Goal: Task Accomplishment & Management: Use online tool/utility

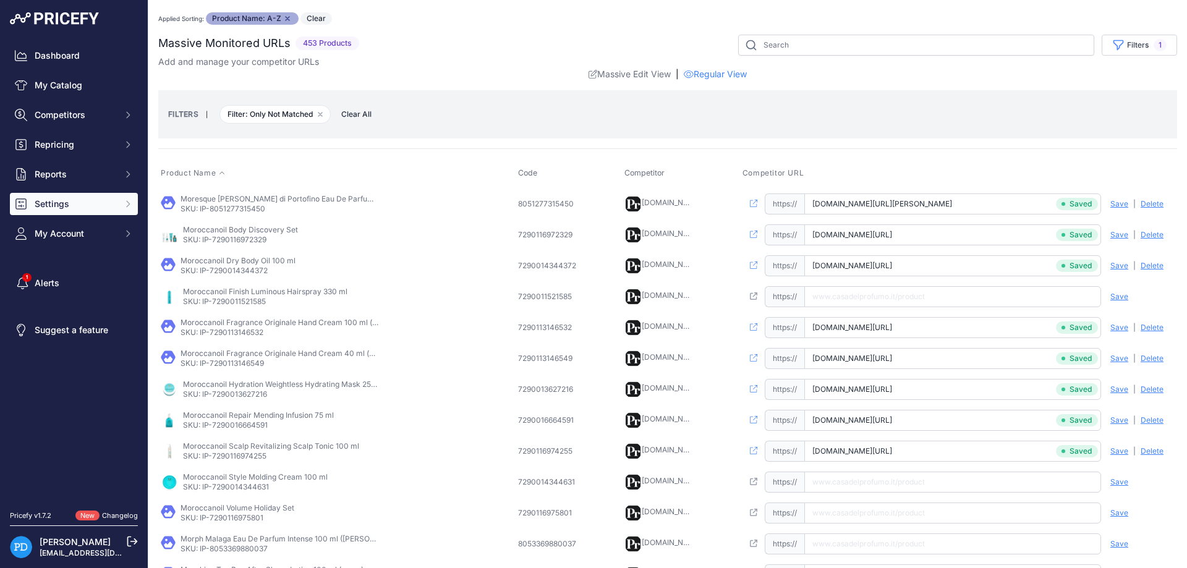
click at [90, 205] on span "Settings" at bounding box center [75, 204] width 81 height 12
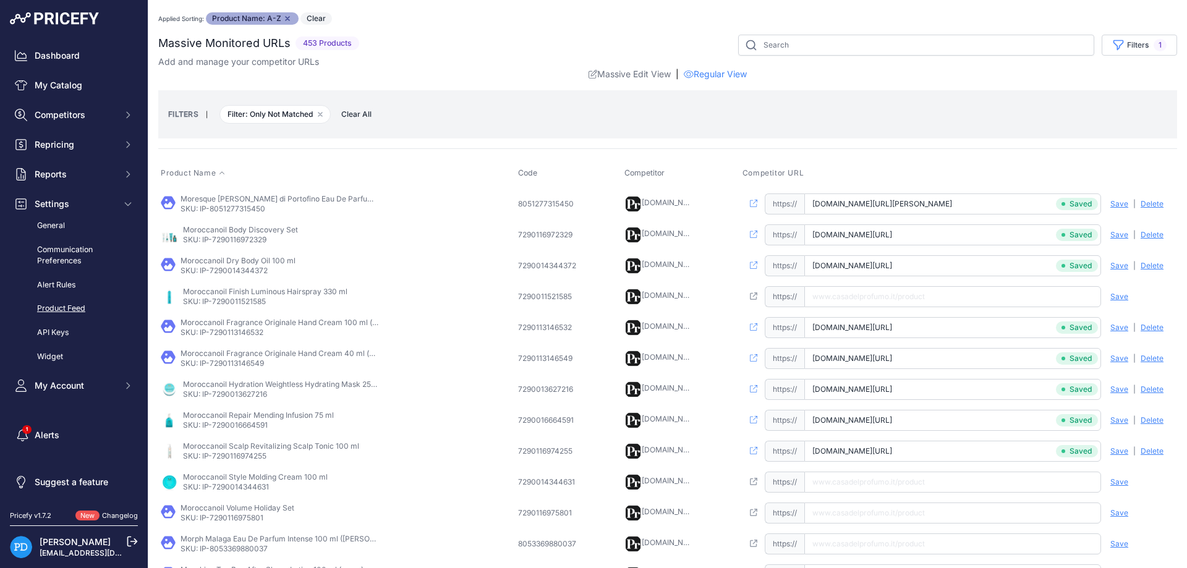
click at [71, 307] on link "Product Feed" at bounding box center [74, 309] width 128 height 22
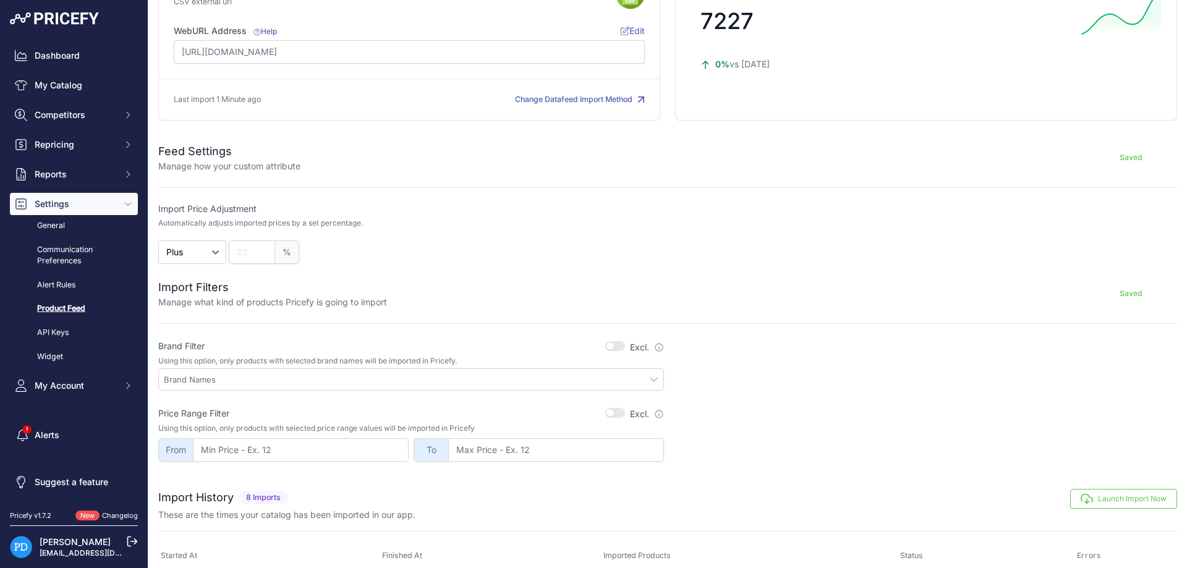
scroll to position [223, 0]
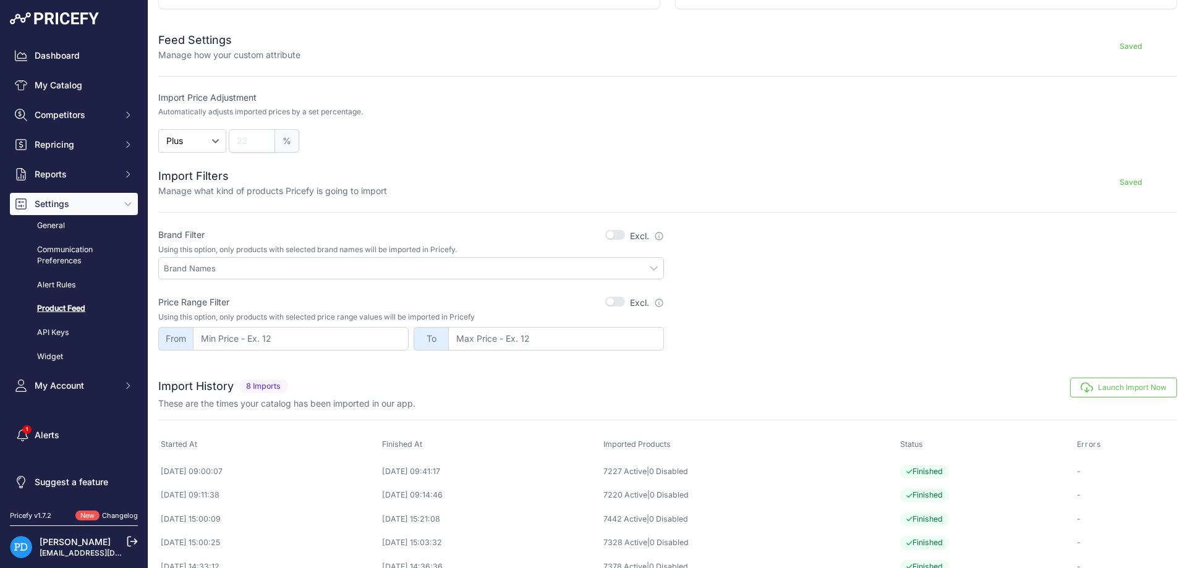
click at [1113, 378] on button "Launch Import Now" at bounding box center [1123, 388] width 107 height 20
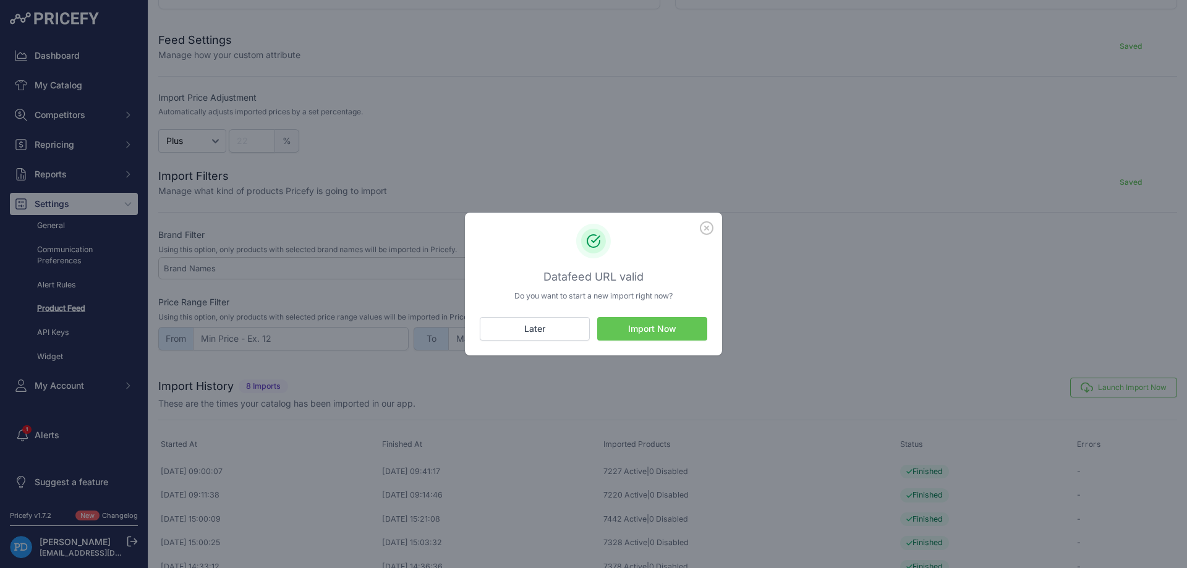
click at [668, 327] on button "Import Now" at bounding box center [652, 328] width 110 height 23
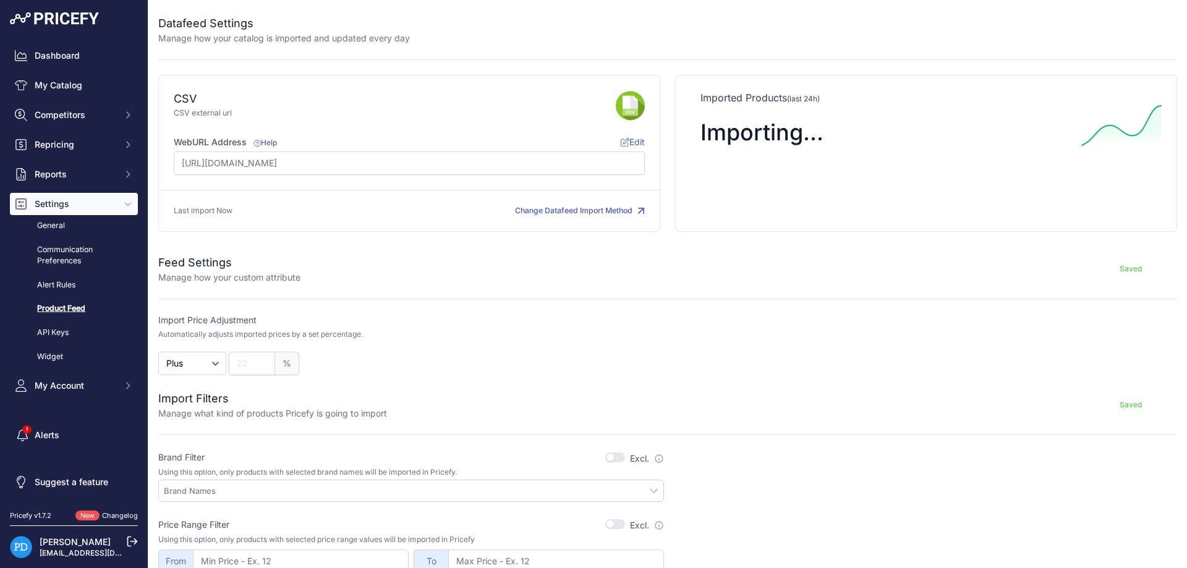
scroll to position [223, 0]
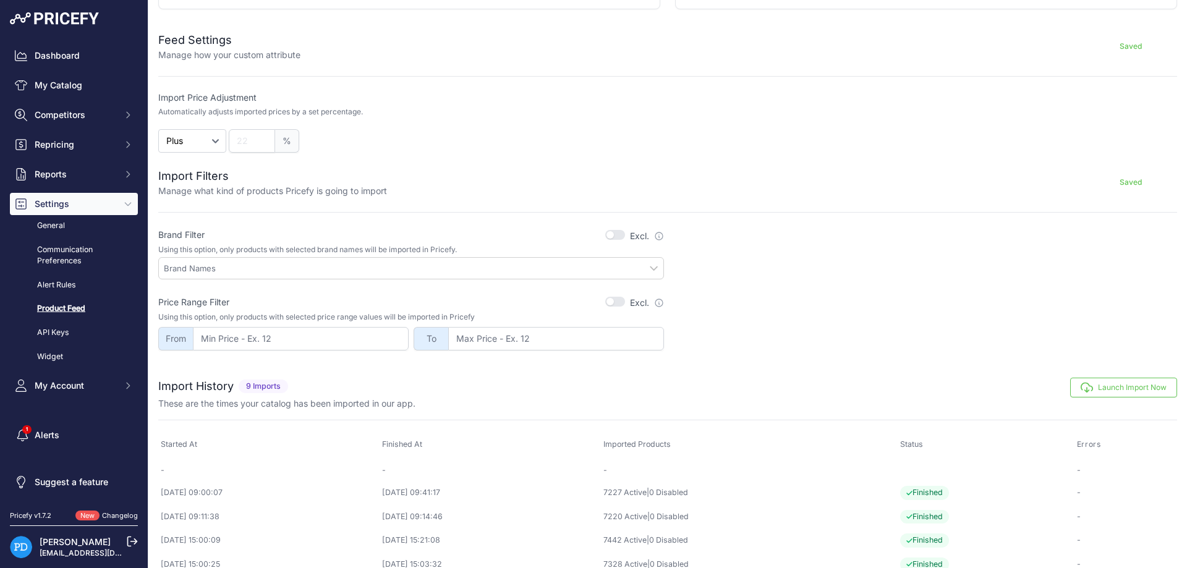
click at [818, 286] on div "Brand Filter Excl. Check this box to exclude products with this/these brand val…" at bounding box center [667, 289] width 1019 height 123
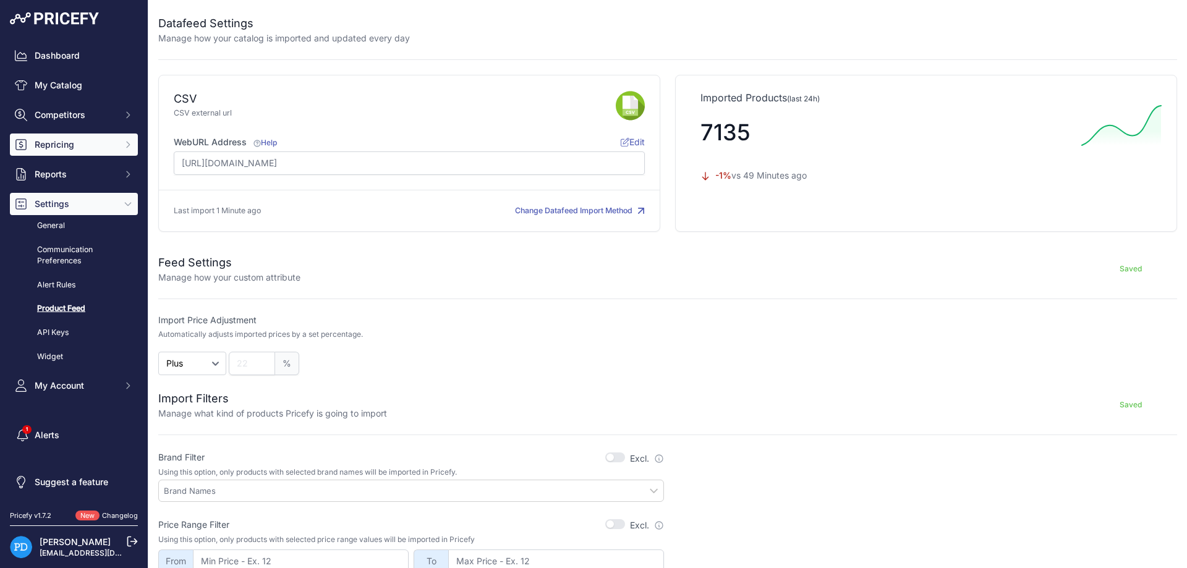
click at [87, 145] on span "Repricing" at bounding box center [75, 145] width 81 height 12
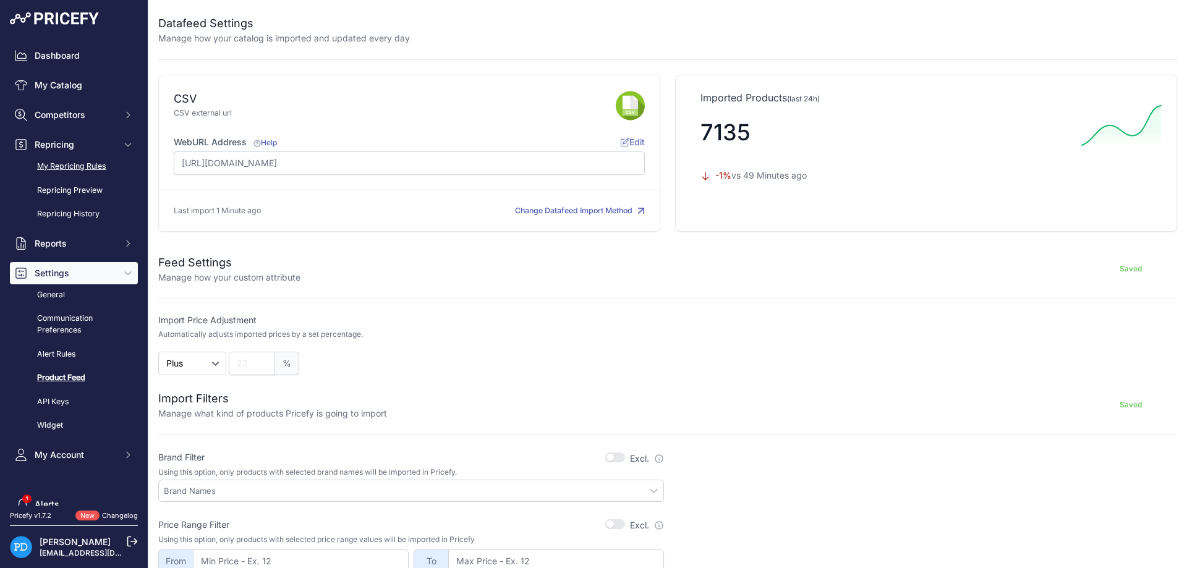
click at [83, 165] on link "My Repricing Rules" at bounding box center [74, 167] width 128 height 22
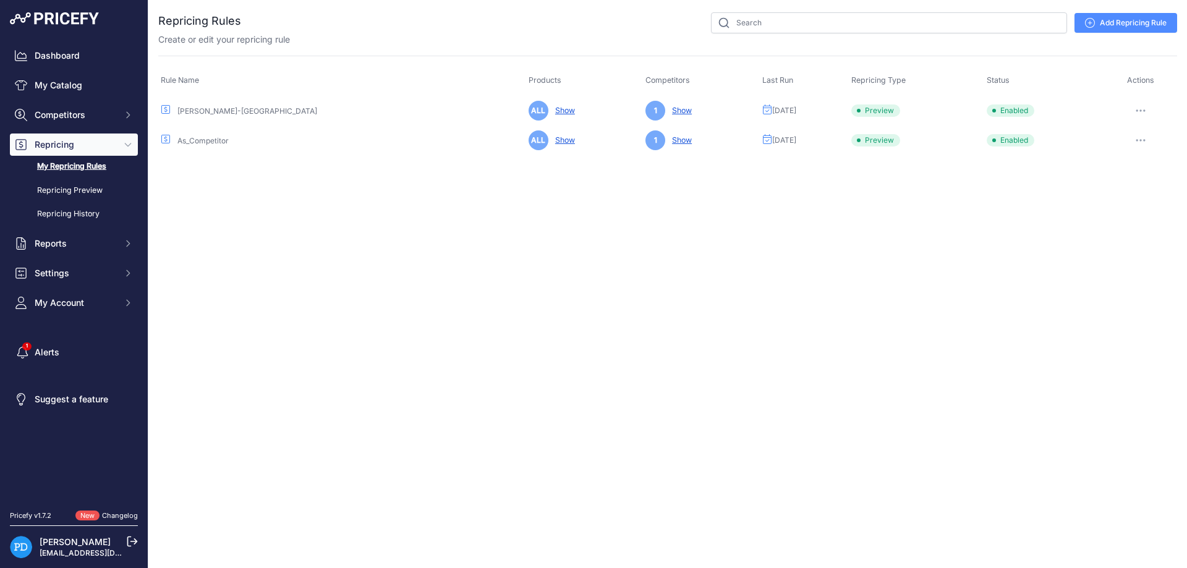
click at [1140, 109] on icon "button" at bounding box center [1141, 110] width 10 height 2
click at [1127, 181] on button "Reprice Now" at bounding box center [1135, 176] width 79 height 20
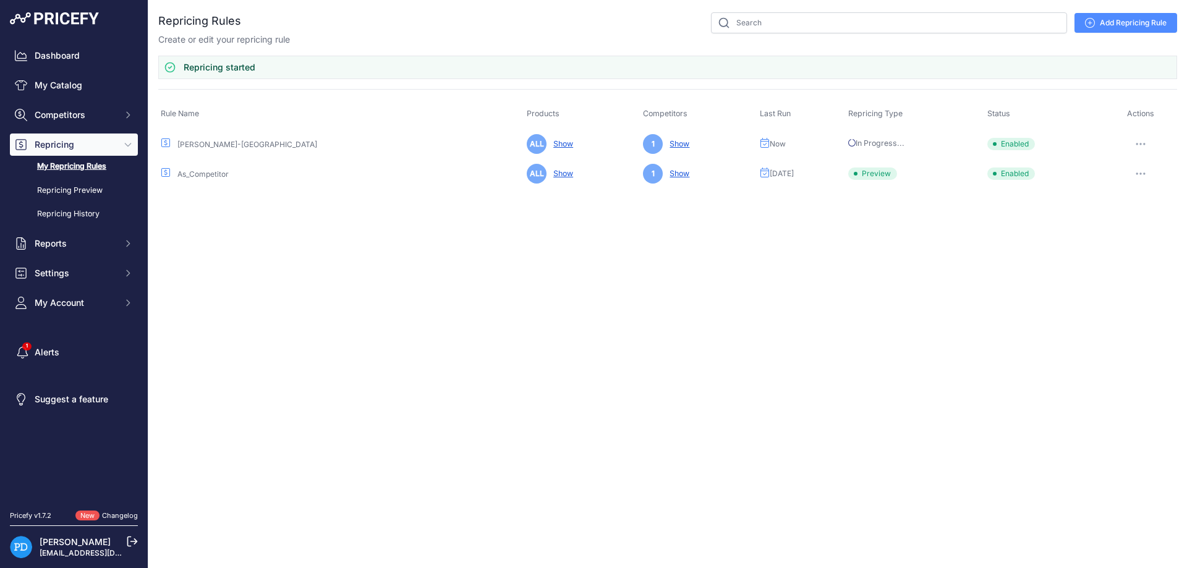
click at [1147, 174] on button "button" at bounding box center [1141, 173] width 25 height 17
click at [1135, 244] on button "Reprice Now" at bounding box center [1135, 239] width 79 height 20
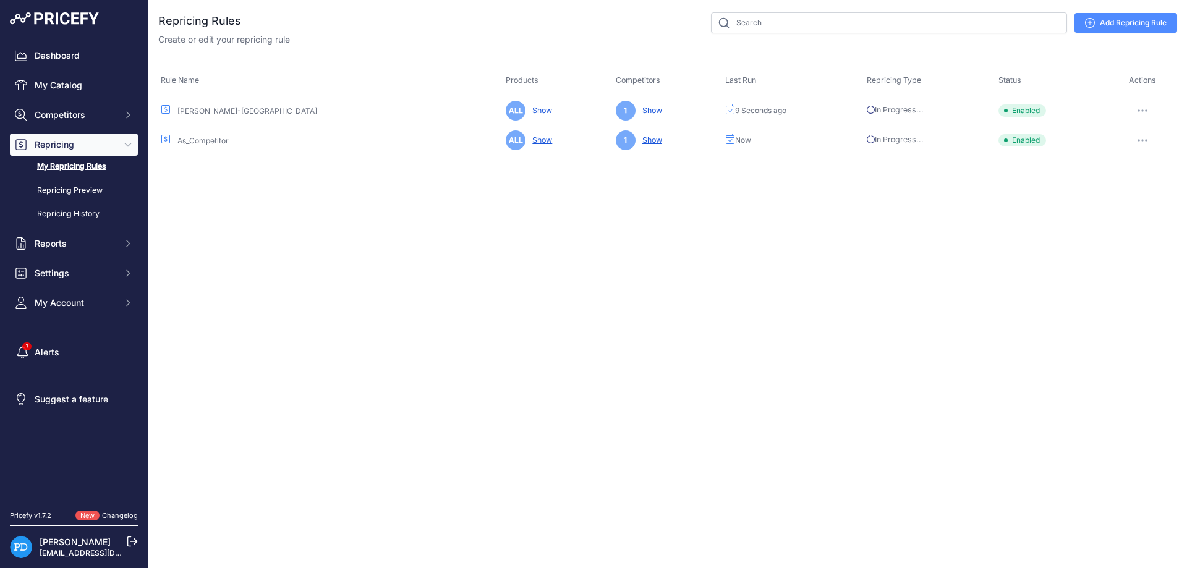
click at [957, 275] on div "Close You are not connected to the internet." at bounding box center [667, 284] width 1039 height 568
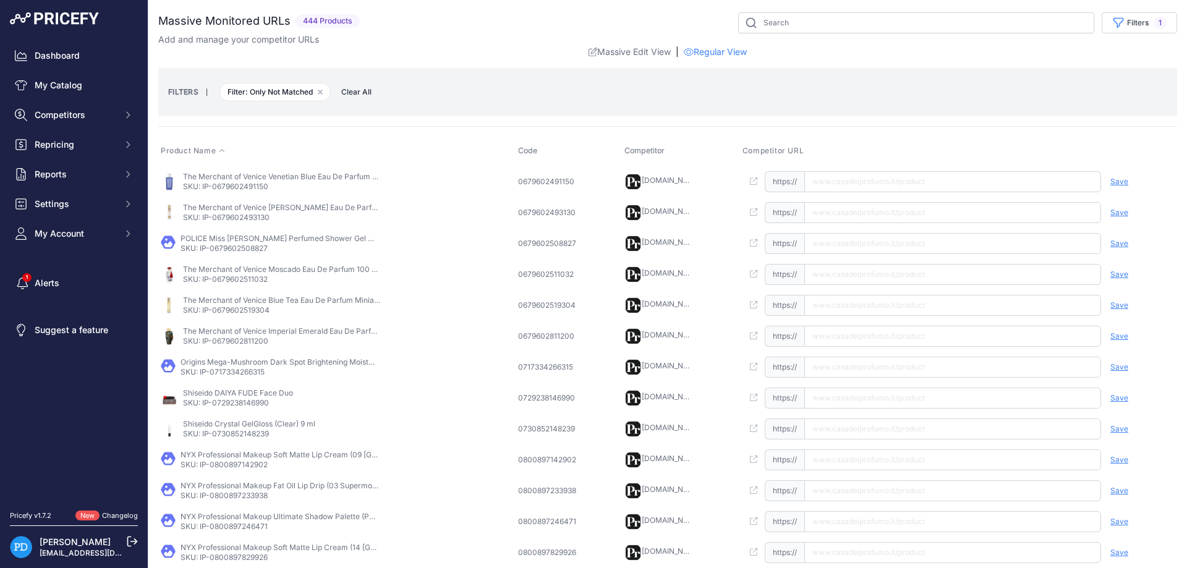
click at [223, 152] on icon at bounding box center [221, 150] width 7 height 7
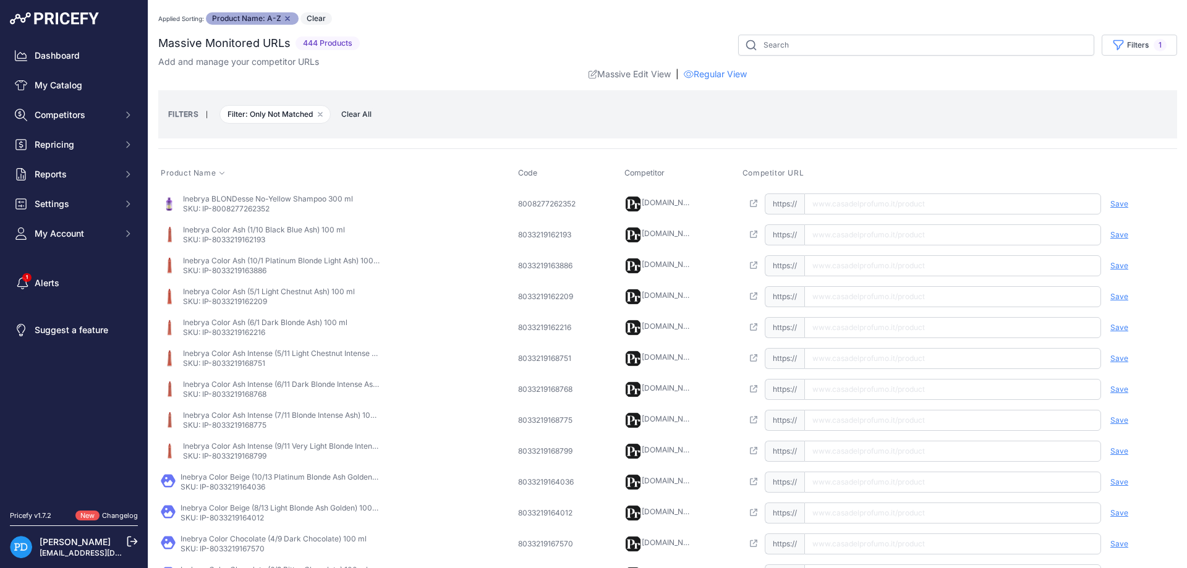
scroll to position [290, 0]
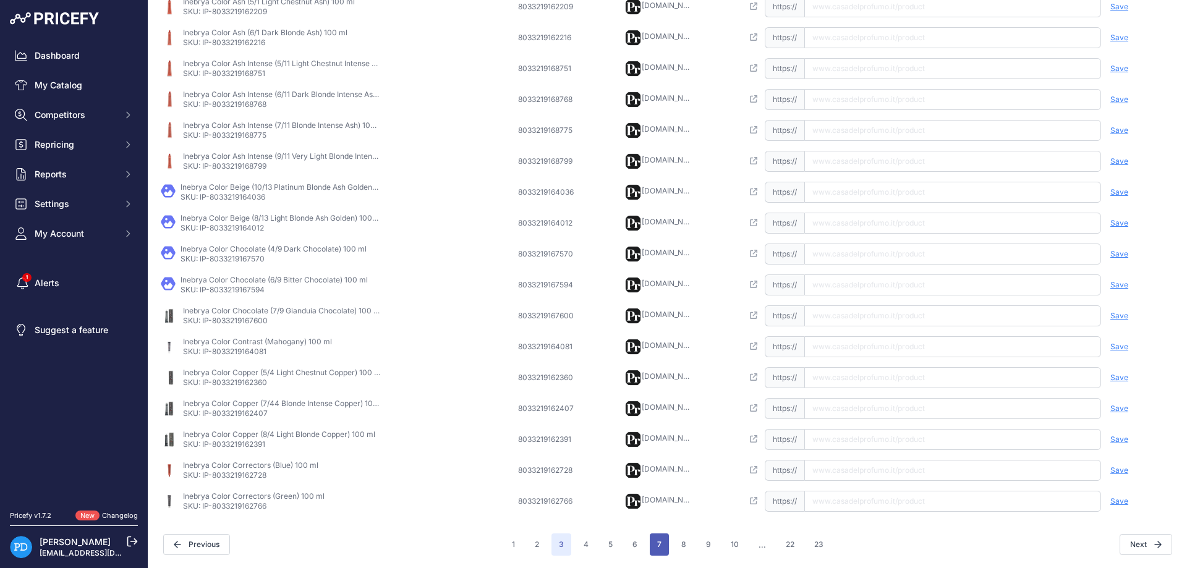
click at [664, 545] on button "7" at bounding box center [659, 545] width 19 height 22
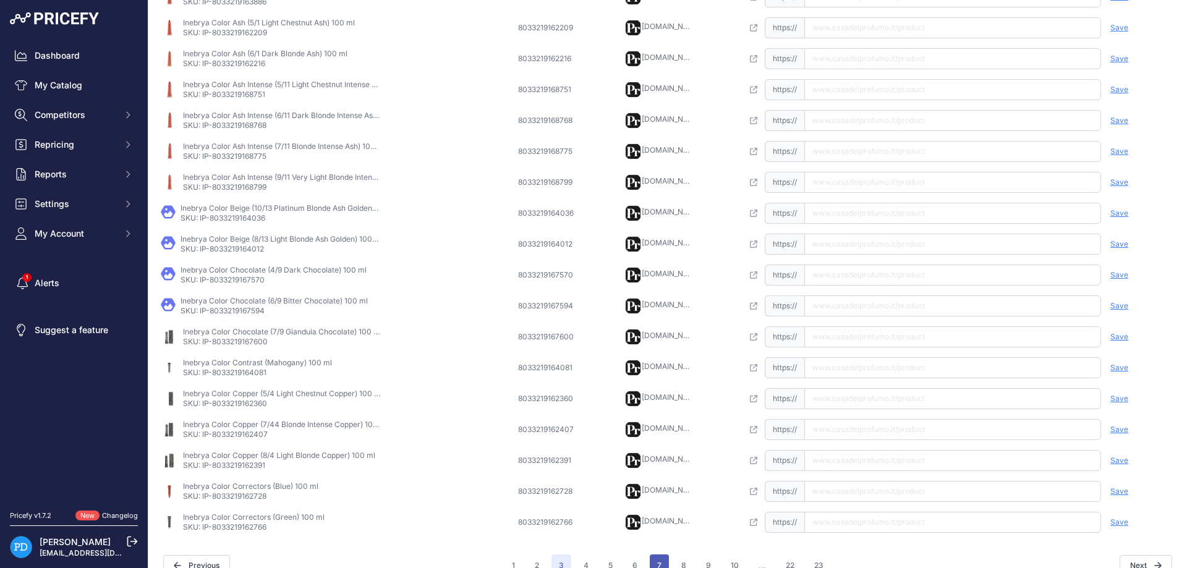
scroll to position [311, 0]
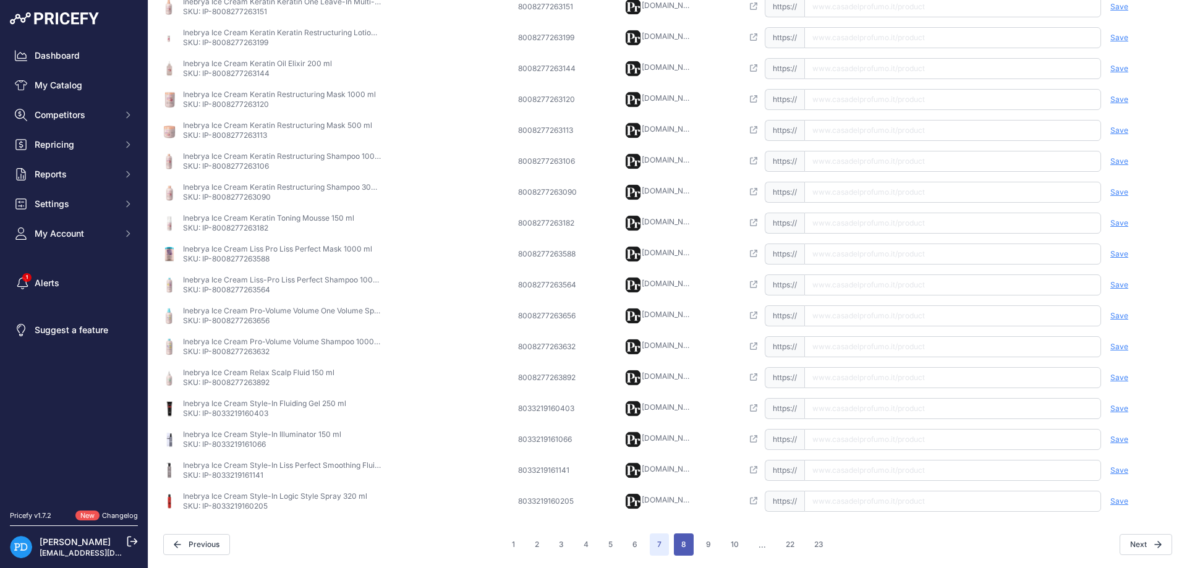
click at [692, 545] on button "8" at bounding box center [684, 545] width 20 height 22
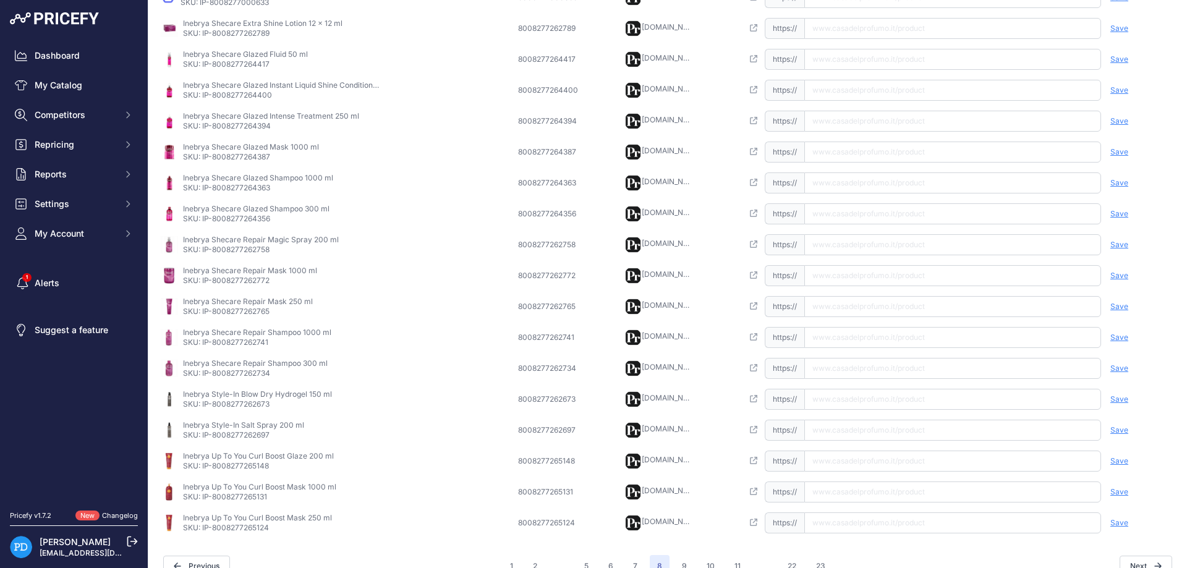
scroll to position [290, 0]
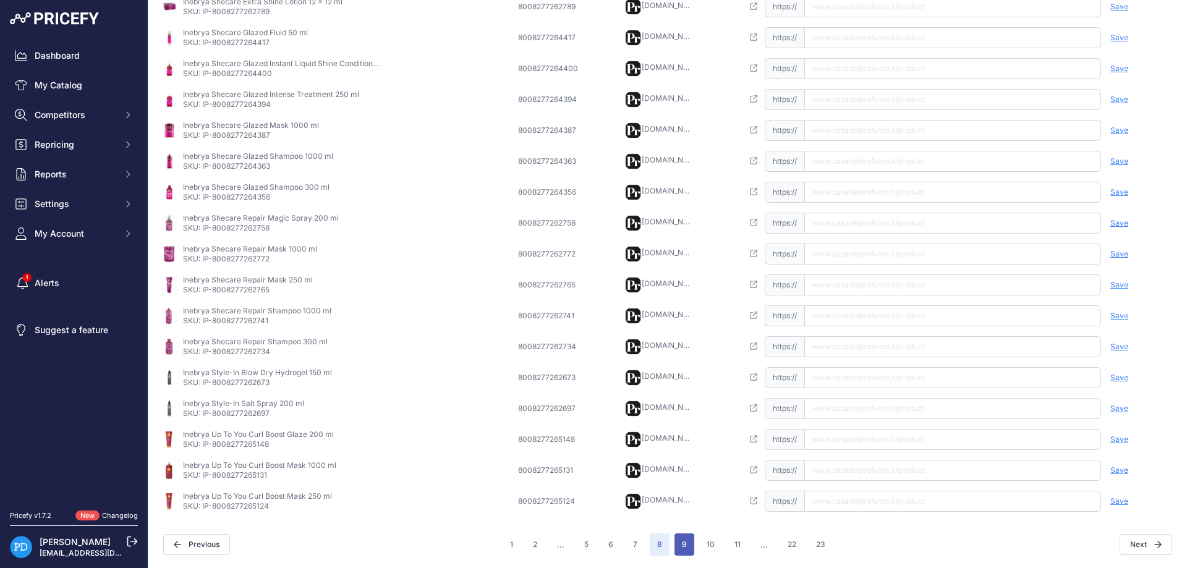
click at [684, 541] on button "9" at bounding box center [685, 545] width 20 height 22
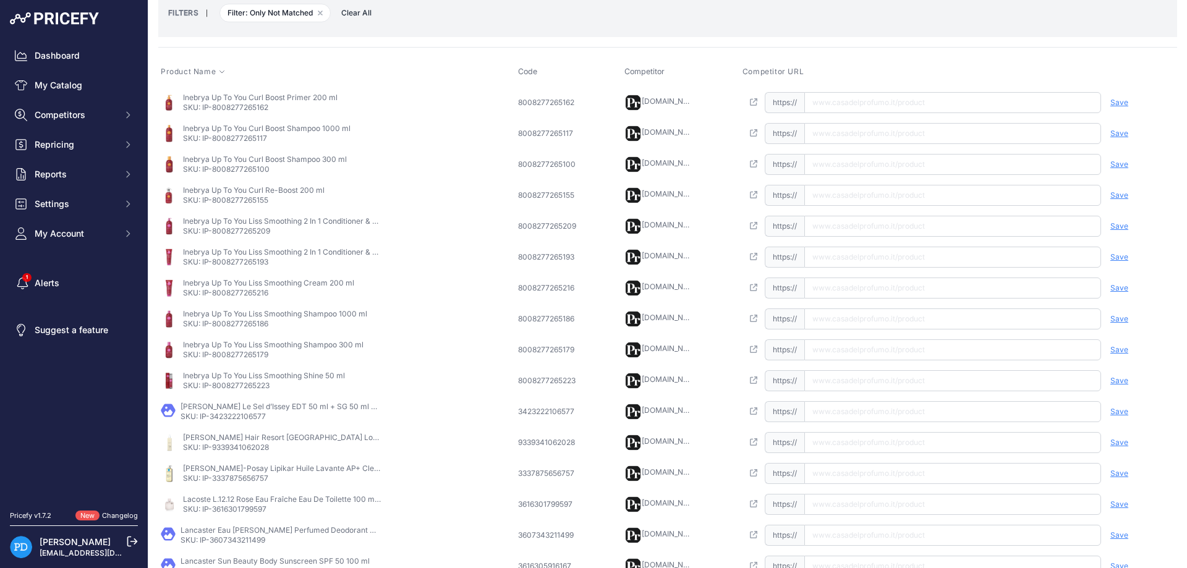
scroll to position [213, 0]
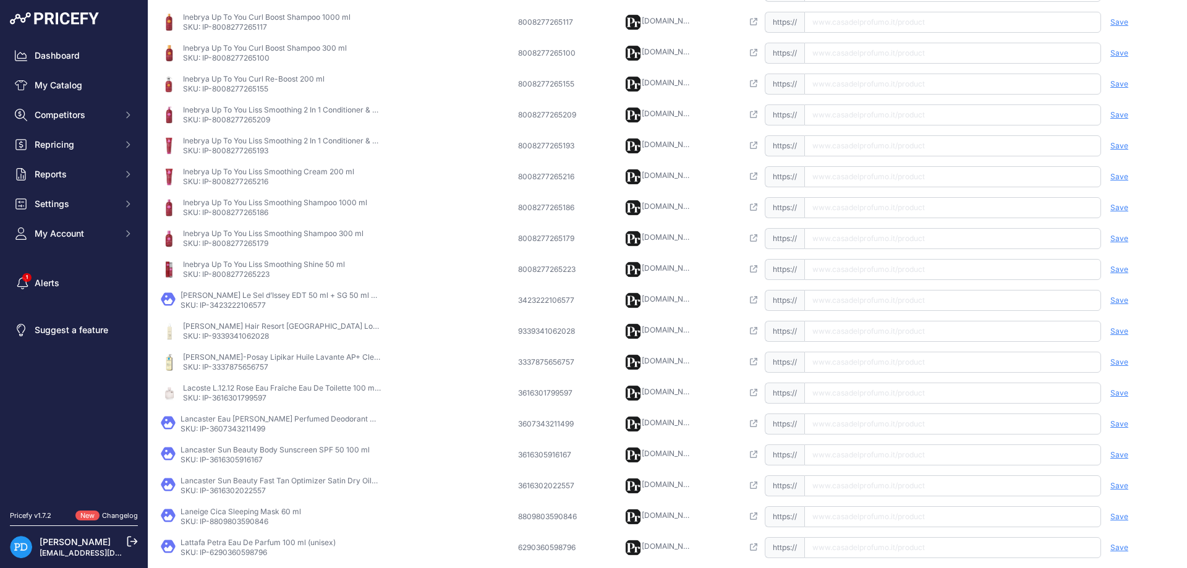
click at [244, 340] on p "SKU: IP-9339341062028" at bounding box center [282, 336] width 198 height 10
copy p "9339341062028"
click at [824, 336] on input "text" at bounding box center [952, 331] width 297 height 21
paste input "[URL][DOMAIN_NAME][PERSON_NAME]"
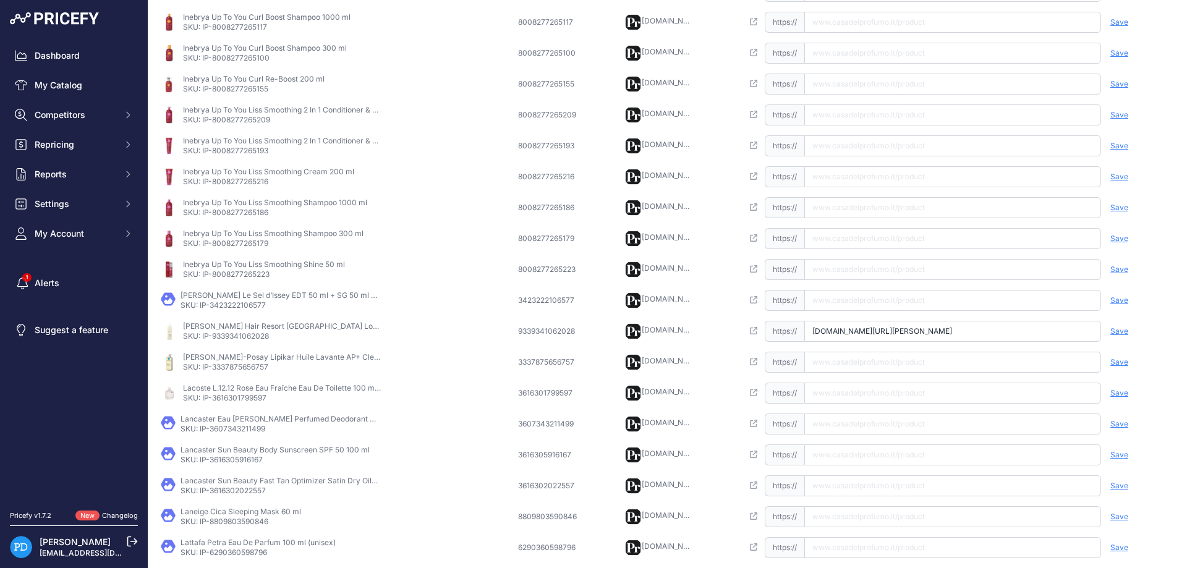
scroll to position [0, 112]
type input "[DOMAIN_NAME][URL][PERSON_NAME]"
click at [1125, 331] on span "Save" at bounding box center [1120, 331] width 18 height 10
click at [230, 372] on td "[PERSON_NAME]-Posay Lipikar Huile Lavante AP+ Cleansing Oil 750 ml SKU: IP-3337…" at bounding box center [336, 362] width 357 height 31
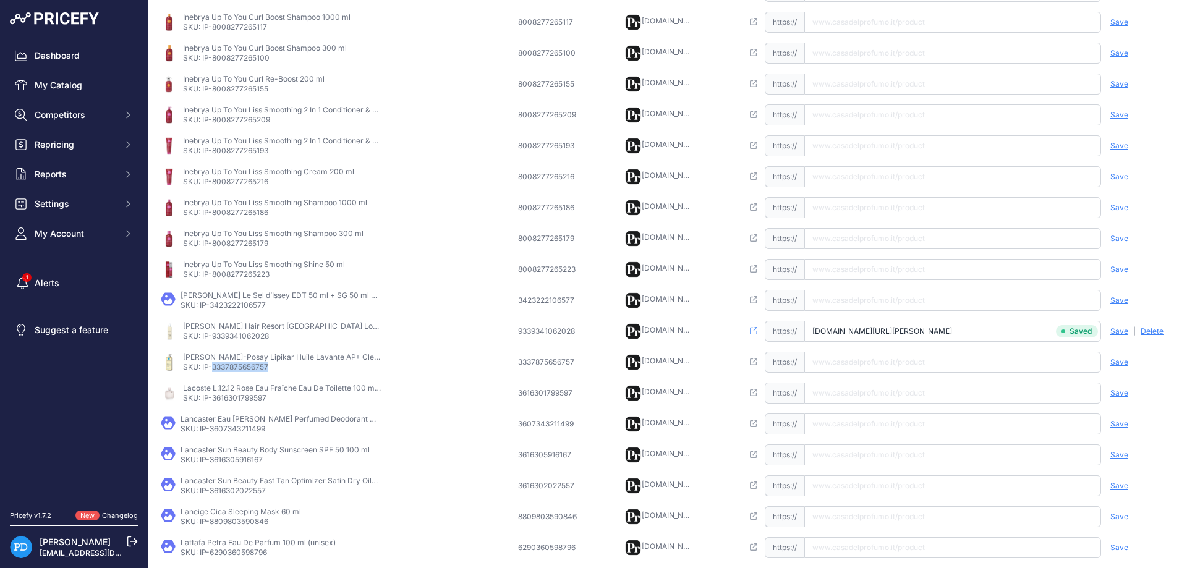
click at [230, 372] on td "[PERSON_NAME]-Posay Lipikar Huile Lavante AP+ Cleansing Oil 750 ml SKU: IP-3337…" at bounding box center [336, 362] width 357 height 31
copy p "3337875656757"
click at [903, 358] on input "text" at bounding box center [952, 362] width 297 height 21
paste input "[URL][DOMAIN_NAME][PERSON_NAME]"
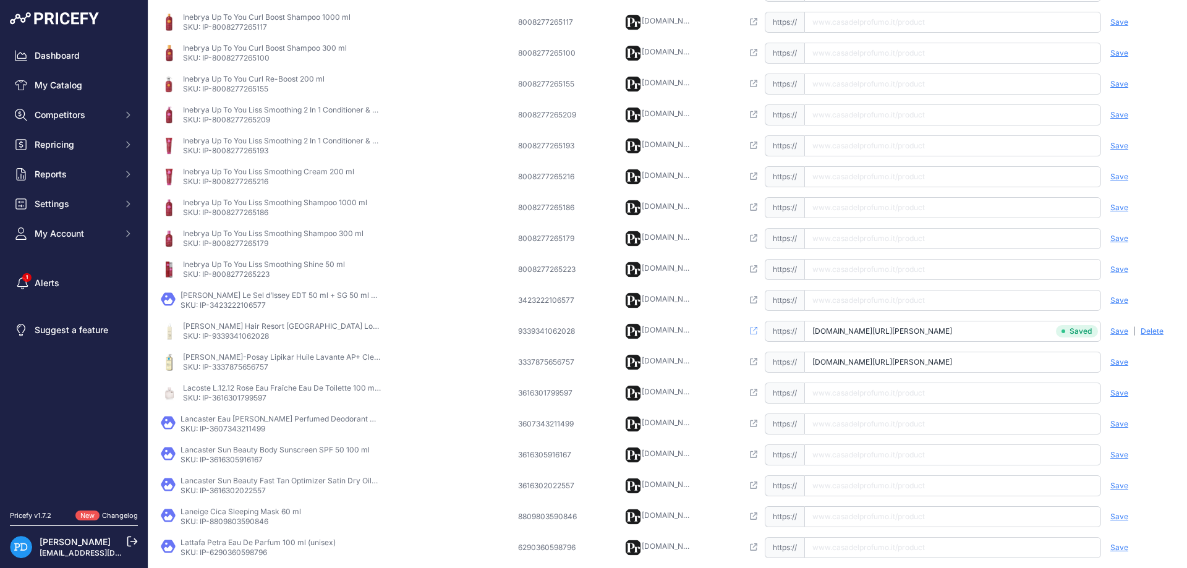
type input "[DOMAIN_NAME][URL][PERSON_NAME]"
click at [1116, 360] on span "Save" at bounding box center [1120, 362] width 18 height 10
click at [268, 399] on p "SKU: IP-3616301799597" at bounding box center [282, 398] width 198 height 10
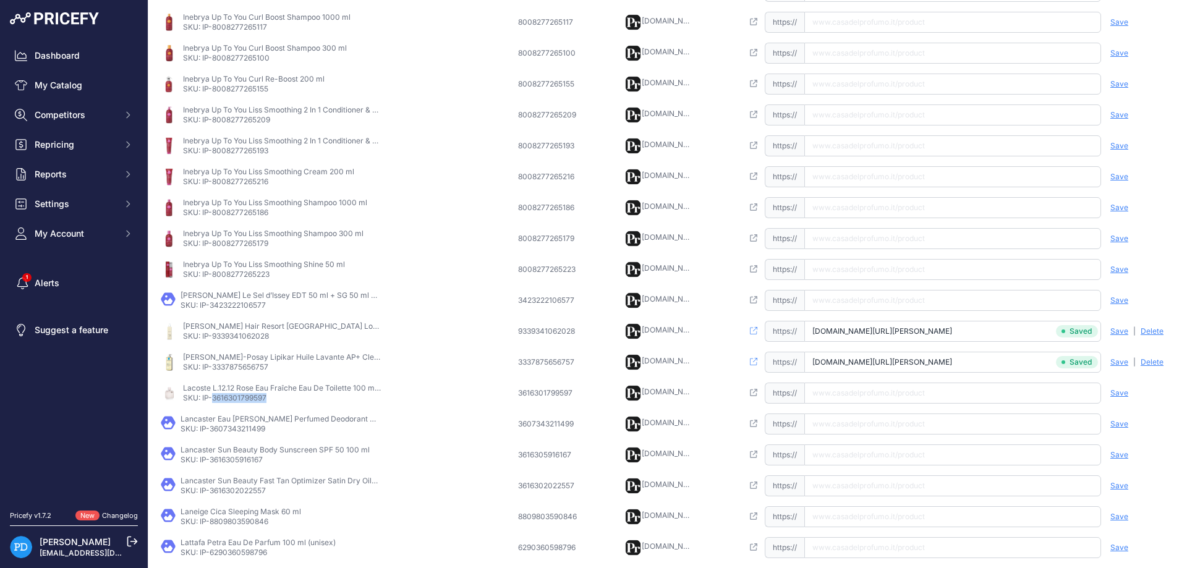
copy p "3616301799597"
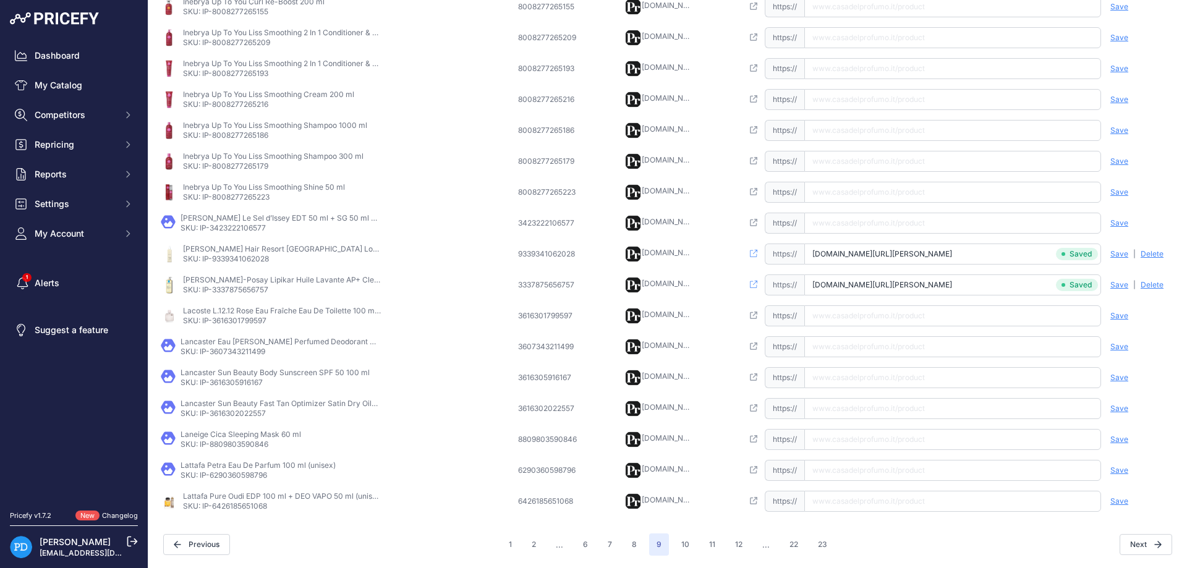
click at [848, 320] on input "text" at bounding box center [952, 315] width 297 height 21
paste input "[URL][DOMAIN_NAME][PERSON_NAME]"
type input "[DOMAIN_NAME][URL][PERSON_NAME]"
click at [1119, 313] on span "Save" at bounding box center [1120, 316] width 18 height 10
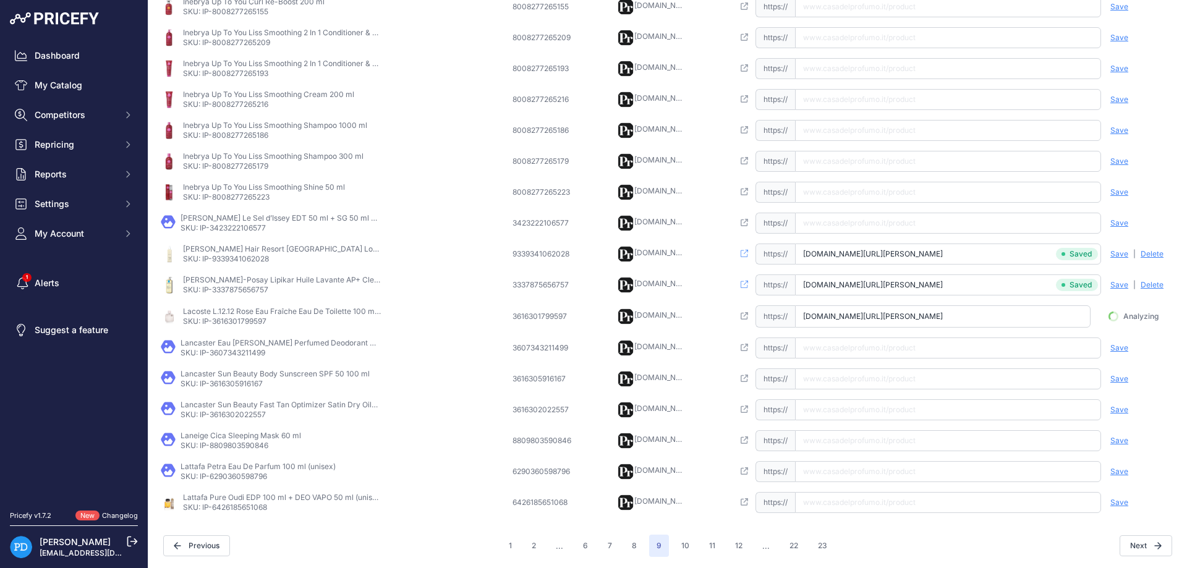
scroll to position [0, 69]
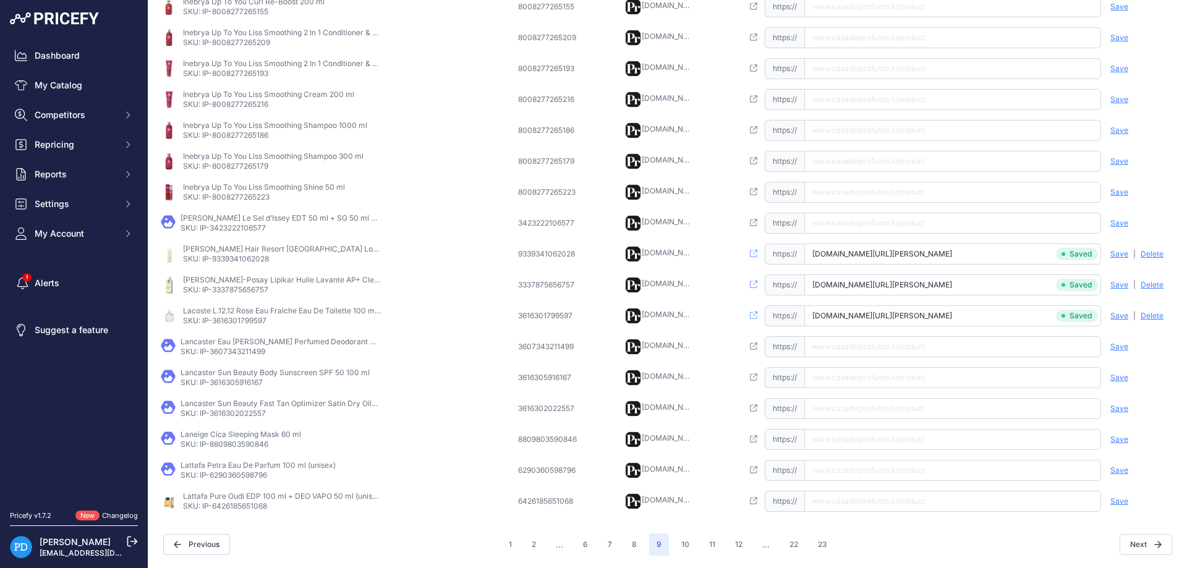
click at [246, 349] on p "SKU: IP-3607343211499" at bounding box center [280, 352] width 198 height 10
copy p "3607343211499"
click at [924, 359] on td "Open this link https:// Saved false Save Analyzing | [GEOGRAPHIC_DATA] Deleting" at bounding box center [958, 346] width 437 height 31
click at [923, 353] on input "text" at bounding box center [952, 346] width 297 height 21
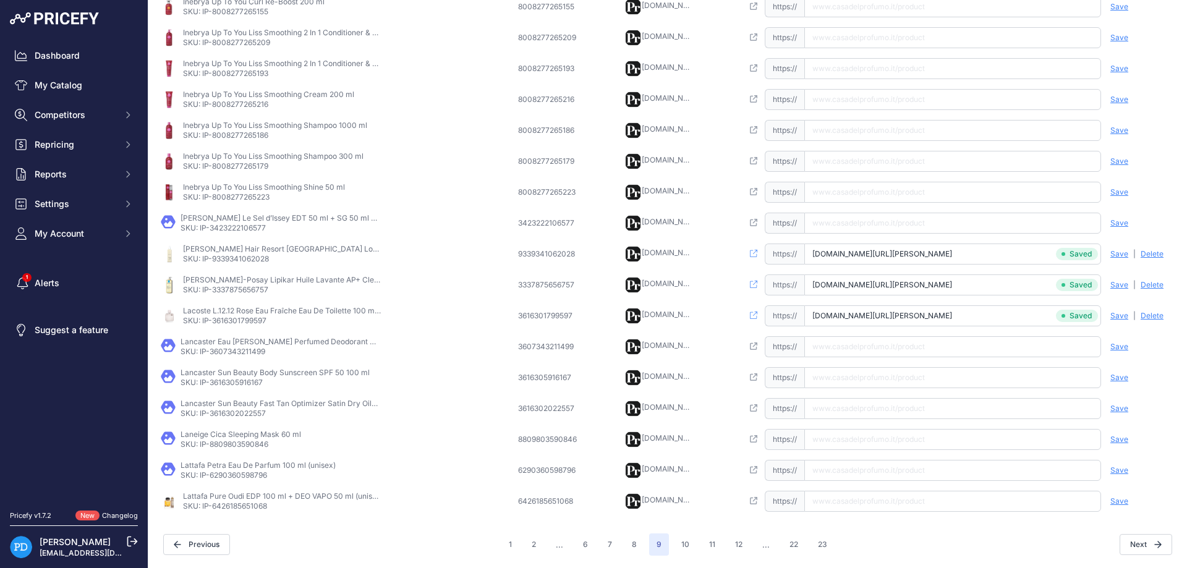
paste input "[URL][DOMAIN_NAME][PERSON_NAME][PERSON_NAME]"
type input "[DOMAIN_NAME][URL][PERSON_NAME][PERSON_NAME]"
click at [1113, 343] on span "Save" at bounding box center [1120, 347] width 18 height 10
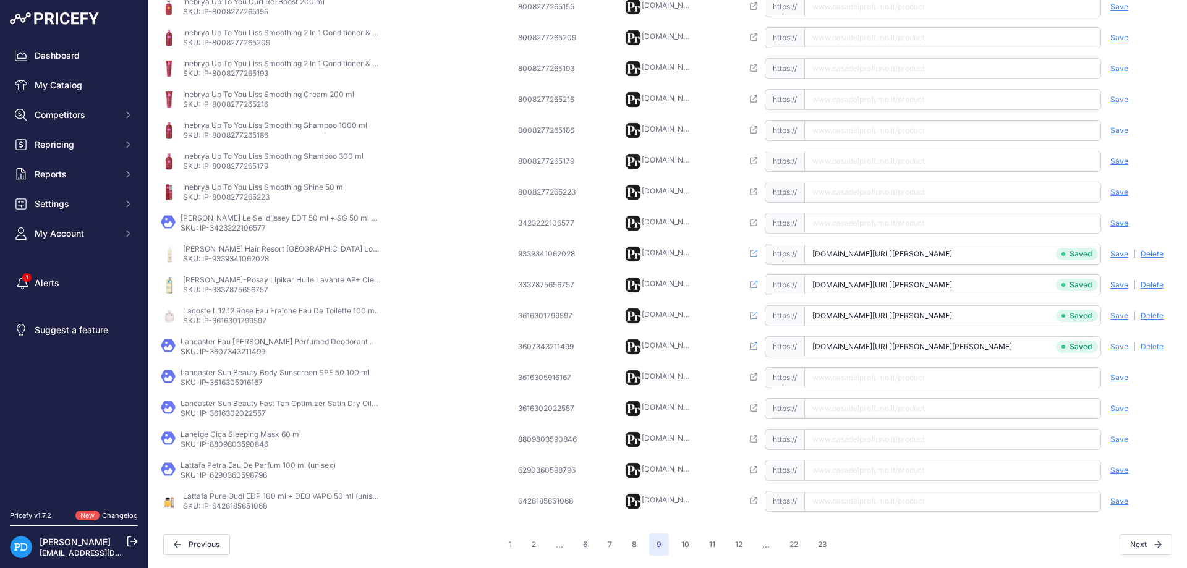
click at [243, 384] on p "SKU: IP-3616305916167" at bounding box center [275, 383] width 189 height 10
copy p "3616305916167"
click at [864, 369] on input "text" at bounding box center [952, 377] width 297 height 21
paste input "[URL][DOMAIN_NAME]"
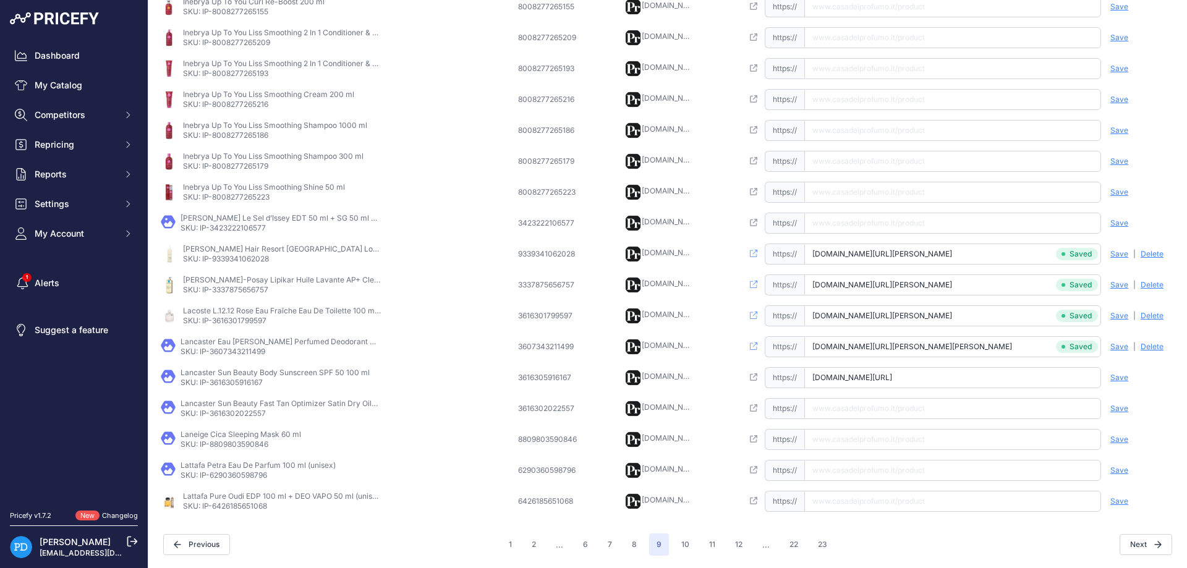
scroll to position [0, 46]
type input "[DOMAIN_NAME][URL]"
click at [1117, 377] on span "Save" at bounding box center [1120, 378] width 18 height 10
click at [257, 415] on p "SKU: IP-3616302022557" at bounding box center [280, 414] width 198 height 10
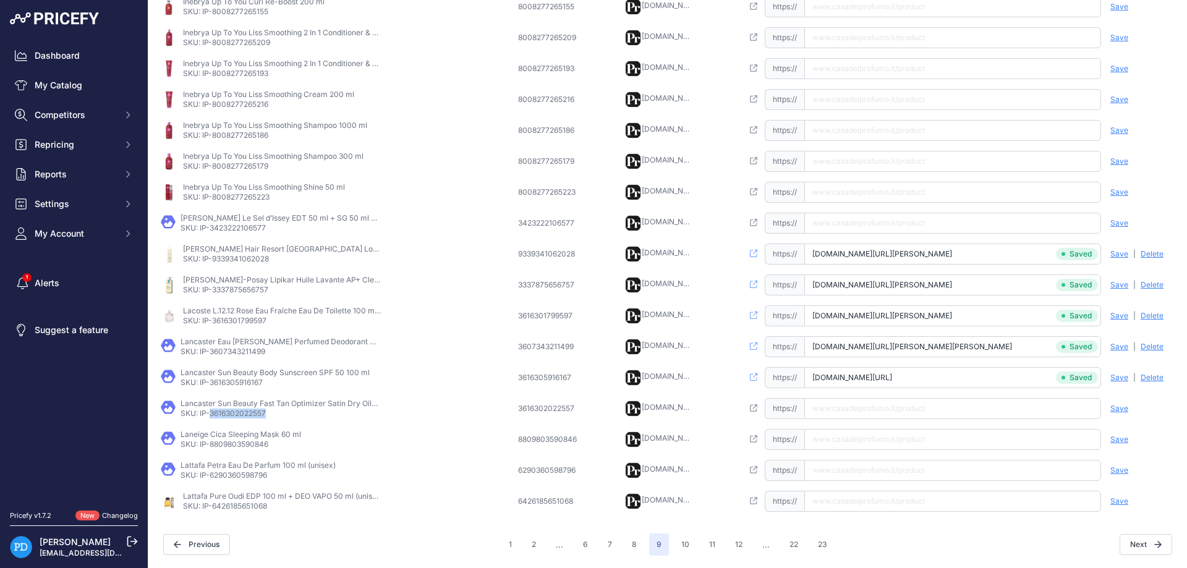
click at [257, 415] on p "SKU: IP-3616302022557" at bounding box center [280, 414] width 198 height 10
copy p "3616302022557"
click at [955, 416] on input "text" at bounding box center [952, 408] width 297 height 21
paste input "[URL][DOMAIN_NAME]"
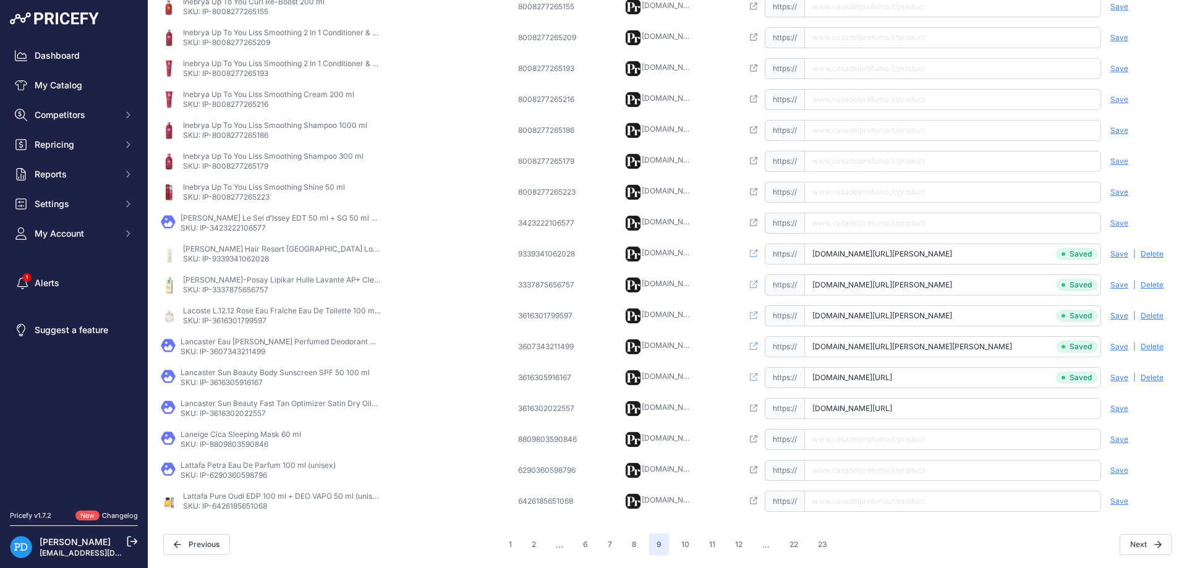
type input "[DOMAIN_NAME][URL]"
click at [1123, 407] on span "Save" at bounding box center [1120, 409] width 18 height 10
click at [236, 441] on p "SKU: IP-8809803590846" at bounding box center [241, 445] width 121 height 10
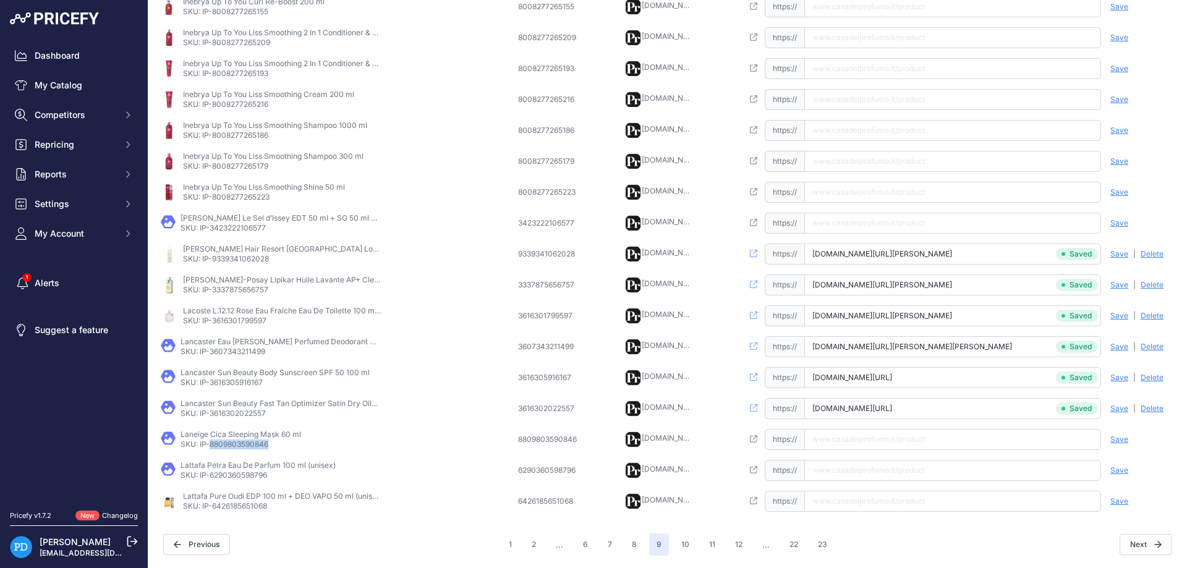
copy p "8809803590846"
paste input "[URL][DOMAIN_NAME]"
click at [845, 448] on input "text" at bounding box center [952, 439] width 297 height 21
type input "[DOMAIN_NAME][URL]"
click at [1122, 437] on span "Save" at bounding box center [1120, 440] width 18 height 10
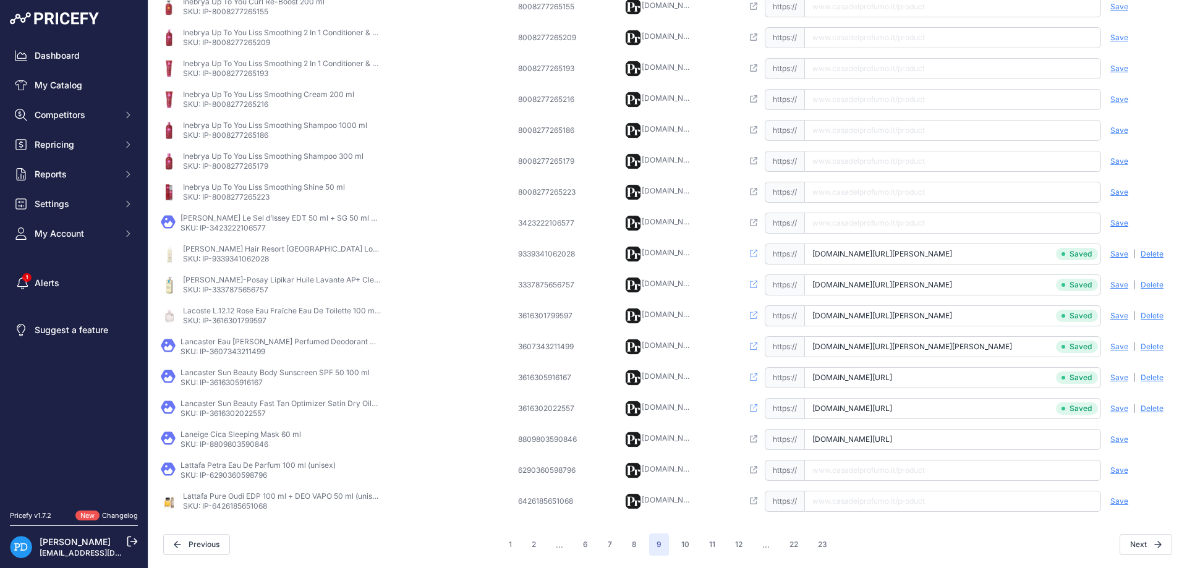
scroll to position [0, 83]
click at [244, 477] on p "SKU: IP-6290360598796" at bounding box center [258, 476] width 155 height 10
copy p "6290360598796"
drag, startPoint x: 869, startPoint y: 474, endPoint x: 898, endPoint y: 473, distance: 28.5
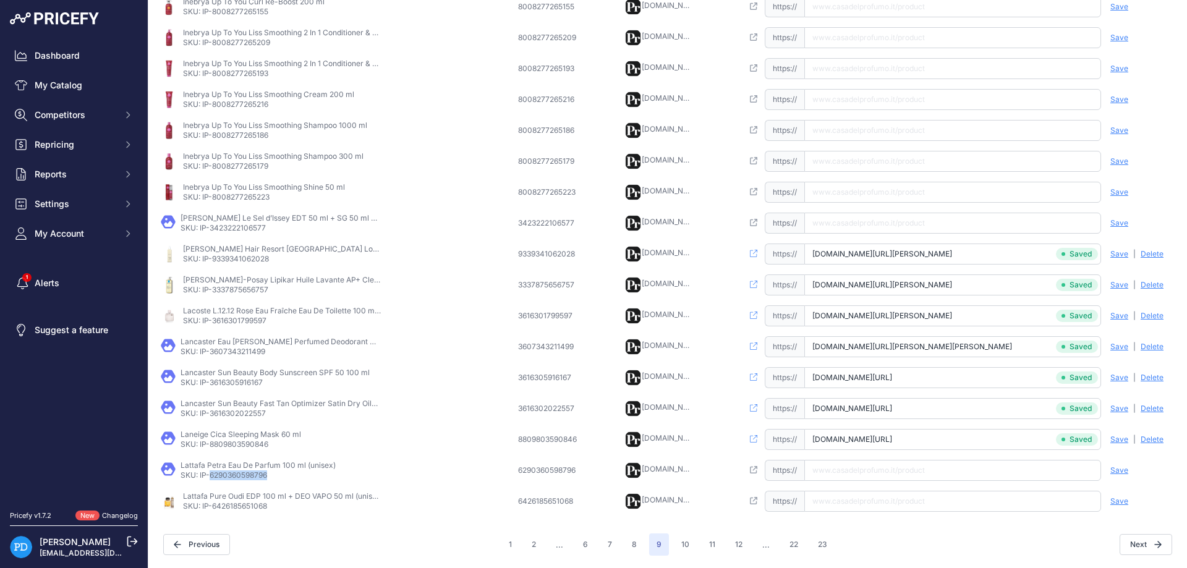
click at [869, 474] on input "text" at bounding box center [952, 470] width 297 height 21
paste input "[URL][DOMAIN_NAME]"
type input "[DOMAIN_NAME][URL]"
click at [1116, 470] on span "Save" at bounding box center [1120, 471] width 18 height 10
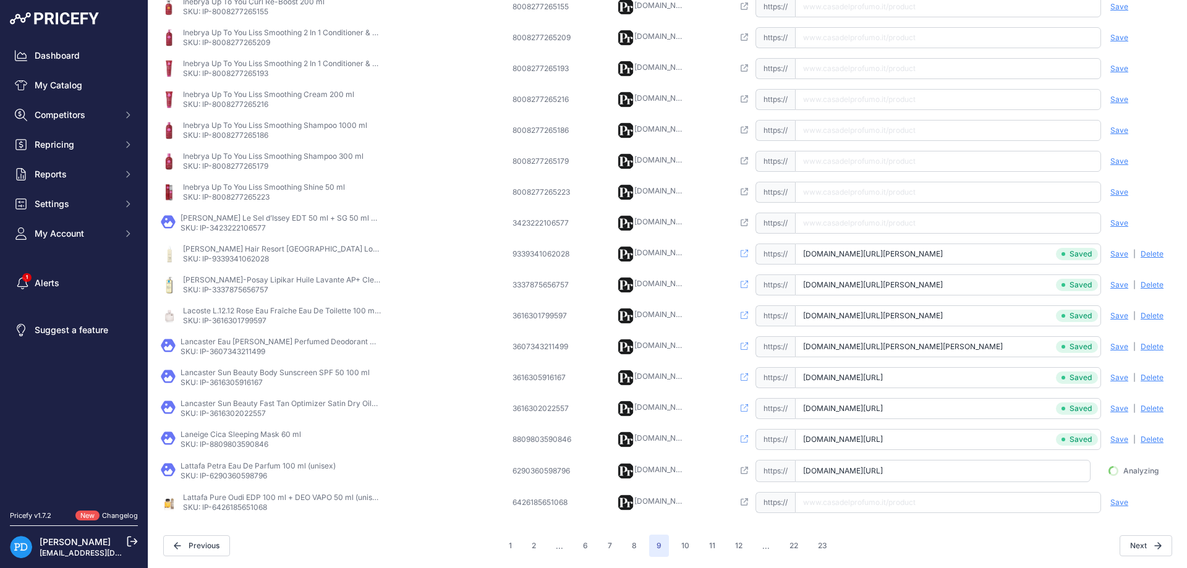
scroll to position [0, 1]
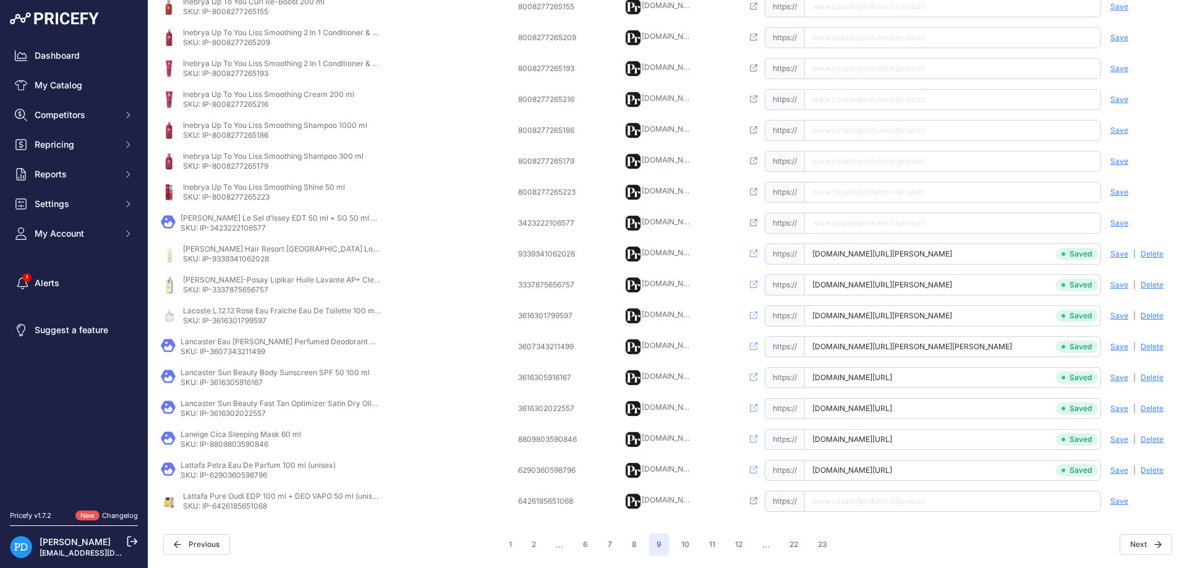
click at [244, 506] on p "SKU: IP-6426185651068" at bounding box center [282, 506] width 198 height 10
copy p "6426185651068"
paste input "[URL][DOMAIN_NAME]"
click at [896, 498] on input "[URL][DOMAIN_NAME]" at bounding box center [952, 501] width 297 height 21
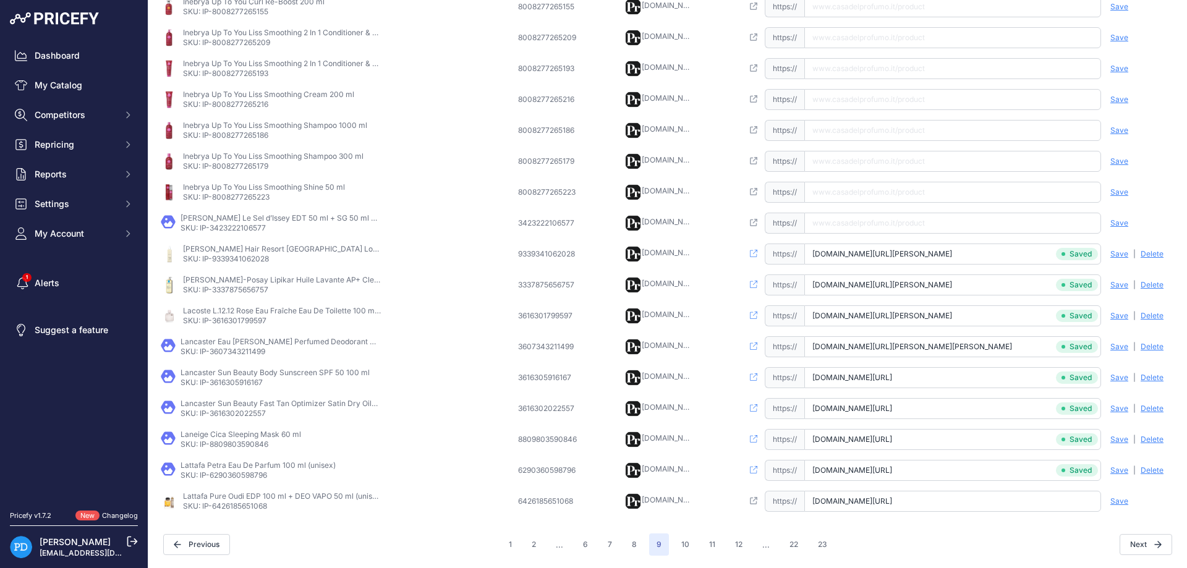
scroll to position [0, 20]
type input "[DOMAIN_NAME][URL]"
click at [1127, 503] on span "Save" at bounding box center [1120, 502] width 18 height 10
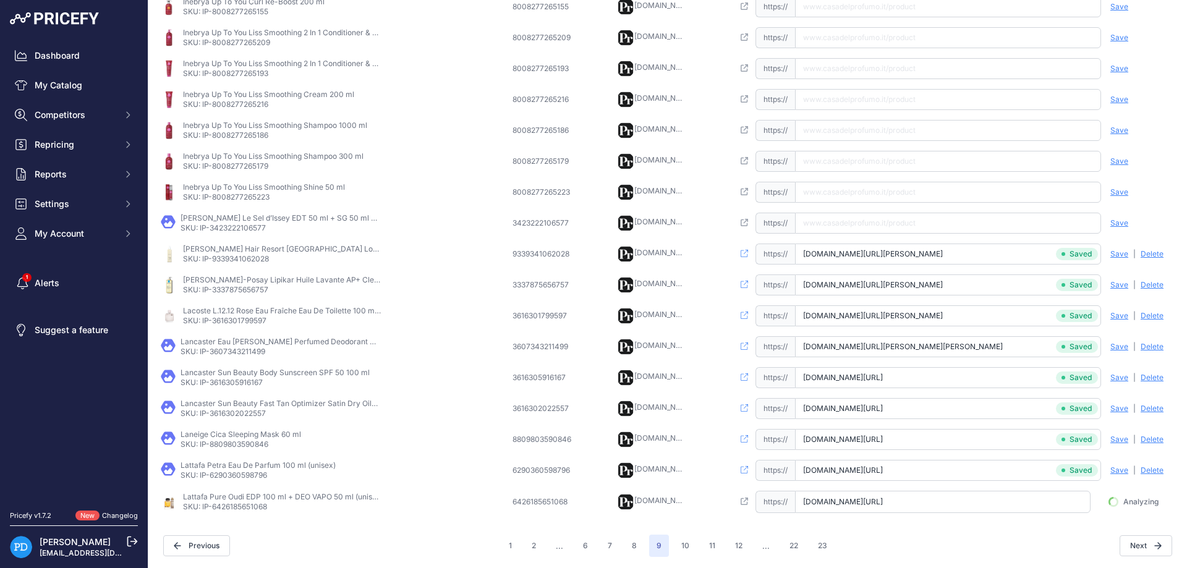
scroll to position [0, 13]
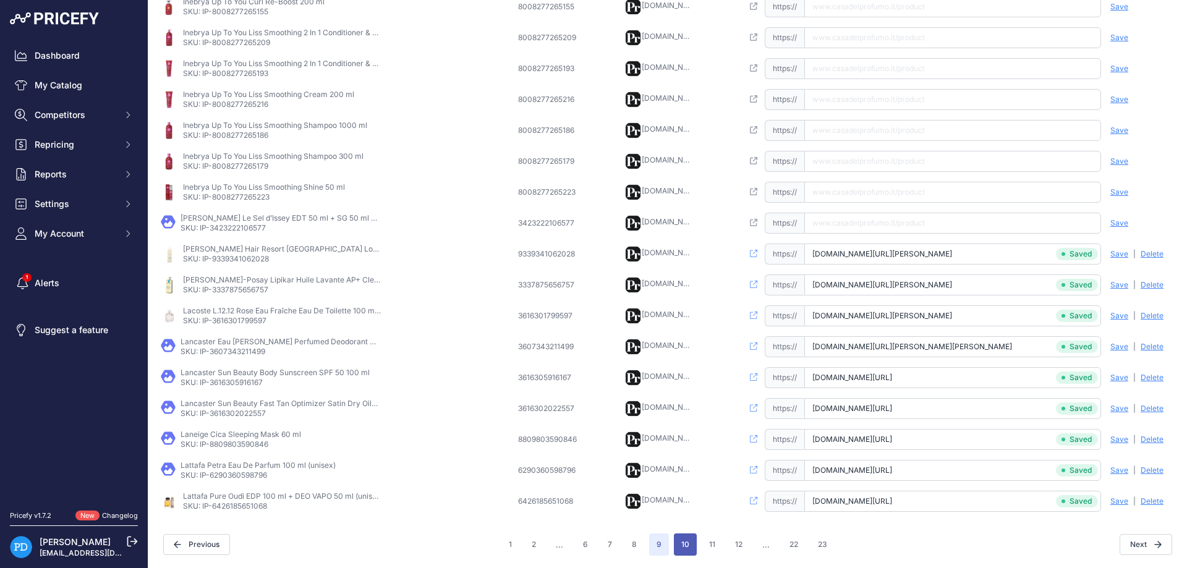
click at [684, 545] on button "10" at bounding box center [685, 545] width 23 height 22
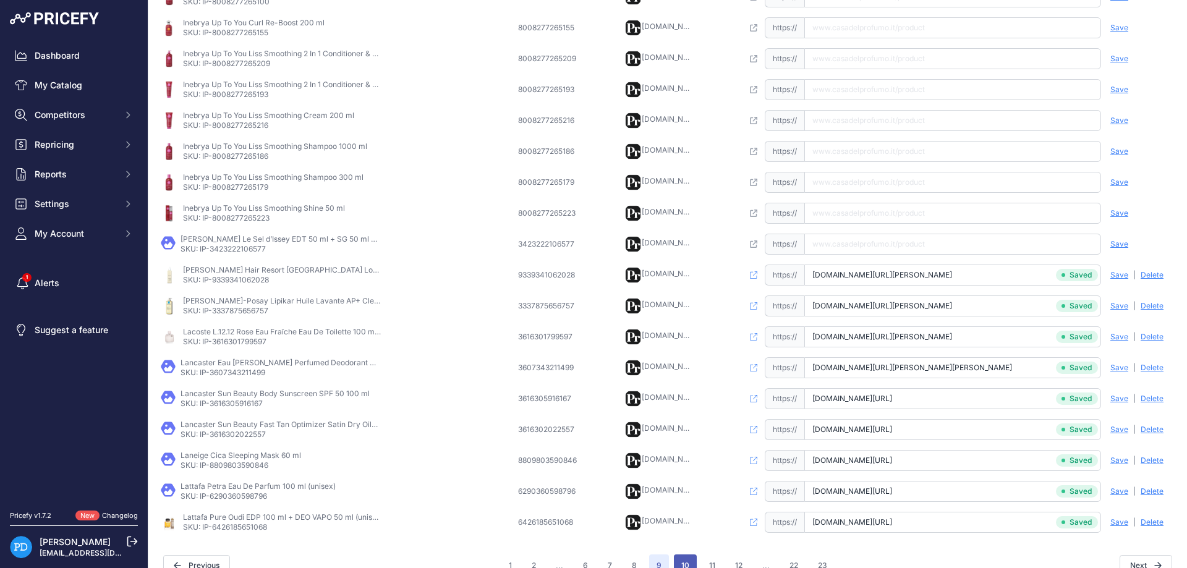
scroll to position [311, 0]
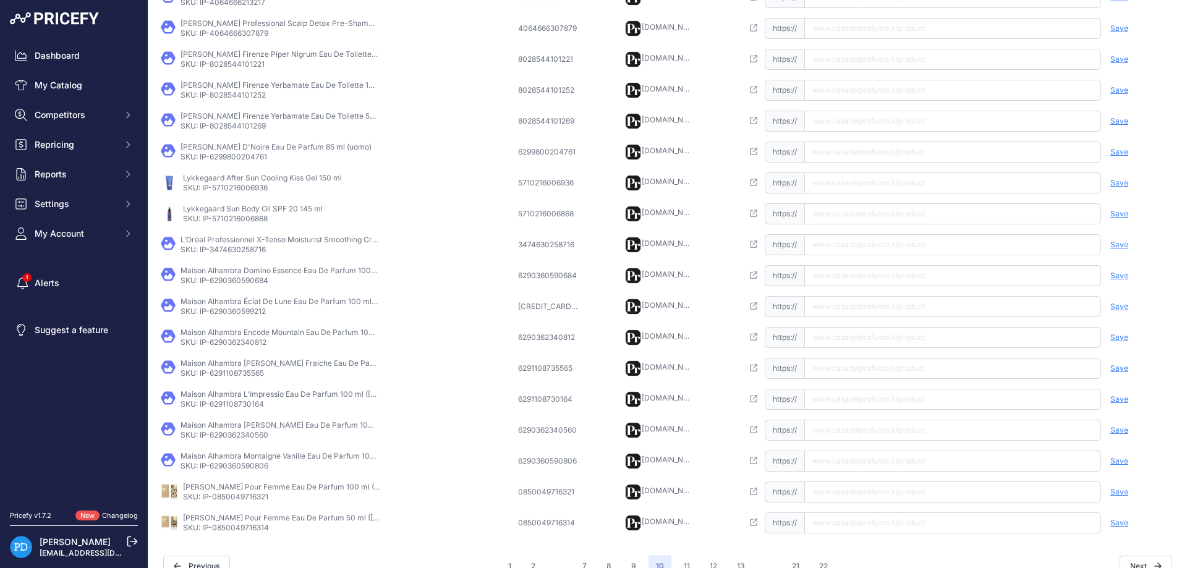
scroll to position [46, 0]
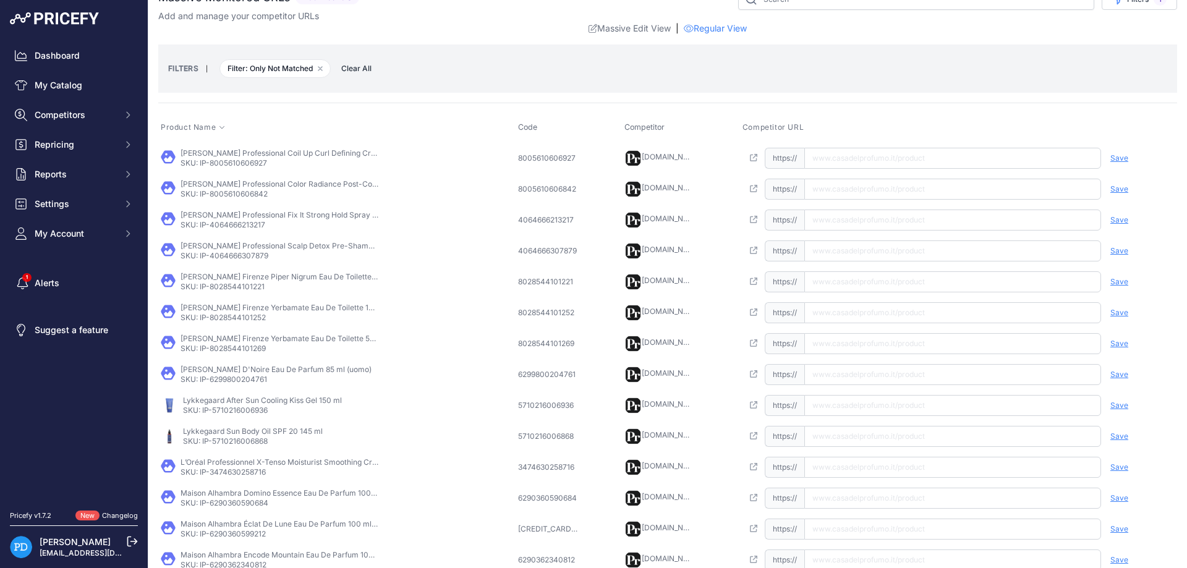
click at [224, 158] on p "SKU: IP-8005610606927" at bounding box center [280, 163] width 198 height 10
copy p "8005610606927"
click at [826, 160] on input "text" at bounding box center [952, 158] width 297 height 21
paste input "[URL][DOMAIN_NAME][PERSON_NAME]"
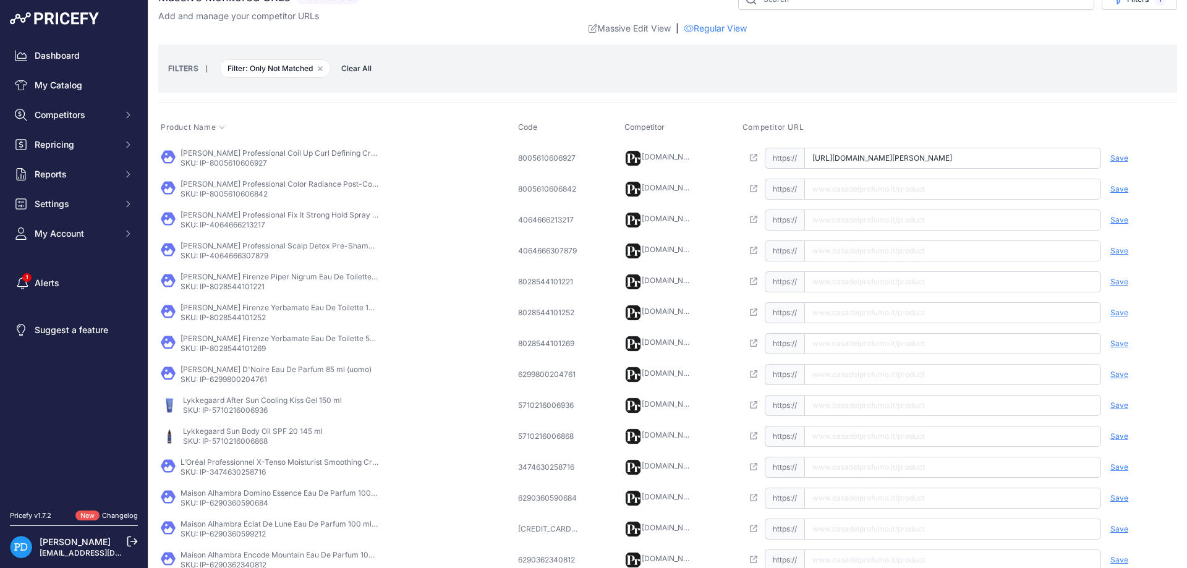
scroll to position [0, 48]
type input "[DOMAIN_NAME][URL][PERSON_NAME]"
click at [1119, 161] on span "Save" at bounding box center [1120, 158] width 18 height 10
click at [237, 200] on td "[PERSON_NAME] Professional Color Radiance Post-Color Treatment 1000 ml SKU: IP-…" at bounding box center [336, 189] width 357 height 31
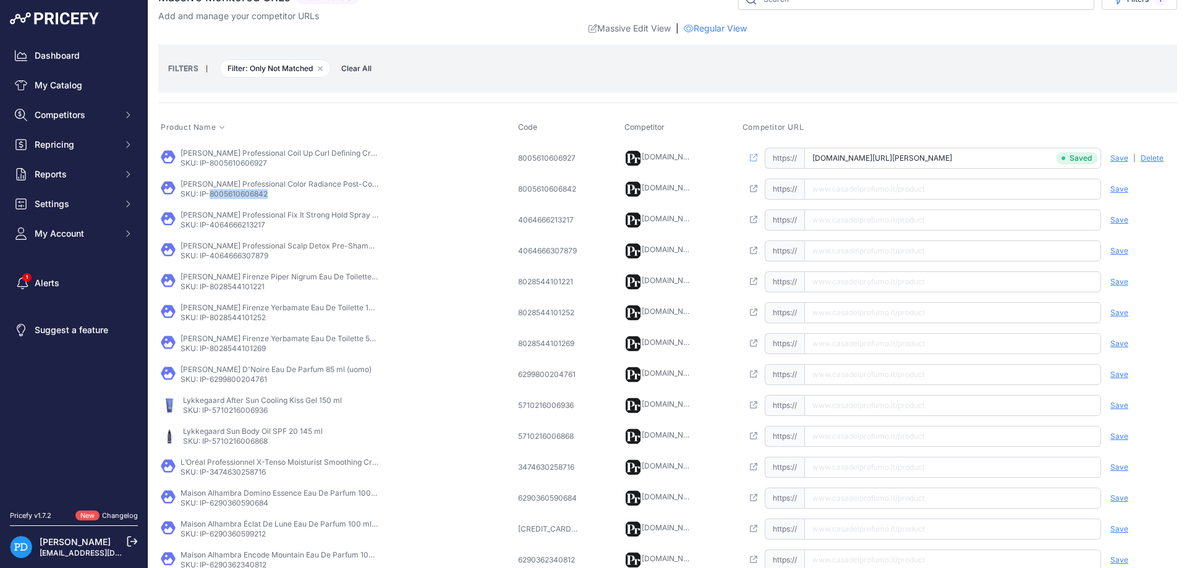
click at [237, 200] on td "[PERSON_NAME] Professional Color Radiance Post-Color Treatment 1000 ml SKU: IP-…" at bounding box center [336, 189] width 357 height 31
click at [871, 188] on input "text" at bounding box center [952, 189] width 297 height 21
paste input "[URL][DOMAIN_NAME][PERSON_NAME]"
type input "[DOMAIN_NAME][URL][PERSON_NAME]"
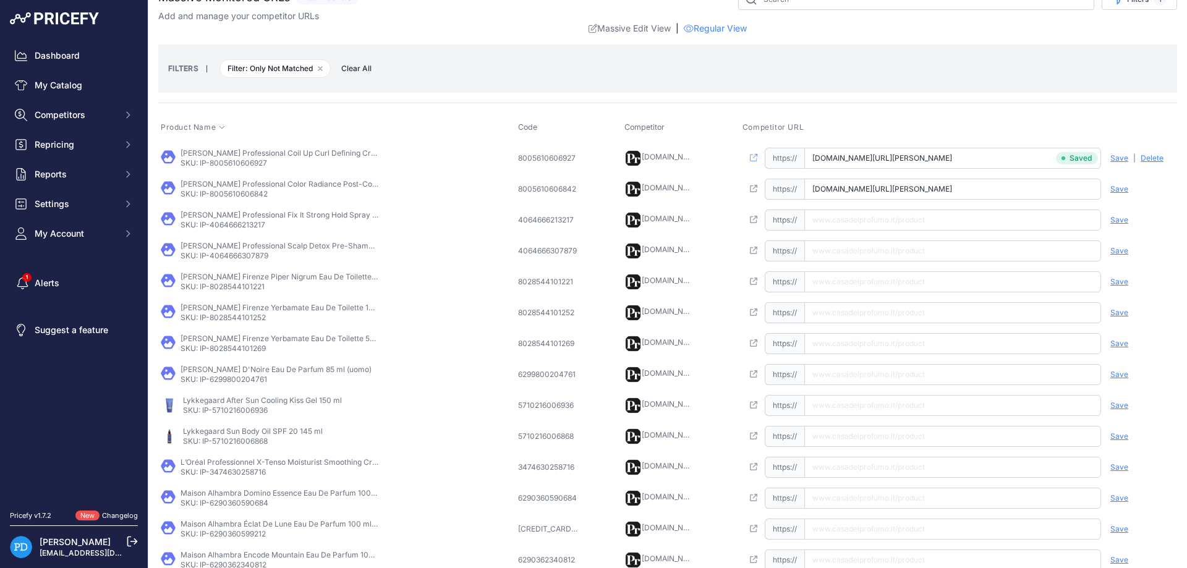
click at [1122, 192] on span "Save" at bounding box center [1120, 189] width 18 height 10
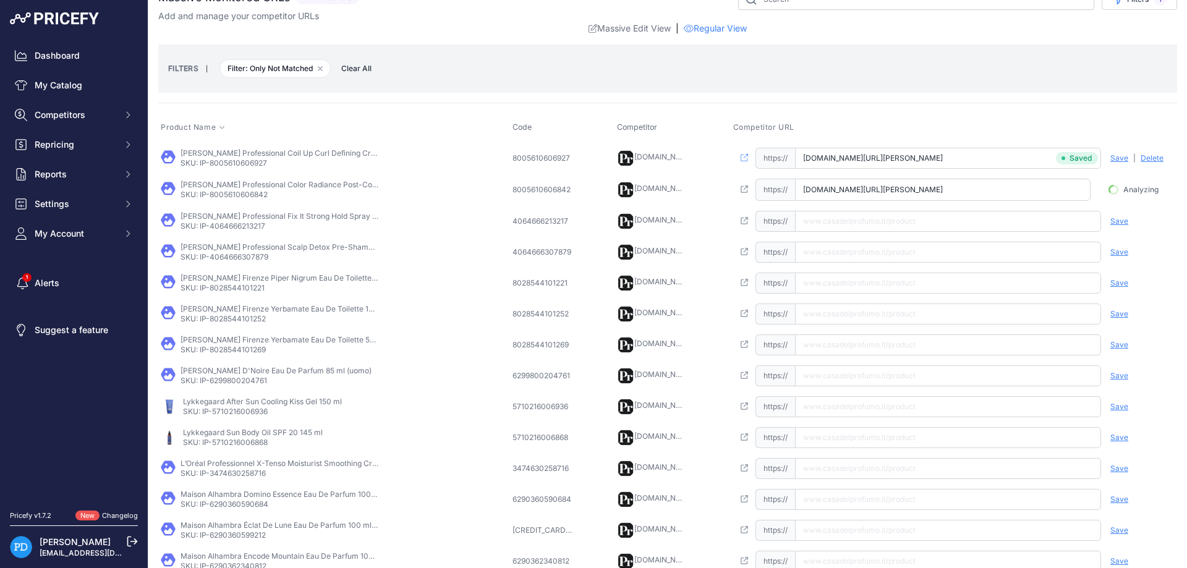
scroll to position [0, 74]
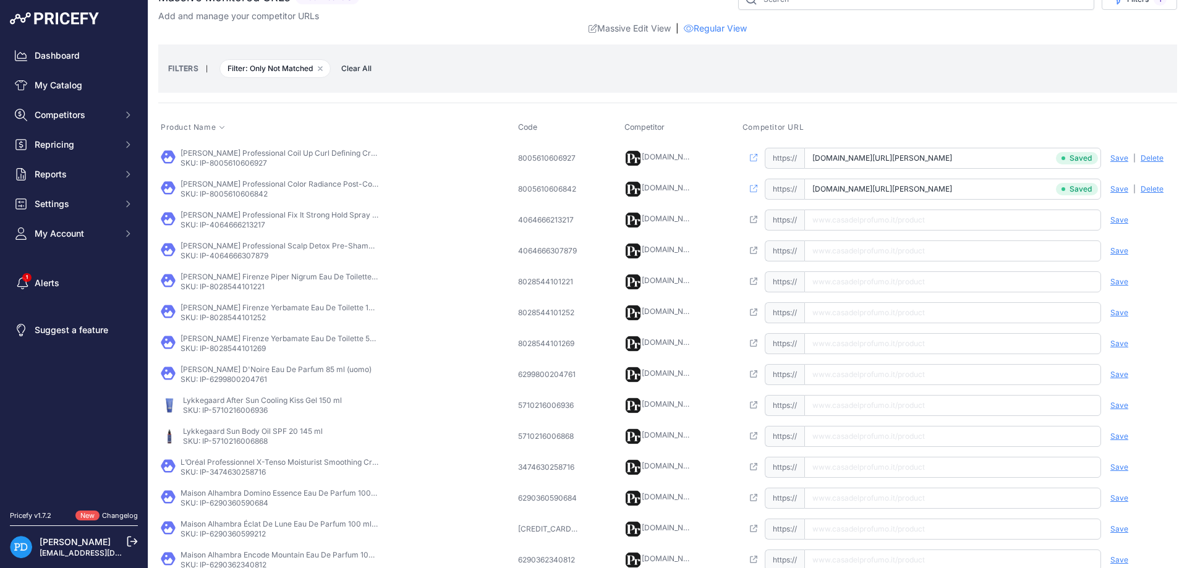
click at [235, 229] on p "SKU: IP-4064666213217" at bounding box center [280, 225] width 198 height 10
click at [902, 224] on input "text" at bounding box center [952, 220] width 297 height 21
paste input "[URL][DOMAIN_NAME][PERSON_NAME]"
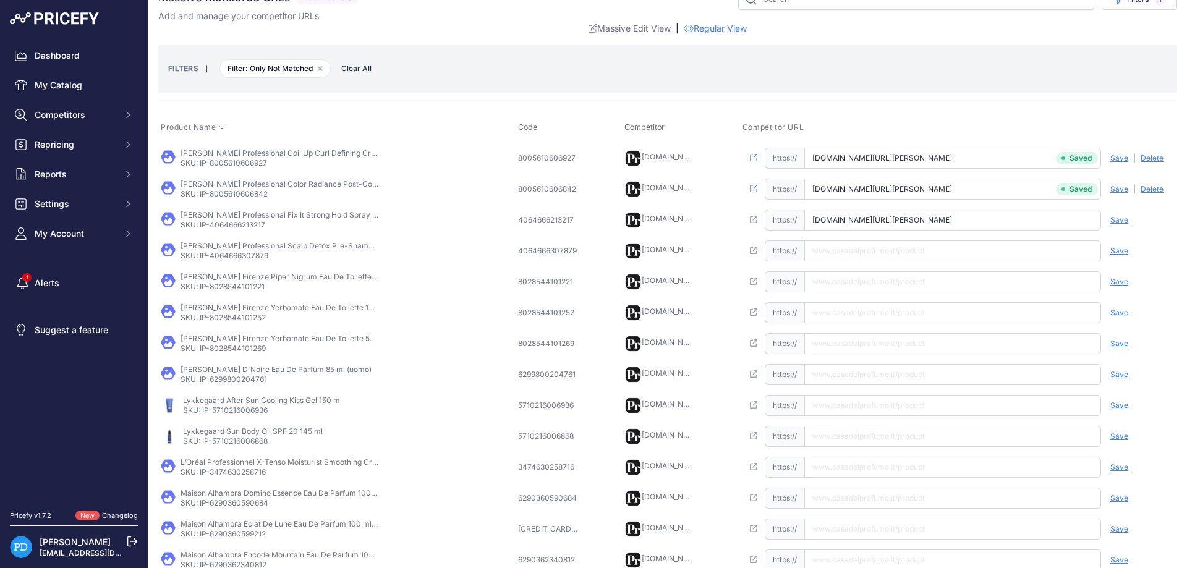
type input "[DOMAIN_NAME][URL][PERSON_NAME]"
click at [1120, 218] on span "Save" at bounding box center [1120, 220] width 18 height 10
click at [259, 256] on p "SKU: IP-4064666307879" at bounding box center [280, 256] width 198 height 10
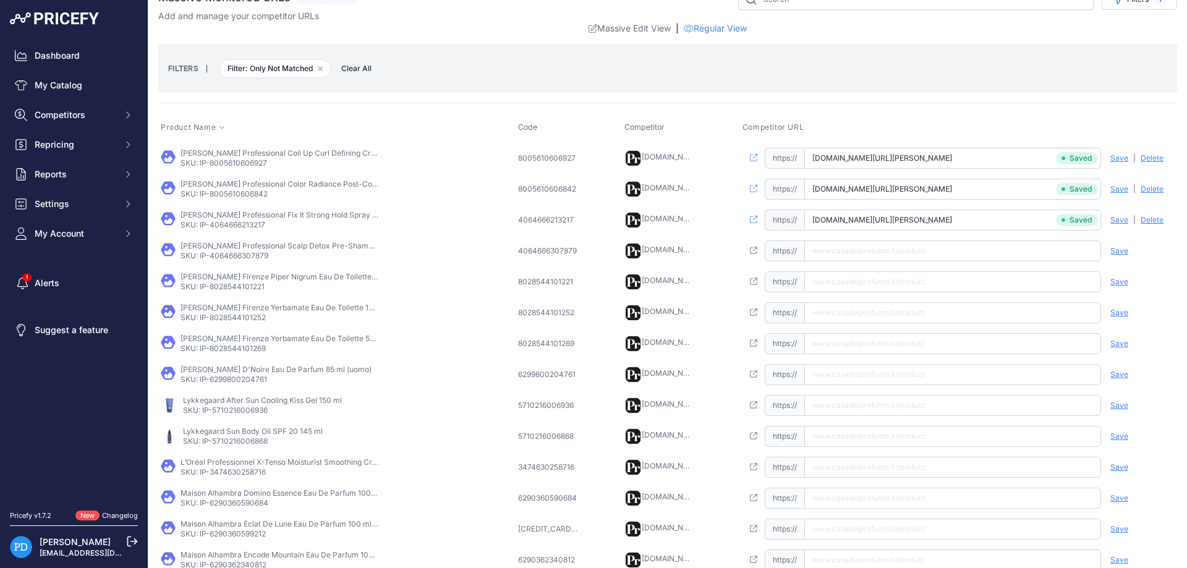
click at [830, 258] on input "text" at bounding box center [952, 251] width 297 height 21
paste input "[URL][DOMAIN_NAME][PERSON_NAME]"
type input "[DOMAIN_NAME][URL][PERSON_NAME]"
click at [1122, 250] on span "Save" at bounding box center [1120, 251] width 18 height 10
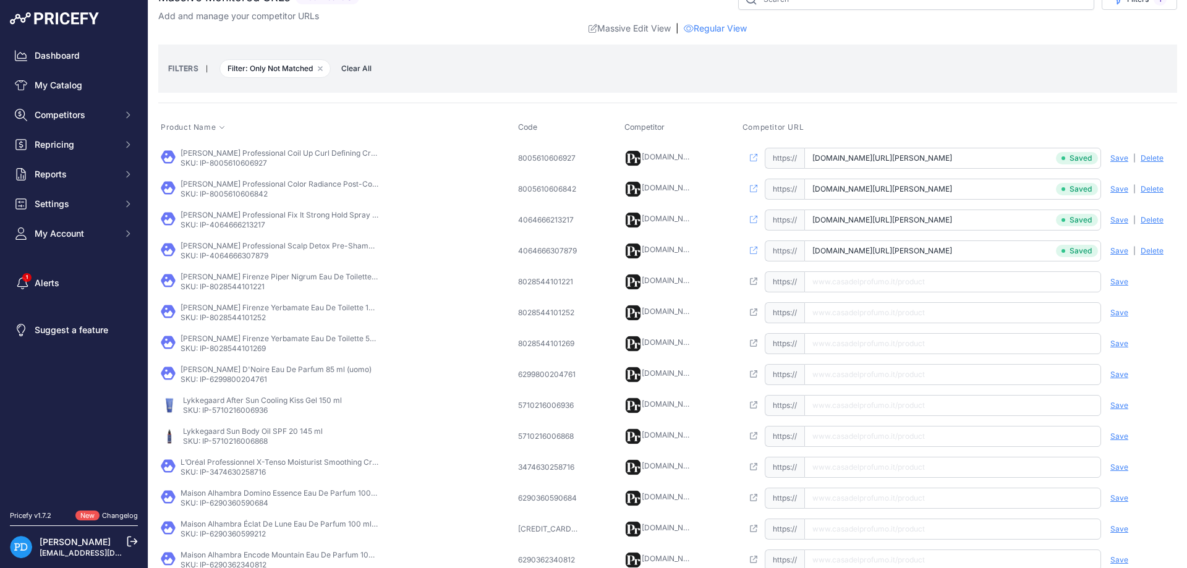
scroll to position [0, 35]
click at [237, 325] on td "[PERSON_NAME] Firenze Yerbamate Eau De Toilette 100 ml (unisex) SKU: IP-8028544…" at bounding box center [336, 312] width 357 height 31
click at [256, 286] on p "SKU: IP-8028544101221" at bounding box center [280, 287] width 198 height 10
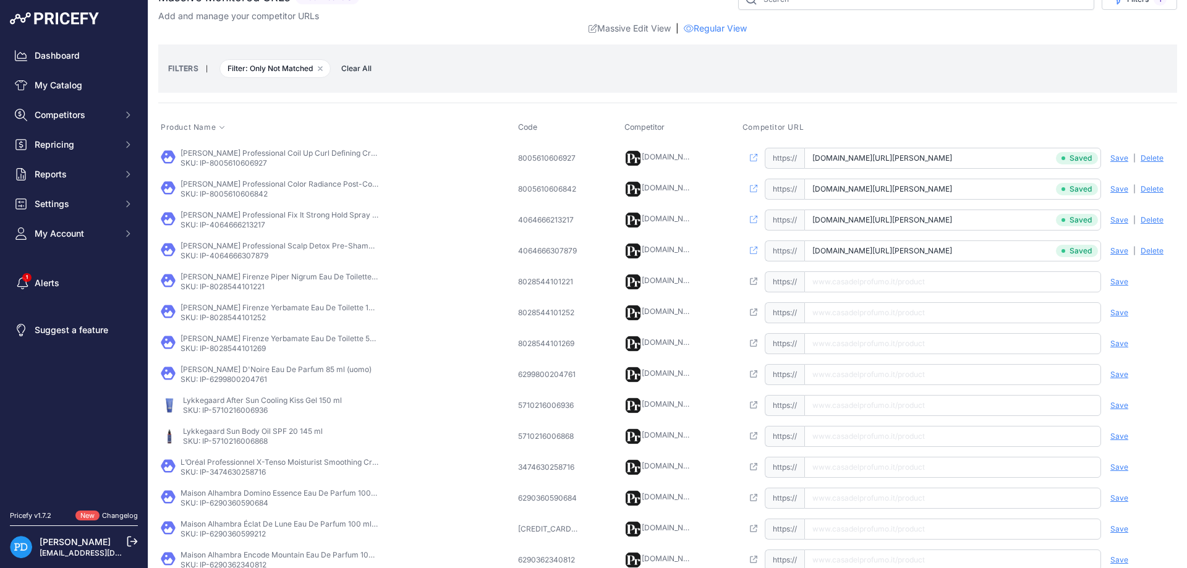
click at [913, 282] on input "text" at bounding box center [952, 281] width 297 height 21
paste input "[URL][DOMAIN_NAME]"
type input "[DOMAIN_NAME][URL]"
click at [1116, 278] on span "Save" at bounding box center [1120, 282] width 18 height 10
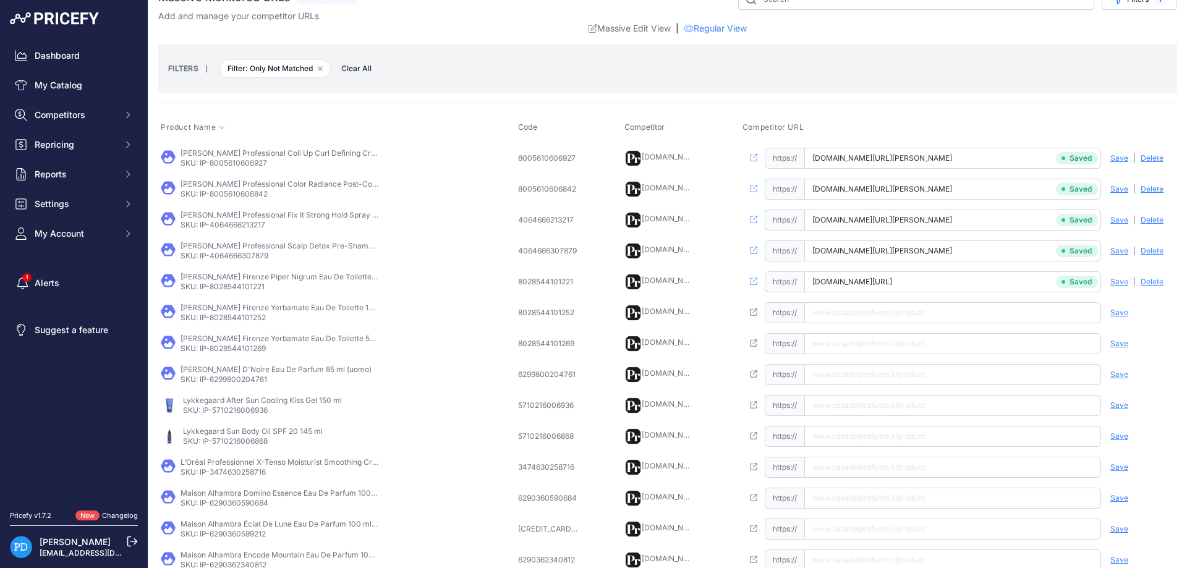
scroll to position [0, 83]
click at [247, 316] on p "SKU: IP-8028544101252" at bounding box center [280, 318] width 198 height 10
click at [884, 323] on td "Open this link https:// Saved false Save Analyzing | [GEOGRAPHIC_DATA] Deleting" at bounding box center [958, 312] width 437 height 31
click at [889, 317] on input "text" at bounding box center [952, 312] width 297 height 21
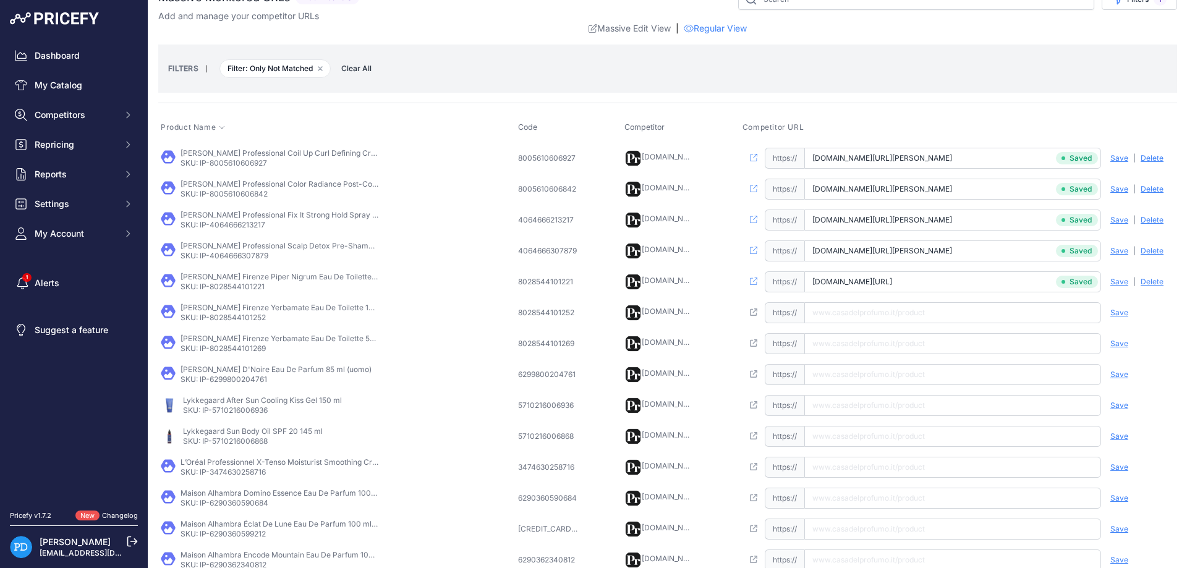
paste input "[URL][DOMAIN_NAME]"
type input "[DOMAIN_NAME][URL]"
click at [1119, 312] on span "Save" at bounding box center [1120, 313] width 18 height 10
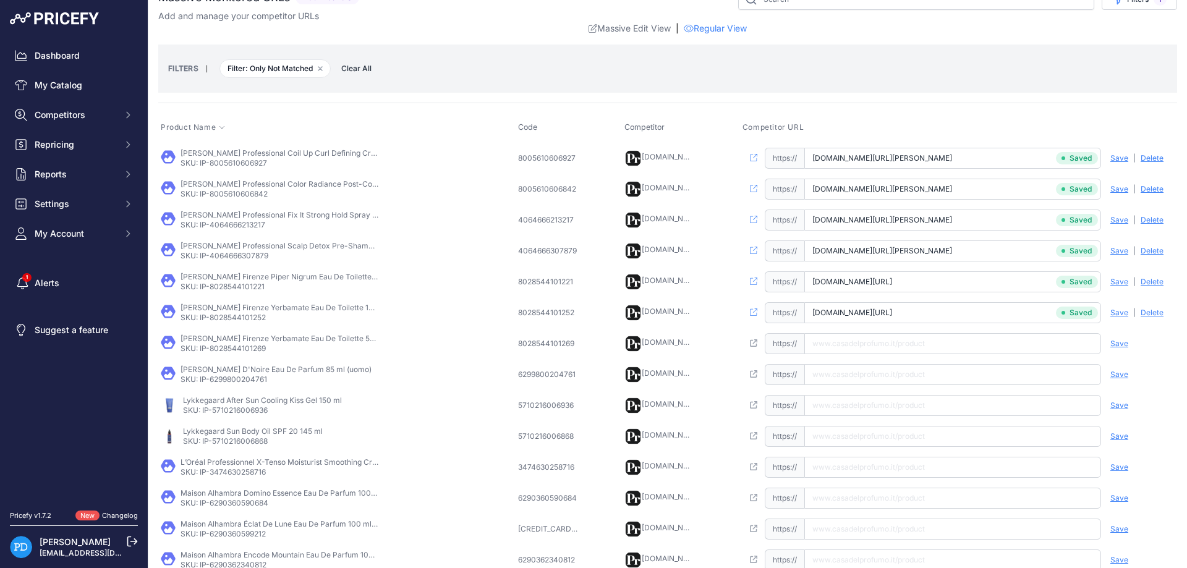
click at [250, 349] on p "SKU: IP-8028544101269" at bounding box center [280, 349] width 198 height 10
click at [878, 339] on input "text" at bounding box center [952, 343] width 297 height 21
paste input "[URL][DOMAIN_NAME]"
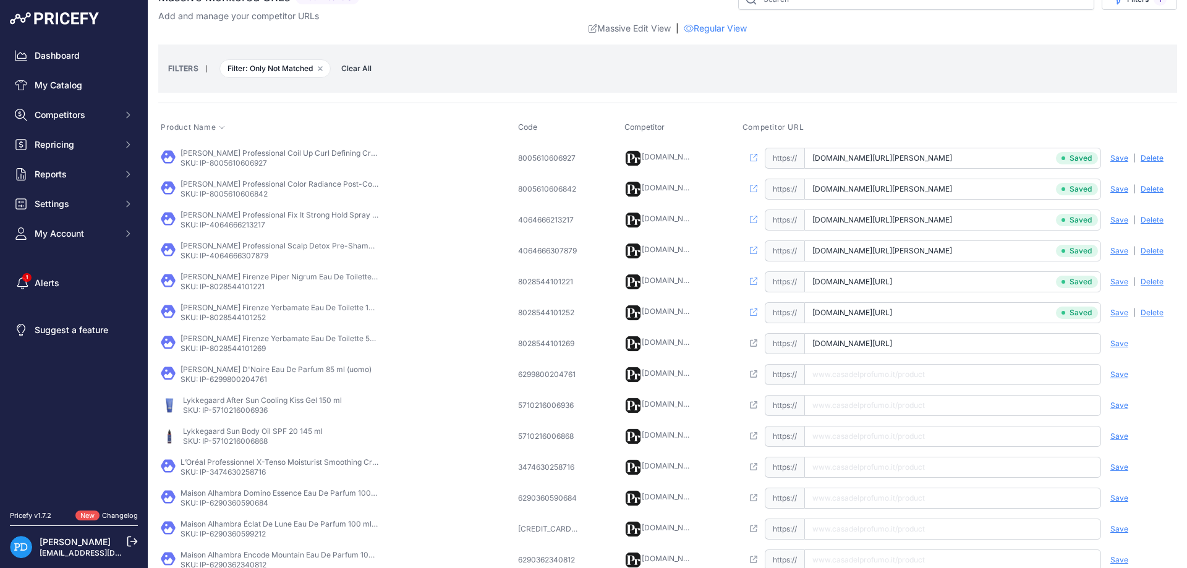
type input "[DOMAIN_NAME][URL]"
click at [1120, 339] on span "Save" at bounding box center [1120, 344] width 18 height 10
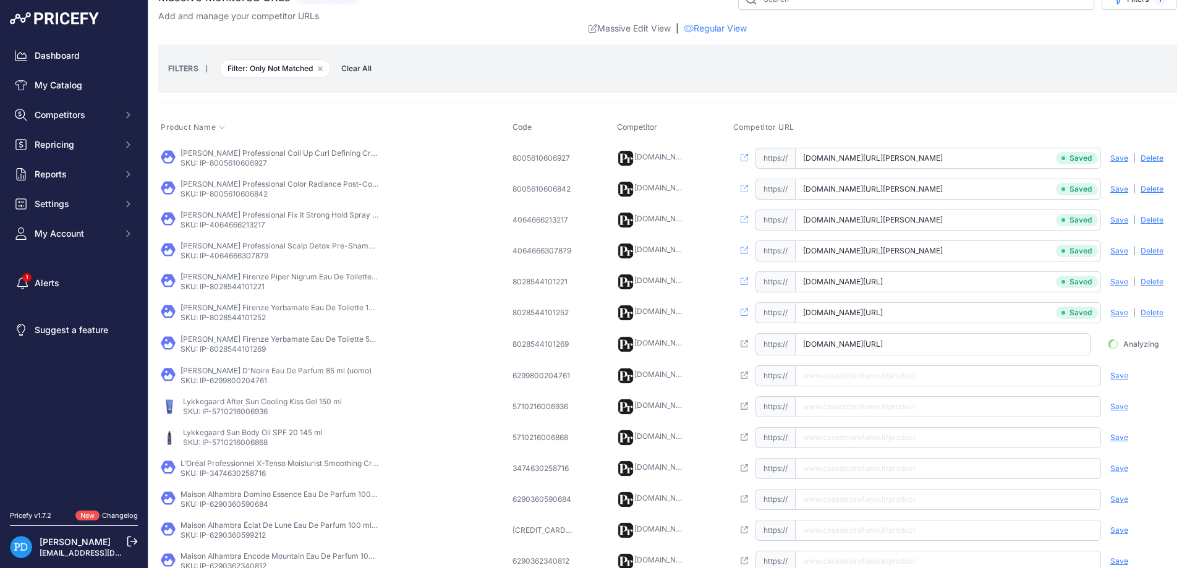
scroll to position [0, 75]
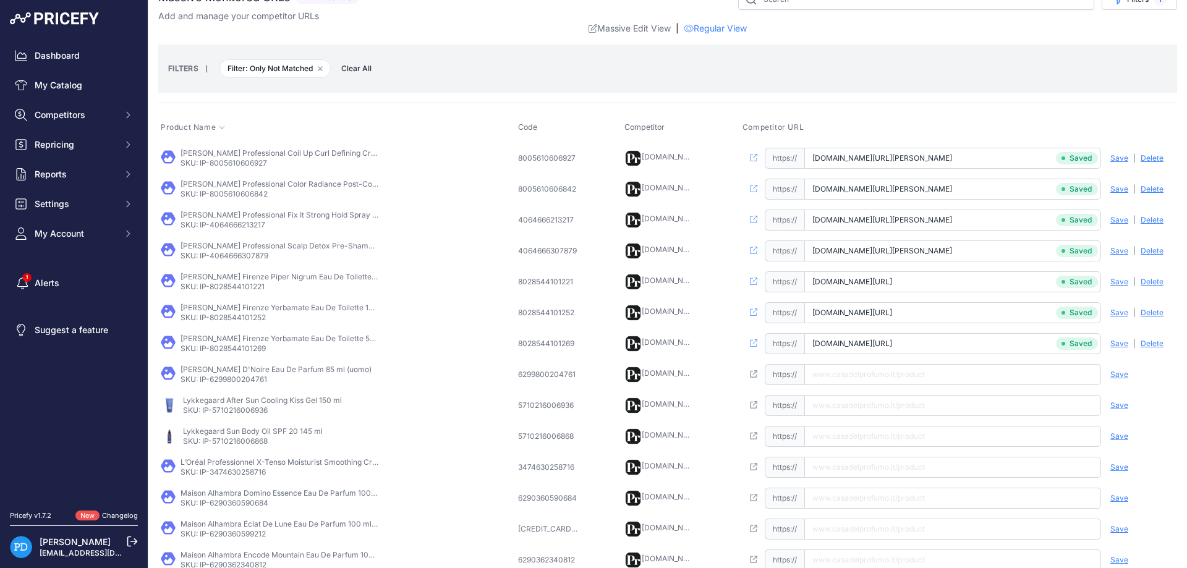
click at [254, 383] on p "SKU: IP-6299800204761" at bounding box center [276, 380] width 191 height 10
click at [896, 384] on input "text" at bounding box center [952, 374] width 297 height 21
paste input "[URL][DOMAIN_NAME]"
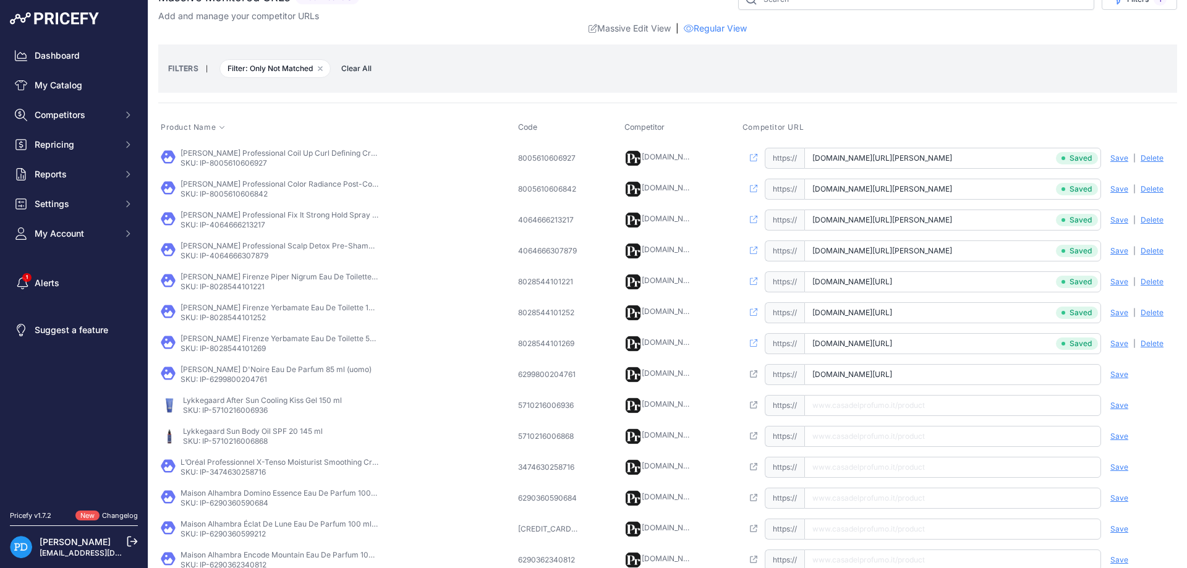
type input "[DOMAIN_NAME][URL]"
click at [1125, 373] on span "Save" at bounding box center [1120, 375] width 18 height 10
click at [247, 411] on p "SKU: IP-5710216006936" at bounding box center [262, 411] width 159 height 10
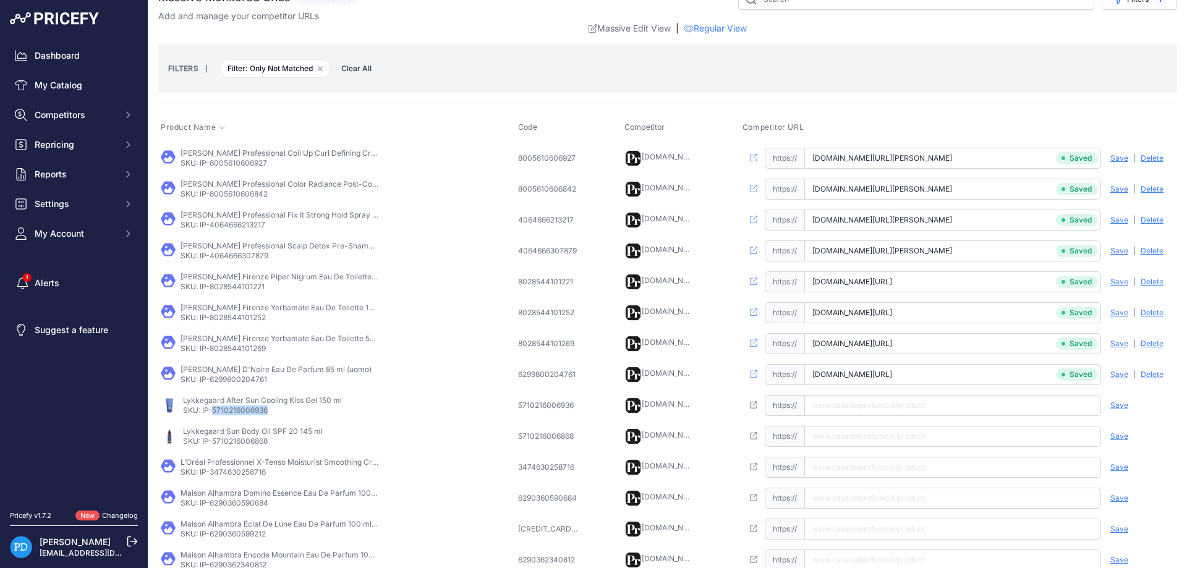
click at [849, 403] on input "text" at bounding box center [952, 405] width 297 height 21
paste input "[URL][DOMAIN_NAME]"
type input "[DOMAIN_NAME][URL]"
click at [1111, 401] on span "Save" at bounding box center [1120, 406] width 18 height 10
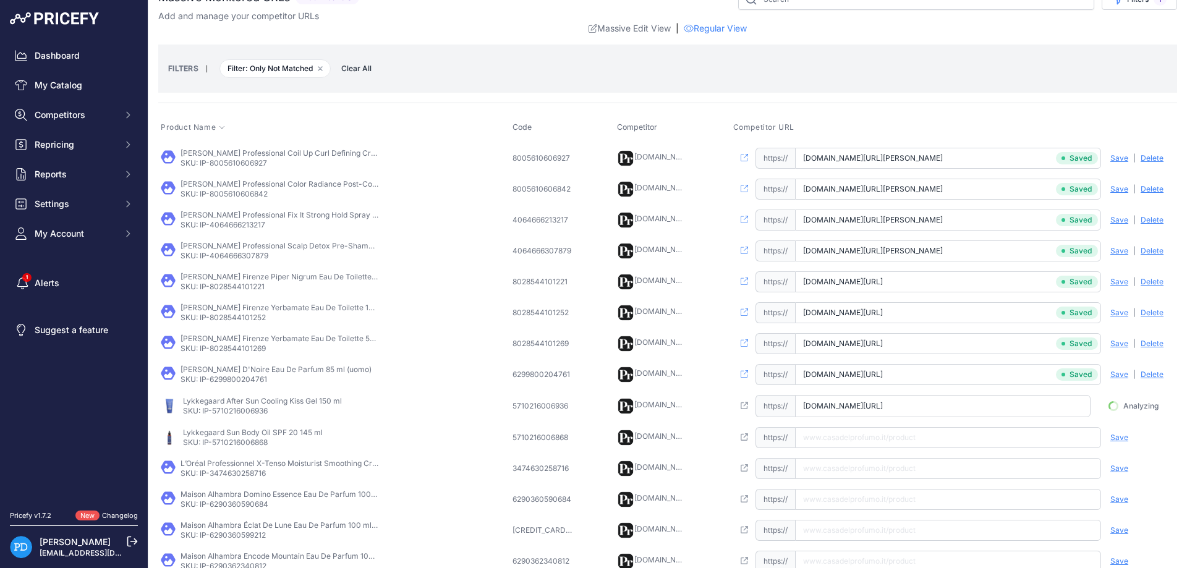
scroll to position [0, 22]
click at [1125, 408] on span "Analyzing" at bounding box center [1141, 406] width 35 height 10
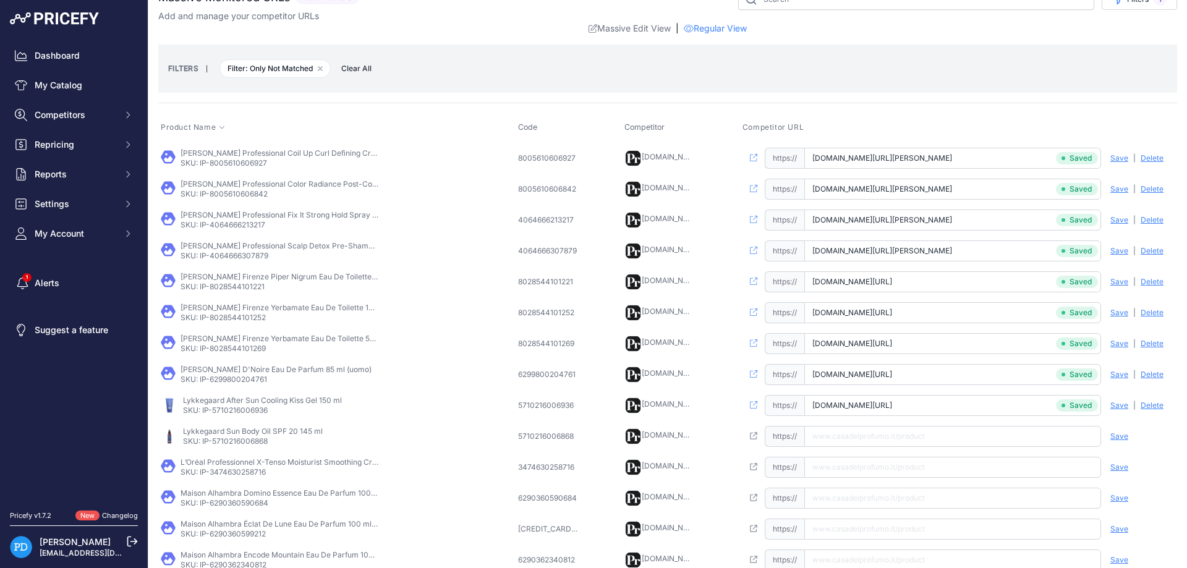
click at [258, 444] on p "SKU: IP-5710216006868" at bounding box center [253, 442] width 140 height 10
click at [864, 437] on input "text" at bounding box center [952, 436] width 297 height 21
paste input "[URL][DOMAIN_NAME]"
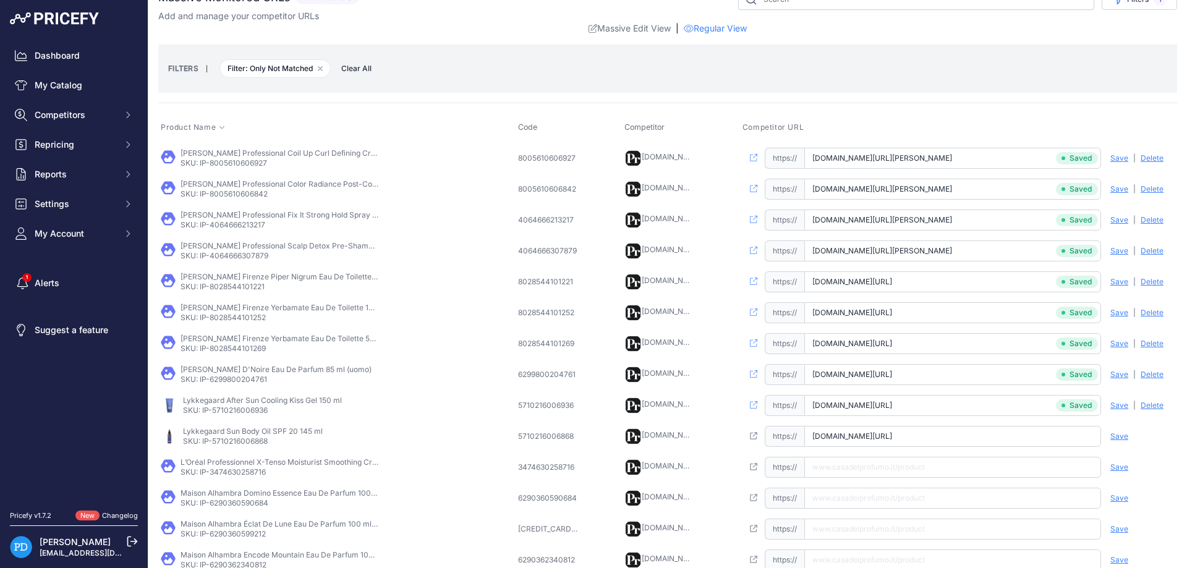
type input "[DOMAIN_NAME][URL]"
click at [1123, 435] on span "Save" at bounding box center [1120, 437] width 18 height 10
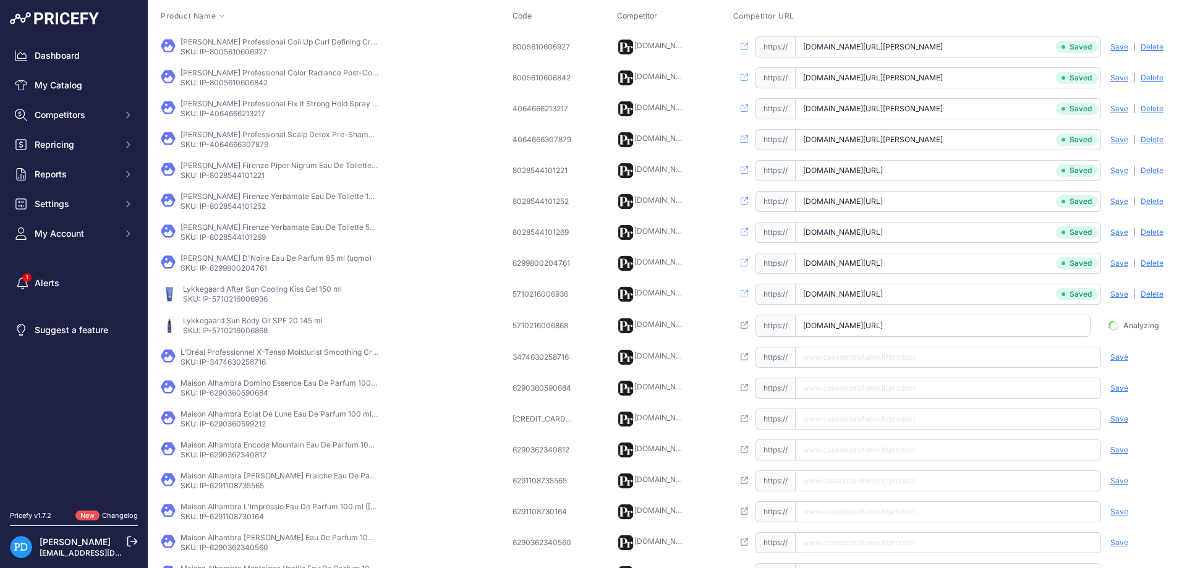
scroll to position [268, 0]
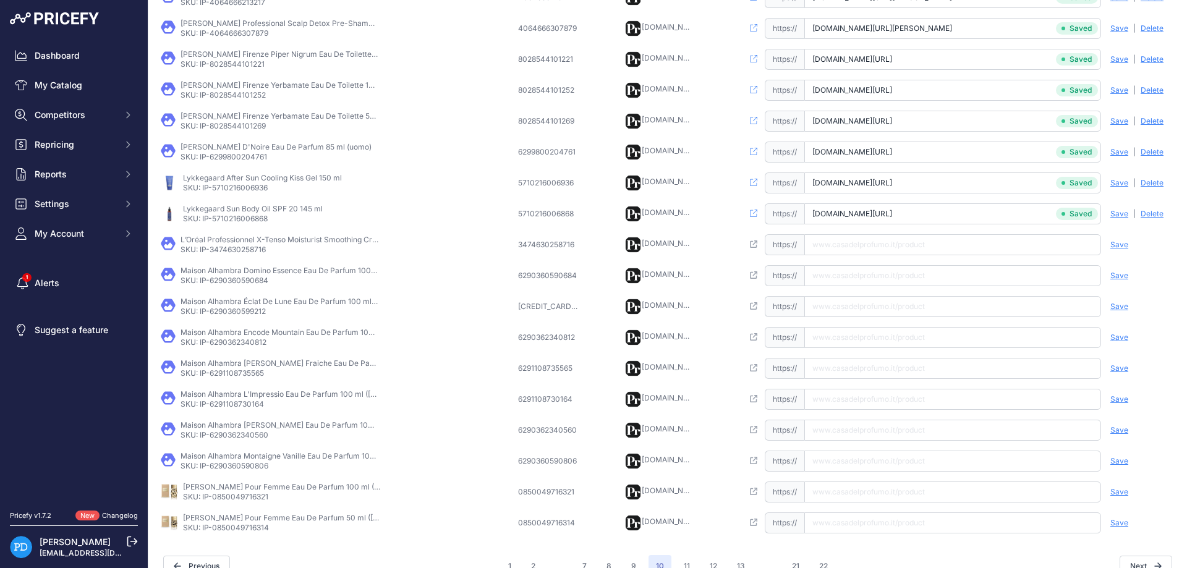
click at [237, 245] on p "SKU: IP-3474630258716" at bounding box center [280, 250] width 198 height 10
click at [900, 250] on input "text" at bounding box center [952, 244] width 297 height 21
paste input "[URL][DOMAIN_NAME]"
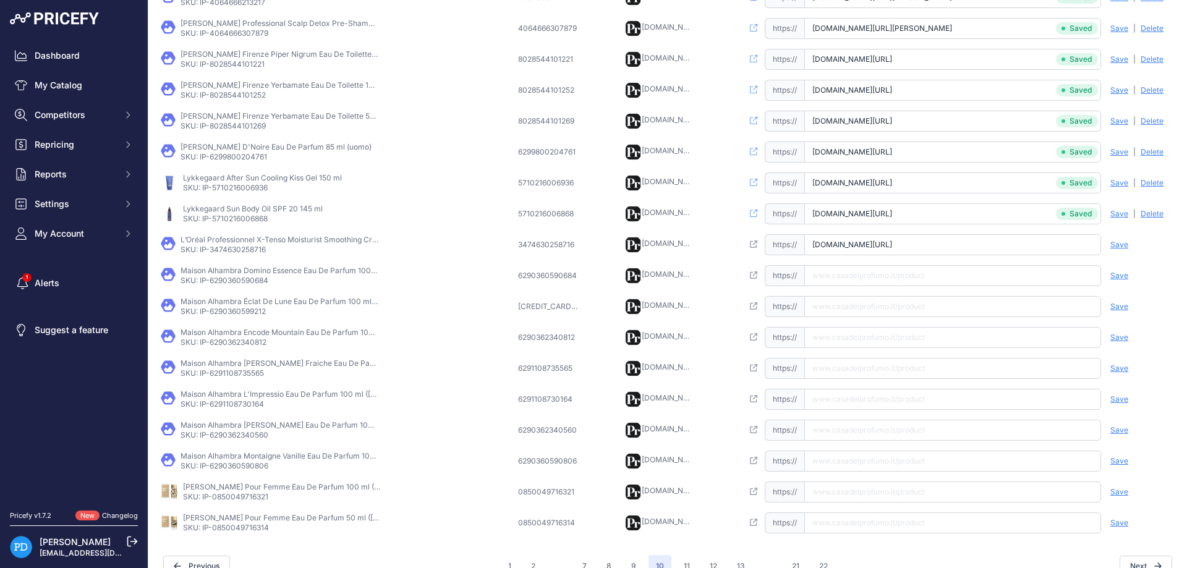
type input "[DOMAIN_NAME][URL]"
click at [1116, 237] on div "Save Analyzing | [GEOGRAPHIC_DATA] Deleting" at bounding box center [1138, 244] width 74 height 21
click at [1119, 241] on span "Save" at bounding box center [1120, 245] width 18 height 10
click at [238, 276] on p "SKU: IP-6290360590684" at bounding box center [280, 281] width 198 height 10
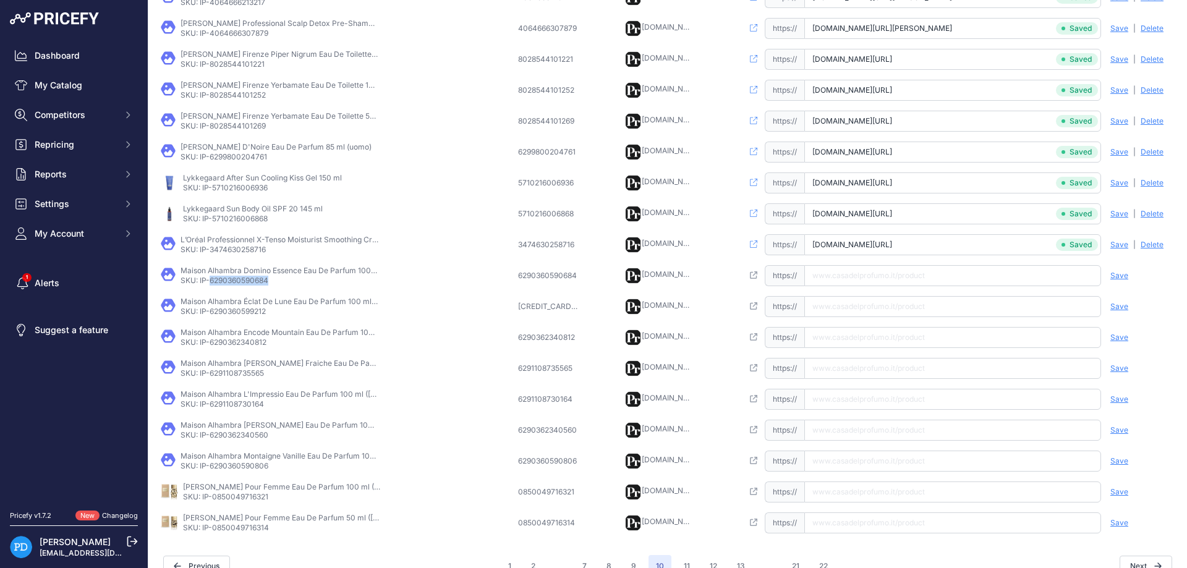
paste input "[URL][DOMAIN_NAME]"
click at [876, 280] on input "text" at bounding box center [952, 275] width 297 height 21
type input "[DOMAIN_NAME][URL]"
click at [1116, 277] on span "Save" at bounding box center [1120, 276] width 18 height 10
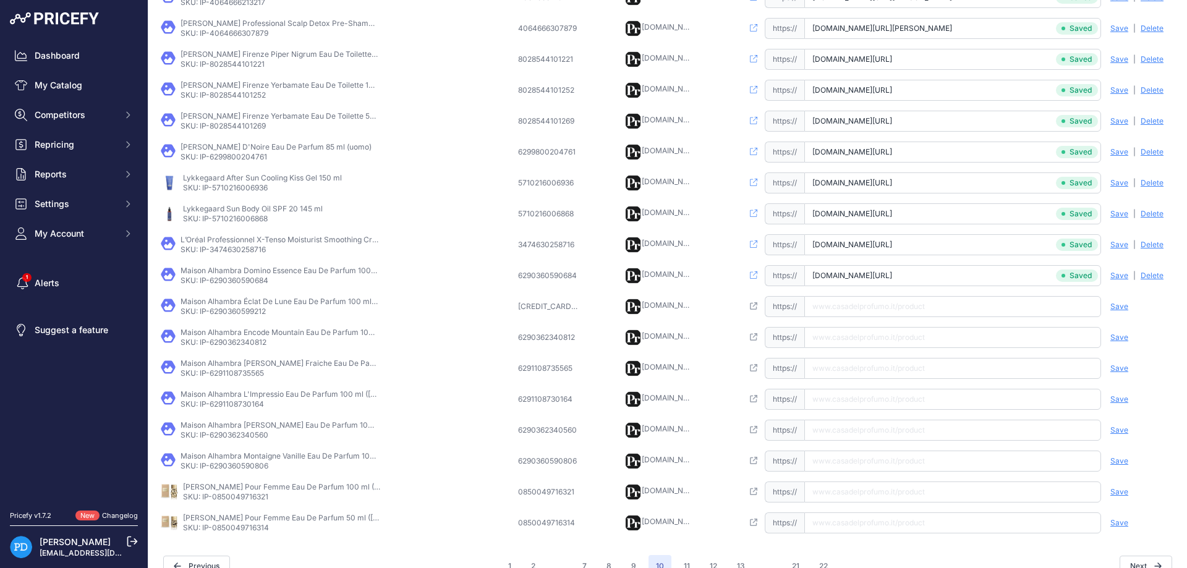
scroll to position [0, 81]
click at [239, 316] on td "Maison Alhambra Éclat De Lune Eau De Parfum 100 ml ([PERSON_NAME]) SKU: IP-6290…" at bounding box center [336, 306] width 357 height 31
click at [856, 307] on input "text" at bounding box center [952, 306] width 297 height 21
paste input "[URL][DOMAIN_NAME][PERSON_NAME]"
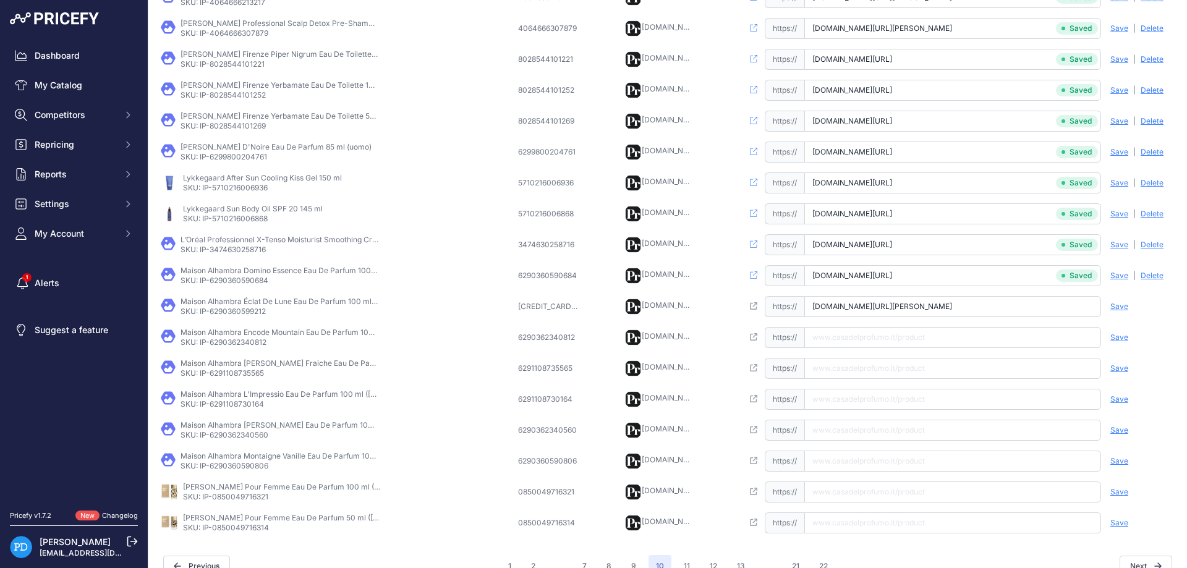
scroll to position [0, 75]
type input "[DOMAIN_NAME][URL][PERSON_NAME]"
click at [1113, 309] on span "Save" at bounding box center [1120, 307] width 18 height 10
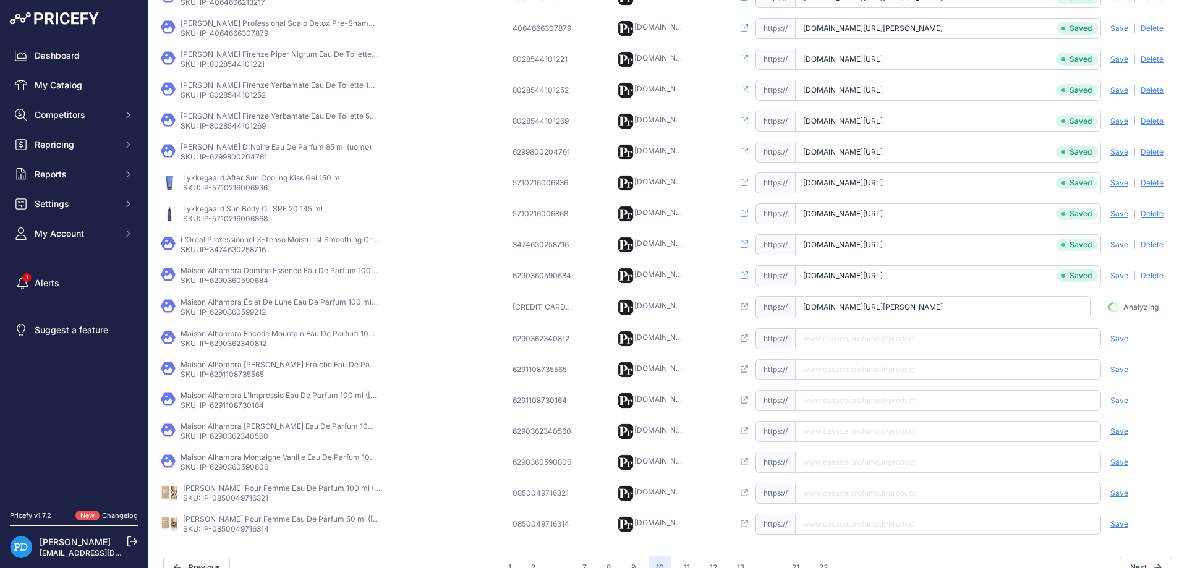
scroll to position [0, 67]
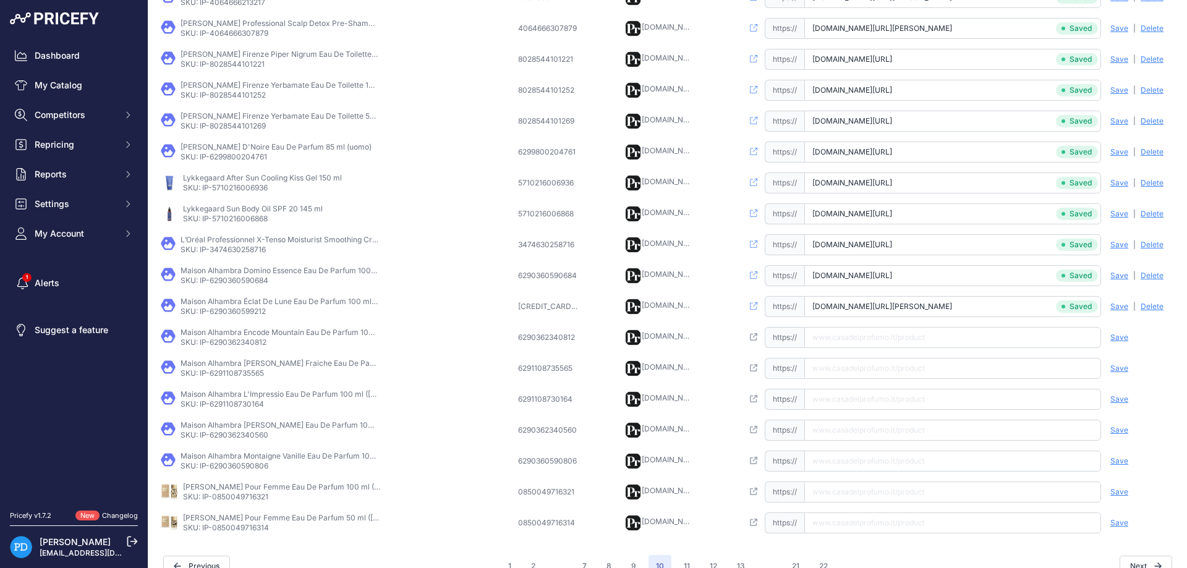
click at [228, 343] on p "SKU: IP-6290362340812" at bounding box center [280, 343] width 198 height 10
click at [877, 340] on input "text" at bounding box center [952, 337] width 297 height 21
paste input "[URL][DOMAIN_NAME]"
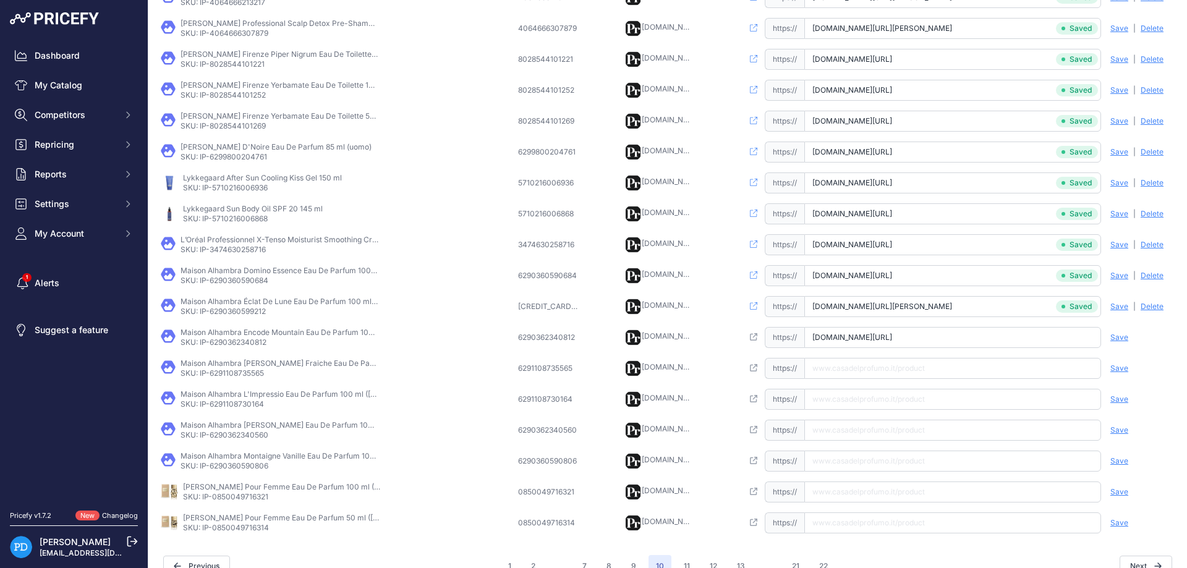
type input "[DOMAIN_NAME][URL]"
click at [1119, 340] on span "Save" at bounding box center [1120, 338] width 18 height 10
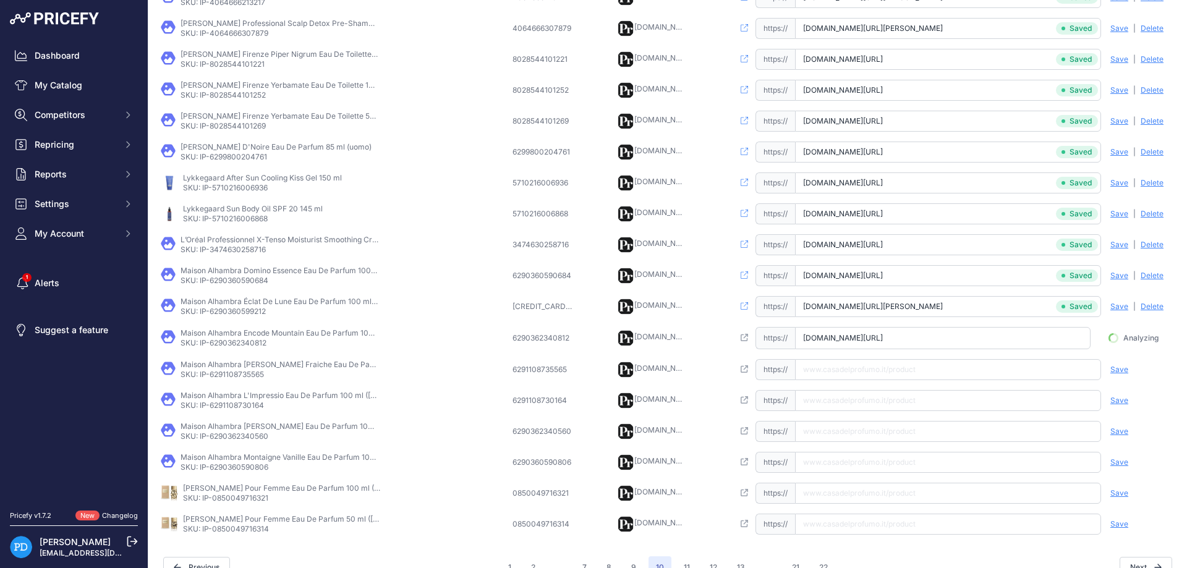
scroll to position [0, 83]
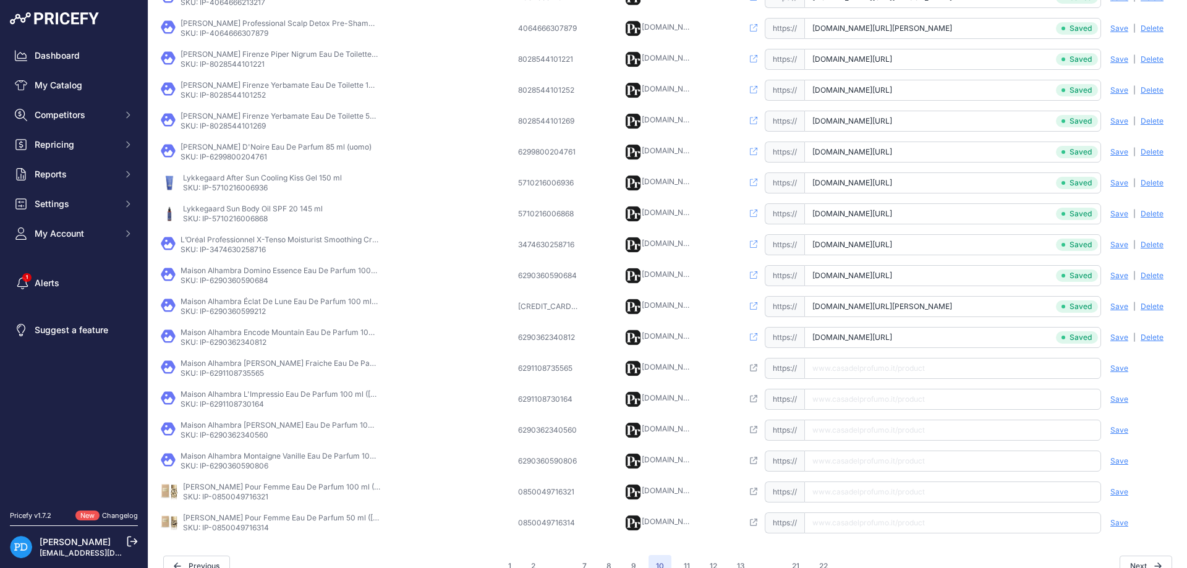
click at [233, 379] on td "Maison Alhambra [PERSON_NAME] Fraiche Eau De Parfum 100 ml SKU: IP-6291108735565" at bounding box center [336, 368] width 357 height 31
click at [834, 364] on input "text" at bounding box center [952, 368] width 297 height 21
paste input "[URL][DOMAIN_NAME][PERSON_NAME]"
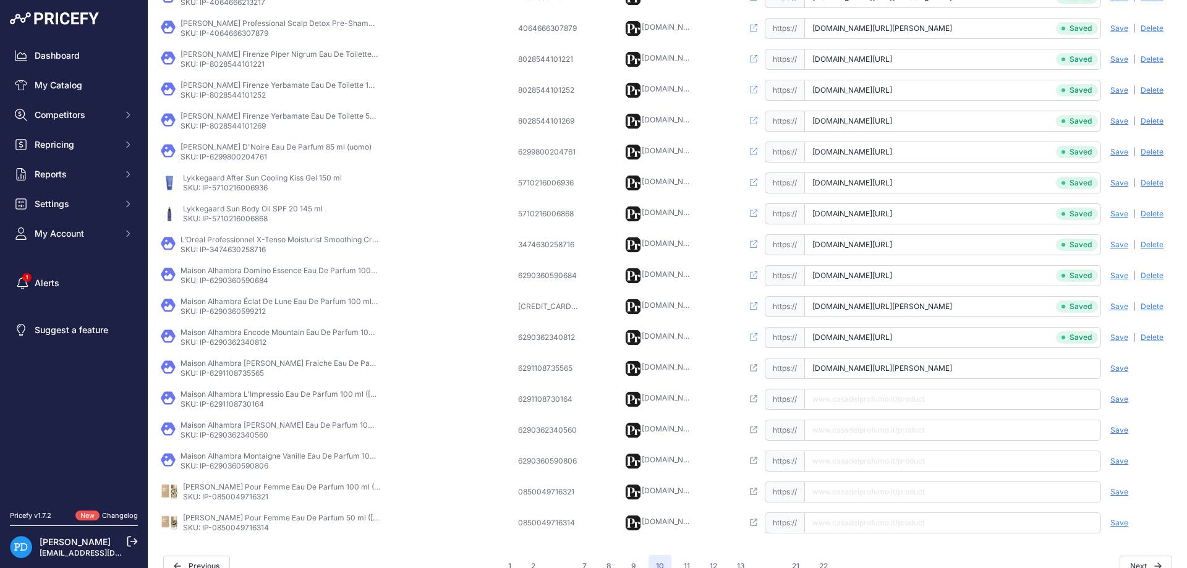
type input "[DOMAIN_NAME][URL][PERSON_NAME]"
click at [1117, 369] on span "Save" at bounding box center [1120, 369] width 18 height 10
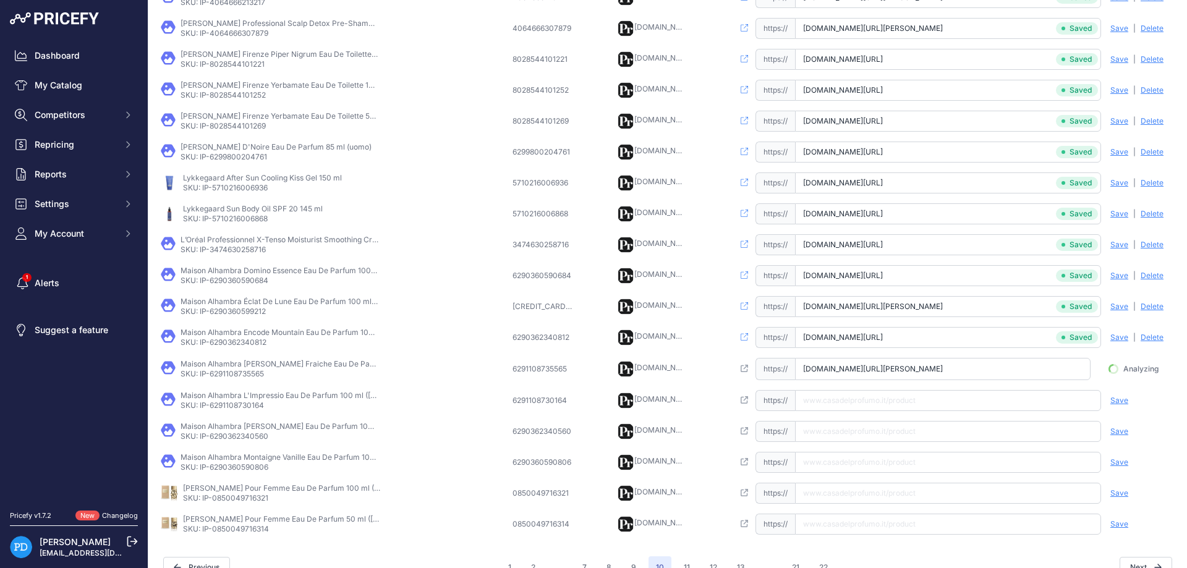
scroll to position [0, 83]
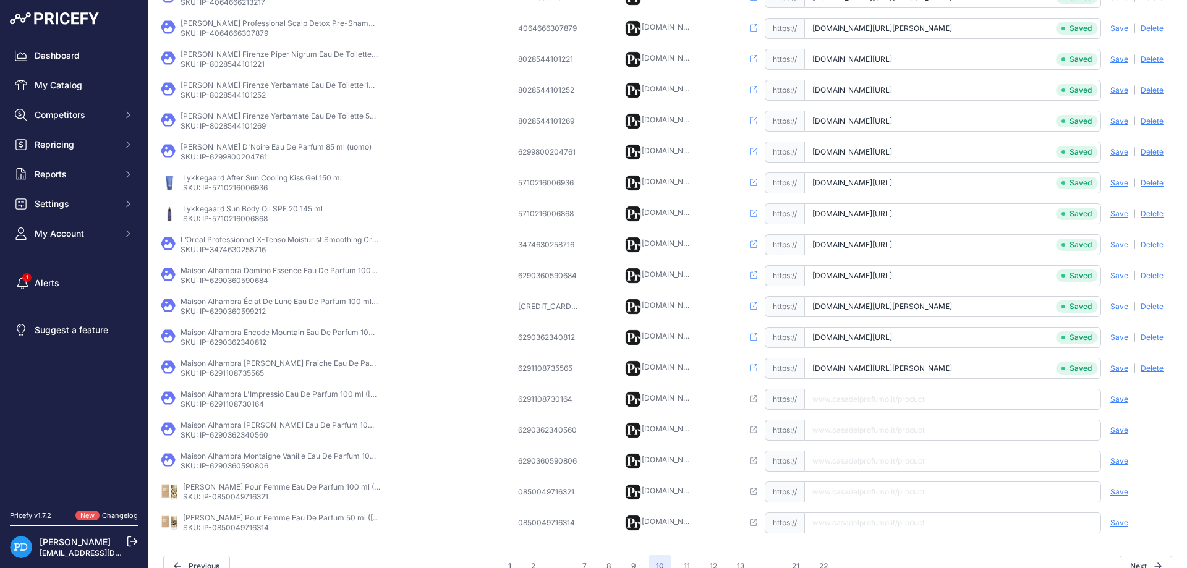
click at [229, 406] on p "SKU: IP-6291108730164" at bounding box center [280, 404] width 198 height 10
click at [837, 398] on input "text" at bounding box center [952, 399] width 297 height 21
paste input "[URL][DOMAIN_NAME][PERSON_NAME]"
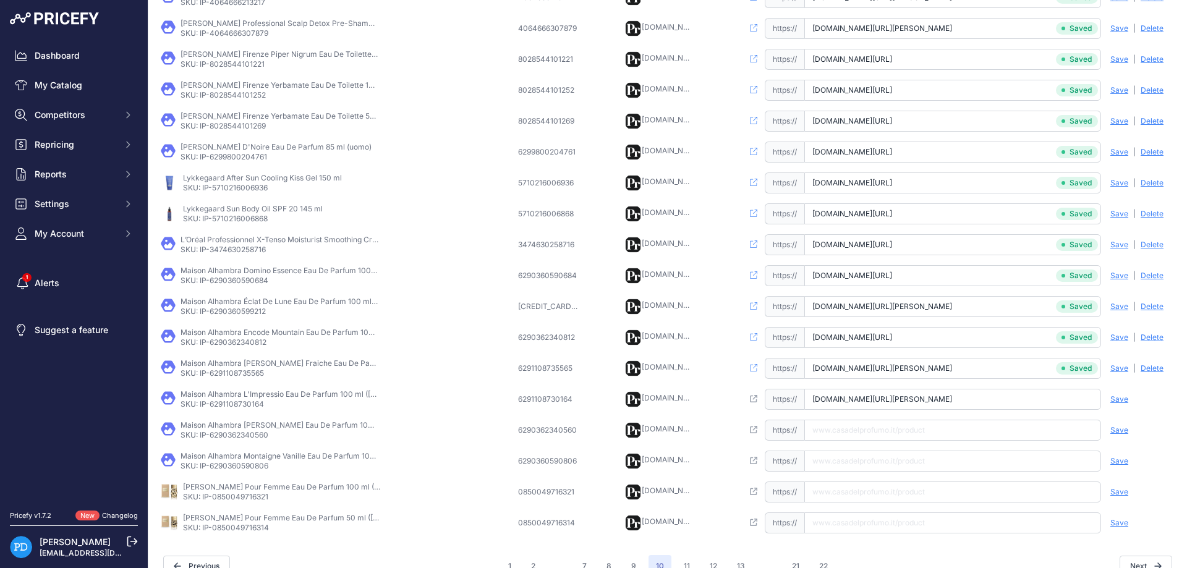
type input "[DOMAIN_NAME][URL][PERSON_NAME]"
click at [1115, 399] on span "Save" at bounding box center [1120, 400] width 18 height 10
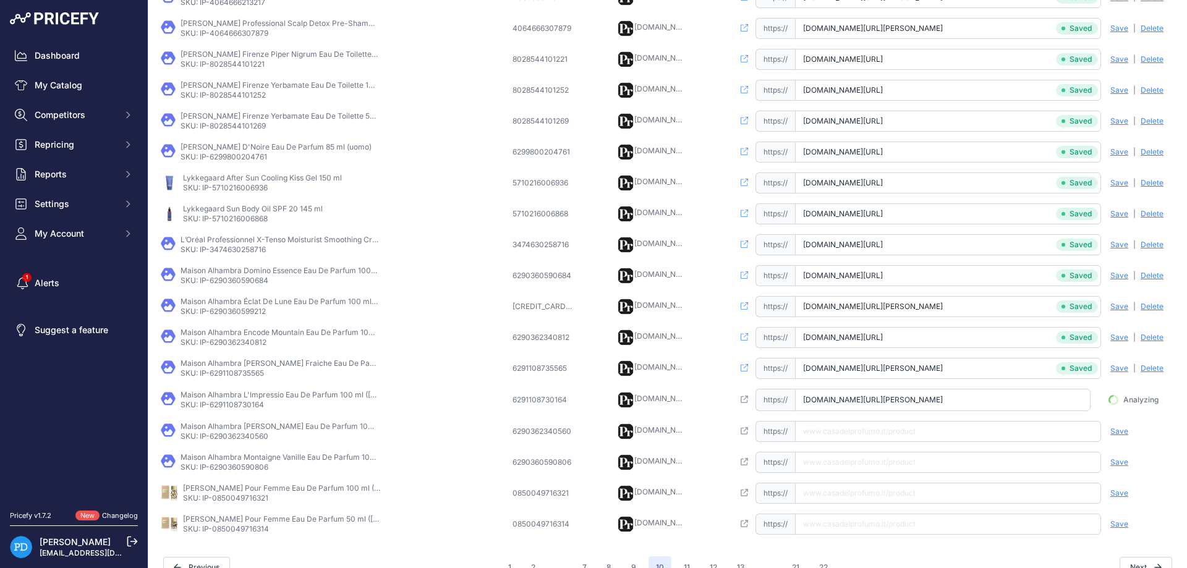
scroll to position [0, 59]
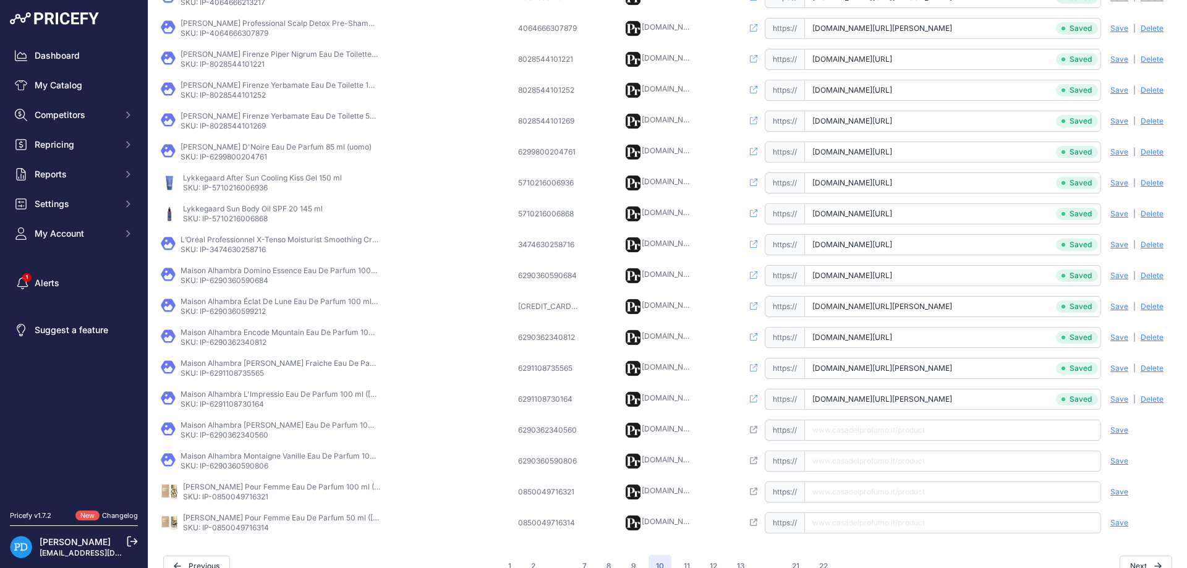
click at [254, 439] on p "SKU: IP-6290362340560" at bounding box center [280, 435] width 198 height 10
paste input "[URL][DOMAIN_NAME][PERSON_NAME]"
click at [847, 429] on input "text" at bounding box center [952, 430] width 297 height 21
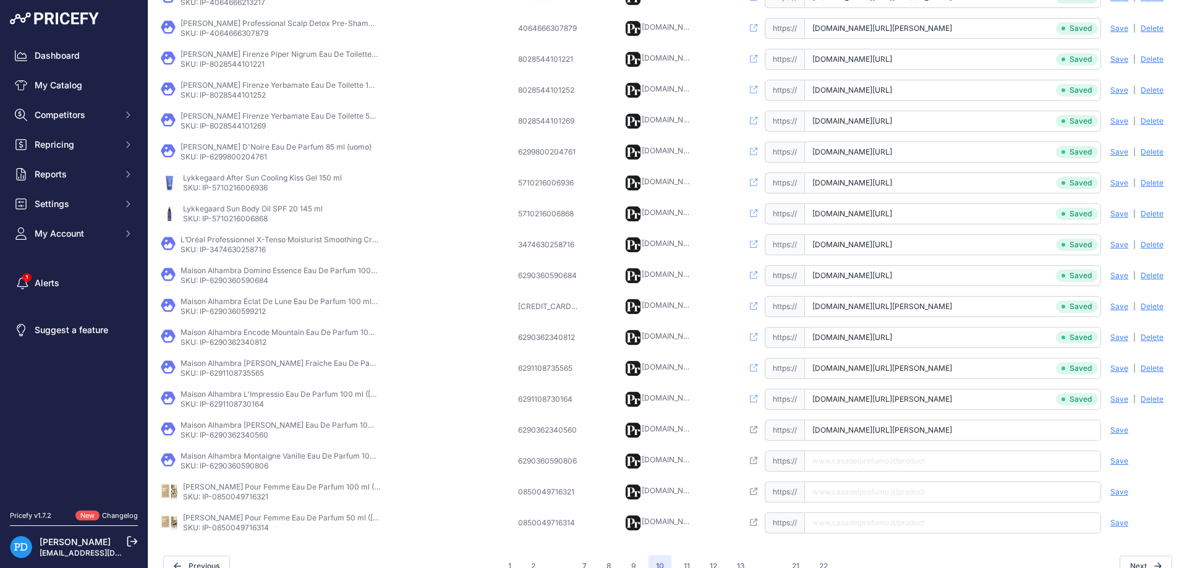
type input "[DOMAIN_NAME][URL][PERSON_NAME]"
click at [1117, 432] on span "Save" at bounding box center [1120, 430] width 18 height 10
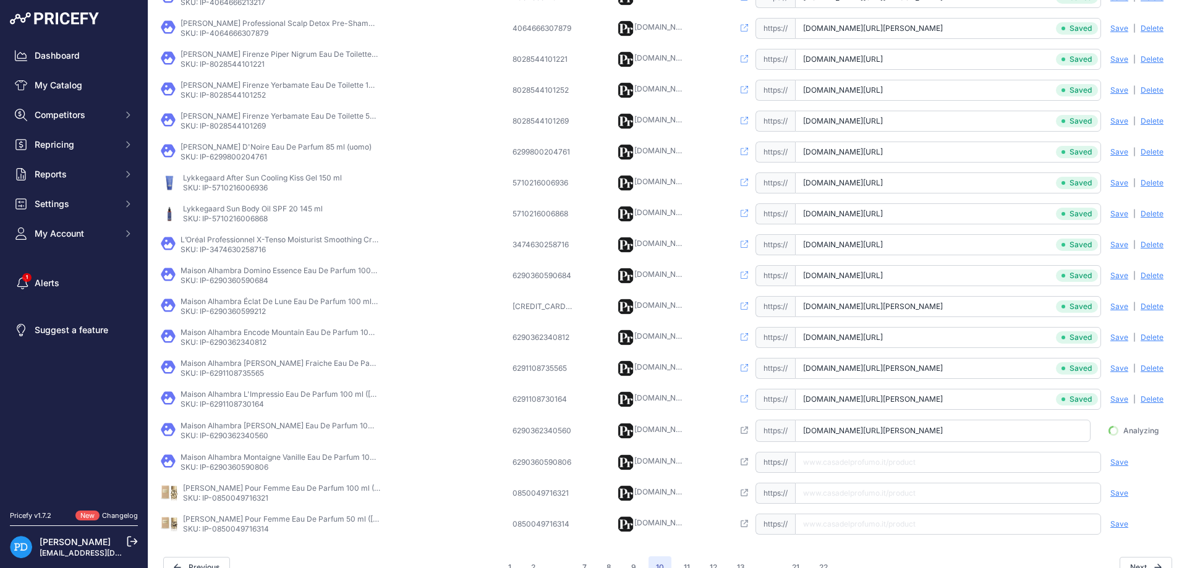
scroll to position [0, 67]
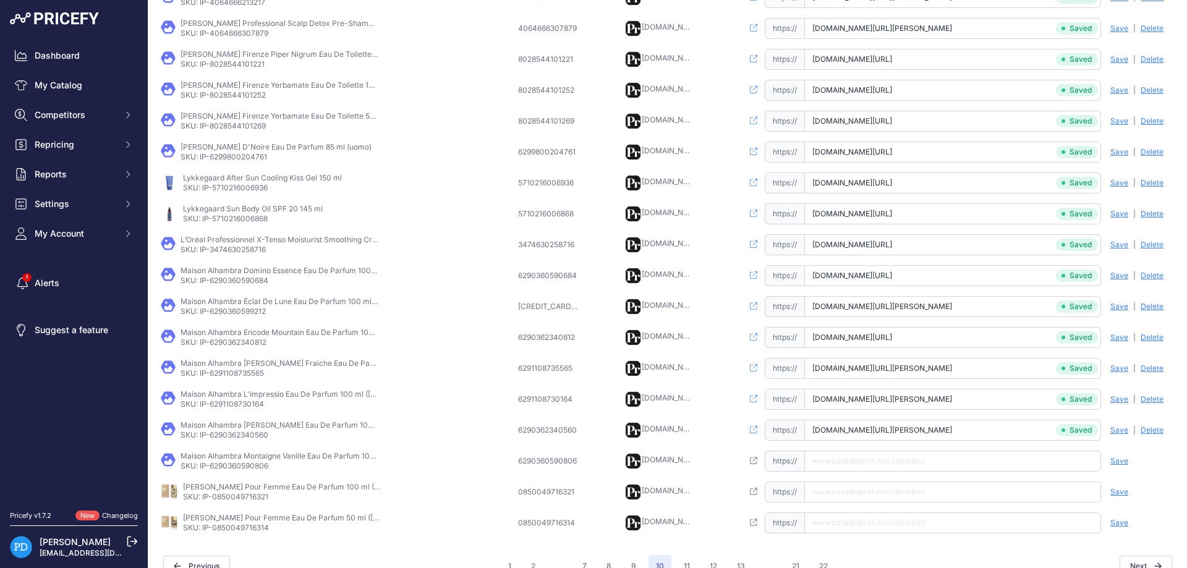
click at [238, 465] on p "SKU: IP-6290360590806" at bounding box center [280, 466] width 198 height 10
click at [863, 454] on input "text" at bounding box center [952, 461] width 297 height 21
paste input "[URL][DOMAIN_NAME][PERSON_NAME]"
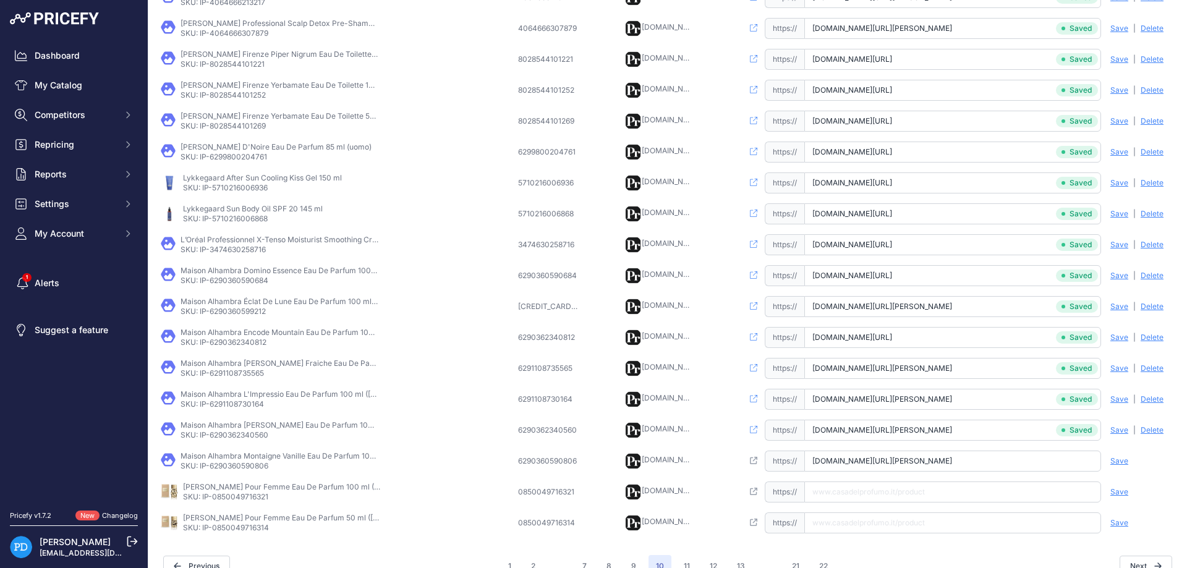
type input "[DOMAIN_NAME][URL][PERSON_NAME]"
click at [1117, 464] on span "Save" at bounding box center [1120, 461] width 18 height 10
click at [233, 504] on td "[PERSON_NAME] Pour Femme Eau De Parfum 100 ml ([PERSON_NAME]) SKU: IP-085004971…" at bounding box center [336, 492] width 357 height 31
click at [234, 500] on p "SKU: IP-0850049716321" at bounding box center [282, 497] width 198 height 10
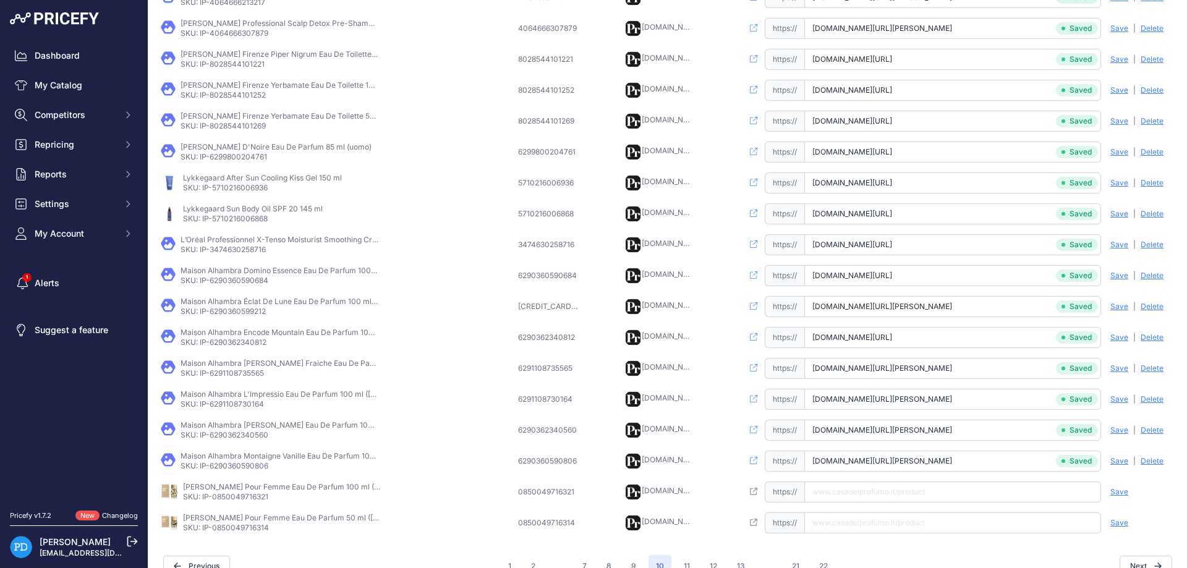
click at [914, 486] on input "text" at bounding box center [952, 492] width 297 height 21
paste input "[URL][DOMAIN_NAME][PERSON_NAME][PERSON_NAME]"
type input "[DOMAIN_NAME][URL][PERSON_NAME][PERSON_NAME]"
click at [1118, 490] on span "Save" at bounding box center [1120, 492] width 18 height 10
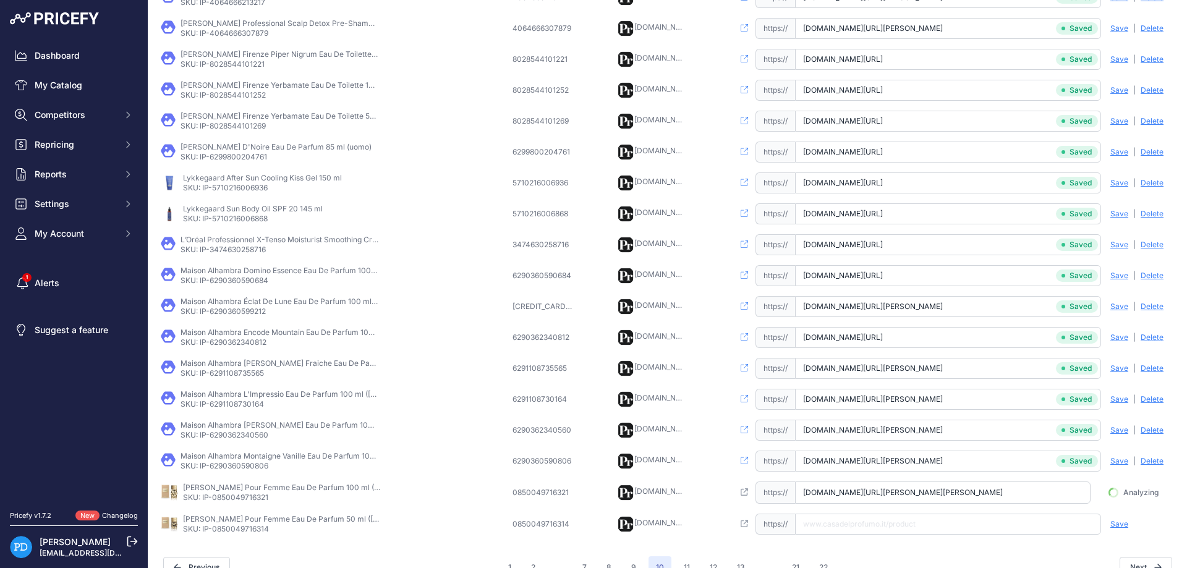
scroll to position [0, 46]
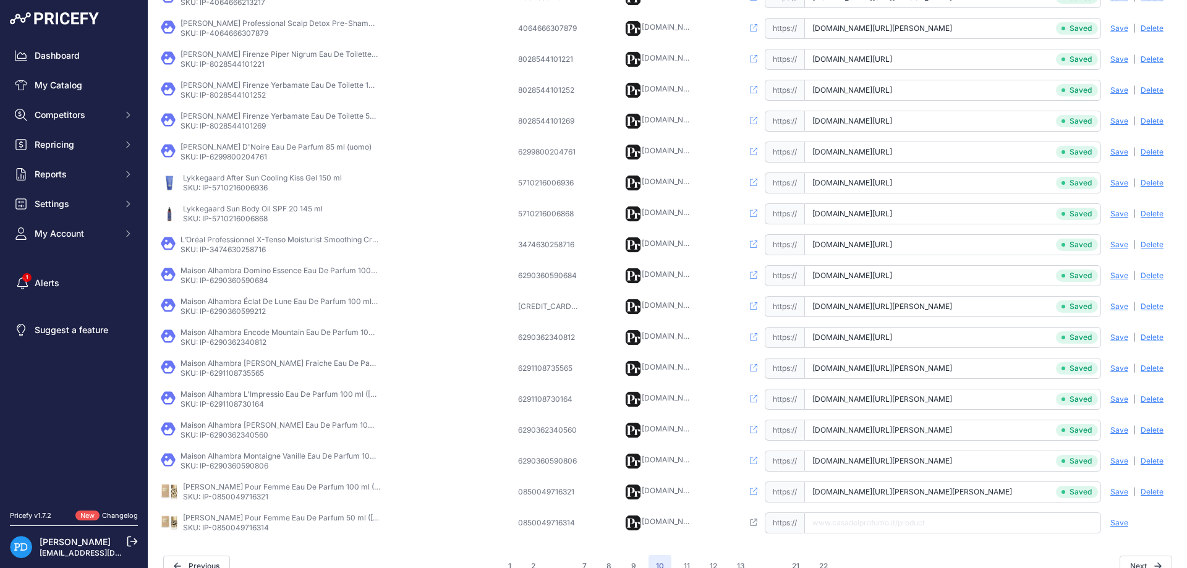
click at [237, 529] on p "SKU: IP-0850049716314" at bounding box center [282, 528] width 198 height 10
click at [894, 527] on input "text" at bounding box center [952, 523] width 297 height 21
paste input "[URL][DOMAIN_NAME][PERSON_NAME][PERSON_NAME]"
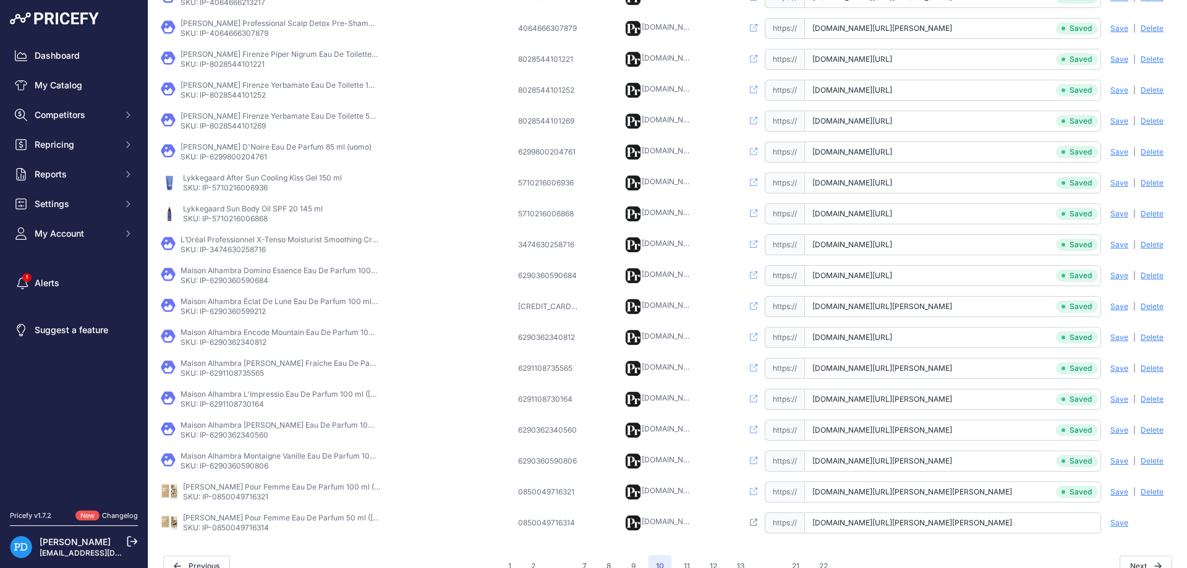
type input "[DOMAIN_NAME][URL][PERSON_NAME][PERSON_NAME]"
click at [1122, 523] on span "Save" at bounding box center [1120, 523] width 18 height 10
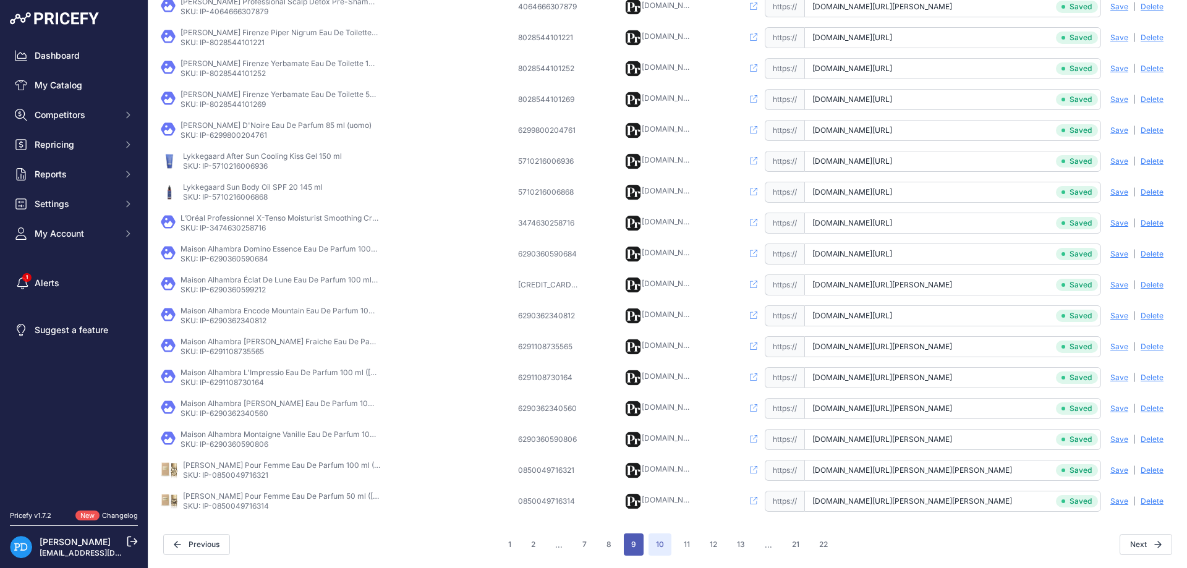
click at [633, 546] on button "9" at bounding box center [634, 545] width 20 height 22
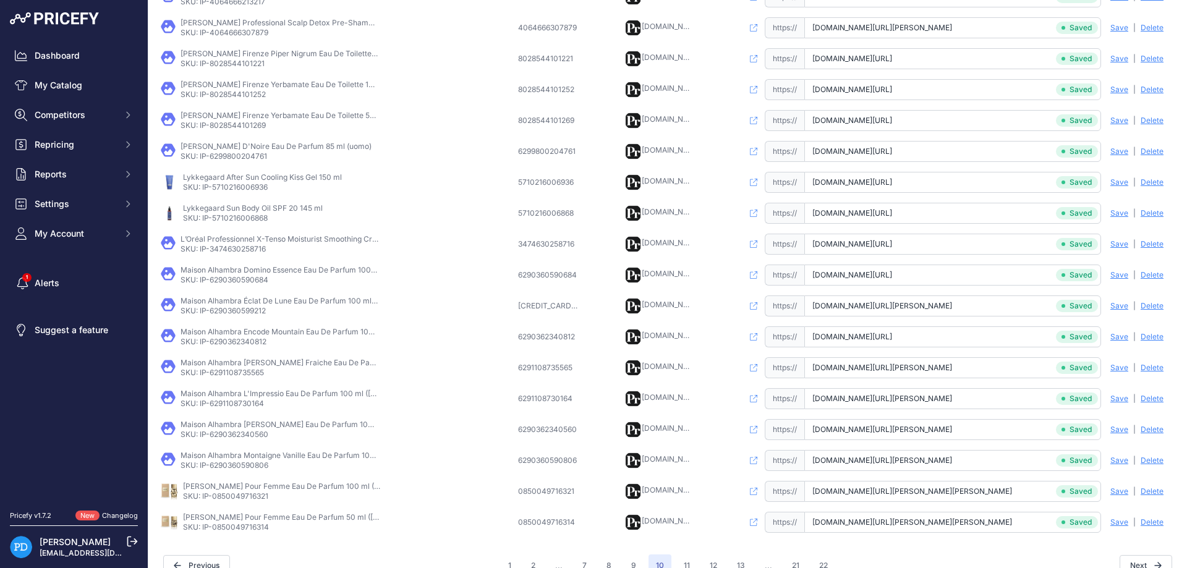
scroll to position [311, 0]
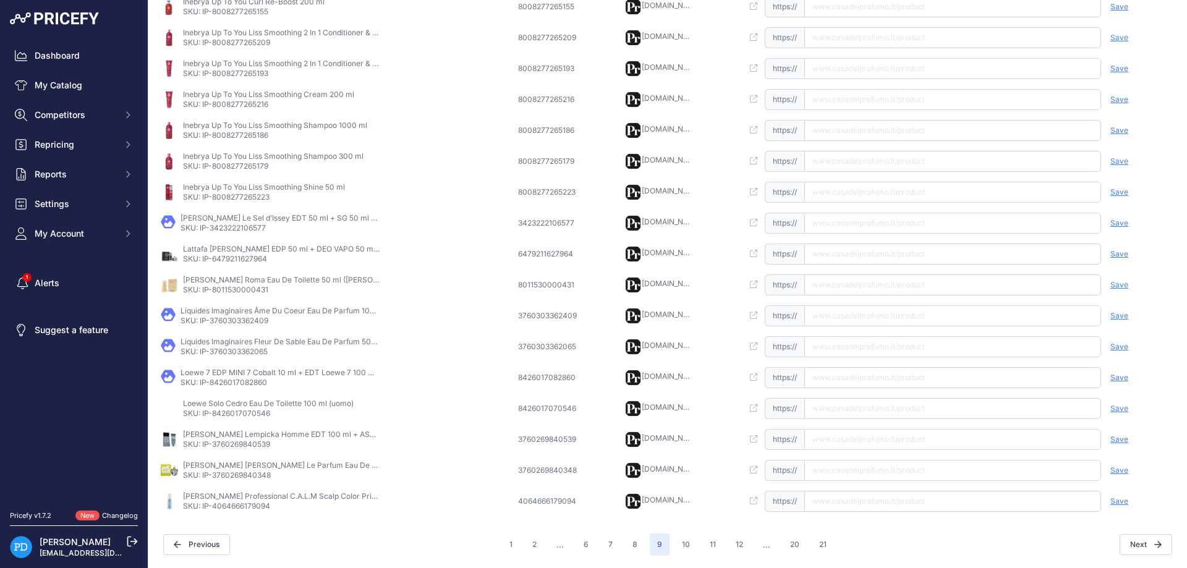
scroll to position [268, 0]
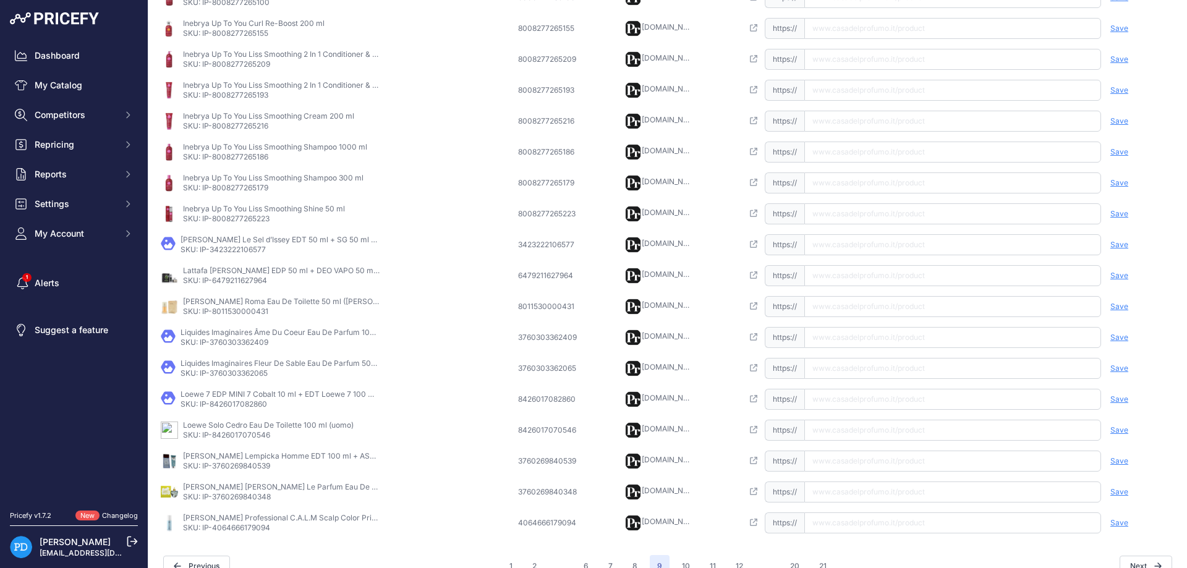
click at [239, 252] on p "SKU: IP-3423222106577" at bounding box center [280, 250] width 198 height 10
click at [867, 250] on input "text" at bounding box center [952, 244] width 297 height 21
paste input "[URL][DOMAIN_NAME]"
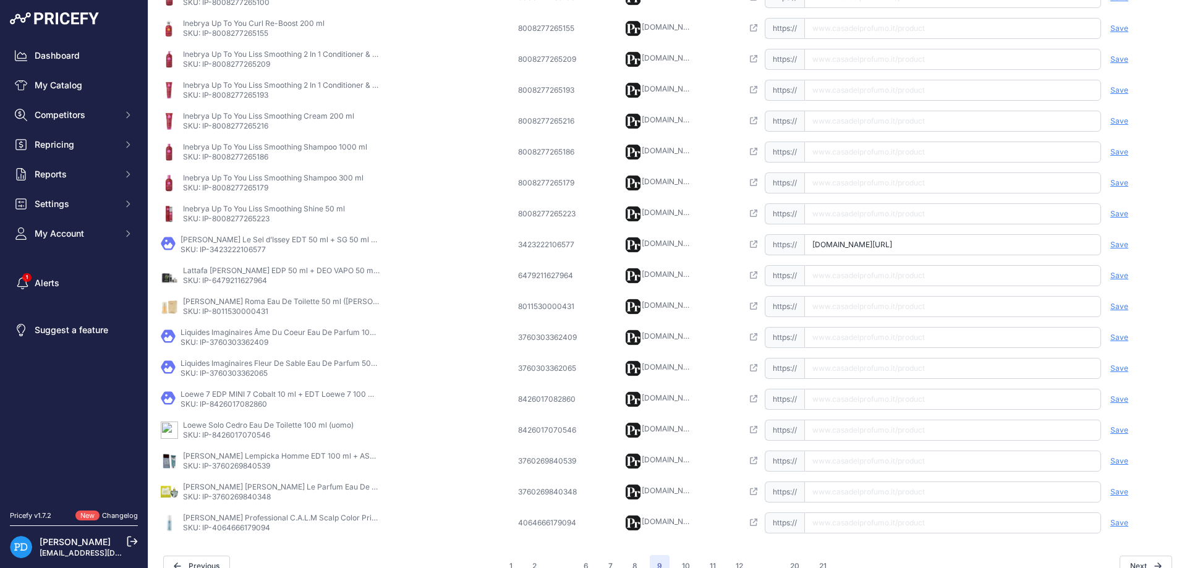
type input "[DOMAIN_NAME][URL]"
click at [1124, 248] on span "Save" at bounding box center [1120, 245] width 18 height 10
click at [232, 283] on p "SKU: IP-6479211627964" at bounding box center [282, 281] width 198 height 10
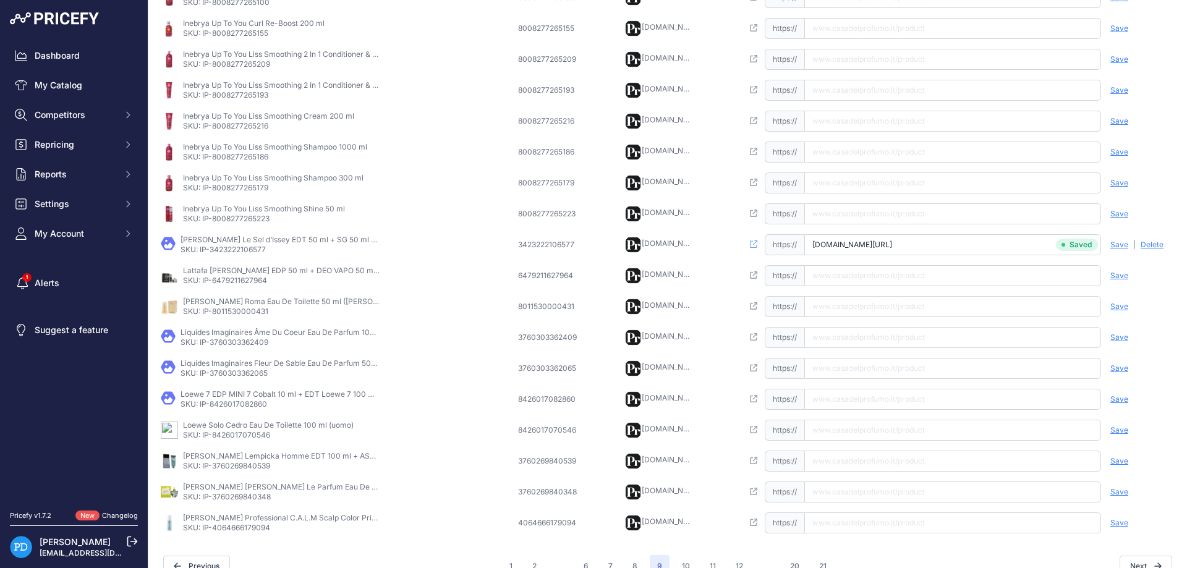
click at [873, 275] on input "text" at bounding box center [952, 275] width 297 height 21
paste input "[URL][DOMAIN_NAME]"
type input "[DOMAIN_NAME][URL]"
click at [1120, 275] on span "Save" at bounding box center [1120, 276] width 18 height 10
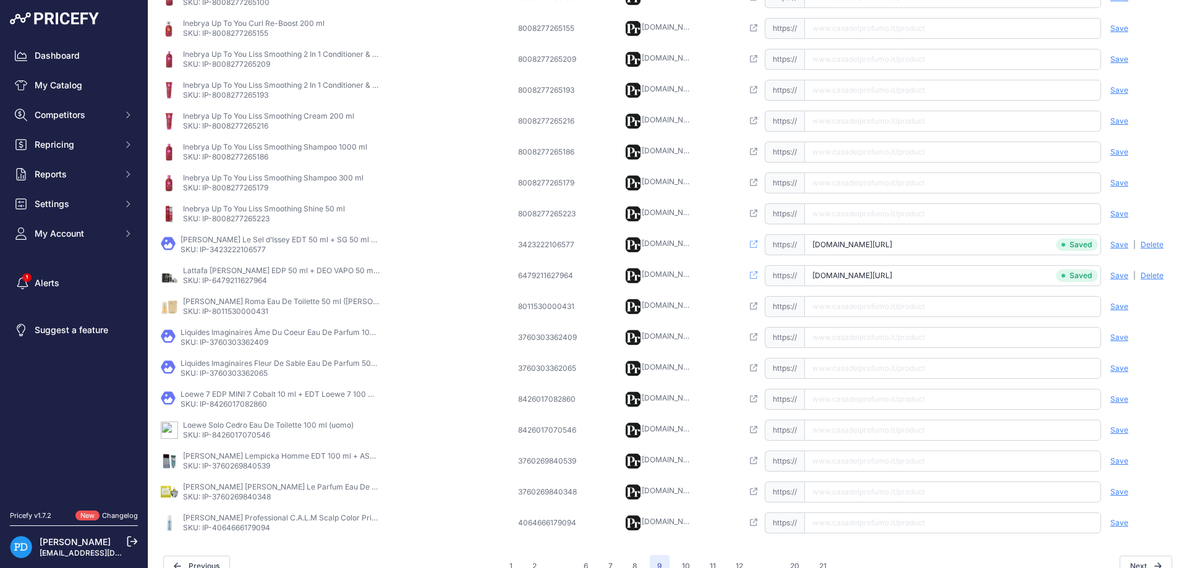
click at [250, 317] on td "[PERSON_NAME] Roma Eau De Toilette 50 ml ([PERSON_NAME]) SKU: IP-8011530000431" at bounding box center [336, 306] width 357 height 31
click at [869, 309] on input "text" at bounding box center [952, 306] width 297 height 21
paste input "[URL][DOMAIN_NAME][PERSON_NAME][PERSON_NAME]"
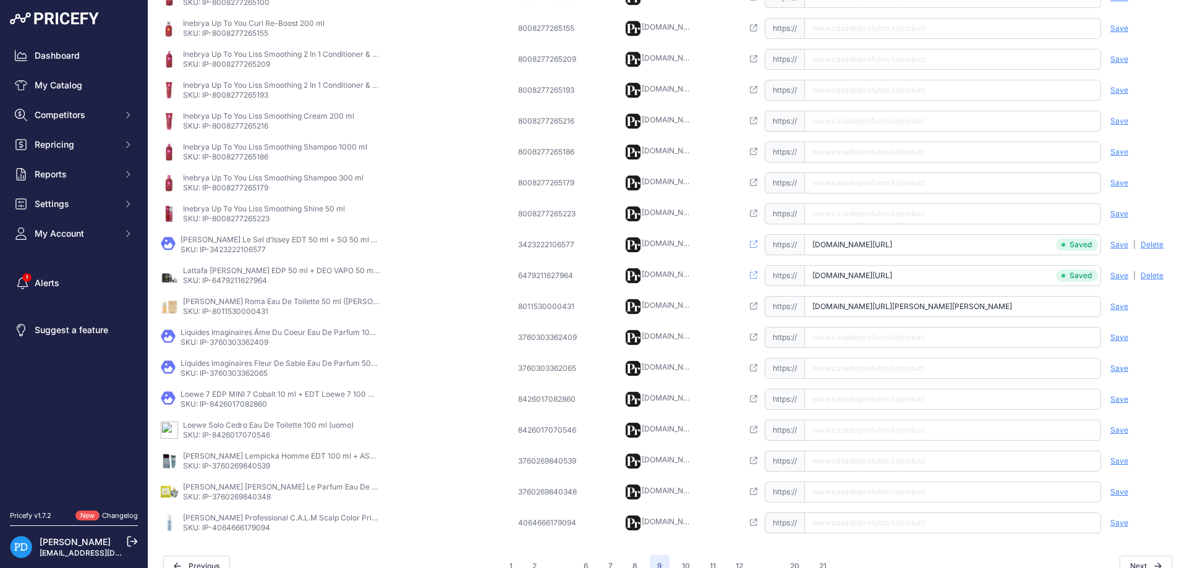
type input "[DOMAIN_NAME][URL][PERSON_NAME][PERSON_NAME]"
click at [1125, 308] on span "Save" at bounding box center [1120, 307] width 18 height 10
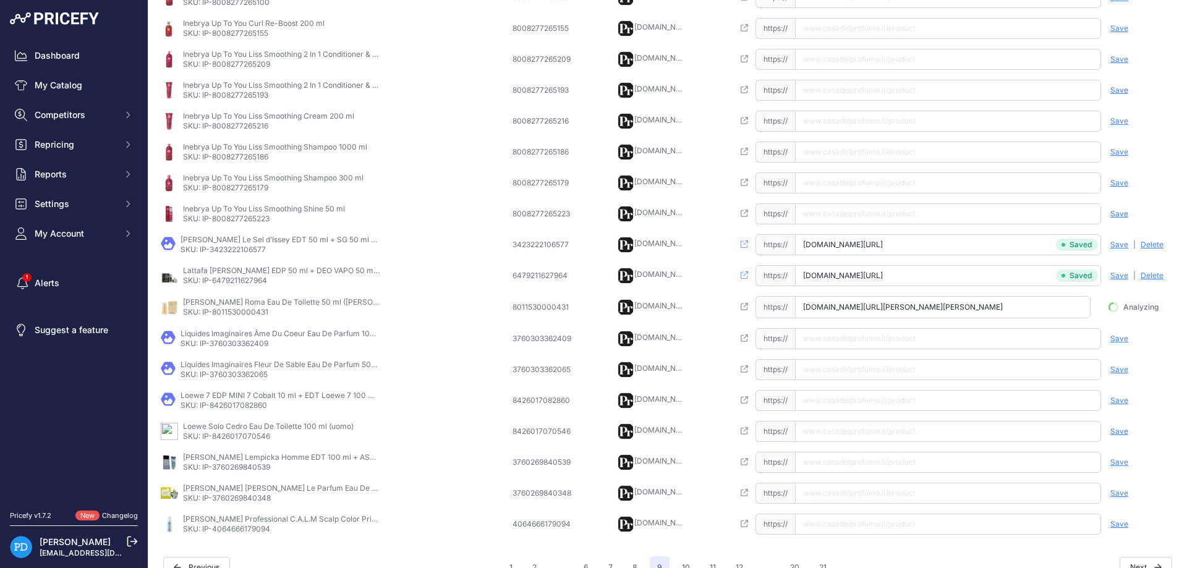
scroll to position [0, 11]
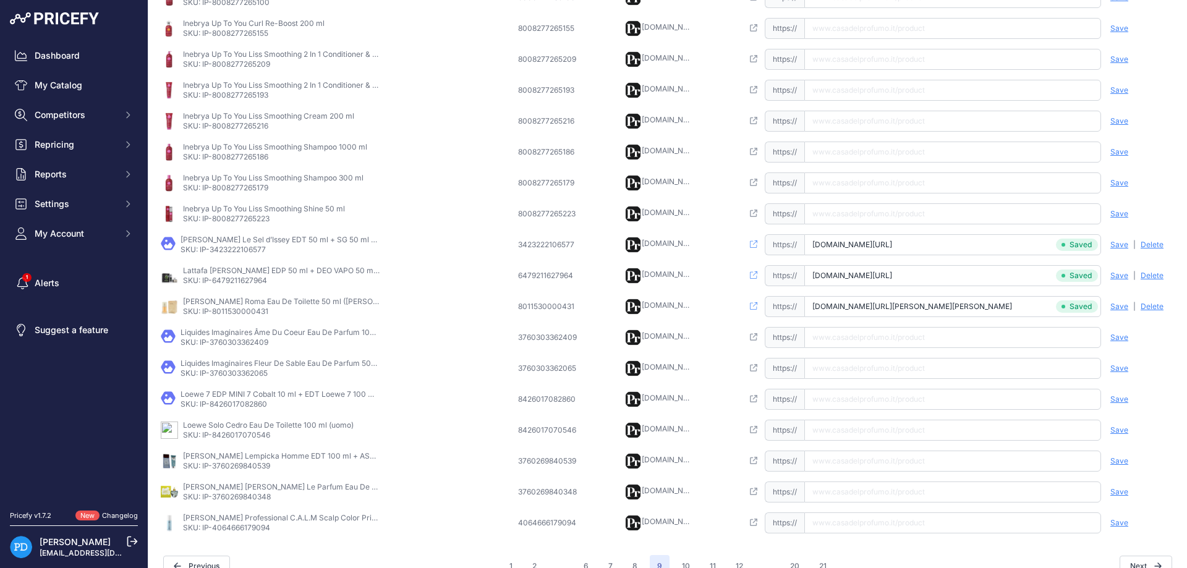
click at [231, 338] on p "SKU: IP-3760303362409" at bounding box center [280, 343] width 198 height 10
click at [871, 346] on input "text" at bounding box center [952, 337] width 297 height 21
paste input "[URL][DOMAIN_NAME]"
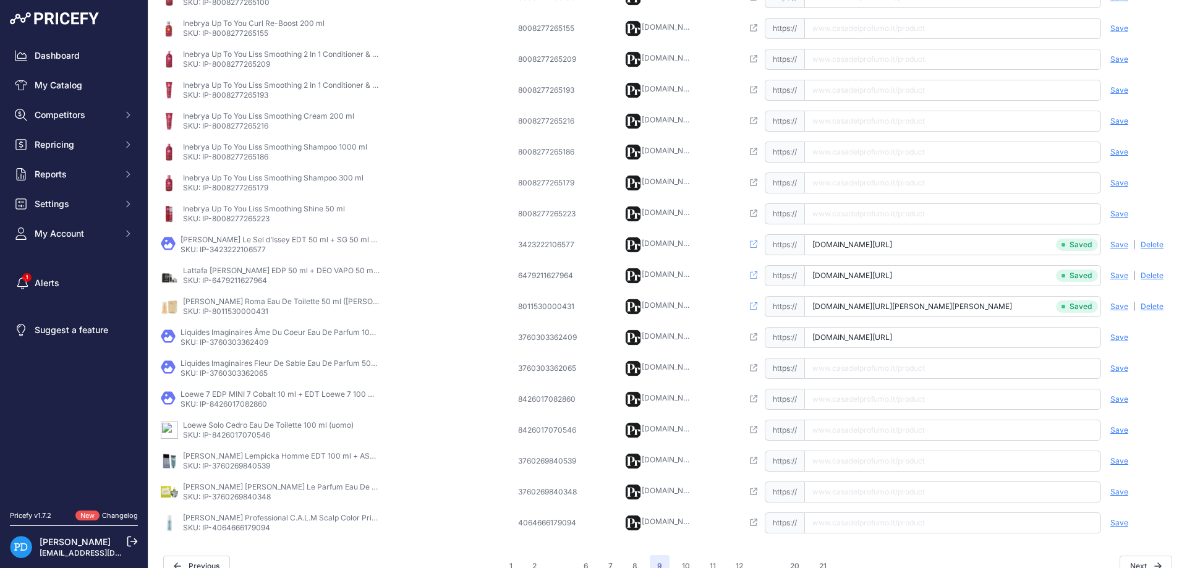
type input "[DOMAIN_NAME][URL]"
click at [1116, 339] on span "Save" at bounding box center [1120, 338] width 18 height 10
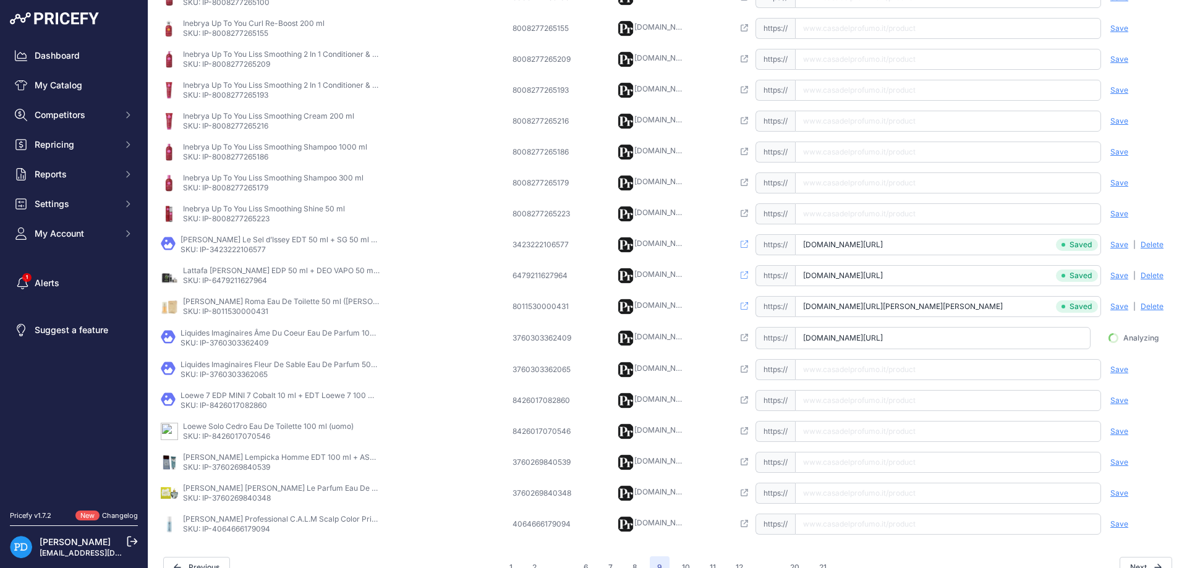
scroll to position [0, 9]
click at [240, 373] on p "SKU: IP-3760303362065" at bounding box center [280, 375] width 198 height 10
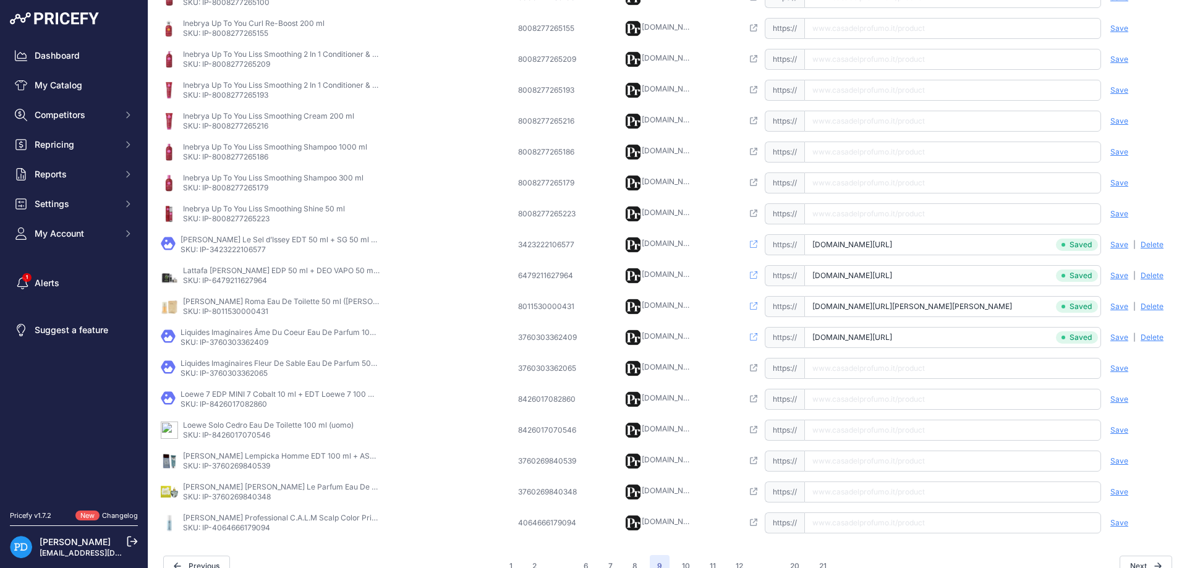
click at [873, 370] on input "text" at bounding box center [952, 368] width 297 height 21
paste input "[URL][DOMAIN_NAME][PERSON_NAME]"
type input "[DOMAIN_NAME][URL][PERSON_NAME]"
click at [1125, 369] on span "Save" at bounding box center [1120, 369] width 18 height 10
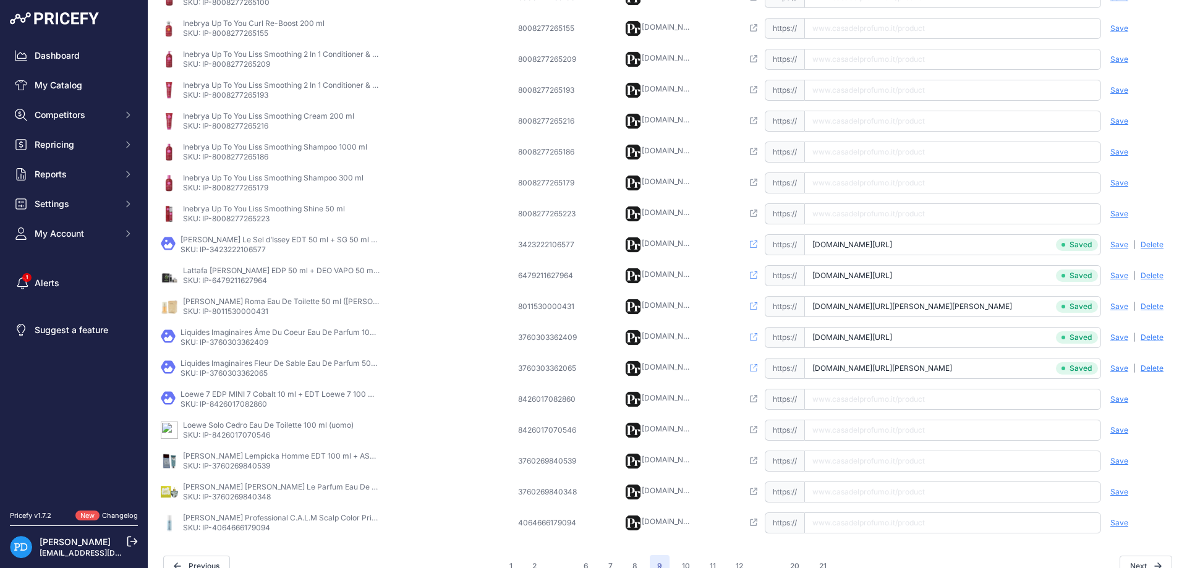
scroll to position [0, 80]
click at [263, 405] on p "SKU: IP-8426017082860" at bounding box center [280, 404] width 198 height 10
click at [854, 402] on input "text" at bounding box center [952, 399] width 297 height 21
paste input "[URL][DOMAIN_NAME]"
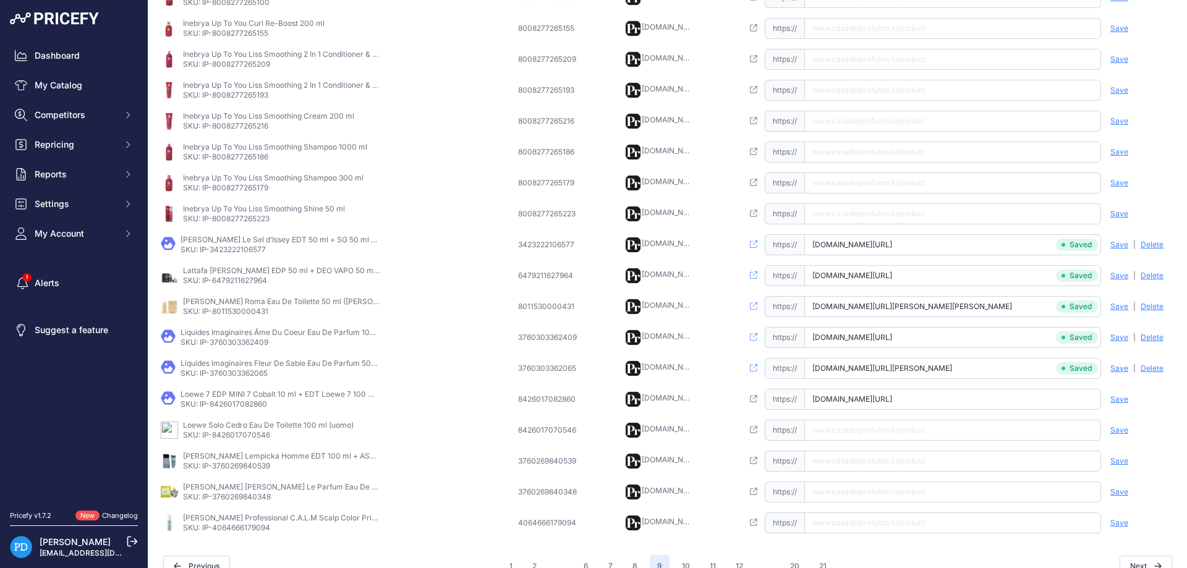
scroll to position [0, 135]
type input "[DOMAIN_NAME][URL]"
click at [1114, 400] on span "Save" at bounding box center [1120, 400] width 18 height 10
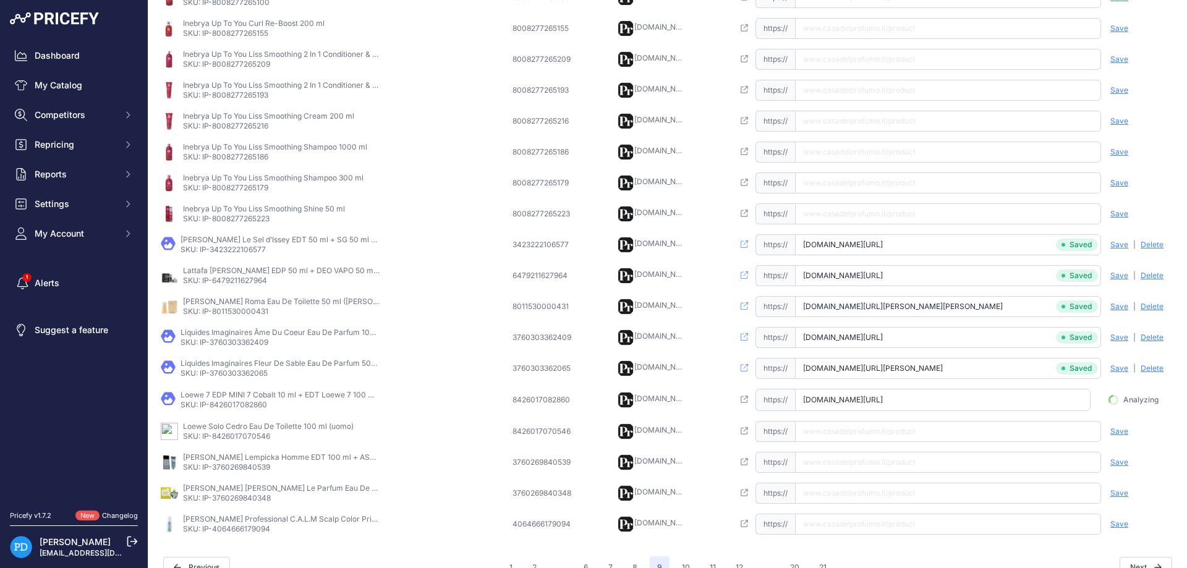
scroll to position [0, 127]
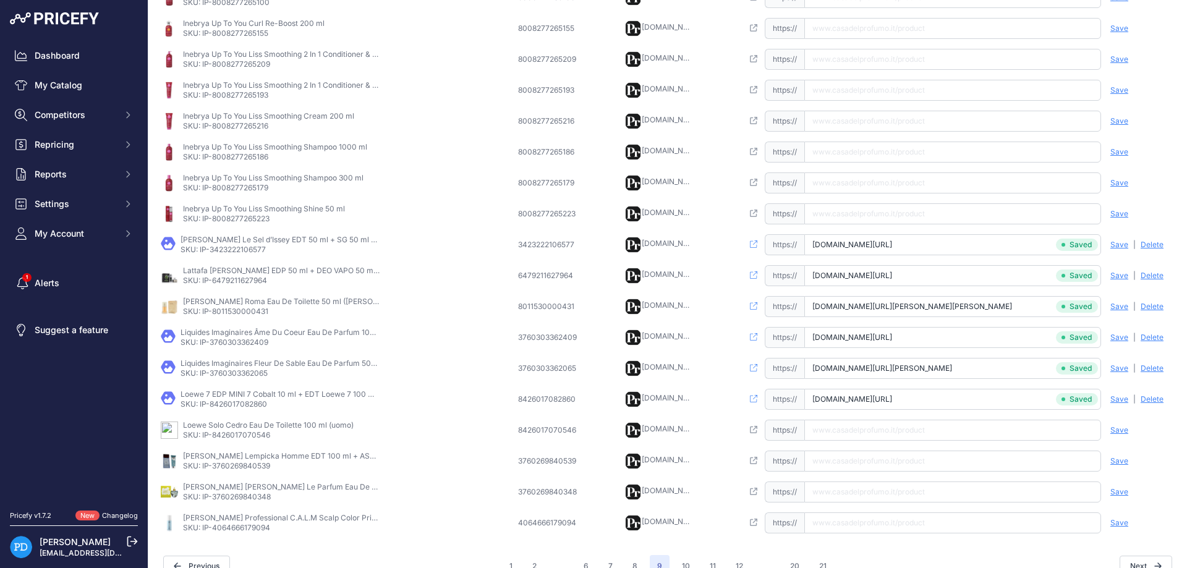
click at [227, 432] on p "SKU: IP-8426017070546" at bounding box center [268, 435] width 171 height 10
click at [866, 434] on input "text" at bounding box center [952, 430] width 297 height 21
paste input "[URL][DOMAIN_NAME]"
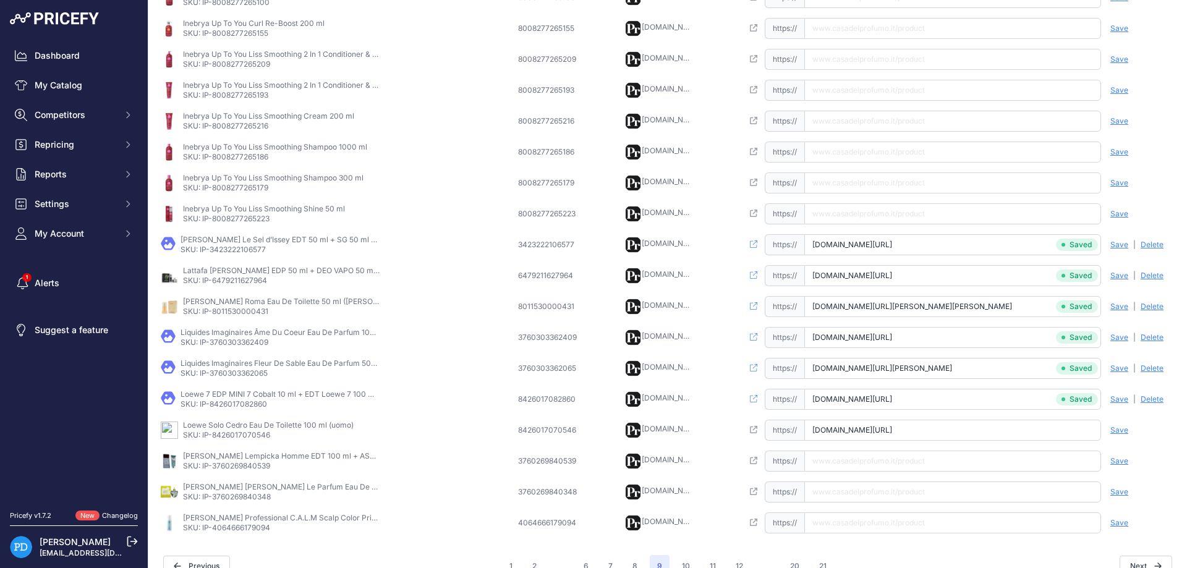
type input "[DOMAIN_NAME][URL]"
click at [1123, 432] on span "Save" at bounding box center [1120, 430] width 18 height 10
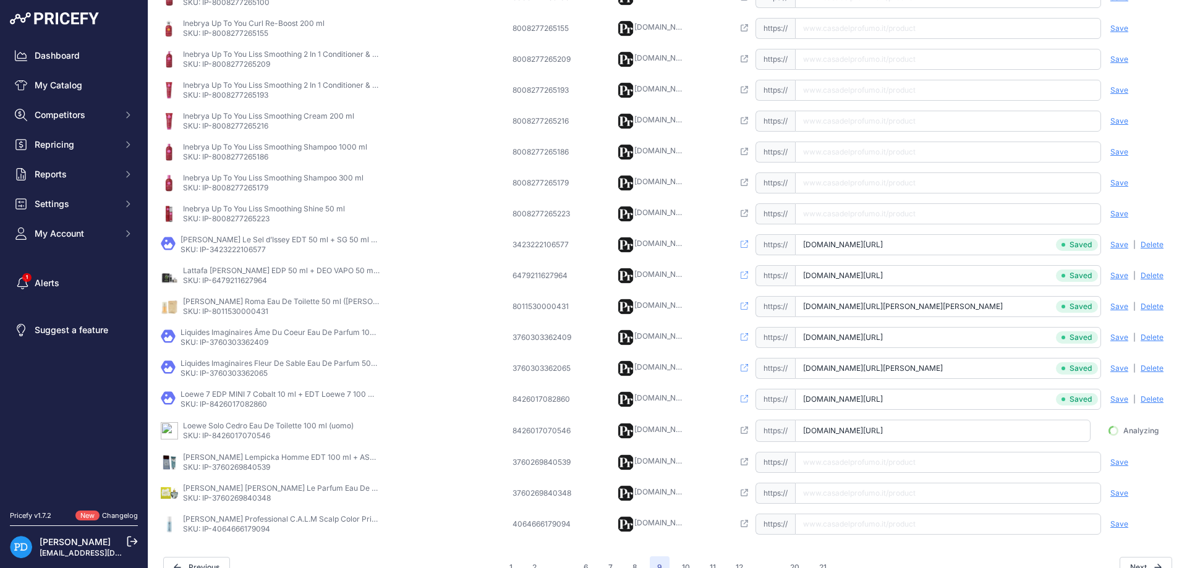
scroll to position [0, 126]
click at [242, 464] on p "SKU: IP-3760269840539" at bounding box center [282, 468] width 198 height 10
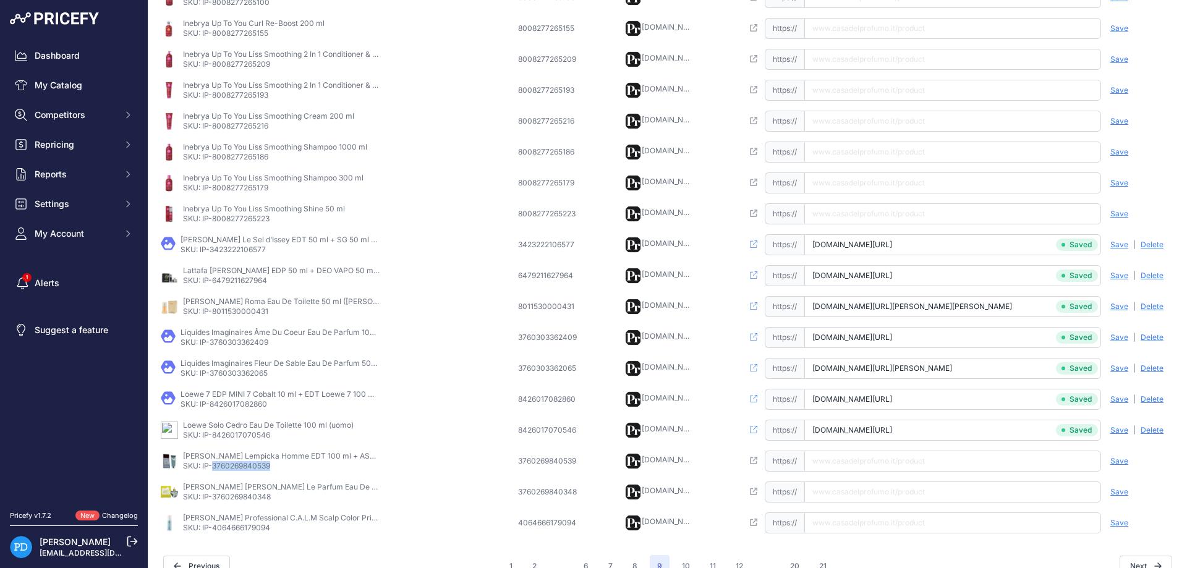
scroll to position [0, 17]
click at [850, 454] on input "text" at bounding box center [952, 461] width 297 height 21
paste input "[URL][DOMAIN_NAME]"
type input "[DOMAIN_NAME][URL]"
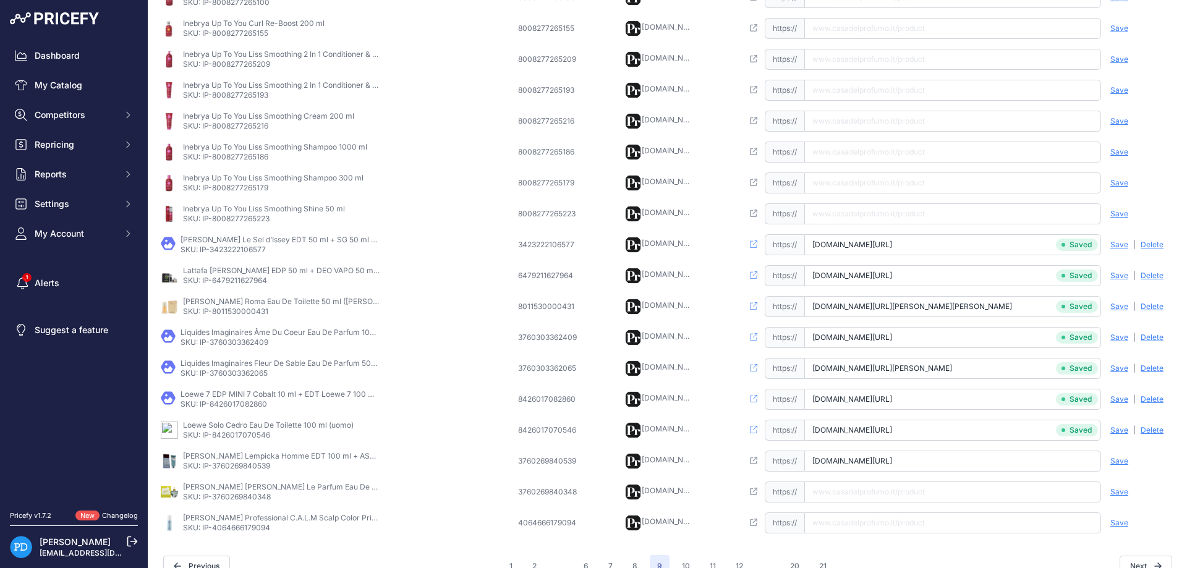
click at [1123, 461] on span "Save" at bounding box center [1120, 461] width 18 height 10
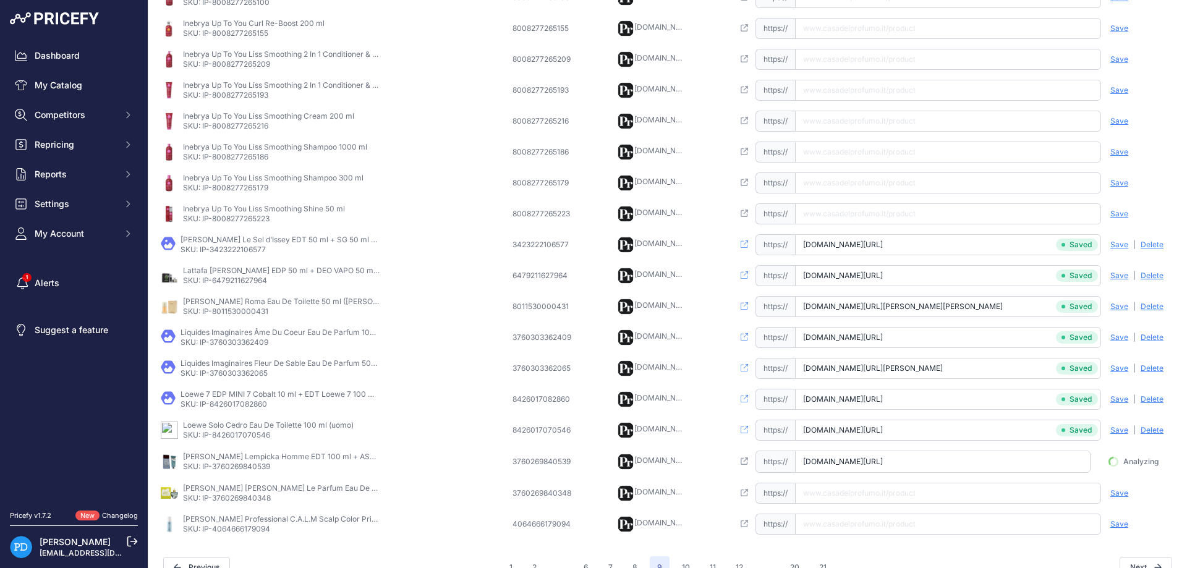
scroll to position [0, 8]
click at [247, 498] on p "SKU: IP-3760269840348" at bounding box center [282, 498] width 198 height 10
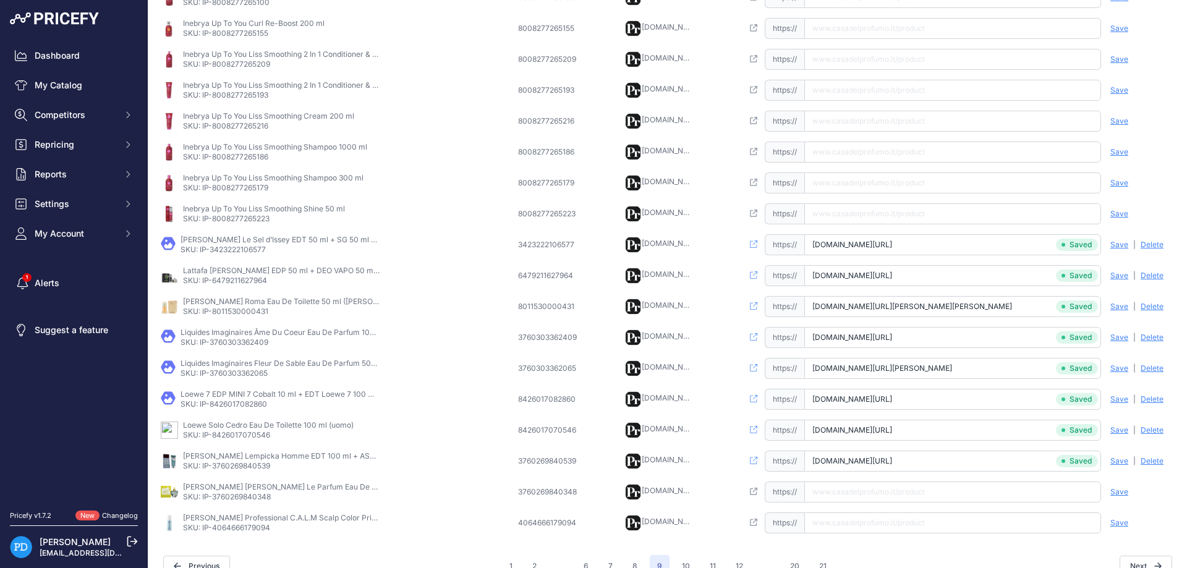
scroll to position [0, 89]
click at [241, 500] on p "SKU: IP-3760269840348" at bounding box center [282, 497] width 198 height 10
paste input "[URL][DOMAIN_NAME][PERSON_NAME]"
click at [848, 492] on input "text" at bounding box center [952, 492] width 297 height 21
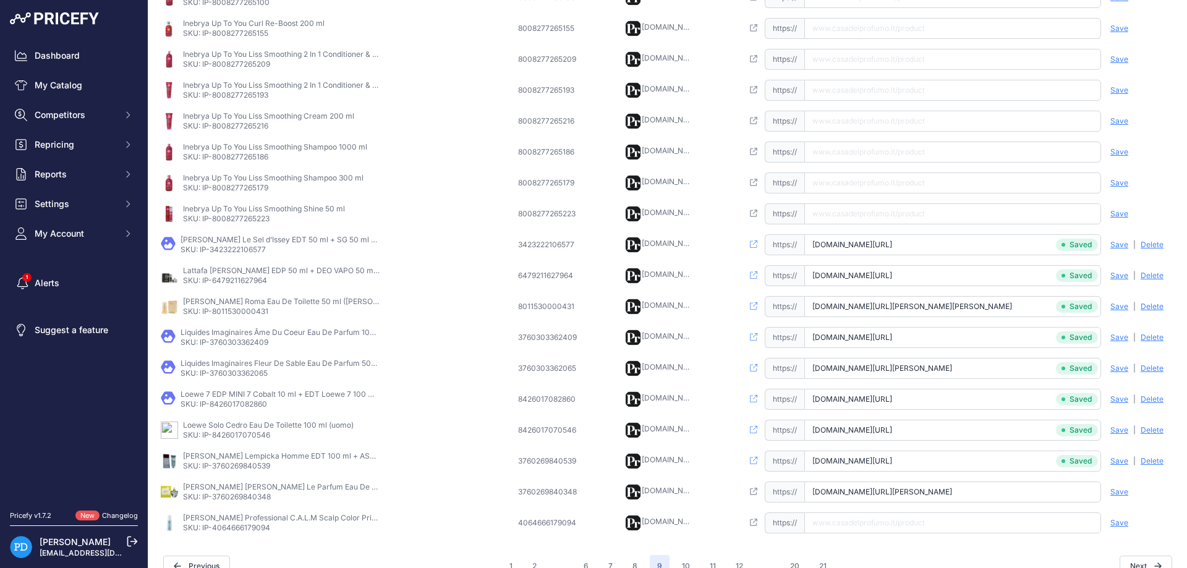
scroll to position [0, 108]
type input "[DOMAIN_NAME][URL][PERSON_NAME]"
click at [1124, 489] on span "Save" at bounding box center [1120, 492] width 18 height 10
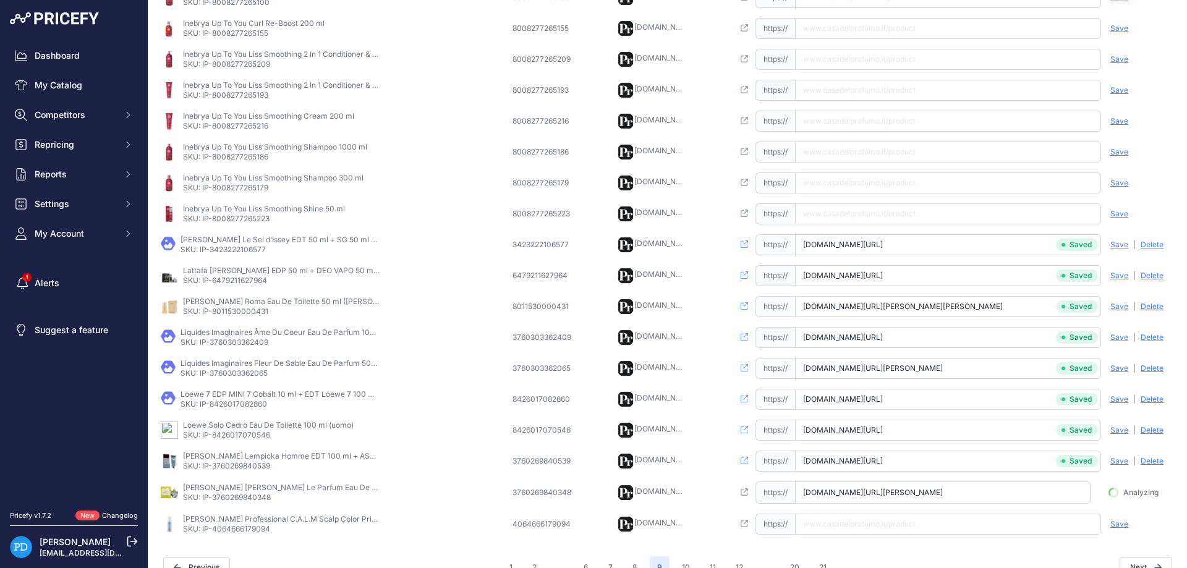
scroll to position [0, 100]
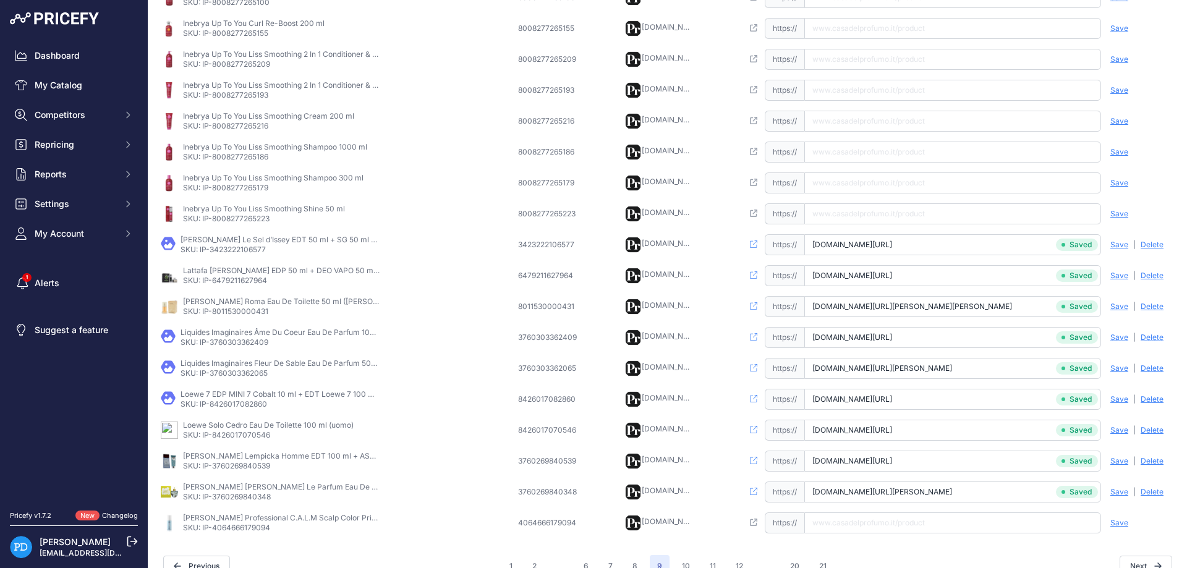
click at [239, 537] on td "[PERSON_NAME] Professional C.A.L.M Scalp Color Primer 150 ml SKU: IP-4064666179…" at bounding box center [336, 523] width 357 height 31
click at [903, 523] on input "text" at bounding box center [952, 523] width 297 height 21
paste input "[URL][DOMAIN_NAME][PERSON_NAME]"
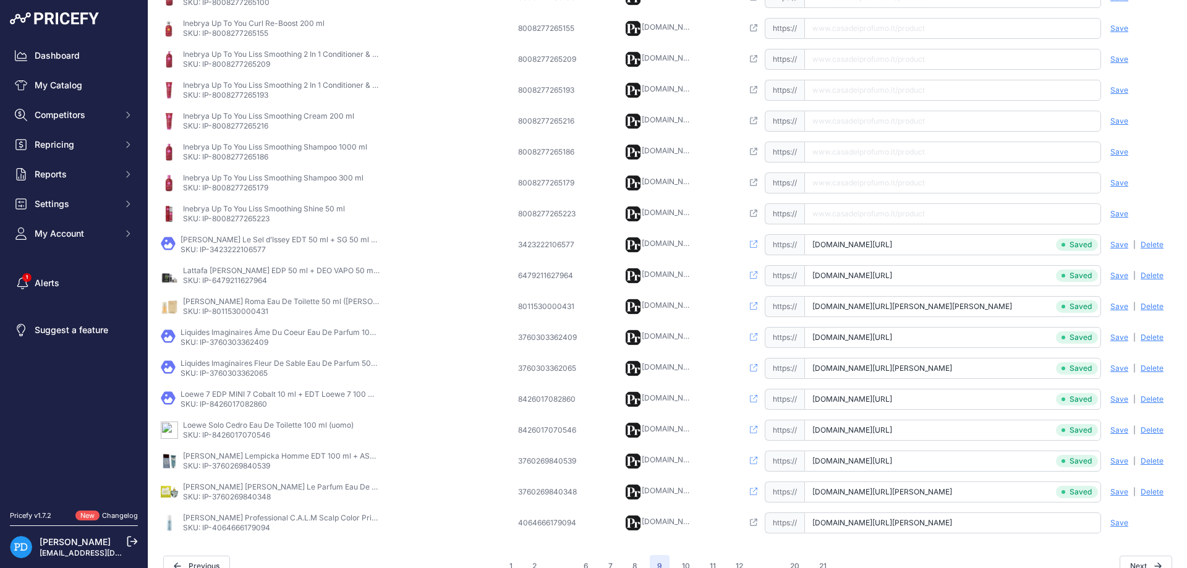
type input "[DOMAIN_NAME][URL][PERSON_NAME]"
click at [1124, 519] on span "Save" at bounding box center [1120, 523] width 18 height 10
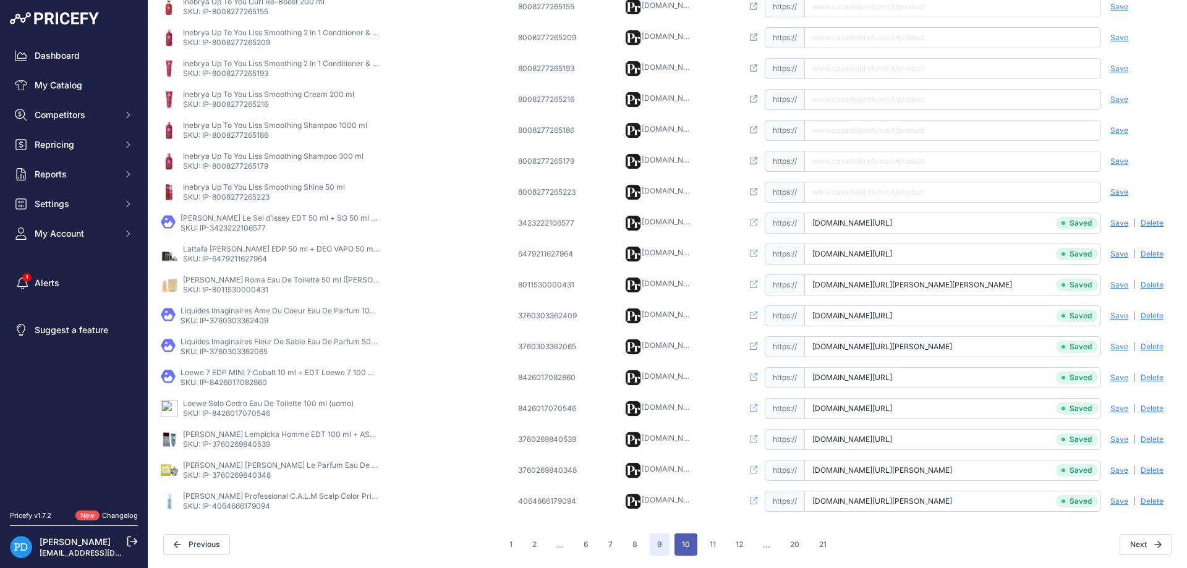
click at [681, 541] on button "10" at bounding box center [686, 545] width 23 height 22
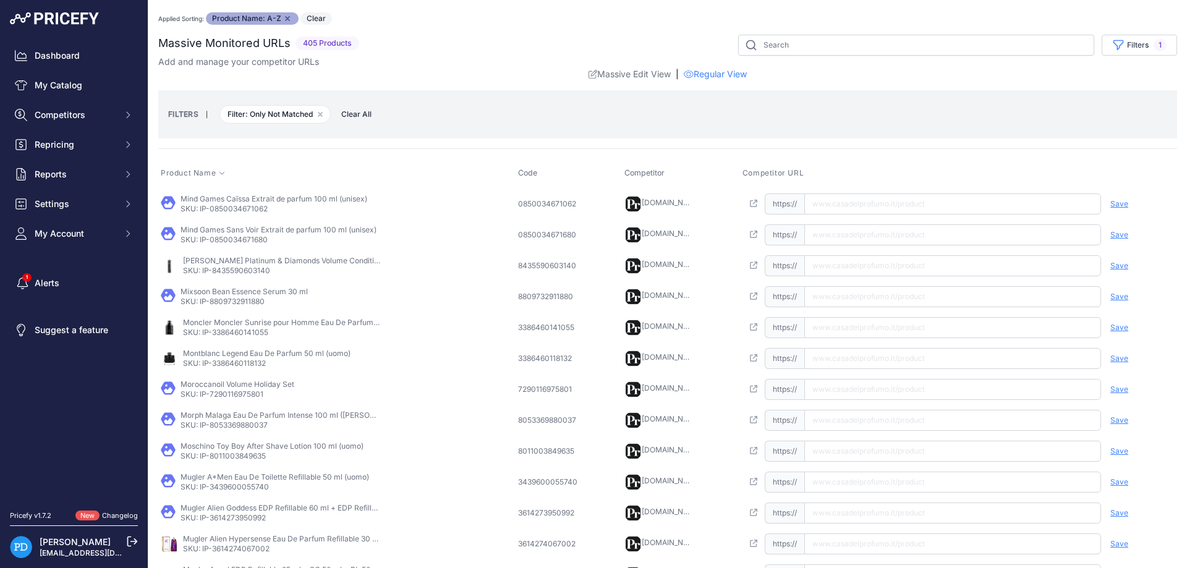
click at [233, 210] on p "SKU: IP-0850034671062" at bounding box center [274, 209] width 187 height 10
click at [885, 204] on input "text" at bounding box center [952, 204] width 297 height 21
paste input "[URL][DOMAIN_NAME]"
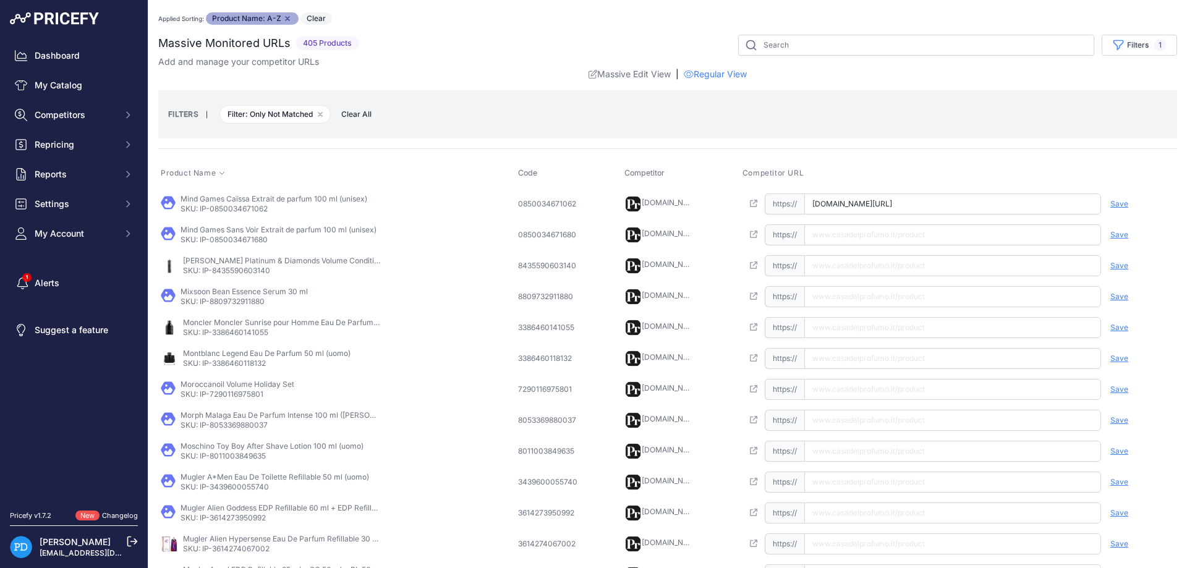
type input "[DOMAIN_NAME][URL]"
click at [1114, 205] on span "Save" at bounding box center [1120, 204] width 18 height 10
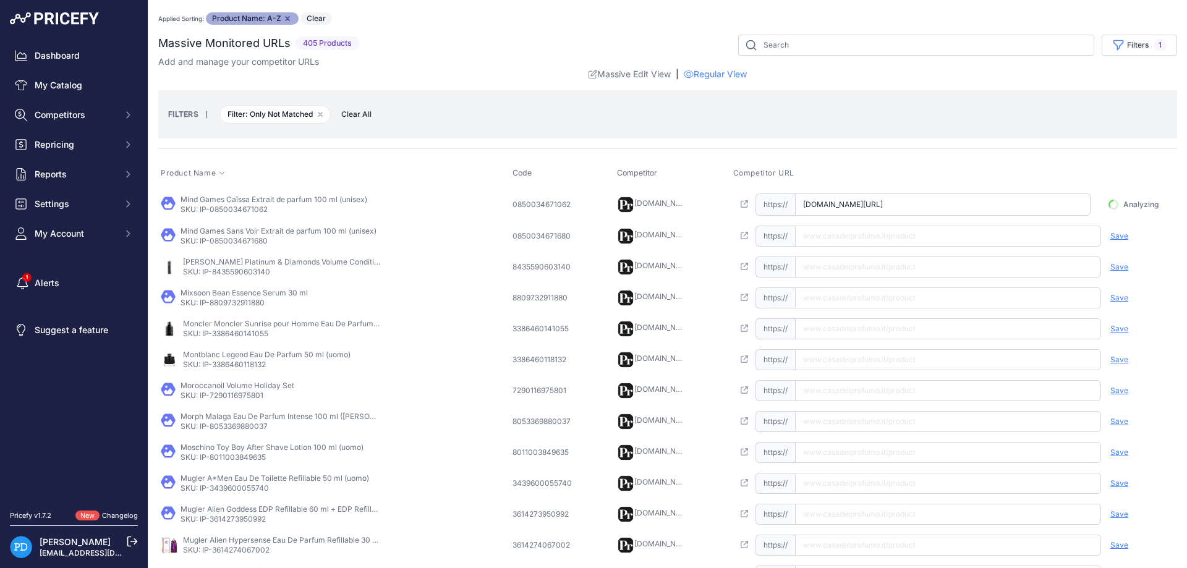
scroll to position [0, 33]
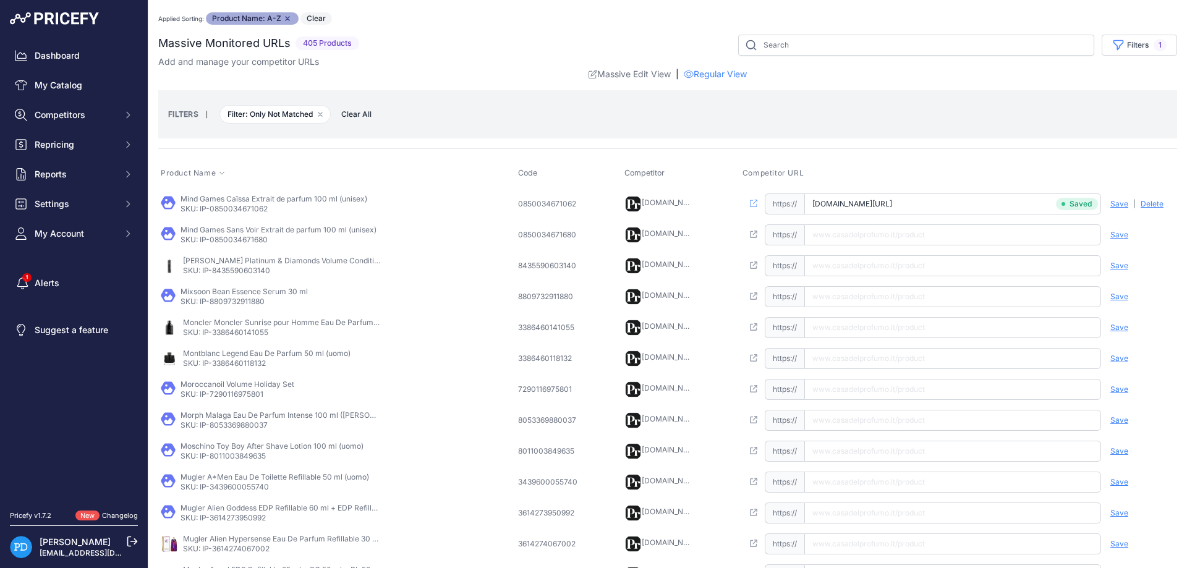
click at [236, 236] on p "SKU: IP-0850034671680" at bounding box center [279, 240] width 196 height 10
click at [844, 244] on input "text" at bounding box center [952, 234] width 297 height 21
paste input "[URL][DOMAIN_NAME]"
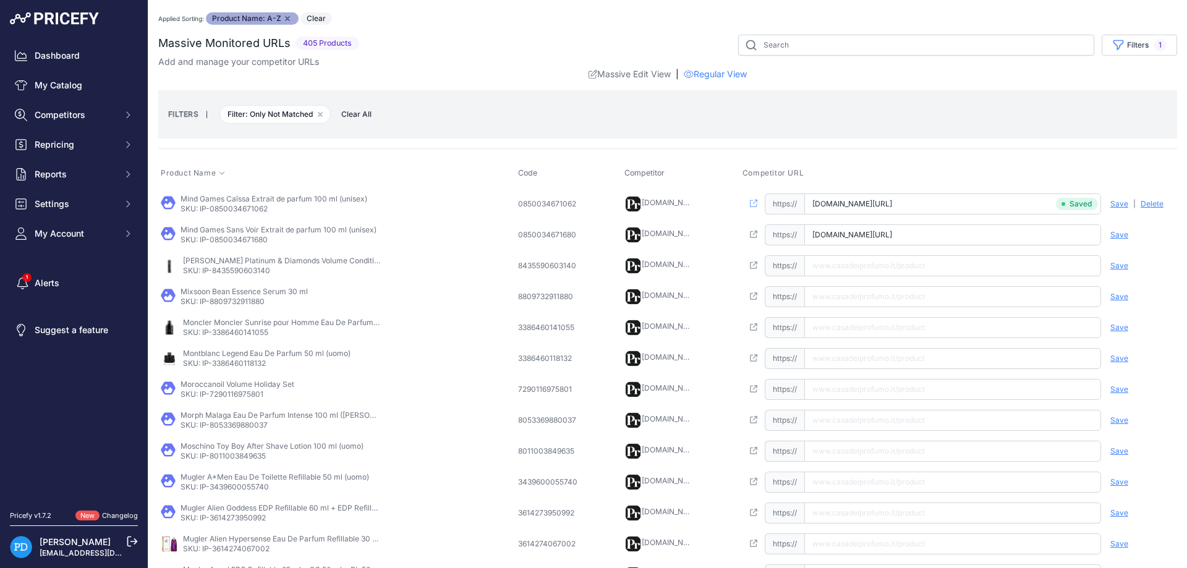
type input "[DOMAIN_NAME][URL]"
click at [1122, 231] on span "Save" at bounding box center [1120, 235] width 18 height 10
click at [249, 272] on p "SKU: IP-8435590603140" at bounding box center [282, 271] width 198 height 10
click at [830, 264] on input "text" at bounding box center [952, 265] width 297 height 21
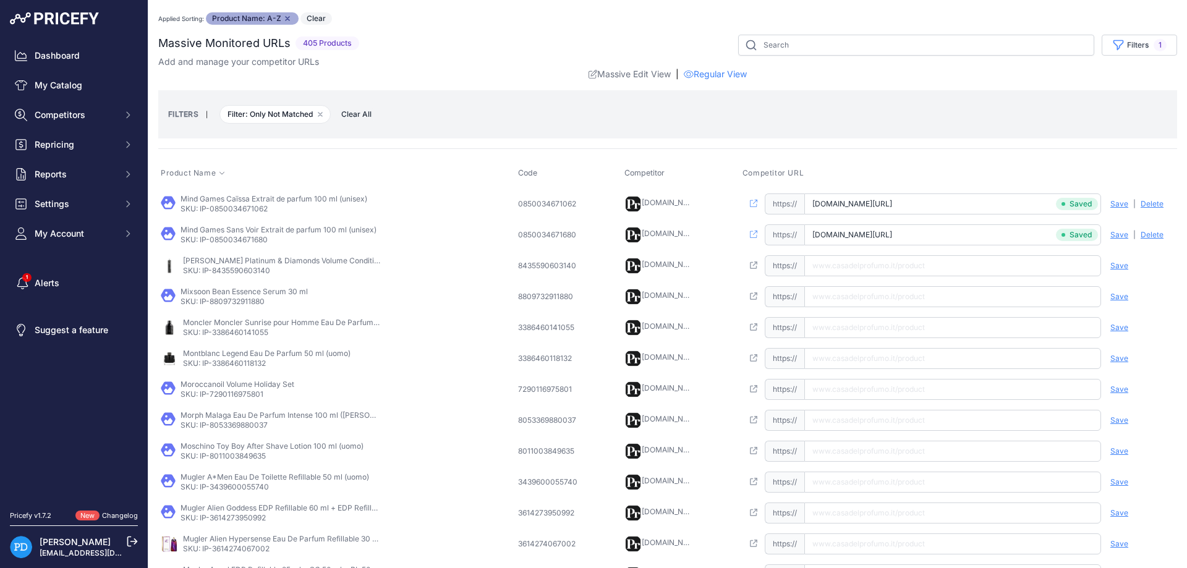
paste input "[URL][DOMAIN_NAME][PERSON_NAME]"
type input "[DOMAIN_NAME][URL][PERSON_NAME]"
click at [1127, 268] on span "Save" at bounding box center [1120, 266] width 18 height 10
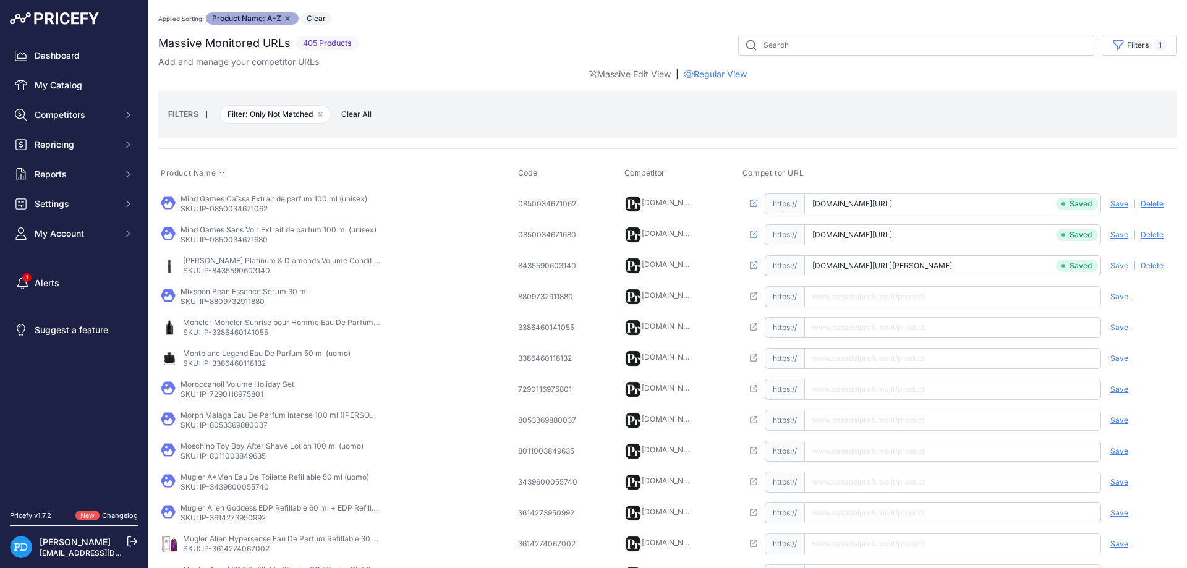
click at [246, 299] on p "SKU: IP-8809732911880" at bounding box center [244, 302] width 127 height 10
click at [851, 295] on input "text" at bounding box center [952, 296] width 297 height 21
paste input "[URL][DOMAIN_NAME]"
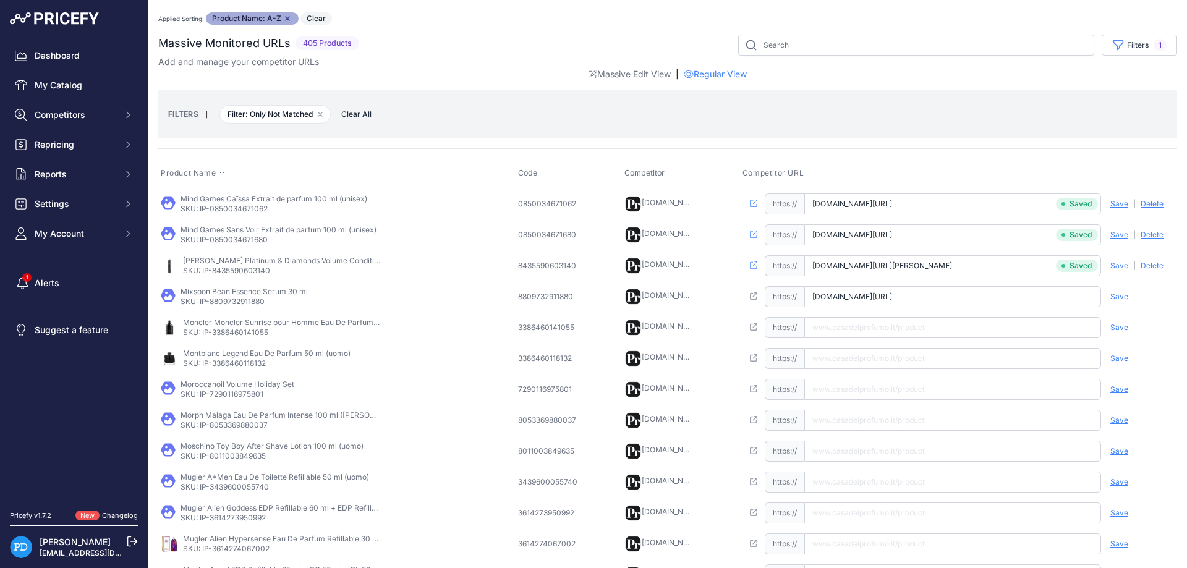
type input "[DOMAIN_NAME][URL]"
click at [1126, 298] on span "Save" at bounding box center [1120, 297] width 18 height 10
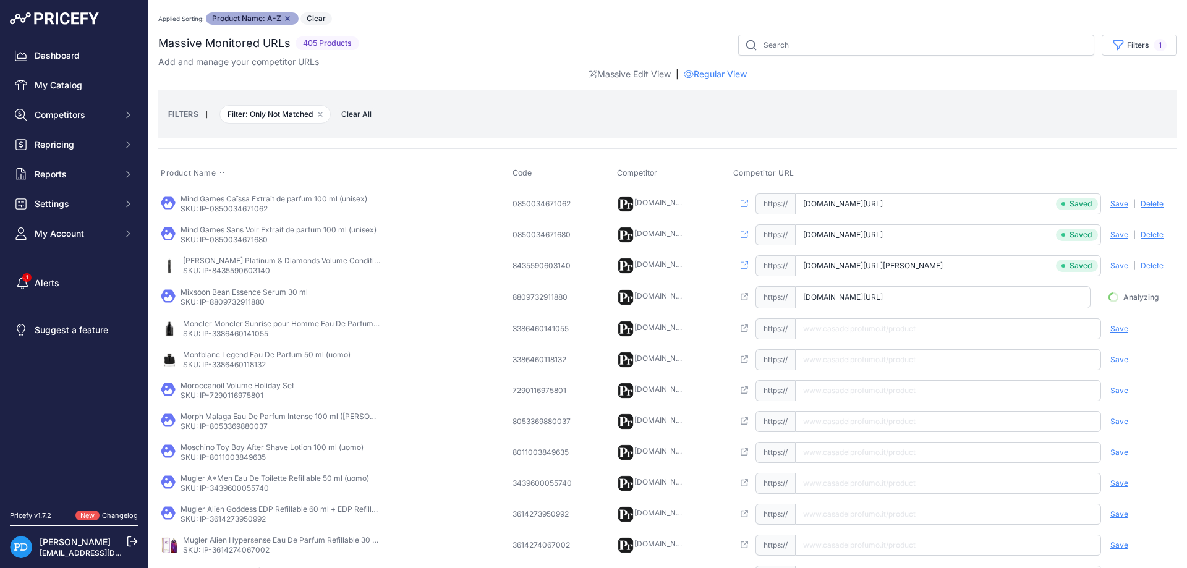
scroll to position [0, 73]
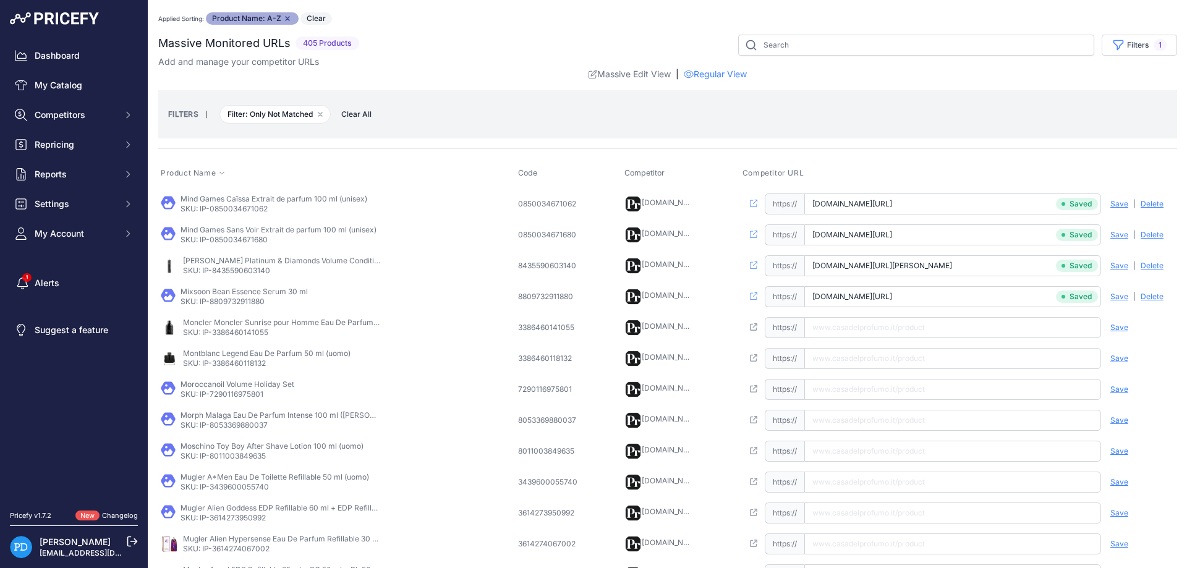
click at [251, 332] on p "SKU: IP-3386460141055" at bounding box center [282, 333] width 198 height 10
click at [933, 330] on input "text" at bounding box center [952, 327] width 297 height 21
paste input "[URL][DOMAIN_NAME]"
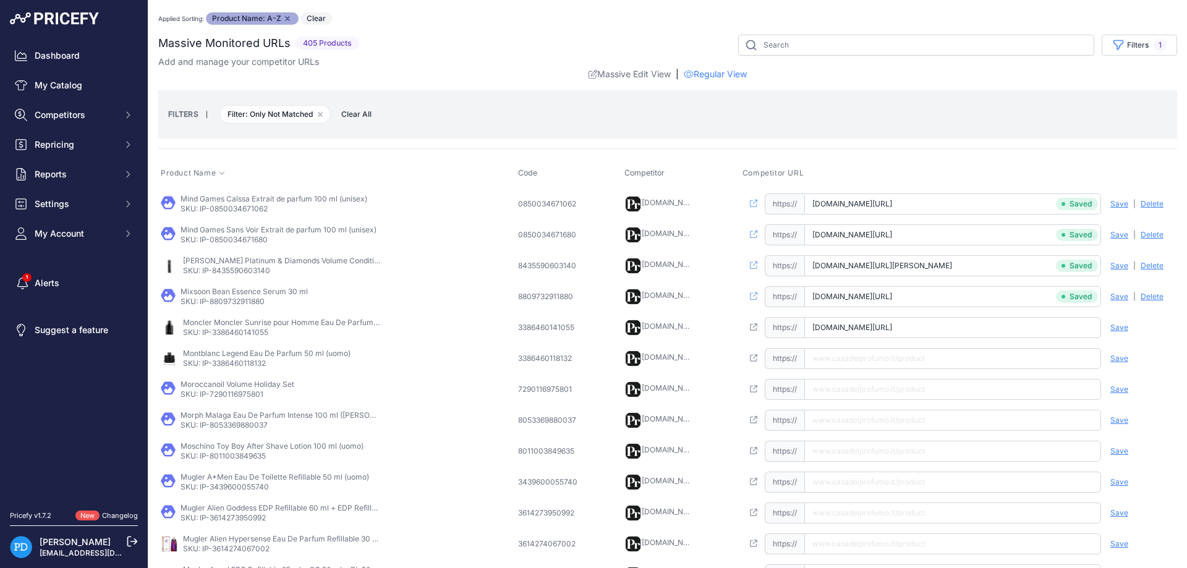
type input "[DOMAIN_NAME][URL]"
click at [1120, 329] on span "Save" at bounding box center [1120, 328] width 18 height 10
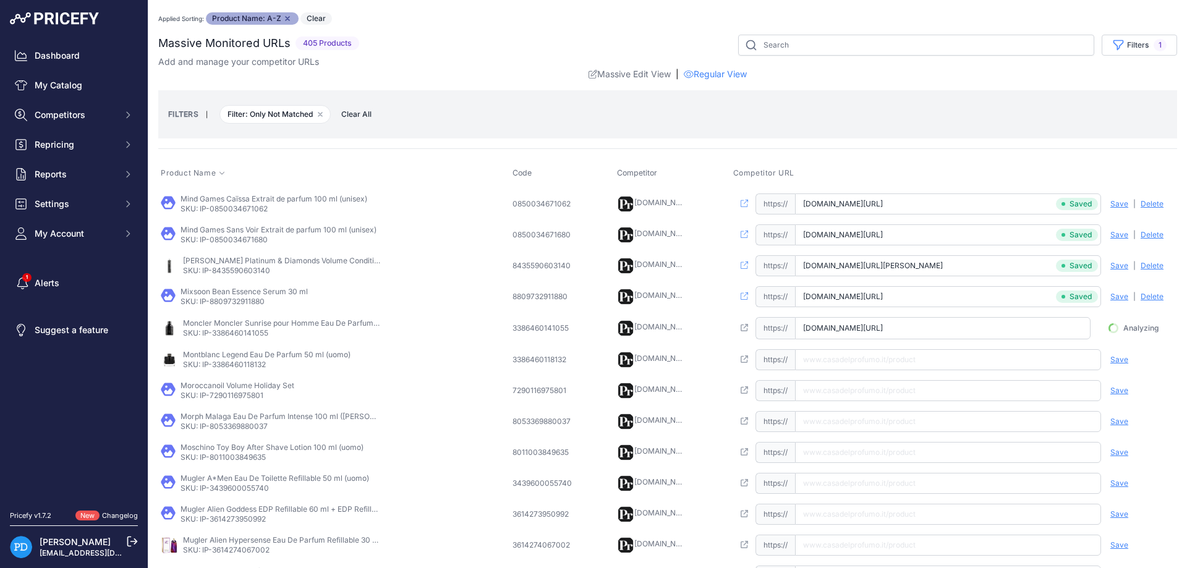
scroll to position [0, 87]
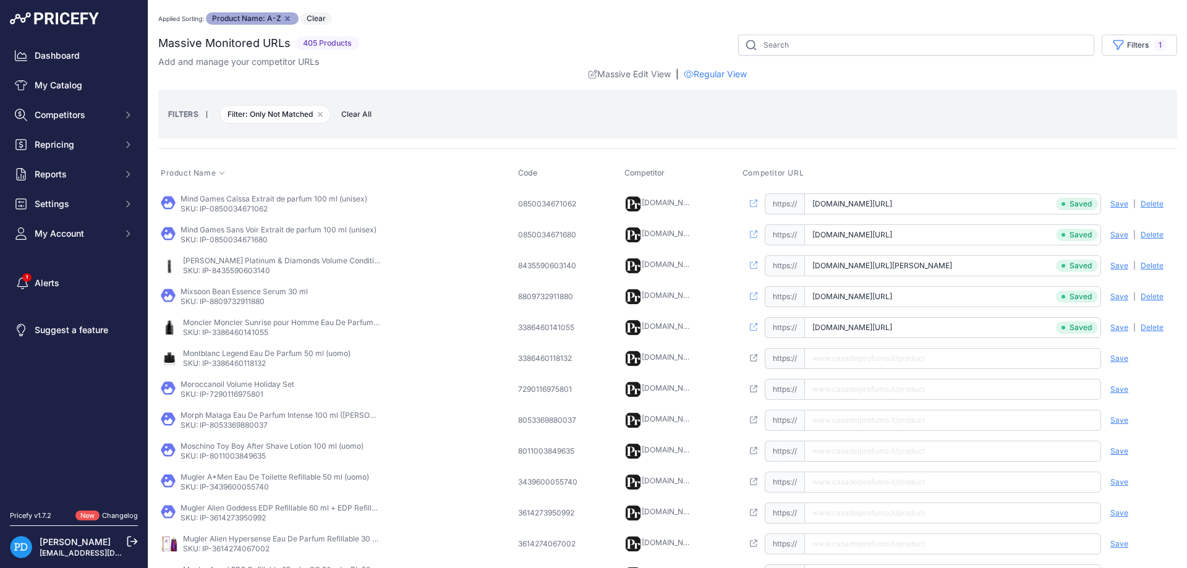
click at [216, 368] on p "SKU: IP-3386460118132" at bounding box center [267, 364] width 168 height 10
click at [890, 362] on input "text" at bounding box center [952, 358] width 297 height 21
paste input "[URL][DOMAIN_NAME]"
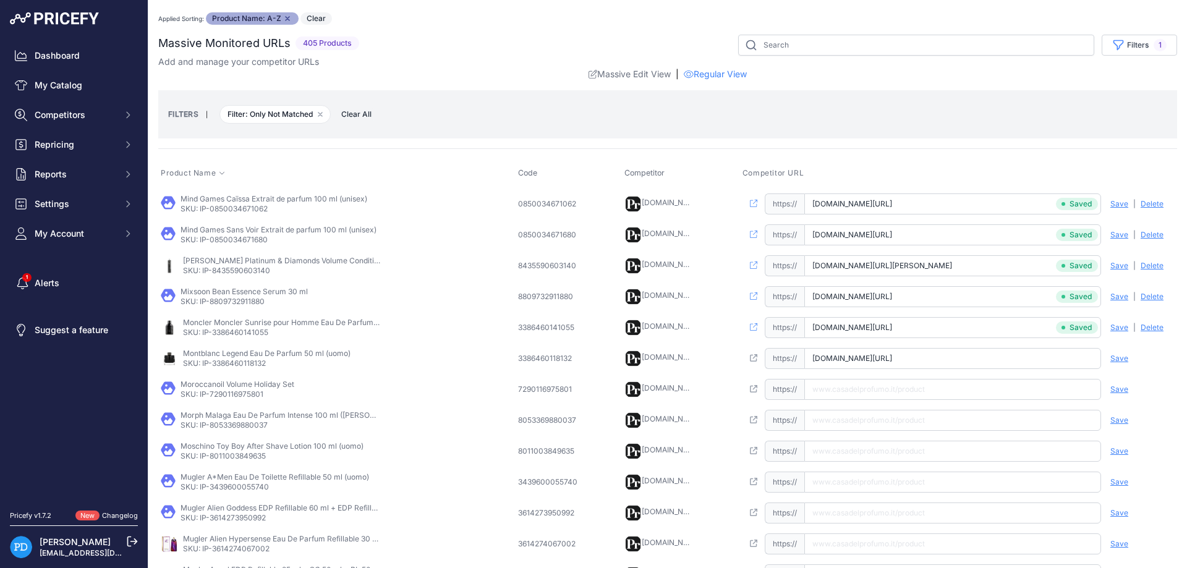
type input "[DOMAIN_NAME][URL]"
click at [1124, 356] on span "Save" at bounding box center [1120, 359] width 18 height 10
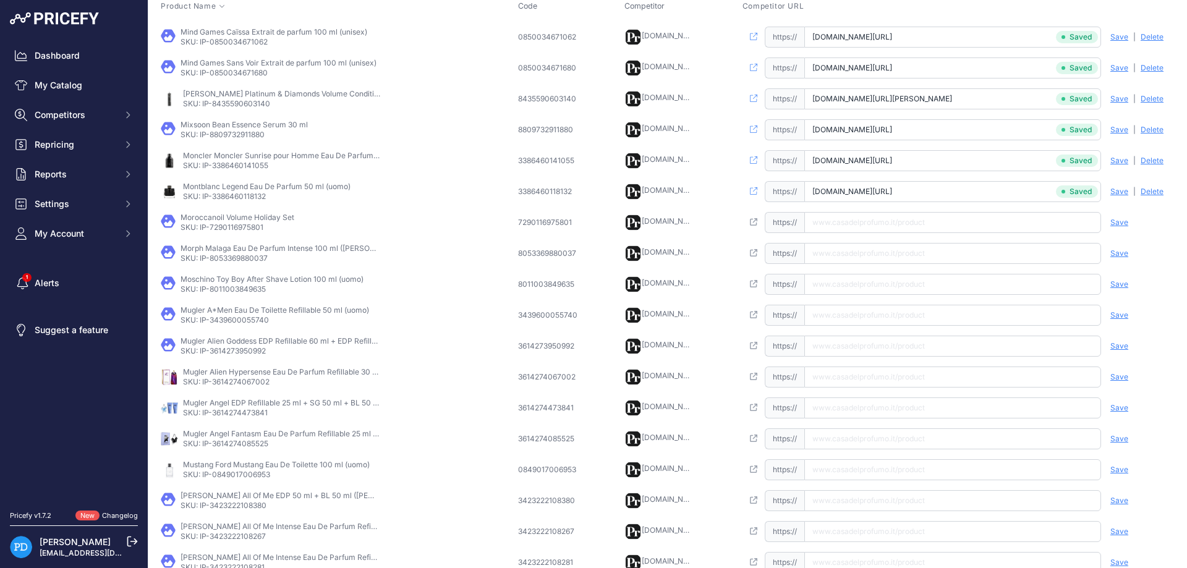
click at [255, 227] on p "SKU: IP-7290116975801" at bounding box center [238, 228] width 114 height 10
click at [851, 223] on input "text" at bounding box center [952, 222] width 297 height 21
paste input "[URL][DOMAIN_NAME]"
type input "[DOMAIN_NAME][URL]"
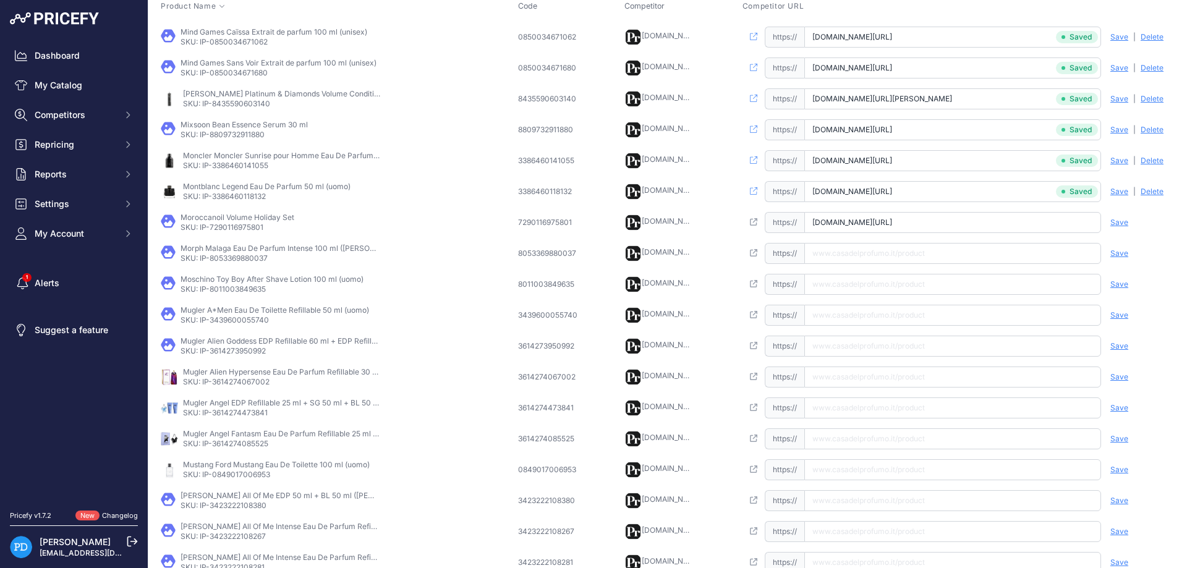
click at [1121, 220] on span "Save" at bounding box center [1120, 223] width 18 height 10
click at [247, 257] on p "SKU: IP-8053369880037" at bounding box center [280, 259] width 198 height 10
paste input "[URL][DOMAIN_NAME][PERSON_NAME]"
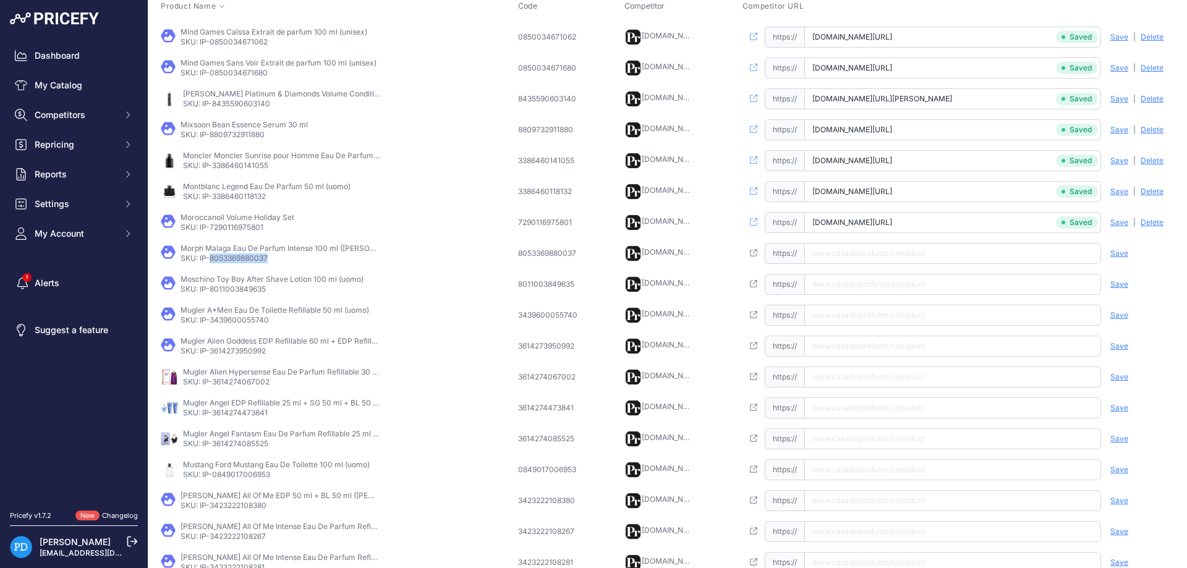
click at [843, 251] on input "text" at bounding box center [952, 253] width 297 height 21
type input "[DOMAIN_NAME][URL][PERSON_NAME]"
drag, startPoint x: 1122, startPoint y: 255, endPoint x: 1113, endPoint y: 255, distance: 8.7
click at [1120, 255] on span "Save" at bounding box center [1120, 254] width 18 height 10
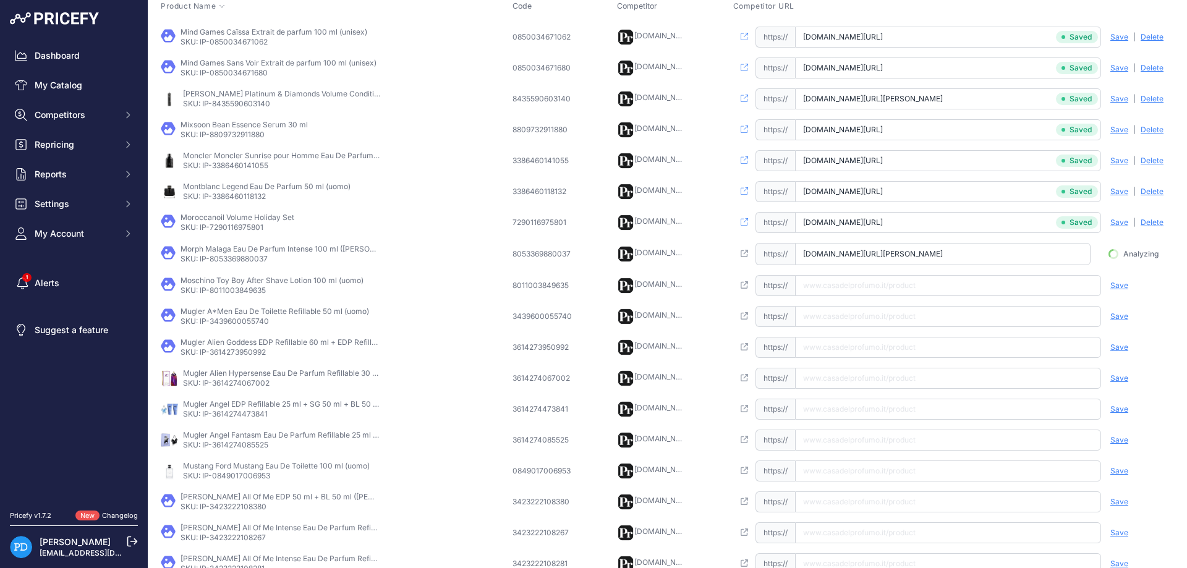
scroll to position [0, 37]
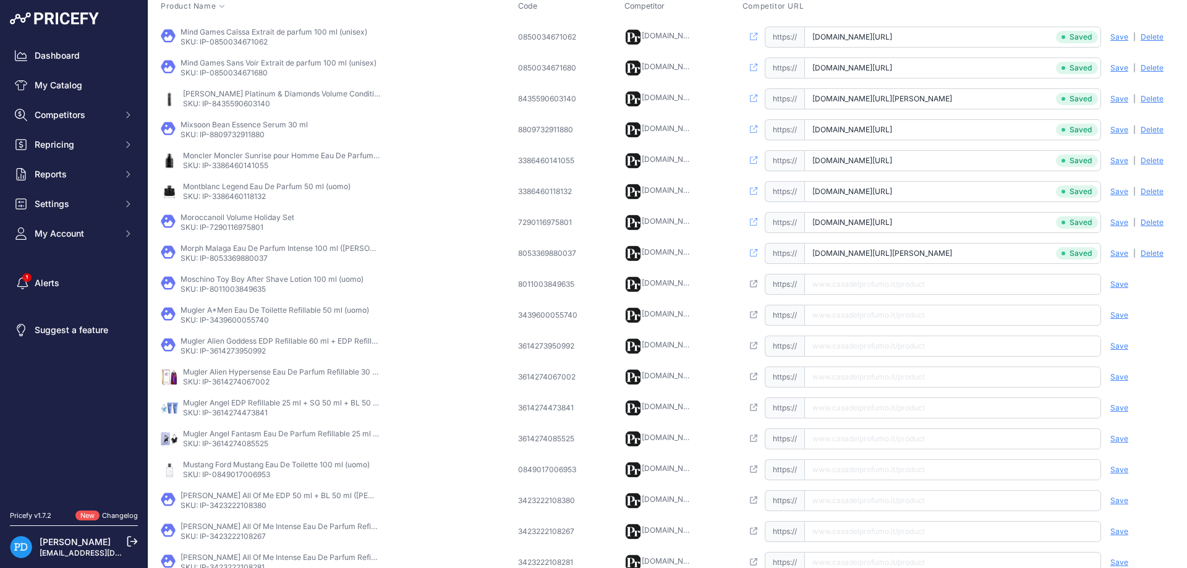
click at [254, 283] on p "Moschino Toy Boy After Shave Lotion 100 ml (uomo)" at bounding box center [272, 280] width 183 height 10
click at [254, 289] on p "SKU: IP-8011003849635" at bounding box center [272, 289] width 183 height 10
click at [852, 288] on input "text" at bounding box center [952, 284] width 297 height 21
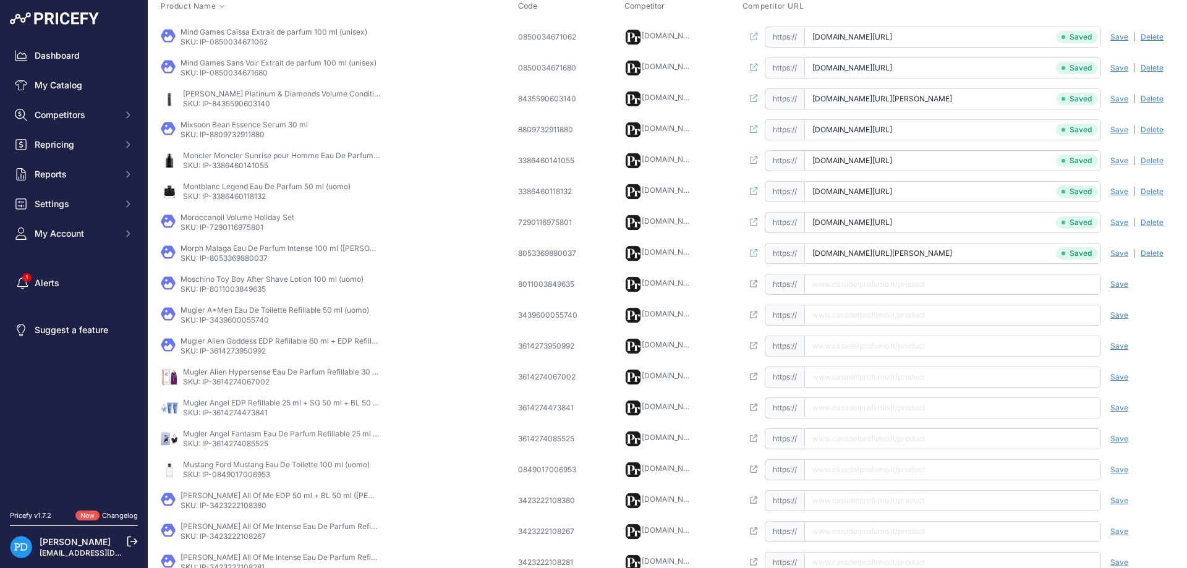
paste input "[URL][DOMAIN_NAME]"
type input "[DOMAIN_NAME][URL]"
click at [1116, 284] on span "Save" at bounding box center [1120, 285] width 18 height 10
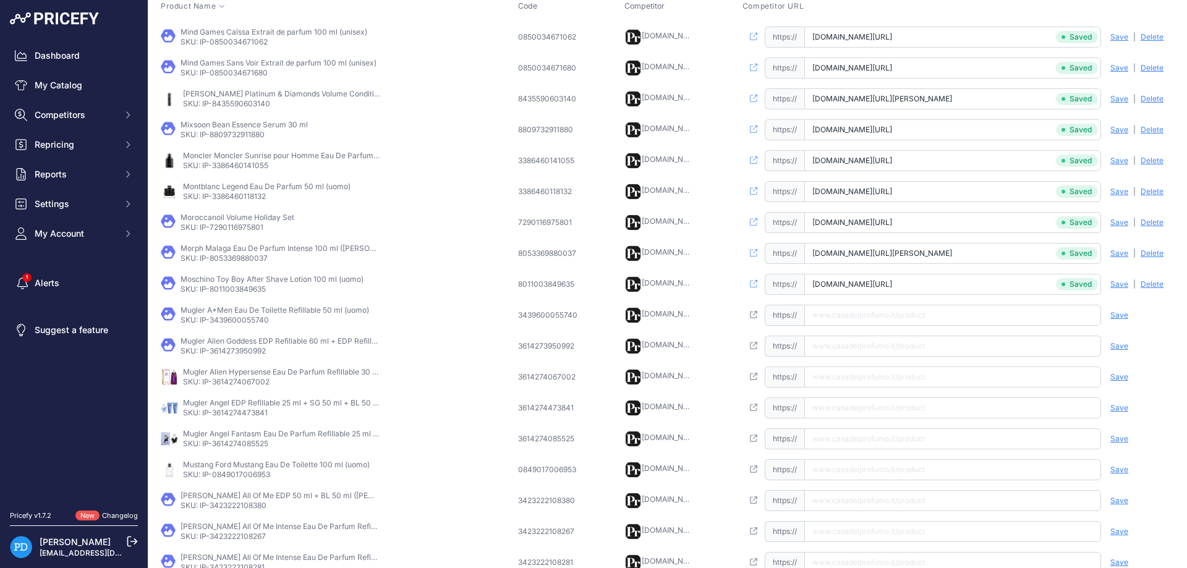
click at [261, 326] on td "Mugler A*Men Eau De Toilette Refillable 50 ml (uomo) SKU: IP-3439600055740" at bounding box center [336, 315] width 357 height 31
click at [865, 305] on input "text" at bounding box center [952, 315] width 297 height 21
paste input "[URL][DOMAIN_NAME]"
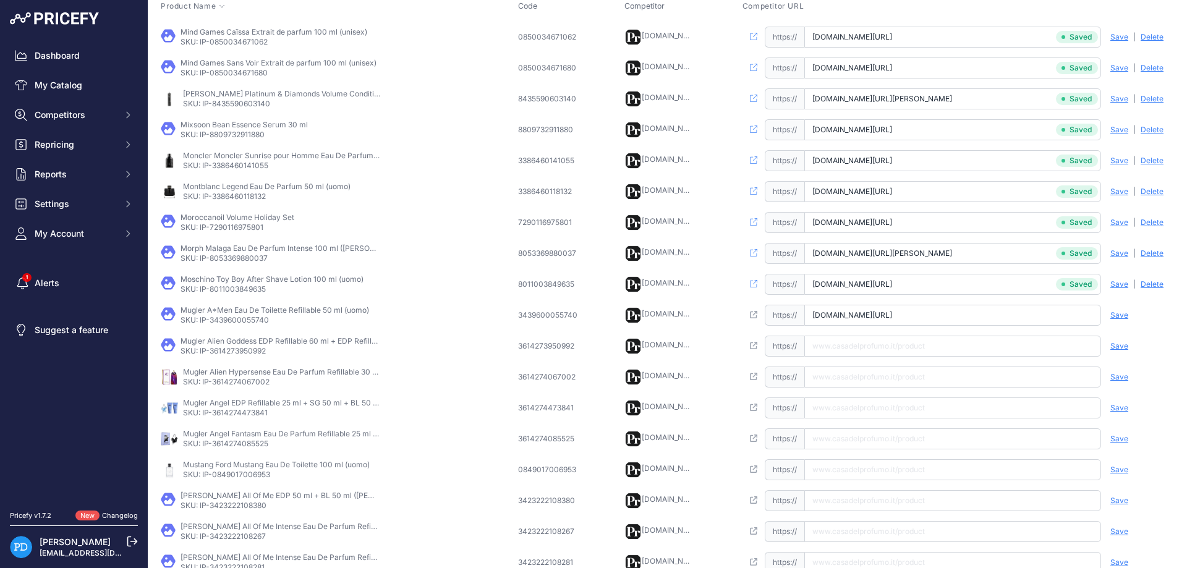
type input "[DOMAIN_NAME][URL]"
click at [1126, 313] on span "Save" at bounding box center [1120, 315] width 18 height 10
click at [242, 351] on p "SKU: IP-3614273950992" at bounding box center [280, 351] width 198 height 10
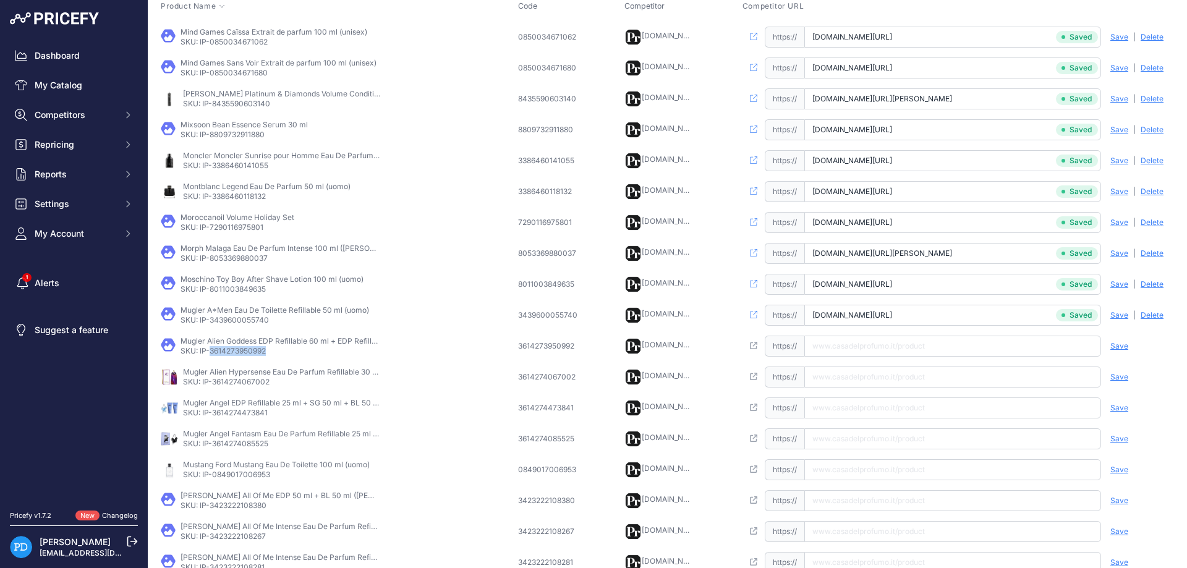
drag, startPoint x: 885, startPoint y: 348, endPoint x: 961, endPoint y: 347, distance: 76.1
click at [885, 349] on input "text" at bounding box center [952, 346] width 297 height 21
paste input "[URL][DOMAIN_NAME]"
type input "[DOMAIN_NAME][URL]"
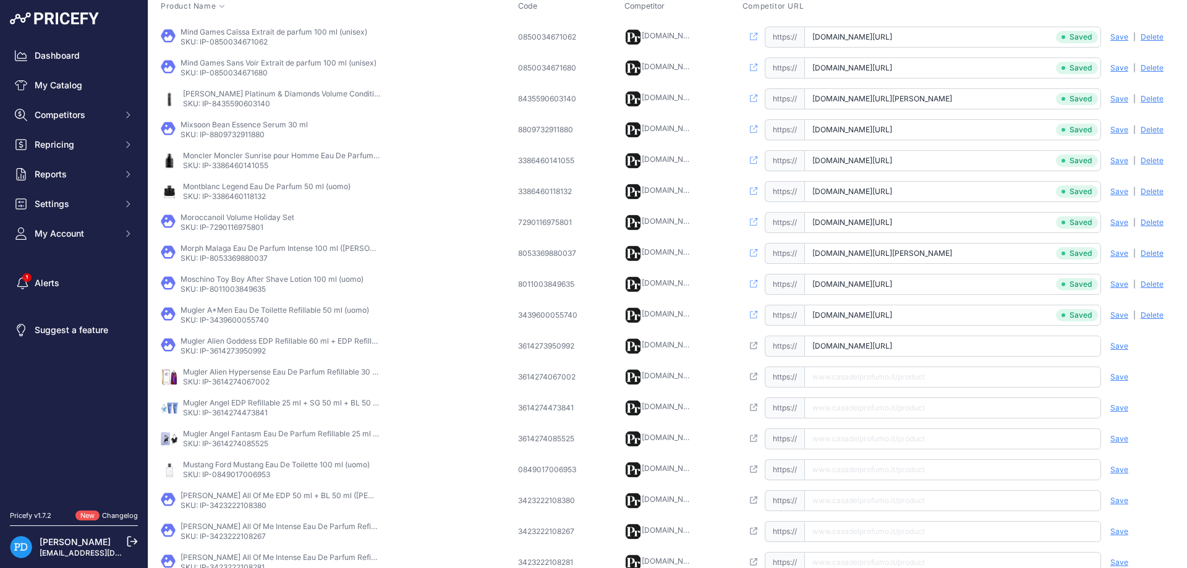
click at [1117, 346] on span "Save" at bounding box center [1120, 346] width 18 height 10
click at [260, 385] on p "SKU: IP-3614274067002" at bounding box center [282, 382] width 198 height 10
click at [849, 383] on input "text" at bounding box center [952, 377] width 297 height 21
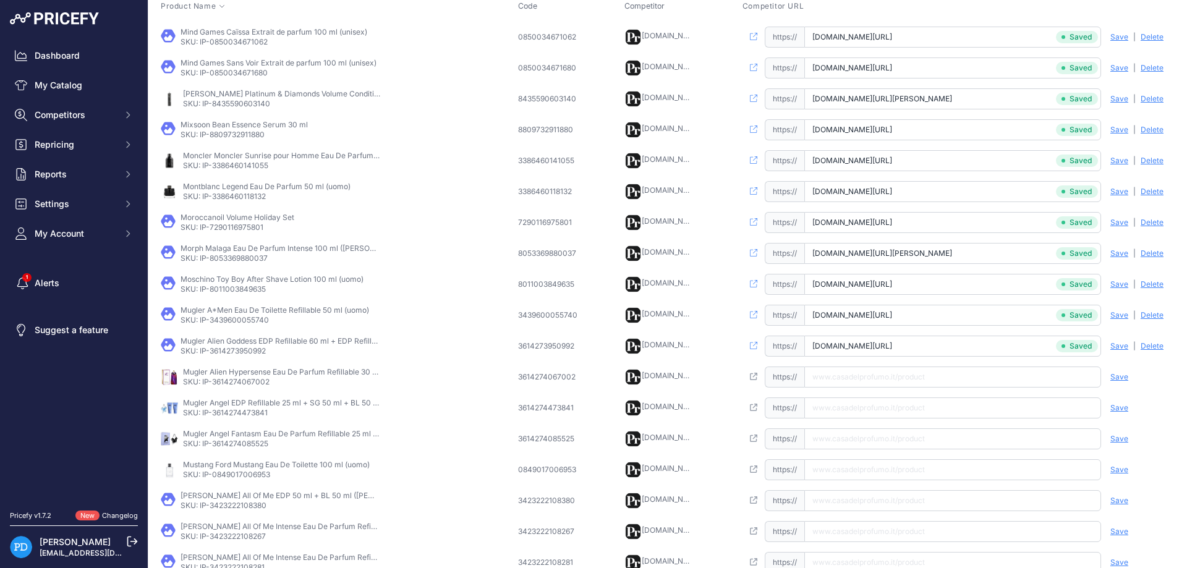
paste input "[URL][DOMAIN_NAME][PERSON_NAME]"
type input "[DOMAIN_NAME][URL][PERSON_NAME]"
click at [1110, 380] on div "Save Analyzing | [GEOGRAPHIC_DATA] Deleting" at bounding box center [1138, 377] width 74 height 21
click at [1115, 378] on span "Save" at bounding box center [1120, 377] width 18 height 10
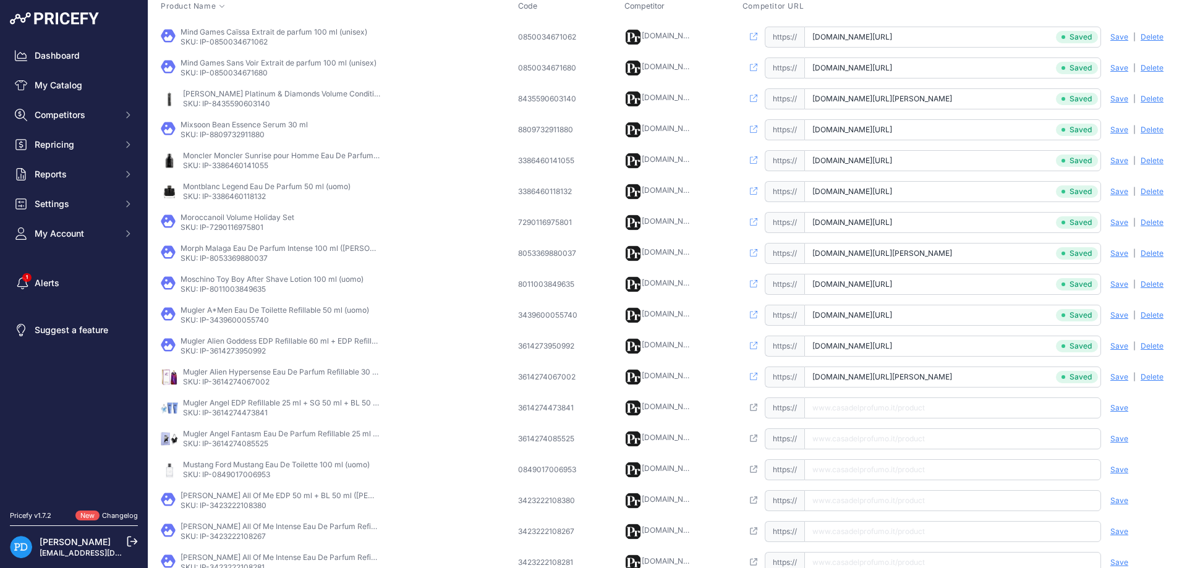
scroll to position [290, 0]
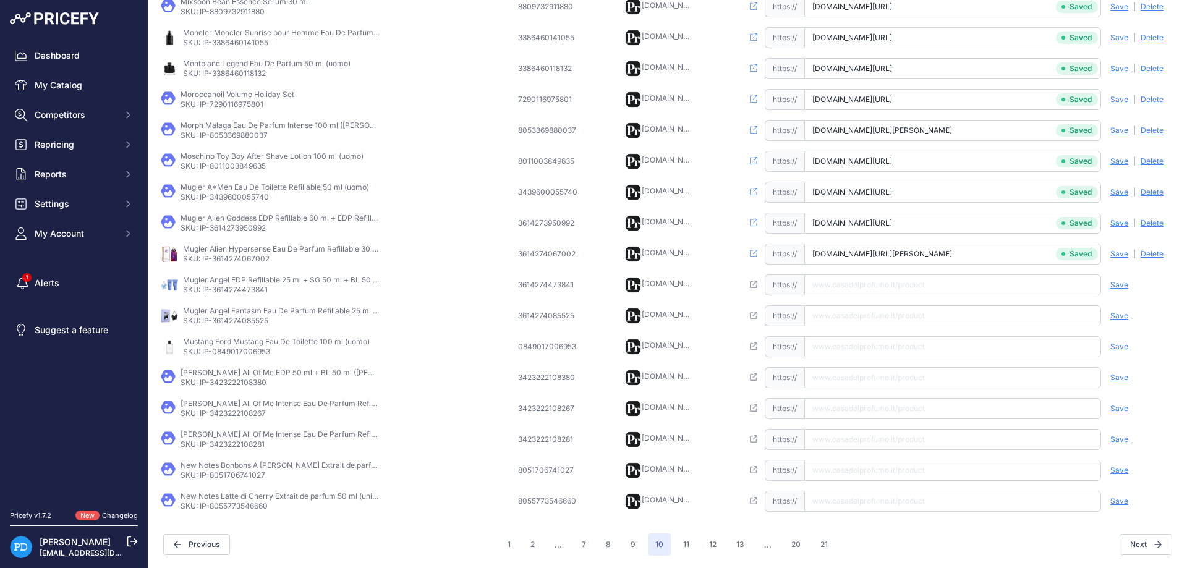
click at [237, 290] on p "SKU: IP-3614274473841" at bounding box center [282, 290] width 198 height 10
click at [239, 319] on p "SKU: IP-3614274085525" at bounding box center [282, 321] width 198 height 10
click at [873, 276] on input "text" at bounding box center [952, 285] width 297 height 21
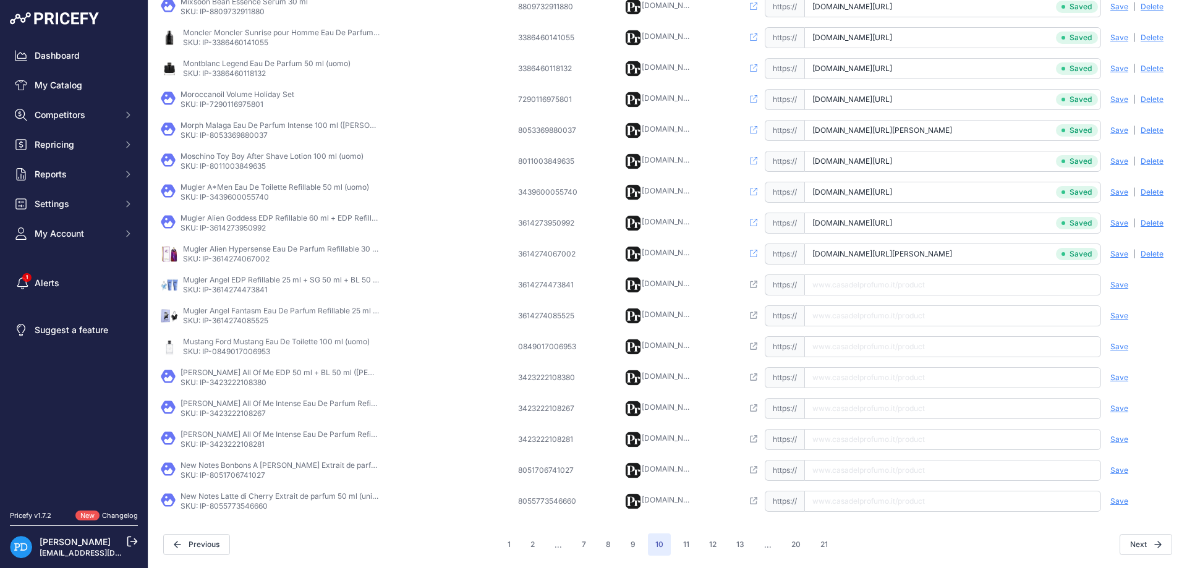
paste input "[URL][DOMAIN_NAME][PERSON_NAME]"
type input "[DOMAIN_NAME][URL][PERSON_NAME]"
click at [1120, 280] on span "Save" at bounding box center [1120, 285] width 18 height 10
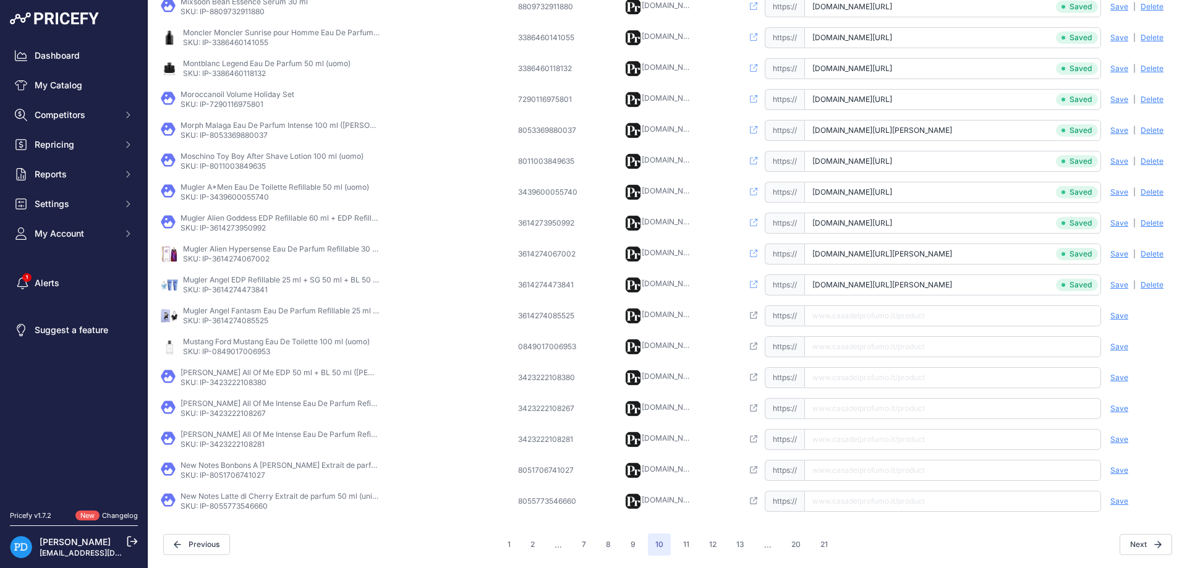
click at [241, 319] on p "SKU: IP-3614274085525" at bounding box center [282, 321] width 198 height 10
click at [868, 314] on input "text" at bounding box center [952, 315] width 297 height 21
paste input "[URL][DOMAIN_NAME][PERSON_NAME]"
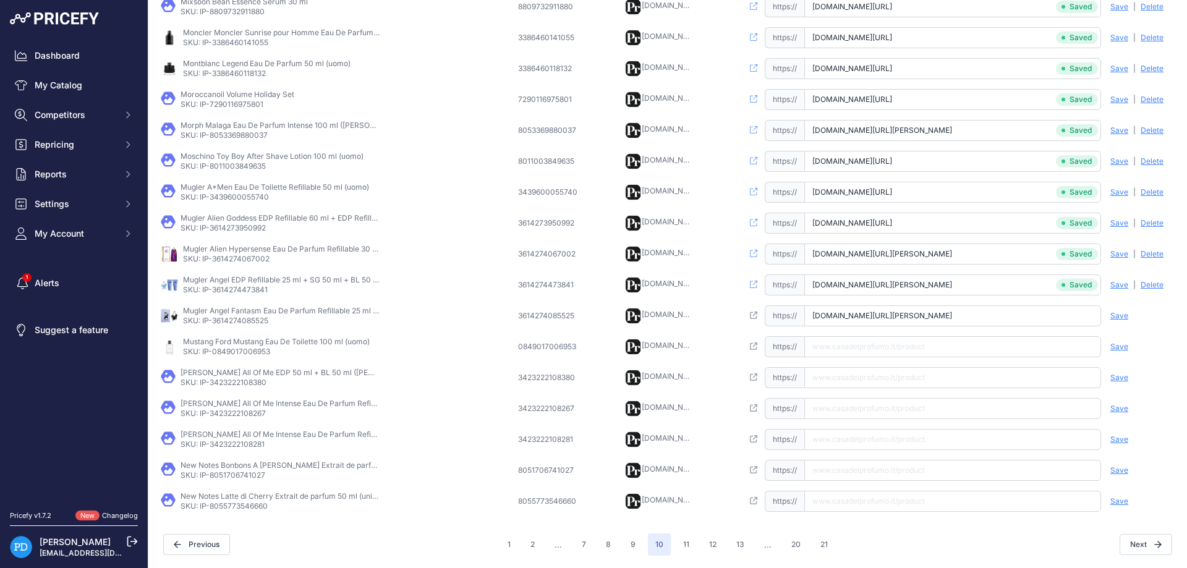
type input "[DOMAIN_NAME][URL][PERSON_NAME]"
click at [1124, 315] on span "Save" at bounding box center [1120, 316] width 18 height 10
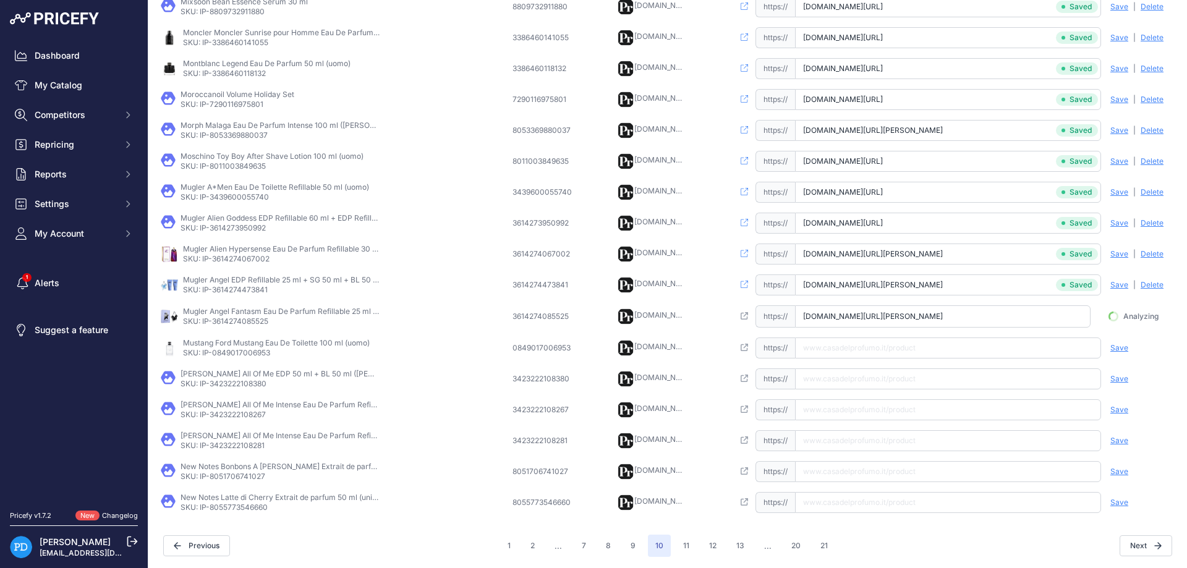
scroll to position [0, 74]
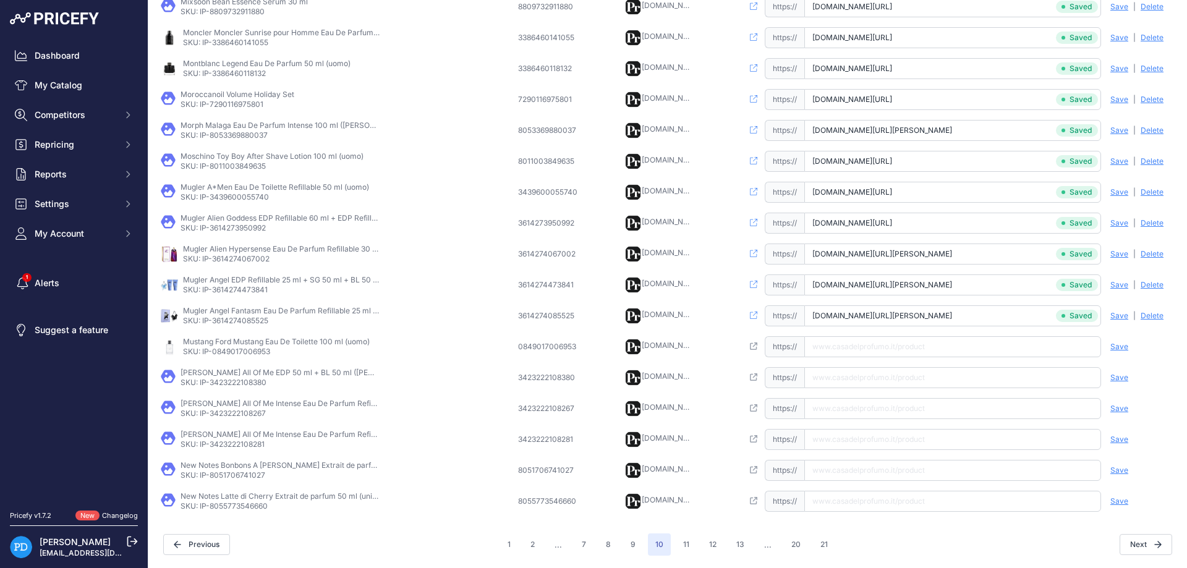
click at [240, 357] on td "Mustang Ford Mustang Eau De Toilette 100 ml (uomo) SKU: IP-0849017006953" at bounding box center [336, 346] width 357 height 31
click at [821, 354] on input "text" at bounding box center [952, 346] width 297 height 21
paste input "[URL][DOMAIN_NAME]"
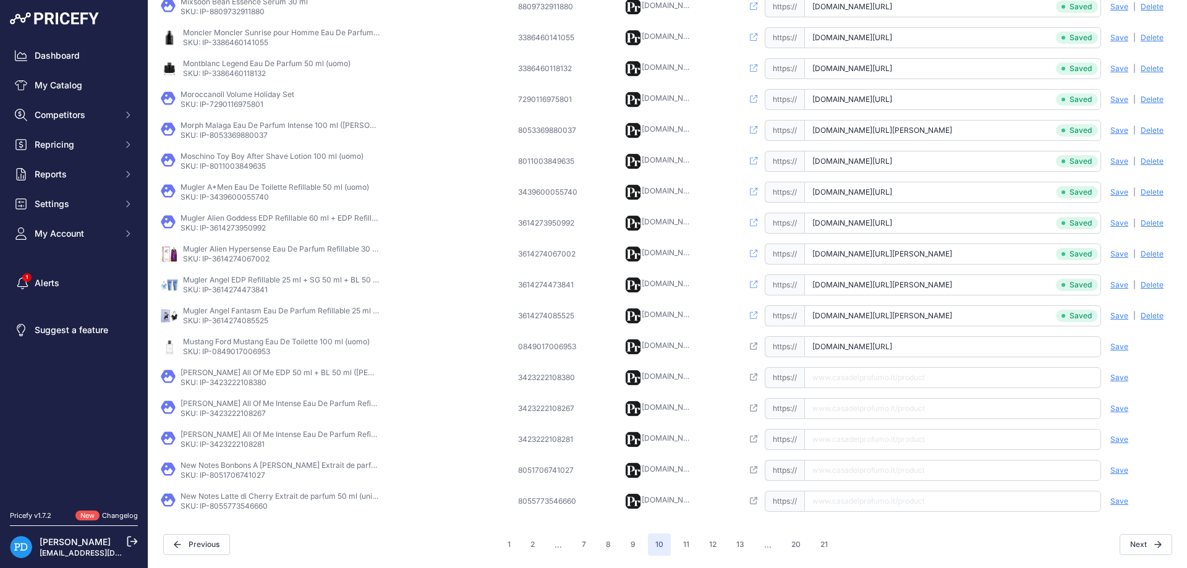
type input "[DOMAIN_NAME][URL]"
click at [1122, 347] on span "Save" at bounding box center [1120, 347] width 18 height 10
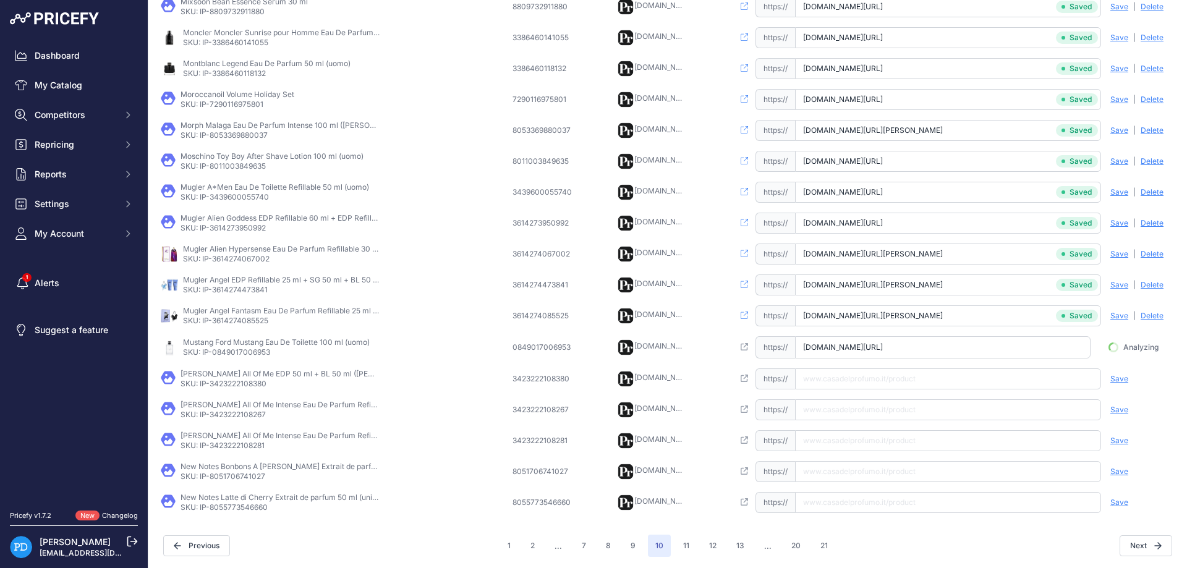
scroll to position [0, 33]
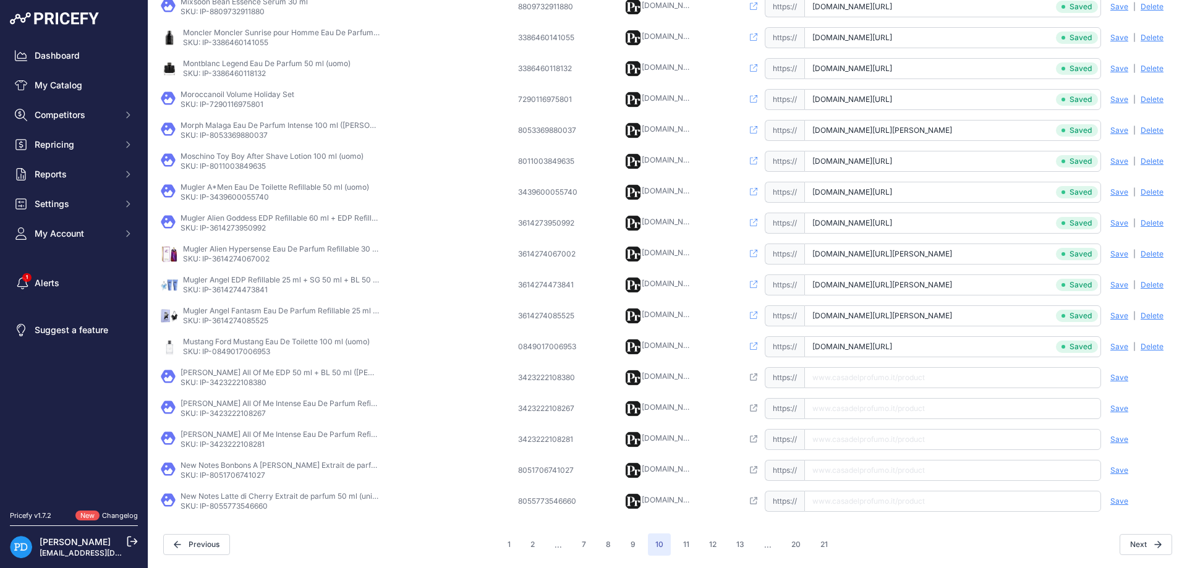
click at [258, 386] on p "SKU: IP-3423222108380" at bounding box center [280, 383] width 198 height 10
click at [850, 370] on input "text" at bounding box center [952, 377] width 297 height 21
paste input "[URL][DOMAIN_NAME][PERSON_NAME]"
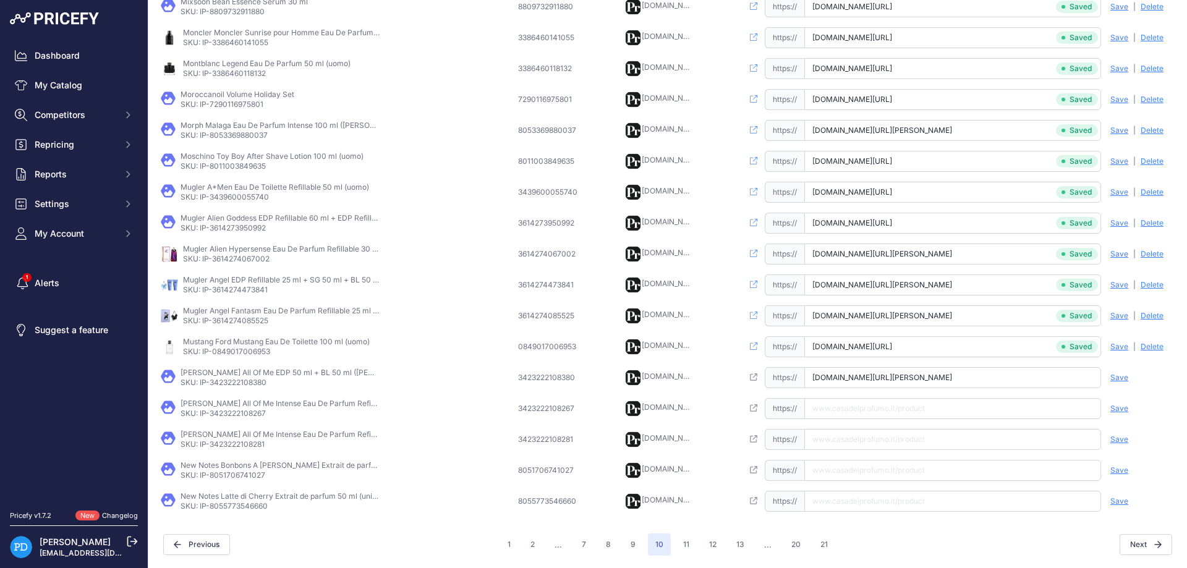
type input "[DOMAIN_NAME][URL][PERSON_NAME]"
click at [1122, 380] on span "Save" at bounding box center [1120, 378] width 18 height 10
click at [245, 419] on td "[PERSON_NAME] All Of Me Intense Eau De Parfum Refillable 50 ml ([PERSON_NAME]) …" at bounding box center [336, 408] width 357 height 31
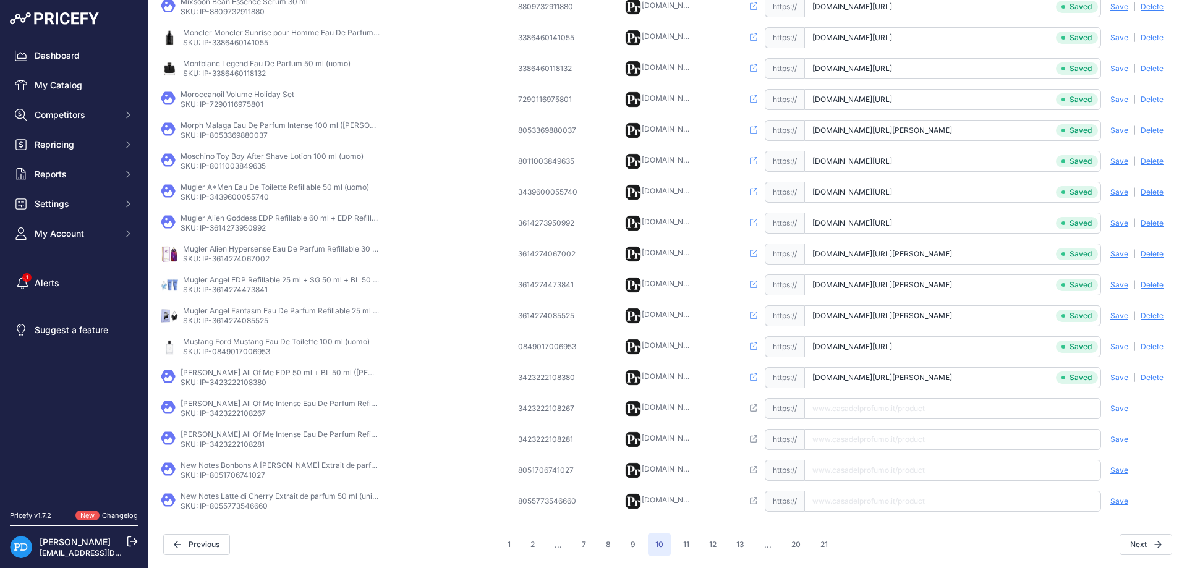
click at [866, 408] on input "text" at bounding box center [952, 408] width 297 height 21
paste input "[URL][DOMAIN_NAME][PERSON_NAME][PERSON_NAME]"
type input "[DOMAIN_NAME][URL][PERSON_NAME][PERSON_NAME]"
click at [1120, 408] on span "Save" at bounding box center [1120, 409] width 18 height 10
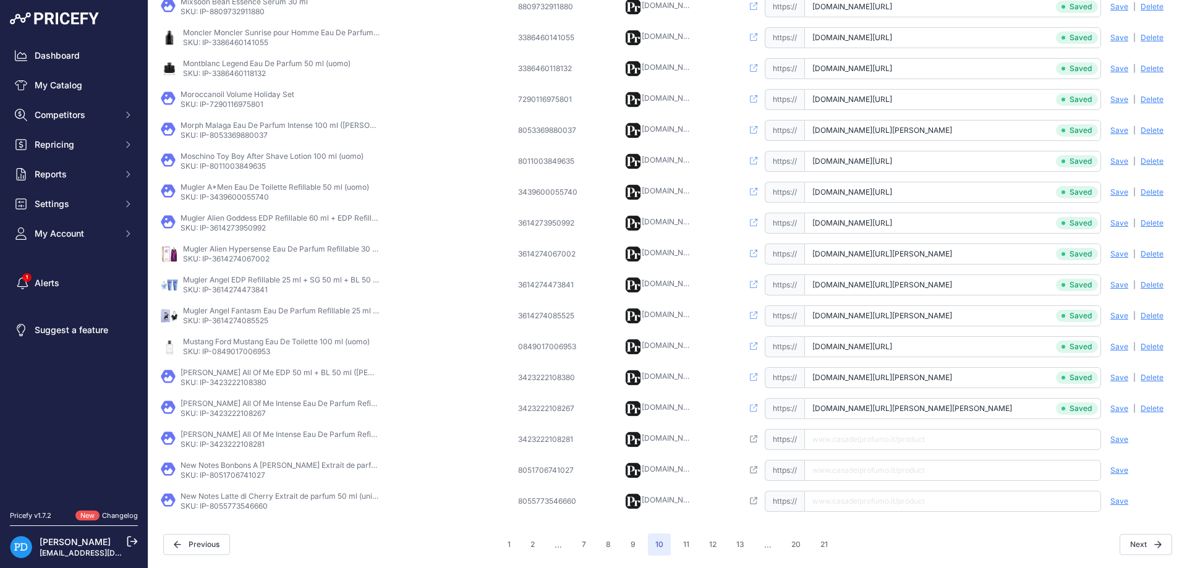
scroll to position [0, 123]
click at [243, 451] on td "[PERSON_NAME] All Of Me Intense Eau De Parfum Refillable 90 ml ([PERSON_NAME]) …" at bounding box center [336, 439] width 357 height 31
click at [821, 442] on input "text" at bounding box center [952, 439] width 297 height 21
paste input "[URL][DOMAIN_NAME][PERSON_NAME][PERSON_NAME]"
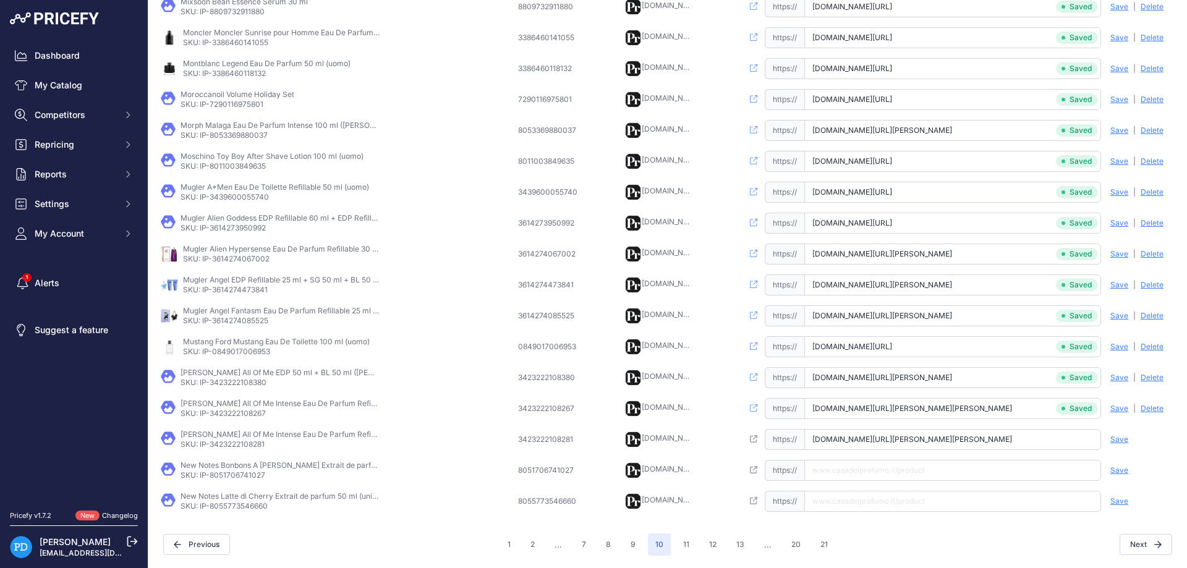
scroll to position [0, 129]
type input "[DOMAIN_NAME][URL][PERSON_NAME][PERSON_NAME]"
click at [1122, 438] on span "Save" at bounding box center [1120, 440] width 18 height 10
click at [230, 475] on p "SKU: IP-8051706741027" at bounding box center [280, 476] width 198 height 10
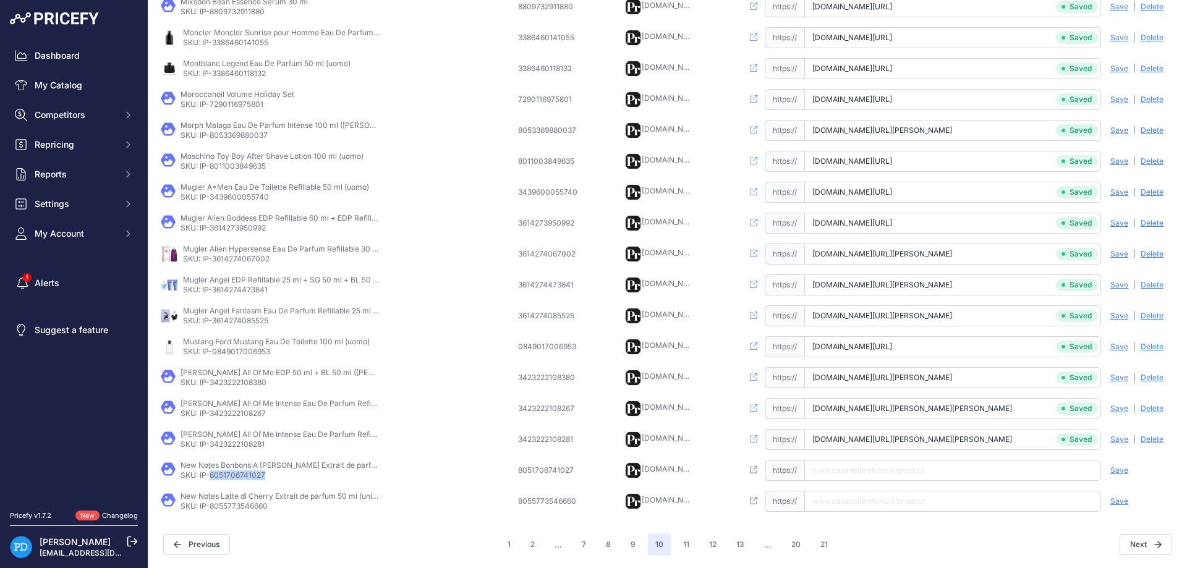
click at [258, 478] on p "SKU: IP-8051706741027" at bounding box center [280, 476] width 198 height 10
click at [853, 472] on input "text" at bounding box center [952, 470] width 297 height 21
paste input "[URL][DOMAIN_NAME][PERSON_NAME]"
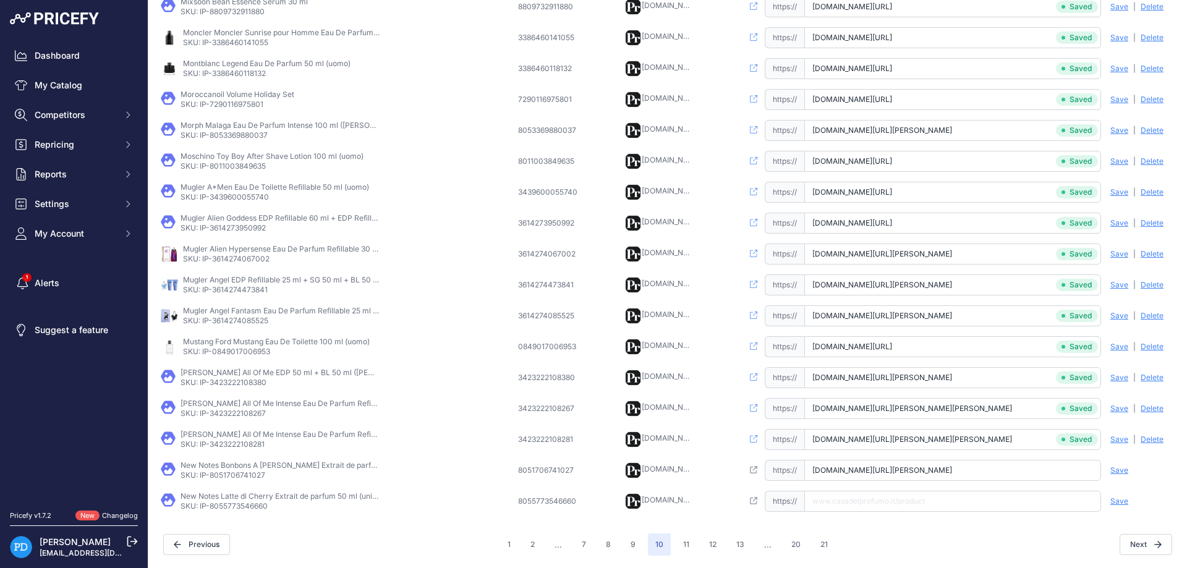
type input "[DOMAIN_NAME][URL][PERSON_NAME]"
click at [1128, 472] on div "Save Analyzing | [GEOGRAPHIC_DATA] Deleting" at bounding box center [1138, 470] width 74 height 21
click at [1119, 472] on span "Save" at bounding box center [1120, 471] width 18 height 10
click at [243, 508] on p "SKU: IP-8055773546660" at bounding box center [280, 506] width 198 height 10
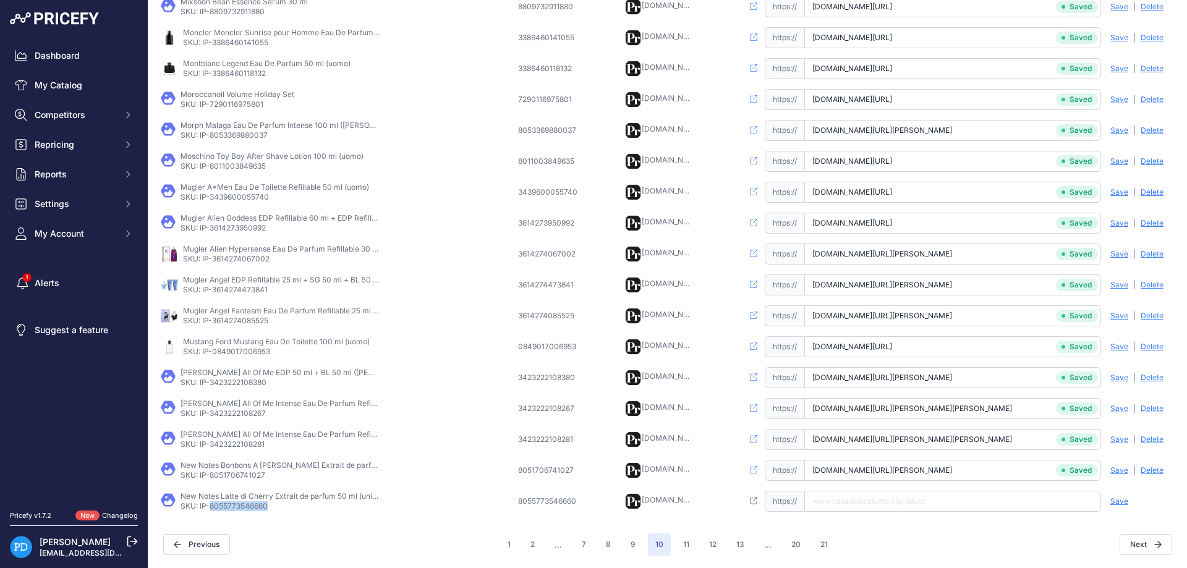
click at [243, 508] on p "SKU: IP-8055773546660" at bounding box center [280, 506] width 198 height 10
click at [877, 513] on td "Open this link https:// Saved false Save Analyzing | [GEOGRAPHIC_DATA] Deleting" at bounding box center [958, 501] width 437 height 31
click at [881, 501] on input "text" at bounding box center [952, 501] width 297 height 21
paste input "[URL][DOMAIN_NAME][PERSON_NAME]"
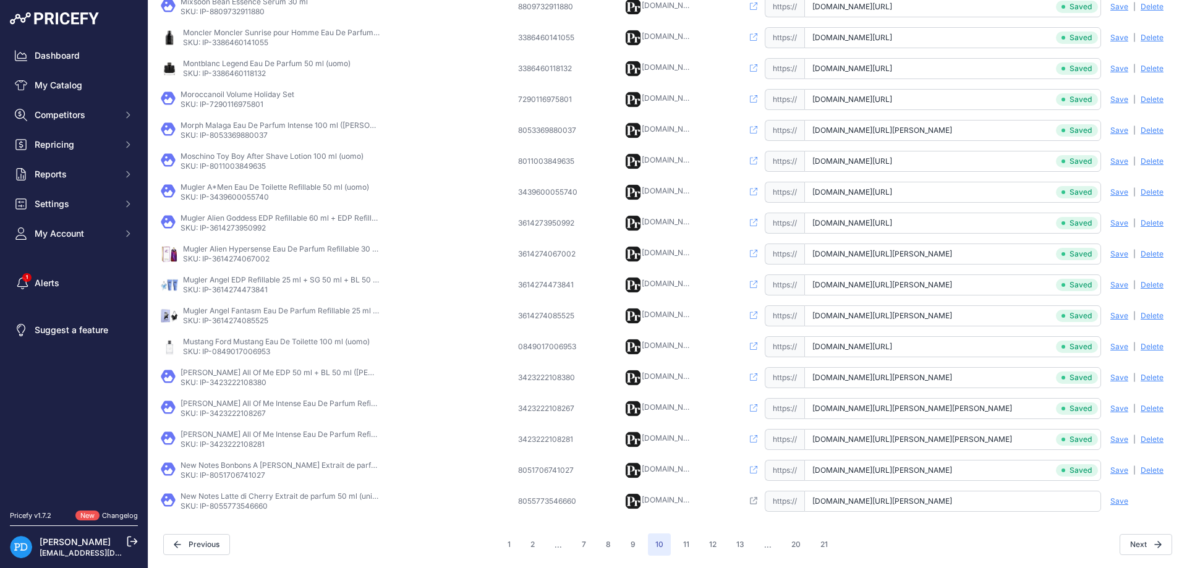
type input "[DOMAIN_NAME][URL][PERSON_NAME]"
click at [1110, 502] on div "Save Analyzing | [GEOGRAPHIC_DATA] Deleting" at bounding box center [1138, 501] width 74 height 21
click at [1122, 505] on span "Save" at bounding box center [1120, 502] width 18 height 10
click at [636, 545] on button "9" at bounding box center [633, 545] width 20 height 22
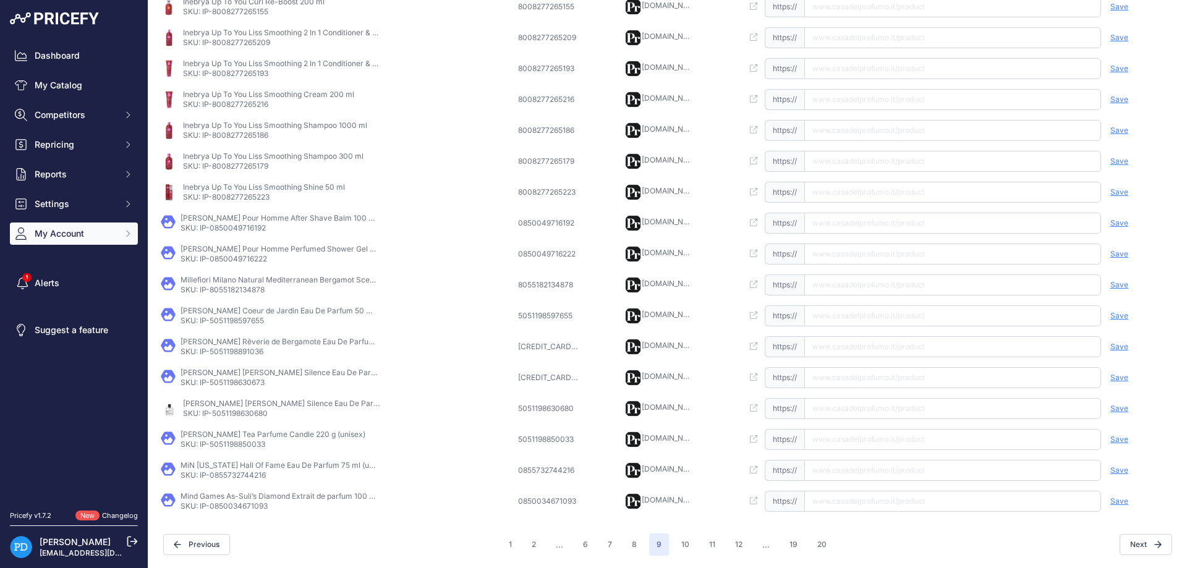
scroll to position [268, 0]
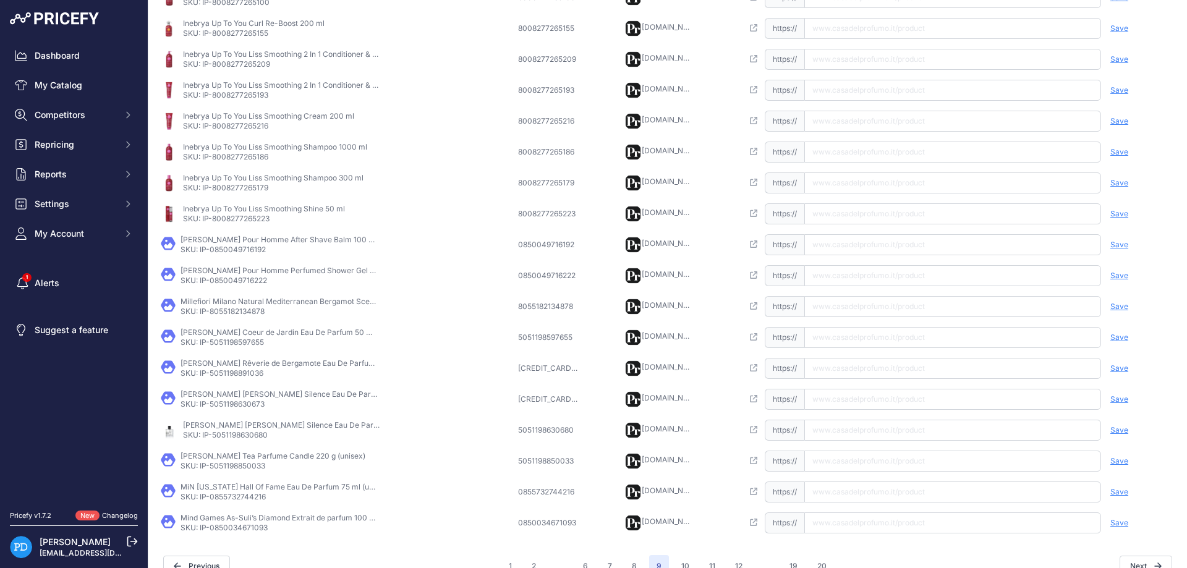
click at [233, 256] on td "[PERSON_NAME] Pour Homme After Shave Balm 100 ml (uomo) SKU: IP-0850049716192" at bounding box center [336, 244] width 357 height 31
click at [835, 252] on input "text" at bounding box center [952, 244] width 297 height 21
paste input "[URL][DOMAIN_NAME][PERSON_NAME][PERSON_NAME]"
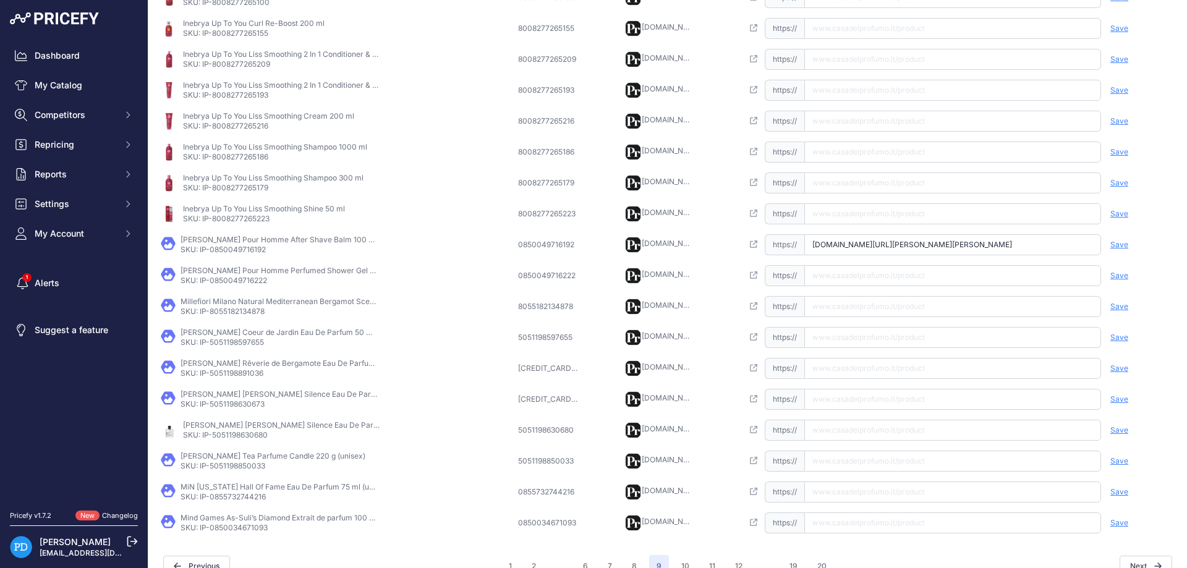
type input "[DOMAIN_NAME][URL][PERSON_NAME][PERSON_NAME]"
click at [1119, 245] on span "Save" at bounding box center [1120, 245] width 18 height 10
click at [262, 283] on p "SKU: IP-0850049716222" at bounding box center [280, 281] width 198 height 10
click at [846, 278] on input "text" at bounding box center [952, 275] width 297 height 21
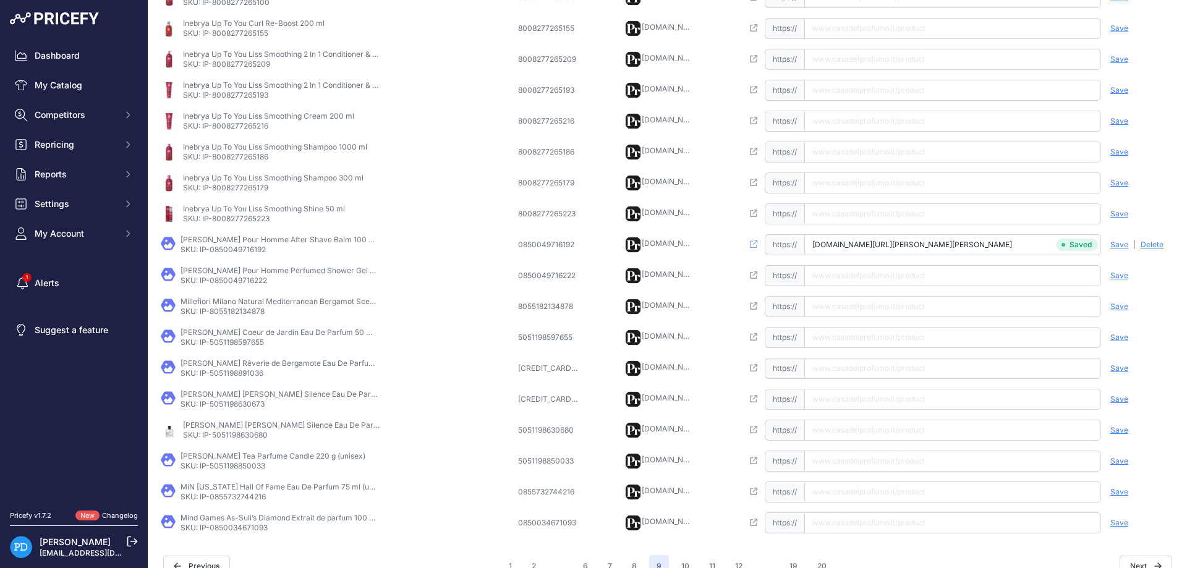
paste input "[URL][DOMAIN_NAME][PERSON_NAME]"
type input "[DOMAIN_NAME][URL][PERSON_NAME]"
click at [1121, 279] on span "Save" at bounding box center [1120, 276] width 18 height 10
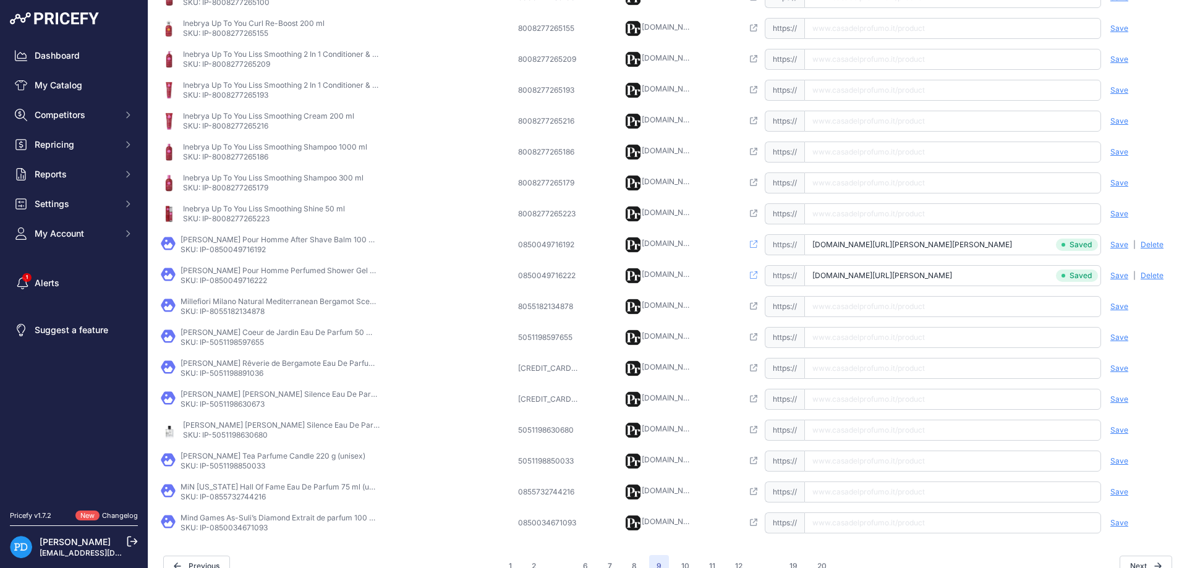
click at [255, 312] on p "SKU: IP-8055182134878" at bounding box center [280, 312] width 198 height 10
click at [818, 297] on input "text" at bounding box center [952, 306] width 297 height 21
paste input "[URL][DOMAIN_NAME]"
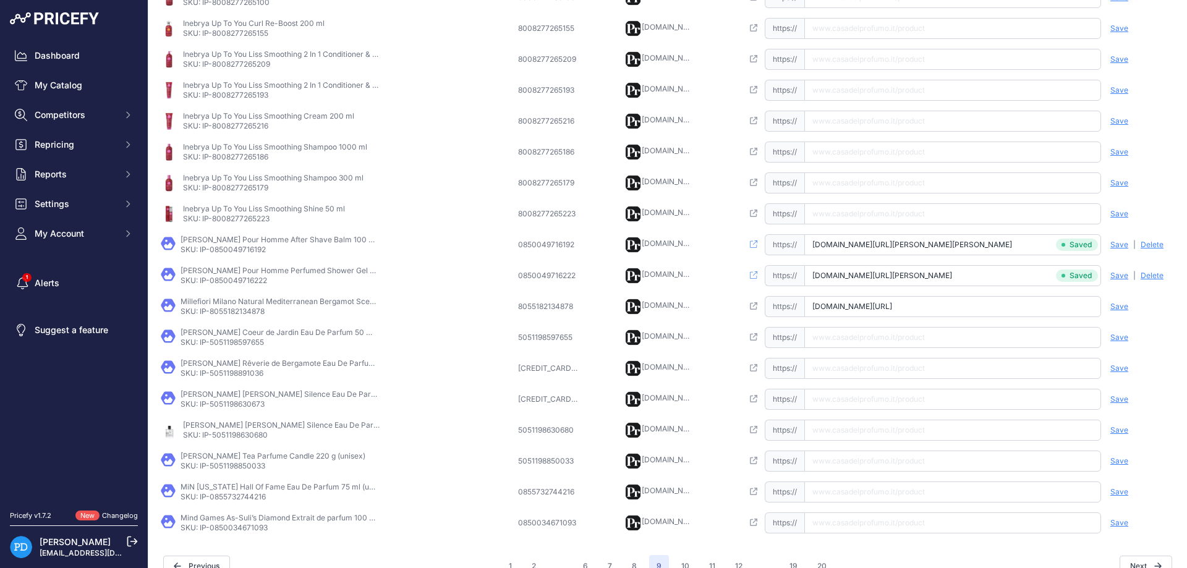
type input "[DOMAIN_NAME][URL]"
click at [1122, 309] on span "Save" at bounding box center [1120, 307] width 18 height 10
click at [249, 338] on p "SKU: IP-5051198597655" at bounding box center [280, 343] width 198 height 10
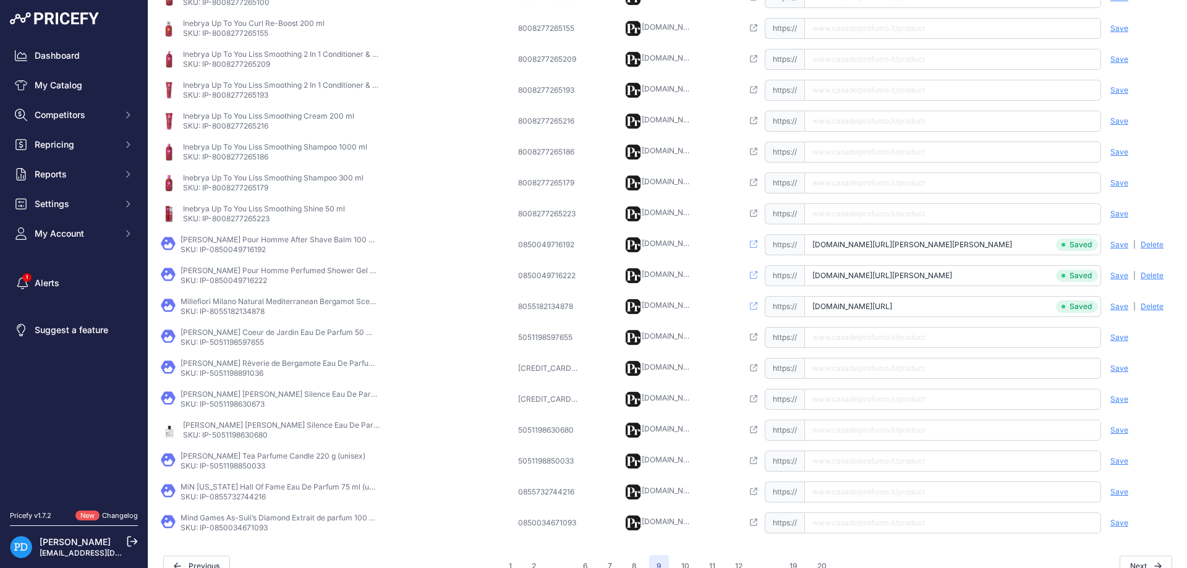
click at [861, 348] on input "text" at bounding box center [952, 337] width 297 height 21
paste input "[URL][DOMAIN_NAME][PERSON_NAME][PERSON_NAME][PERSON_NAME]"
type input "[DOMAIN_NAME][URL][PERSON_NAME][PERSON_NAME][PERSON_NAME]"
click at [1112, 339] on span "Save" at bounding box center [1120, 338] width 18 height 10
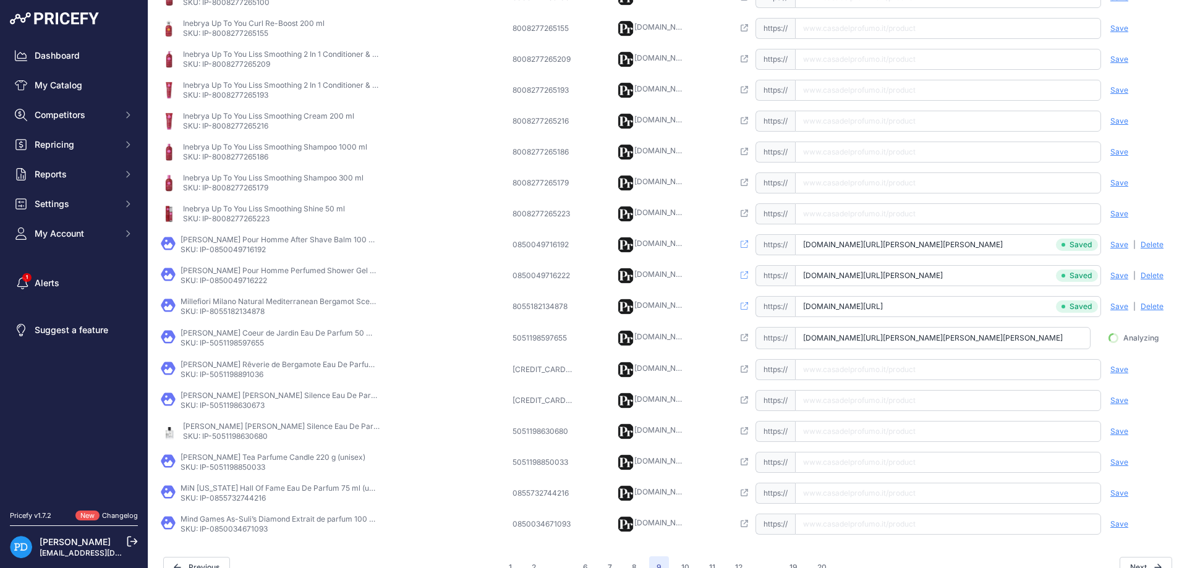
scroll to position [0, 53]
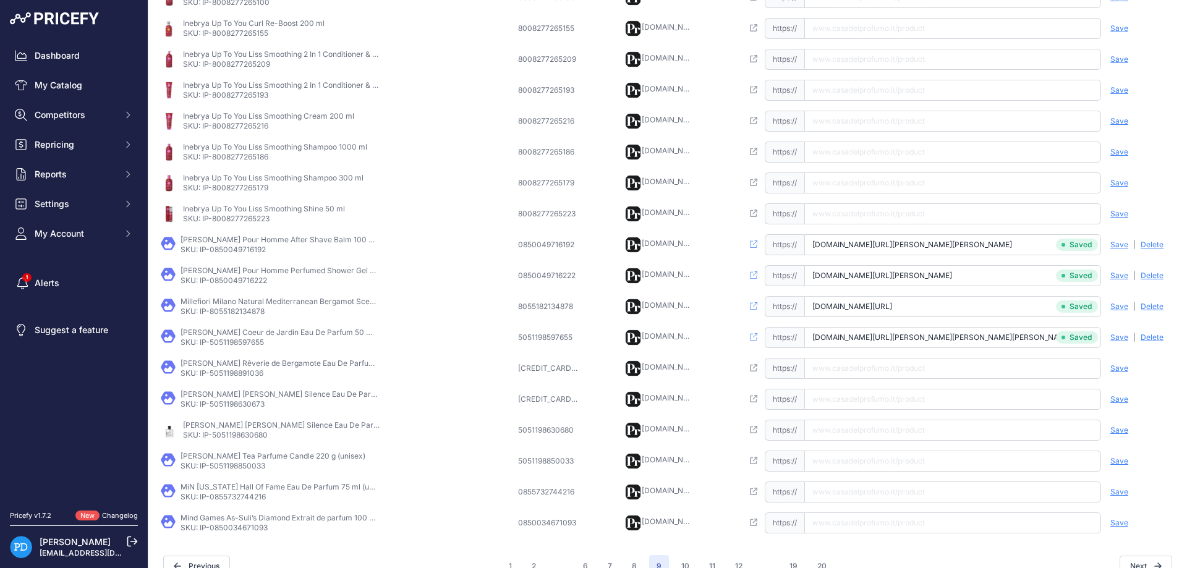
click at [228, 379] on td "[PERSON_NAME] Rêverie de Bergamote Eau De Parfum 50 ml (unisex) SKU: IP-5051198…" at bounding box center [336, 368] width 357 height 31
click at [855, 372] on input "text" at bounding box center [952, 368] width 297 height 21
paste input "[URL][DOMAIN_NAME][PERSON_NAME]"
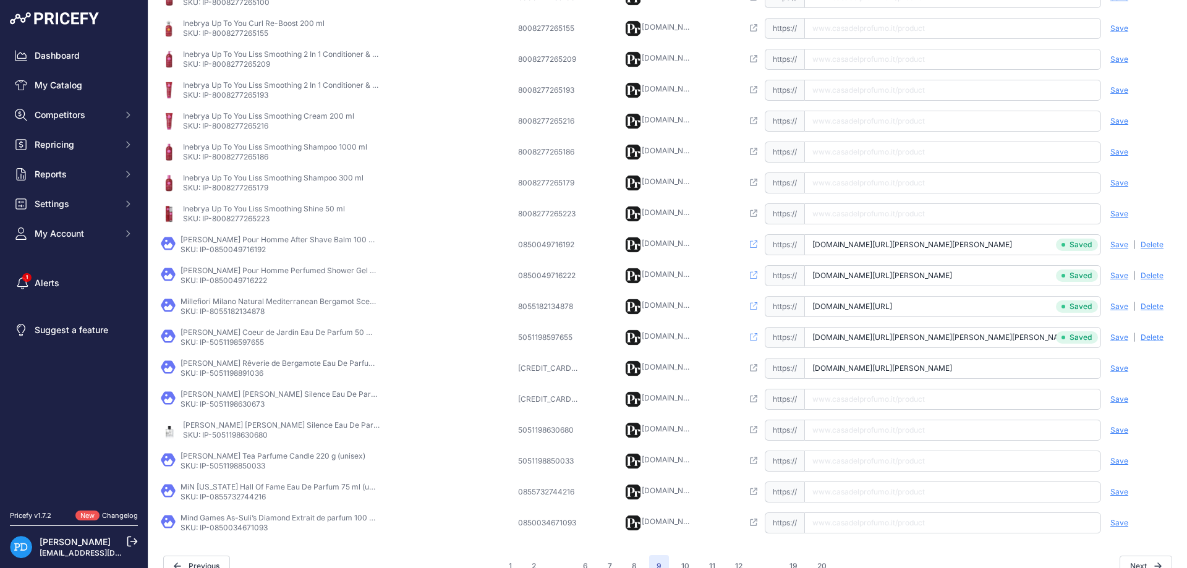
type input "[DOMAIN_NAME][URL][PERSON_NAME]"
click at [1114, 364] on span "Save" at bounding box center [1120, 369] width 18 height 10
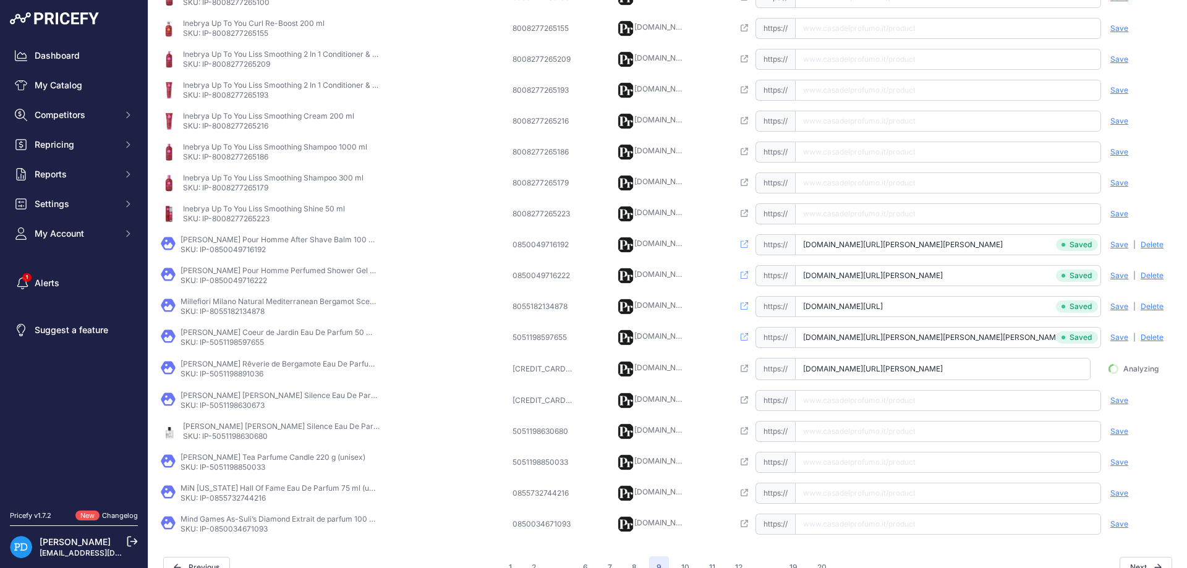
scroll to position [0, 76]
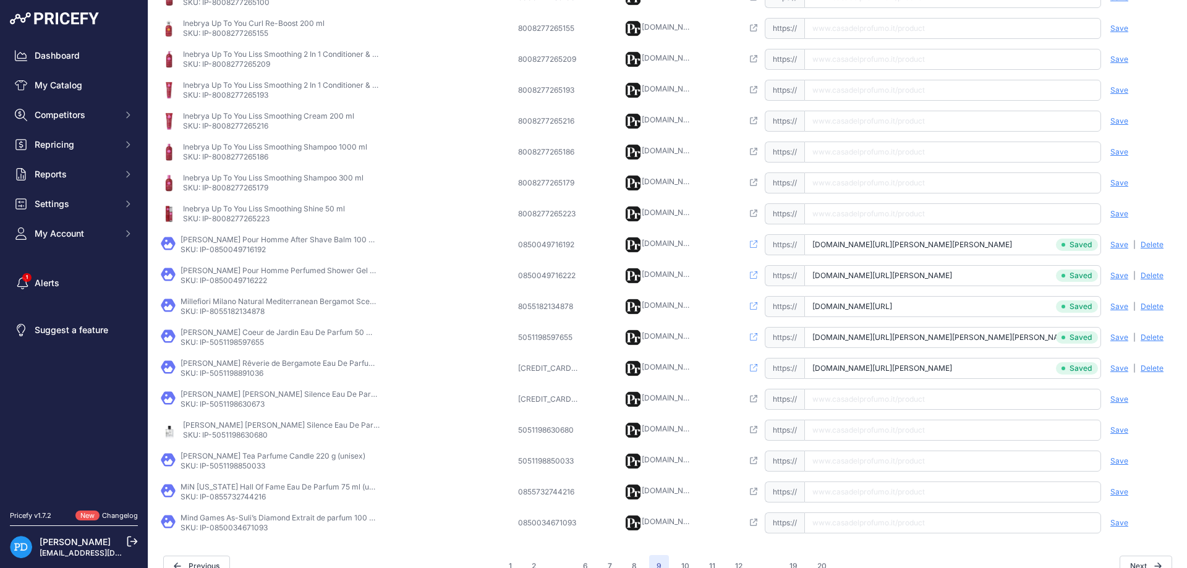
click at [233, 406] on p "SKU: IP-5051198630673" at bounding box center [280, 404] width 198 height 10
click at [861, 402] on input "text" at bounding box center [952, 399] width 297 height 21
paste input "[URL][DOMAIN_NAME][PERSON_NAME][PERSON_NAME][PERSON_NAME]"
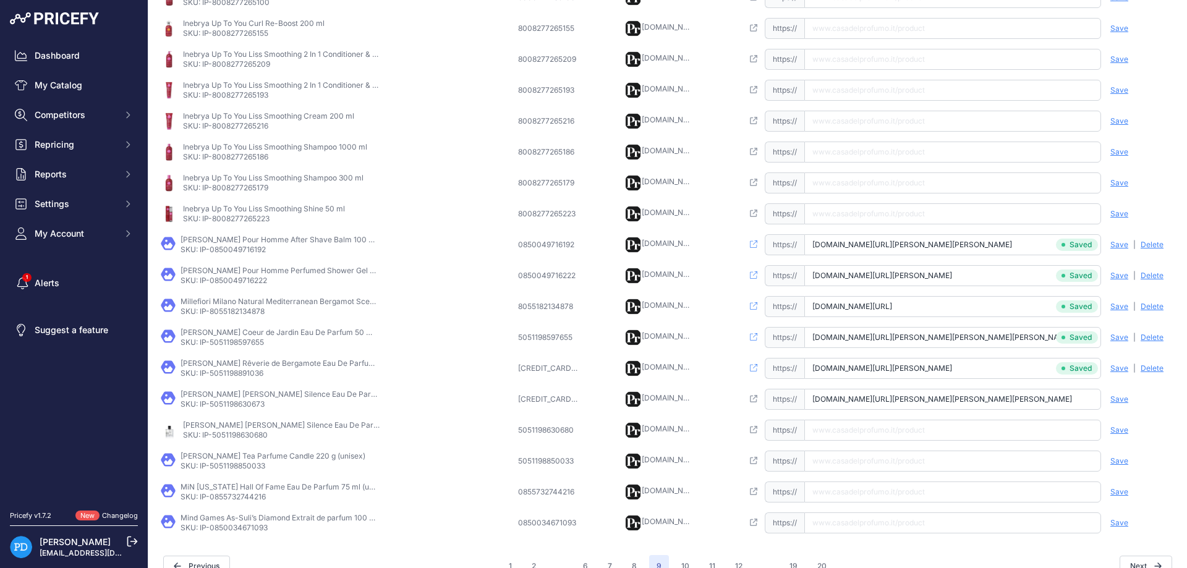
type input "[DOMAIN_NAME][URL][PERSON_NAME][PERSON_NAME][PERSON_NAME]"
click at [1122, 399] on span "Save" at bounding box center [1120, 400] width 18 height 10
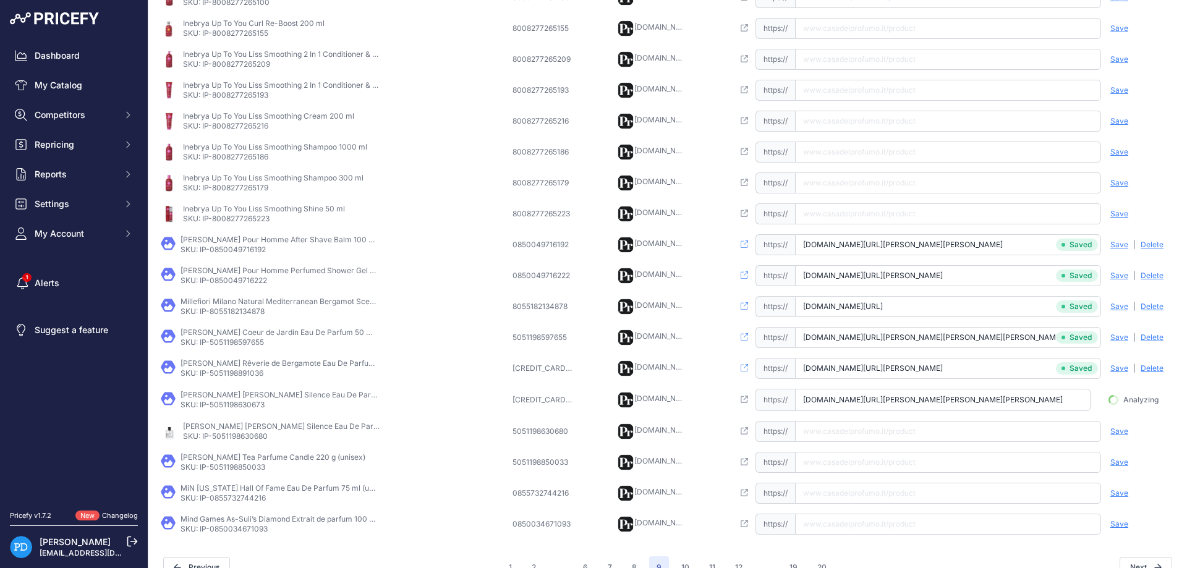
scroll to position [0, 44]
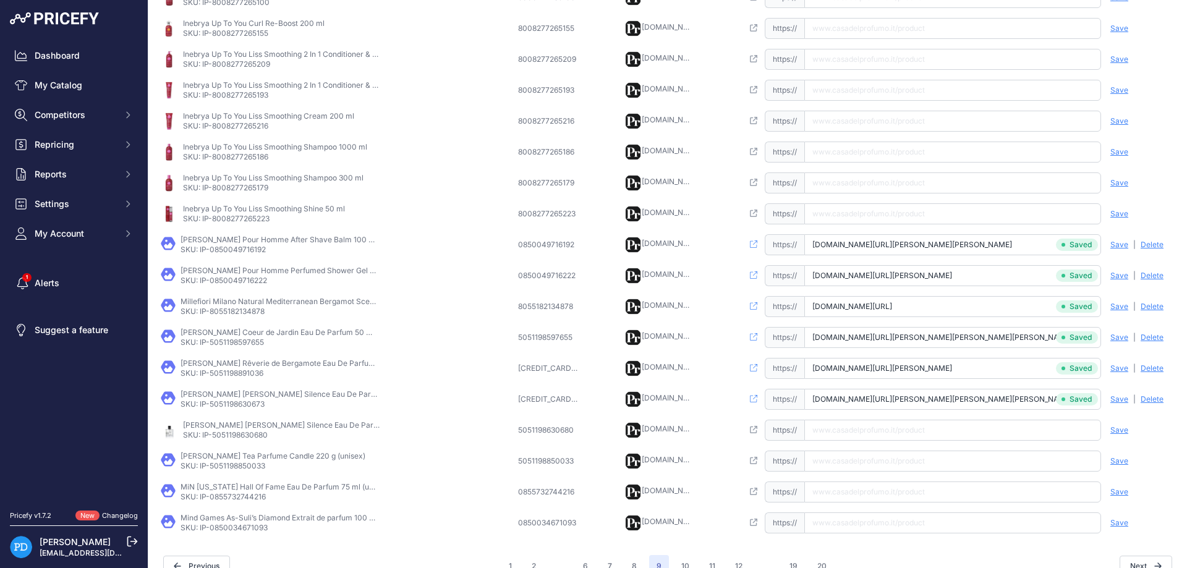
click at [252, 439] on p "SKU: IP-5051198630680" at bounding box center [282, 435] width 198 height 10
click at [945, 440] on input "text" at bounding box center [952, 430] width 297 height 21
paste input "[URL][DOMAIN_NAME][PERSON_NAME][PERSON_NAME][PERSON_NAME]"
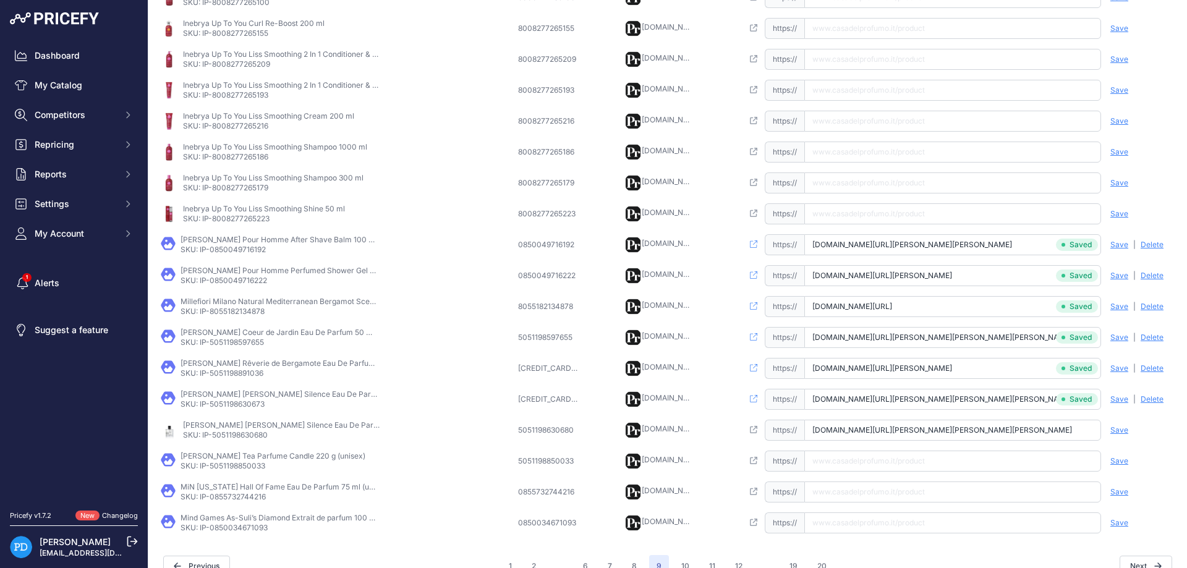
type input "[DOMAIN_NAME][URL][PERSON_NAME][PERSON_NAME][PERSON_NAME]"
click at [1119, 432] on span "Save" at bounding box center [1120, 430] width 18 height 10
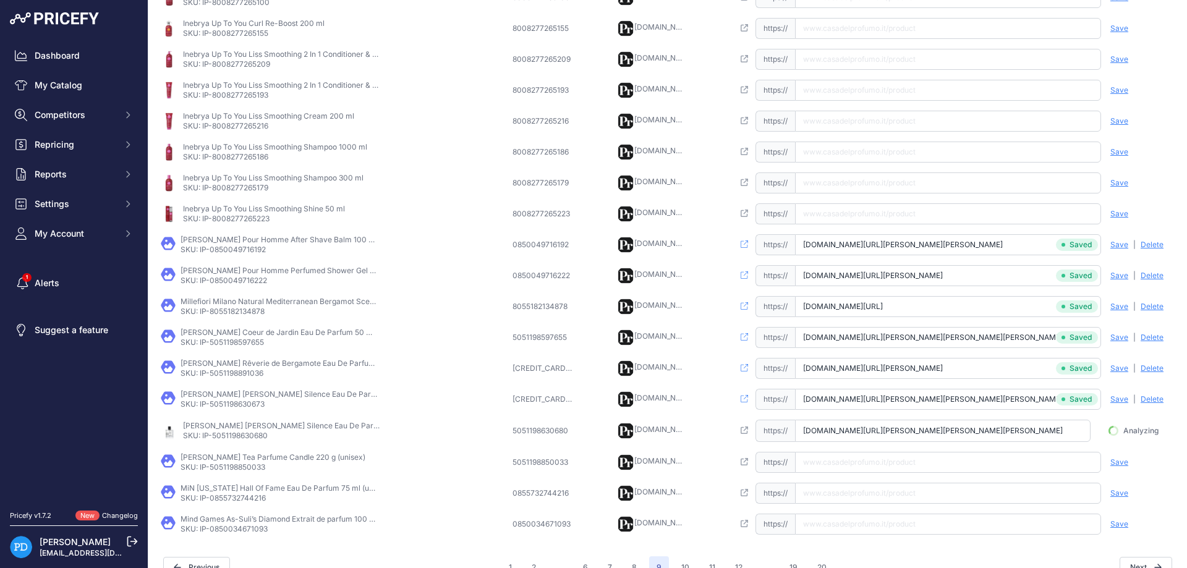
scroll to position [0, 41]
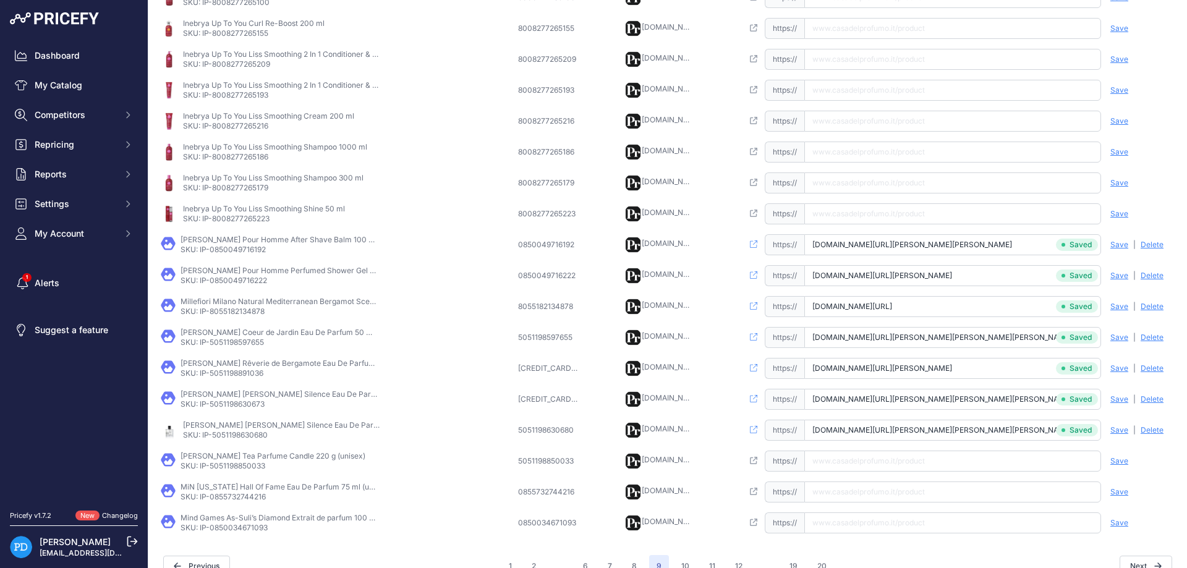
click at [269, 466] on p "SKU: IP-5051198850033" at bounding box center [273, 466] width 185 height 10
click at [860, 473] on td "Open this link https:// Saved false Save Analyzing | [GEOGRAPHIC_DATA] Deleting" at bounding box center [958, 461] width 437 height 31
click at [861, 464] on input "text" at bounding box center [952, 461] width 297 height 21
paste input "[URL][DOMAIN_NAME][PERSON_NAME][PERSON_NAME]"
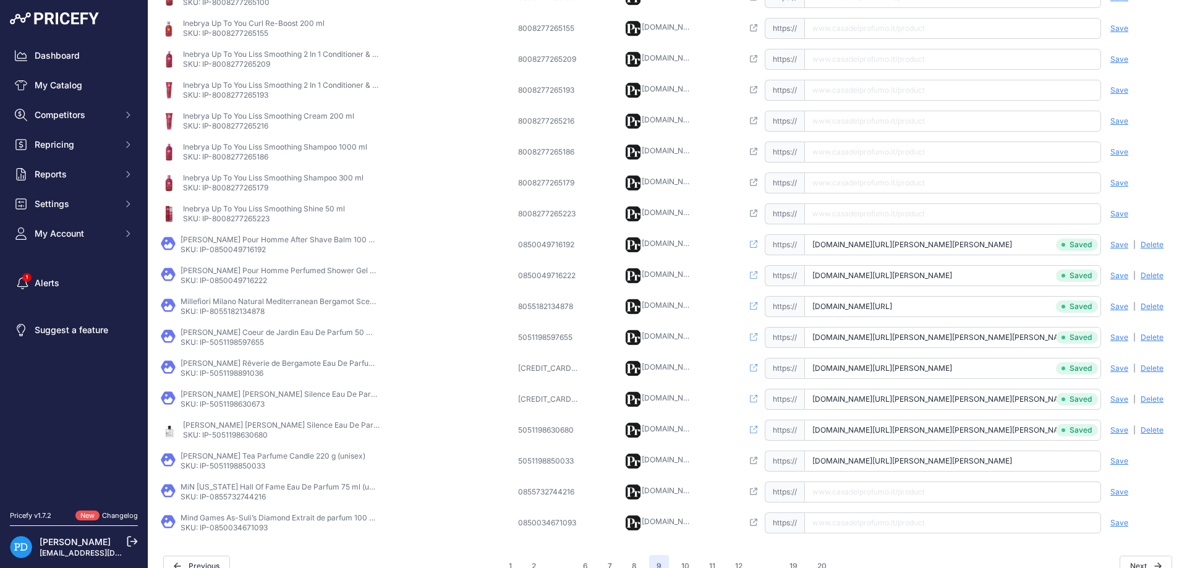
scroll to position [0, 6]
type input "[DOMAIN_NAME][URL][PERSON_NAME][PERSON_NAME]"
click at [1125, 466] on span "Save" at bounding box center [1120, 461] width 18 height 10
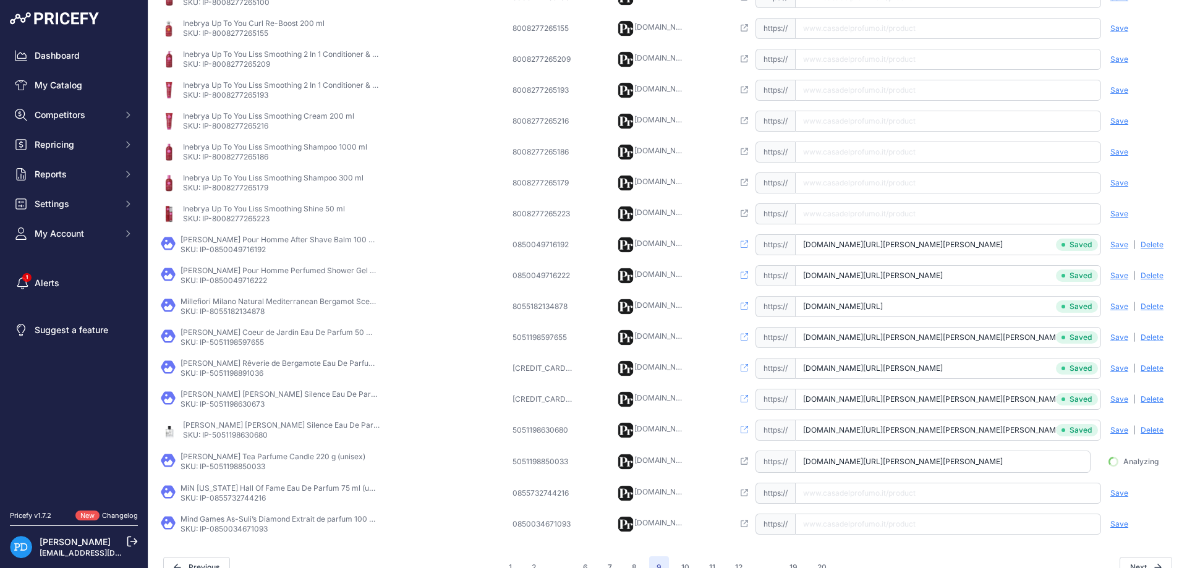
click at [245, 502] on p "SKU: IP-0855732744216" at bounding box center [280, 498] width 198 height 10
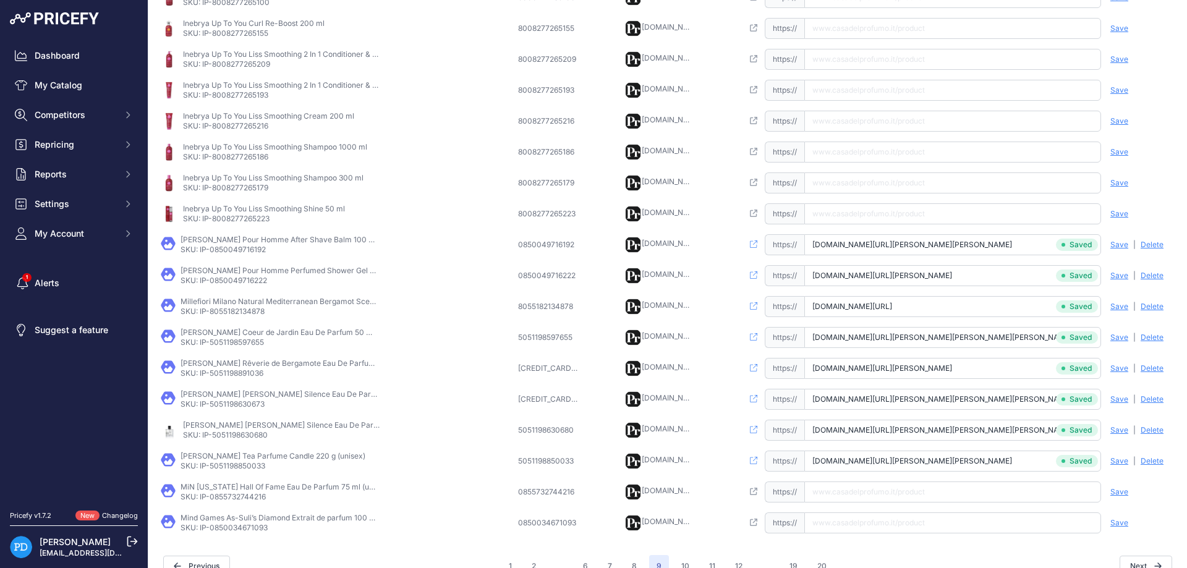
click at [879, 490] on input "text" at bounding box center [952, 492] width 297 height 21
paste input "[URL][DOMAIN_NAME]"
type input "[DOMAIN_NAME][URL]"
click at [1123, 492] on span "Save" at bounding box center [1120, 492] width 18 height 10
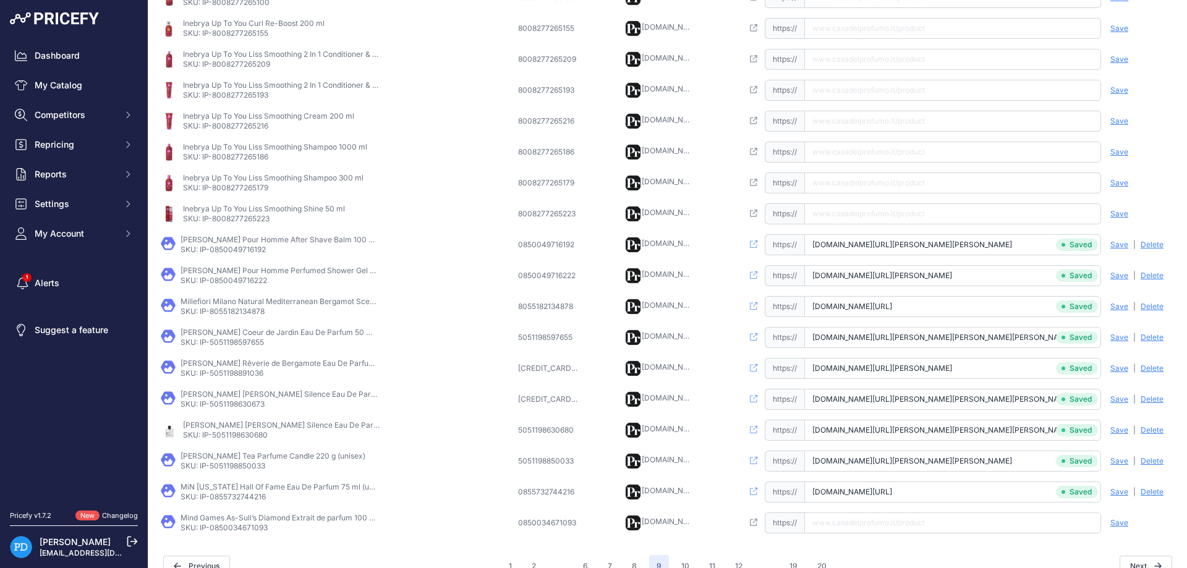
scroll to position [0, 48]
click at [243, 532] on p "SKU: IP-0850034671093" at bounding box center [280, 528] width 198 height 10
click at [888, 523] on input "text" at bounding box center [952, 523] width 297 height 21
paste input "[URL][DOMAIN_NAME]"
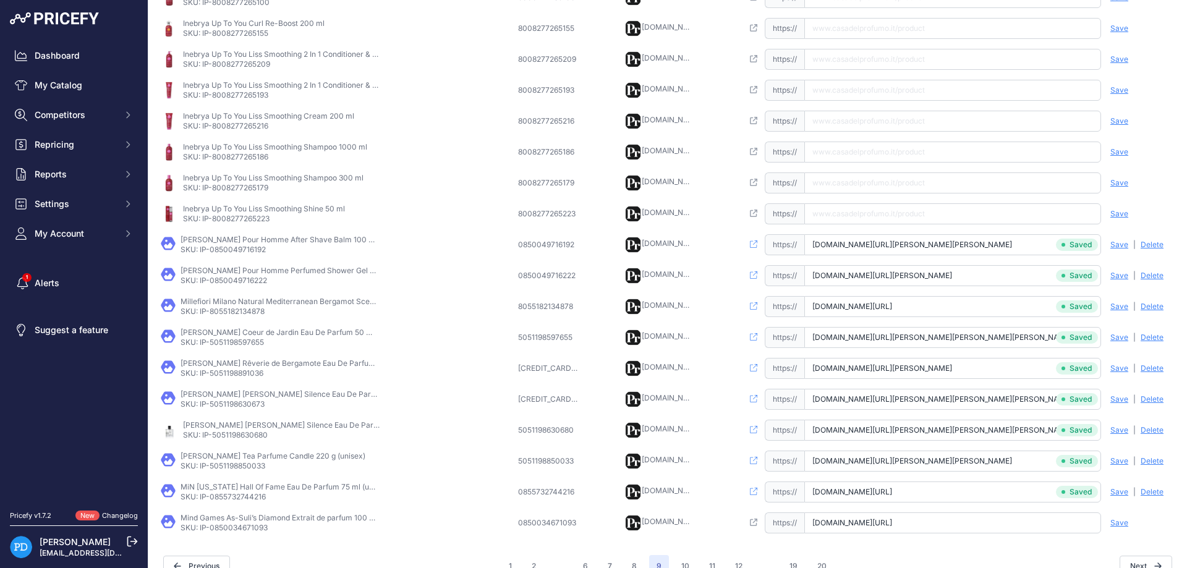
scroll to position [0, 85]
type input "[DOMAIN_NAME][URL]"
click at [1117, 521] on span "Save" at bounding box center [1120, 523] width 18 height 10
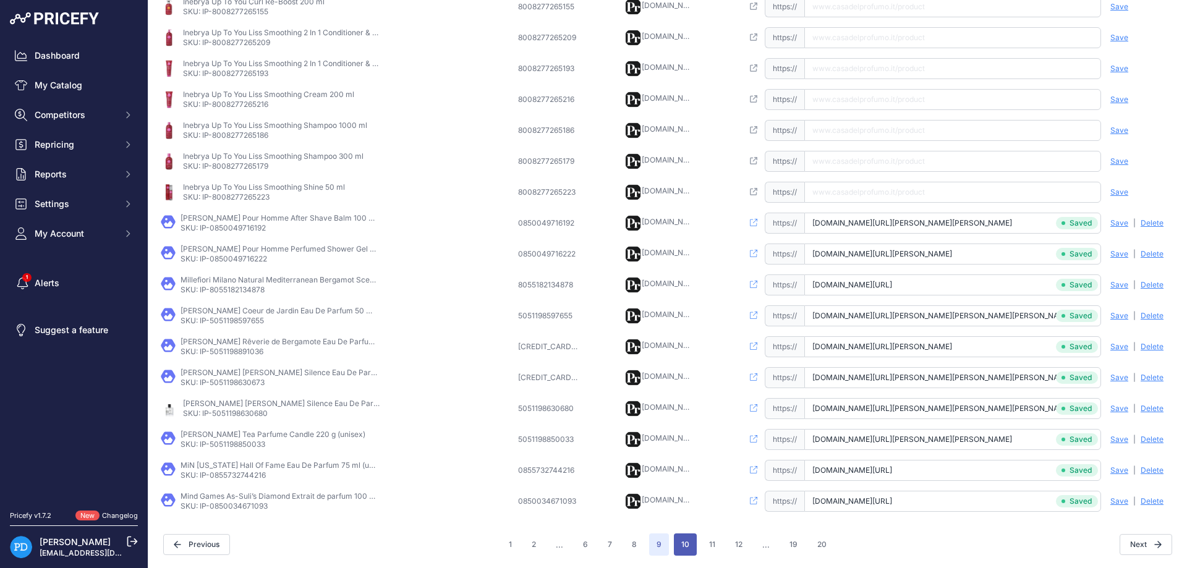
click at [686, 541] on button "10" at bounding box center [685, 545] width 23 height 22
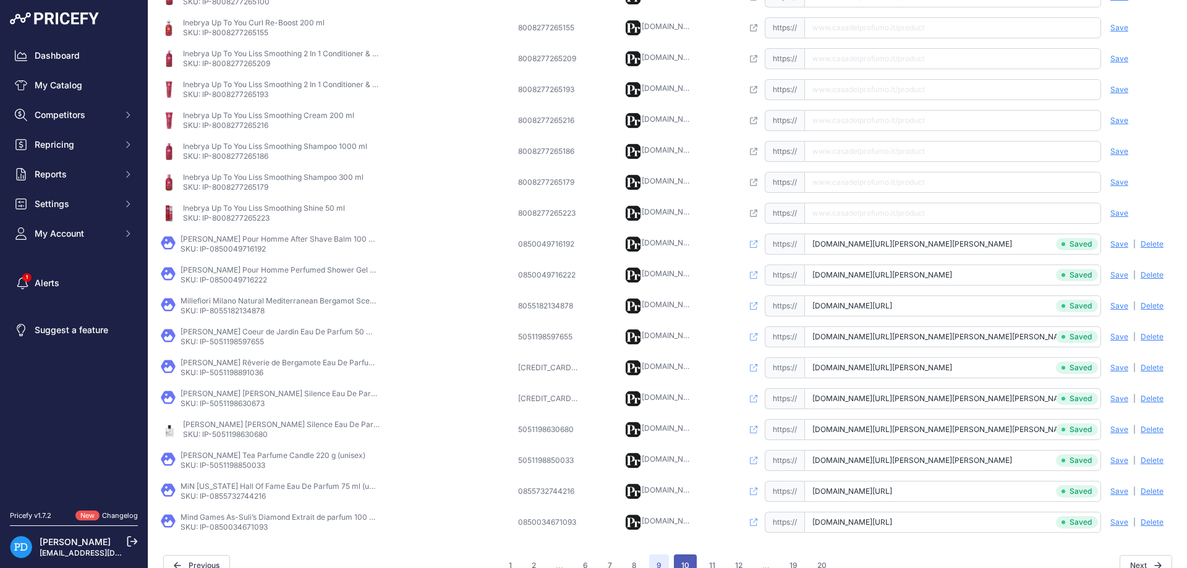
scroll to position [311, 0]
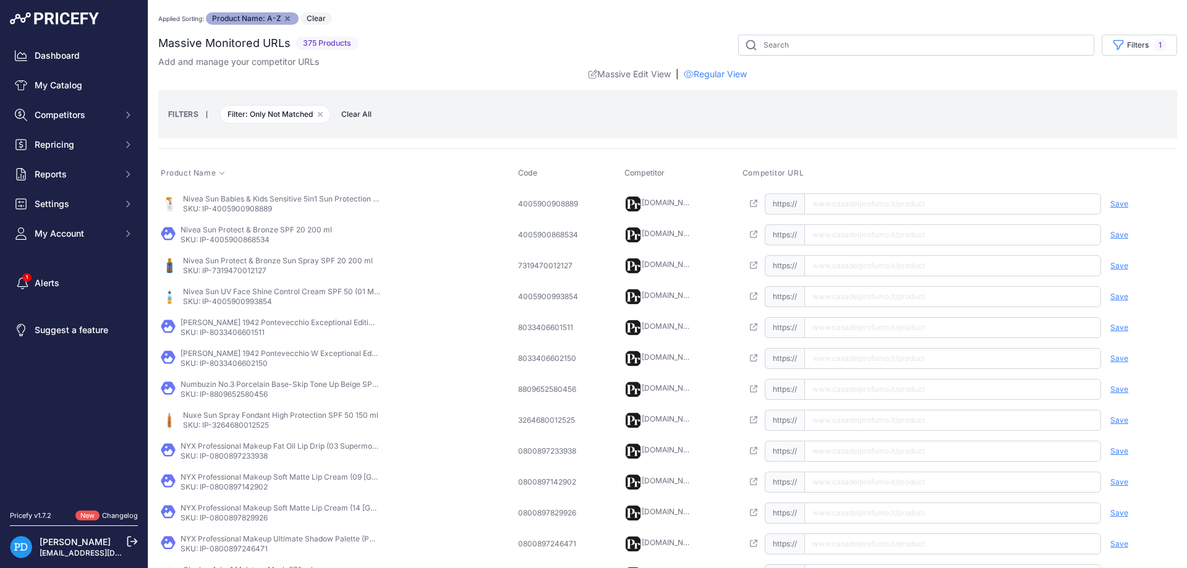
click at [245, 205] on p "SKU: IP-4005900908889" at bounding box center [282, 209] width 198 height 10
paste input "[URL][DOMAIN_NAME]"
click at [842, 198] on input "text" at bounding box center [952, 204] width 297 height 21
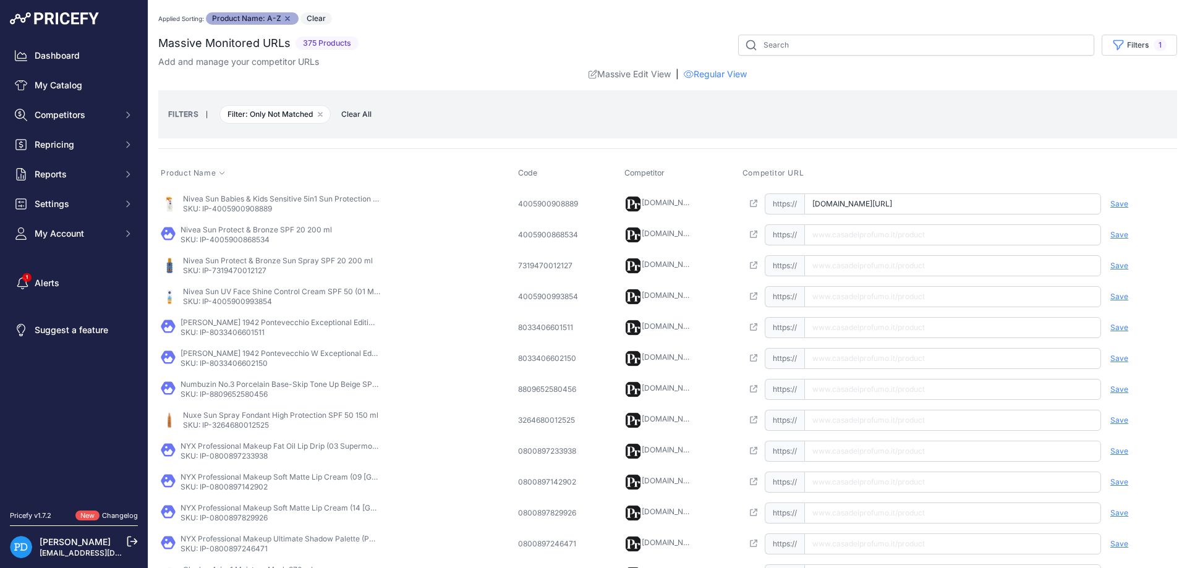
type input "[DOMAIN_NAME][URL]"
click at [1126, 204] on span "Save" at bounding box center [1120, 204] width 18 height 10
click at [258, 231] on p "Nivea Sun Protect & Bronze SPF 20 200 ml" at bounding box center [256, 230] width 151 height 10
click at [260, 241] on p "SKU: IP-4005900868534" at bounding box center [256, 240] width 151 height 10
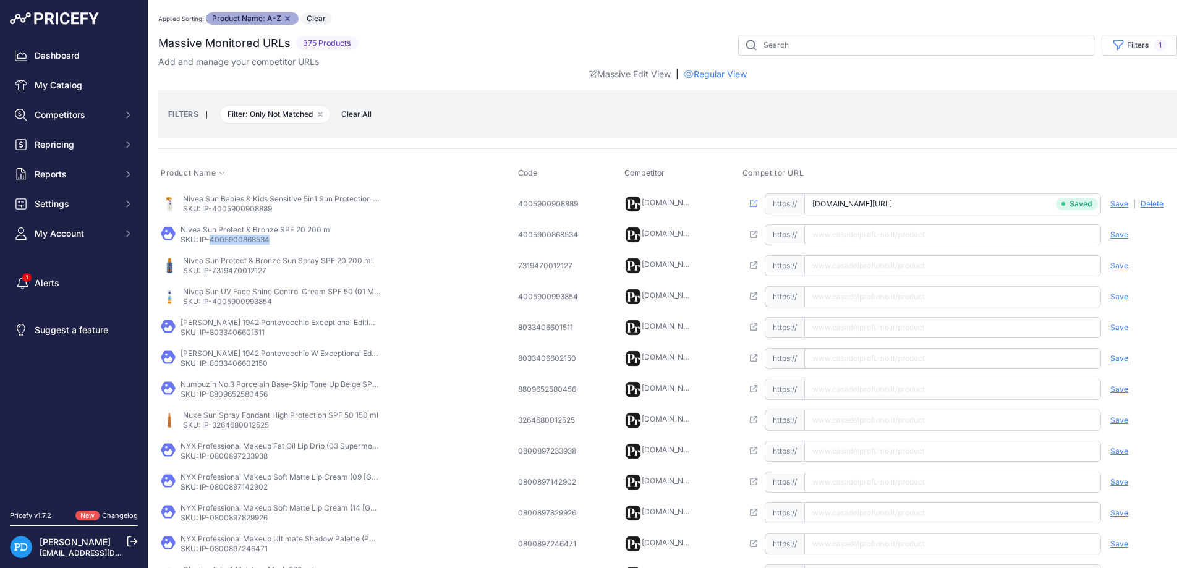
click at [260, 241] on p "SKU: IP-4005900868534" at bounding box center [256, 240] width 151 height 10
click at [842, 244] on input "text" at bounding box center [952, 234] width 297 height 21
paste input "[URL][DOMAIN_NAME]"
type input "[DOMAIN_NAME][URL]"
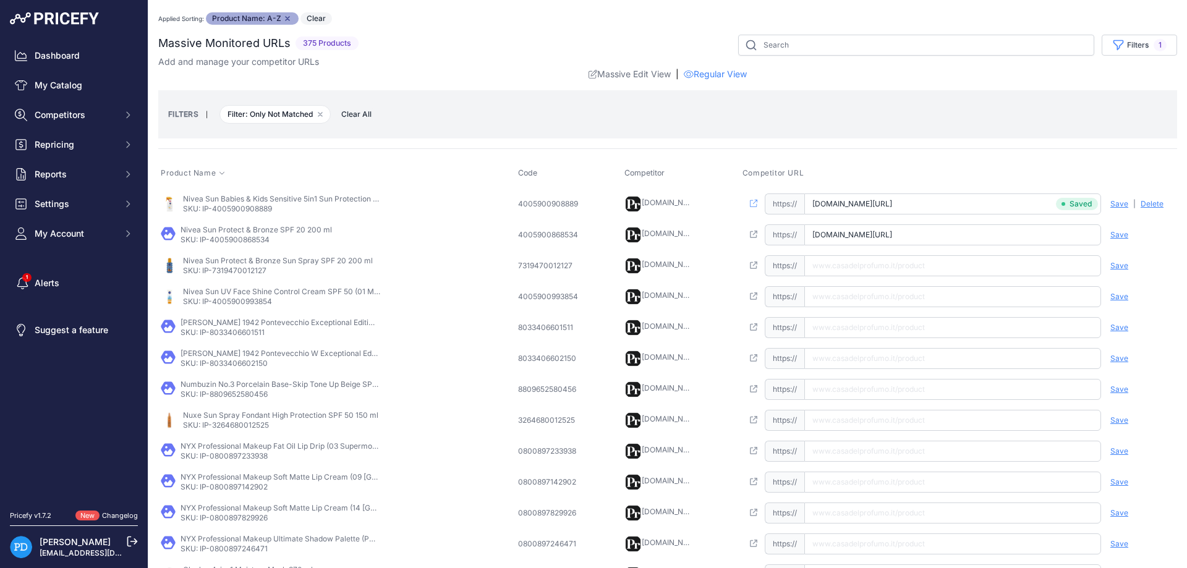
click at [1120, 233] on span "Save" at bounding box center [1120, 235] width 18 height 10
click at [230, 268] on p "SKU: IP-7319470012127" at bounding box center [278, 271] width 190 height 10
click at [890, 258] on input "text" at bounding box center [952, 265] width 297 height 21
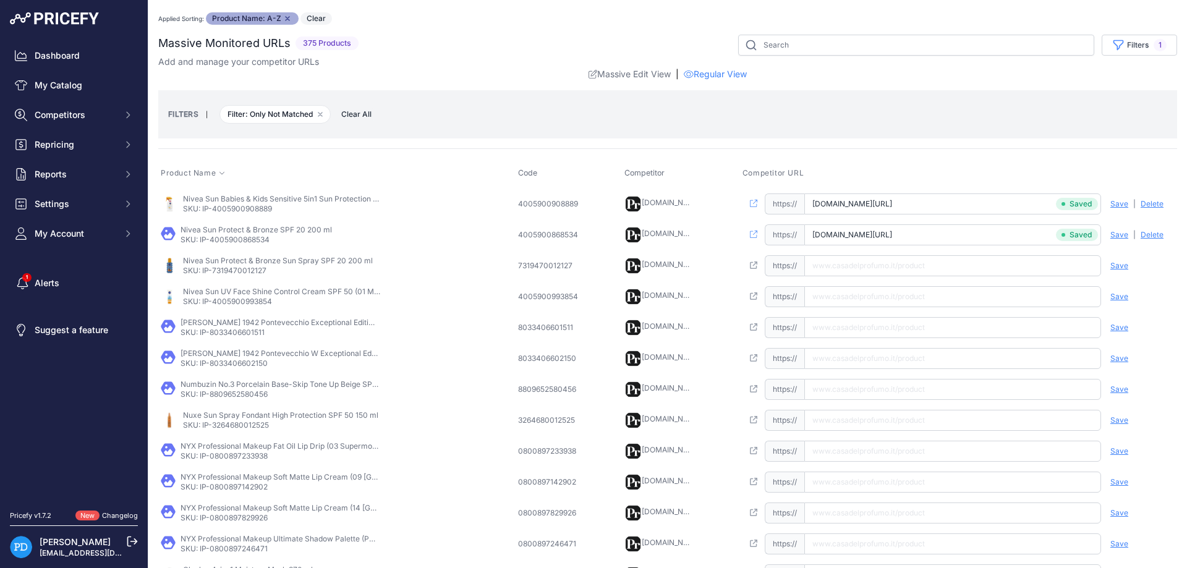
paste input "[URL][DOMAIN_NAME]"
type input "[DOMAIN_NAME][URL]"
click at [1121, 267] on span "Save" at bounding box center [1120, 266] width 18 height 10
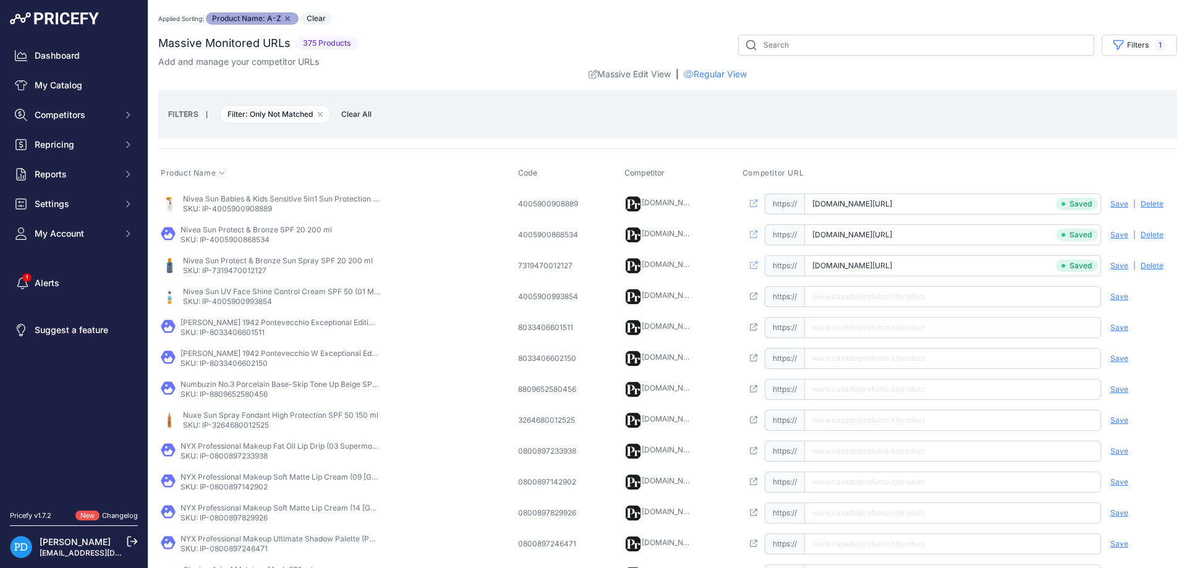
click at [242, 309] on td "Nivea Sun UV Face Shine Control Cream SPF 50 (01 Medium) 50 ml SKU: IP-40059009…" at bounding box center [336, 296] width 357 height 31
paste input "[URL][DOMAIN_NAME]"
click at [859, 299] on input "[URL][DOMAIN_NAME]" at bounding box center [952, 296] width 297 height 21
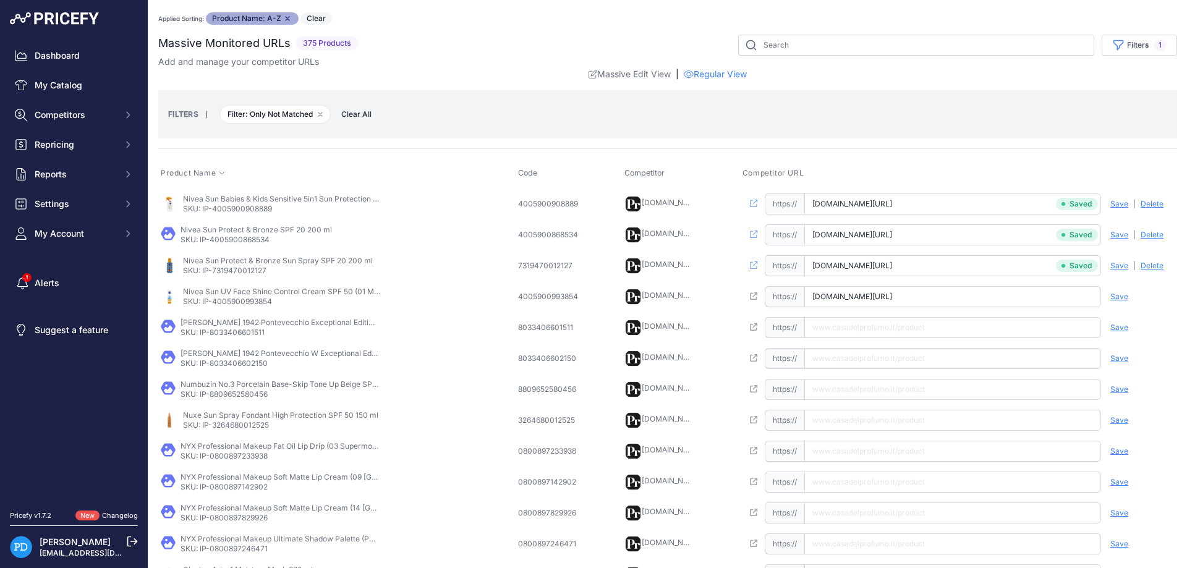
type input "[DOMAIN_NAME][URL]"
click at [1124, 296] on span "Save" at bounding box center [1120, 297] width 18 height 10
click at [231, 335] on p "SKU: IP-8033406601511" at bounding box center [280, 333] width 198 height 10
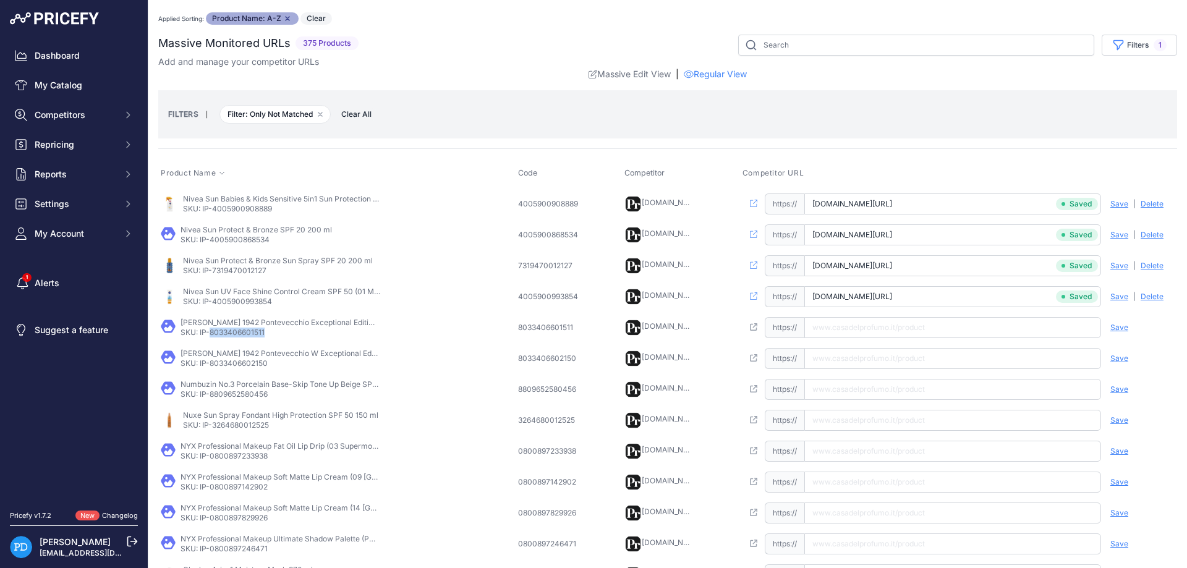
click at [870, 328] on input "text" at bounding box center [952, 327] width 297 height 21
paste input "[URL][DOMAIN_NAME][PERSON_NAME]"
type input "[DOMAIN_NAME][URL][PERSON_NAME]"
click at [1127, 333] on div "Save Analyzing | [GEOGRAPHIC_DATA] Deleting" at bounding box center [1138, 327] width 74 height 21
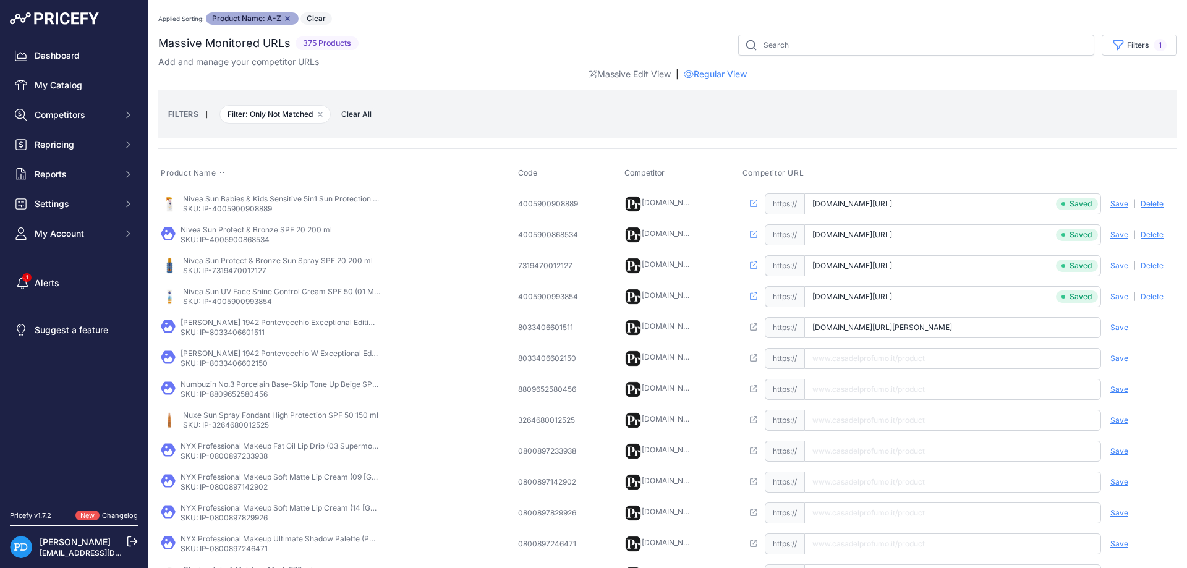
click at [1110, 327] on div "Save Analyzing | [GEOGRAPHIC_DATA] Deleting" at bounding box center [1138, 327] width 74 height 21
click at [1114, 328] on span "Save" at bounding box center [1120, 328] width 18 height 10
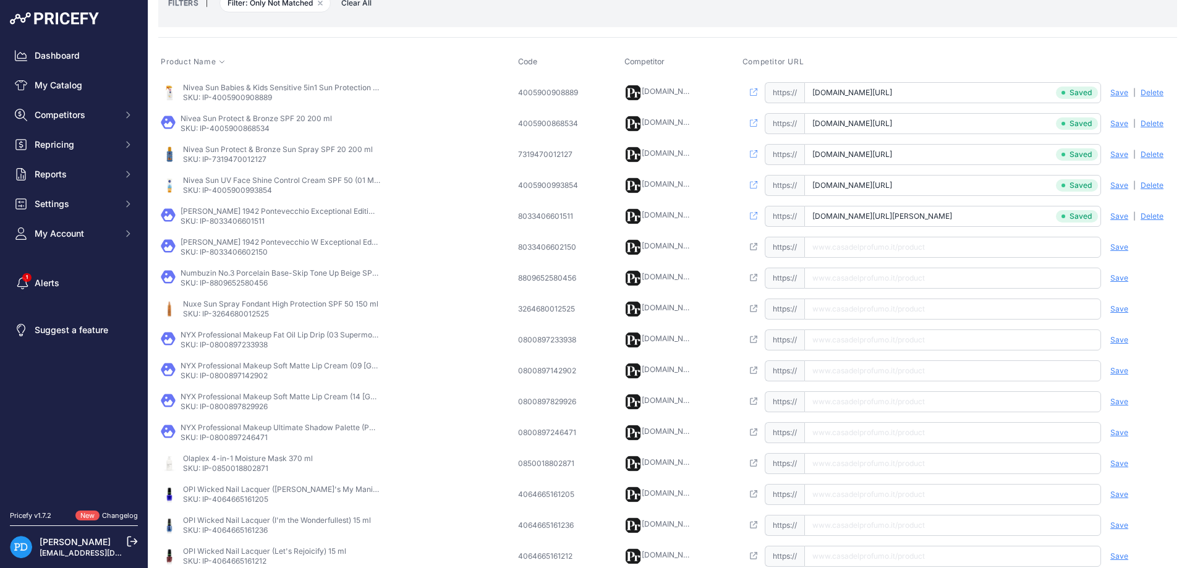
scroll to position [167, 0]
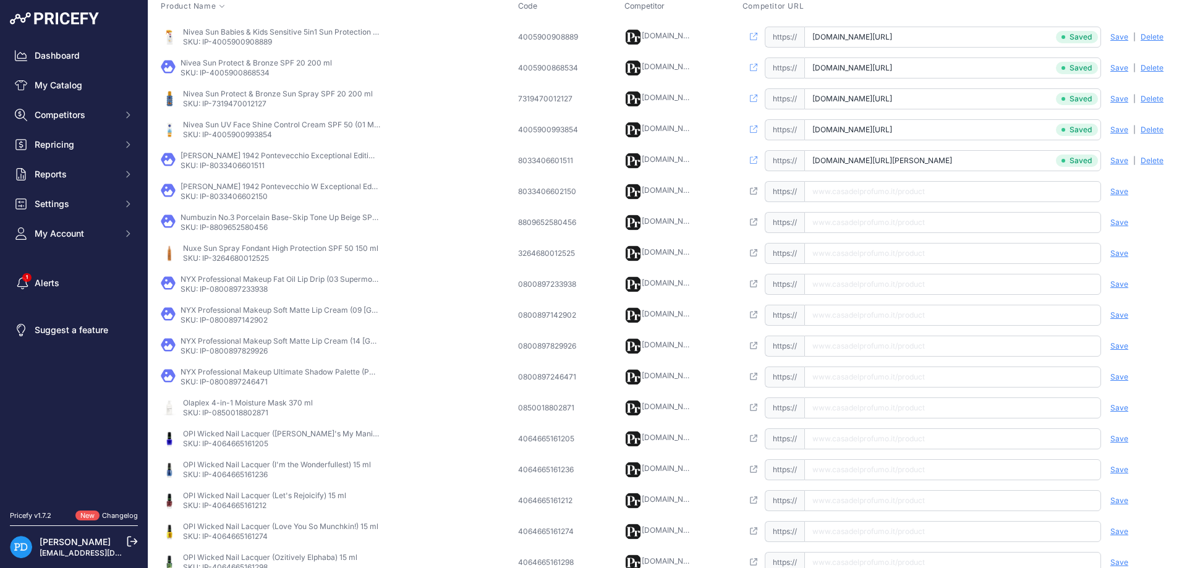
click at [241, 200] on p "SKU: IP-8033406602150" at bounding box center [280, 197] width 198 height 10
click at [868, 190] on input "text" at bounding box center [952, 191] width 297 height 21
paste input "[URL][DOMAIN_NAME][PERSON_NAME][PERSON_NAME]"
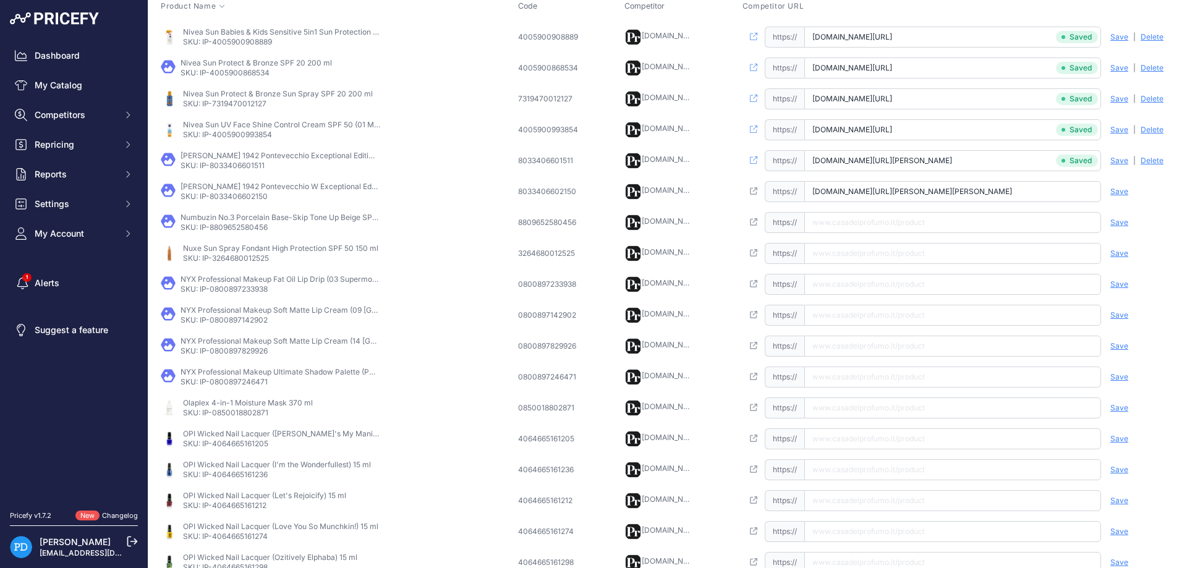
type input "[DOMAIN_NAME][URL][PERSON_NAME][PERSON_NAME]"
click at [1117, 195] on span "Save" at bounding box center [1120, 192] width 18 height 10
click at [259, 234] on td "Numbuzin No.3 Porcelain Base-Skip Tone Up Beige SPF 50+ PA++++ 50 ml SKU: IP-88…" at bounding box center [336, 222] width 357 height 31
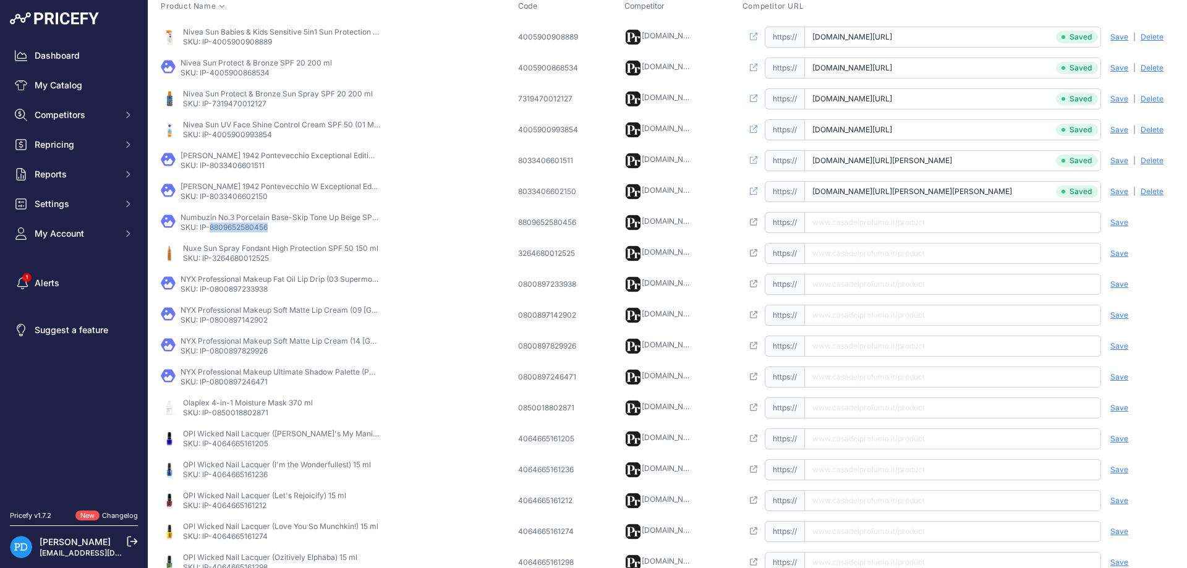
click at [857, 230] on input "text" at bounding box center [952, 222] width 297 height 21
paste input "[URL][DOMAIN_NAME]"
type input "[DOMAIN_NAME][URL]"
click at [1119, 223] on span "Save" at bounding box center [1120, 223] width 18 height 10
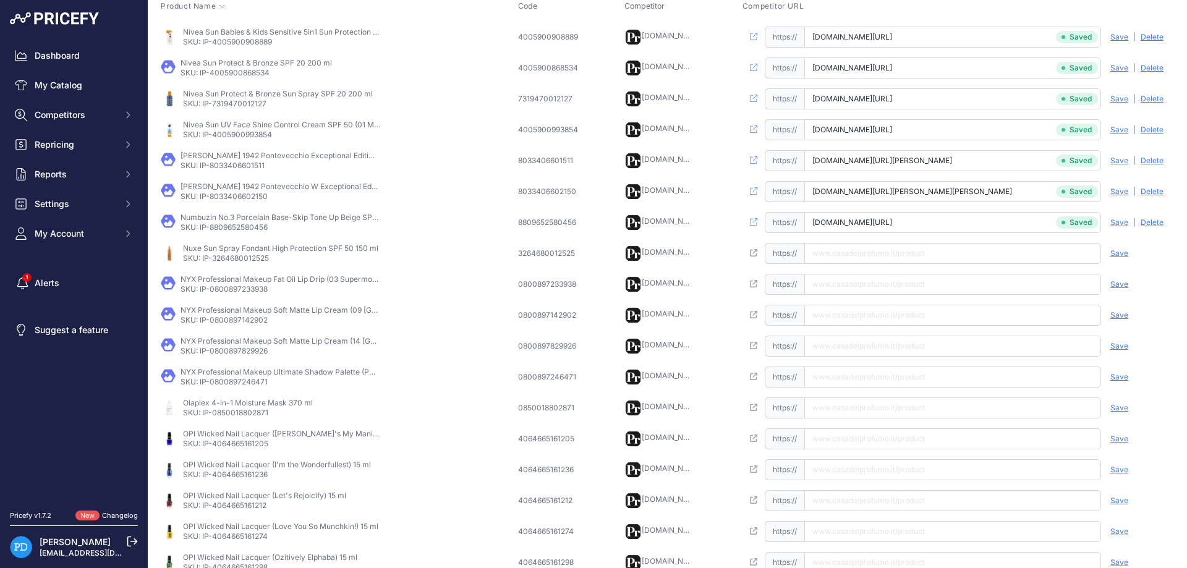
scroll to position [0, 95]
click at [249, 265] on td "Nuxe Sun Spray Fondant High Protection SPF 50 150 ml SKU: IP-3264680012525" at bounding box center [336, 253] width 357 height 31
click at [861, 252] on input "text" at bounding box center [952, 253] width 297 height 21
paste input "[URL][DOMAIN_NAME]"
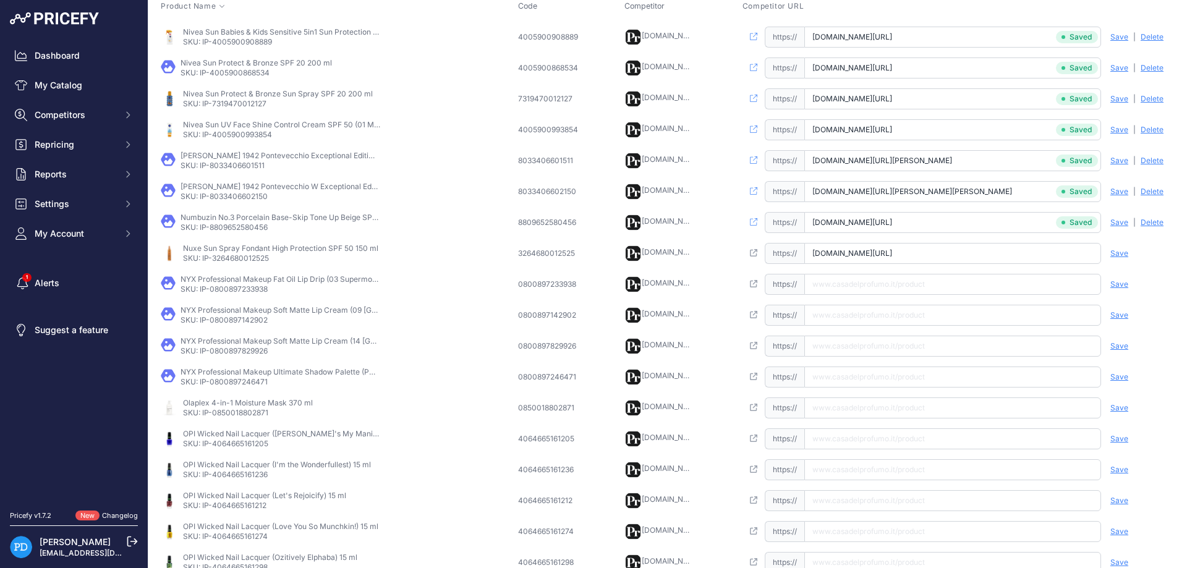
scroll to position [0, 49]
type input "[DOMAIN_NAME][URL]"
click at [1128, 250] on div "Save Analyzing | [GEOGRAPHIC_DATA] Deleting" at bounding box center [1138, 253] width 74 height 21
click at [1119, 252] on span "Save" at bounding box center [1120, 254] width 18 height 10
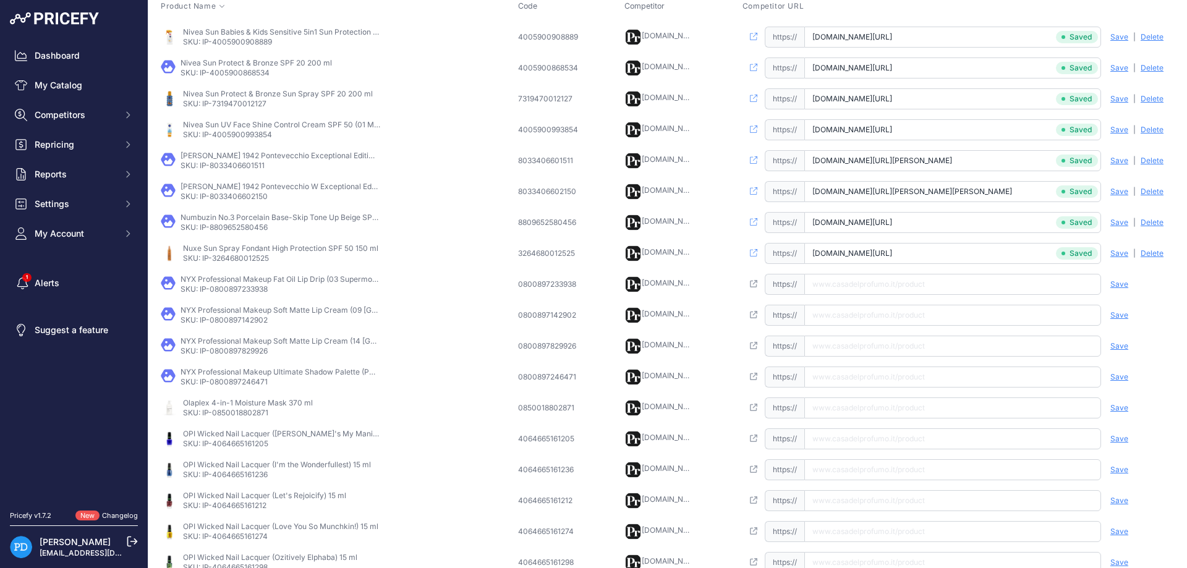
click at [243, 303] on td "NYX Professional Makeup Soft Matte Lip Cream (09 [GEOGRAPHIC_DATA]) 8 ml SKU: I…" at bounding box center [336, 315] width 357 height 31
click at [254, 289] on p "SKU: IP-0800897233938" at bounding box center [280, 289] width 198 height 10
click at [868, 298] on td "Open this link https:// Saved false Save Analyzing | [GEOGRAPHIC_DATA] Deleting" at bounding box center [958, 284] width 437 height 31
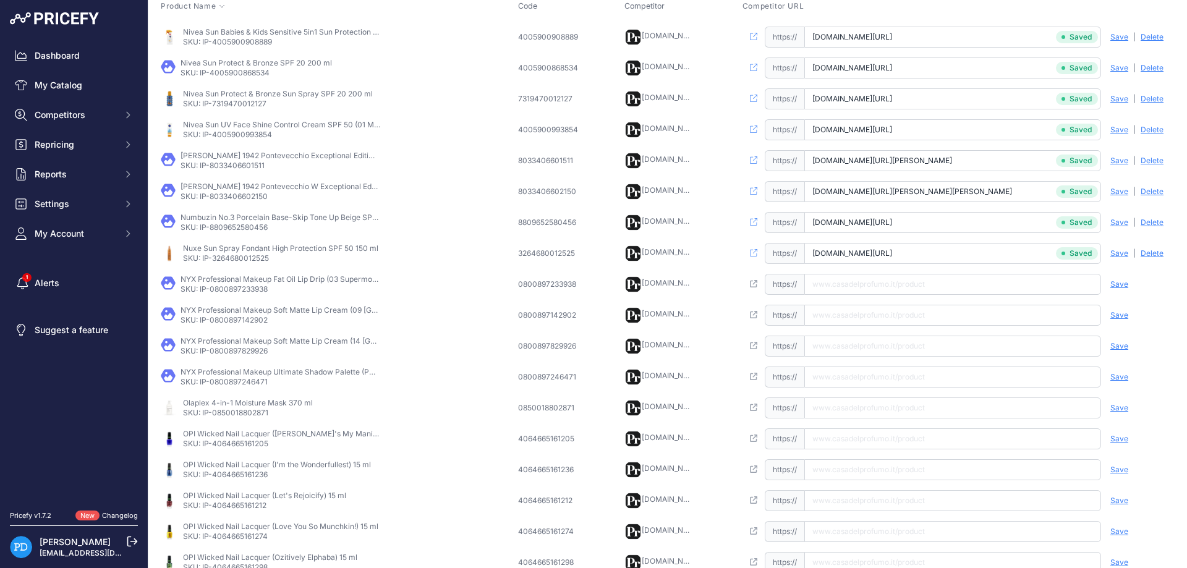
click at [869, 288] on input "text" at bounding box center [952, 284] width 297 height 21
paste input "[URL][DOMAIN_NAME]"
type input "[DOMAIN_NAME][URL]"
click at [1122, 284] on span "Save" at bounding box center [1120, 285] width 18 height 10
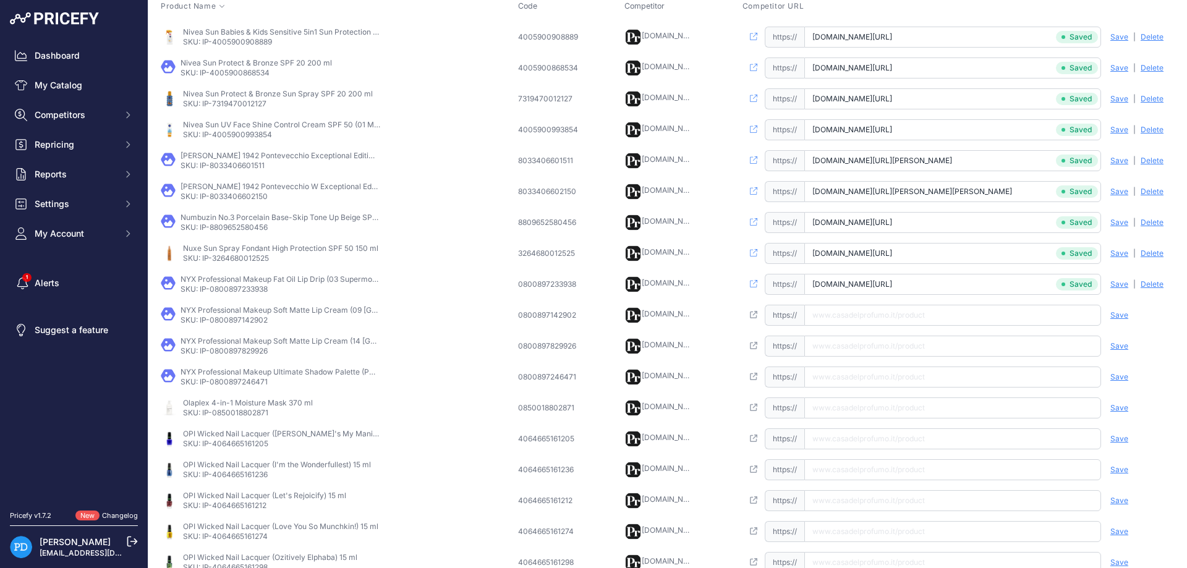
scroll to position [0, 73]
click at [245, 326] on td "NYX Professional Makeup Soft Matte Lip Cream (09 [GEOGRAPHIC_DATA]) 8 ml SKU: I…" at bounding box center [336, 315] width 357 height 31
click at [840, 316] on input "text" at bounding box center [952, 315] width 297 height 21
paste input "[URL][DOMAIN_NAME]"
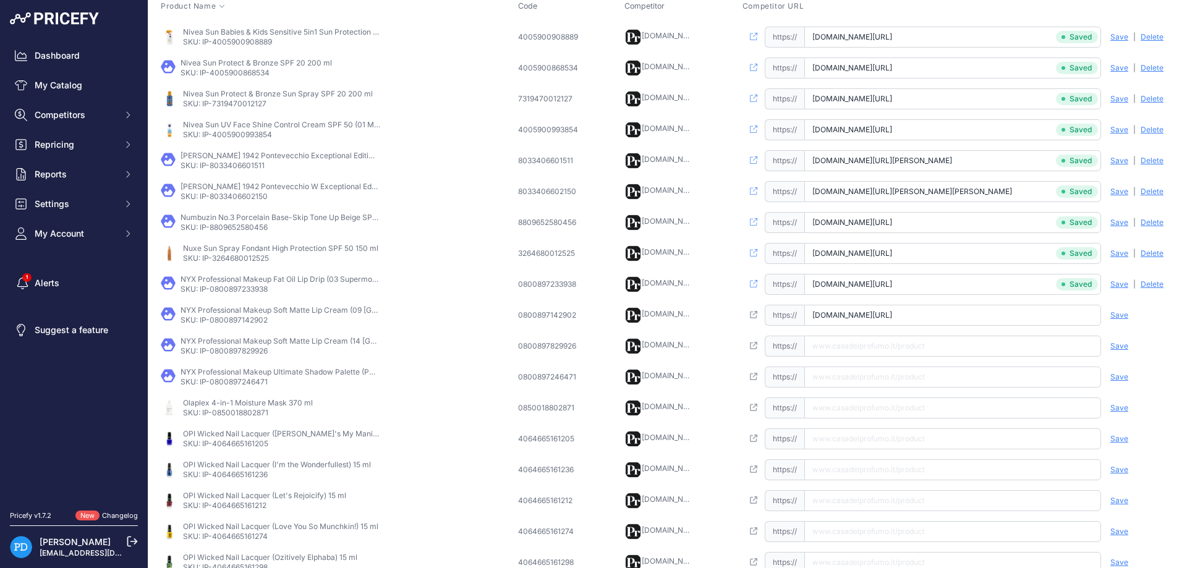
scroll to position [0, 70]
type input "[DOMAIN_NAME][URL]"
click at [1135, 314] on div "Save Analyzing | [GEOGRAPHIC_DATA] Deleting" at bounding box center [1138, 315] width 74 height 21
click at [1125, 316] on span "Save" at bounding box center [1120, 315] width 18 height 10
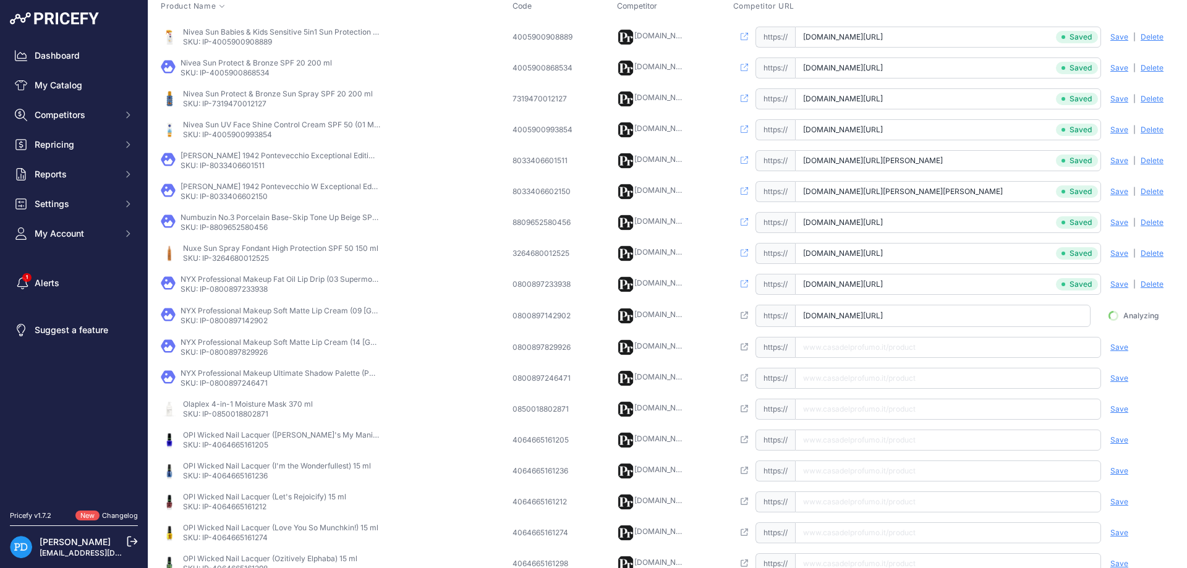
scroll to position [0, 62]
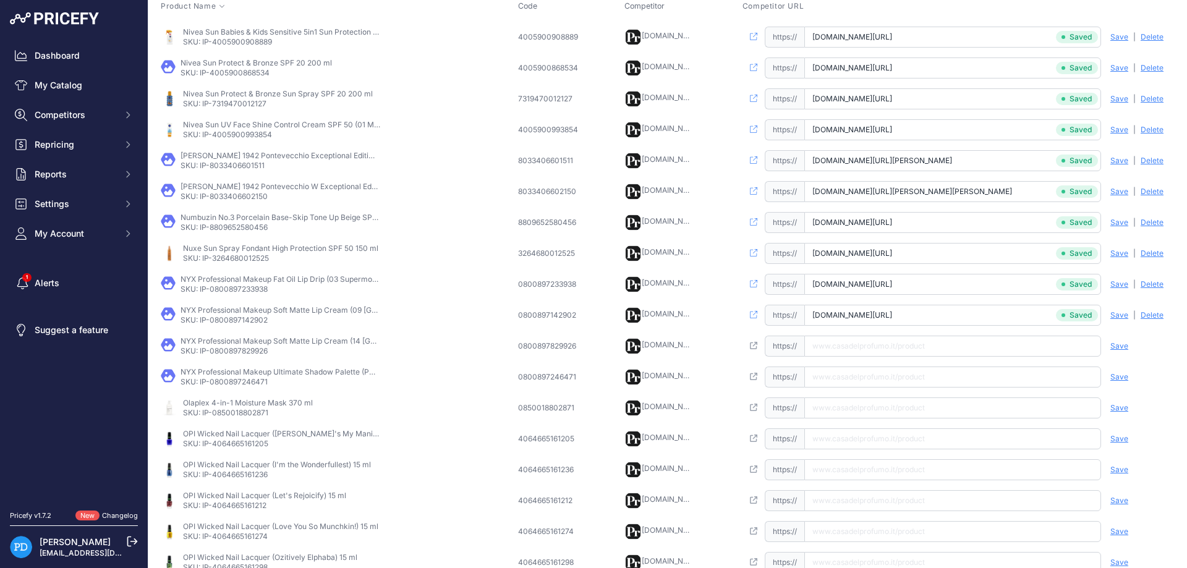
click at [260, 347] on p "SKU: IP-0800897829926" at bounding box center [280, 351] width 198 height 10
click at [971, 348] on input "text" at bounding box center [952, 346] width 297 height 21
paste input "[URL][DOMAIN_NAME]"
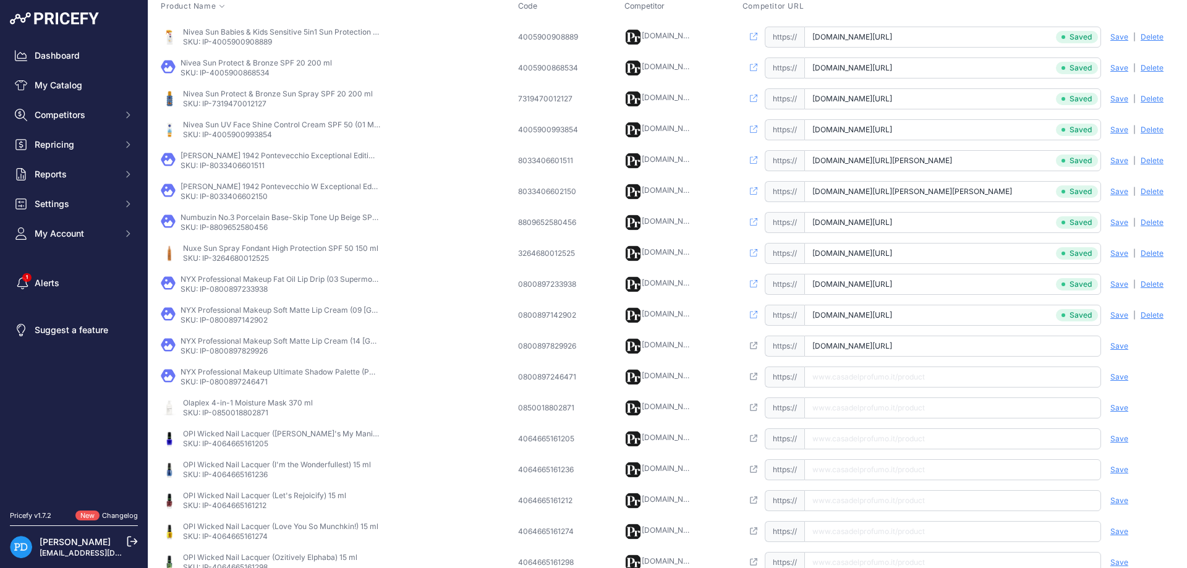
type input "[DOMAIN_NAME][URL]"
click at [1123, 350] on span "Save" at bounding box center [1120, 346] width 18 height 10
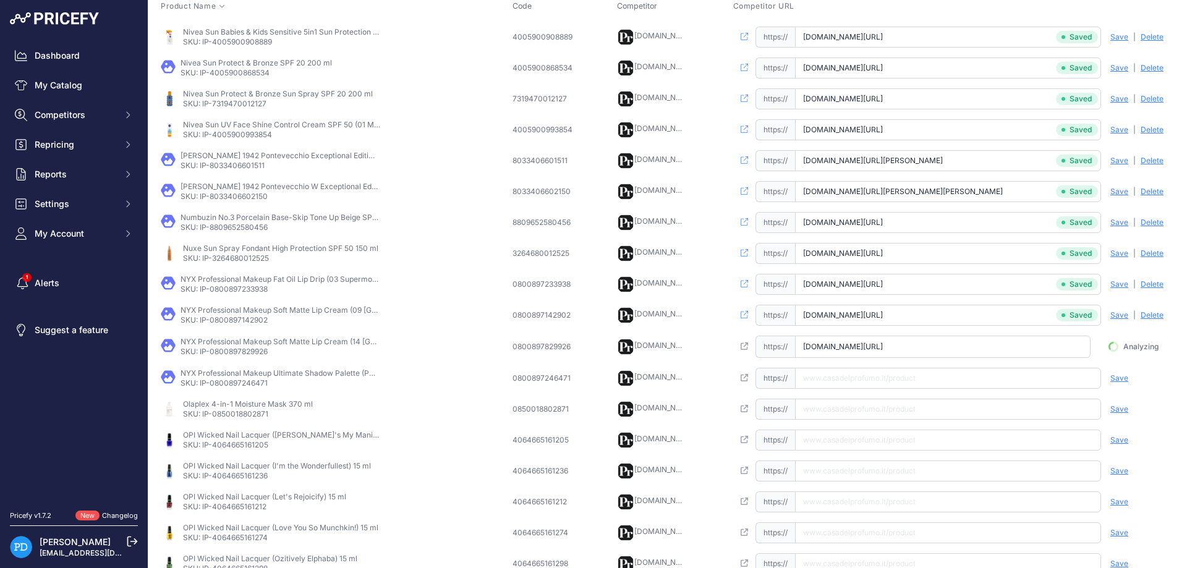
scroll to position [0, 62]
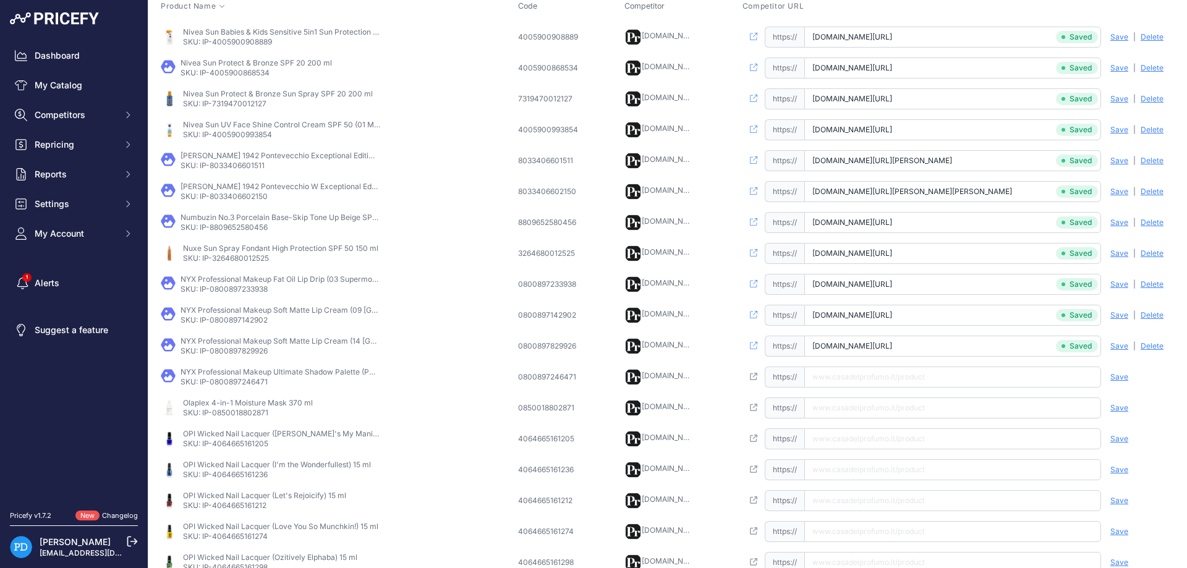
click at [247, 381] on p "SKU: IP-0800897246471" at bounding box center [280, 382] width 198 height 10
drag, startPoint x: 871, startPoint y: 375, endPoint x: 926, endPoint y: 375, distance: 55.0
click at [871, 376] on input "text" at bounding box center [952, 377] width 297 height 21
paste input "[URL][DOMAIN_NAME]"
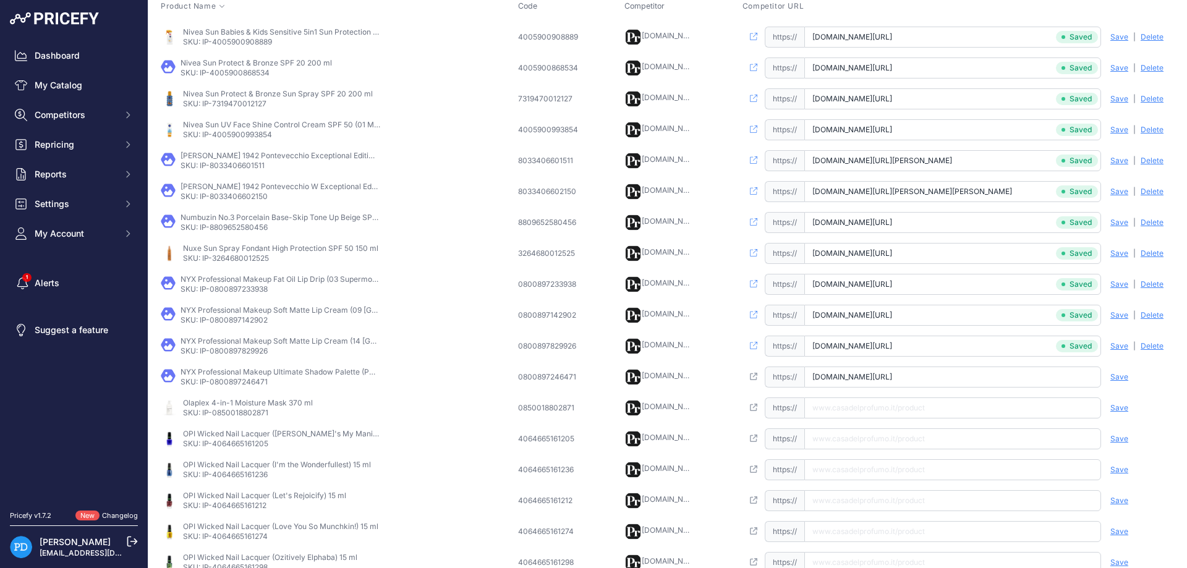
scroll to position [0, 105]
type input "[DOMAIN_NAME][URL]"
click at [1115, 374] on span "Save" at bounding box center [1120, 377] width 18 height 10
click at [270, 414] on p "SKU: IP-0850018802871" at bounding box center [248, 413] width 130 height 10
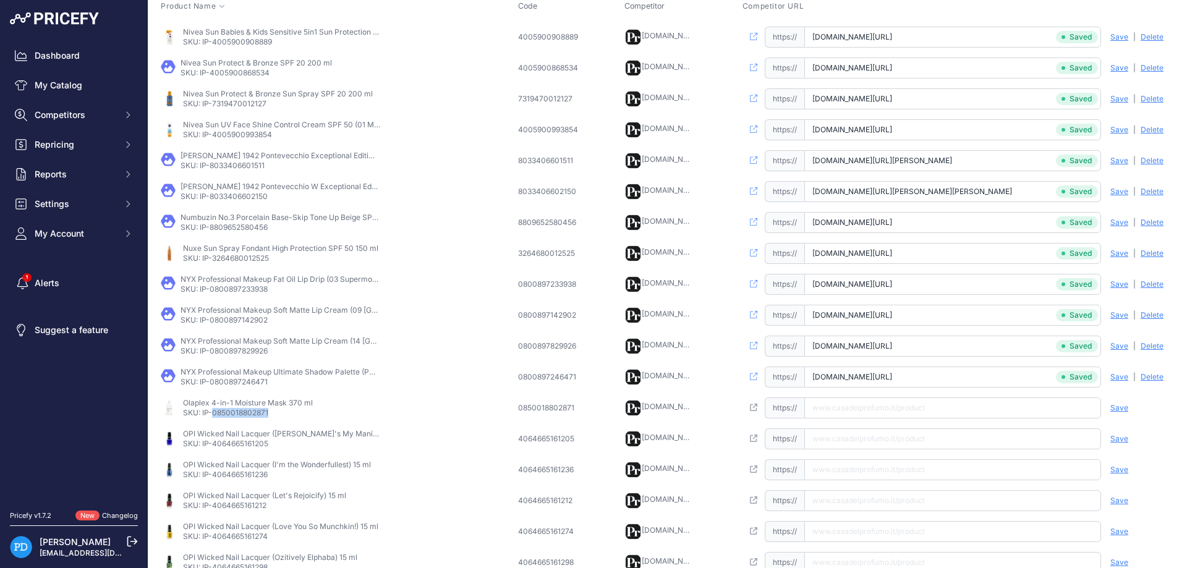
click at [270, 414] on p "SKU: IP-0850018802871" at bounding box center [248, 413] width 130 height 10
click at [930, 409] on input "text" at bounding box center [952, 408] width 297 height 21
paste input "[URL][DOMAIN_NAME]"
type input "[DOMAIN_NAME][URL]"
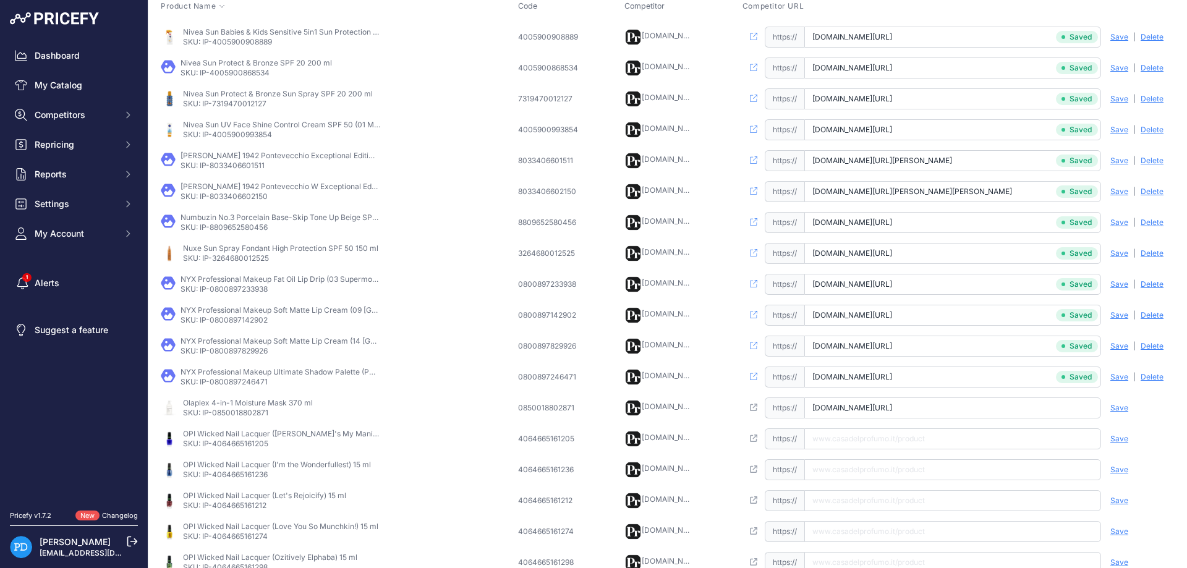
click at [1119, 409] on span "Save" at bounding box center [1120, 408] width 18 height 10
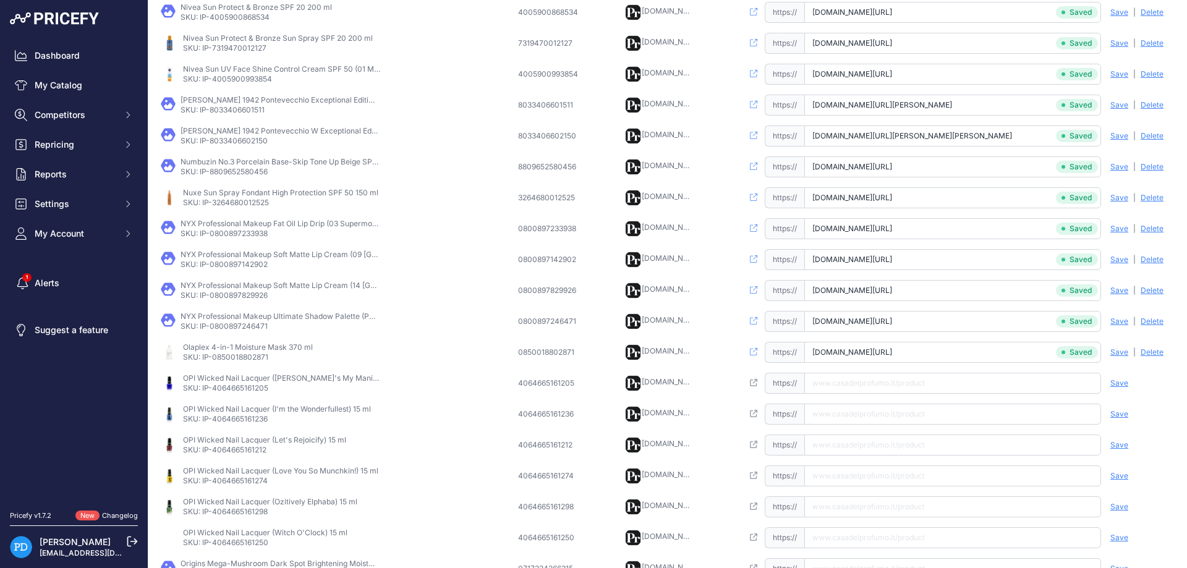
scroll to position [278, 0]
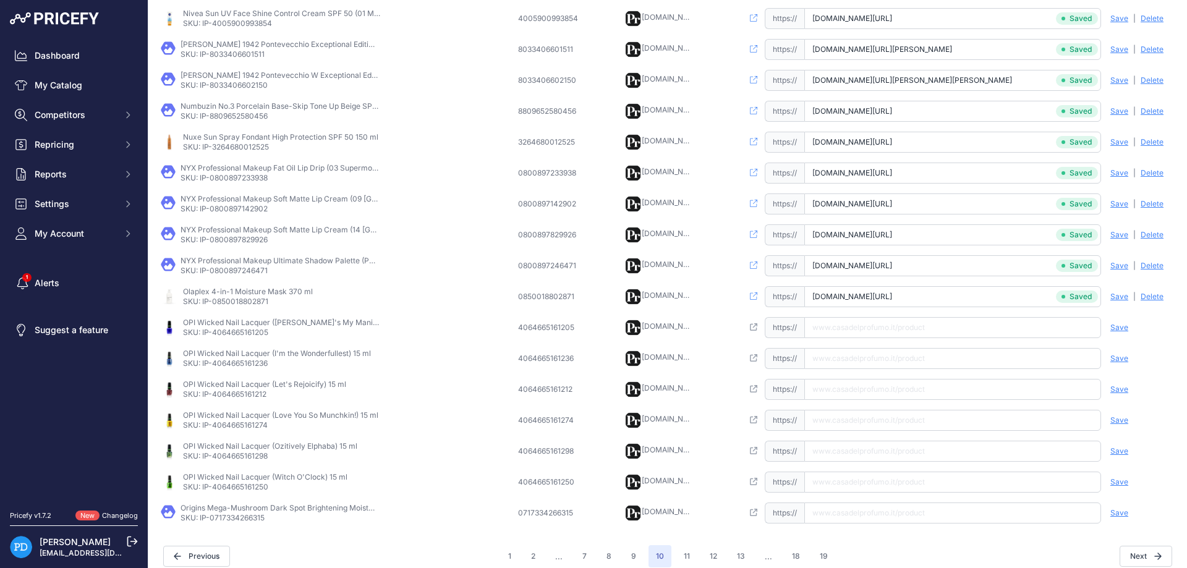
click at [229, 318] on p "OPI Wicked Nail Lacquer ([PERSON_NAME]'s My Mani) 15 ml" at bounding box center [282, 323] width 198 height 10
click at [233, 331] on p "SKU: IP-4064665161205" at bounding box center [282, 333] width 198 height 10
click at [851, 322] on input "text" at bounding box center [952, 327] width 297 height 21
paste input "[URL][DOMAIN_NAME]"
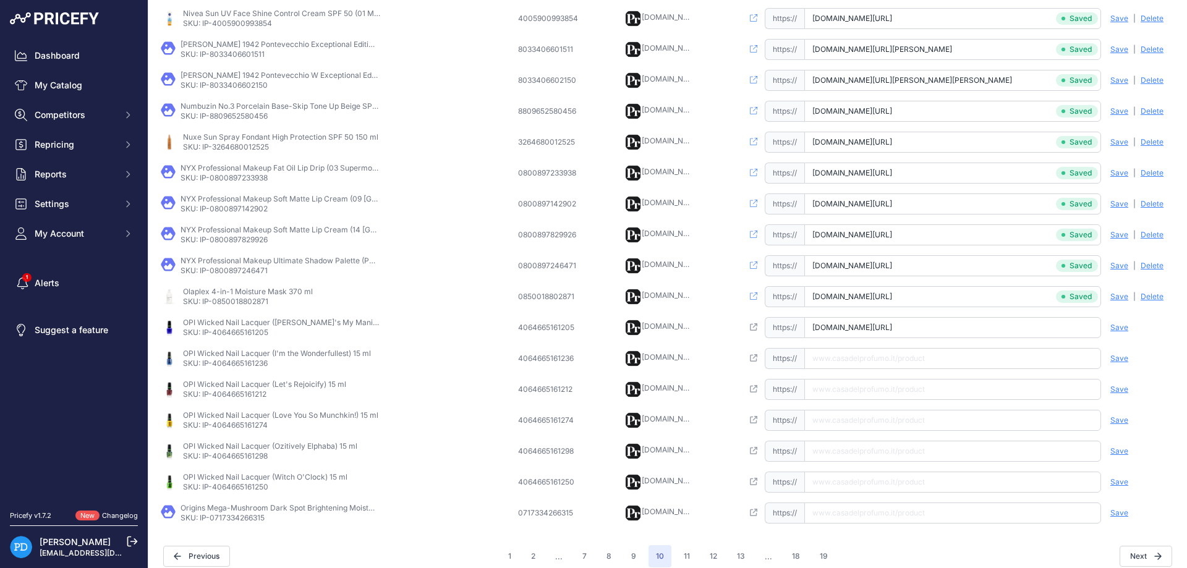
scroll to position [0, 0]
type input "[DOMAIN_NAME][URL]"
click at [1120, 328] on span "Save" at bounding box center [1120, 328] width 18 height 10
click at [256, 361] on p "SKU: IP-4064665161236" at bounding box center [277, 364] width 188 height 10
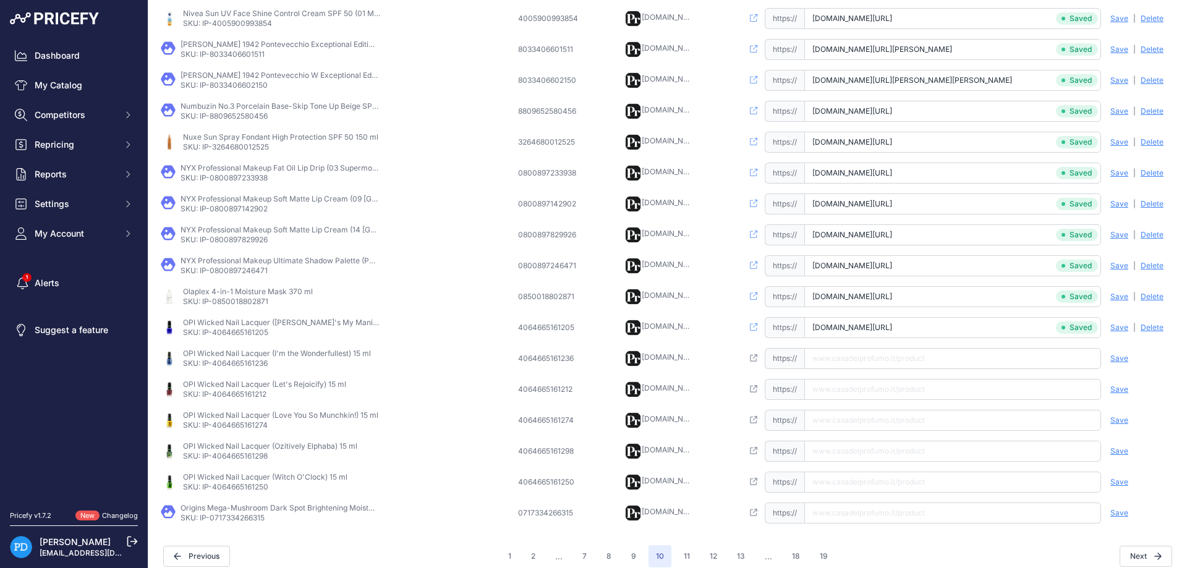
click at [847, 359] on input "text" at bounding box center [952, 358] width 297 height 21
paste input "[URL][DOMAIN_NAME]"
type input "[DOMAIN_NAME][URL]"
click at [1126, 359] on span "Save" at bounding box center [1120, 359] width 18 height 10
click at [241, 395] on p "SKU: IP-4064665161212" at bounding box center [264, 395] width 163 height 10
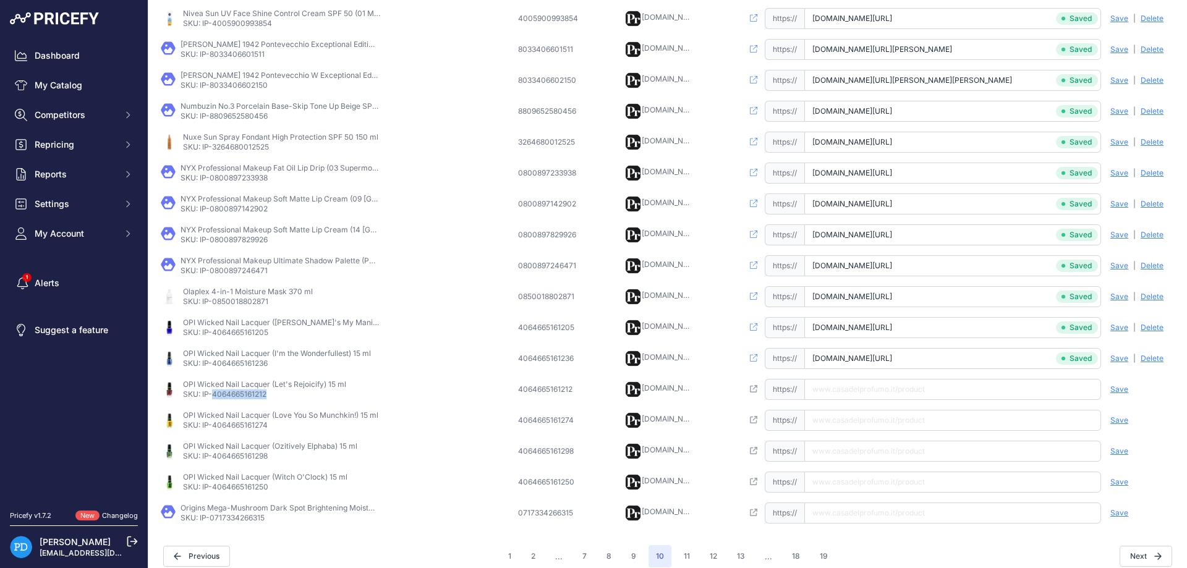
click at [241, 395] on p "SKU: IP-4064665161212" at bounding box center [264, 395] width 163 height 10
click at [871, 393] on input "text" at bounding box center [952, 389] width 297 height 21
paste input "[URL][DOMAIN_NAME]"
type input "[DOMAIN_NAME][URL]"
click at [1117, 389] on span "Save" at bounding box center [1120, 390] width 18 height 10
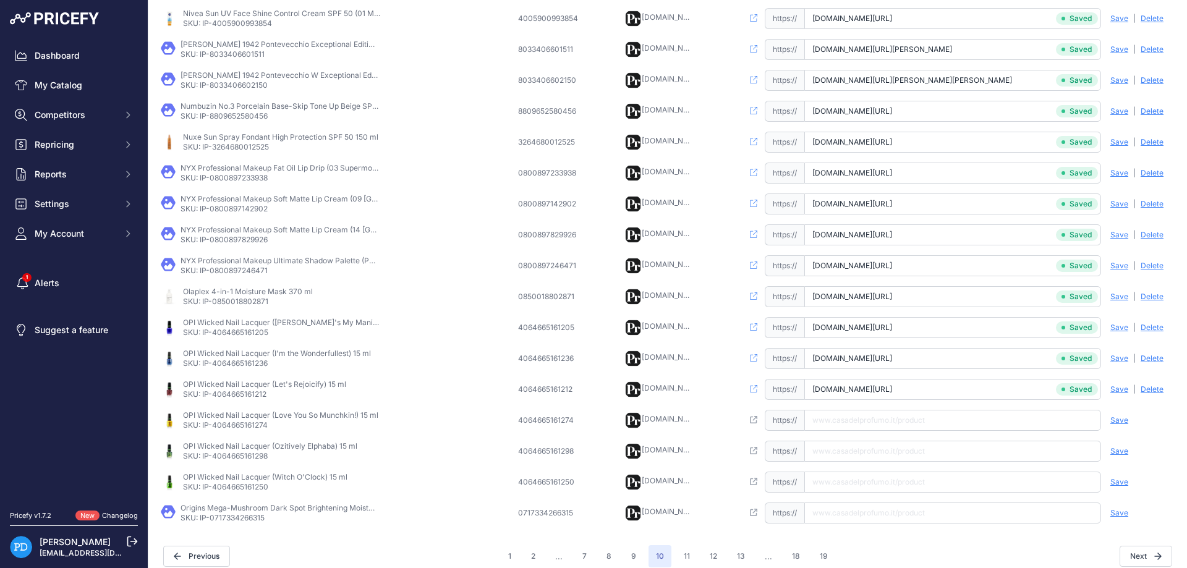
click at [845, 422] on input "text" at bounding box center [952, 420] width 297 height 21
paste input "[URL][DOMAIN_NAME]"
type input "[DOMAIN_NAME][URL]"
click at [1118, 421] on span "Save" at bounding box center [1120, 421] width 18 height 10
click at [862, 453] on input "text" at bounding box center [952, 451] width 297 height 21
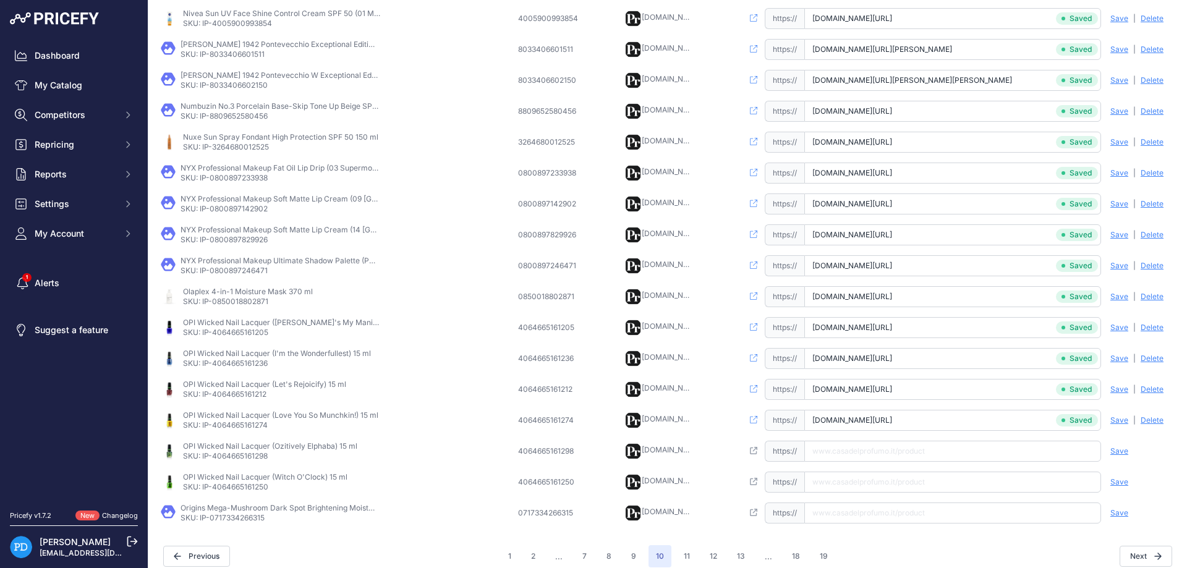
paste input "[URL][DOMAIN_NAME]"
type input "[DOMAIN_NAME][URL]"
click at [1119, 451] on span "Save" at bounding box center [1120, 451] width 18 height 10
click at [898, 484] on input "text" at bounding box center [952, 482] width 297 height 21
paste input "[URL][DOMAIN_NAME]"
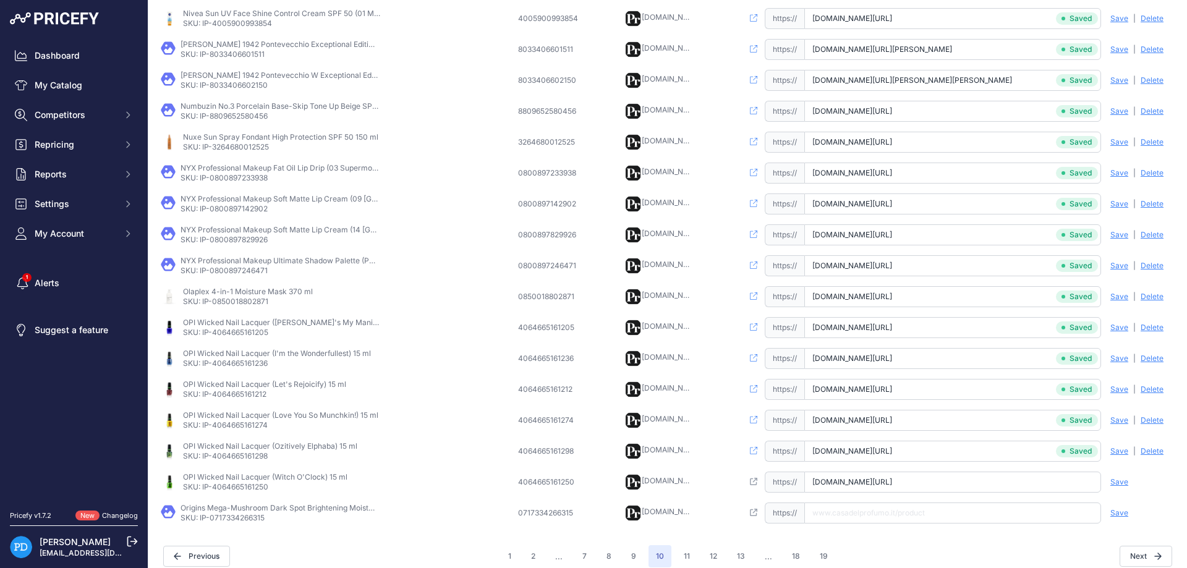
type input "[DOMAIN_NAME][URL]"
click at [1123, 482] on span "Save" at bounding box center [1120, 482] width 18 height 10
click at [242, 396] on p "SKU: IP-4064665161212" at bounding box center [264, 395] width 163 height 10
click at [888, 391] on input "[DOMAIN_NAME][URL]" at bounding box center [952, 389] width 297 height 21
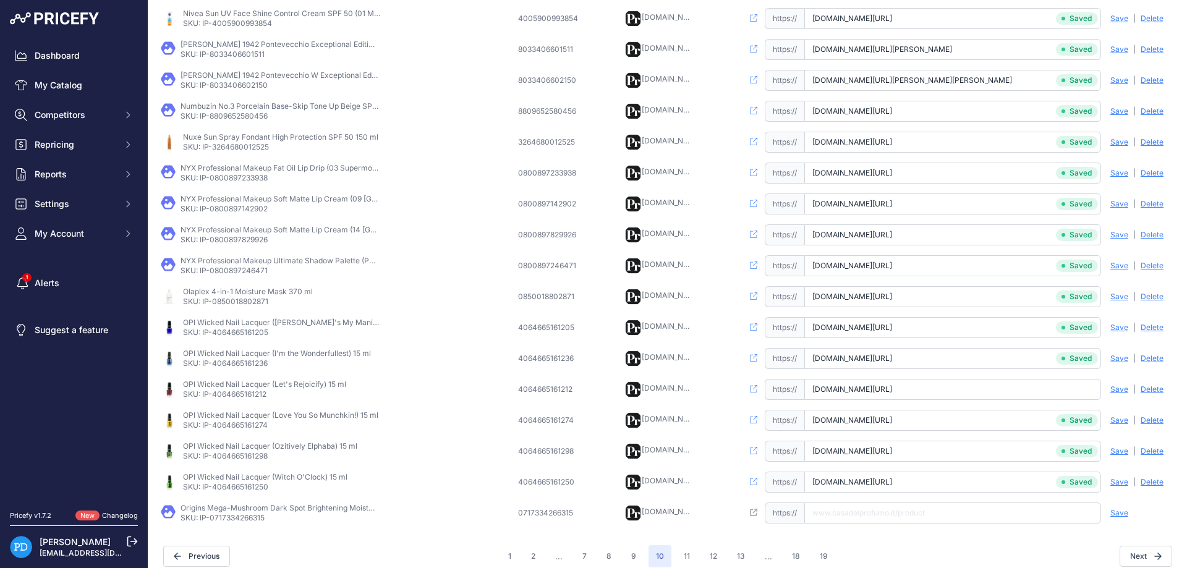
click at [888, 391] on input "[DOMAIN_NAME][URL]" at bounding box center [952, 389] width 297 height 21
paste input "[URL][DOMAIN_NAME]"
type input "[DOMAIN_NAME][URL]"
click at [1115, 389] on span "Save" at bounding box center [1120, 390] width 18 height 10
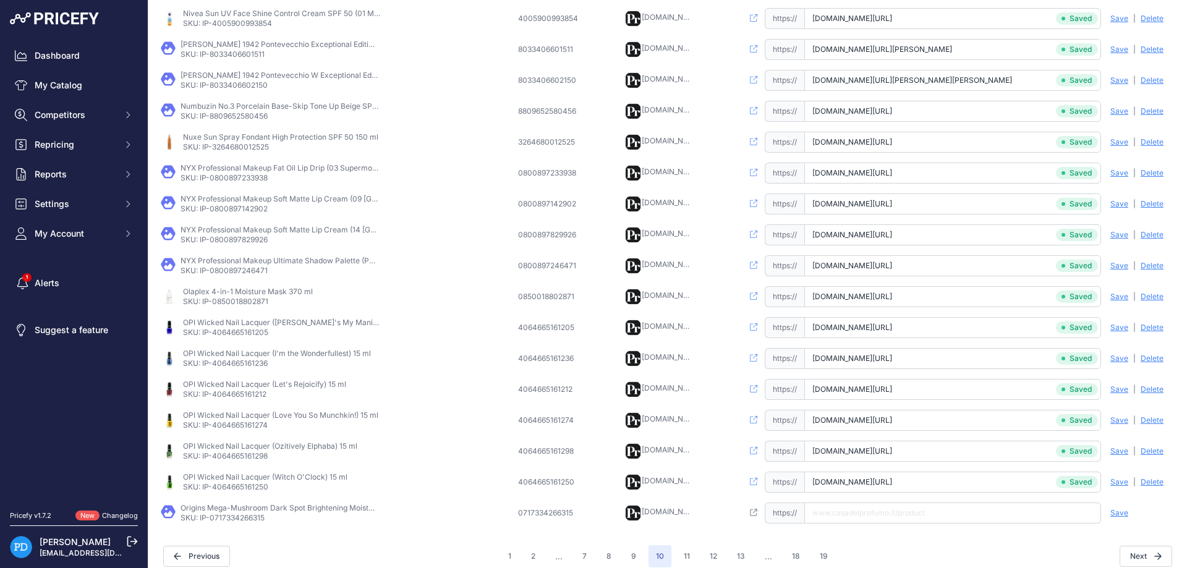
click at [245, 367] on p "SKU: IP-4064665161236" at bounding box center [277, 364] width 188 height 10
click at [909, 355] on input "[DOMAIN_NAME][URL]" at bounding box center [952, 358] width 297 height 21
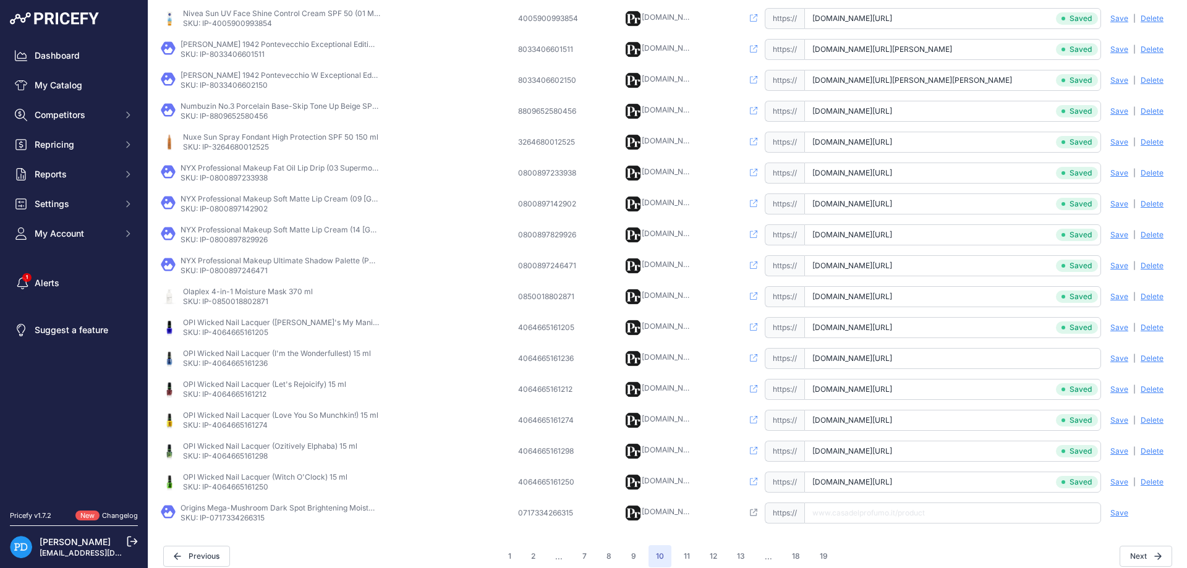
paste input "[URL][DOMAIN_NAME]"
type input "[DOMAIN_NAME][URL]"
click at [1127, 356] on span "Save" at bounding box center [1120, 359] width 18 height 10
click at [942, 418] on input "[DOMAIN_NAME][URL]" at bounding box center [952, 420] width 297 height 21
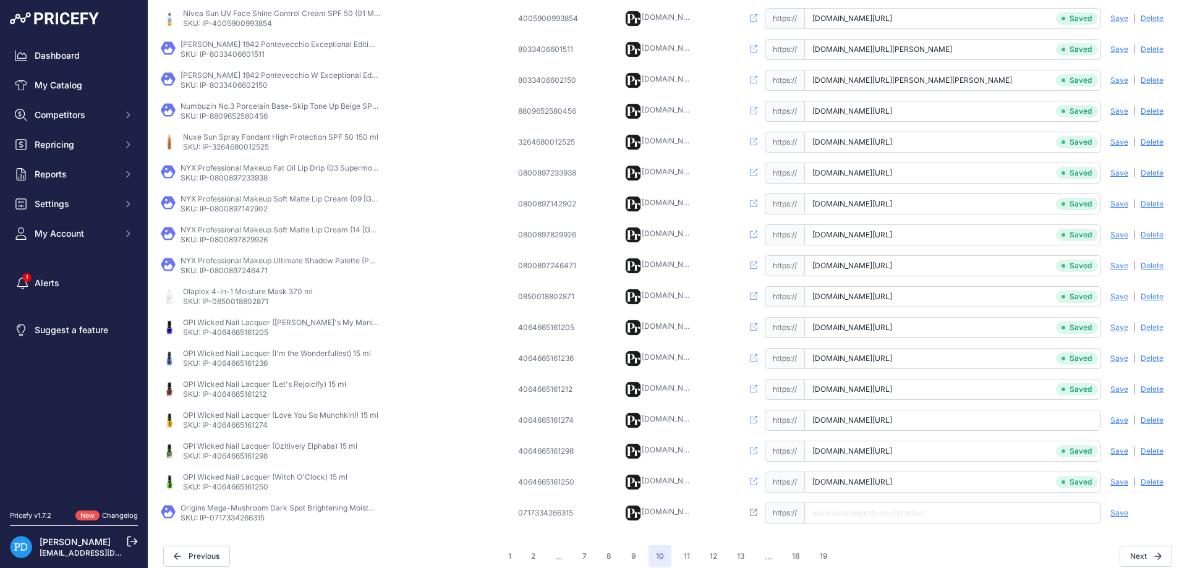
click at [942, 418] on input "[DOMAIN_NAME][URL]" at bounding box center [952, 420] width 297 height 21
paste input "[URL][DOMAIN_NAME]"
type input "[DOMAIN_NAME][URL]"
click at [1114, 422] on span "Save" at bounding box center [1120, 421] width 18 height 10
click at [240, 458] on p "SKU: IP-4064665161298" at bounding box center [270, 456] width 174 height 10
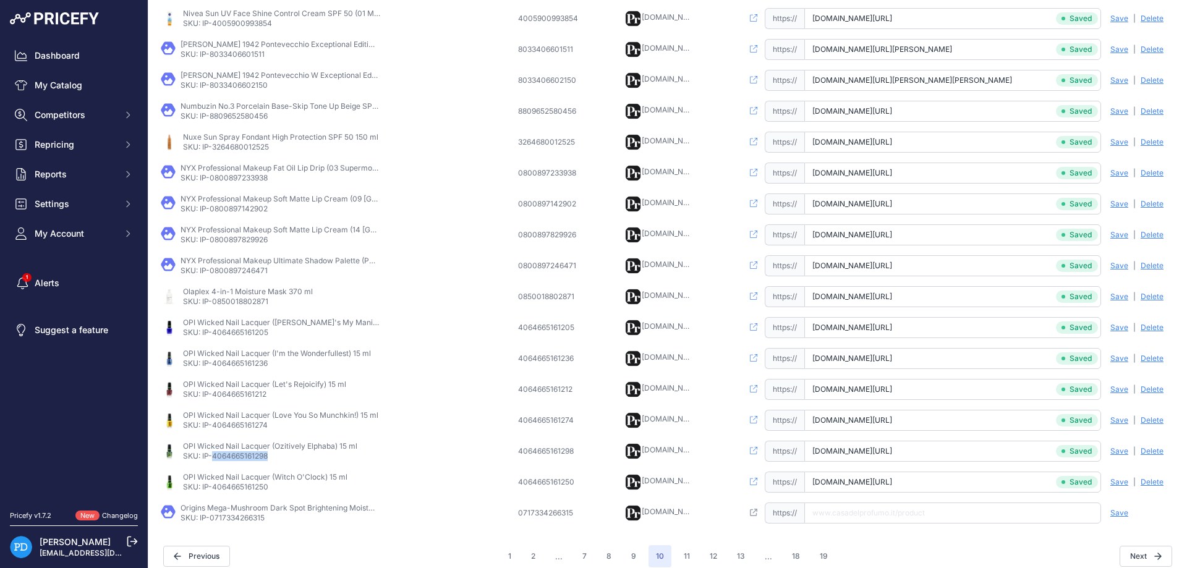
click at [240, 458] on p "SKU: IP-4064665161298" at bounding box center [270, 456] width 174 height 10
click at [849, 448] on input "[DOMAIN_NAME][URL]" at bounding box center [952, 451] width 297 height 21
click at [850, 448] on input "[DOMAIN_NAME][URL]" at bounding box center [952, 451] width 297 height 21
paste input "[URL][DOMAIN_NAME]"
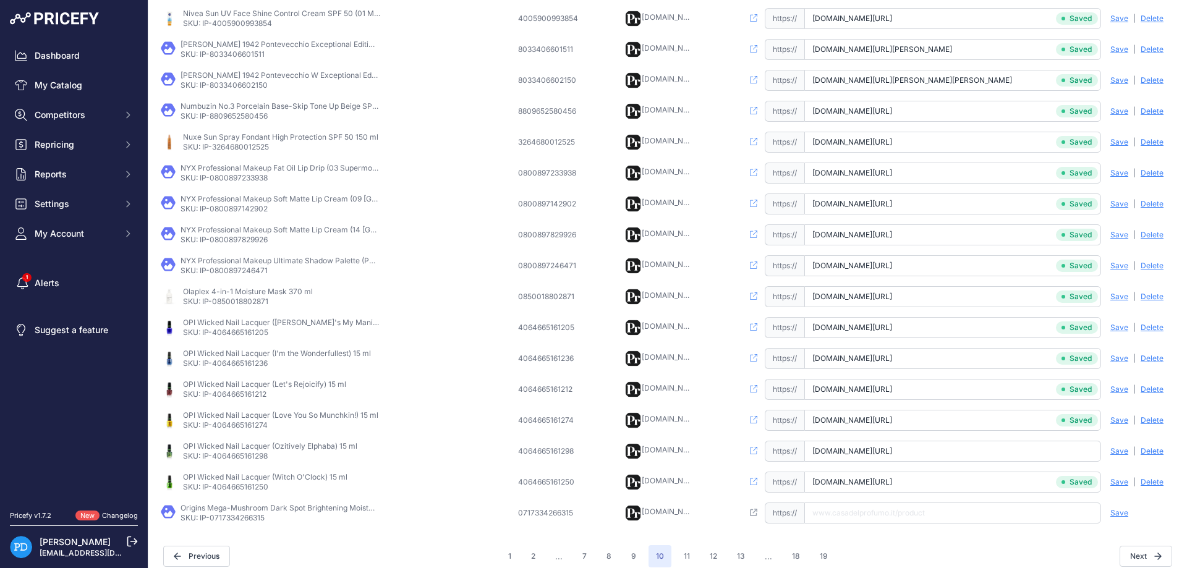
type input "[DOMAIN_NAME][URL]"
click at [1120, 450] on span "Save" at bounding box center [1120, 451] width 18 height 10
click at [882, 484] on input "[DOMAIN_NAME][URL]" at bounding box center [952, 482] width 297 height 21
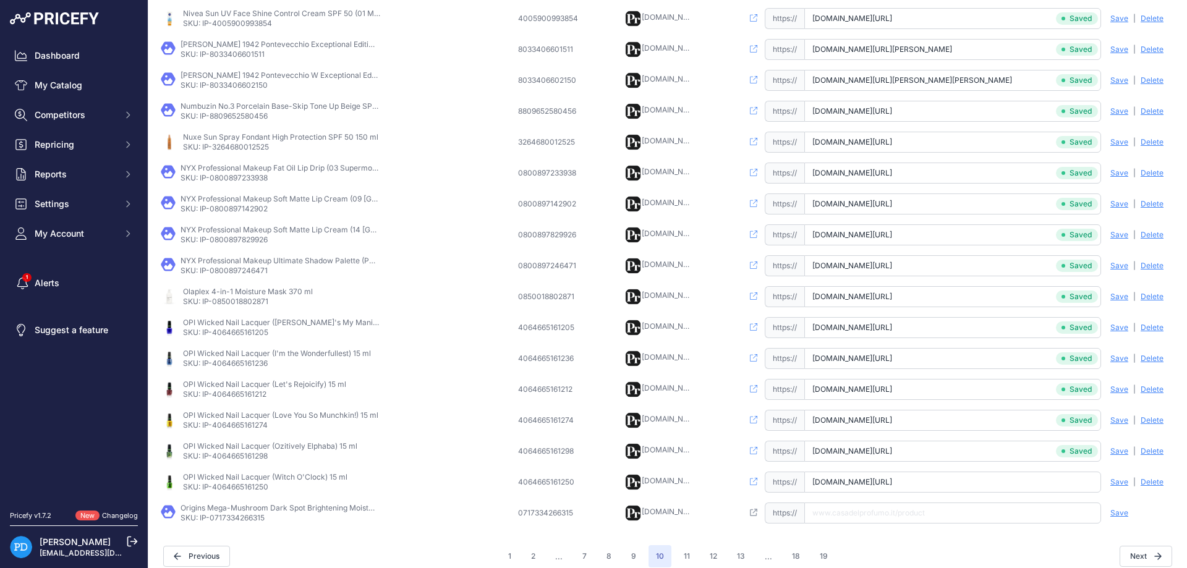
paste input "[URL][DOMAIN_NAME]"
type input "[DOMAIN_NAME][URL]"
click at [1120, 480] on span "Save" at bounding box center [1120, 482] width 18 height 10
click at [244, 519] on p "SKU: IP-0717334266315" at bounding box center [280, 518] width 198 height 10
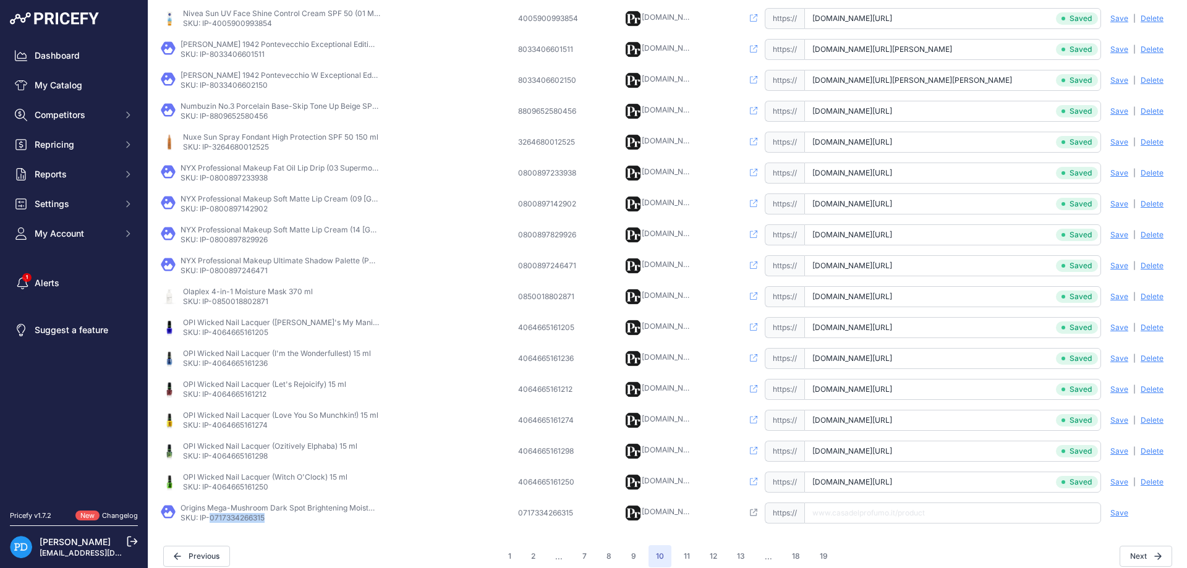
paste input "[URL][DOMAIN_NAME]"
click at [862, 517] on input "text" at bounding box center [952, 513] width 297 height 21
type input "[DOMAIN_NAME][URL]"
click at [1117, 514] on span "Save" at bounding box center [1120, 513] width 18 height 10
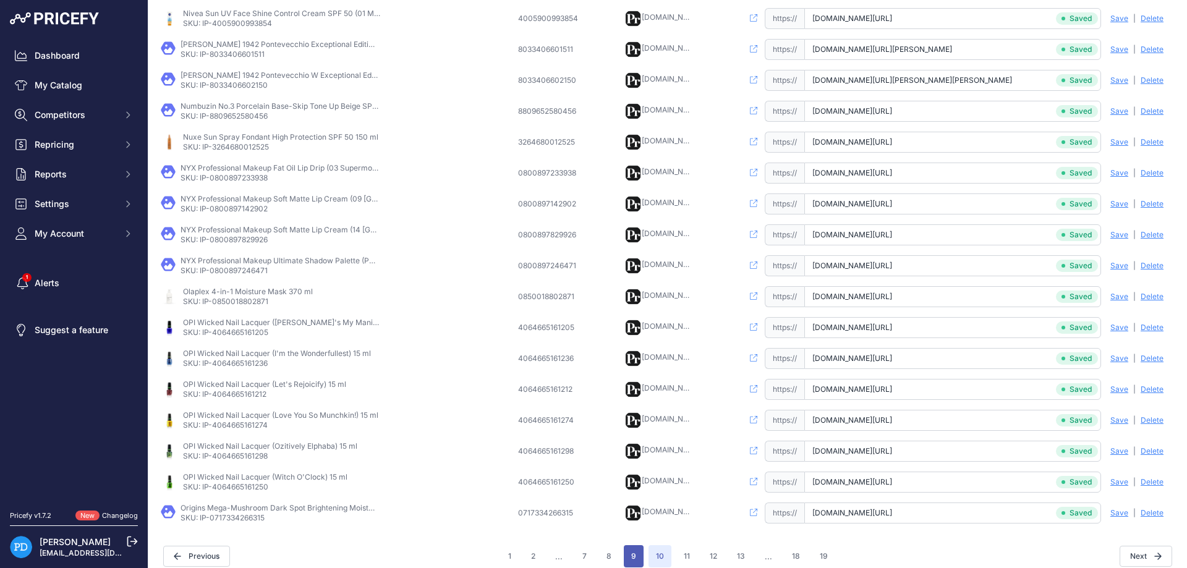
click at [638, 553] on button "9" at bounding box center [634, 556] width 20 height 22
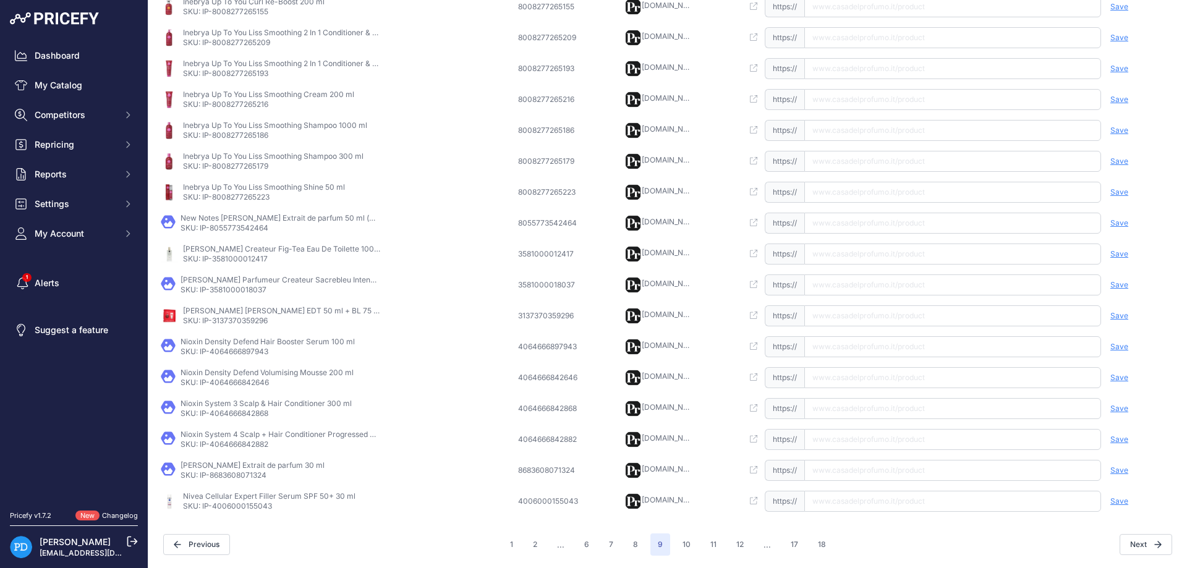
scroll to position [268, 0]
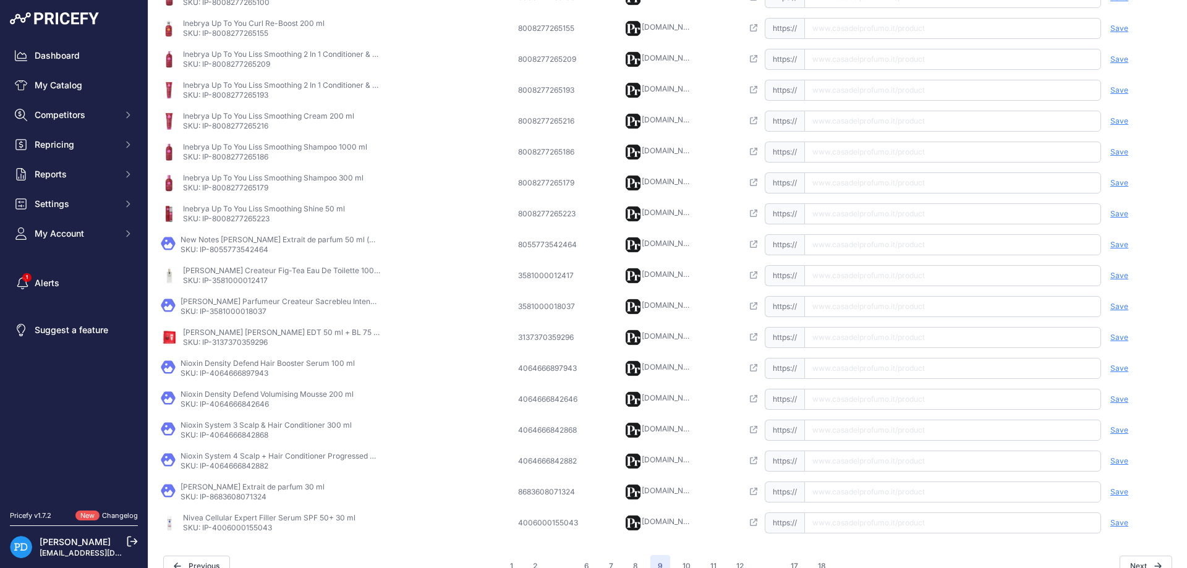
click at [233, 530] on p "SKU: IP-4006000155043" at bounding box center [269, 528] width 173 height 10
click at [818, 519] on input "text" at bounding box center [952, 523] width 297 height 21
paste input "[URL][DOMAIN_NAME]"
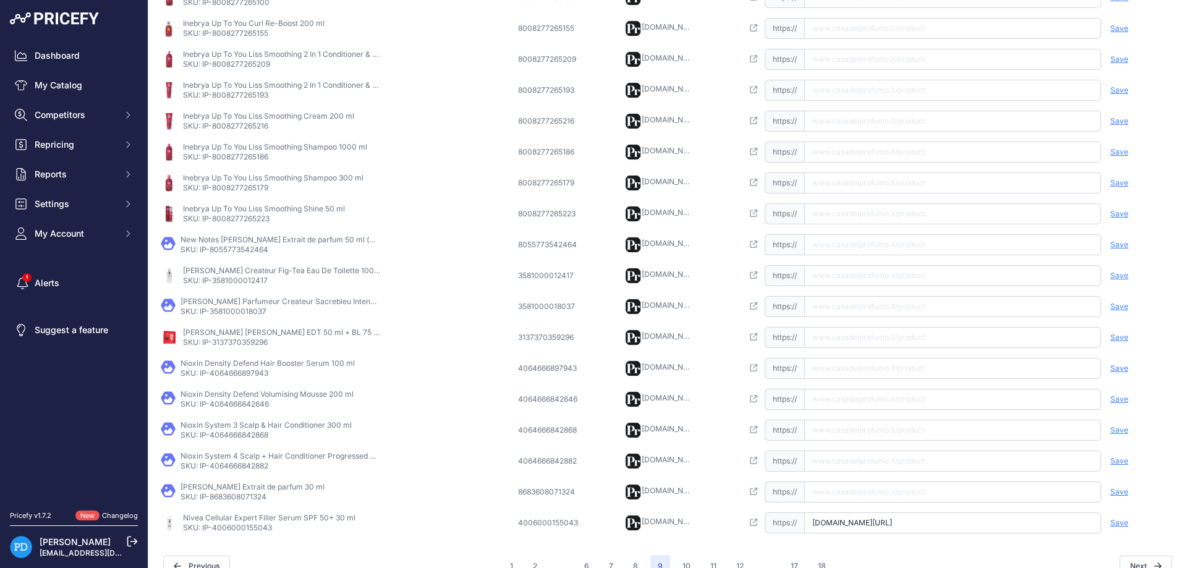
type input "[DOMAIN_NAME][URL]"
click at [1118, 527] on span "Save" at bounding box center [1120, 523] width 18 height 10
click at [233, 501] on p "SKU: IP-8683608071324" at bounding box center [253, 497] width 144 height 10
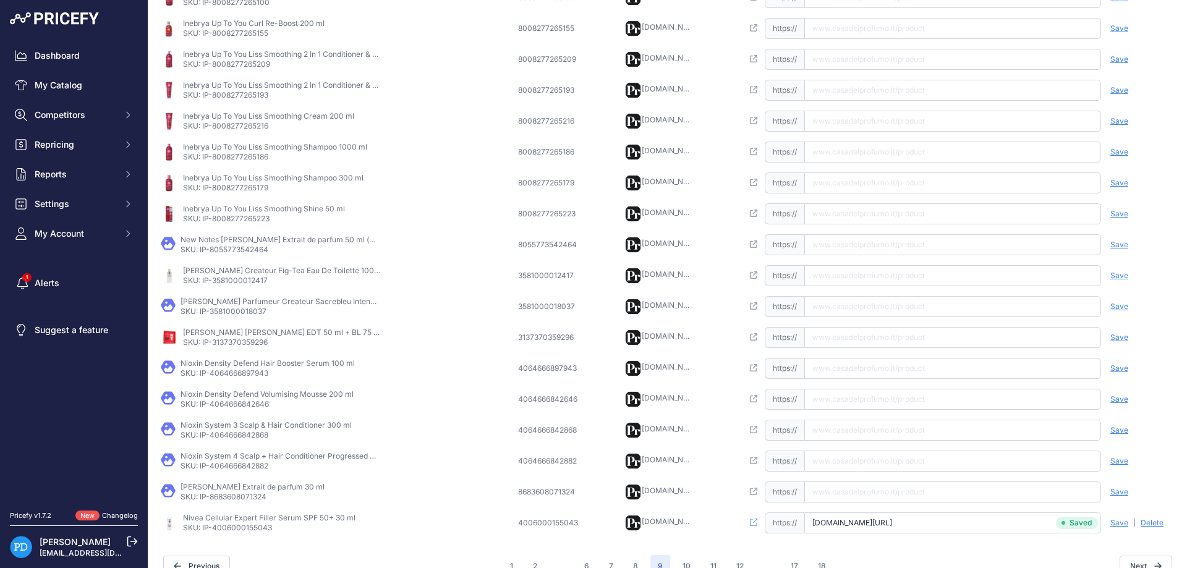
click at [876, 491] on input "text" at bounding box center [952, 492] width 297 height 21
paste input "[URL][DOMAIN_NAME]"
type input "[DOMAIN_NAME][URL]"
click at [1119, 495] on span "Save" at bounding box center [1120, 492] width 18 height 10
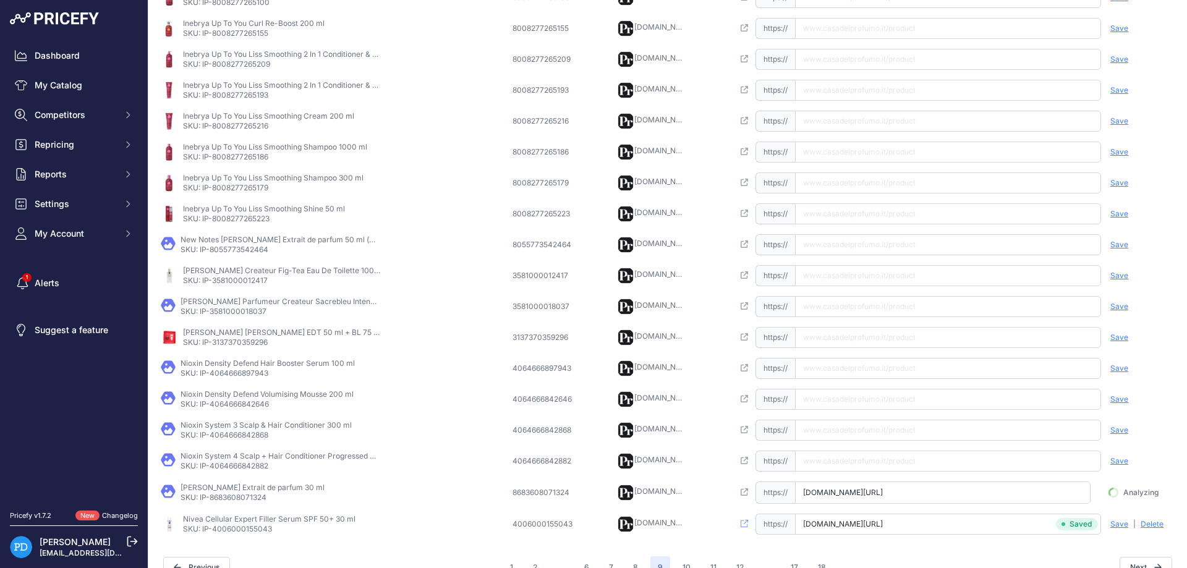
scroll to position [0, 27]
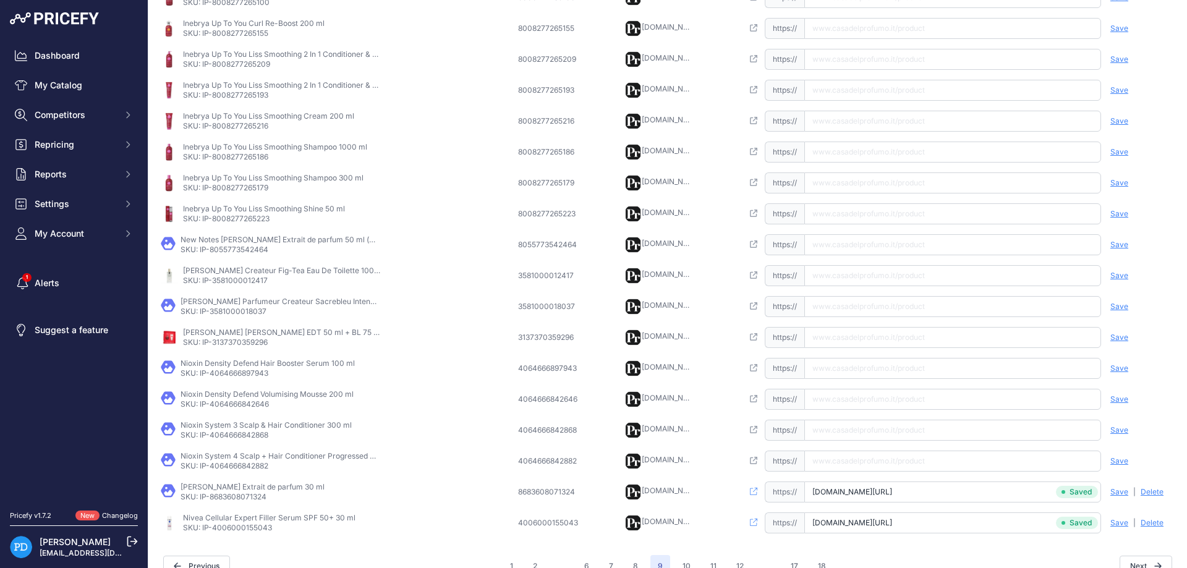
click at [225, 472] on td "Nioxin System 4 Scalp + Hair Conditioner Progressed Thinning 300 ml SKU: IP-406…" at bounding box center [336, 461] width 357 height 31
click at [908, 451] on input "text" at bounding box center [952, 461] width 297 height 21
paste input "[URL][DOMAIN_NAME]"
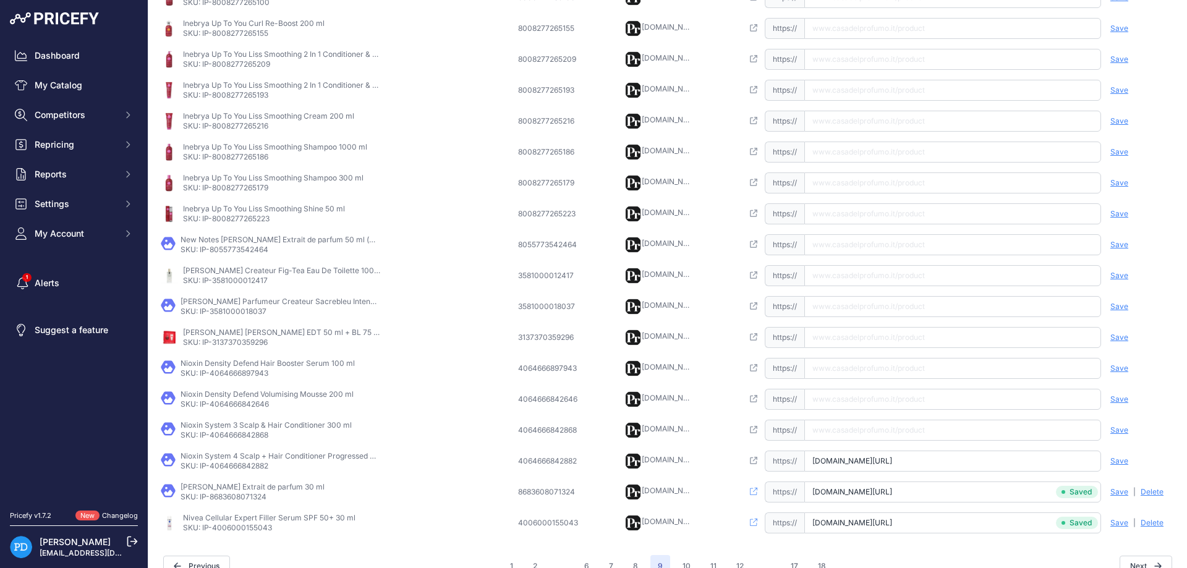
type input "[DOMAIN_NAME][URL]"
click at [1126, 457] on span "Save" at bounding box center [1120, 461] width 18 height 10
click at [232, 437] on p "SKU: IP-4064666842868" at bounding box center [266, 435] width 171 height 10
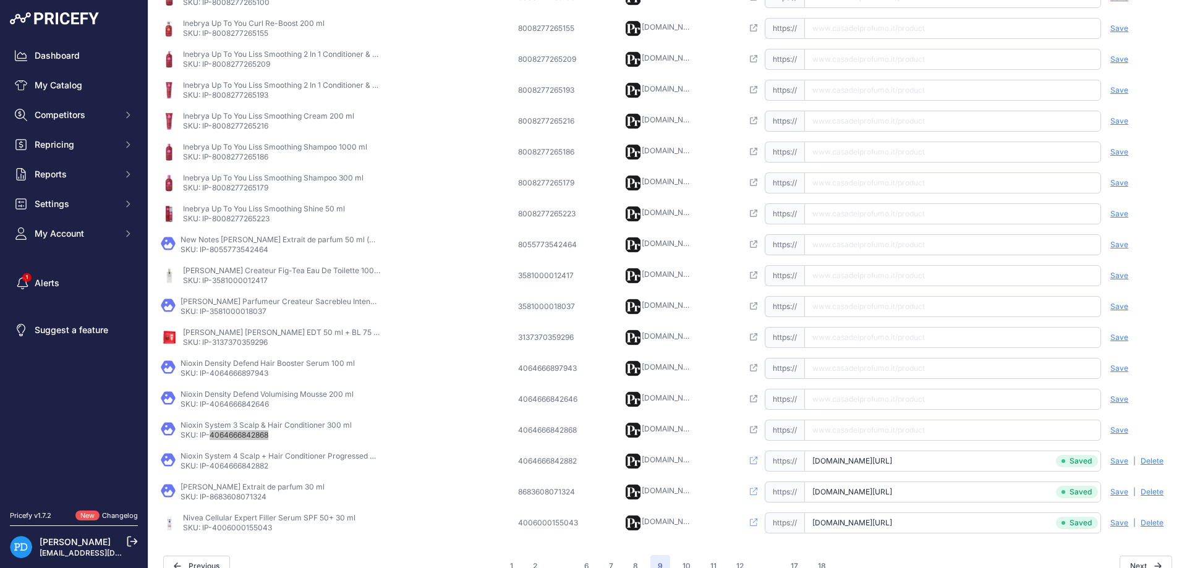
click at [860, 436] on input "text" at bounding box center [952, 430] width 297 height 21
paste input "[URL][DOMAIN_NAME]"
type input "[DOMAIN_NAME][URL]"
click at [1128, 426] on div "Save Analyzing | [GEOGRAPHIC_DATA] Deleting" at bounding box center [1138, 430] width 74 height 21
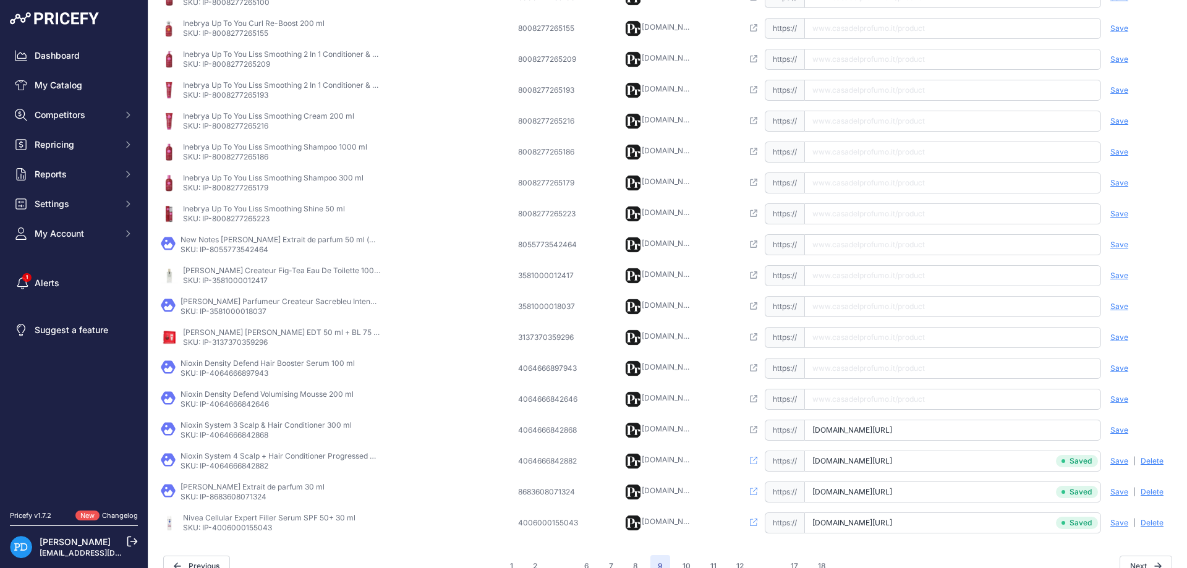
click at [1124, 432] on span "Save" at bounding box center [1120, 430] width 18 height 10
click at [239, 408] on p "SKU: IP-4064666842646" at bounding box center [267, 404] width 173 height 10
paste input "[URL][DOMAIN_NAME]"
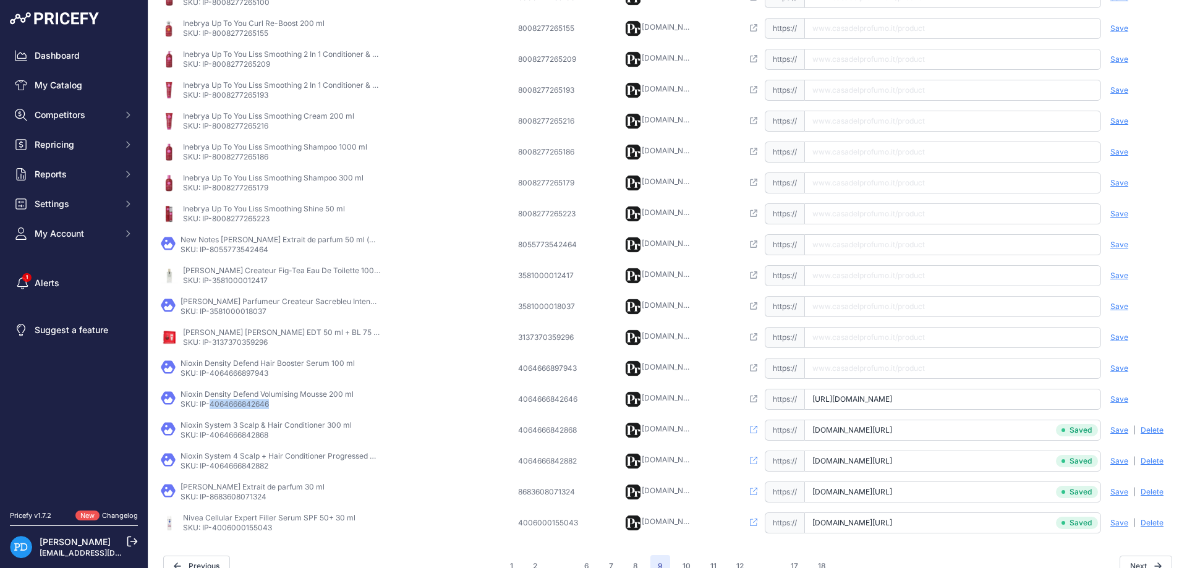
click at [911, 403] on input "[URL][DOMAIN_NAME]" at bounding box center [952, 399] width 297 height 21
type input "[DOMAIN_NAME][URL]"
click at [1112, 401] on span "Save" at bounding box center [1120, 400] width 18 height 10
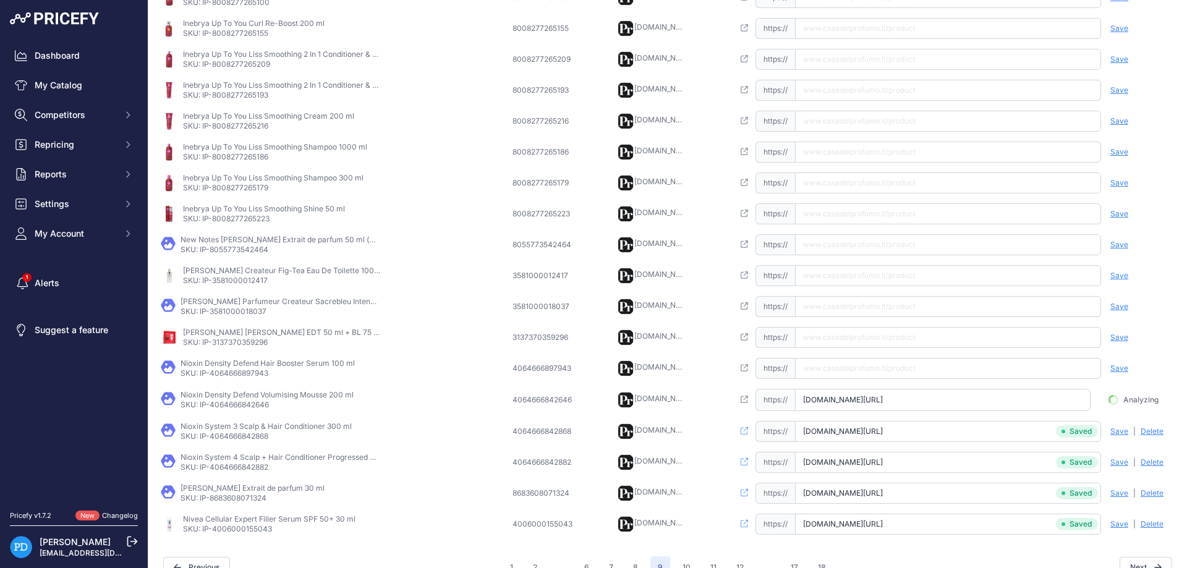
scroll to position [0, 27]
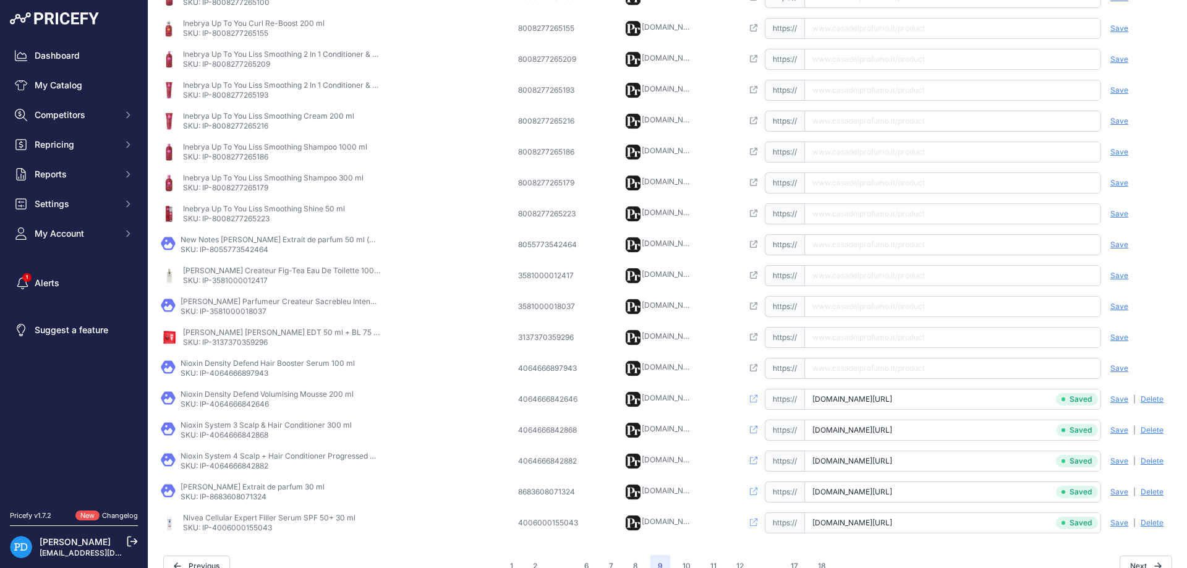
click at [247, 368] on p "Nioxin Density Defend Hair Booster Serum 100 ml" at bounding box center [268, 364] width 174 height 10
click at [255, 376] on p "SKU: IP-4064666897943" at bounding box center [268, 374] width 174 height 10
click at [874, 380] on td "Open this link https:// Saved false Save Analyzing | [GEOGRAPHIC_DATA] Deleting" at bounding box center [958, 368] width 437 height 31
click at [872, 372] on input "text" at bounding box center [952, 368] width 297 height 21
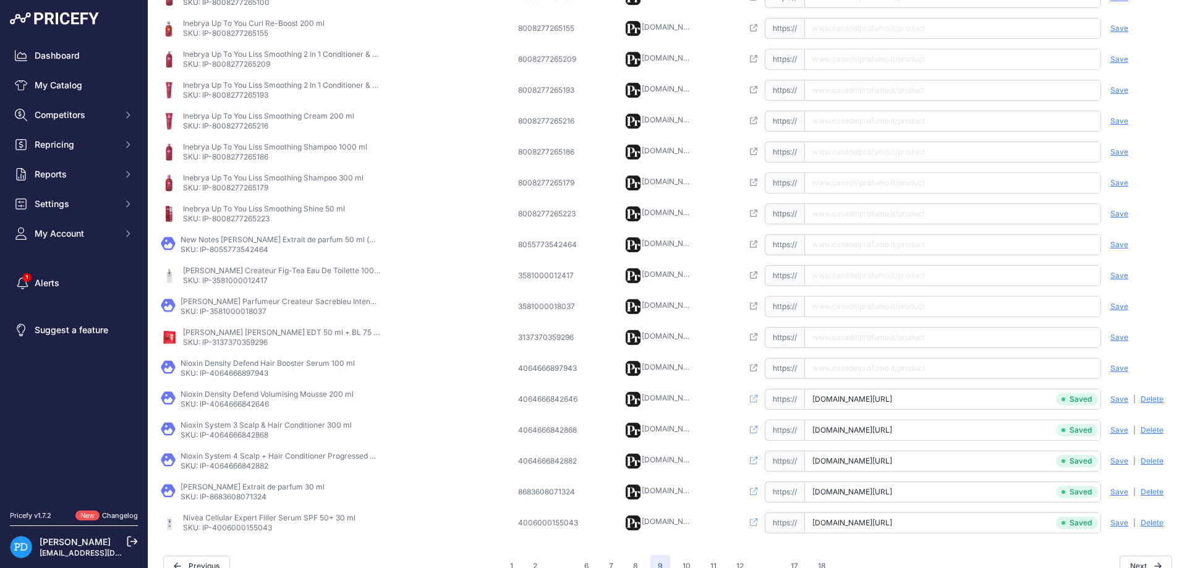
paste input "[URL][DOMAIN_NAME]"
type input "[DOMAIN_NAME][URL]"
click at [1121, 371] on span "Save" at bounding box center [1120, 369] width 18 height 10
click at [250, 343] on p "SKU: IP-3137370359296" at bounding box center [282, 343] width 198 height 10
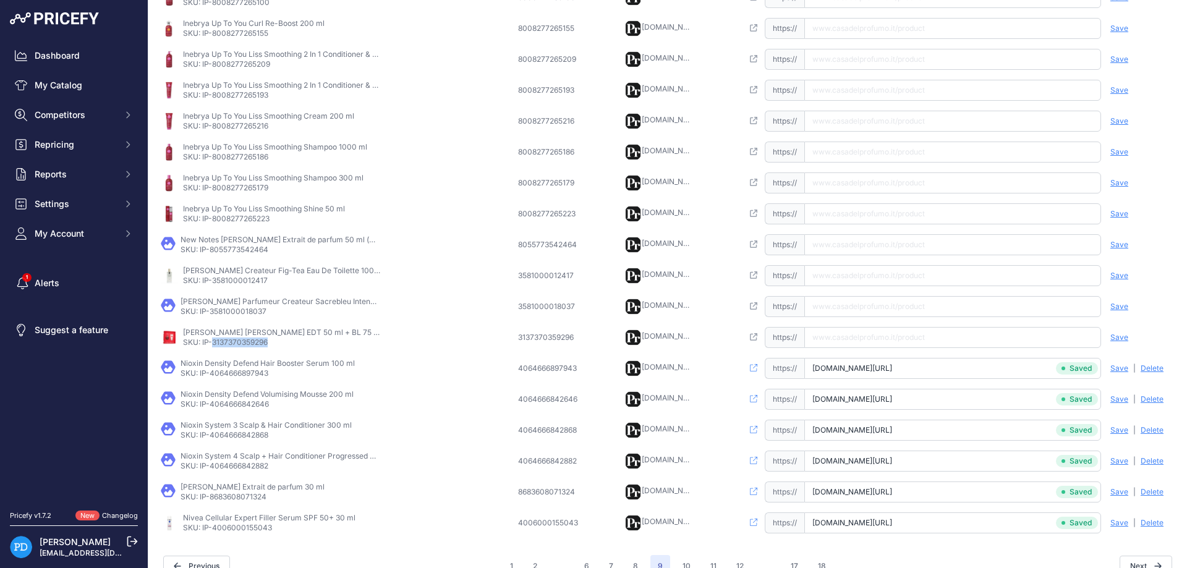
click at [250, 343] on p "SKU: IP-3137370359296" at bounding box center [282, 343] width 198 height 10
click at [244, 310] on p "SKU: IP-3581000018037" at bounding box center [280, 312] width 198 height 10
click at [870, 314] on input "text" at bounding box center [952, 306] width 297 height 21
paste
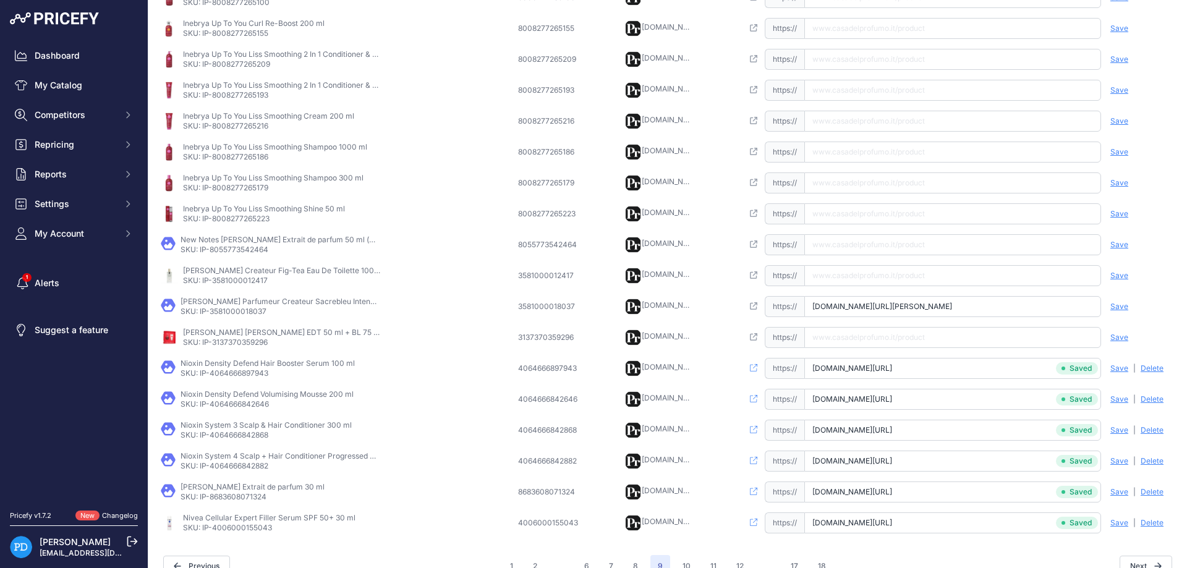
scroll to position [0, 122]
type input "[DOMAIN_NAME][URL][PERSON_NAME]"
click at [1112, 303] on span "Save" at bounding box center [1120, 307] width 18 height 10
click at [213, 285] on p "SKU: IP-3581000012417" at bounding box center [282, 281] width 198 height 10
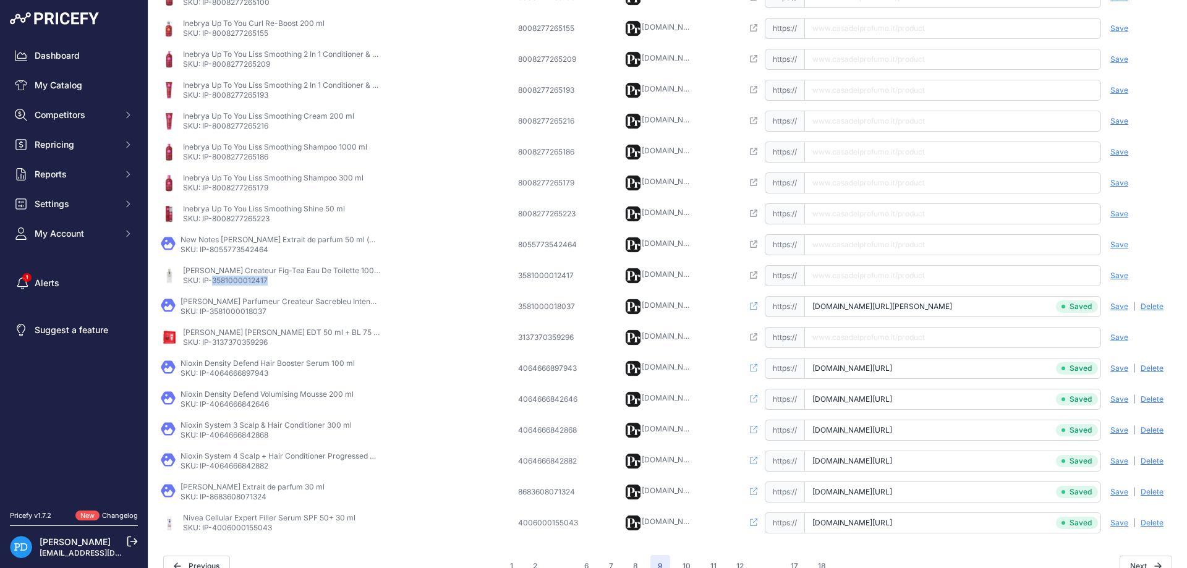
click at [213, 285] on p "SKU: IP-3581000012417" at bounding box center [282, 281] width 198 height 10
click at [884, 265] on input "text" at bounding box center [952, 275] width 297 height 21
type input "[DOMAIN_NAME][URL][PERSON_NAME]"
click at [1122, 278] on span "Save" at bounding box center [1120, 276] width 18 height 10
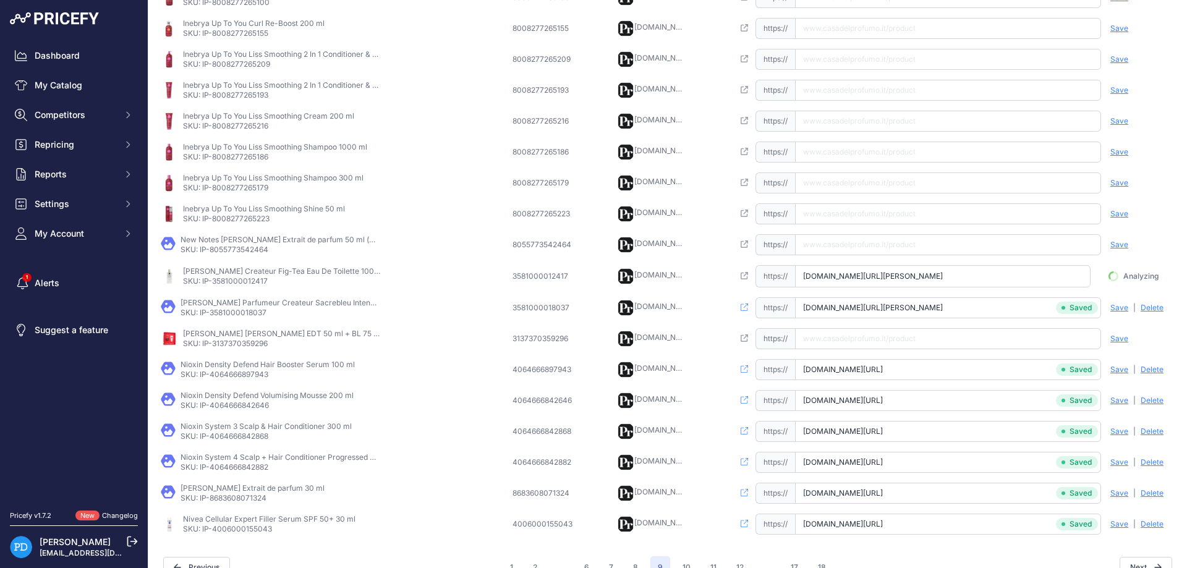
scroll to position [0, 74]
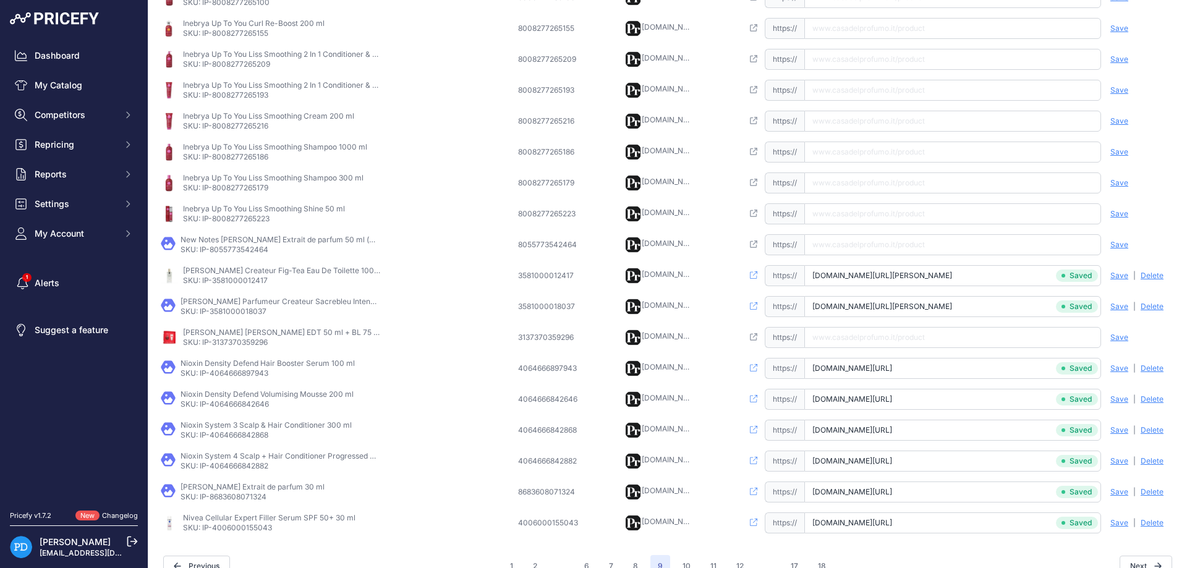
click at [245, 245] on p "SKU: IP-8055773542464" at bounding box center [280, 250] width 198 height 10
click at [910, 249] on input "text" at bounding box center [952, 244] width 297 height 21
type input "[DOMAIN_NAME][URL][PERSON_NAME]"
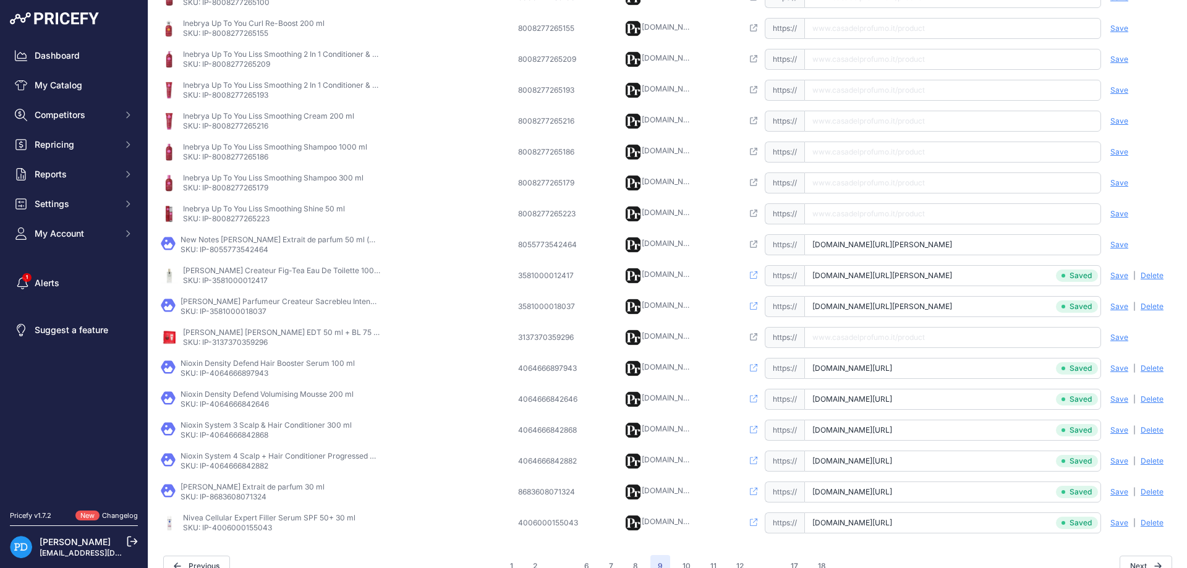
click at [1120, 247] on span "Save" at bounding box center [1120, 245] width 18 height 10
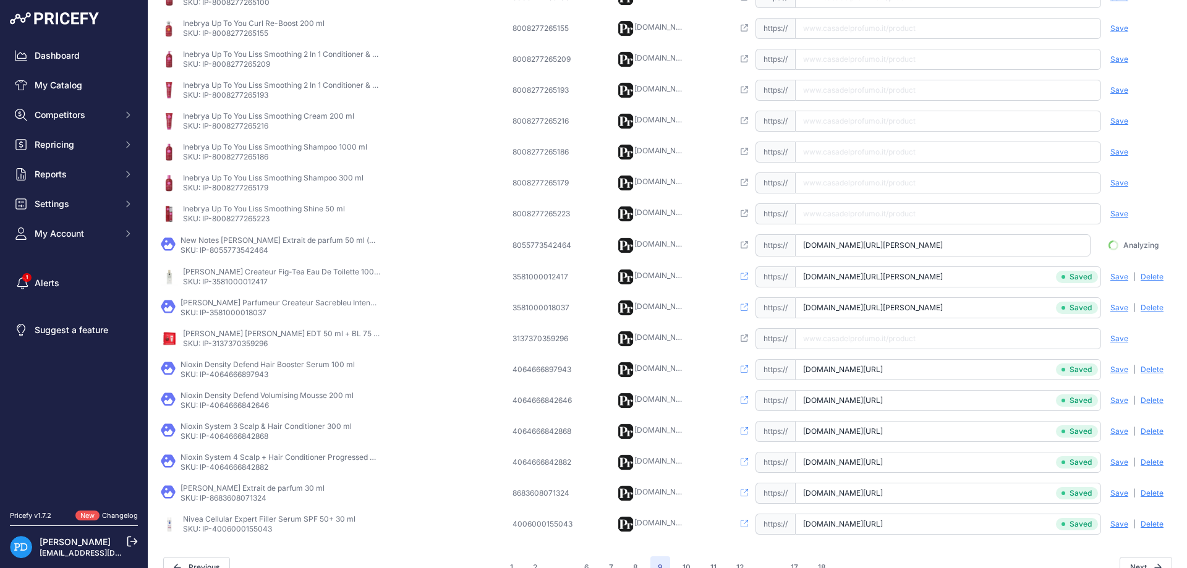
scroll to position [0, 48]
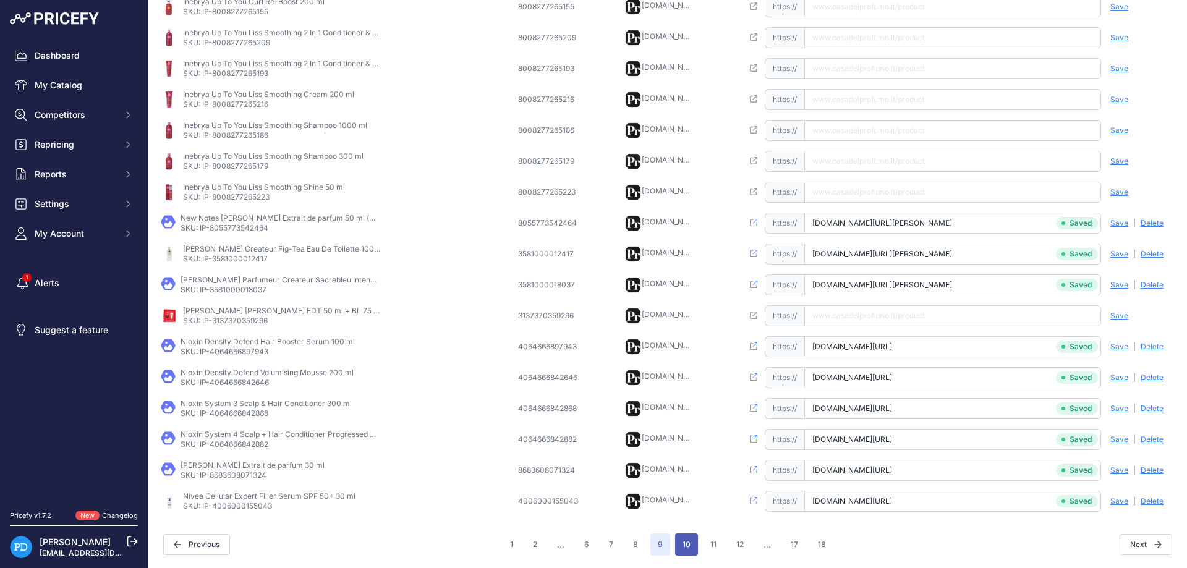
click at [690, 537] on button "10" at bounding box center [686, 545] width 23 height 22
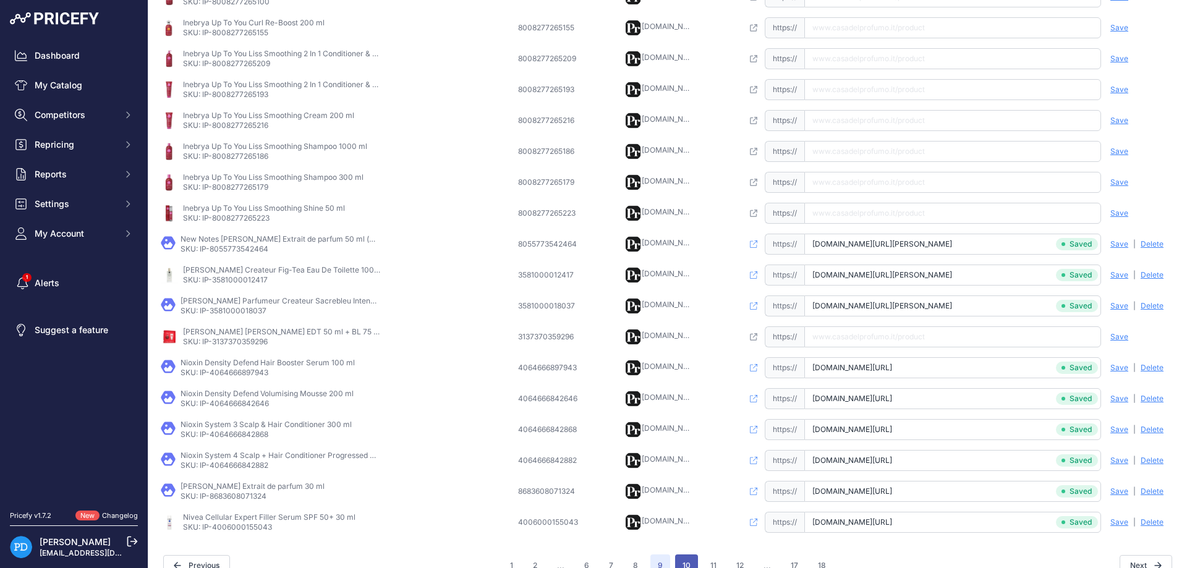
scroll to position [311, 0]
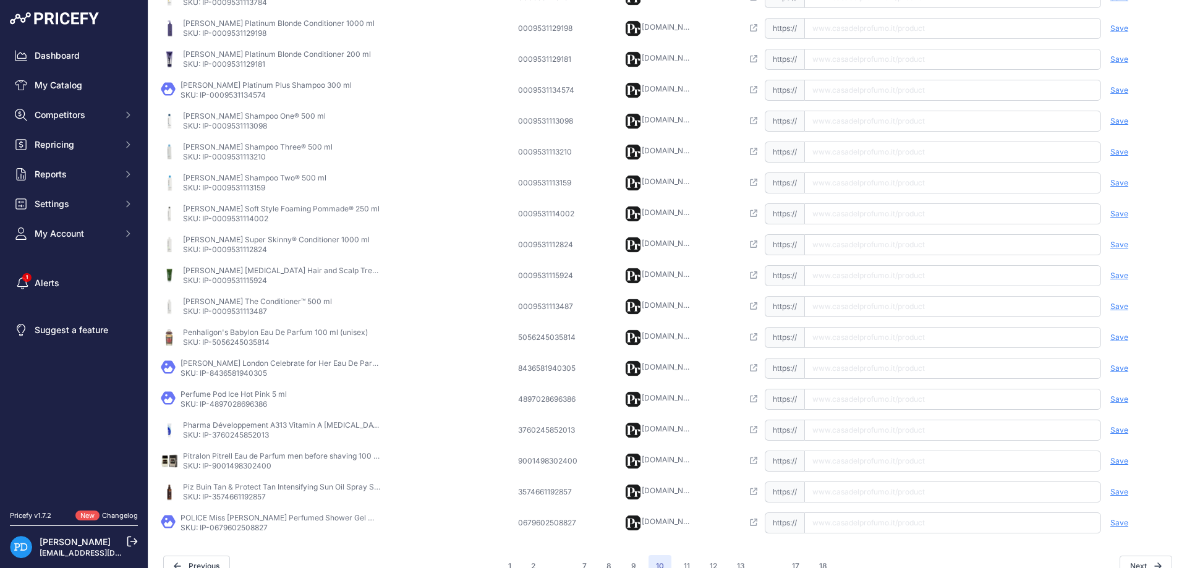
scroll to position [157, 0]
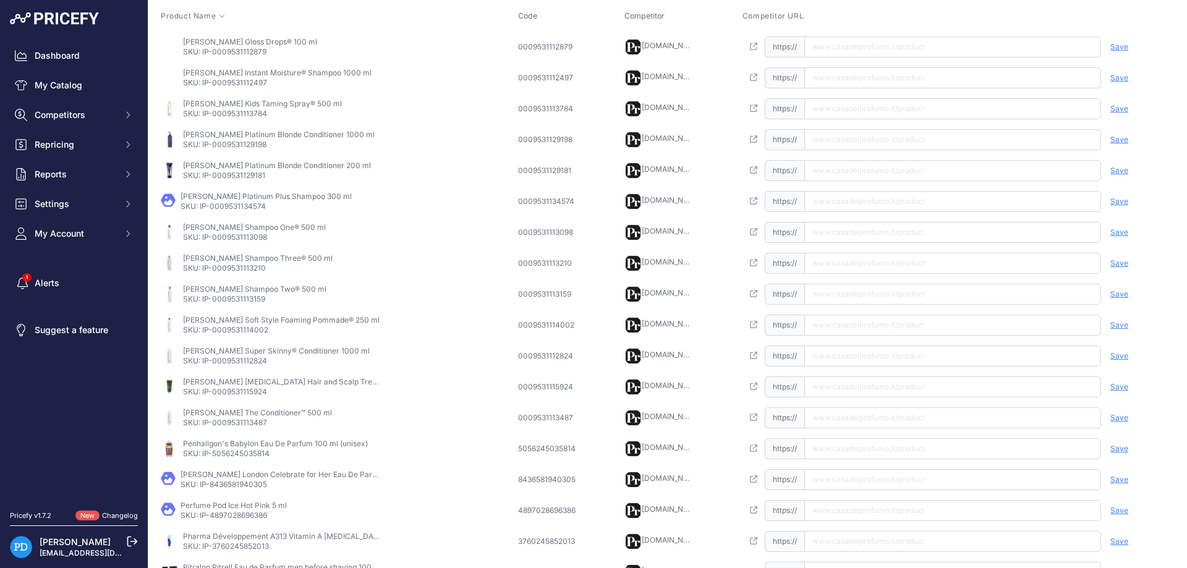
click at [239, 47] on p "SKU: IP-0009531112879" at bounding box center [250, 52] width 134 height 10
click at [241, 48] on p "SKU: IP-0009531112879" at bounding box center [250, 52] width 134 height 10
click at [858, 41] on input "text" at bounding box center [952, 46] width 297 height 21
type input "[DOMAIN_NAME][URL][PERSON_NAME]"
click at [1114, 46] on span "Save" at bounding box center [1120, 47] width 18 height 10
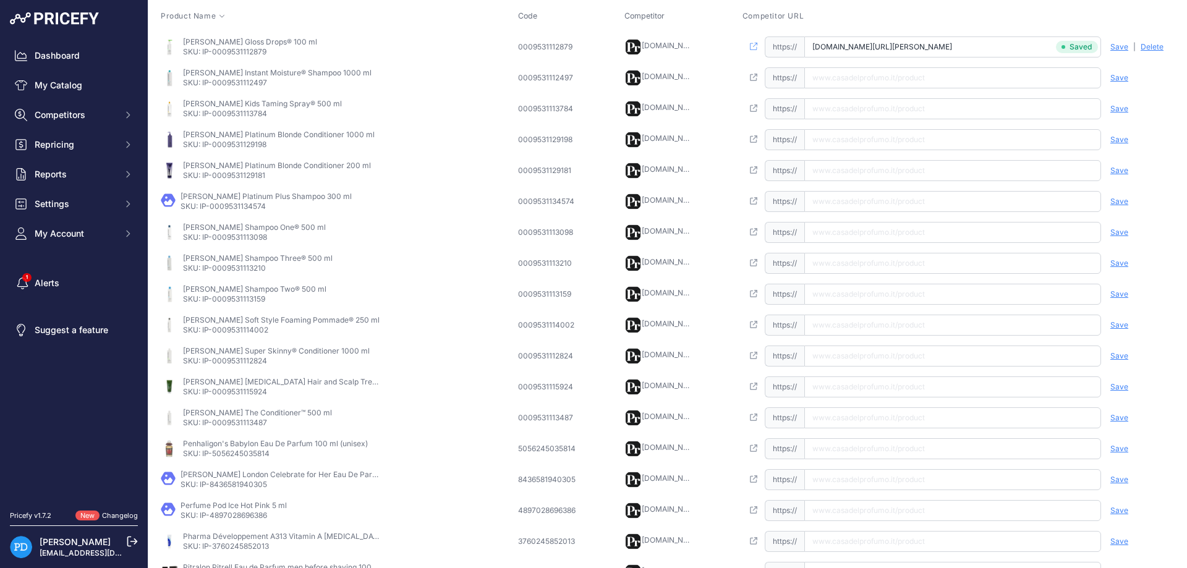
click at [255, 78] on p "SKU: IP-0009531112497" at bounding box center [277, 83] width 189 height 10
click at [855, 82] on input "text" at bounding box center [952, 77] width 297 height 21
type input "[DOMAIN_NAME][URL][PERSON_NAME]"
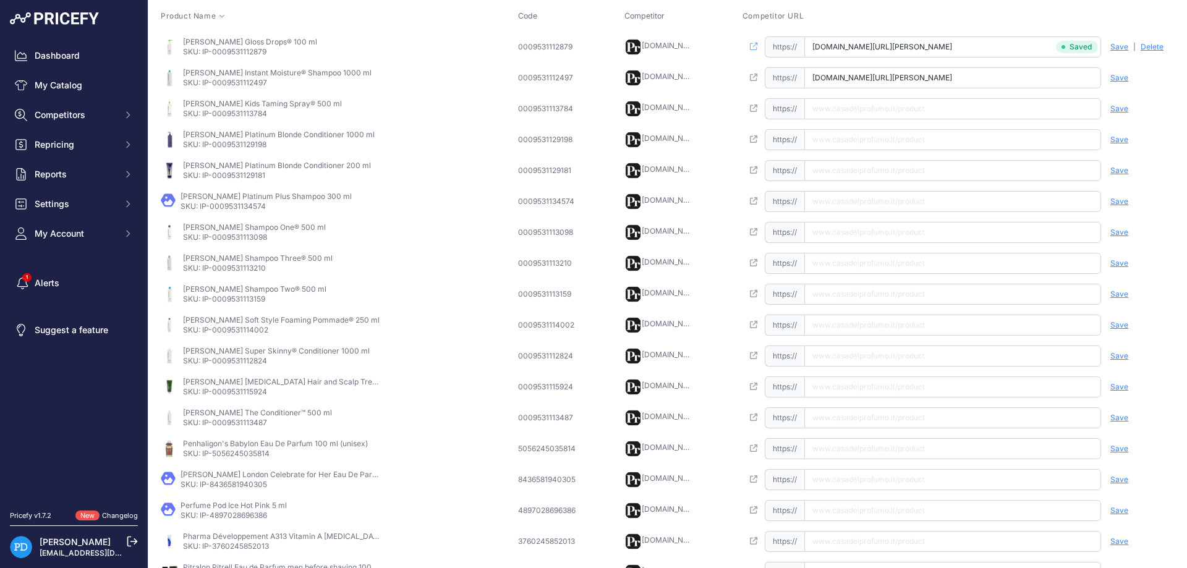
click at [1120, 78] on span "Save" at bounding box center [1120, 78] width 18 height 10
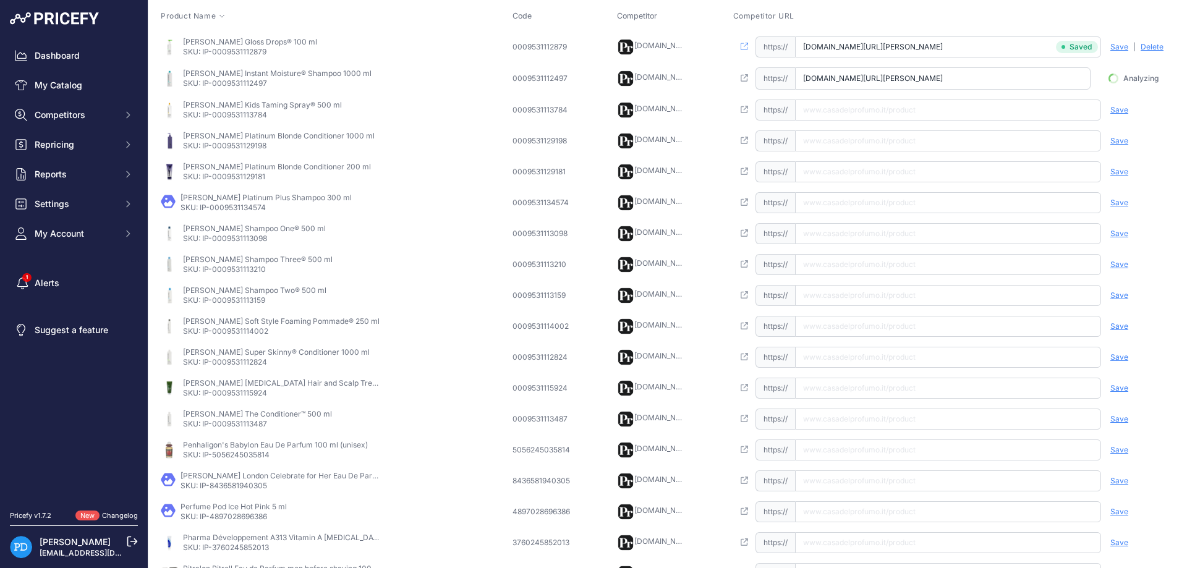
scroll to position [0, 17]
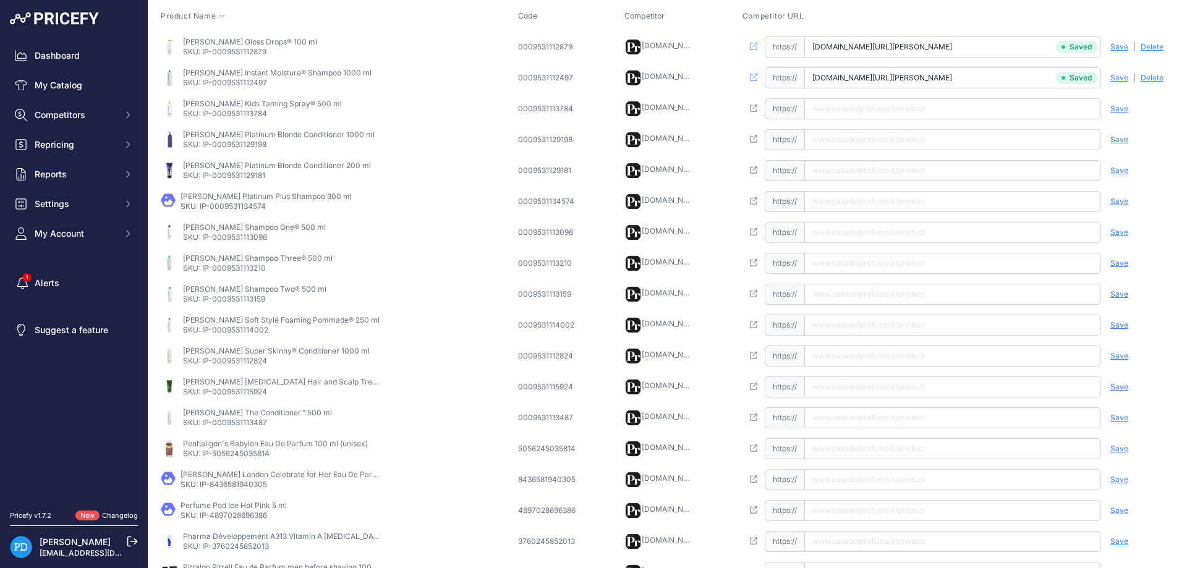
click at [235, 113] on p "SKU: IP-0009531113784" at bounding box center [262, 114] width 159 height 10
click at [850, 105] on input "text" at bounding box center [952, 108] width 297 height 21
type input "[DOMAIN_NAME][URL][PERSON_NAME]"
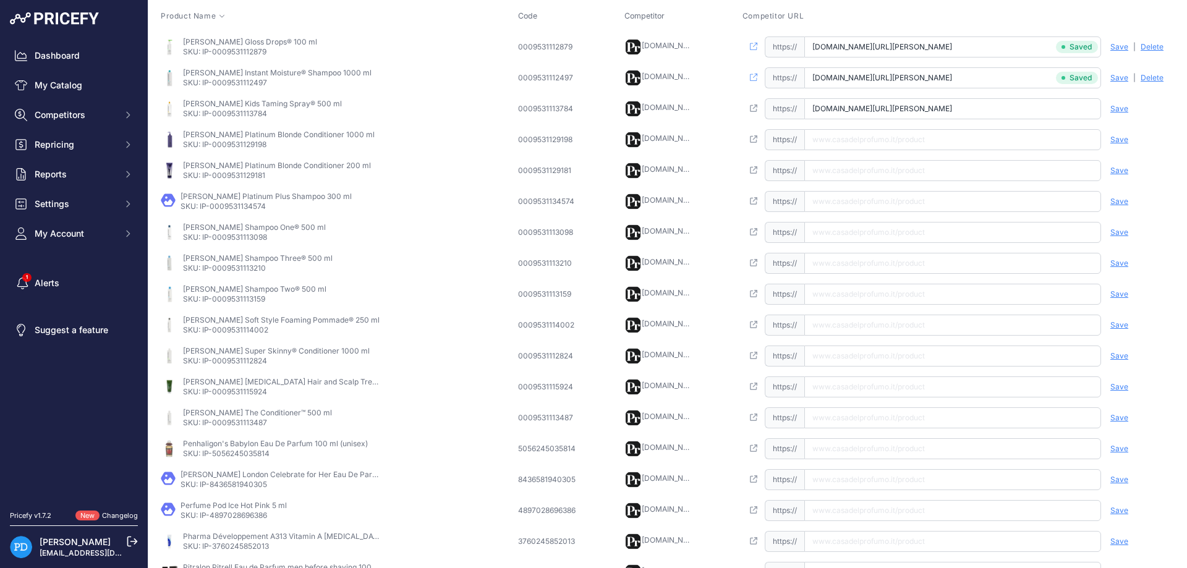
click at [1120, 111] on span "Save" at bounding box center [1120, 109] width 18 height 10
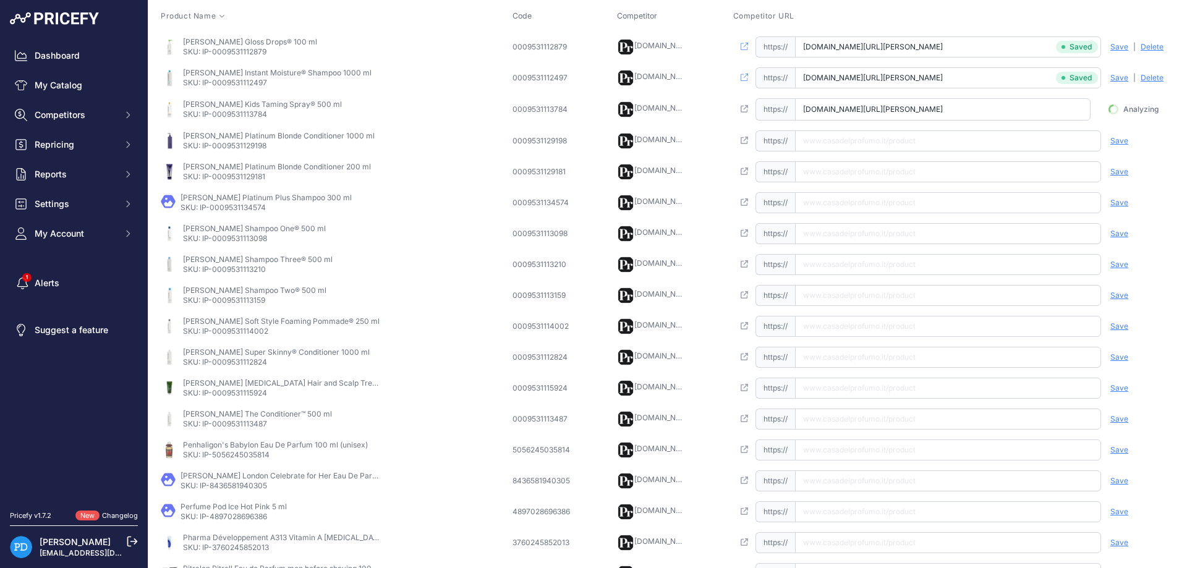
scroll to position [0, 15]
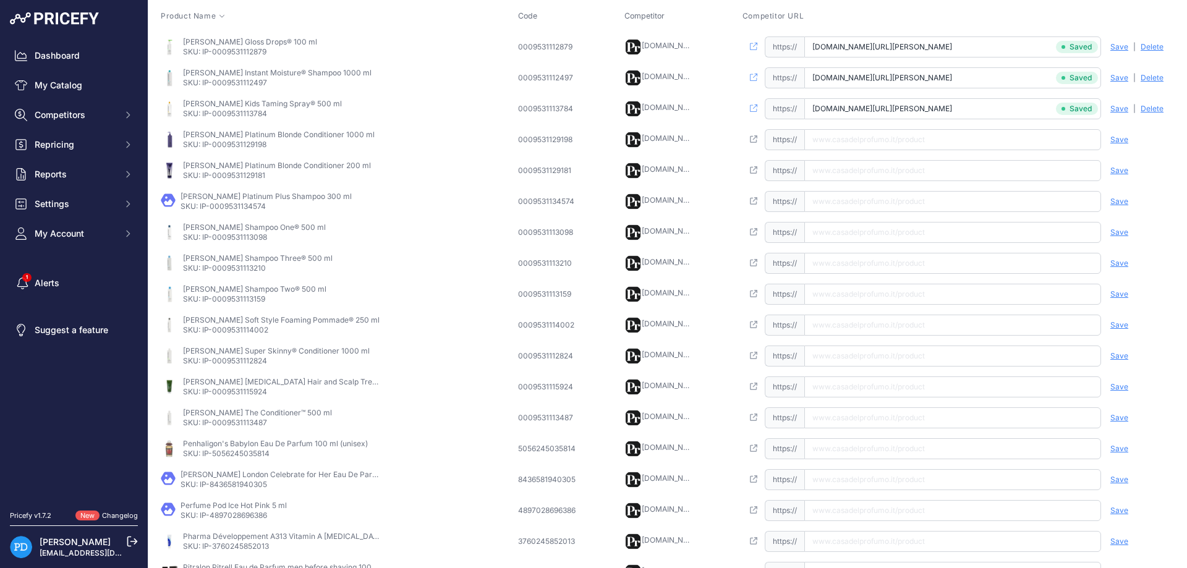
click at [252, 145] on p "SKU: IP-0009531129198" at bounding box center [279, 145] width 192 height 10
click at [884, 134] on input "text" at bounding box center [952, 139] width 297 height 21
type input "[DOMAIN_NAME][URL][PERSON_NAME]"
click at [1127, 137] on span "Save" at bounding box center [1120, 140] width 18 height 10
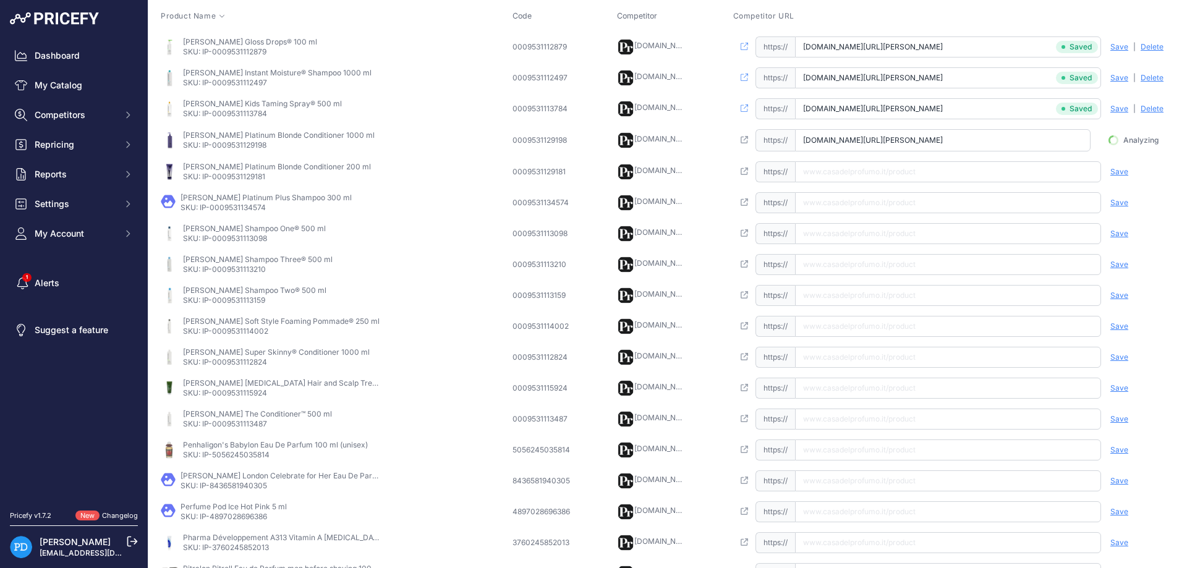
scroll to position [0, 32]
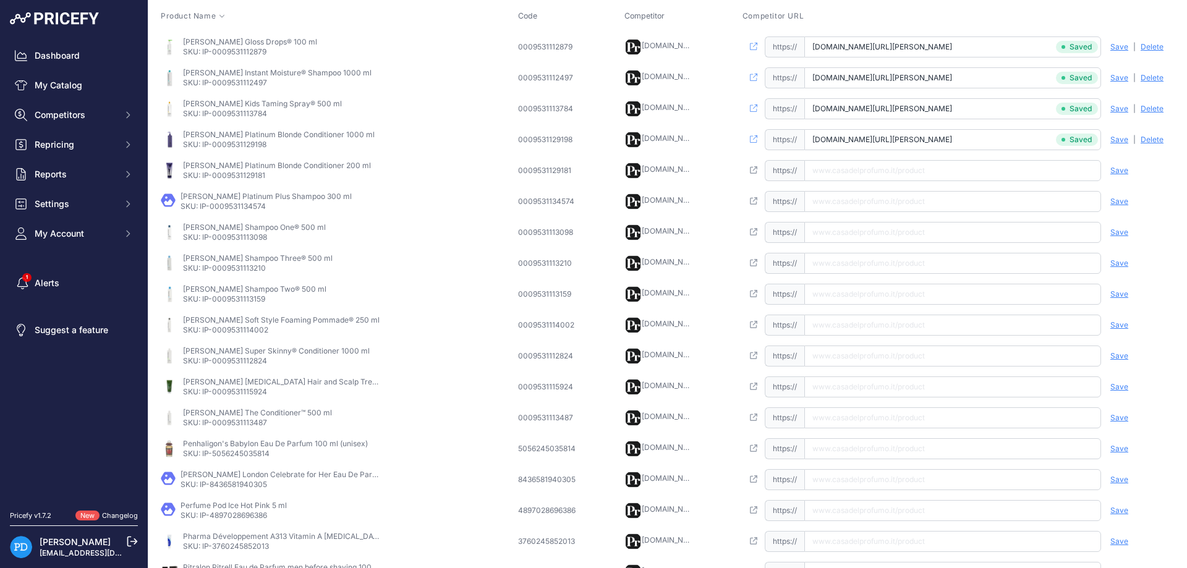
click at [243, 179] on p "SKU: IP-0009531129181" at bounding box center [277, 176] width 188 height 10
click at [871, 170] on input "text" at bounding box center [952, 170] width 297 height 21
type input "[DOMAIN_NAME][URL][PERSON_NAME]"
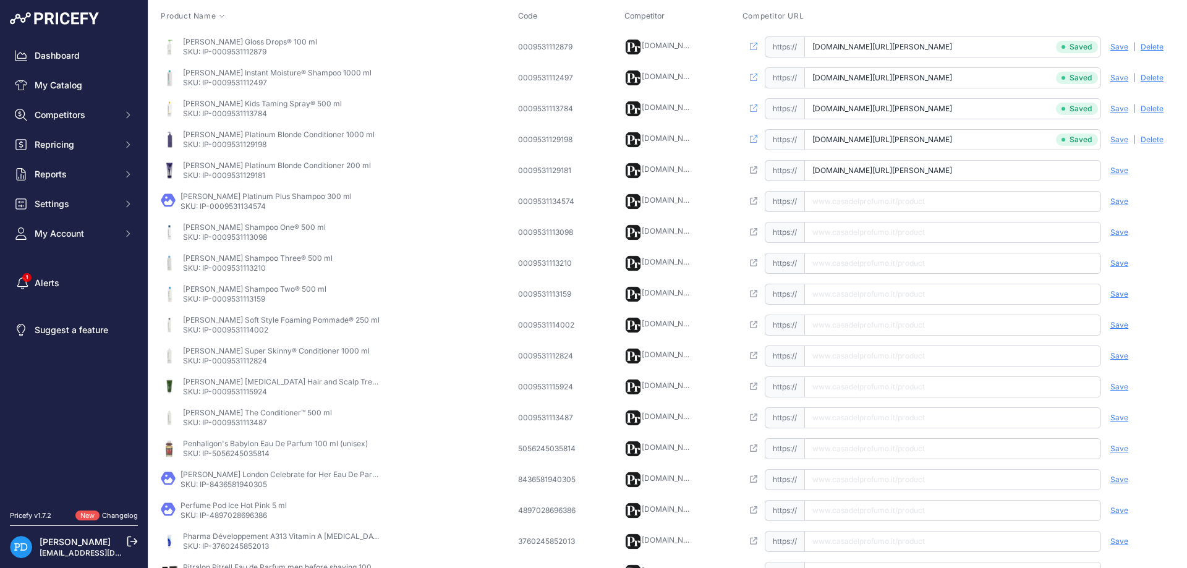
click at [1115, 171] on span "Save" at bounding box center [1120, 171] width 18 height 10
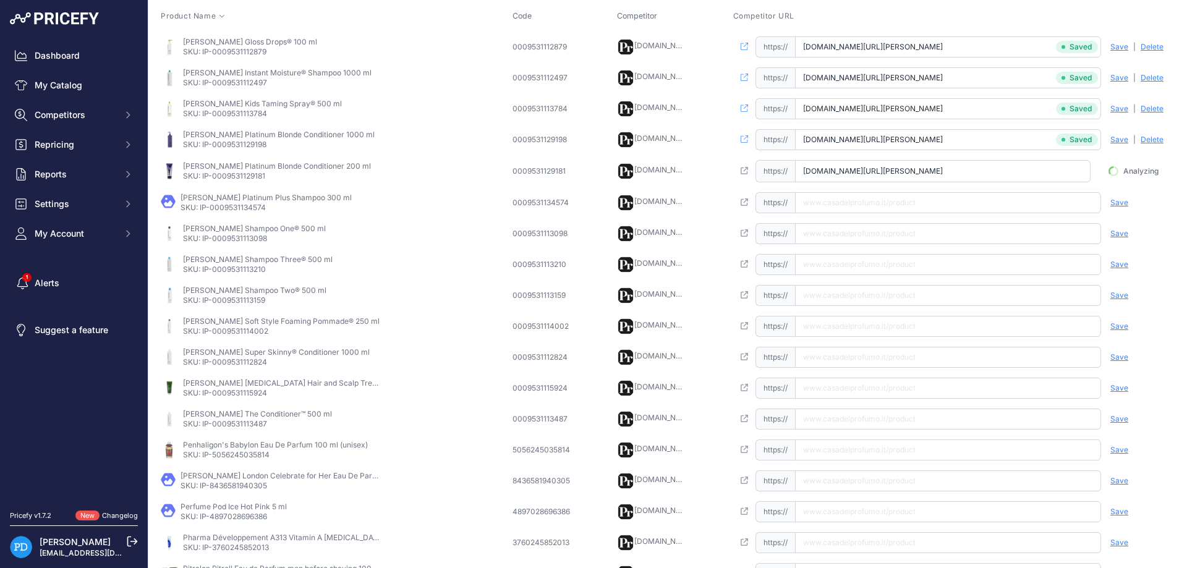
scroll to position [0, 23]
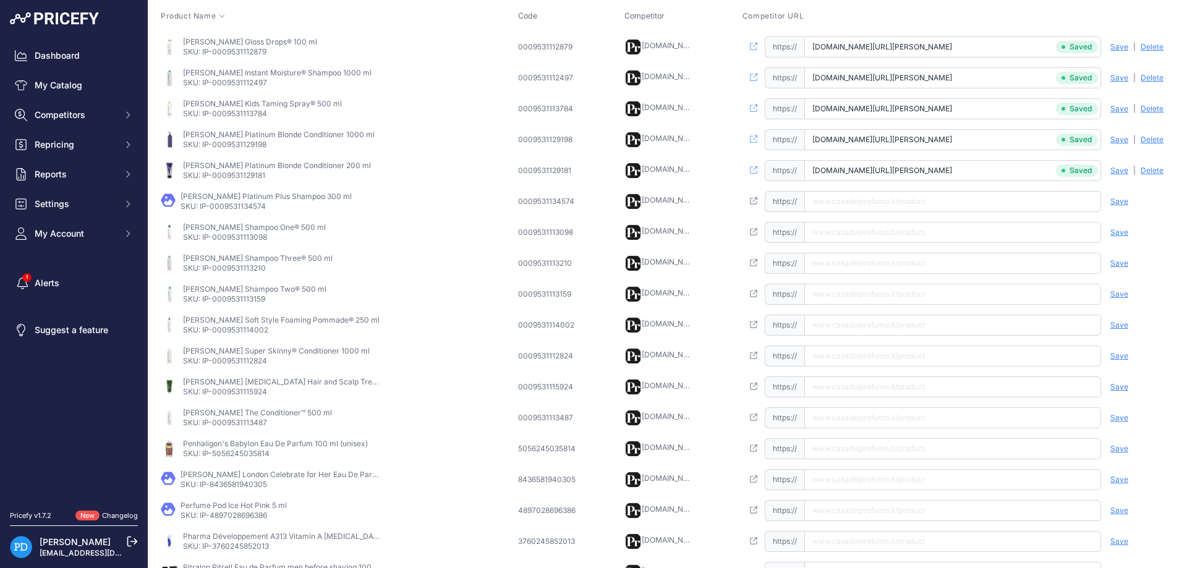
click at [223, 210] on p "SKU: IP-0009531134574" at bounding box center [266, 207] width 171 height 10
click at [846, 200] on input "text" at bounding box center [952, 201] width 297 height 21
type input "[DOMAIN_NAME][URL][PERSON_NAME]"
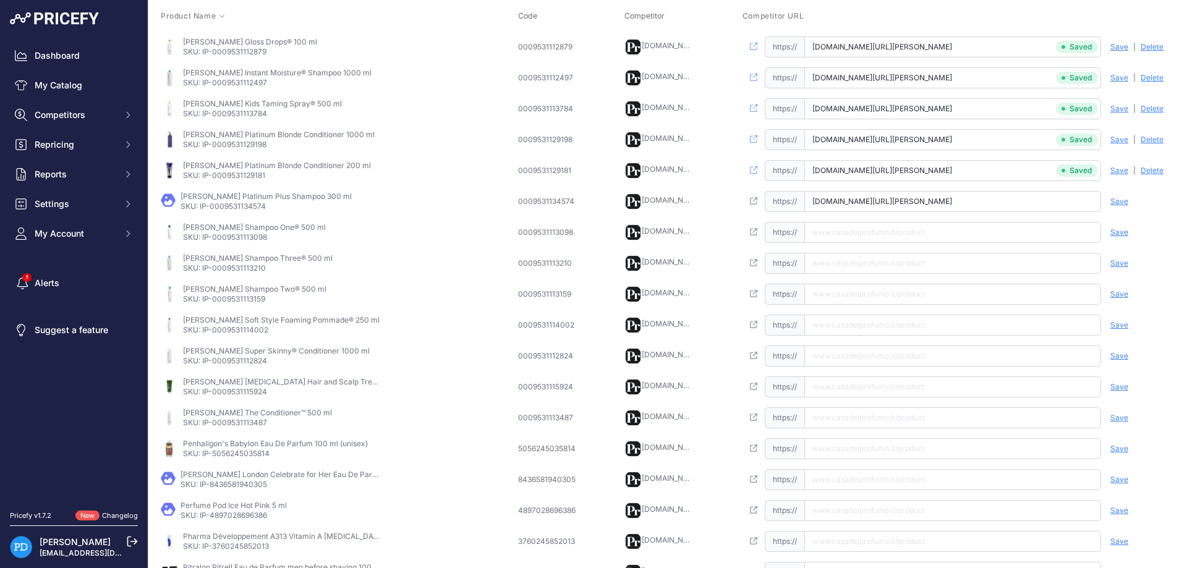
click at [1120, 205] on span "Save" at bounding box center [1120, 202] width 18 height 10
click at [224, 242] on td "[PERSON_NAME] Shampoo One® 500 ml SKU: IP-0009531113098" at bounding box center [336, 232] width 357 height 31
click at [874, 236] on input "text" at bounding box center [952, 232] width 297 height 21
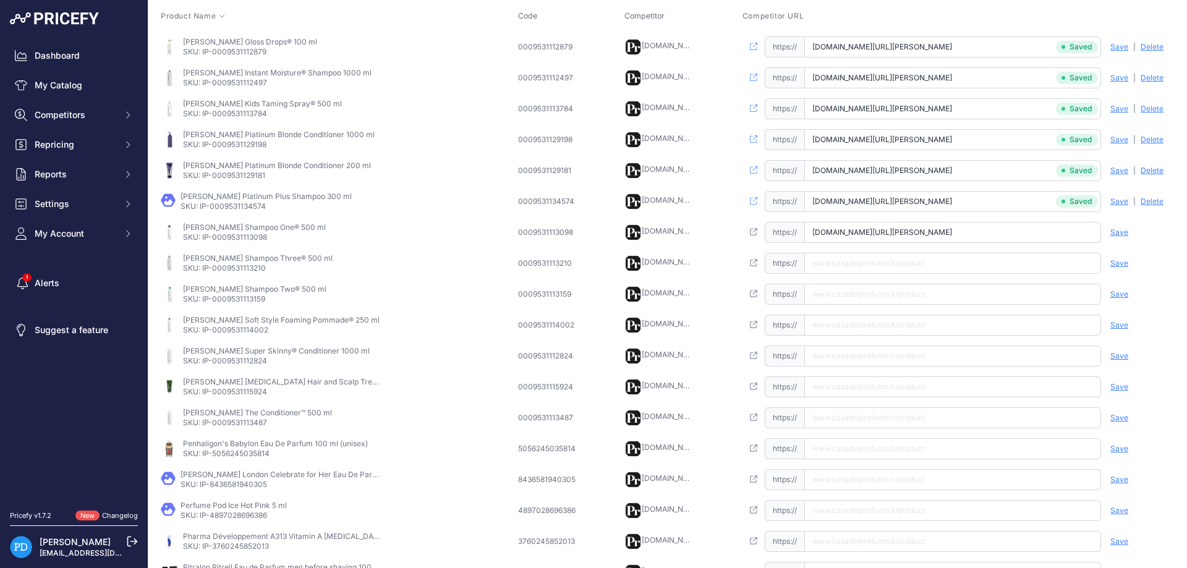
scroll to position [0, 0]
type input "[DOMAIN_NAME][URL][PERSON_NAME]"
click at [1116, 233] on span "Save" at bounding box center [1120, 233] width 18 height 10
click at [245, 267] on p "SKU: IP-0009531113210" at bounding box center [258, 268] width 150 height 10
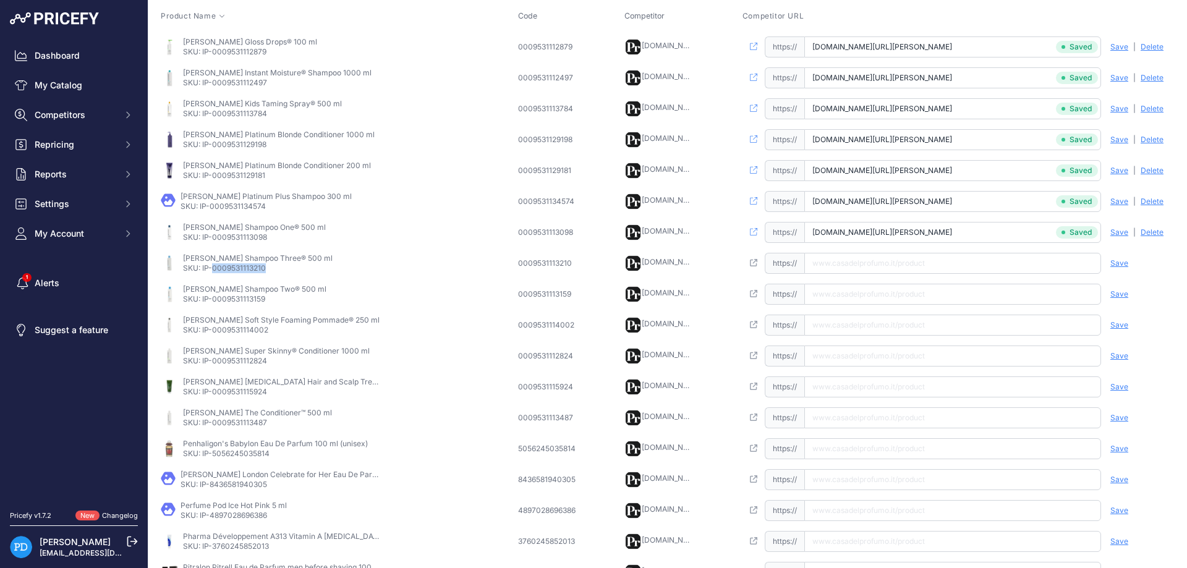
click at [245, 267] on p "SKU: IP-0009531113210" at bounding box center [258, 268] width 150 height 10
click at [856, 264] on input "text" at bounding box center [952, 263] width 297 height 21
type input "[DOMAIN_NAME][URL][PERSON_NAME]"
click at [1124, 268] on span "Save" at bounding box center [1120, 263] width 18 height 10
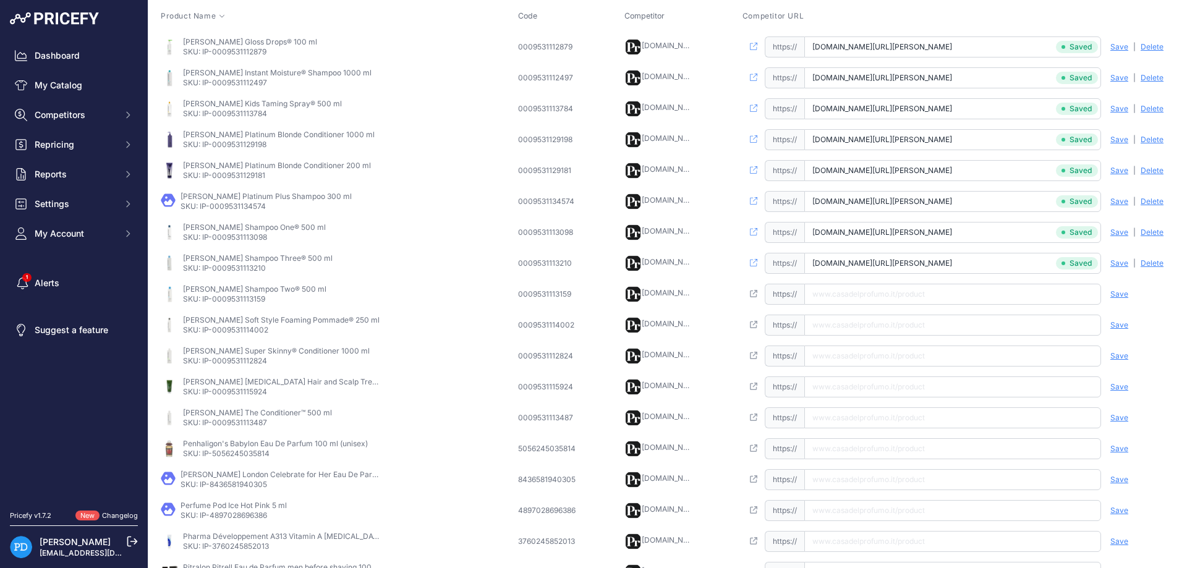
click at [249, 303] on p "SKU: IP-0009531113159" at bounding box center [254, 299] width 143 height 10
click at [900, 307] on td "Open this link https:// Saved false Save Analyzing | [GEOGRAPHIC_DATA] Deleting" at bounding box center [958, 294] width 437 height 31
click at [901, 297] on input "text" at bounding box center [952, 294] width 297 height 21
type input "[DOMAIN_NAME][URL][PERSON_NAME]"
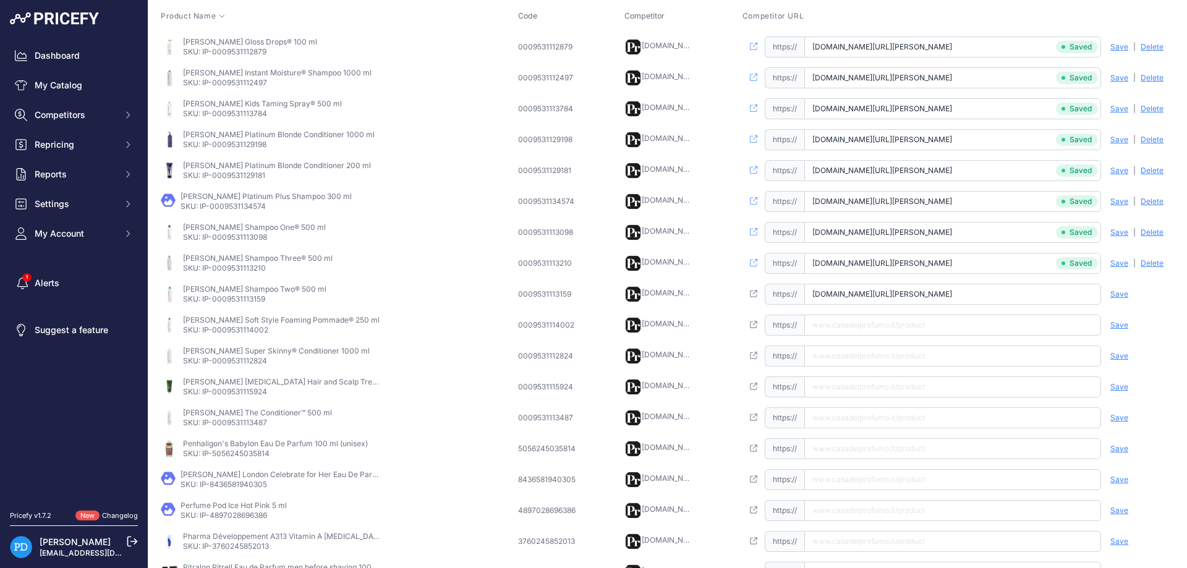
click at [1119, 294] on span "Save" at bounding box center [1120, 294] width 18 height 10
click at [246, 328] on p "SKU: IP-0009531114002" at bounding box center [281, 330] width 197 height 10
click at [876, 334] on input "[URL][DOMAIN_NAME][PERSON_NAME]" at bounding box center [952, 325] width 297 height 21
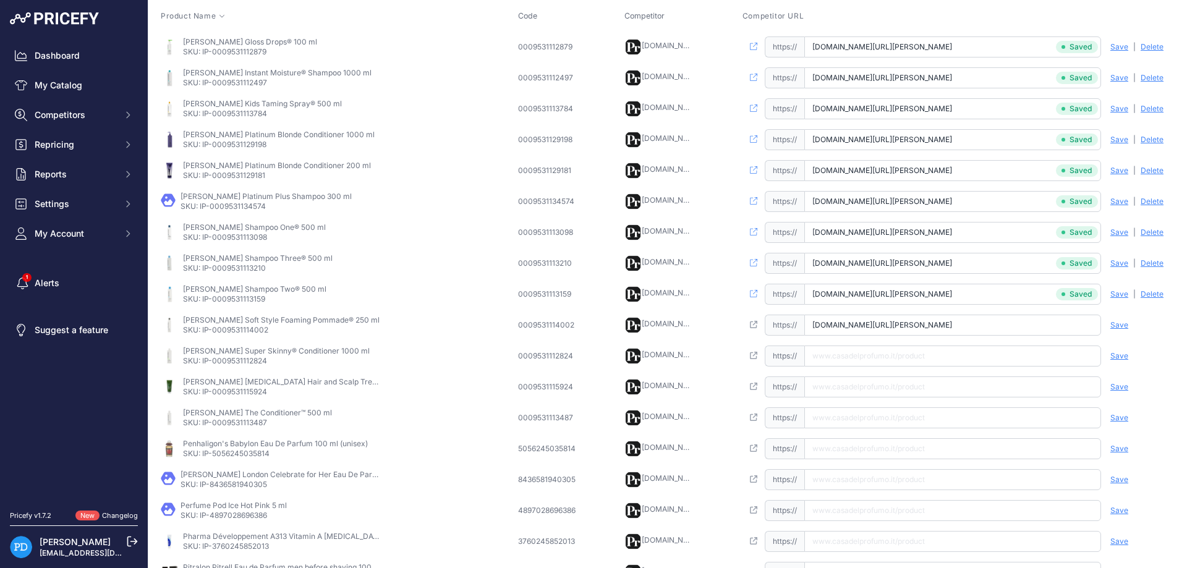
type input "[DOMAIN_NAME][URL][PERSON_NAME]"
click at [1124, 325] on span "Save" at bounding box center [1120, 325] width 18 height 10
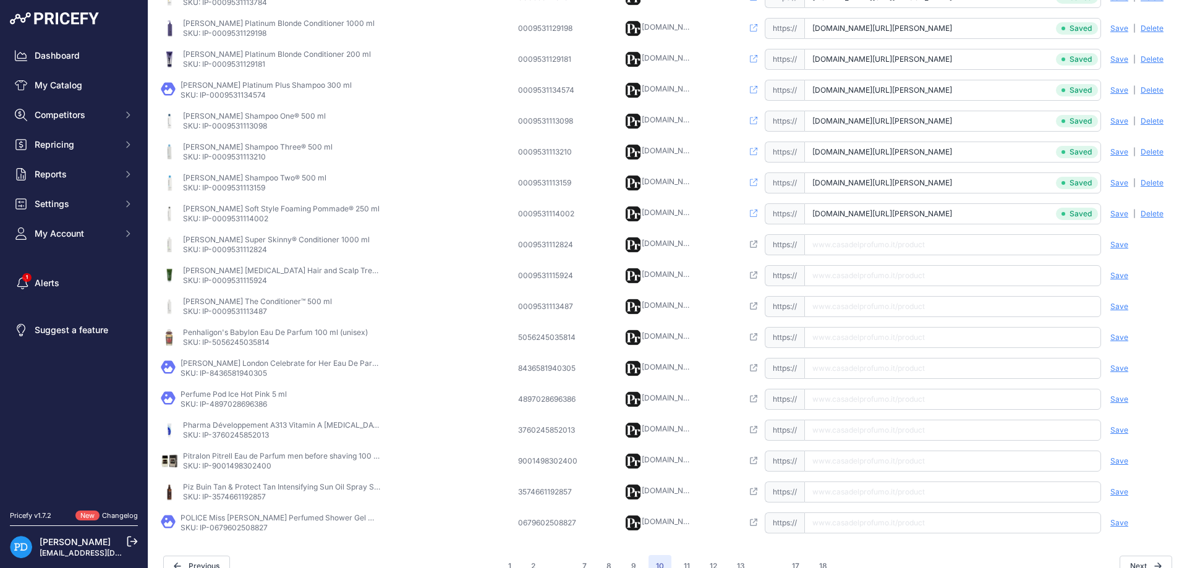
scroll to position [290, 0]
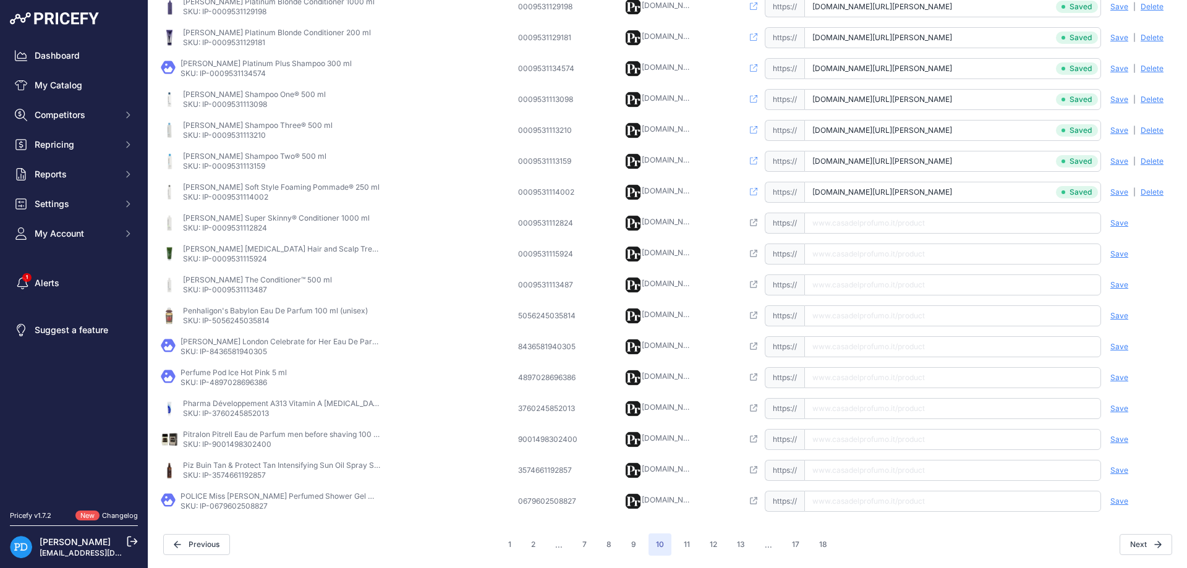
click at [234, 236] on td "[PERSON_NAME] Super Skinny® Conditioner 1000 ml SKU: IP-0009531112824" at bounding box center [336, 223] width 357 height 31
click at [821, 224] on input "[URL][DOMAIN_NAME][PERSON_NAME]" at bounding box center [952, 223] width 297 height 21
type input "[DOMAIN_NAME][URL][PERSON_NAME]"
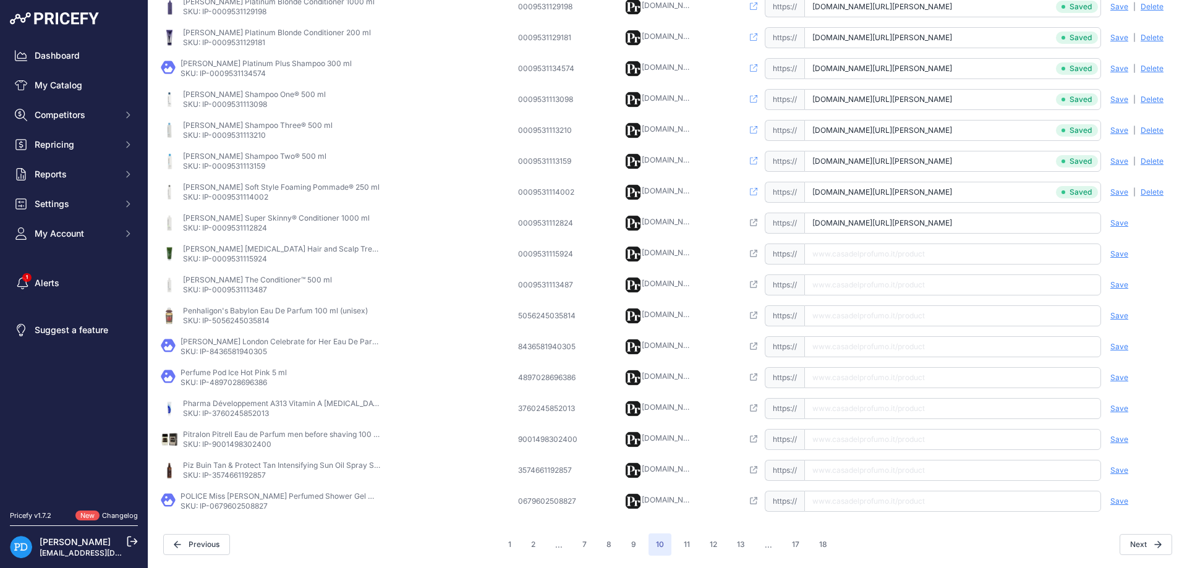
click at [1135, 223] on div "Save Analyzing | [GEOGRAPHIC_DATA] Deleting" at bounding box center [1138, 223] width 74 height 21
click at [1121, 224] on span "Save" at bounding box center [1120, 223] width 18 height 10
click at [249, 260] on p "SKU: IP-0009531115924" at bounding box center [282, 259] width 198 height 10
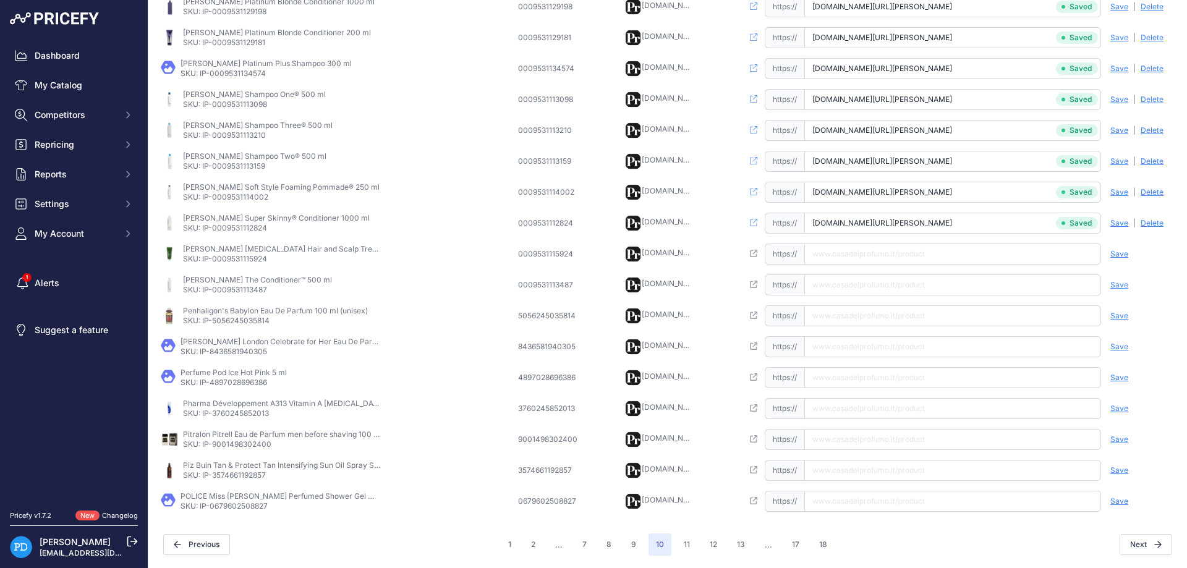
click at [862, 254] on input "text" at bounding box center [952, 254] width 297 height 21
type input "[DOMAIN_NAME][URL][PERSON_NAME][MEDICAL_DATA]"
click at [1117, 252] on span "Save" at bounding box center [1120, 254] width 18 height 10
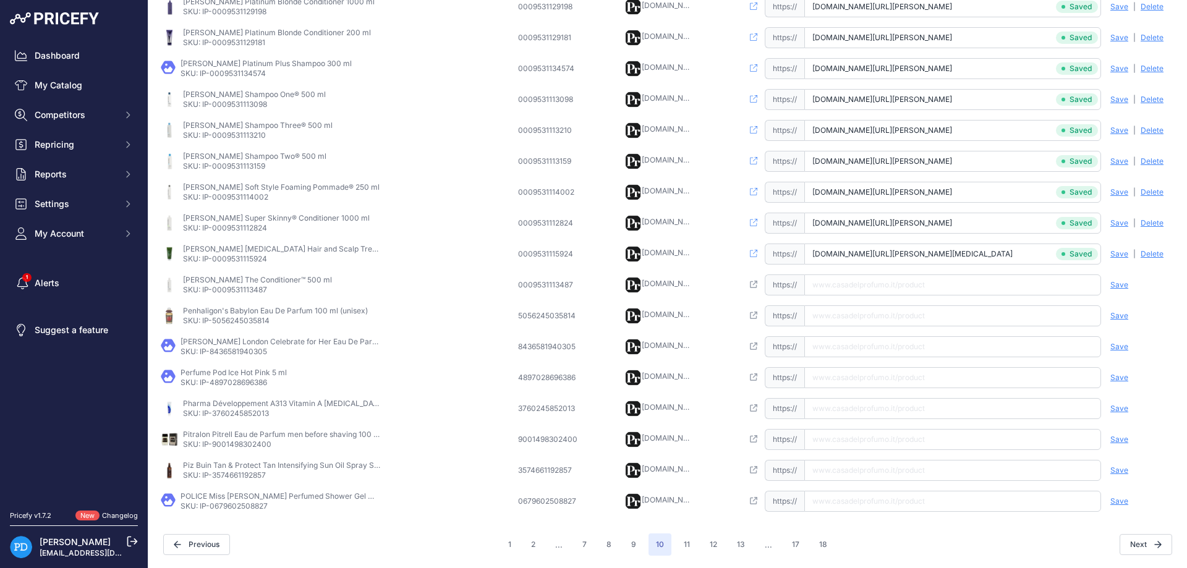
click at [233, 291] on p "SKU: IP-0009531113487" at bounding box center [257, 290] width 149 height 10
click at [897, 291] on input "text" at bounding box center [952, 285] width 297 height 21
type input "[DOMAIN_NAME][URL][PERSON_NAME]"
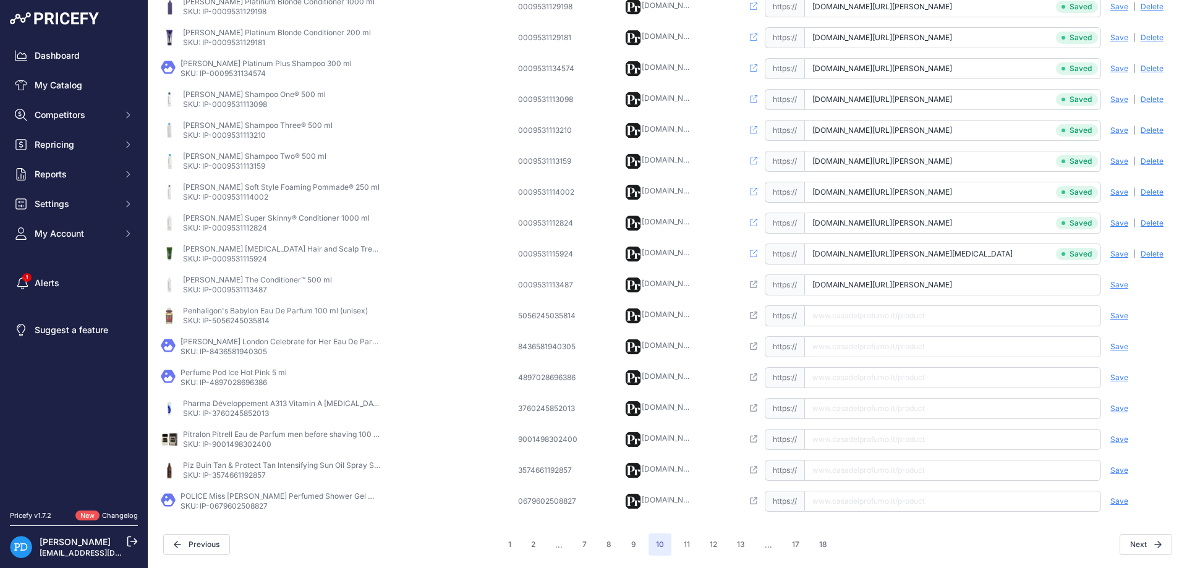
click at [1116, 285] on span "Save" at bounding box center [1120, 285] width 18 height 10
click at [258, 321] on p "SKU: IP-5056245035814" at bounding box center [275, 321] width 185 height 10
click at [870, 310] on input "text" at bounding box center [952, 315] width 297 height 21
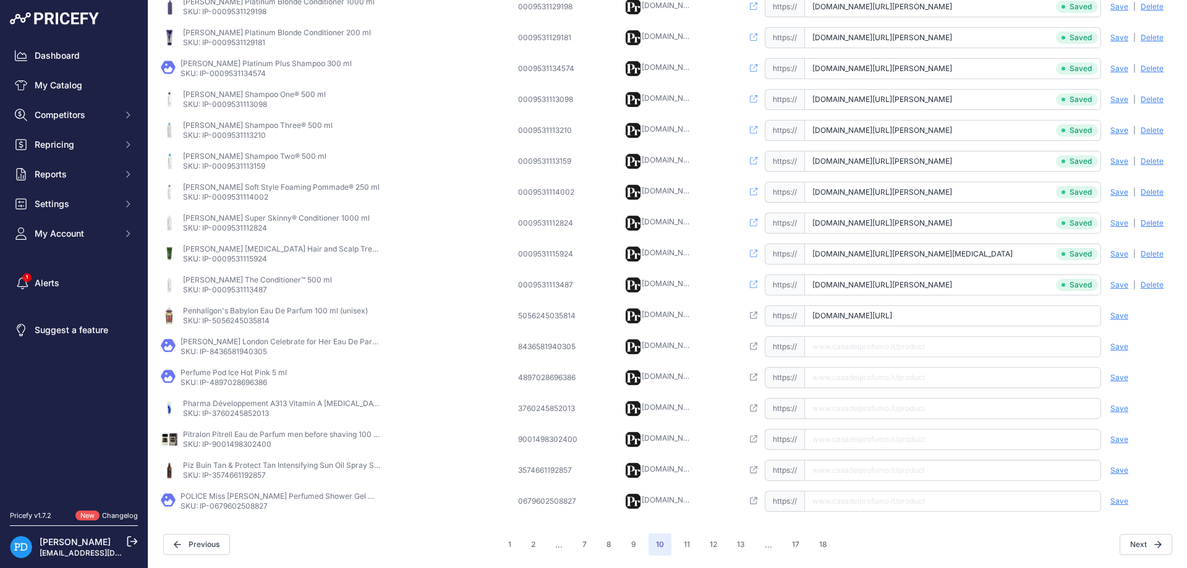
scroll to position [0, 41]
type input "[DOMAIN_NAME][URL]"
click at [1119, 314] on span "Save" at bounding box center [1120, 316] width 18 height 10
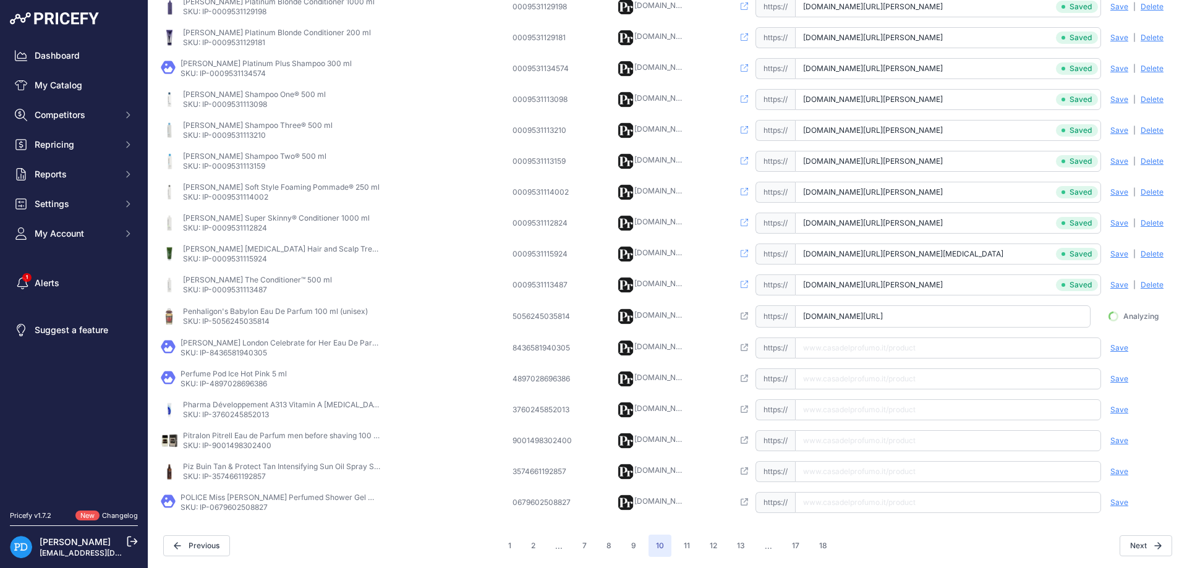
scroll to position [0, 33]
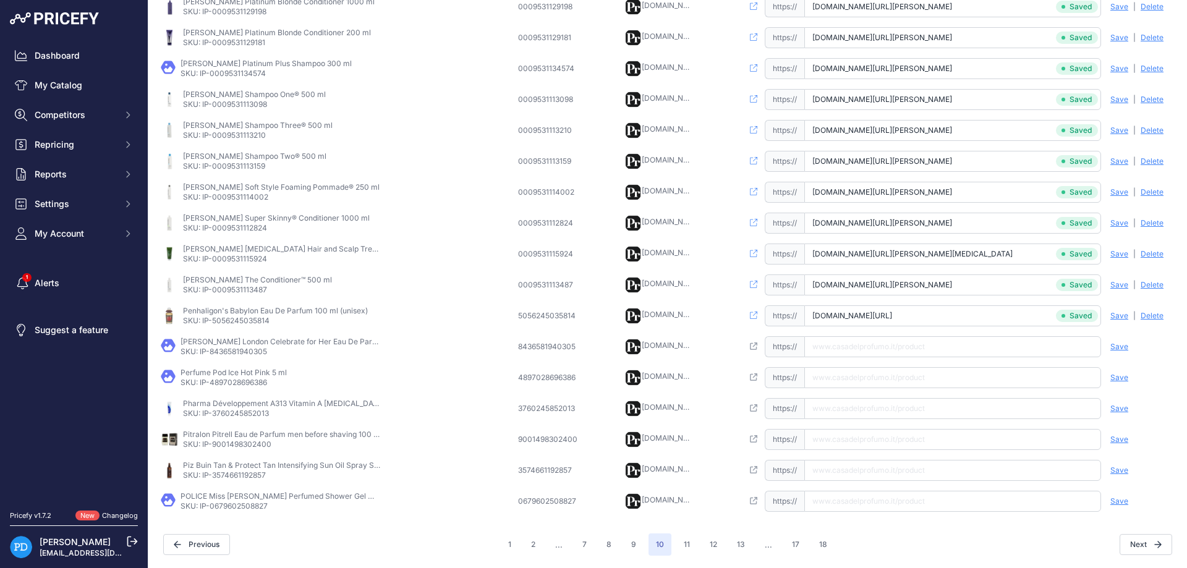
click at [242, 357] on td "[PERSON_NAME] London Celebrate for Her Eau De Parfum 80 ml ([PERSON_NAME]) SKU:…" at bounding box center [336, 346] width 357 height 31
click at [876, 348] on input "text" at bounding box center [952, 346] width 297 height 21
type input "[DOMAIN_NAME][URL][PERSON_NAME]"
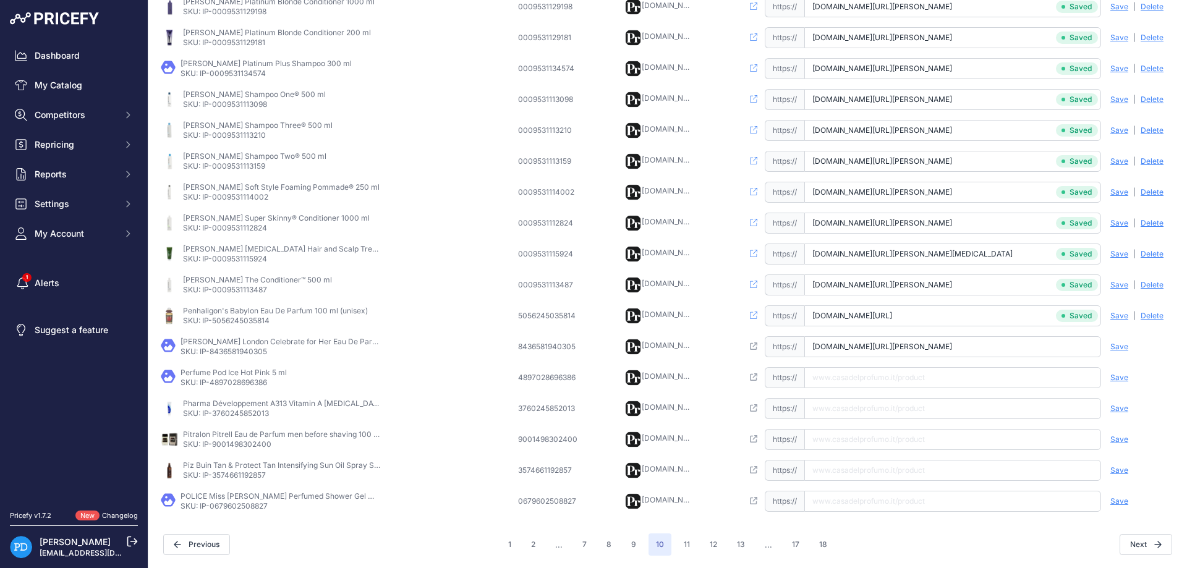
click at [1120, 349] on span "Save" at bounding box center [1120, 347] width 18 height 10
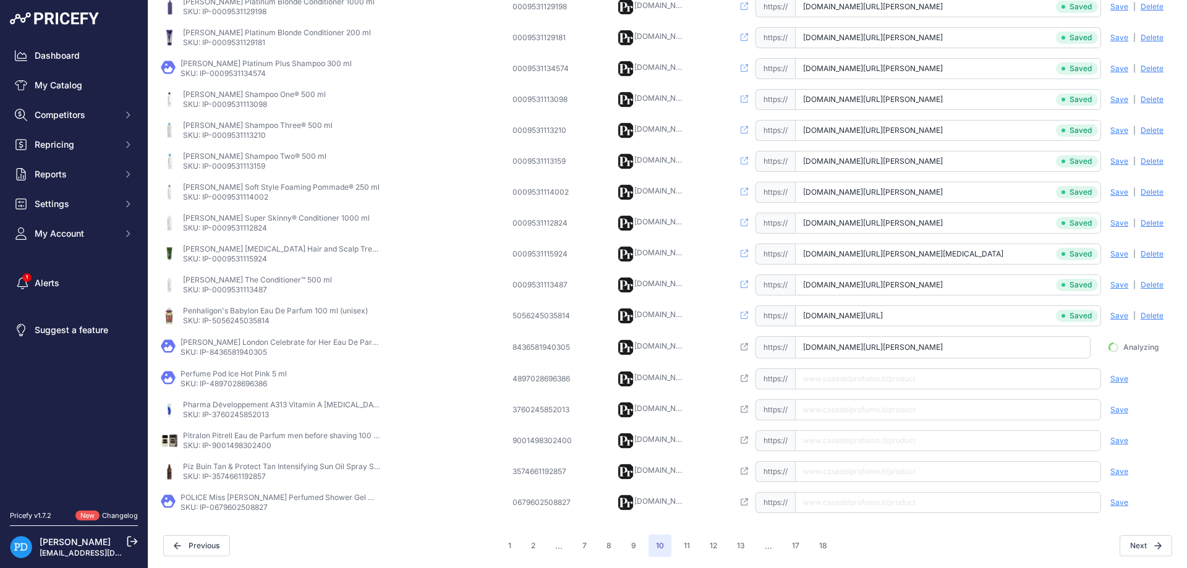
scroll to position [0, 83]
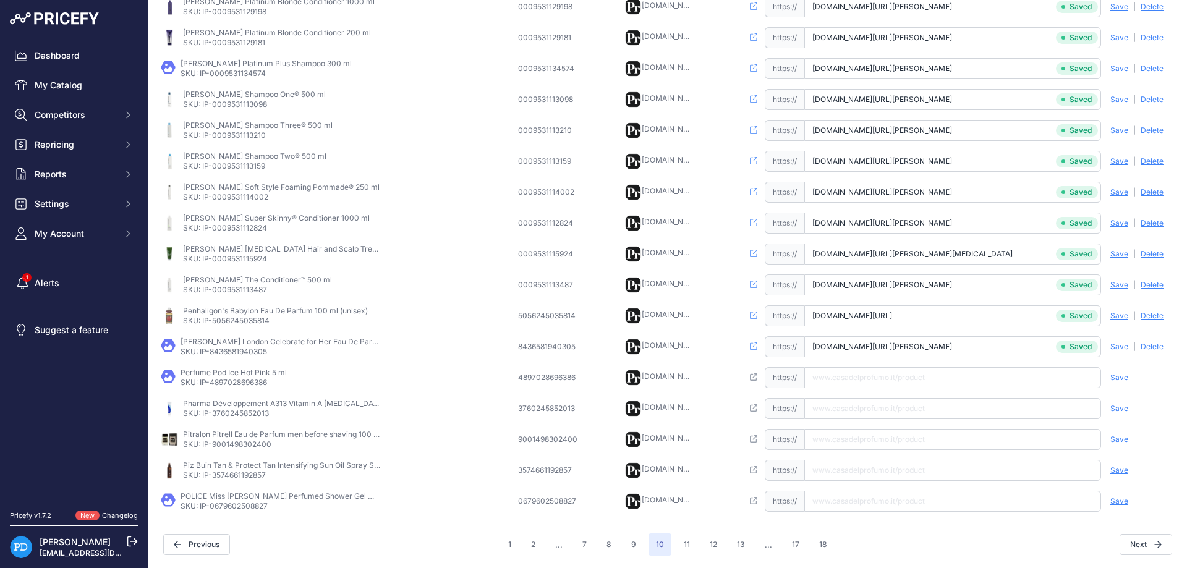
click at [233, 383] on p "SKU: IP-4897028696386" at bounding box center [234, 383] width 106 height 10
click at [884, 372] on input "text" at bounding box center [952, 377] width 297 height 21
type input "[DOMAIN_NAME][URL]"
click at [1122, 378] on span "Save" at bounding box center [1120, 378] width 18 height 10
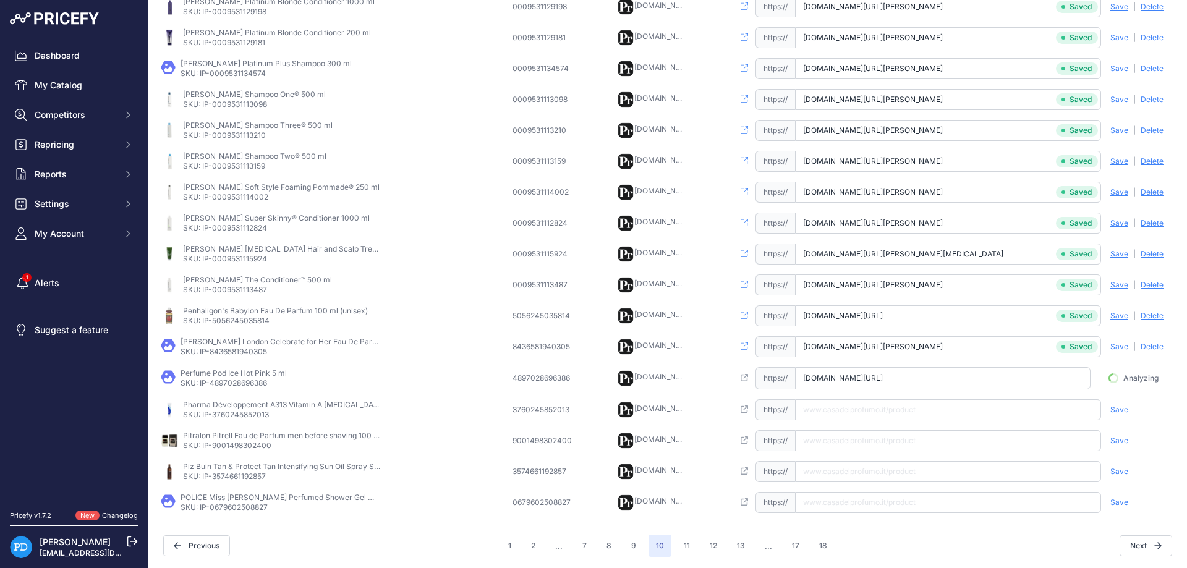
scroll to position [0, 80]
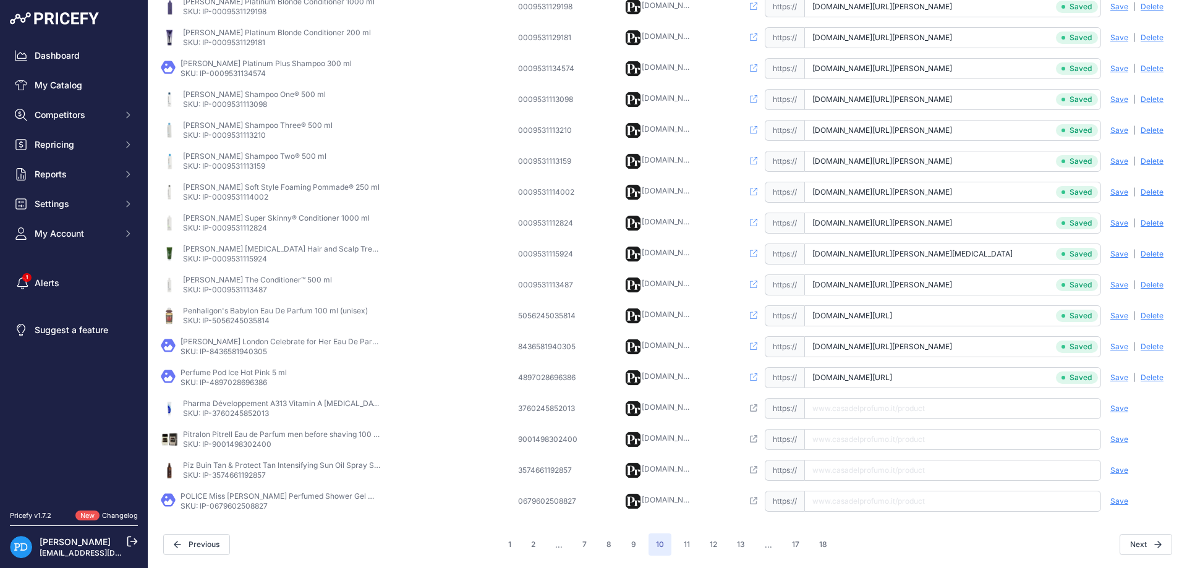
click at [252, 414] on p "SKU: IP-3760245852013" at bounding box center [282, 414] width 198 height 10
click at [893, 405] on input "text" at bounding box center [952, 408] width 297 height 21
type input "[DOMAIN_NAME][URL][MEDICAL_DATA]"
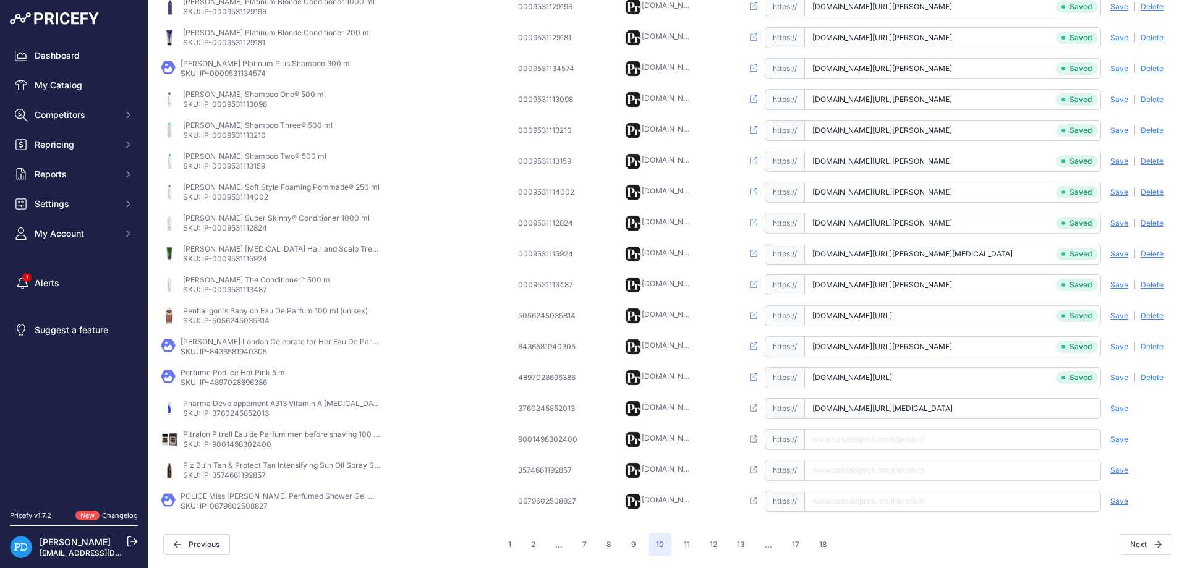
click at [1123, 411] on span "Save" at bounding box center [1120, 409] width 18 height 10
click at [259, 449] on p "SKU: IP-9001498302400" at bounding box center [282, 445] width 198 height 10
click at [931, 444] on input "text" at bounding box center [952, 439] width 297 height 21
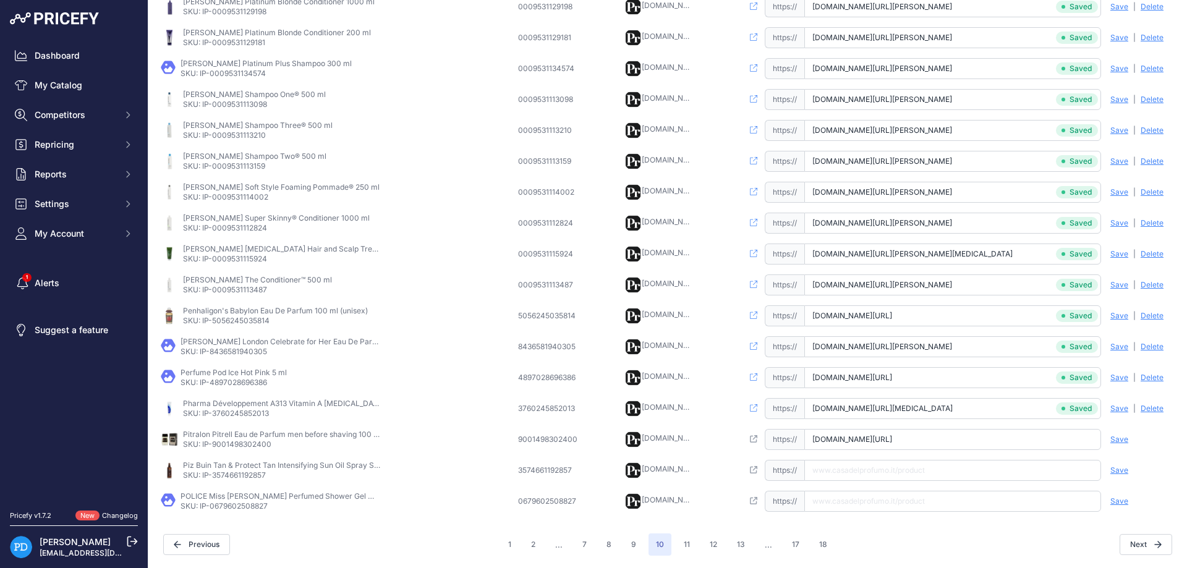
scroll to position [0, 44]
type input "[DOMAIN_NAME][URL]"
click at [1124, 438] on span "Save" at bounding box center [1120, 440] width 18 height 10
click at [249, 470] on p "Piz Buin Tan & Protect Tan Intensifying Sun Oil Spray SPF 30 150 ml" at bounding box center [282, 466] width 198 height 10
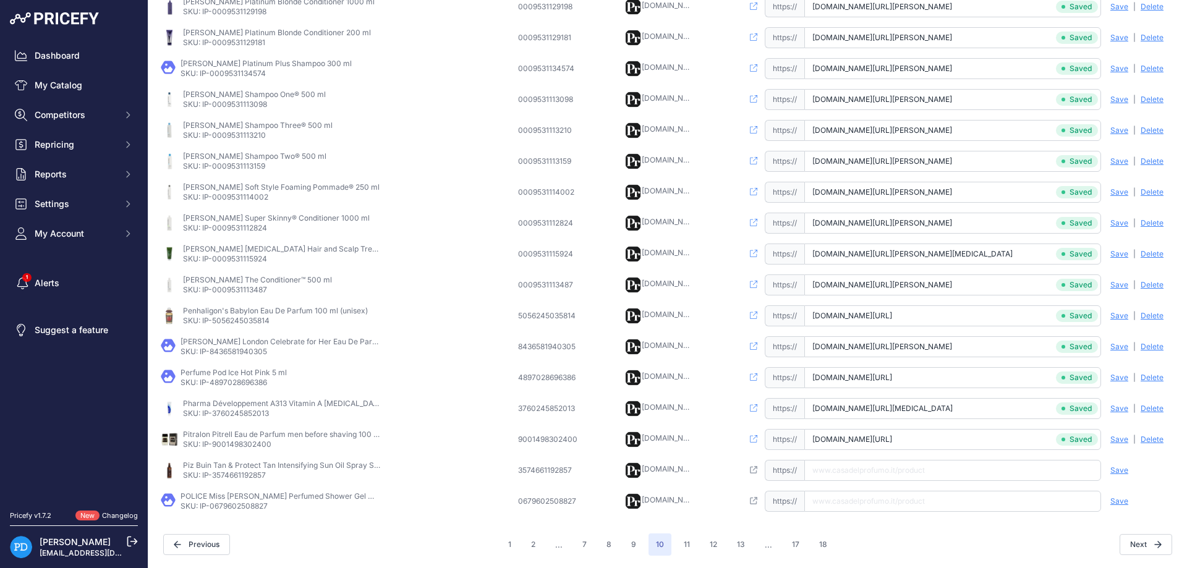
click at [251, 474] on p "SKU: IP-3574661192857" at bounding box center [282, 476] width 198 height 10
click at [870, 474] on input "text" at bounding box center [952, 470] width 297 height 21
type input "[DOMAIN_NAME][URL]"
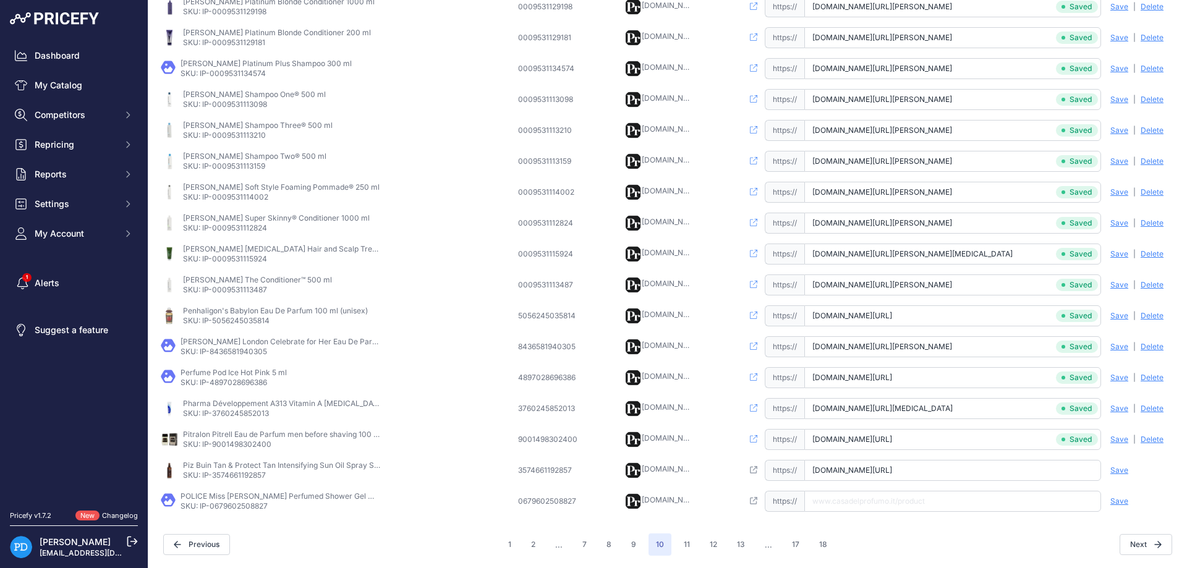
click at [1120, 467] on span "Save" at bounding box center [1120, 471] width 18 height 10
click at [228, 506] on p "SKU: IP-0679602508827" at bounding box center [280, 506] width 198 height 10
drag, startPoint x: 228, startPoint y: 506, endPoint x: 236, endPoint y: 508, distance: 8.4
click at [228, 506] on p "SKU: IP-0679602508827" at bounding box center [280, 506] width 198 height 10
click at [861, 506] on input "text" at bounding box center [952, 501] width 297 height 21
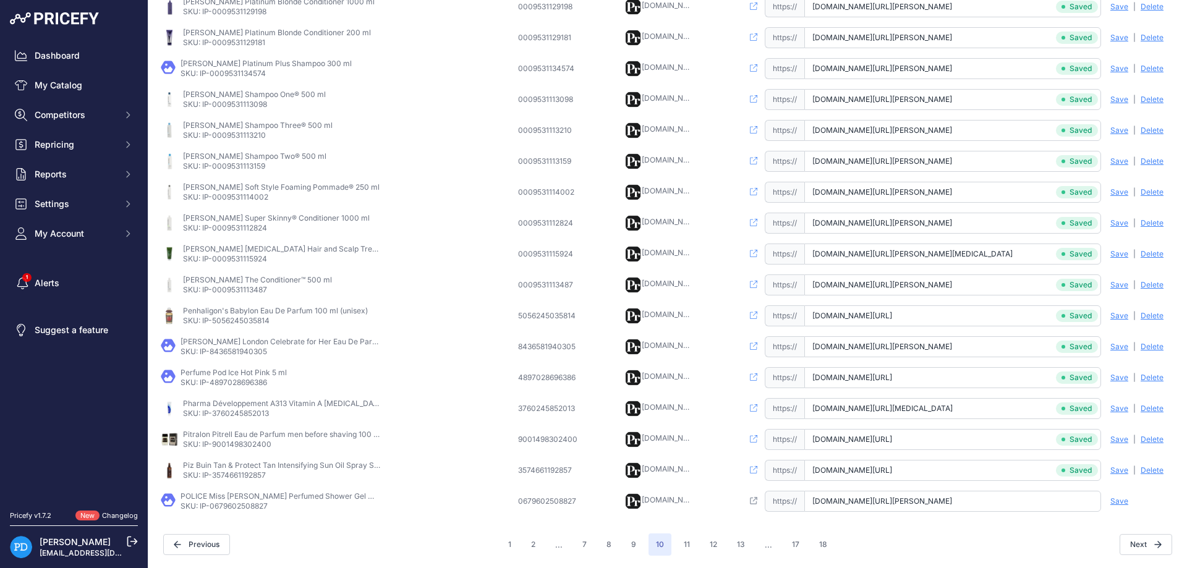
scroll to position [0, 61]
type input "[DOMAIN_NAME][URL][PERSON_NAME]"
click at [1117, 497] on span "Save" at bounding box center [1120, 502] width 18 height 10
click at [926, 536] on div "Next" at bounding box center [1004, 544] width 338 height 21
click at [636, 547] on button "9" at bounding box center [634, 545] width 20 height 22
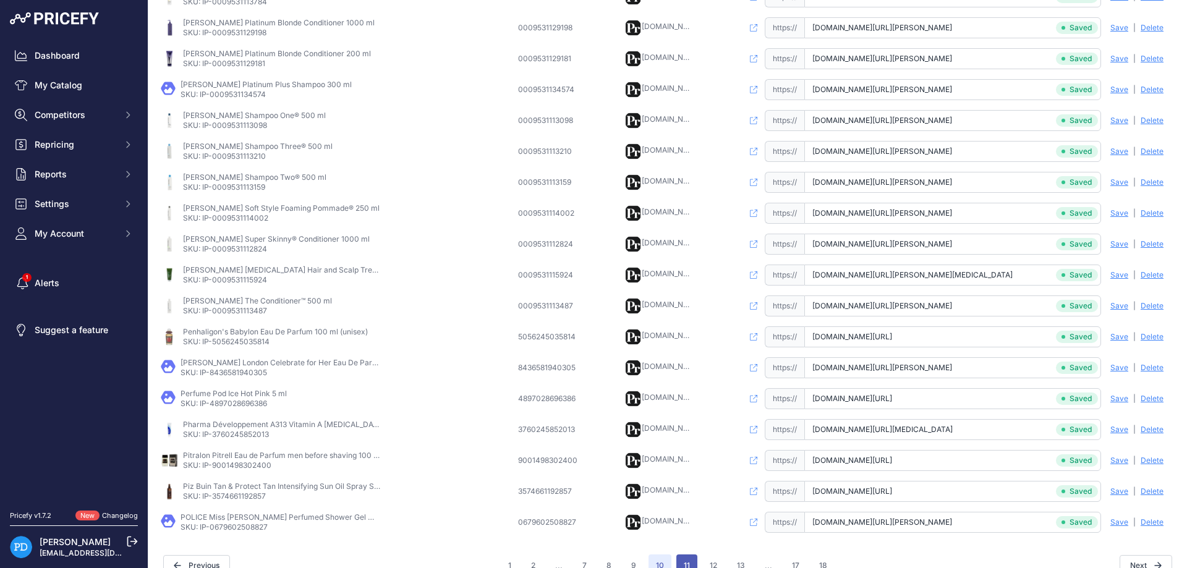
scroll to position [311, 0]
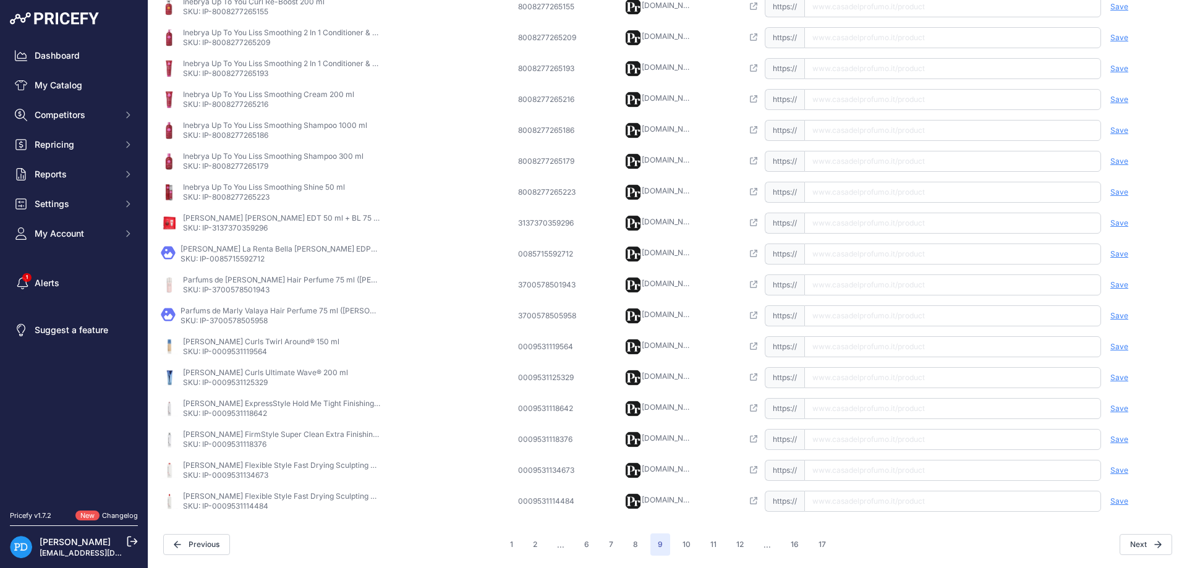
scroll to position [268, 0]
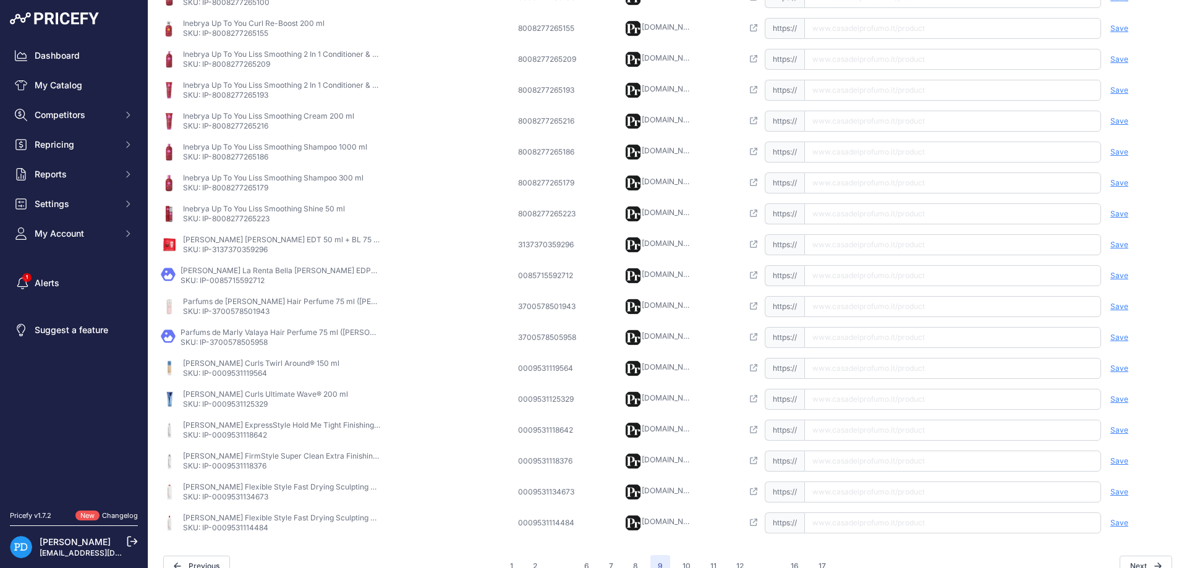
click at [247, 531] on p "SKU: IP-0009531114484" at bounding box center [282, 528] width 198 height 10
click at [847, 521] on input "text" at bounding box center [952, 523] width 297 height 21
type input "[DOMAIN_NAME][URL][PERSON_NAME]"
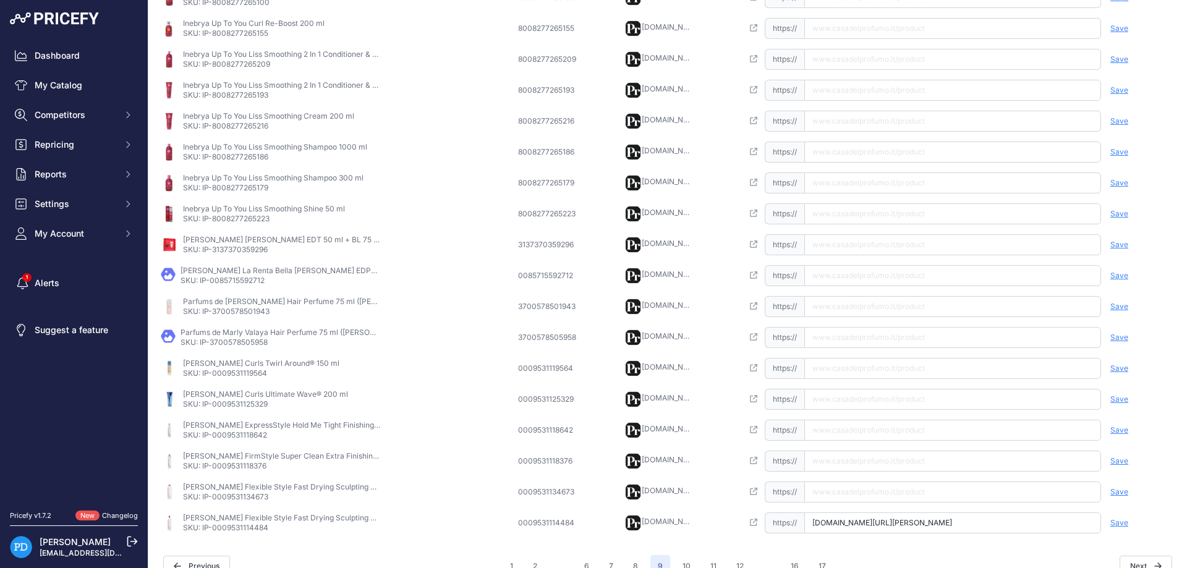
click at [1131, 523] on div "Save Analyzing | [GEOGRAPHIC_DATA] Deleting" at bounding box center [1138, 523] width 74 height 21
click at [1103, 531] on div "Save Analyzing | [GEOGRAPHIC_DATA] Deleting" at bounding box center [1138, 523] width 74 height 21
click at [1114, 526] on span "Save" at bounding box center [1120, 523] width 18 height 10
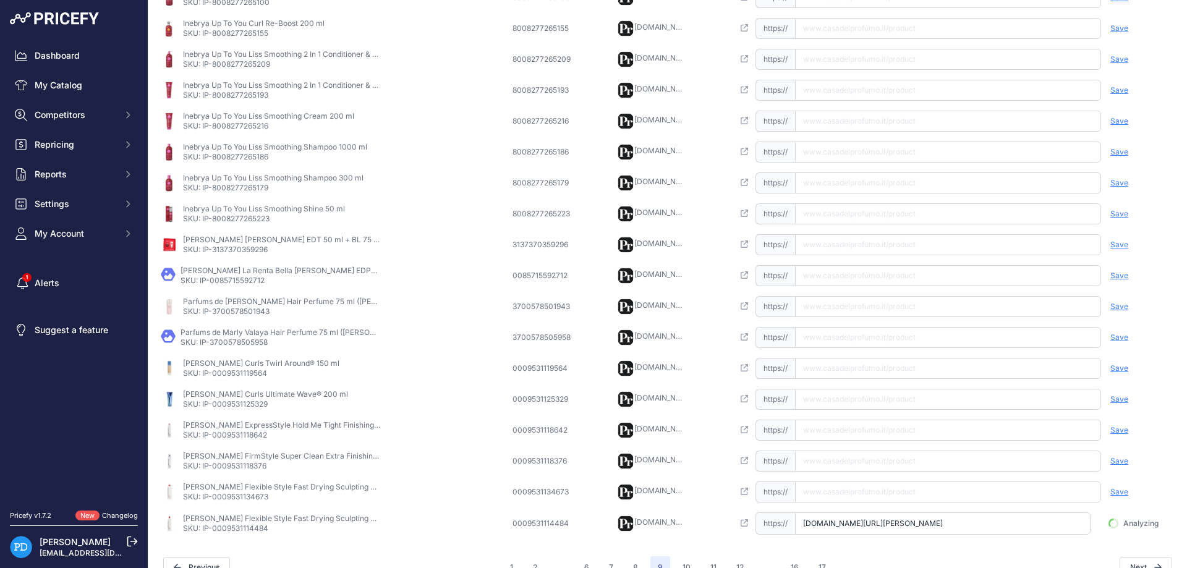
click at [251, 498] on p "SKU: IP-0009531134673" at bounding box center [282, 497] width 198 height 10
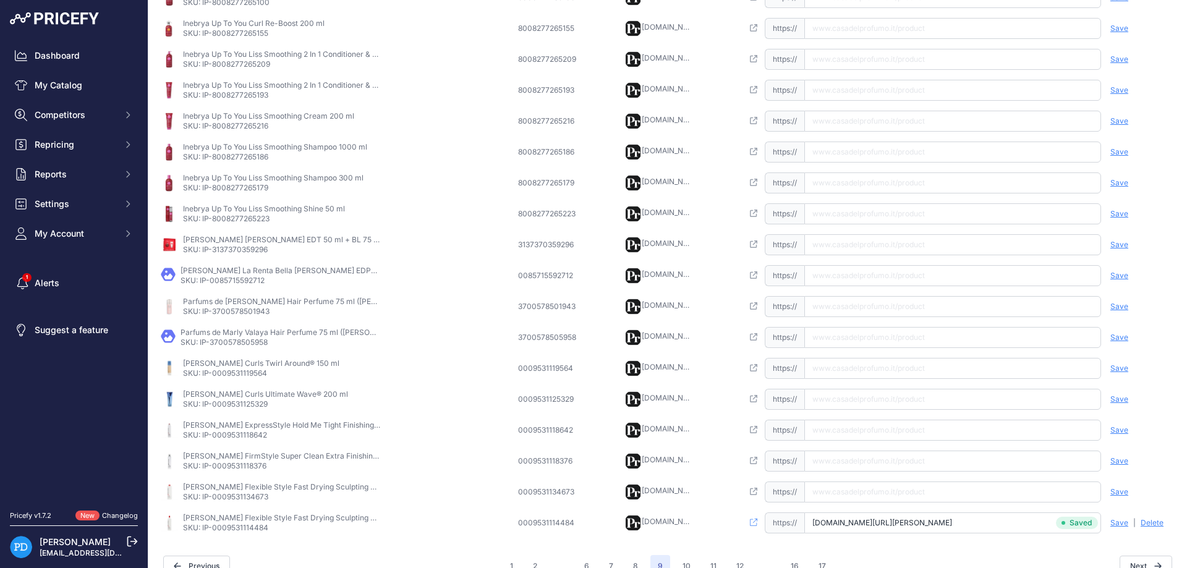
click at [968, 486] on input "text" at bounding box center [952, 492] width 297 height 21
type input "[DOMAIN_NAME][URL][PERSON_NAME]"
click at [1119, 491] on span "Save" at bounding box center [1120, 492] width 18 height 10
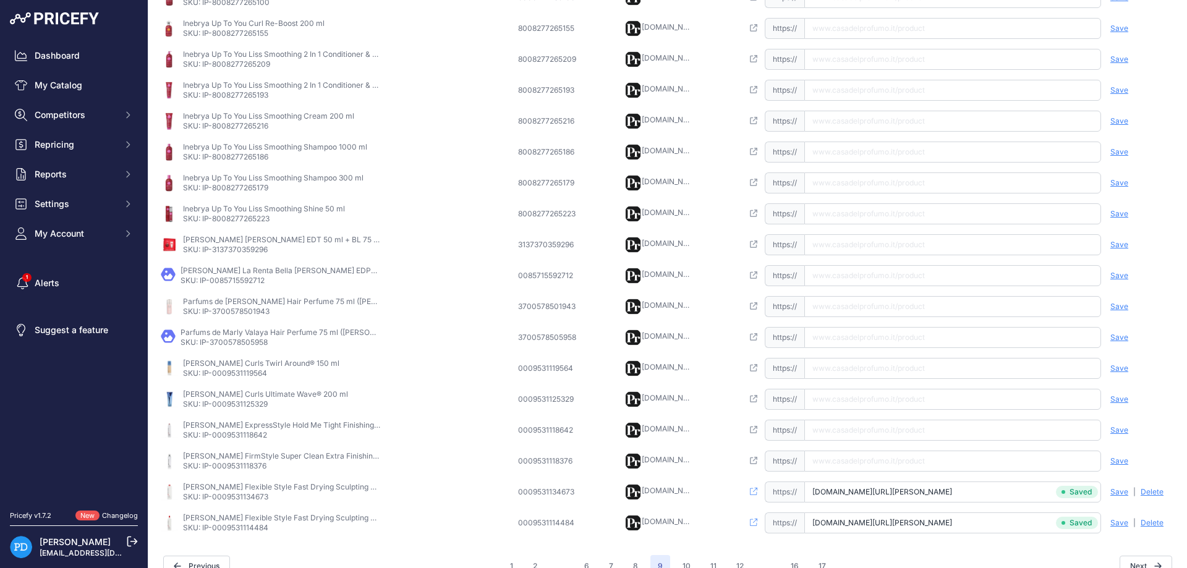
click at [247, 467] on p "SKU: IP-0009531118376" at bounding box center [282, 466] width 198 height 10
click at [851, 458] on input "text" at bounding box center [952, 461] width 297 height 21
type input "[DOMAIN_NAME][URL][PERSON_NAME]"
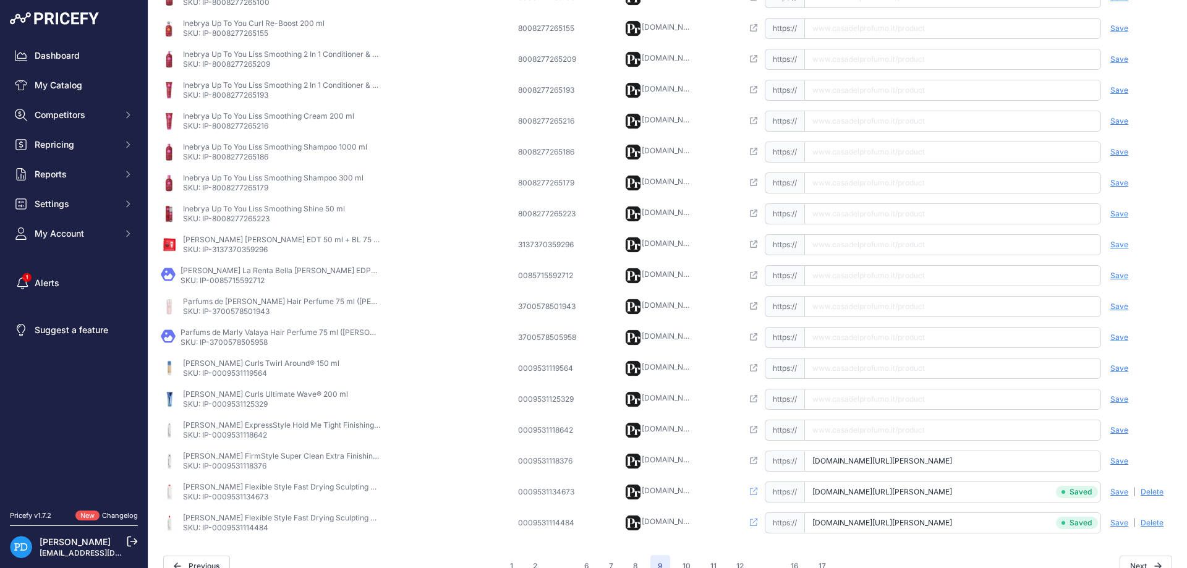
click at [1119, 460] on span "Save" at bounding box center [1120, 461] width 18 height 10
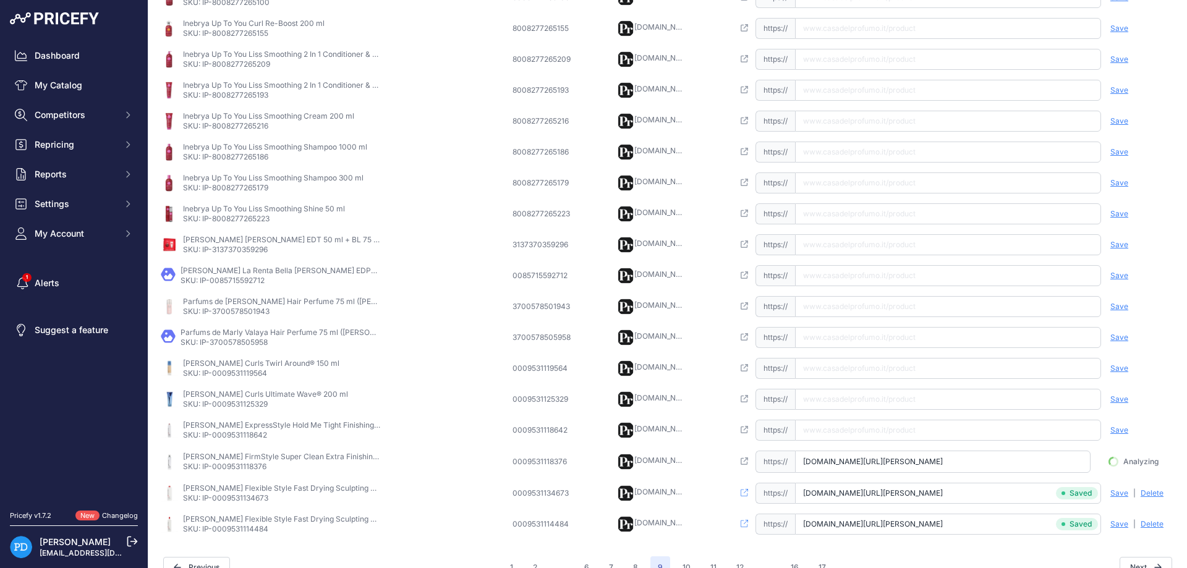
scroll to position [0, 73]
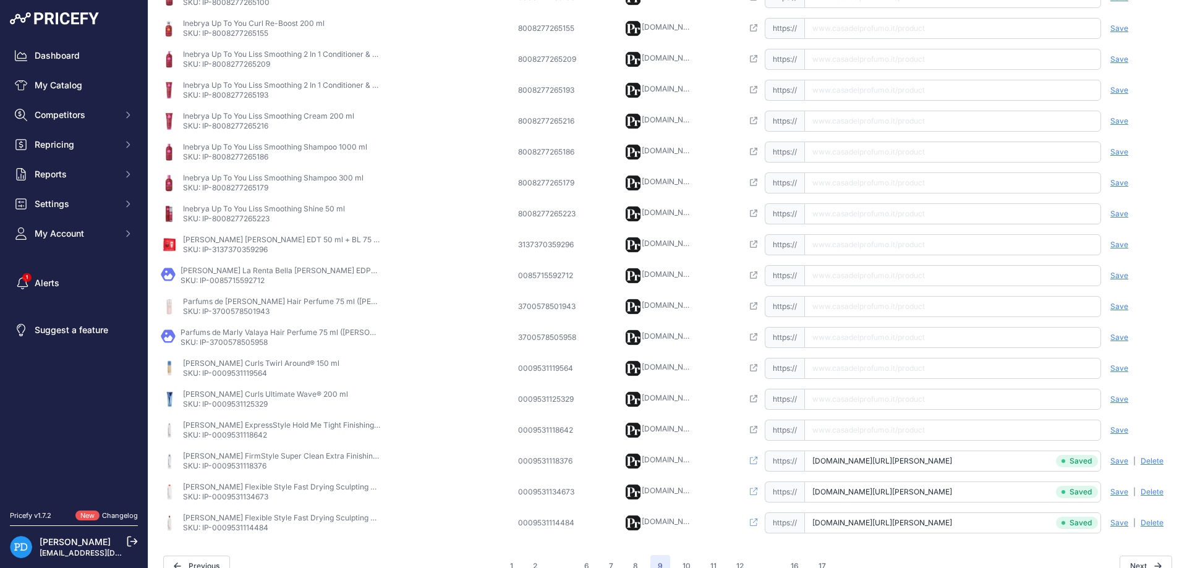
click at [255, 437] on p "SKU: IP-0009531118642" at bounding box center [282, 435] width 198 height 10
click at [888, 419] on td "Open this link https:// Saved false Save Analyzing | [GEOGRAPHIC_DATA] Deleting" at bounding box center [958, 430] width 437 height 31
click at [948, 429] on input "text" at bounding box center [952, 430] width 297 height 21
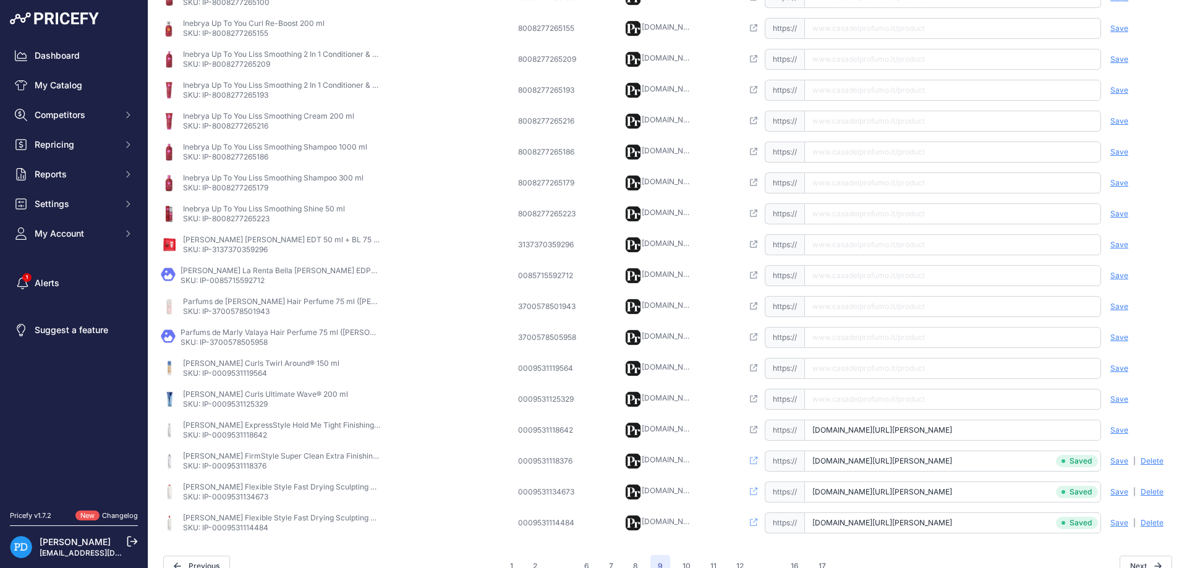
type input "[DOMAIN_NAME][URL][PERSON_NAME]"
click at [1112, 428] on span "Save" at bounding box center [1120, 430] width 18 height 10
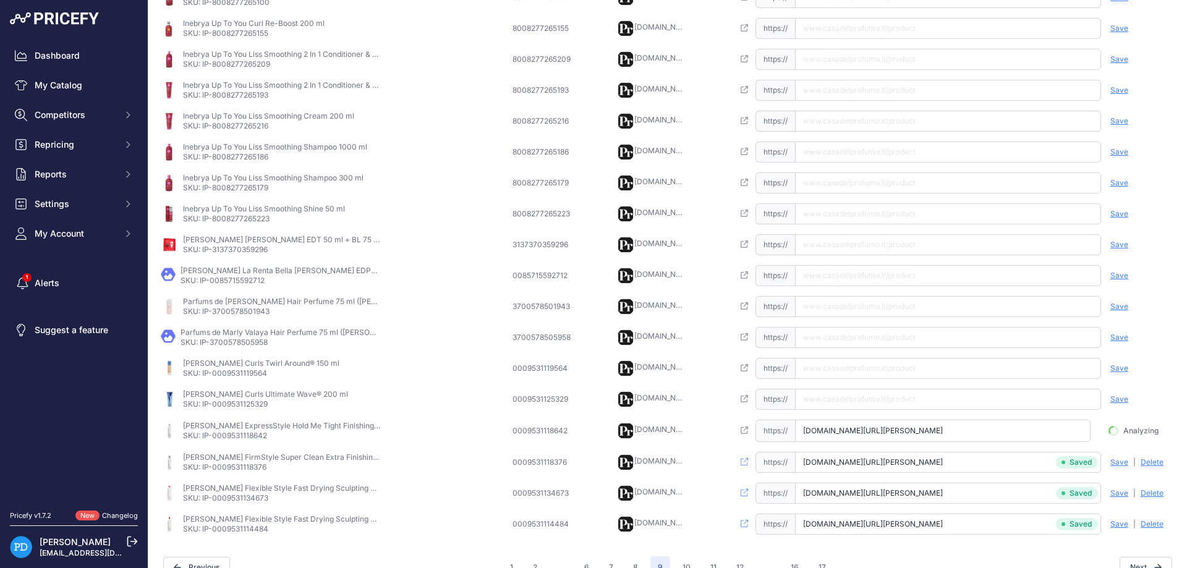
scroll to position [0, 73]
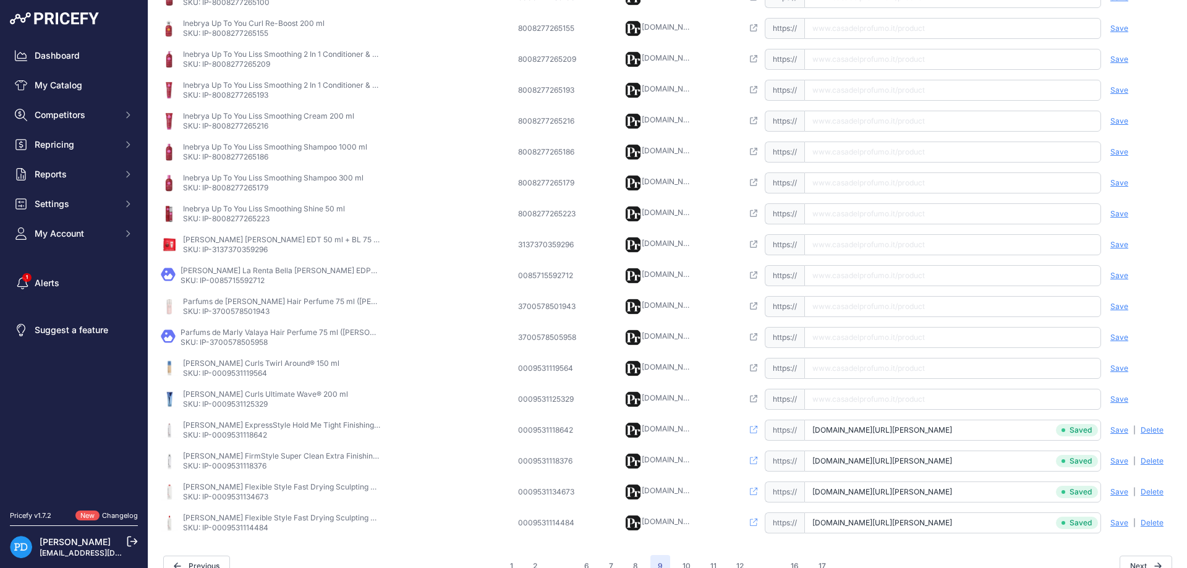
click at [252, 403] on p "SKU: IP-0009531125329" at bounding box center [265, 404] width 165 height 10
click at [852, 402] on input "[URL][DOMAIN_NAME][PERSON_NAME]" at bounding box center [952, 399] width 297 height 21
type input "[DOMAIN_NAME][URL][PERSON_NAME]"
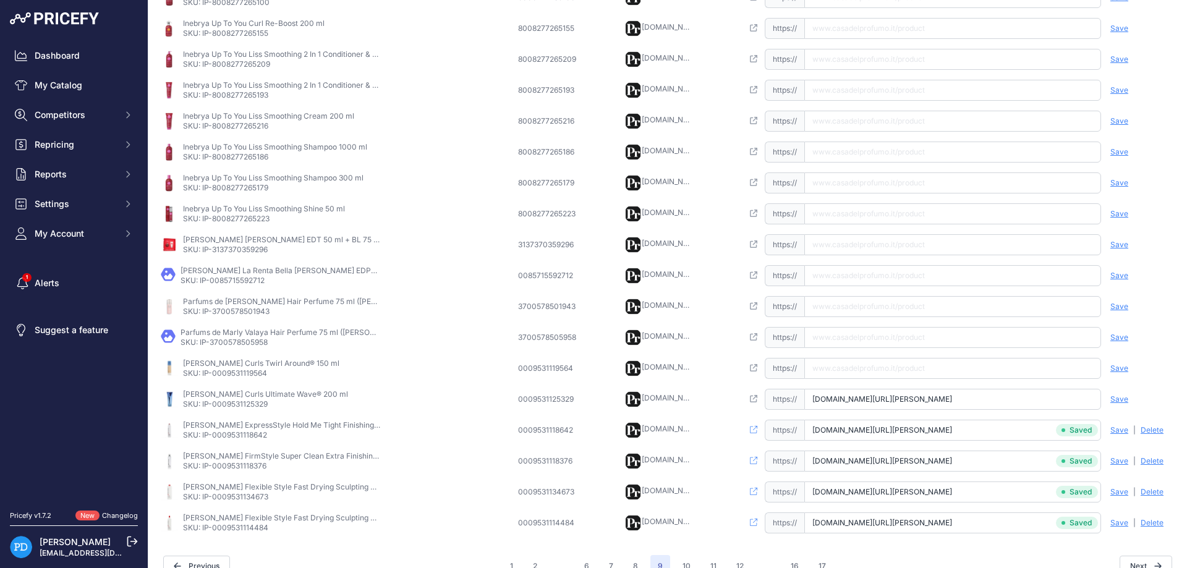
click at [1117, 399] on span "Save" at bounding box center [1120, 400] width 18 height 10
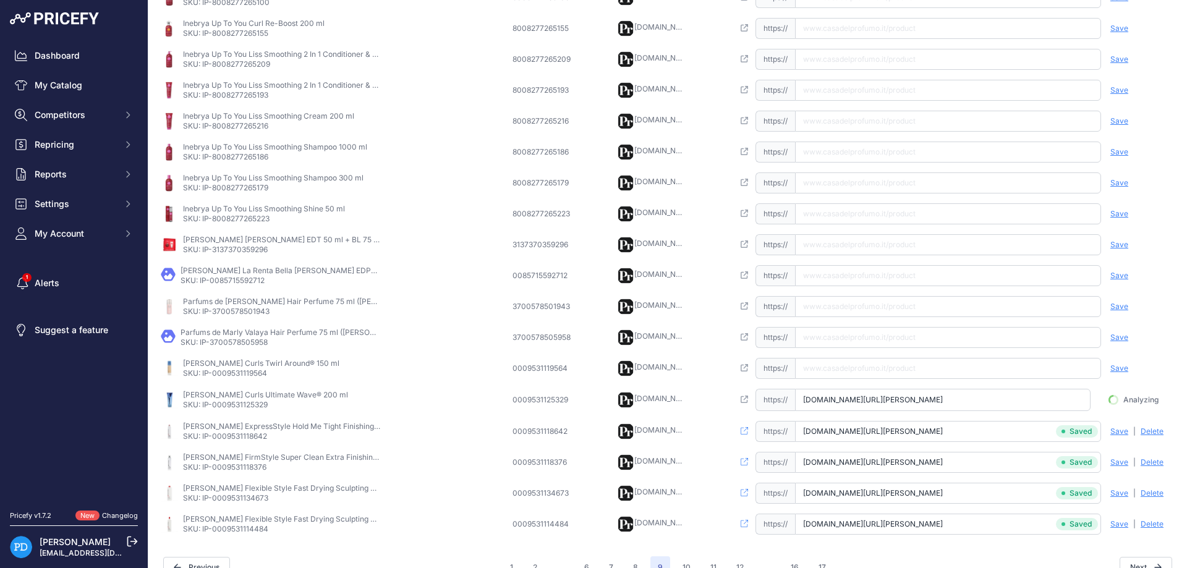
scroll to position [0, 71]
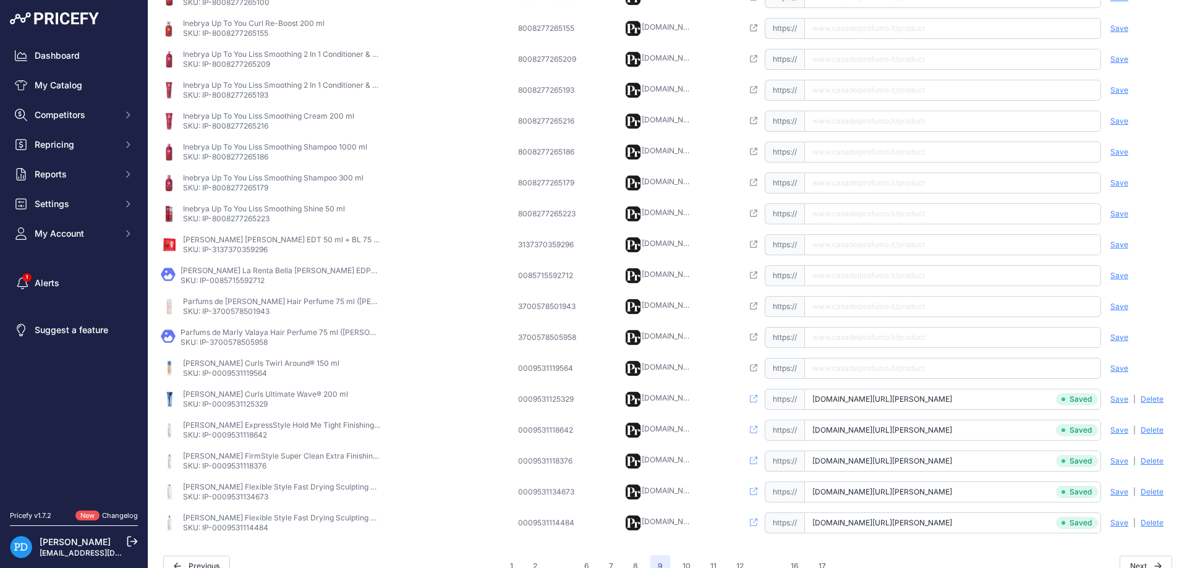
click at [241, 372] on p "SKU: IP-0009531119564" at bounding box center [261, 374] width 156 height 10
click at [859, 366] on input "[URL][DOMAIN_NAME][PERSON_NAME]" at bounding box center [952, 368] width 297 height 21
type input "[DOMAIN_NAME][URL][PERSON_NAME]"
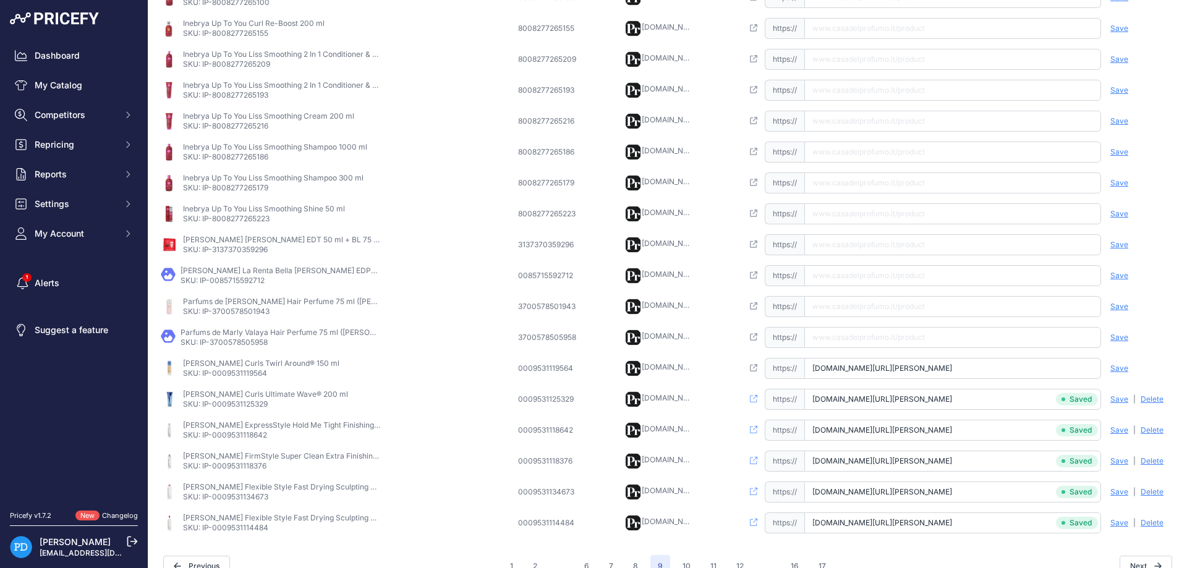
click at [1118, 369] on span "Save" at bounding box center [1120, 369] width 18 height 10
click at [230, 346] on p "SKU: IP-3700578505958" at bounding box center [280, 343] width 198 height 10
click at [890, 338] on input "text" at bounding box center [952, 337] width 297 height 21
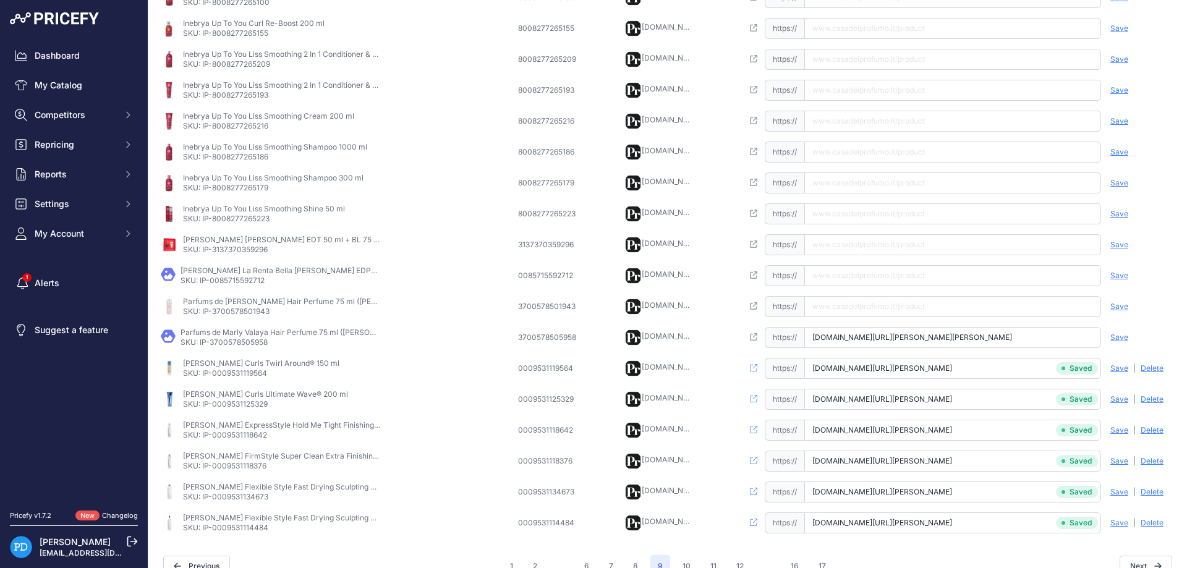
type input "[DOMAIN_NAME][URL][PERSON_NAME][PERSON_NAME]"
click at [1111, 335] on span "Save" at bounding box center [1120, 338] width 18 height 10
click at [221, 309] on p "SKU: IP-3700578501943" at bounding box center [282, 312] width 198 height 10
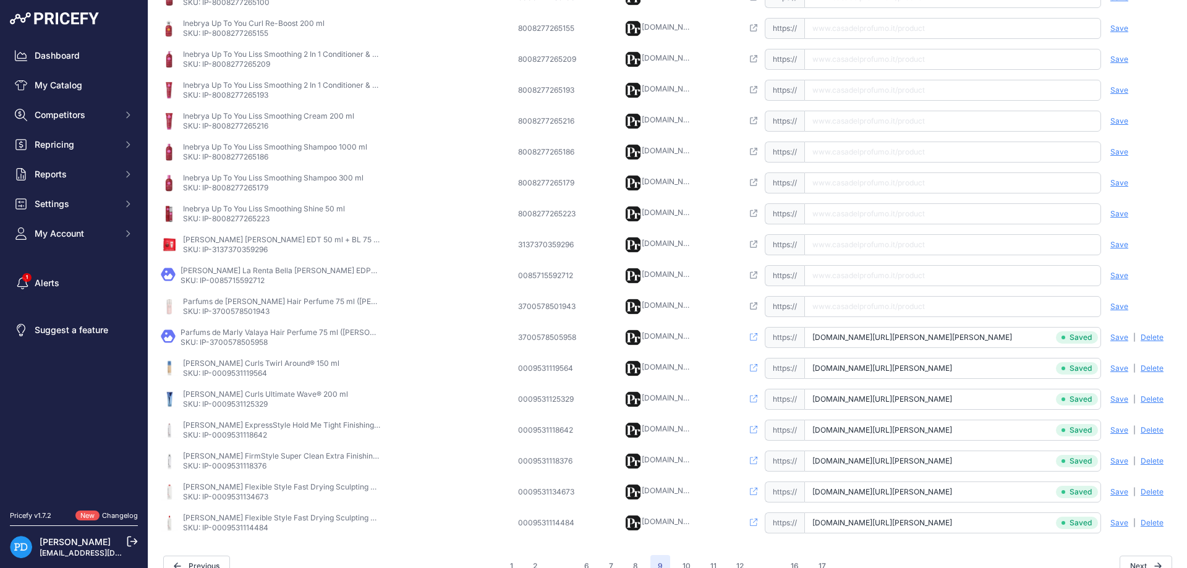
click at [891, 313] on input "text" at bounding box center [952, 306] width 297 height 21
type input "[DOMAIN_NAME][URL][PERSON_NAME][PERSON_NAME]"
click at [1122, 307] on span "Save" at bounding box center [1120, 307] width 18 height 10
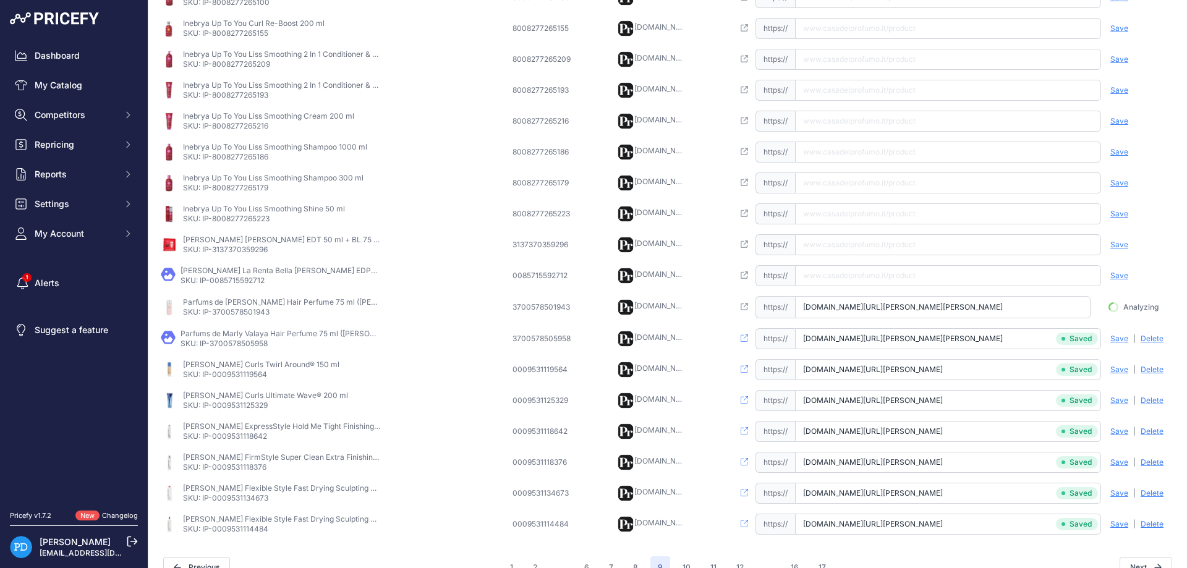
scroll to position [0, 93]
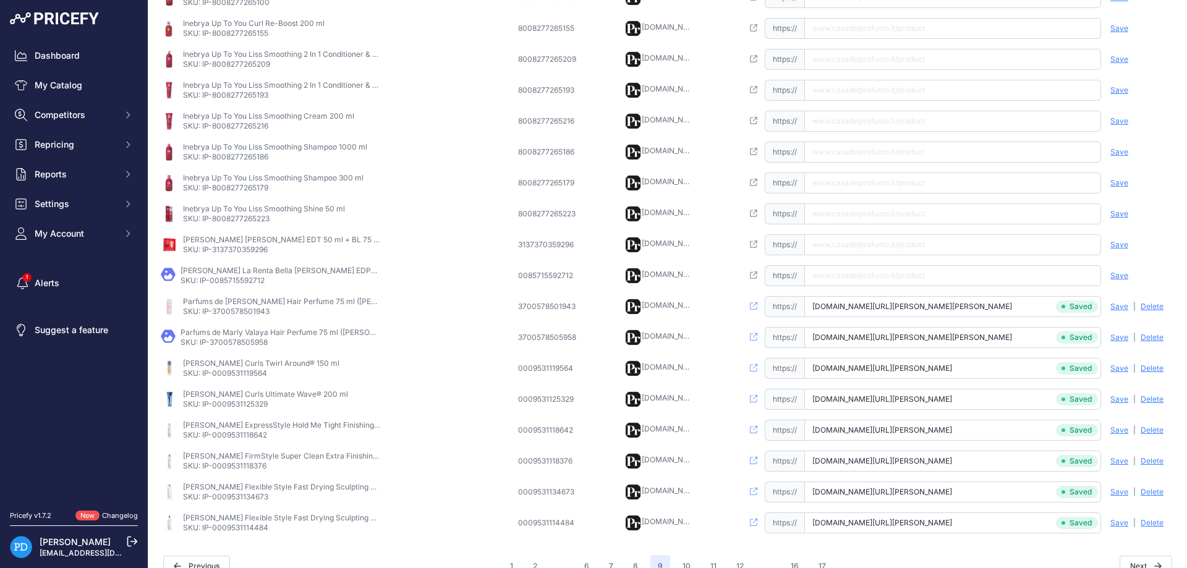
click at [227, 281] on p "SKU: IP-0085715592712" at bounding box center [280, 281] width 198 height 10
click at [920, 275] on input "text" at bounding box center [952, 275] width 297 height 21
type input "[DOMAIN_NAME][URL][PERSON_NAME]"
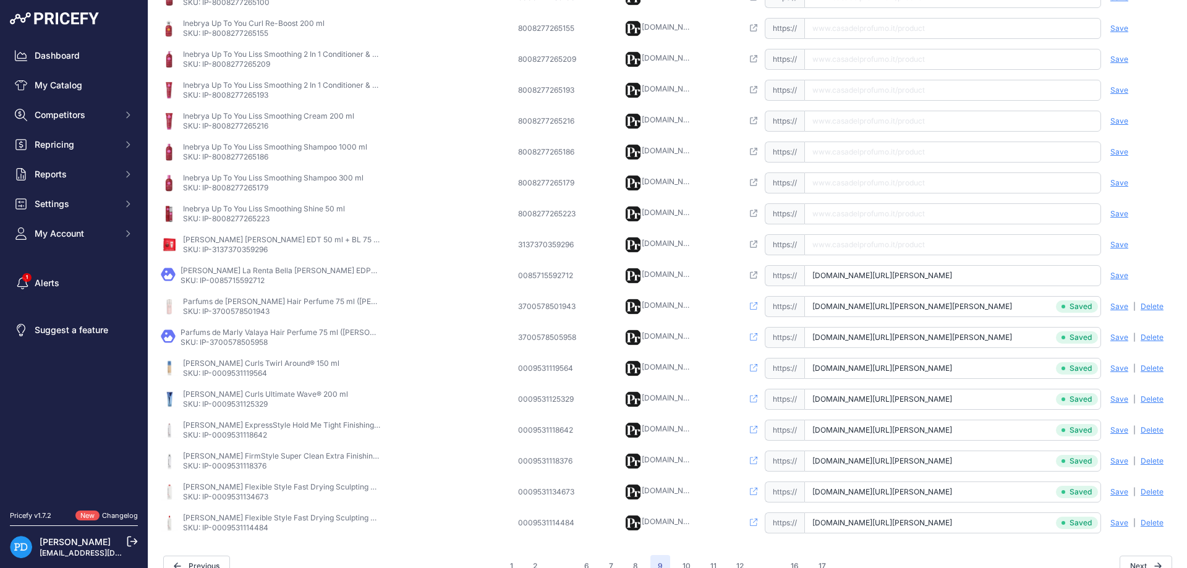
click at [1127, 276] on span "Save" at bounding box center [1120, 276] width 18 height 10
click at [216, 249] on p "SKU: IP-3137370359296" at bounding box center [282, 250] width 198 height 10
click at [254, 249] on p "SKU: IP-3137370359296" at bounding box center [282, 250] width 198 height 10
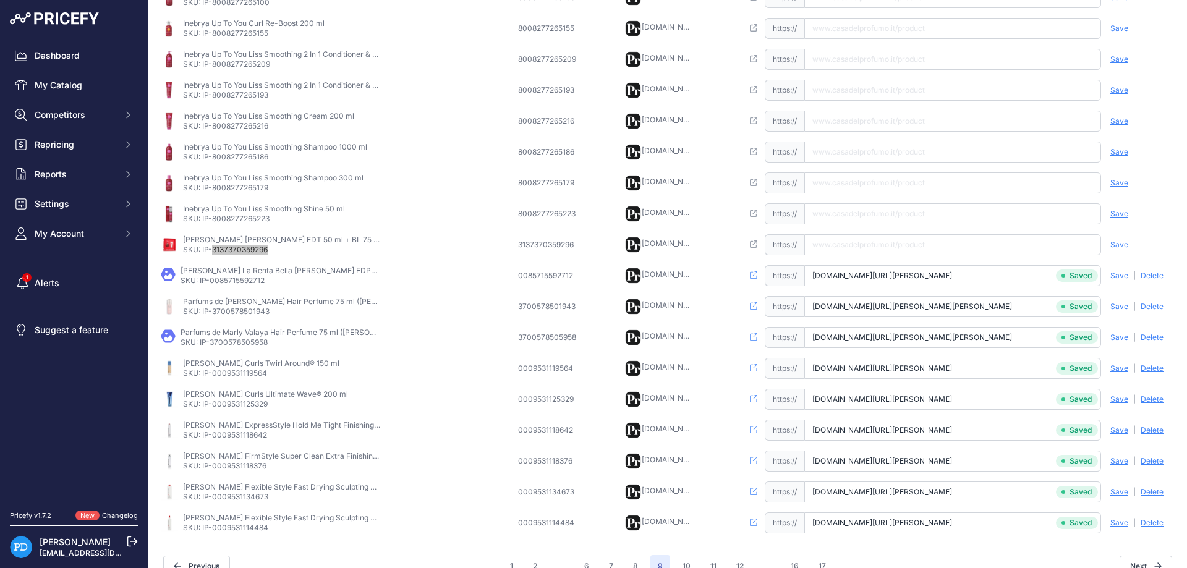
scroll to position [290, 0]
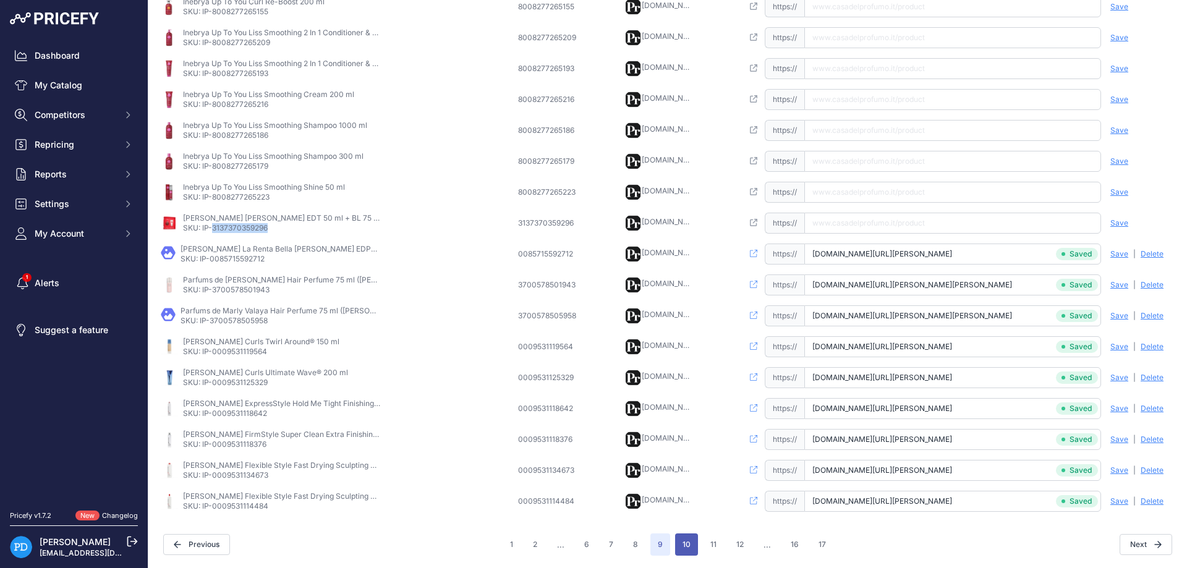
click at [691, 539] on button "10" at bounding box center [686, 545] width 23 height 22
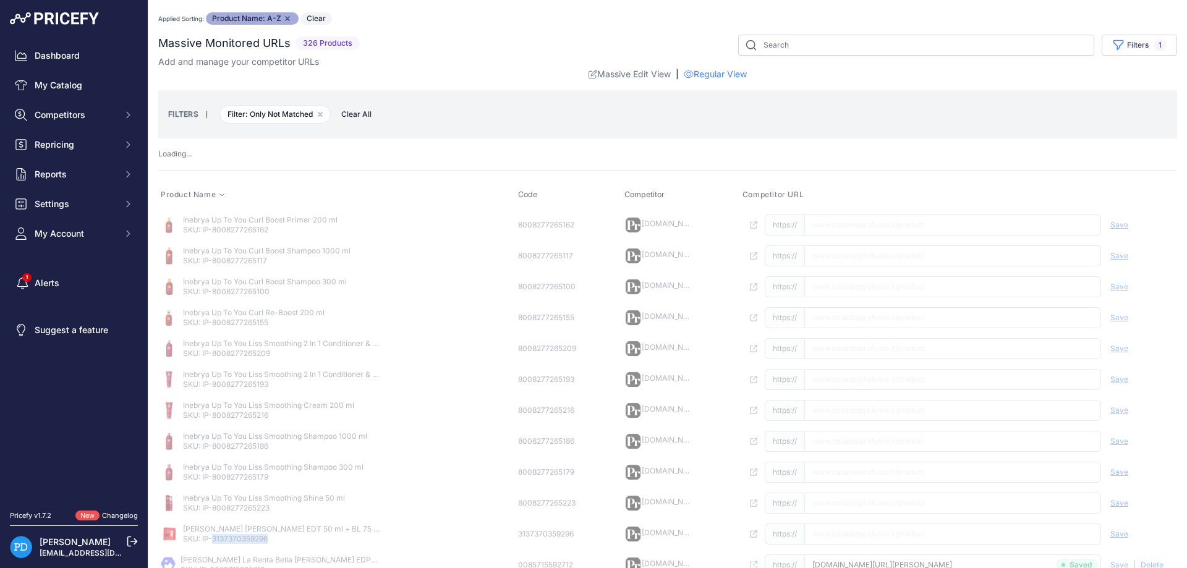
scroll to position [311, 0]
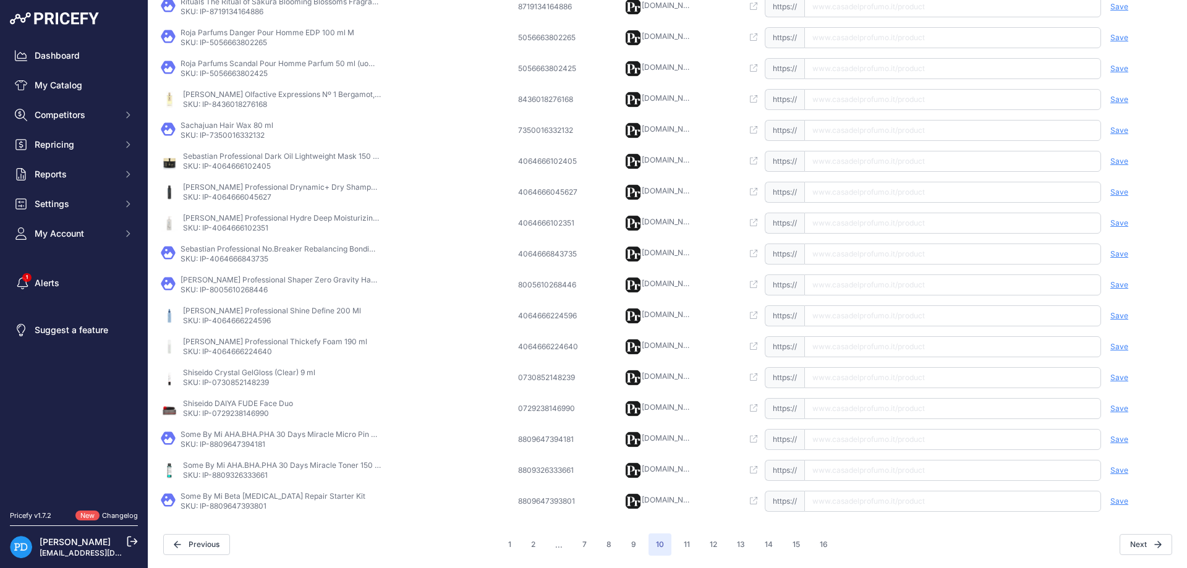
scroll to position [268, 0]
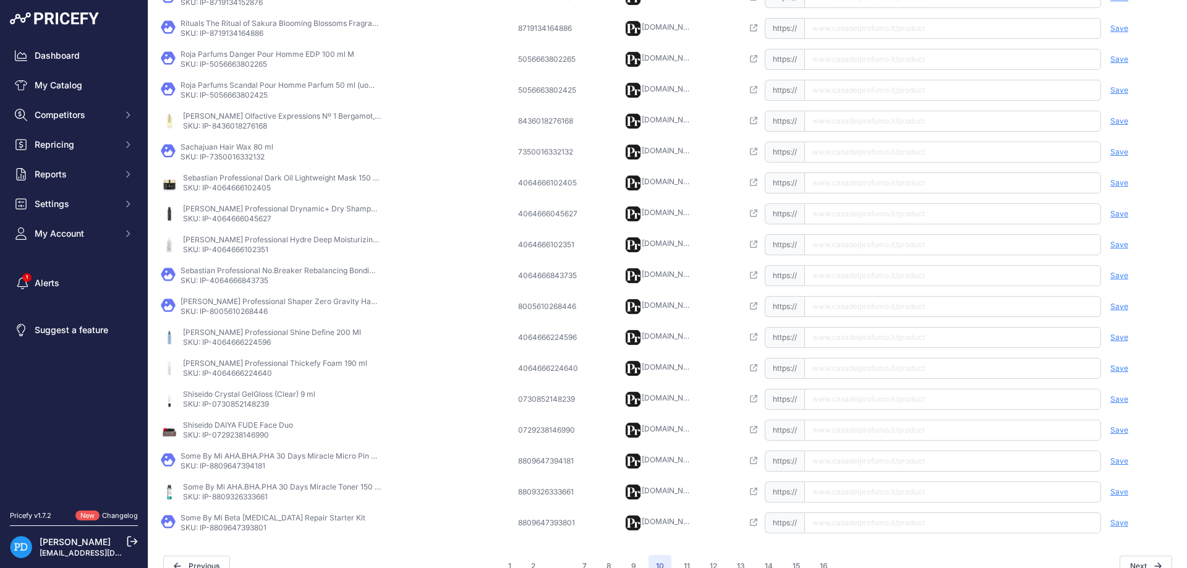
click at [230, 531] on p "SKU: IP-8809647393801" at bounding box center [273, 528] width 185 height 10
click at [864, 523] on input "text" at bounding box center [952, 523] width 297 height 21
type input "[DOMAIN_NAME][URL][MEDICAL_DATA]"
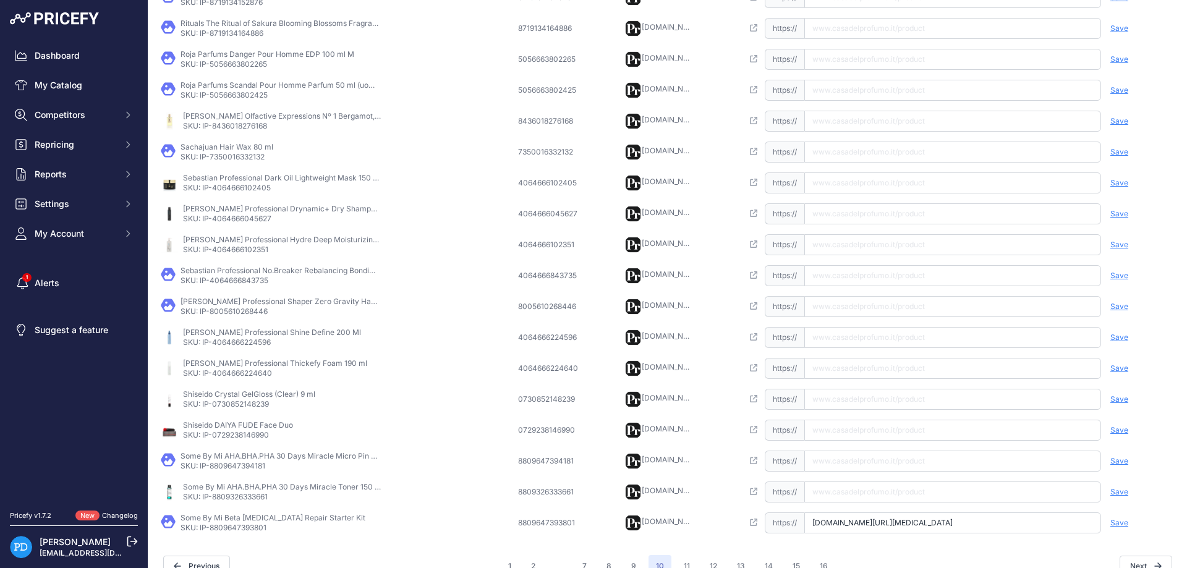
click at [1118, 527] on span "Save" at bounding box center [1120, 523] width 18 height 10
click at [252, 496] on p "SKU: IP-8809326333661" at bounding box center [282, 497] width 198 height 10
click at [862, 486] on input "text" at bounding box center [952, 492] width 297 height 21
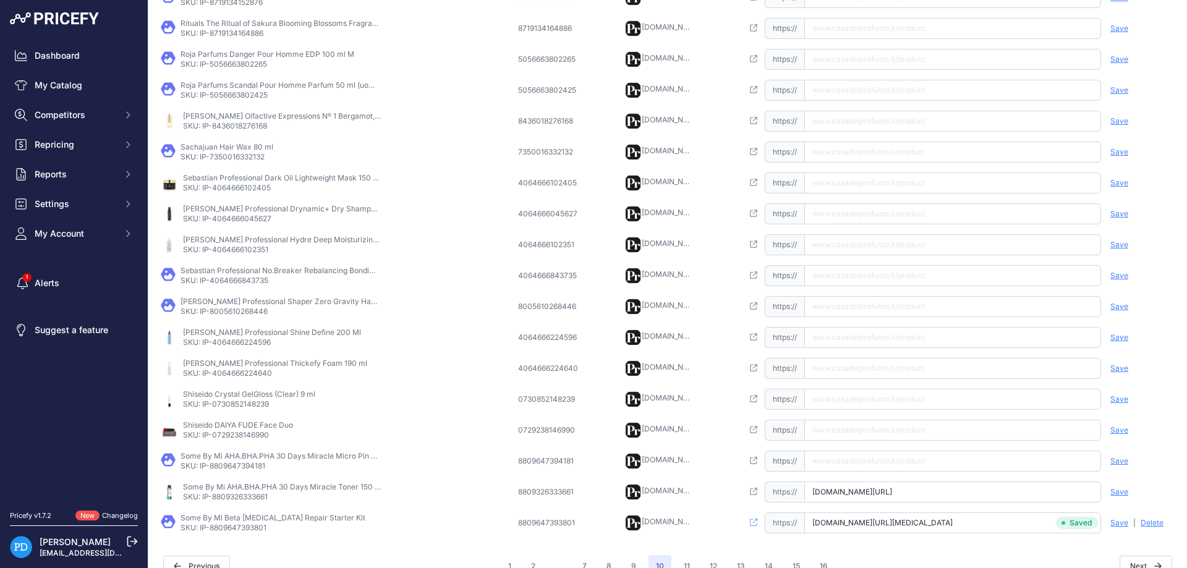
type input "[DOMAIN_NAME][URL]"
click at [1119, 491] on span "Save" at bounding box center [1120, 492] width 18 height 10
click at [256, 471] on td "Some By Mi AHA.BHA.PHA 30 Days Miracle Micro Pin Spot Patch 9 pcs SKU: IP-88096…" at bounding box center [336, 461] width 357 height 31
click at [855, 469] on input "text" at bounding box center [952, 461] width 297 height 21
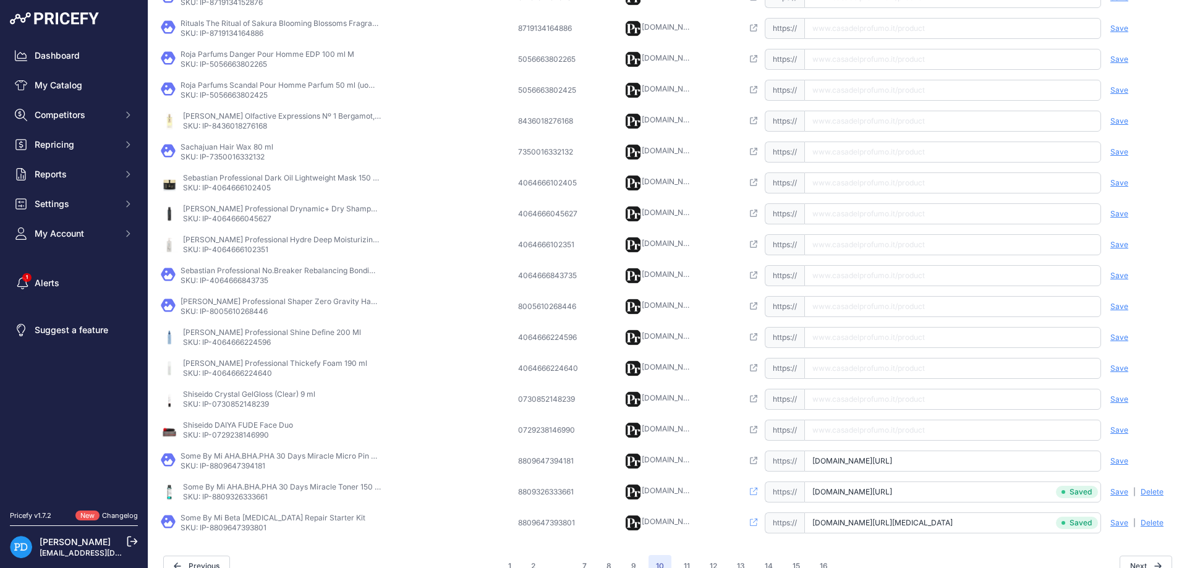
scroll to position [0, 105]
type input "[DOMAIN_NAME][URL]"
click at [1115, 461] on span "Save" at bounding box center [1120, 461] width 18 height 10
click at [236, 433] on p "SKU: IP-0729238146990" at bounding box center [238, 435] width 110 height 10
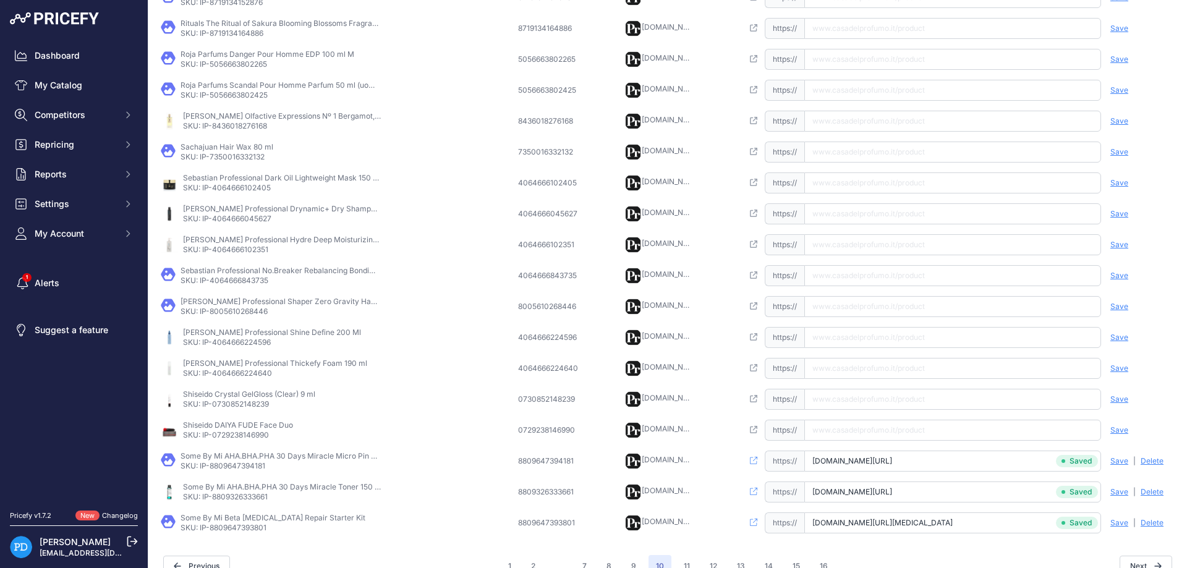
click at [892, 424] on input "text" at bounding box center [952, 430] width 297 height 21
type input "[DOMAIN_NAME][URL]"
click at [1115, 427] on span "Save" at bounding box center [1120, 430] width 18 height 10
click at [248, 404] on p "SKU: IP-0730852148239" at bounding box center [249, 404] width 132 height 10
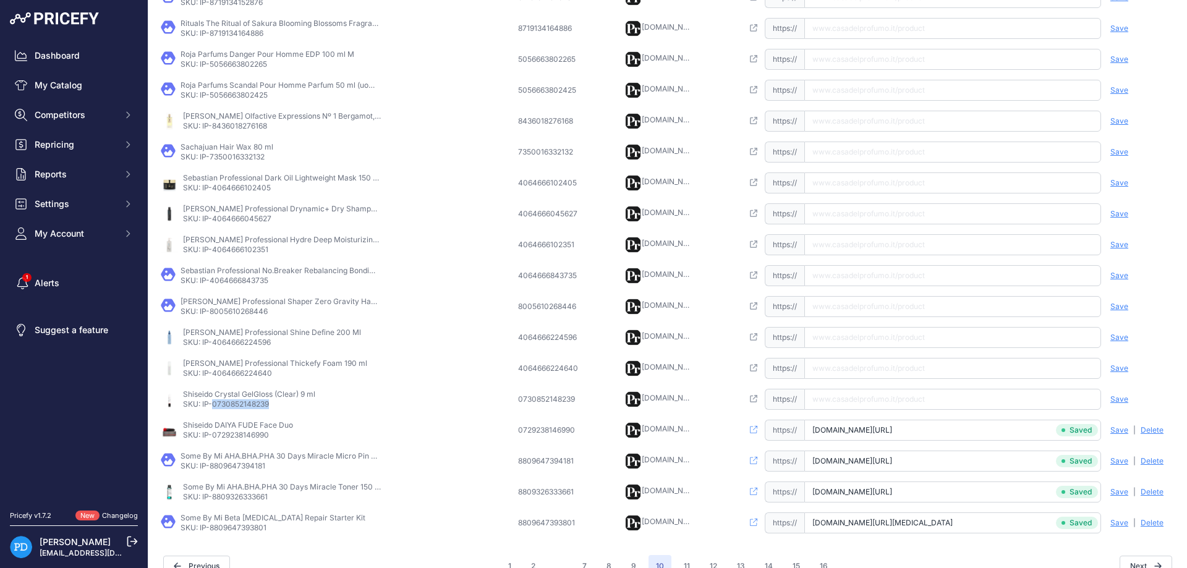
click at [248, 404] on p "SKU: IP-0730852148239" at bounding box center [249, 404] width 132 height 10
click at [848, 396] on input "text" at bounding box center [952, 399] width 297 height 21
type input "[DOMAIN_NAME][URL]"
click at [1127, 401] on span "Save" at bounding box center [1120, 400] width 18 height 10
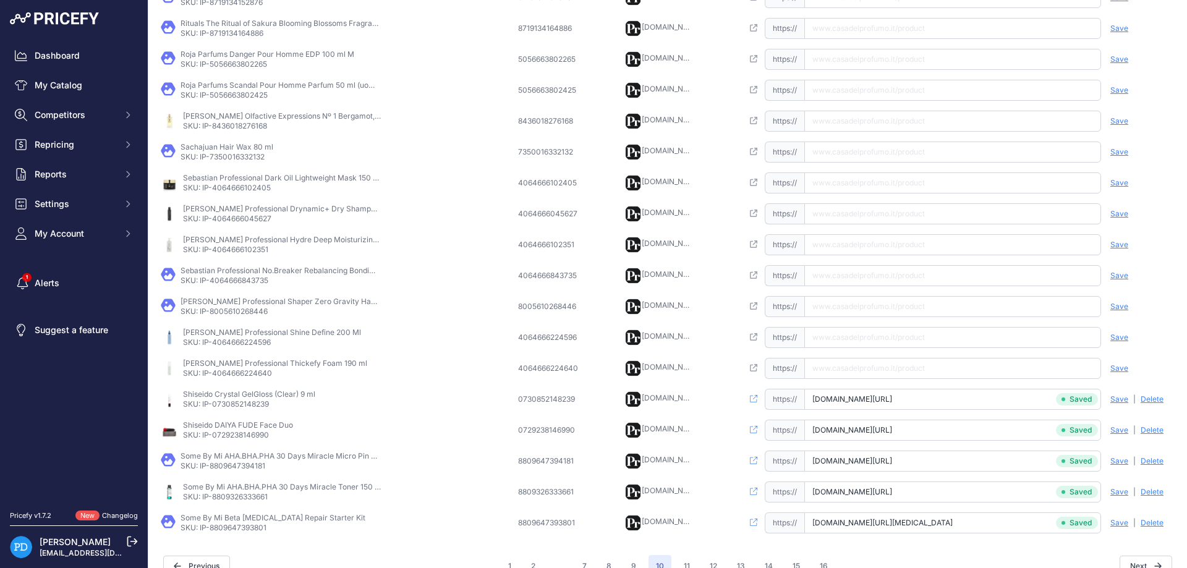
click at [234, 381] on td "[PERSON_NAME] Professional Thickefy Foam 190 ml SKU: IP-4064666224640" at bounding box center [336, 368] width 357 height 31
drag, startPoint x: 911, startPoint y: 372, endPoint x: 918, endPoint y: 369, distance: 6.7
click at [911, 372] on input "text" at bounding box center [952, 368] width 297 height 21
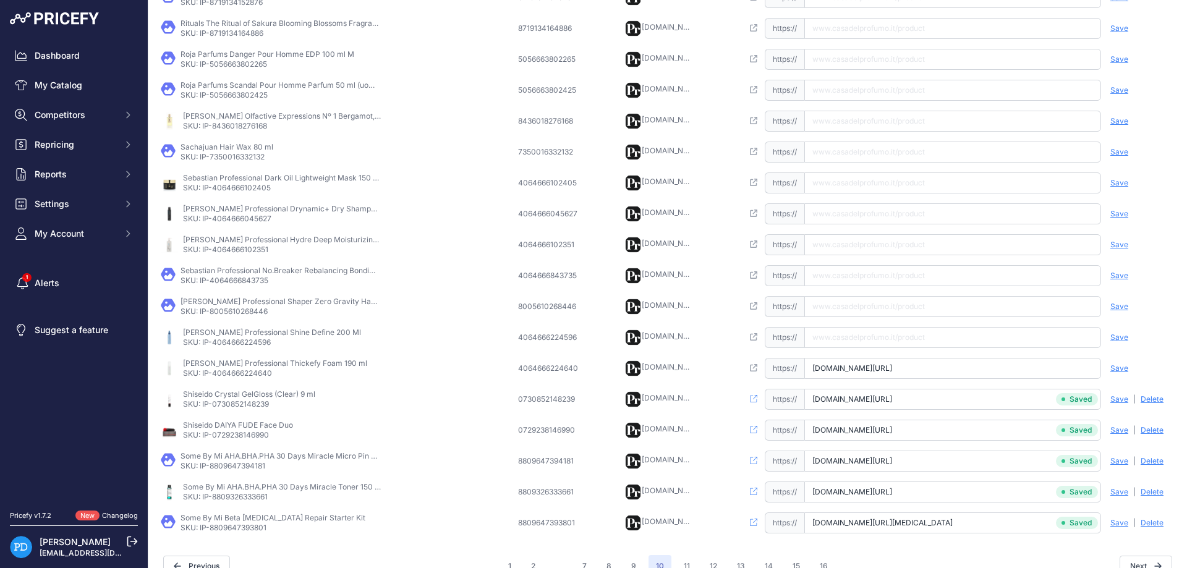
type input "[DOMAIN_NAME][URL]"
click at [1116, 368] on span "Save" at bounding box center [1120, 369] width 18 height 10
click at [259, 338] on p "SKU: IP-4064666224596" at bounding box center [272, 343] width 178 height 10
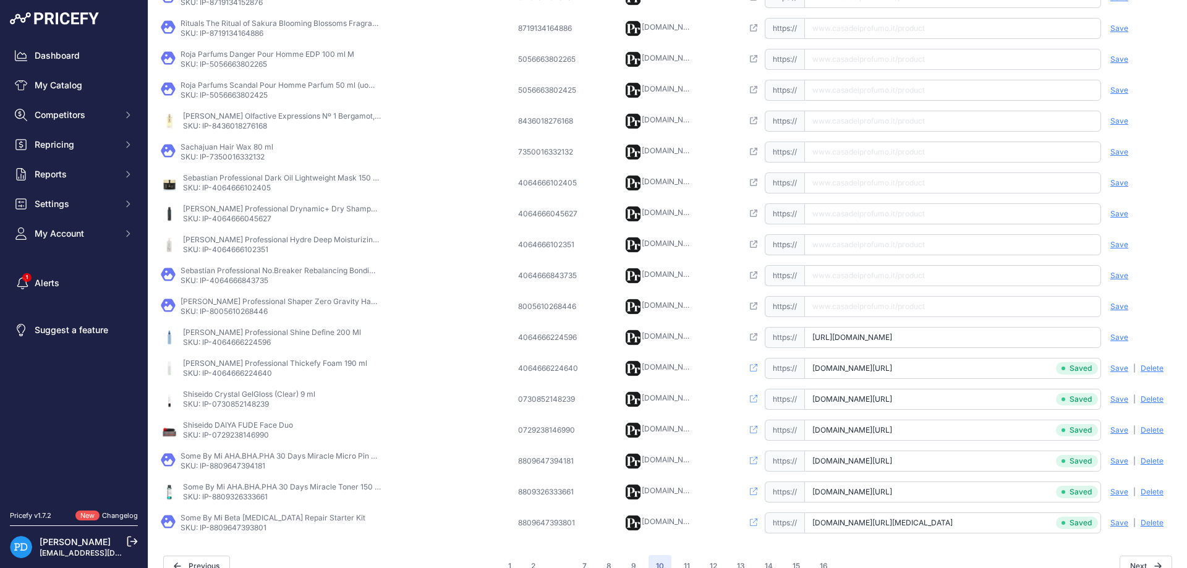
click at [860, 337] on input "[URL][DOMAIN_NAME]" at bounding box center [952, 337] width 297 height 21
type input "[DOMAIN_NAME][URL]"
click at [1125, 339] on span "Save" at bounding box center [1120, 338] width 18 height 10
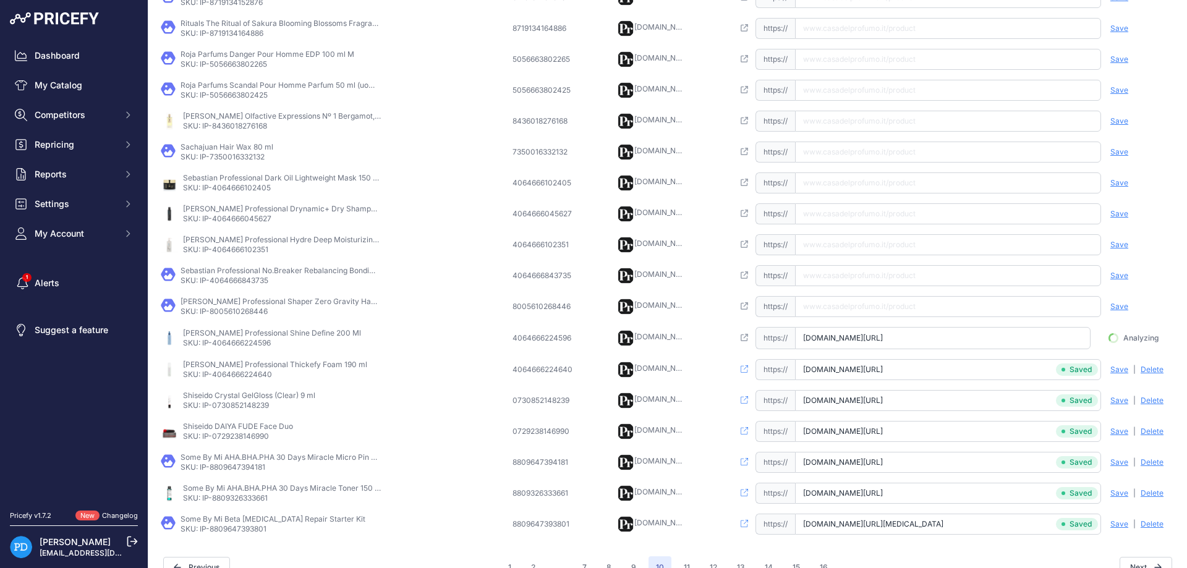
click at [239, 317] on td "[PERSON_NAME] Professional Shaper Zero Gravity Hair Spray 50 ml SKU: IP-8005610…" at bounding box center [334, 306] width 352 height 31
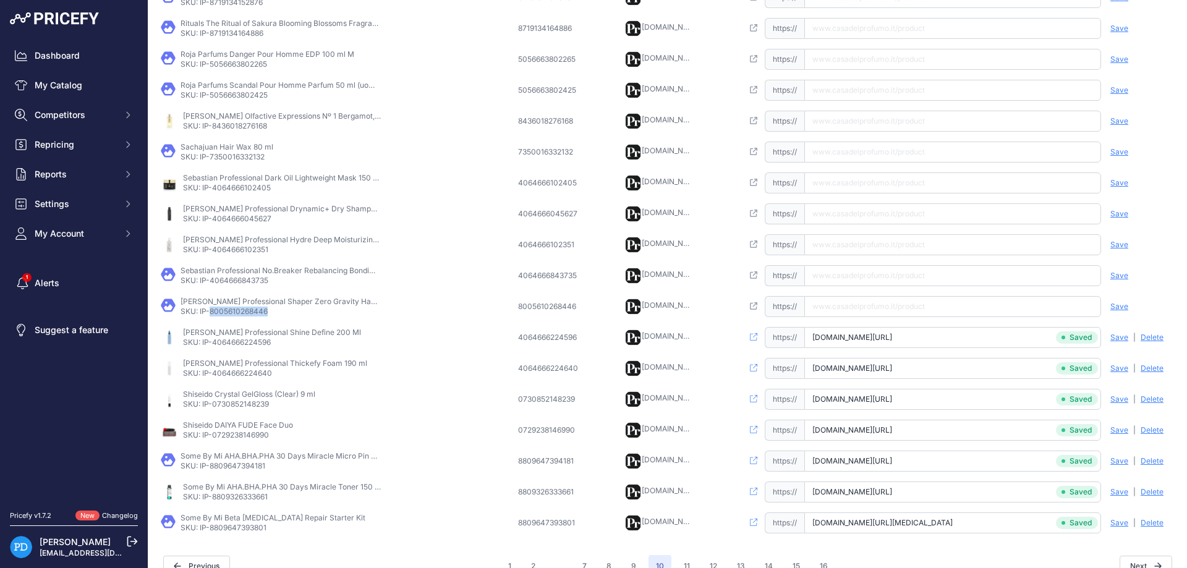
click at [239, 317] on td "[PERSON_NAME] Professional Shaper Zero Gravity Hair Spray 50 ml SKU: IP-8005610…" at bounding box center [336, 306] width 357 height 31
click at [827, 314] on input "[URL][DOMAIN_NAME]" at bounding box center [952, 306] width 297 height 21
click at [995, 311] on input "[DOMAIN_NAME][URL]" at bounding box center [952, 306] width 297 height 21
click at [994, 309] on input "[DOMAIN_NAME][URL]" at bounding box center [952, 306] width 297 height 21
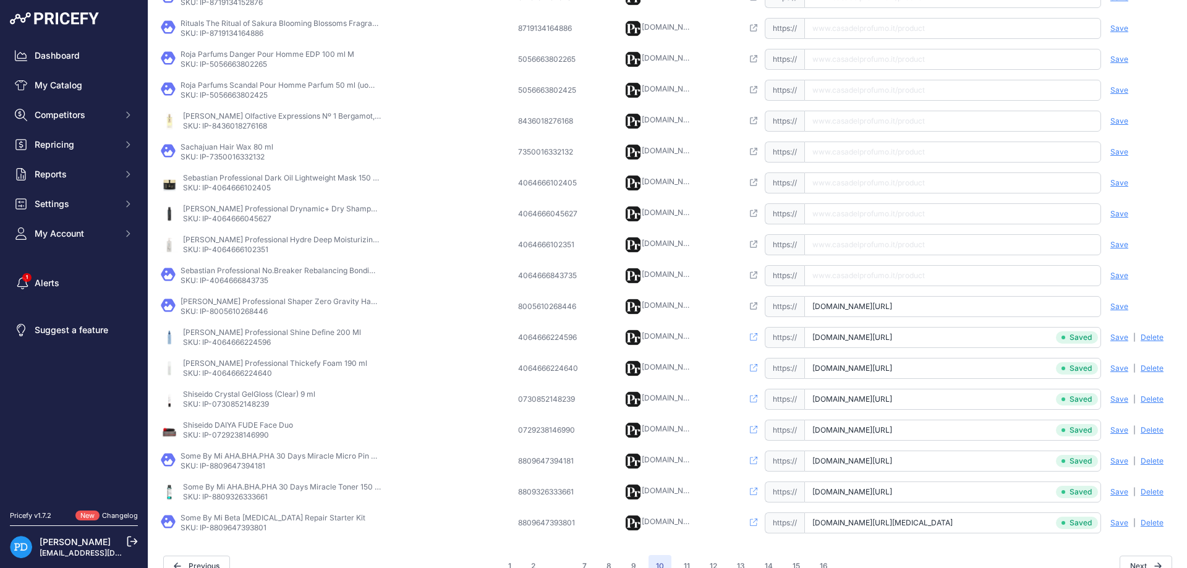
click at [994, 309] on input "[DOMAIN_NAME][URL]" at bounding box center [952, 306] width 297 height 21
click at [996, 302] on input "[DOMAIN_NAME][URL]" at bounding box center [952, 306] width 297 height 21
type input "[DOMAIN_NAME][URL]"
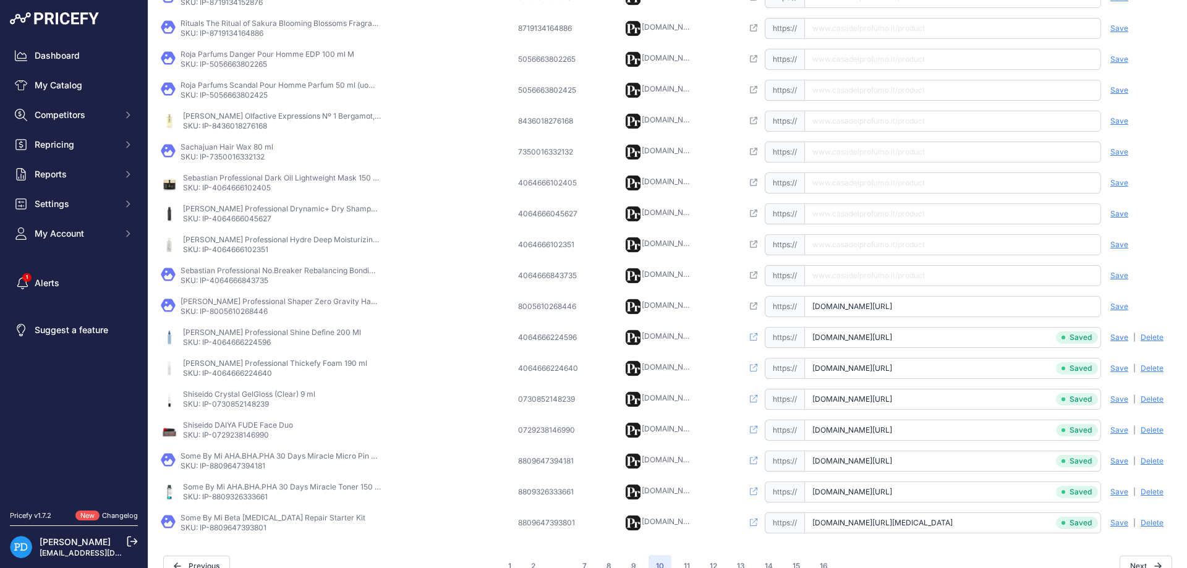
click at [1119, 307] on span "Save" at bounding box center [1120, 307] width 18 height 10
click at [249, 282] on p "SKU: IP-4064666843735" at bounding box center [280, 281] width 198 height 10
click at [890, 276] on input "text" at bounding box center [952, 275] width 297 height 21
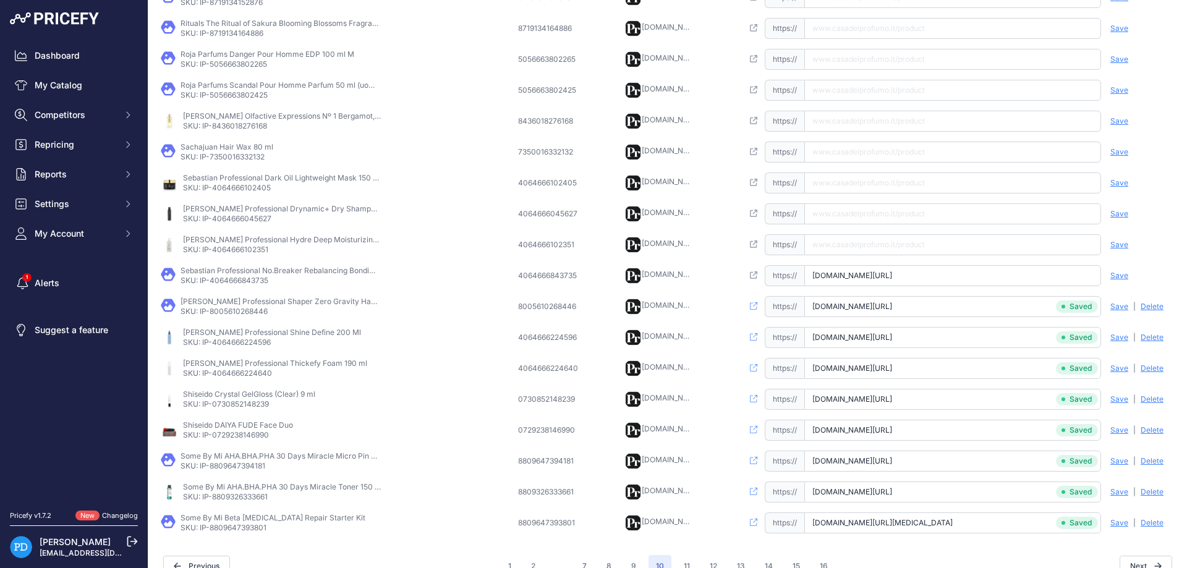
scroll to position [0, 162]
type input "[DOMAIN_NAME][URL]"
click at [1117, 275] on span "Save" at bounding box center [1120, 276] width 18 height 10
click at [254, 253] on p "SKU: IP-4064666102351" at bounding box center [282, 250] width 198 height 10
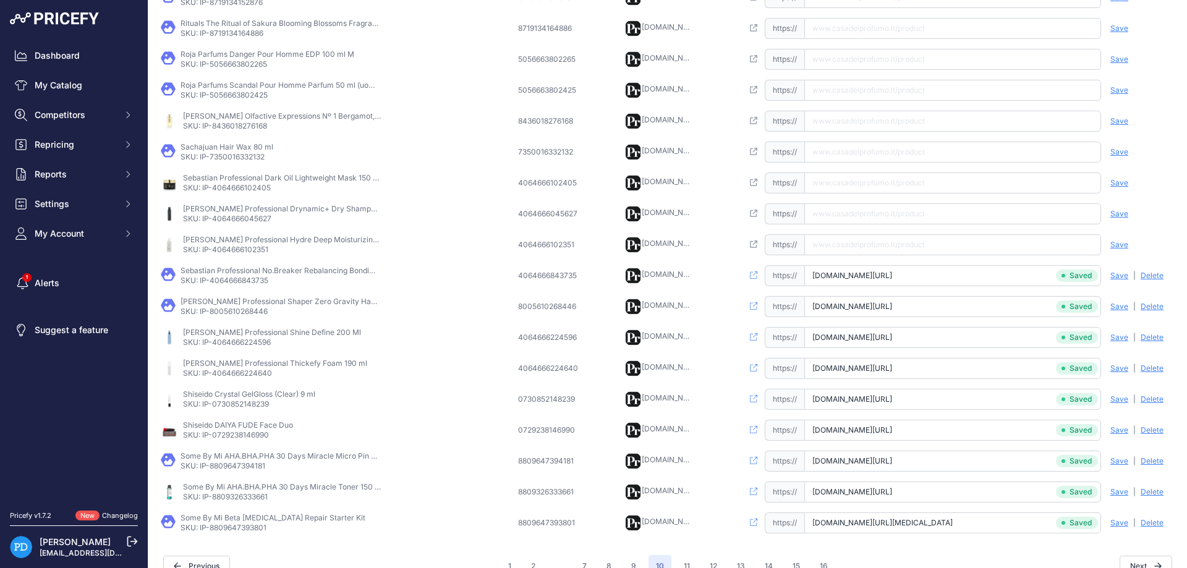
click at [855, 247] on input "text" at bounding box center [952, 244] width 297 height 21
type input "[DOMAIN_NAME][URL]"
click at [1125, 238] on div "Save Analyzing | [GEOGRAPHIC_DATA] Deleting" at bounding box center [1138, 244] width 74 height 21
click at [1126, 242] on span "Save" at bounding box center [1120, 245] width 18 height 10
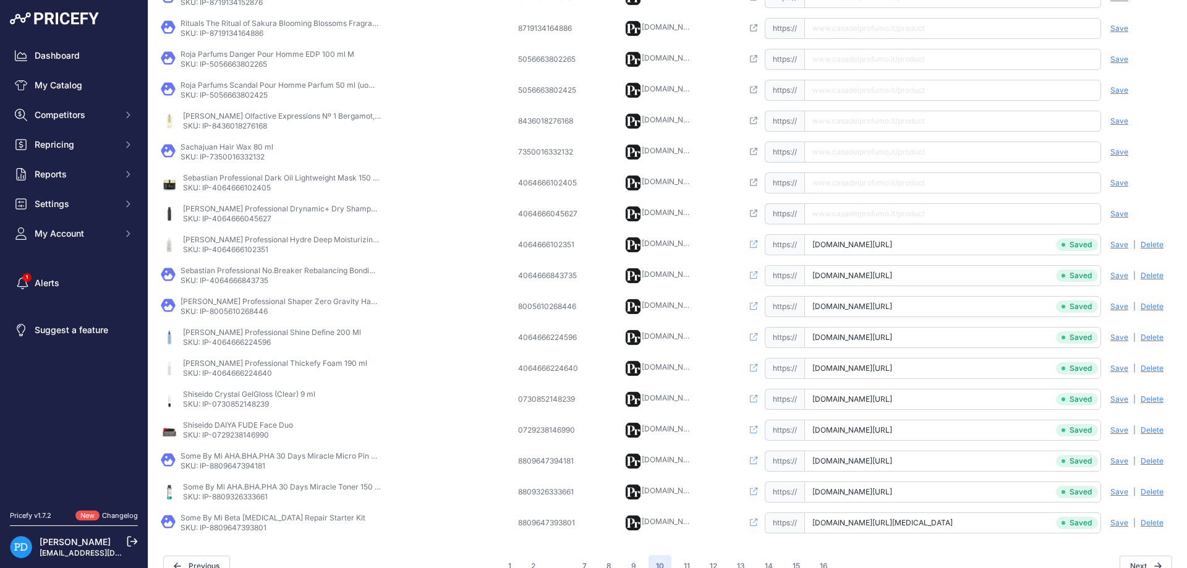
click at [238, 220] on p "SKU: IP-4064666045627" at bounding box center [282, 219] width 198 height 10
click at [877, 225] on td "Open this link https:// Saved false Save Analyzing | [GEOGRAPHIC_DATA] Deleting" at bounding box center [958, 213] width 437 height 31
click at [877, 217] on input "text" at bounding box center [952, 213] width 297 height 21
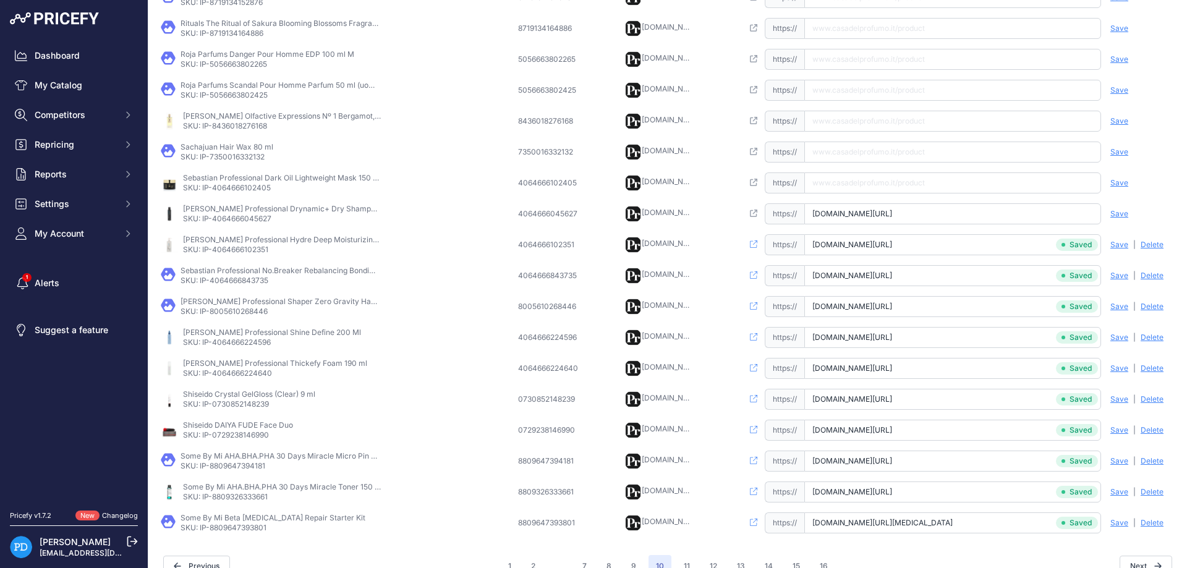
type input "[DOMAIN_NAME][URL]"
click at [1122, 216] on span "Save" at bounding box center [1120, 214] width 18 height 10
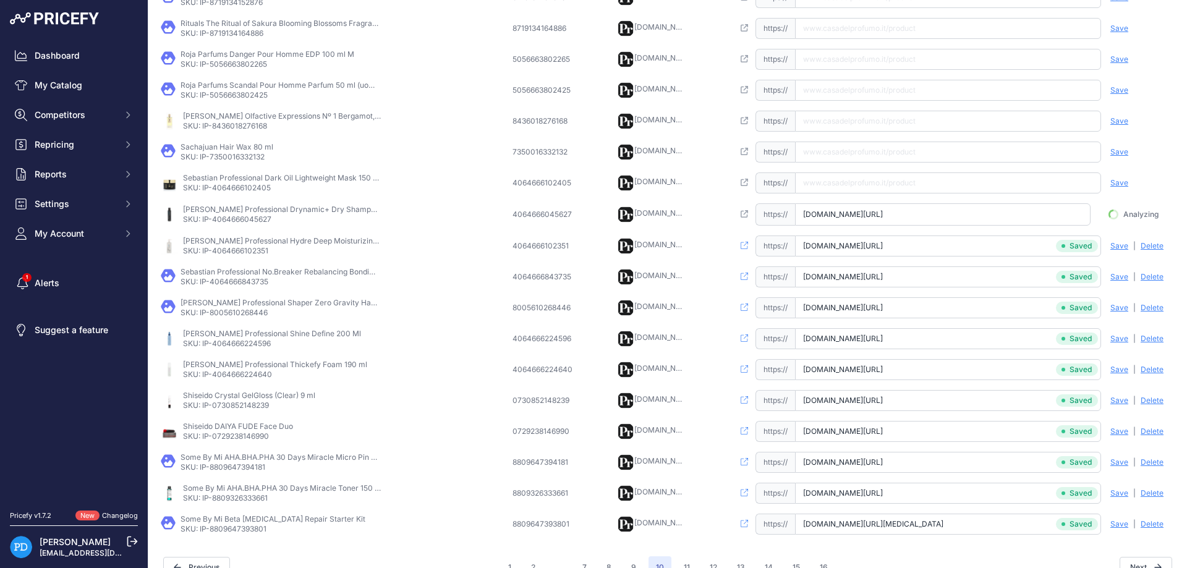
scroll to position [0, 38]
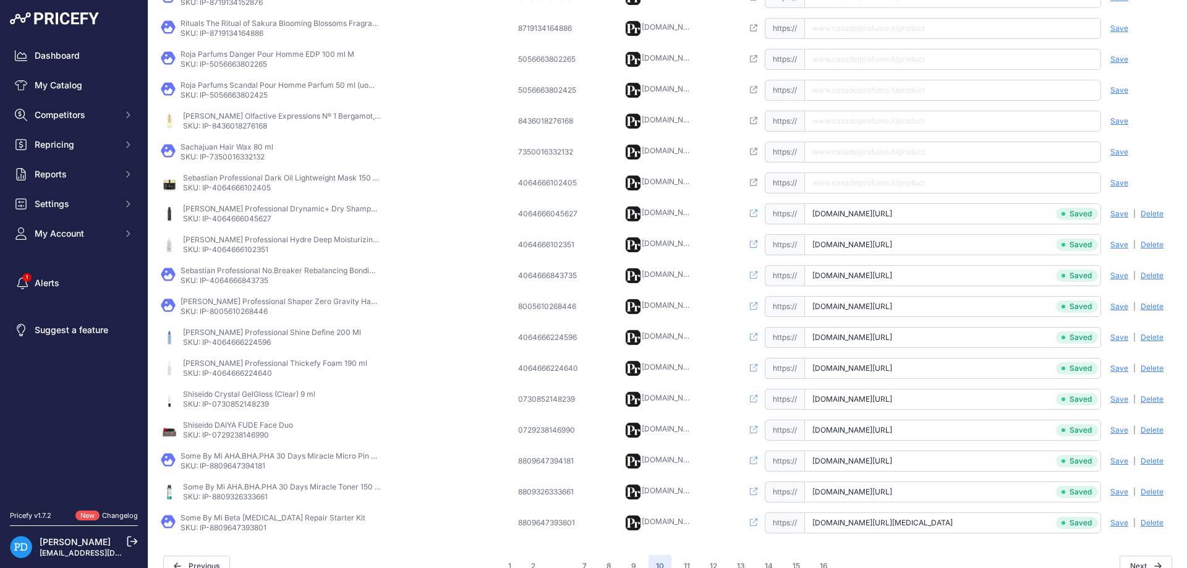
click at [252, 184] on p "SKU: IP-4064666102405" at bounding box center [282, 188] width 198 height 10
click at [928, 170] on td "Open this link https:// Saved false Save Analyzing | [GEOGRAPHIC_DATA] Deleting" at bounding box center [958, 183] width 437 height 31
click at [948, 178] on input "text" at bounding box center [952, 183] width 297 height 21
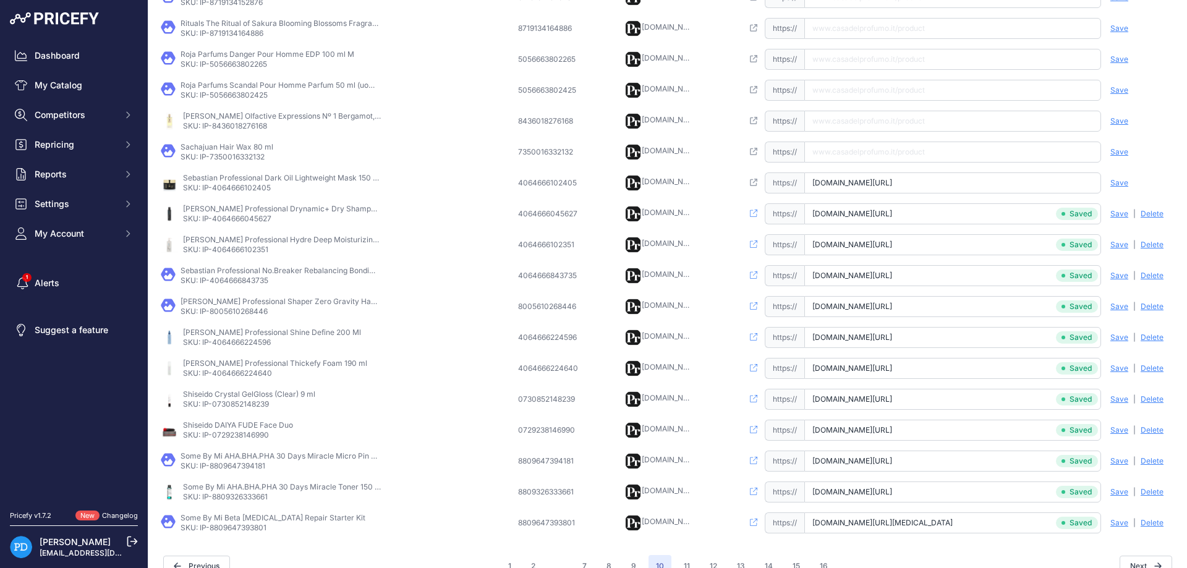
type input "[DOMAIN_NAME][URL]"
click at [1122, 179] on span "Save" at bounding box center [1120, 183] width 18 height 10
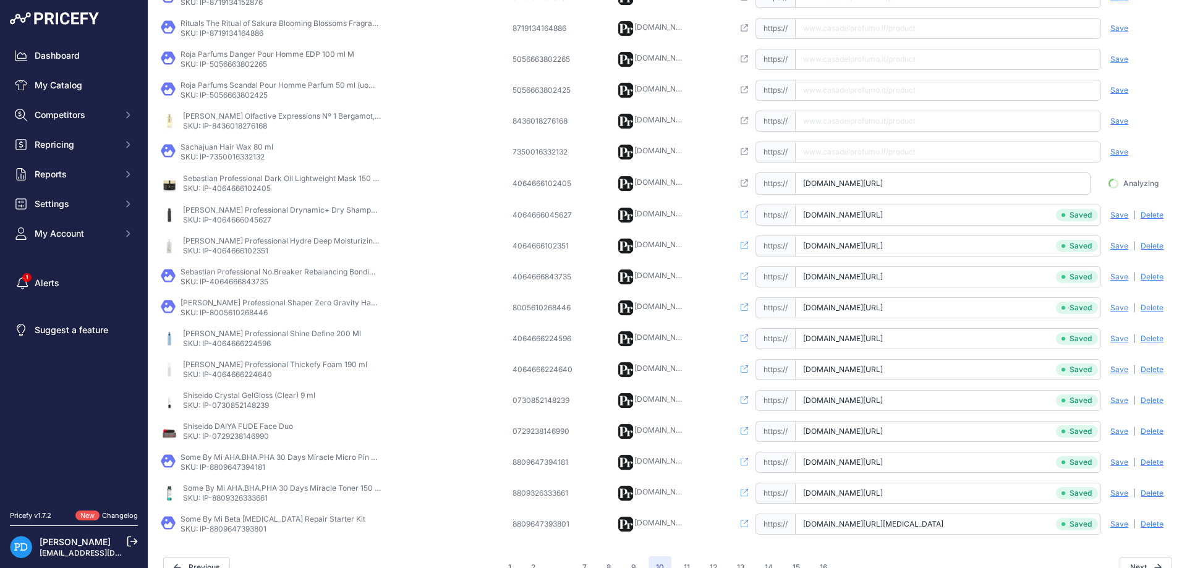
scroll to position [0, 45]
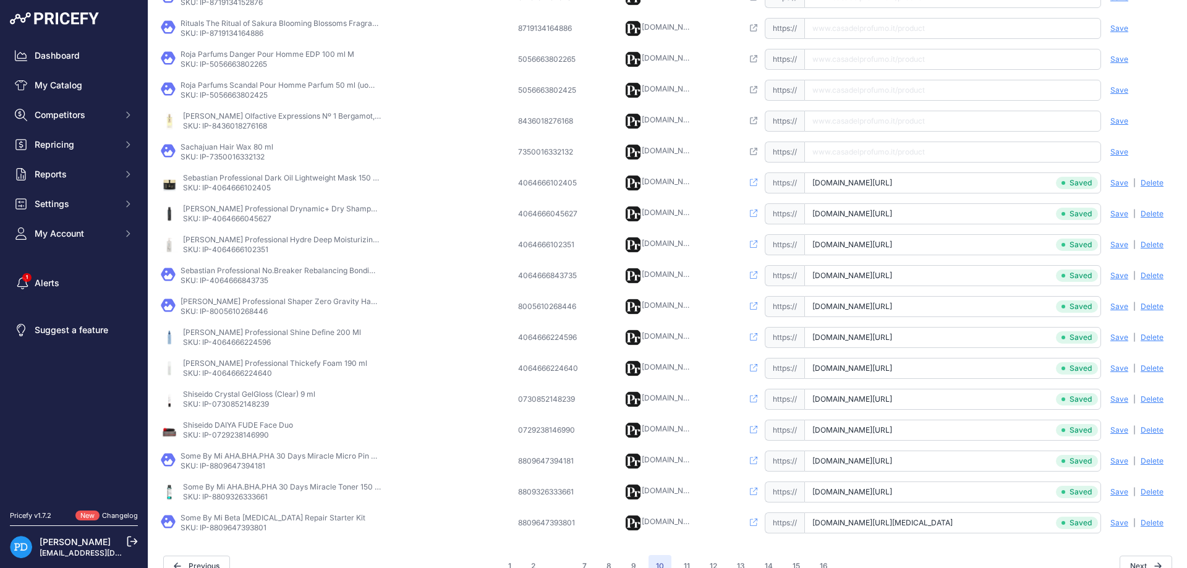
click at [255, 152] on p "SKU: IP-7350016332132" at bounding box center [227, 157] width 93 height 10
click at [850, 161] on input "text" at bounding box center [952, 152] width 297 height 21
type input "[DOMAIN_NAME][URL]"
click at [1109, 151] on div "Save Analyzing | [GEOGRAPHIC_DATA] Deleting" at bounding box center [1138, 152] width 74 height 21
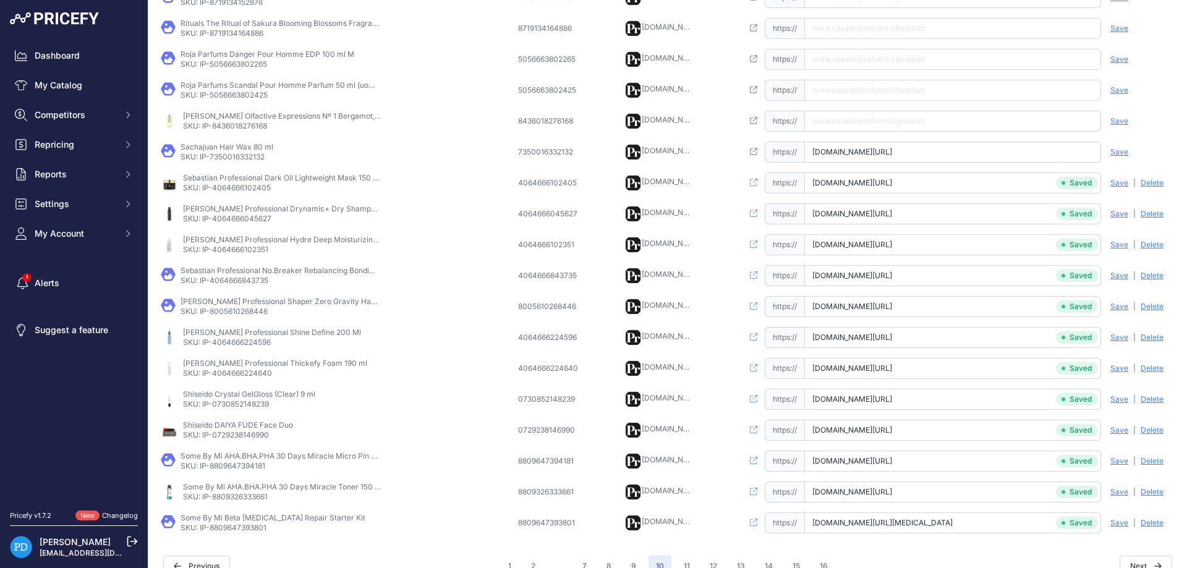
click at [1117, 151] on span "Save" at bounding box center [1120, 152] width 18 height 10
click at [236, 126] on p "SKU: IP-8436018276168" at bounding box center [282, 126] width 198 height 10
click at [860, 117] on input "text" at bounding box center [952, 121] width 297 height 21
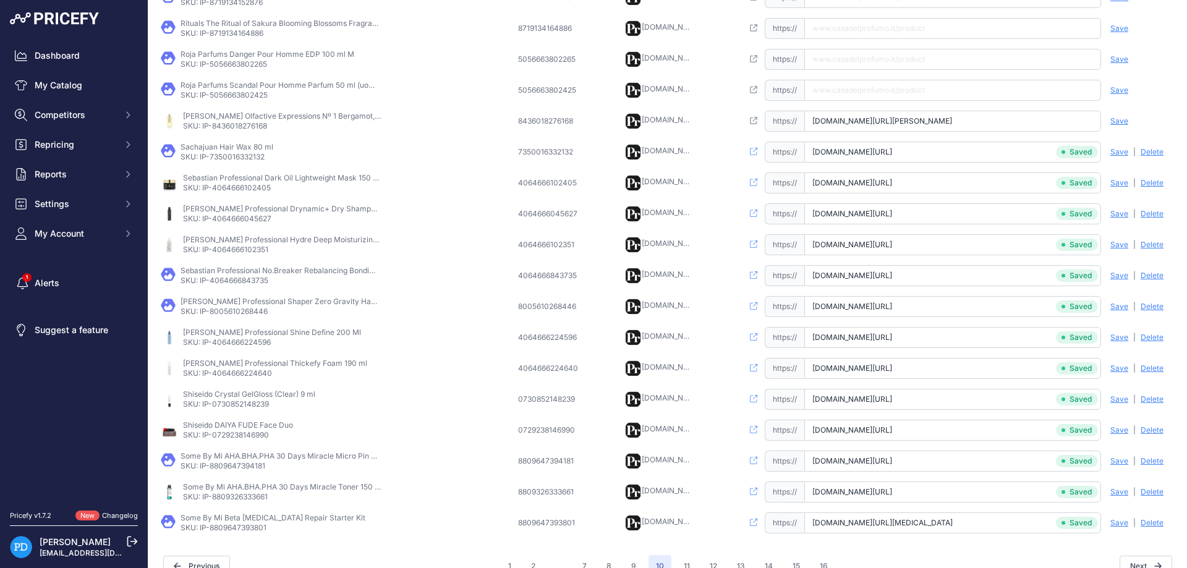
scroll to position [0, 183]
type input "[DOMAIN_NAME][URL][PERSON_NAME]"
click at [1122, 120] on span "Save" at bounding box center [1120, 121] width 18 height 10
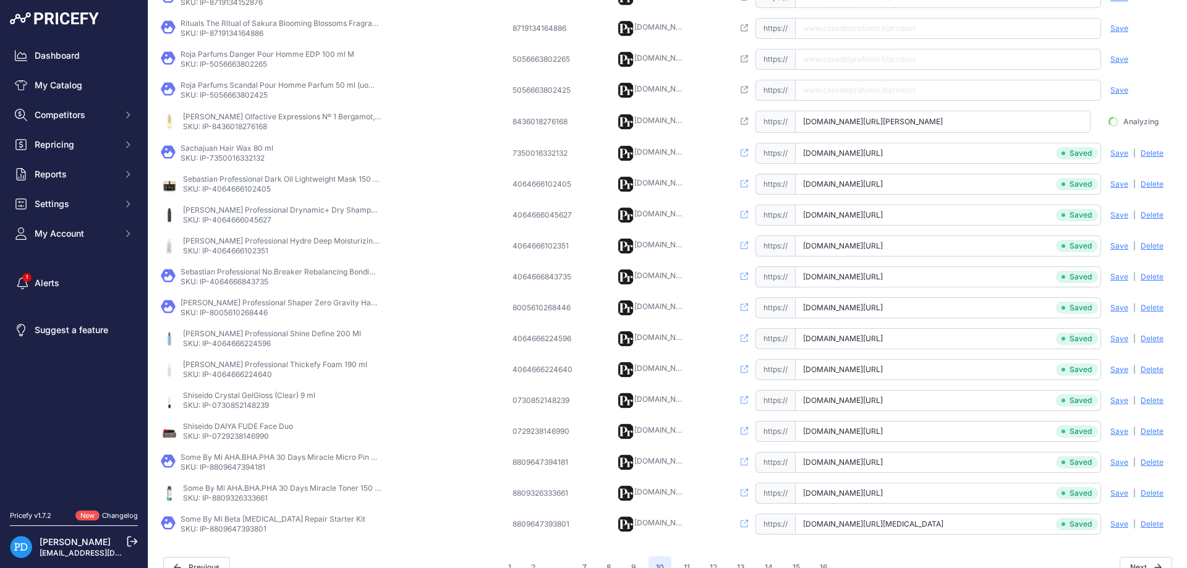
scroll to position [0, 176]
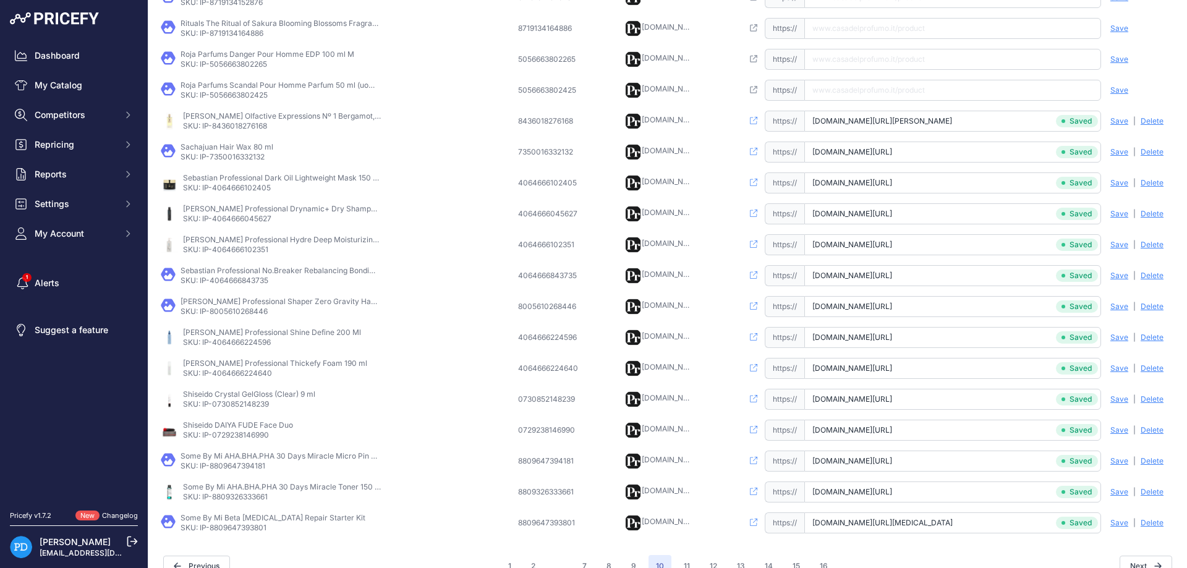
click at [239, 124] on p "SKU: IP-8436018276168" at bounding box center [282, 126] width 198 height 10
click at [868, 92] on input "[URL][DOMAIN_NAME][PERSON_NAME]" at bounding box center [952, 90] width 297 height 21
type input "[DOMAIN_NAME][URL][PERSON_NAME]"
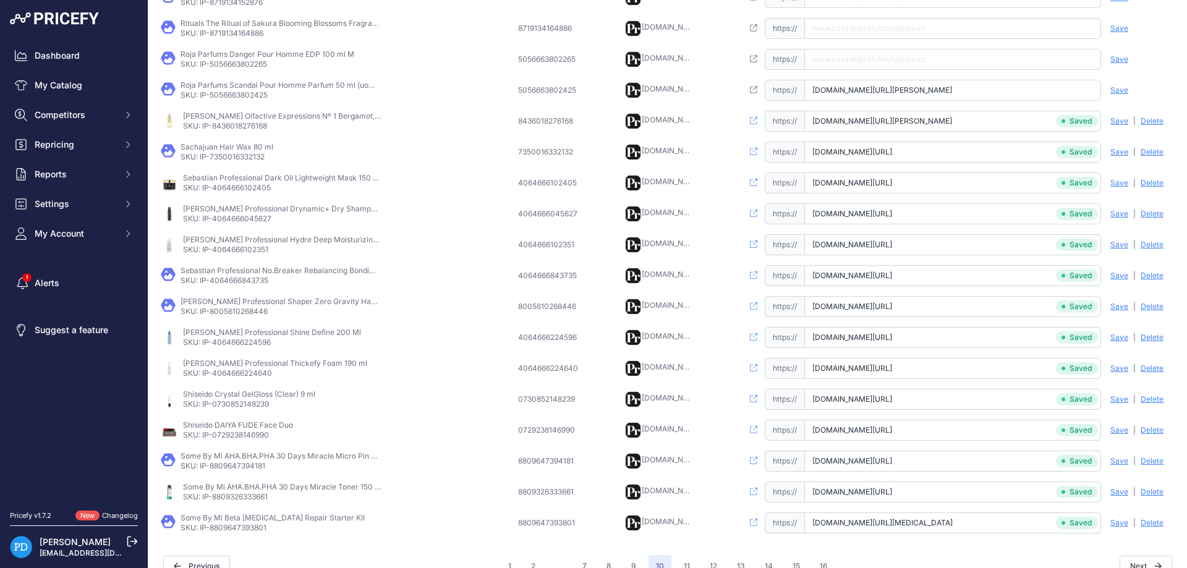
click at [1126, 88] on span "Save" at bounding box center [1120, 90] width 18 height 10
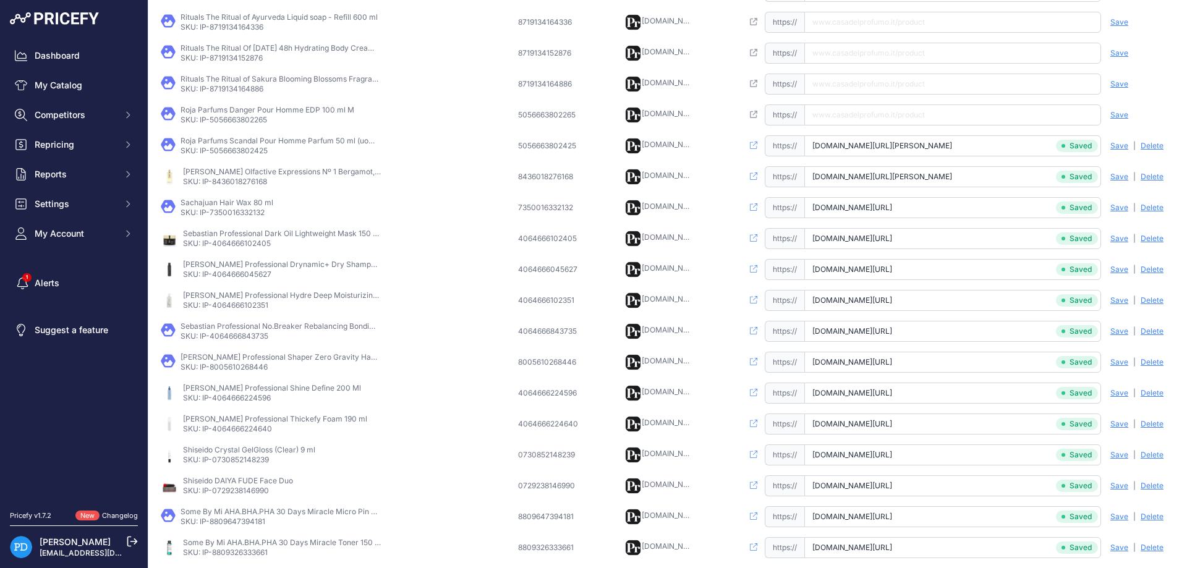
scroll to position [157, 0]
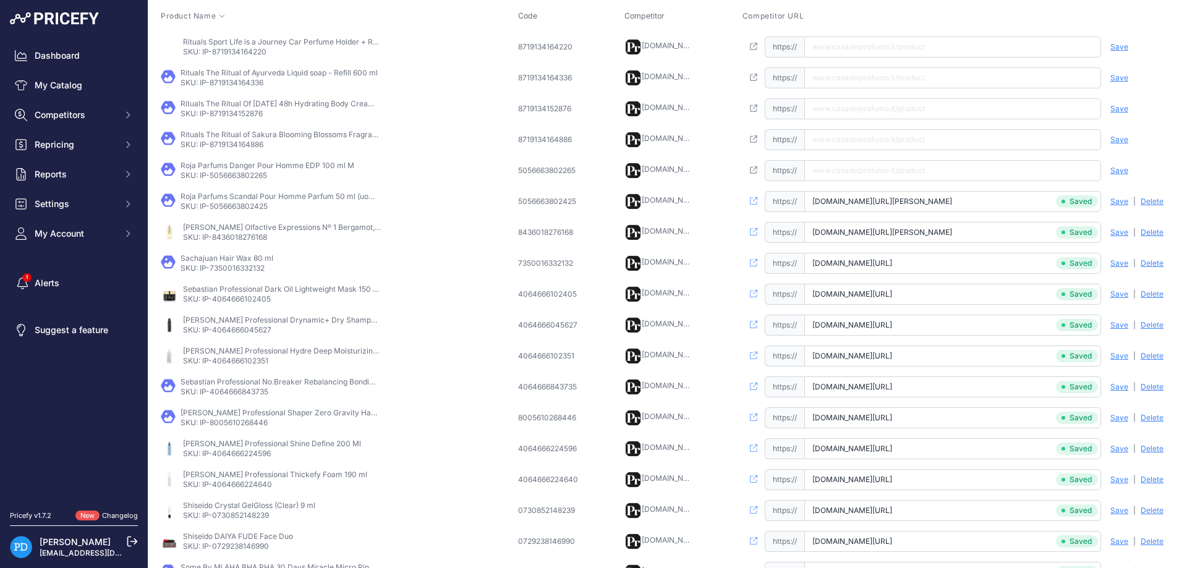
click at [252, 178] on p "SKU: IP-5056663802265" at bounding box center [268, 176] width 174 height 10
click at [860, 154] on td "Open this link https:// Saved false Save Analyzing | [GEOGRAPHIC_DATA] Deleting" at bounding box center [958, 139] width 437 height 31
click at [861, 166] on input "text" at bounding box center [952, 170] width 297 height 21
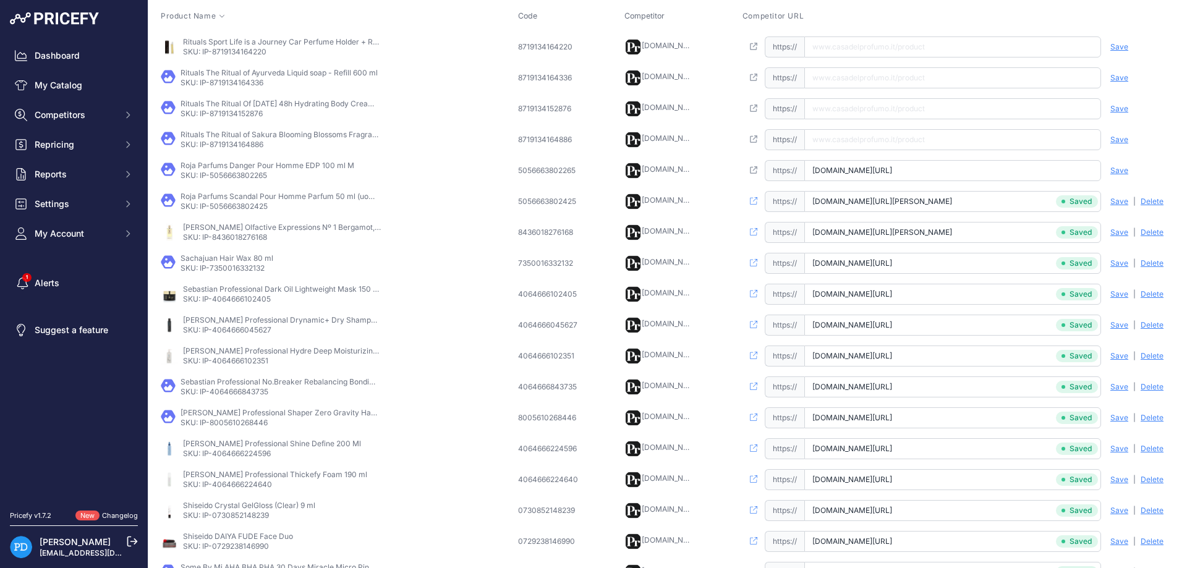
type input "[DOMAIN_NAME][URL]"
click at [1124, 171] on span "Save" at bounding box center [1120, 171] width 18 height 10
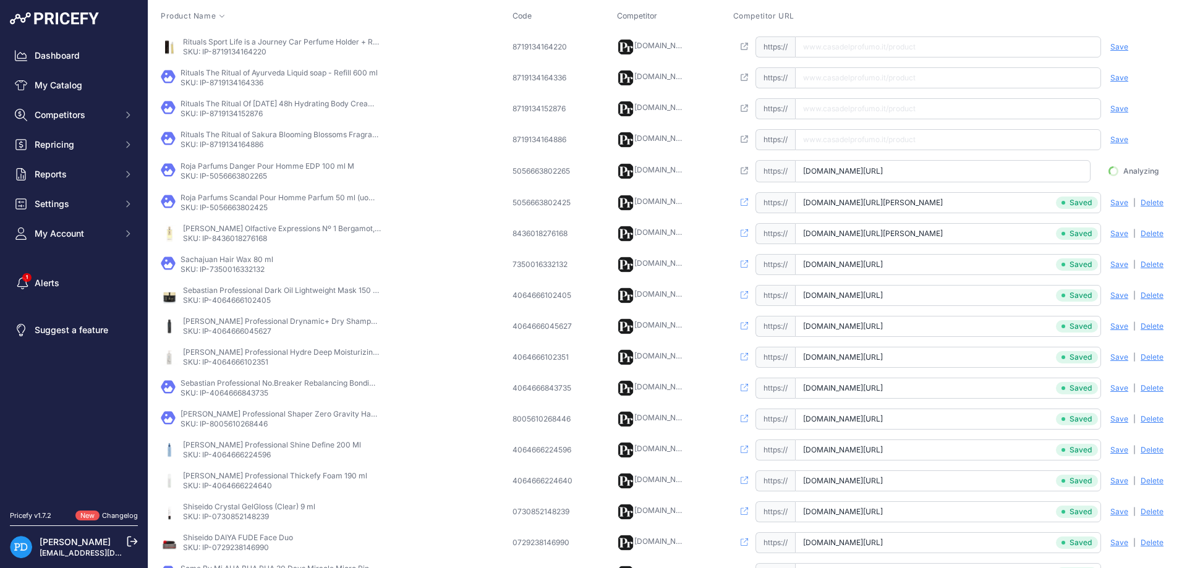
scroll to position [0, 24]
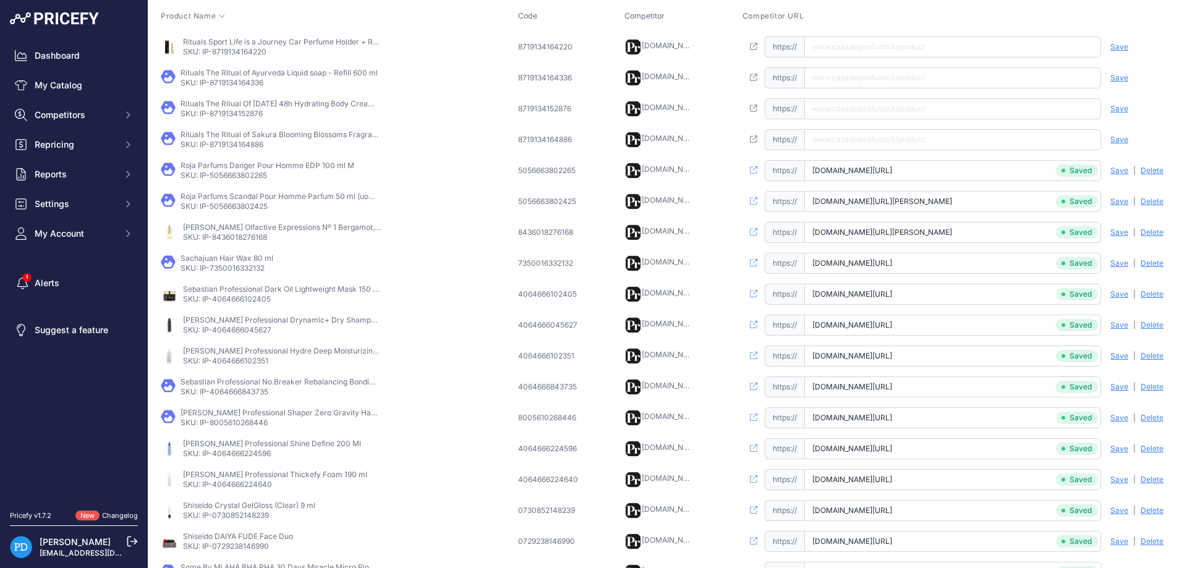
click at [257, 145] on p "SKU: IP-8719134164886" at bounding box center [280, 145] width 198 height 10
click at [850, 133] on input "text" at bounding box center [952, 139] width 297 height 21
type input "[DOMAIN_NAME][URL]"
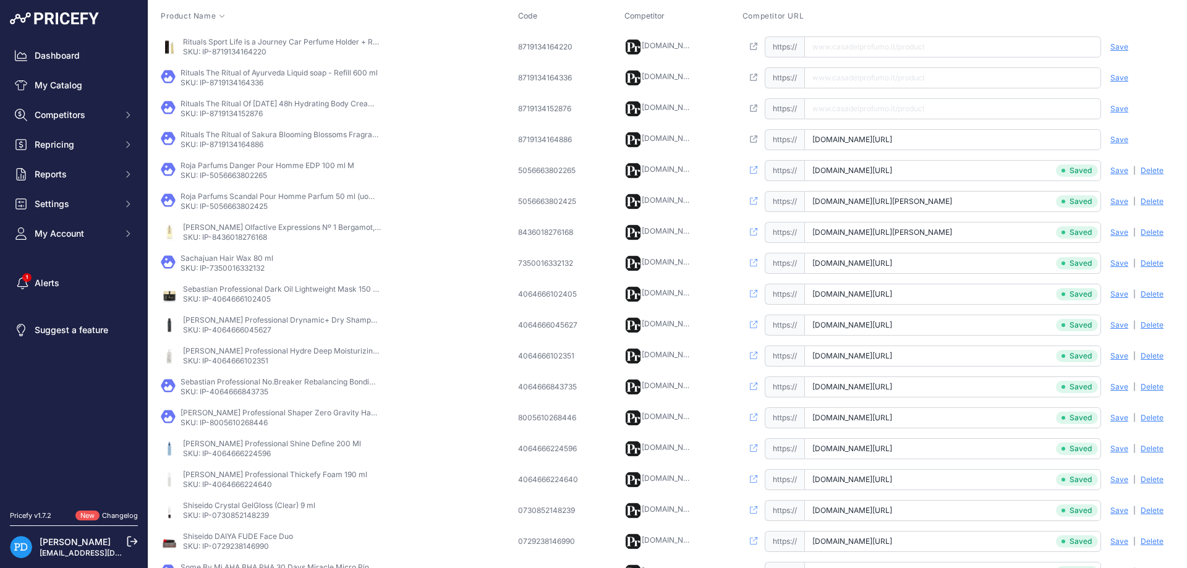
click at [1120, 137] on span "Save" at bounding box center [1120, 140] width 18 height 10
click at [253, 115] on p "SKU: IP-8719134152876" at bounding box center [280, 114] width 198 height 10
click at [865, 107] on input "text" at bounding box center [952, 108] width 297 height 21
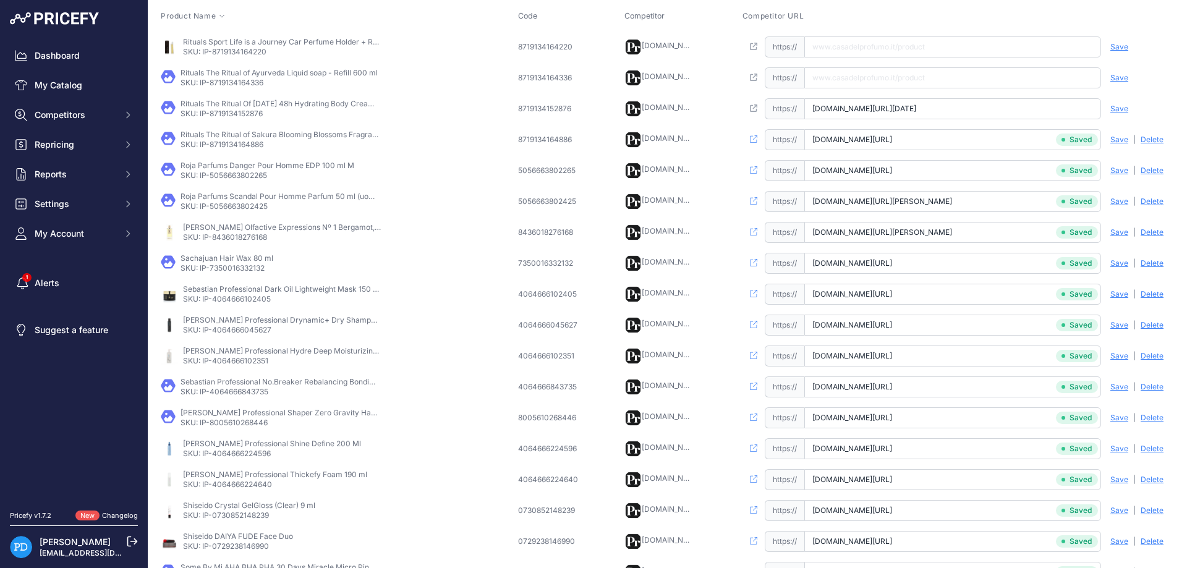
scroll to position [0, 93]
type input "[DOMAIN_NAME][URL][DATE]"
click at [1120, 104] on span "Save" at bounding box center [1120, 109] width 18 height 10
click at [254, 83] on p "SKU: IP-8719134164336" at bounding box center [279, 83] width 197 height 10
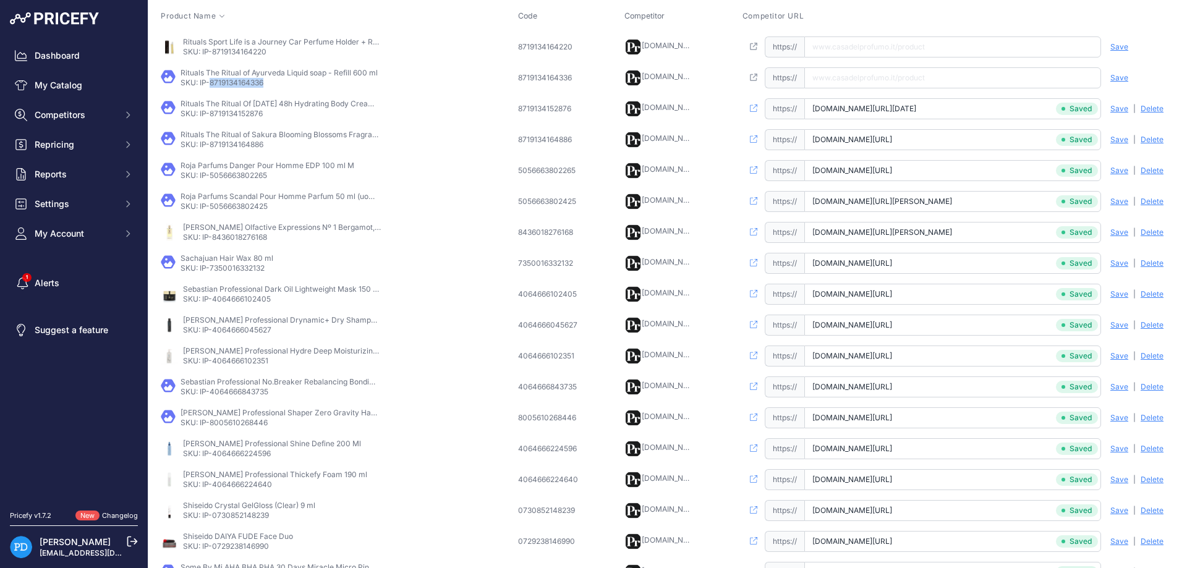
click at [254, 83] on p "SKU: IP-8719134164336" at bounding box center [279, 83] width 197 height 10
click at [873, 80] on input "text" at bounding box center [952, 77] width 297 height 21
type input "[DOMAIN_NAME][URL][PERSON_NAME]"
click at [1119, 73] on span "Save" at bounding box center [1120, 78] width 18 height 10
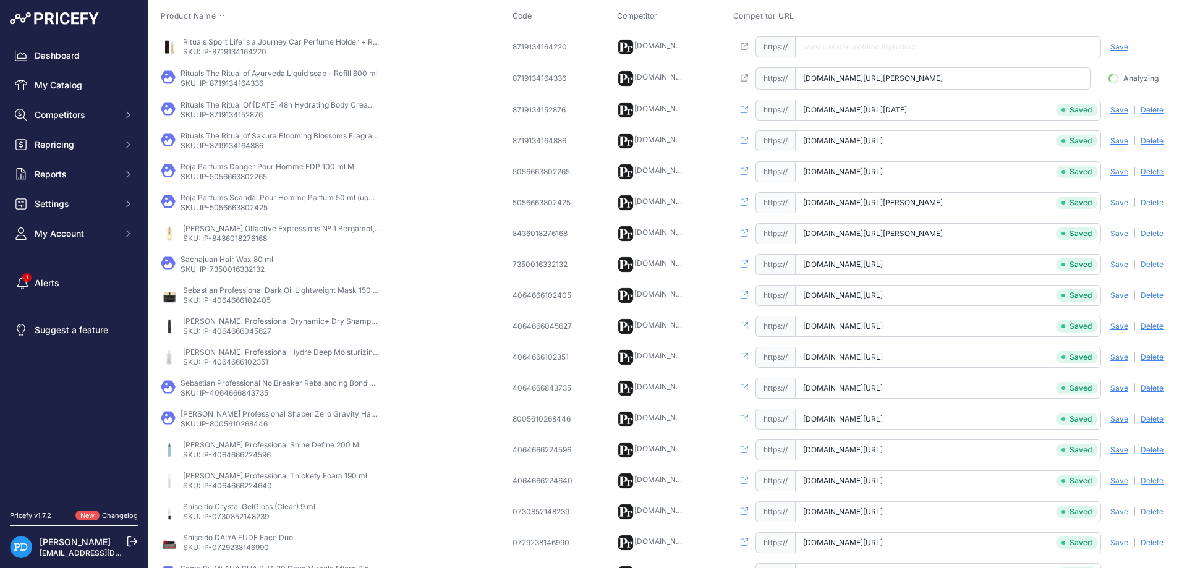
scroll to position [0, 61]
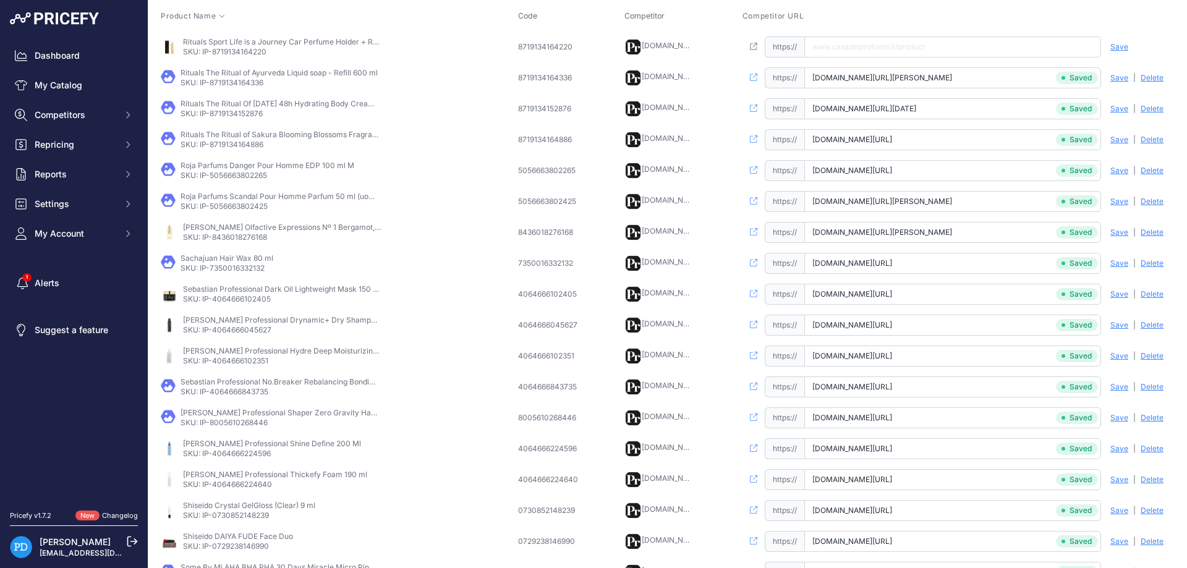
click at [249, 51] on p "SKU: IP-8719134164220" at bounding box center [282, 52] width 198 height 10
click at [901, 45] on input "text" at bounding box center [952, 46] width 297 height 21
type input "[DOMAIN_NAME][URL]"
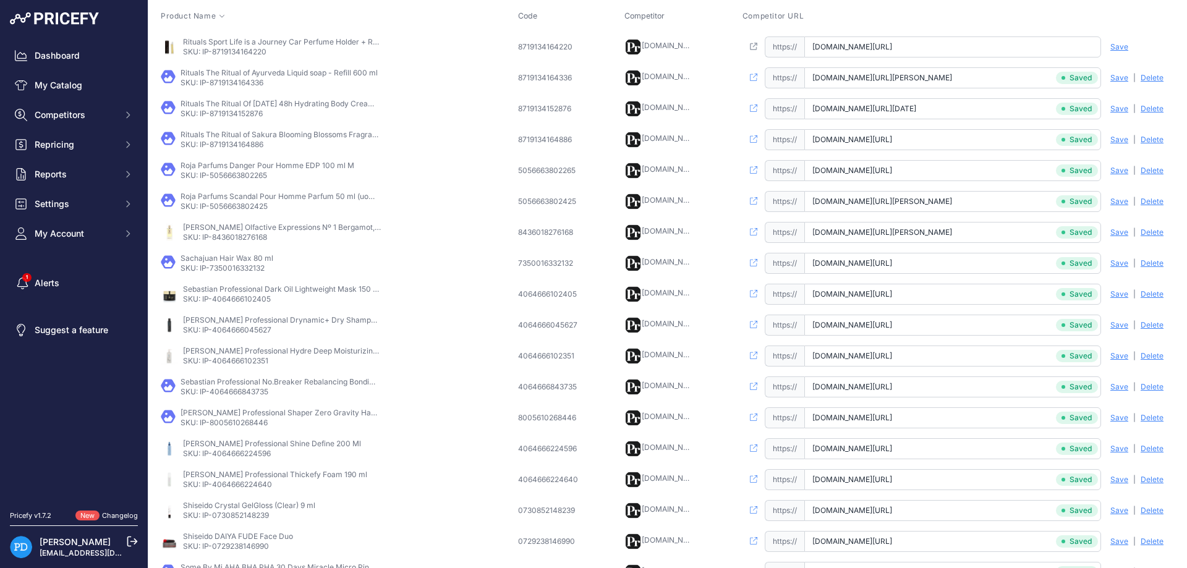
click at [1109, 48] on div "Save Analyzing | [GEOGRAPHIC_DATA] Deleting" at bounding box center [1138, 46] width 74 height 21
click at [1116, 48] on span "Save" at bounding box center [1120, 47] width 18 height 10
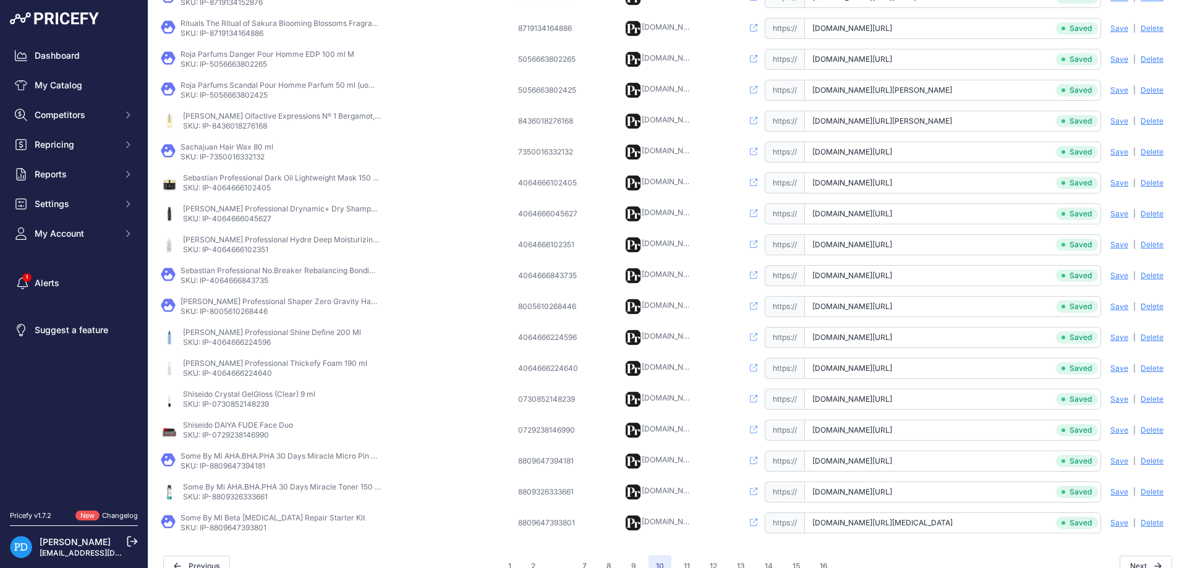
scroll to position [290, 0]
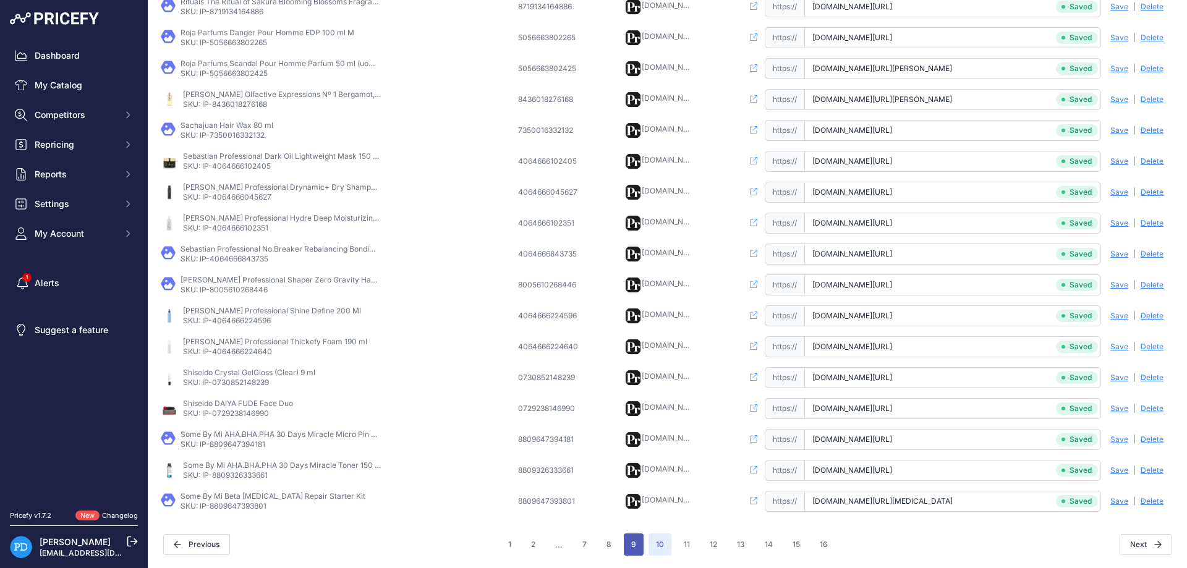
click at [628, 546] on button "9" at bounding box center [634, 545] width 20 height 22
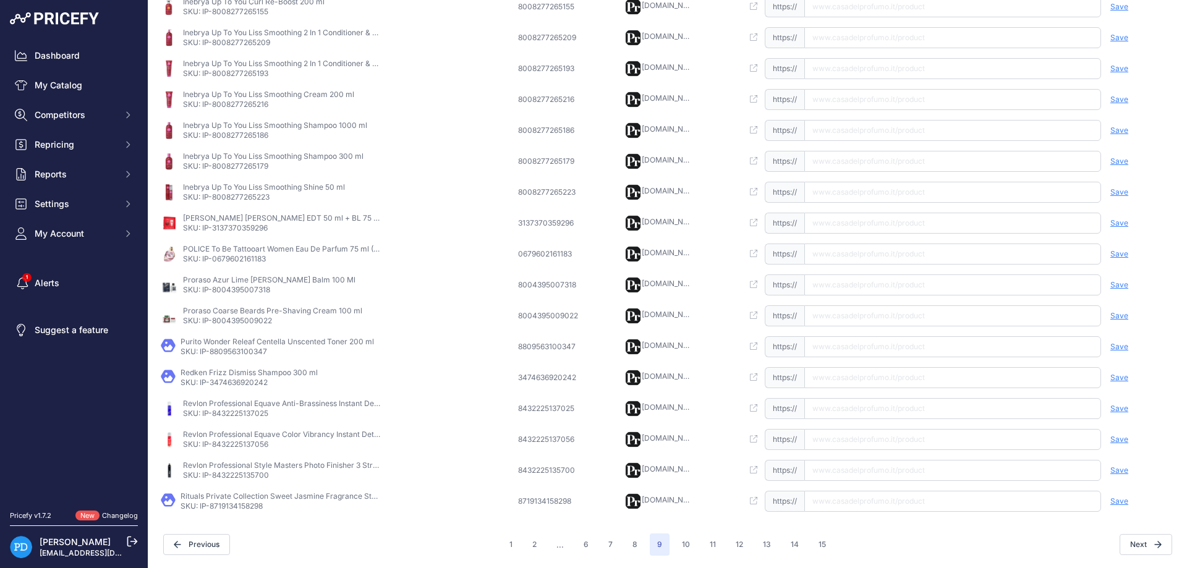
scroll to position [268, 0]
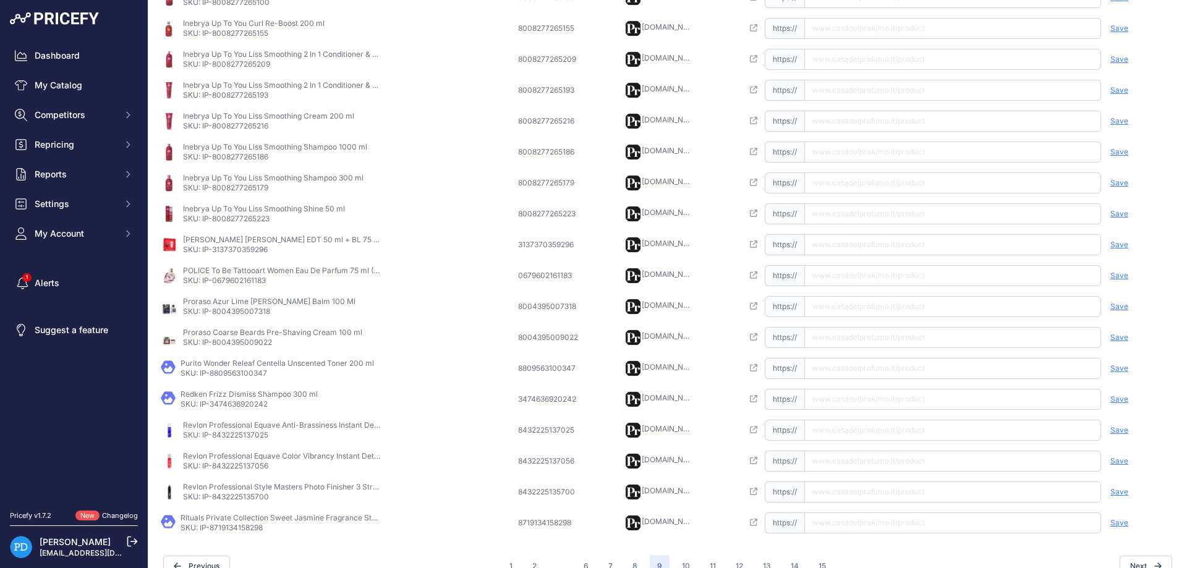
click at [236, 532] on p "SKU: IP-8719134158298" at bounding box center [280, 528] width 198 height 10
click at [902, 524] on input "text" at bounding box center [952, 523] width 297 height 21
type input "[DOMAIN_NAME][URL]"
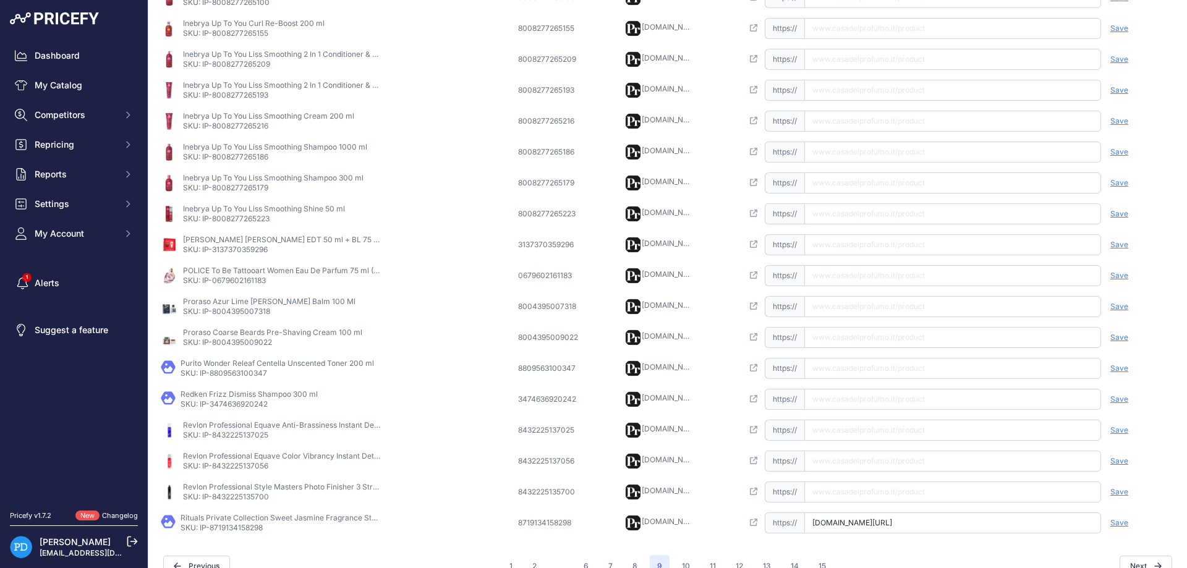
click at [1112, 523] on span "Save" at bounding box center [1120, 523] width 18 height 10
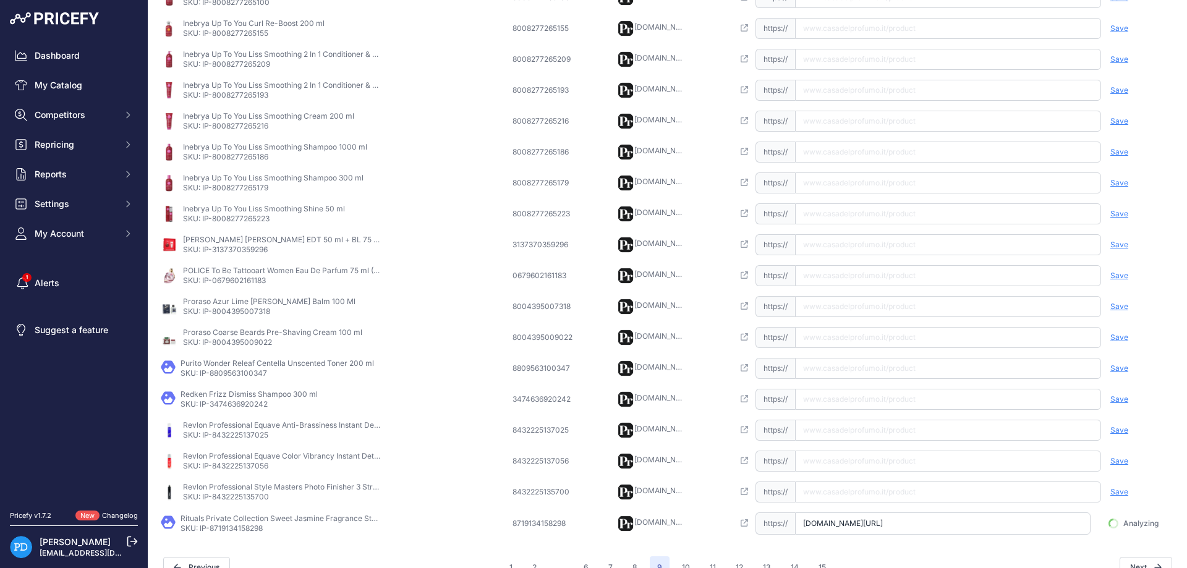
scroll to position [0, 77]
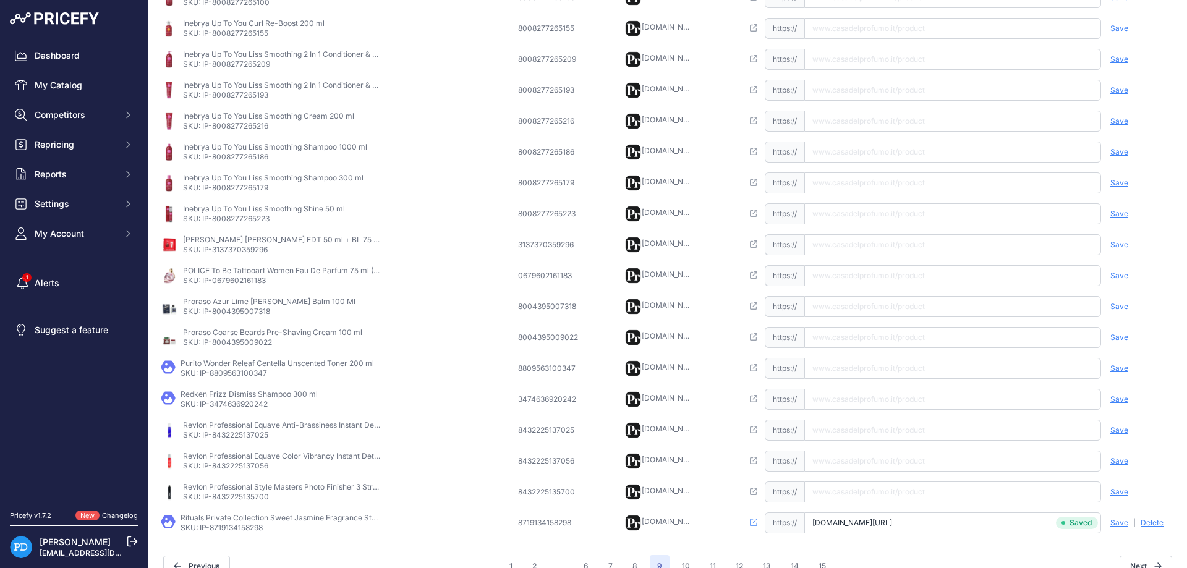
click at [236, 495] on p "SKU: IP-8432225135700" at bounding box center [282, 497] width 198 height 10
click at [864, 483] on input "text" at bounding box center [952, 492] width 297 height 21
type input "[DOMAIN_NAME][URL]"
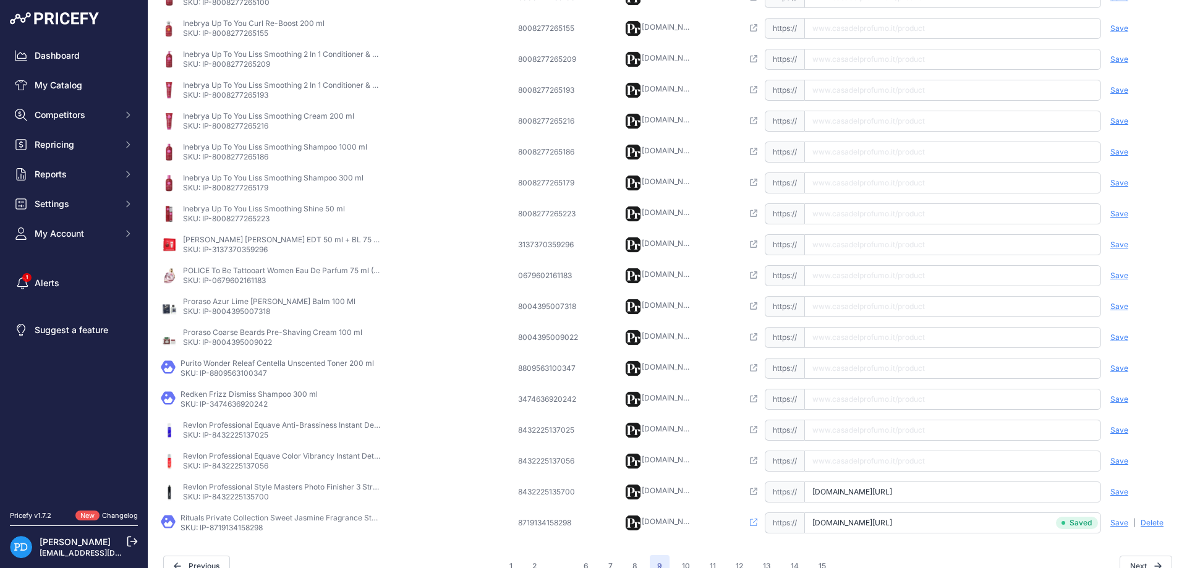
click at [1123, 493] on span "Save" at bounding box center [1120, 492] width 18 height 10
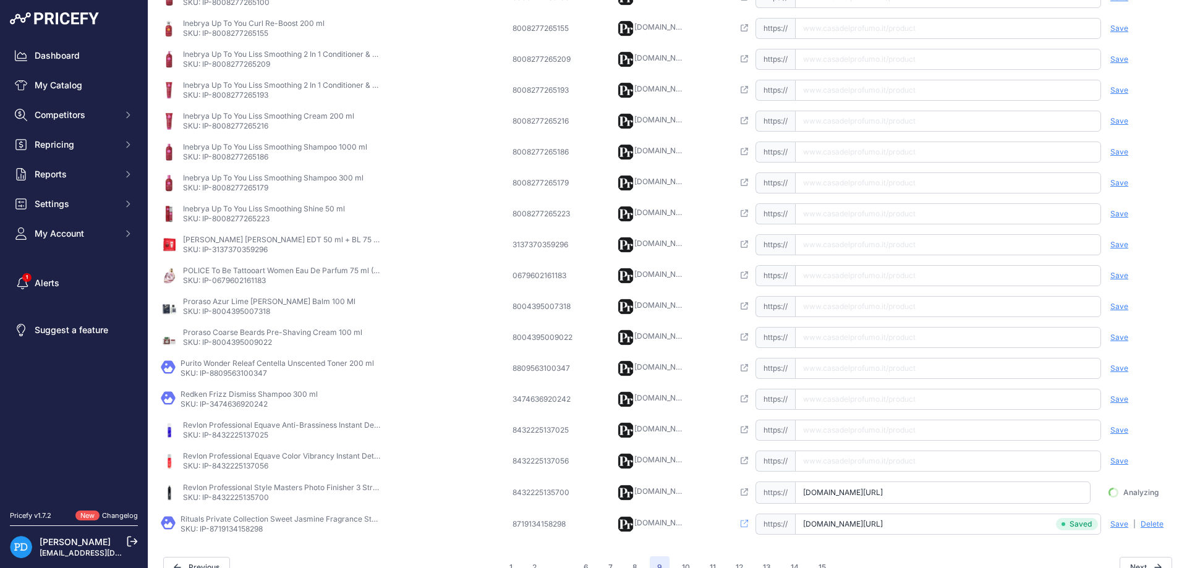
scroll to position [0, 134]
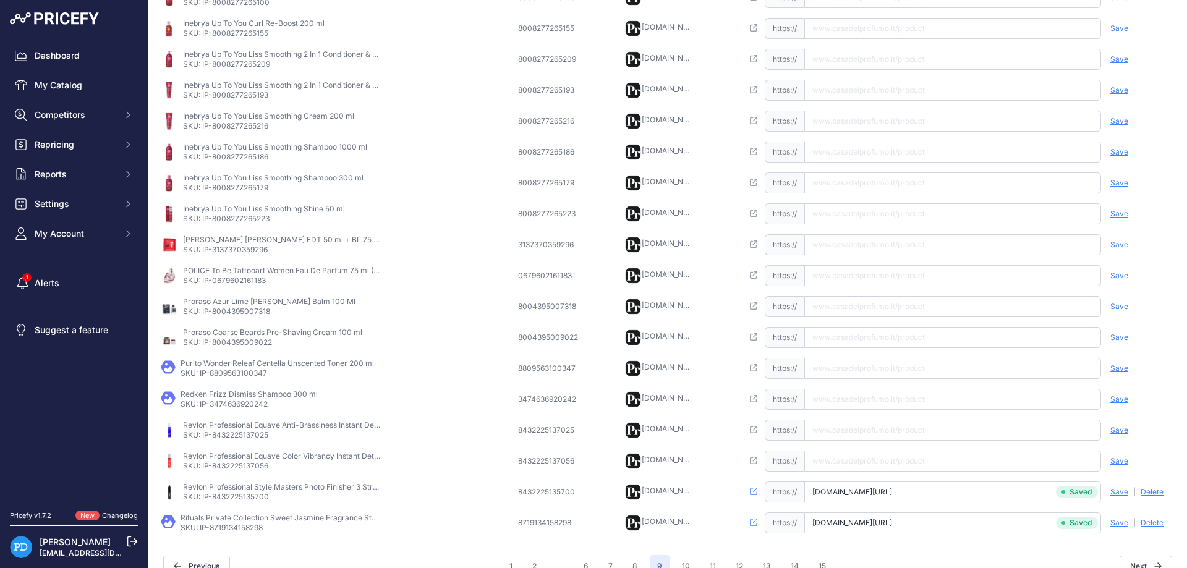
click at [257, 471] on p "SKU: IP-8432225137056" at bounding box center [282, 466] width 198 height 10
click at [852, 463] on input "text" at bounding box center [952, 461] width 297 height 21
type input "[DOMAIN_NAME][URL]"
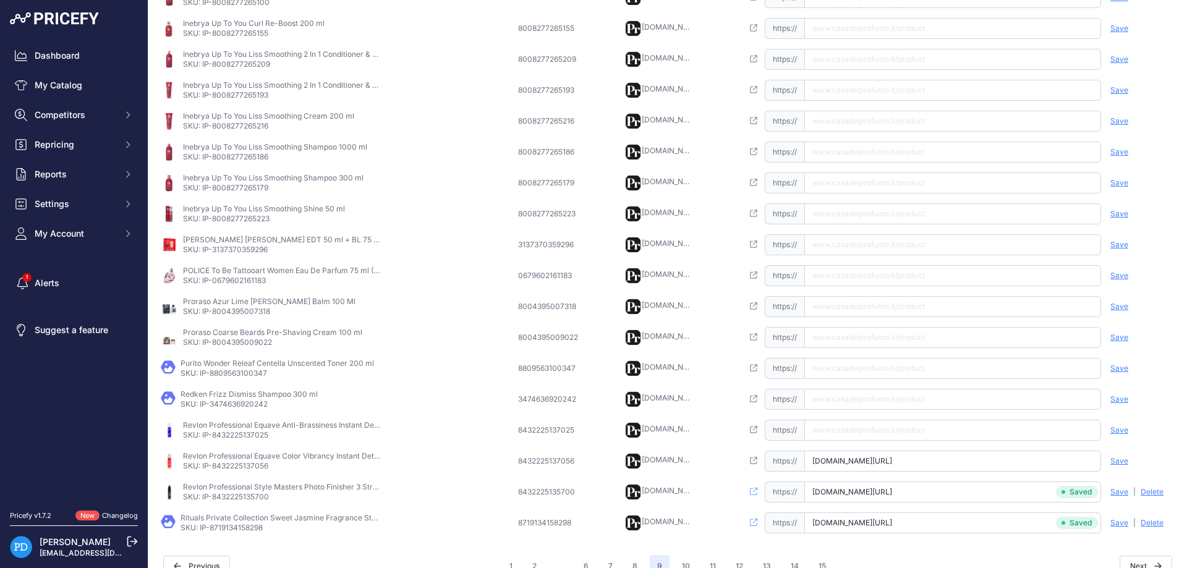
click at [1117, 461] on span "Save" at bounding box center [1120, 461] width 18 height 10
click at [255, 438] on p "SKU: IP-8432225137025" at bounding box center [282, 435] width 198 height 10
click at [891, 430] on input "text" at bounding box center [952, 430] width 297 height 21
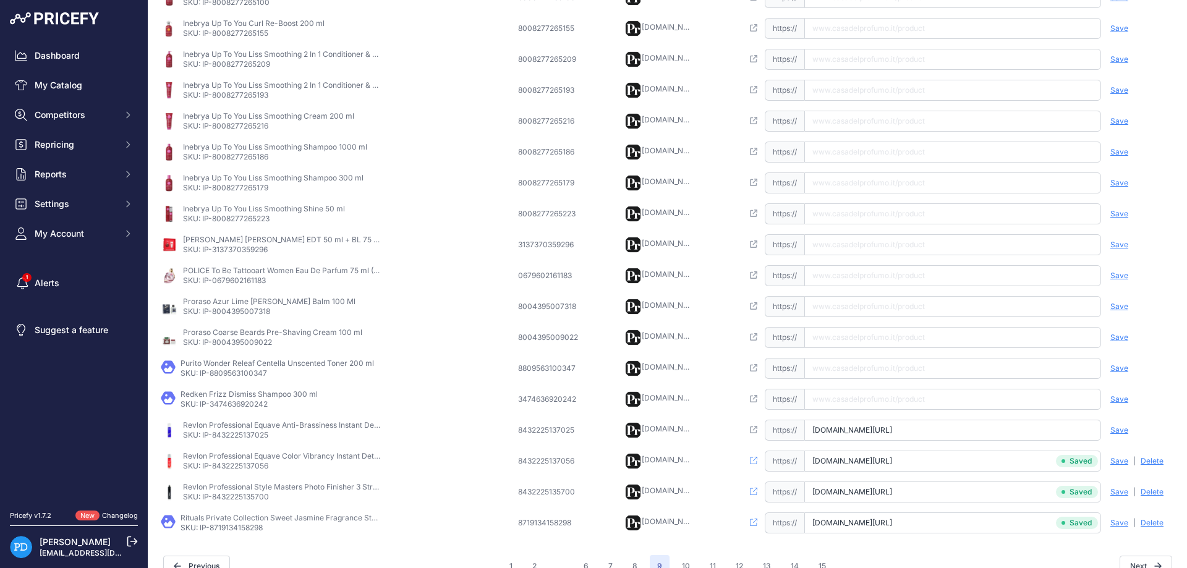
scroll to position [0, 144]
type input "[DOMAIN_NAME][URL]"
click at [1133, 424] on div "Save Analyzing | [GEOGRAPHIC_DATA] Deleting" at bounding box center [1138, 430] width 74 height 21
click at [1121, 428] on span "Save" at bounding box center [1120, 430] width 18 height 10
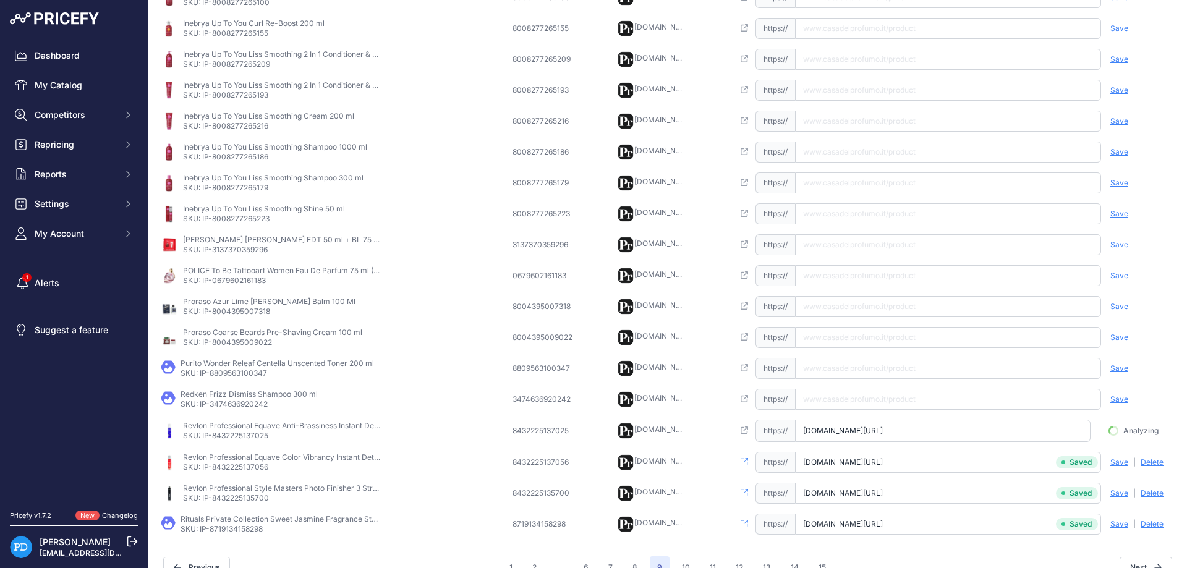
scroll to position [0, 137]
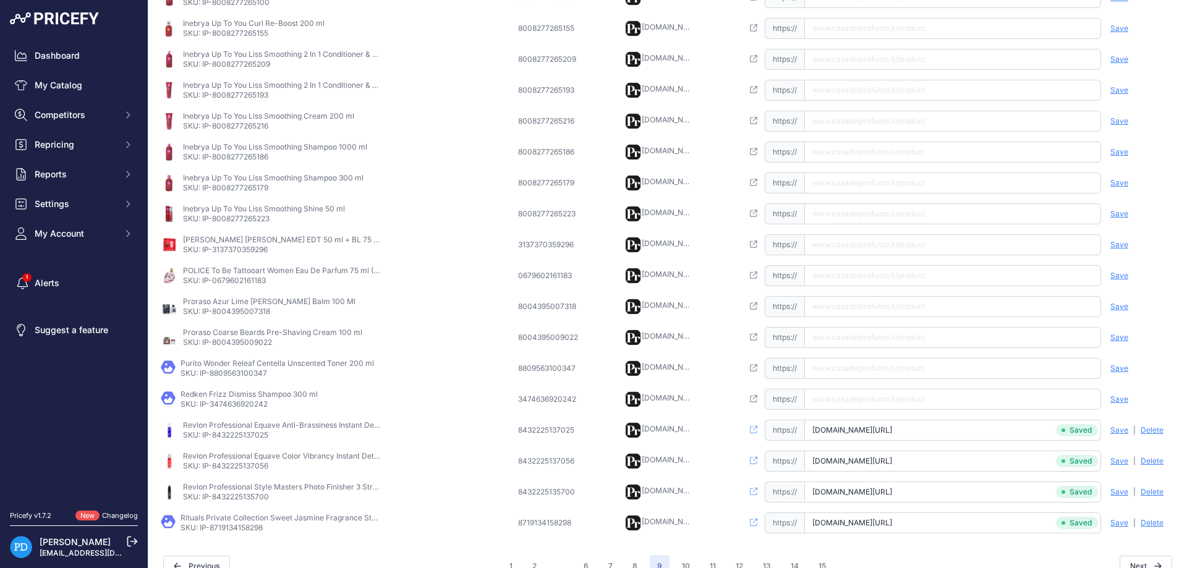
click at [255, 407] on p "SKU: IP-3474636920242" at bounding box center [249, 404] width 137 height 10
drag, startPoint x: 845, startPoint y: 402, endPoint x: 1046, endPoint y: 393, distance: 201.8
click at [845, 401] on input "[URL][DOMAIN_NAME]" at bounding box center [952, 399] width 297 height 21
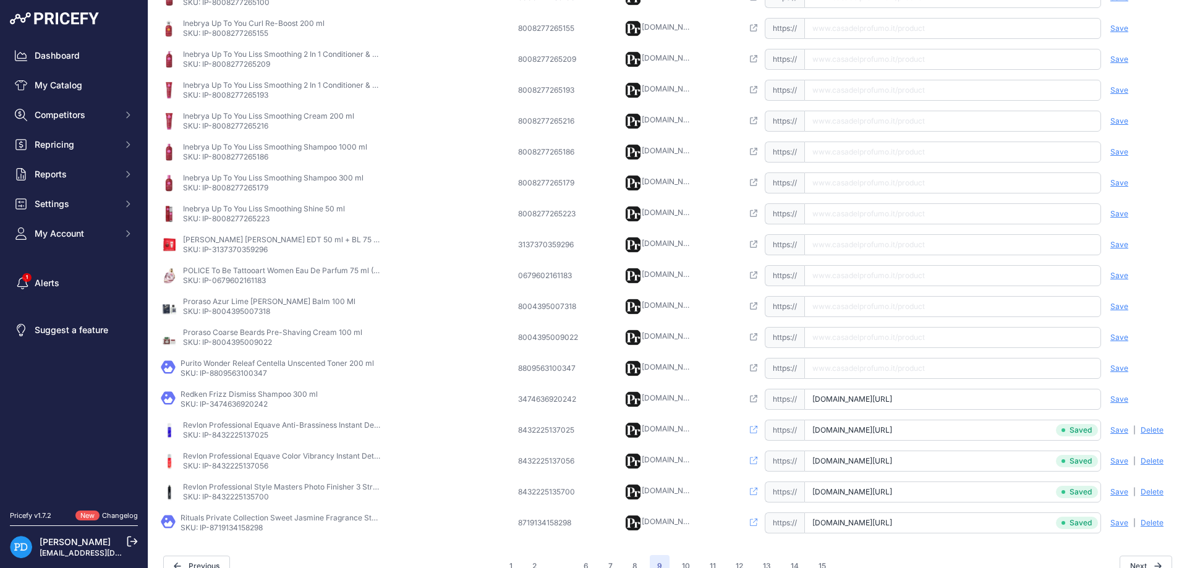
type input "[DOMAIN_NAME][URL]"
click at [1116, 398] on span "Save" at bounding box center [1120, 400] width 18 height 10
click at [251, 373] on p "SKU: IP-8809563100347" at bounding box center [278, 374] width 194 height 10
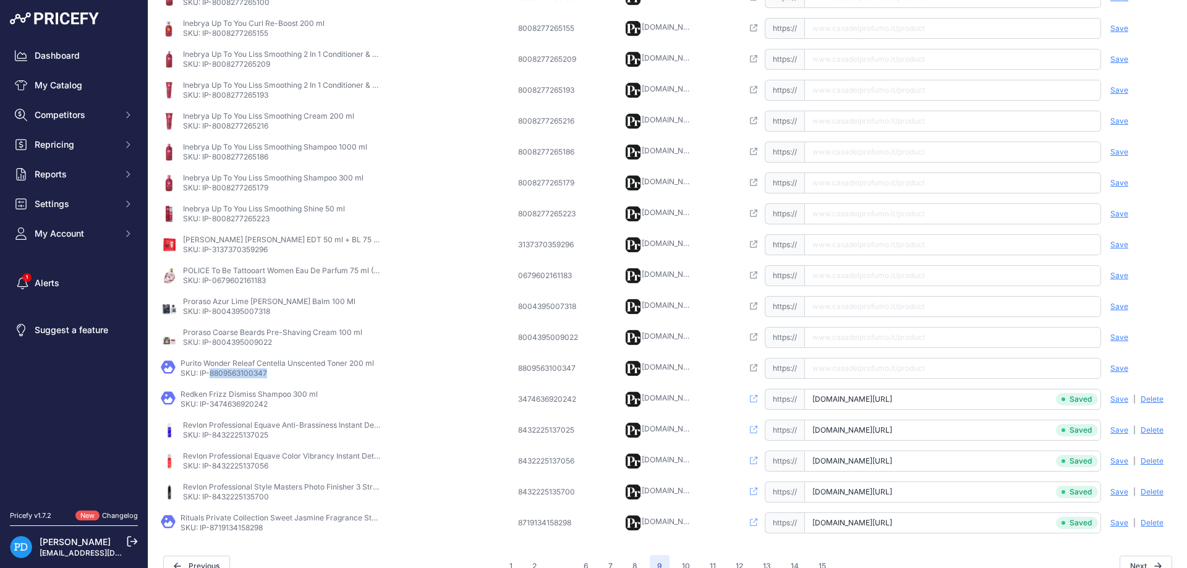
click at [861, 366] on input "text" at bounding box center [952, 368] width 297 height 21
type input "[DOMAIN_NAME][URL]"
click at [1116, 370] on span "Save" at bounding box center [1120, 369] width 18 height 10
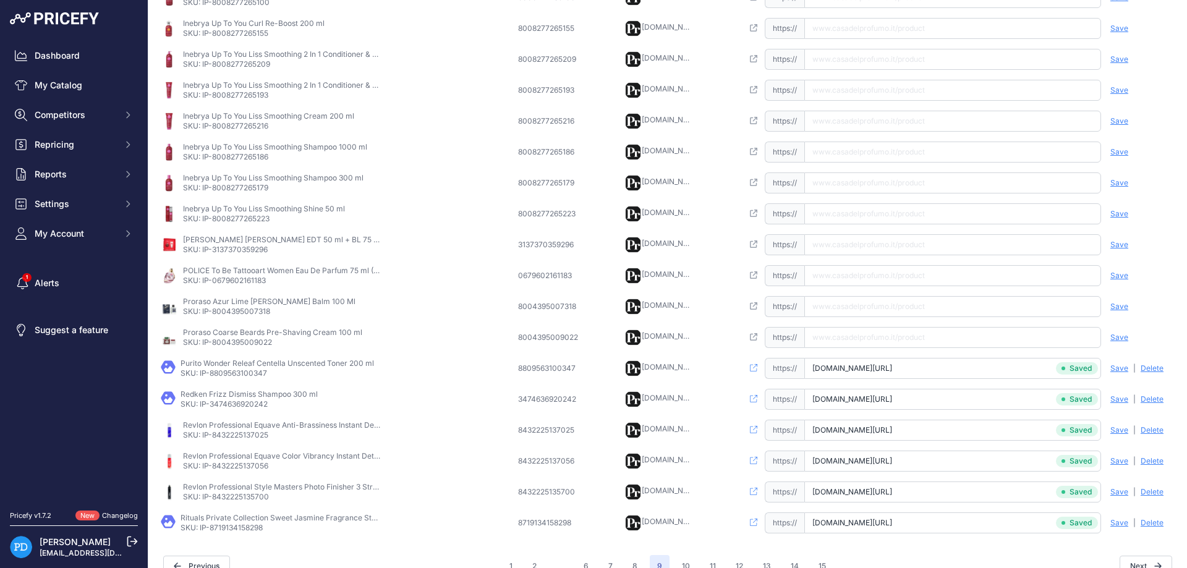
click at [239, 344] on p "SKU: IP-8004395009022" at bounding box center [272, 343] width 179 height 10
click at [866, 338] on input "text" at bounding box center [952, 337] width 297 height 21
type input "[DOMAIN_NAME][URL]"
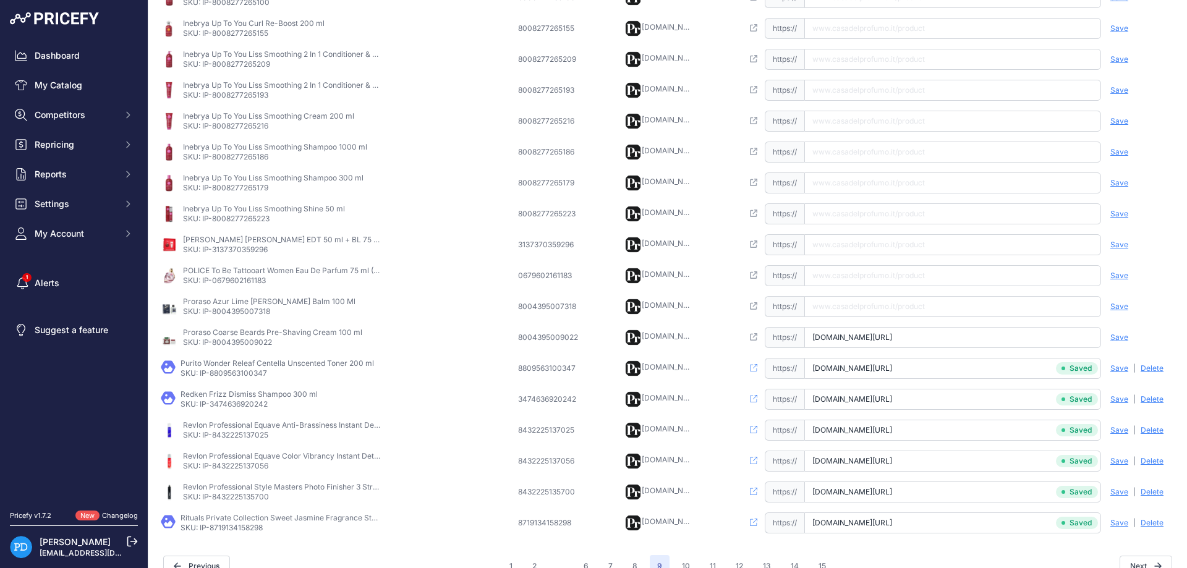
click at [1111, 343] on div "Save Analyzing | [GEOGRAPHIC_DATA] Deleting" at bounding box center [1138, 337] width 74 height 21
click at [1117, 338] on span "Save" at bounding box center [1120, 338] width 18 height 10
click at [249, 310] on p "SKU: IP-8004395007318" at bounding box center [269, 312] width 173 height 10
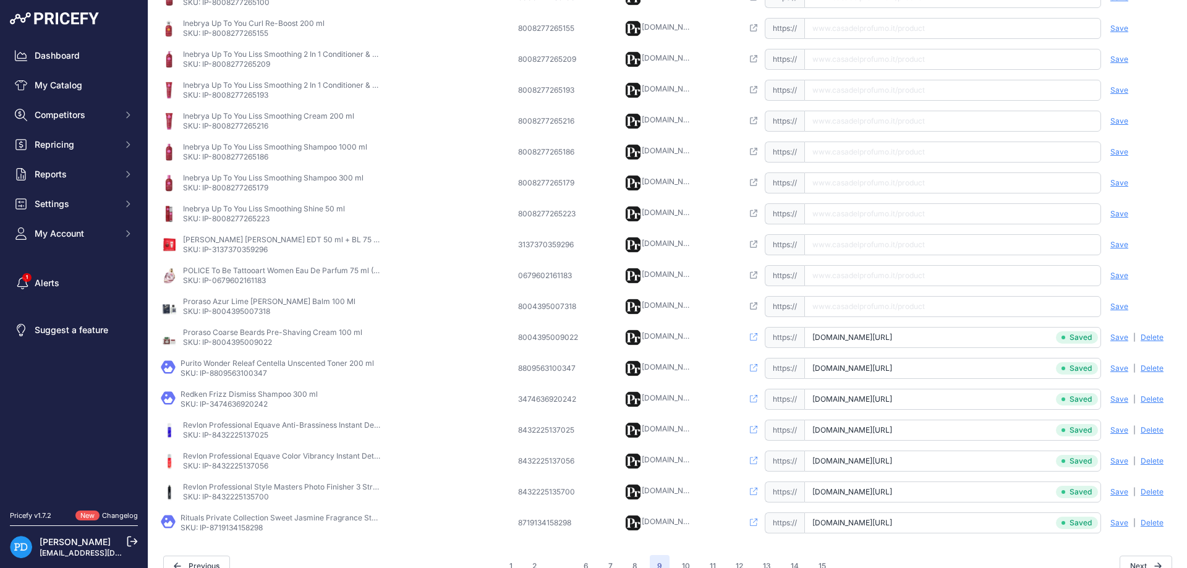
click at [837, 305] on input "text" at bounding box center [952, 306] width 297 height 21
type input "[DOMAIN_NAME][URL][PERSON_NAME]"
click at [1114, 309] on span "Save" at bounding box center [1120, 307] width 18 height 10
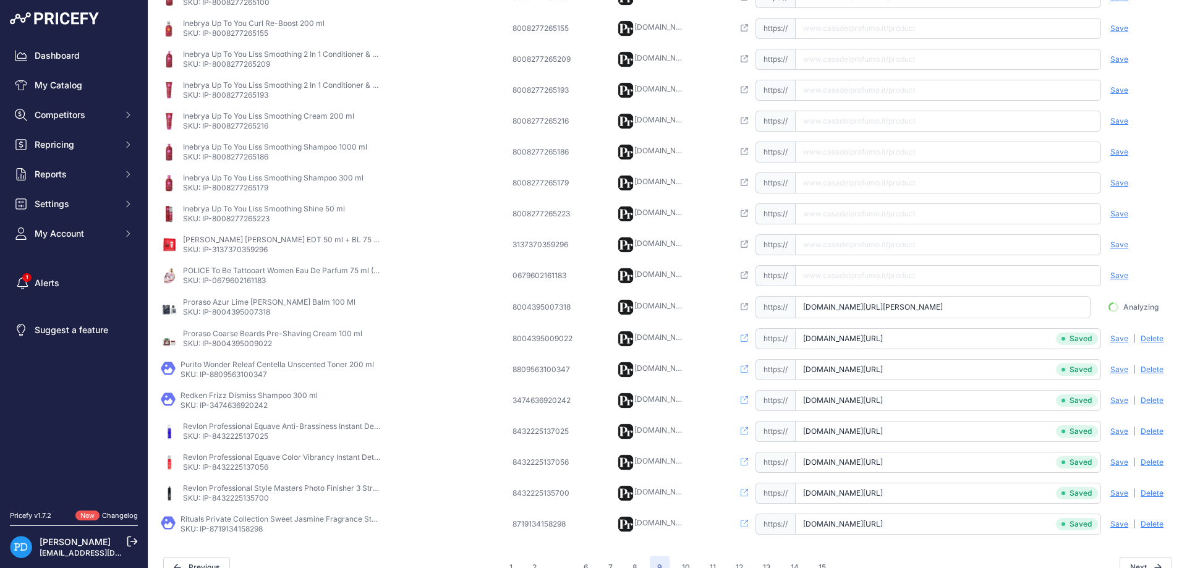
scroll to position [0, 51]
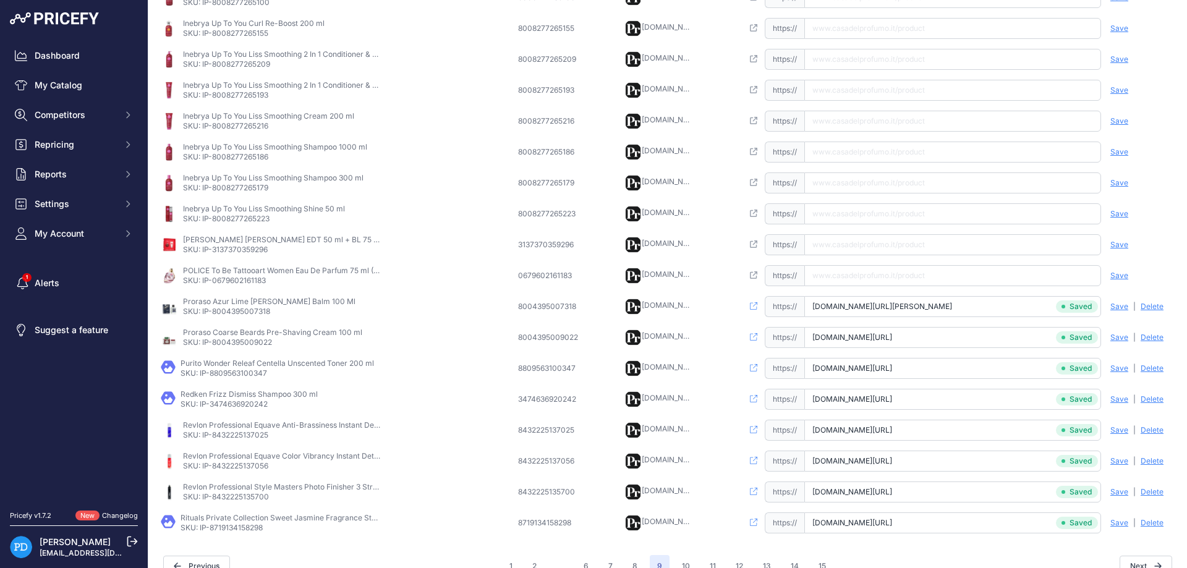
click at [247, 278] on p "SKU: IP-0679602161183" at bounding box center [282, 281] width 198 height 10
click at [856, 276] on input "[URL][DOMAIN_NAME][PERSON_NAME]" at bounding box center [952, 275] width 297 height 21
type input "[DOMAIN_NAME][URL][PERSON_NAME]"
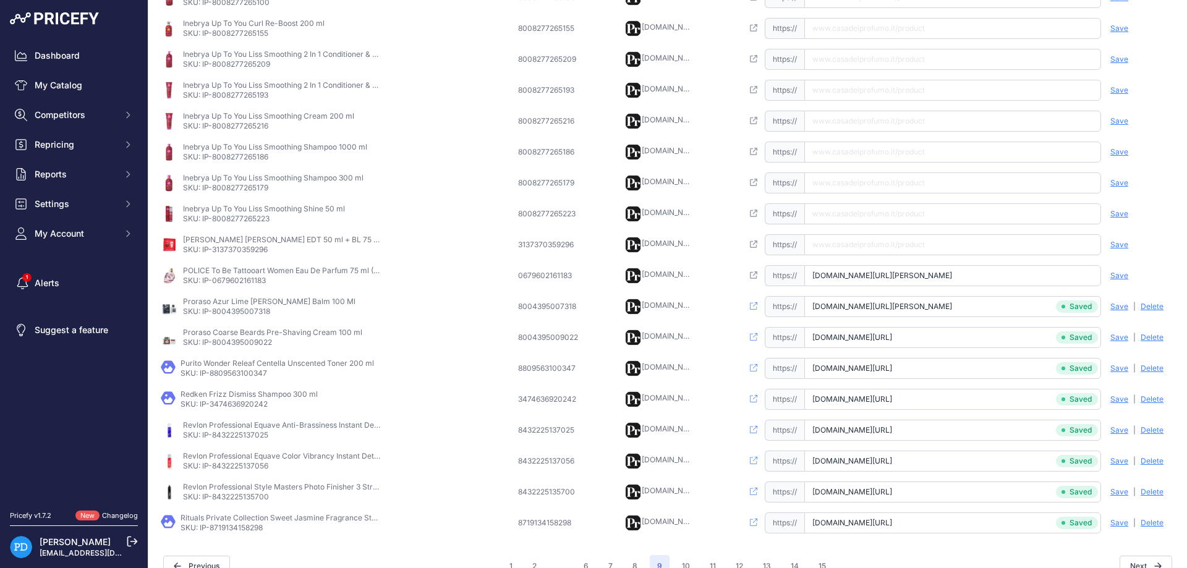
click at [1116, 280] on span "Save" at bounding box center [1120, 276] width 18 height 10
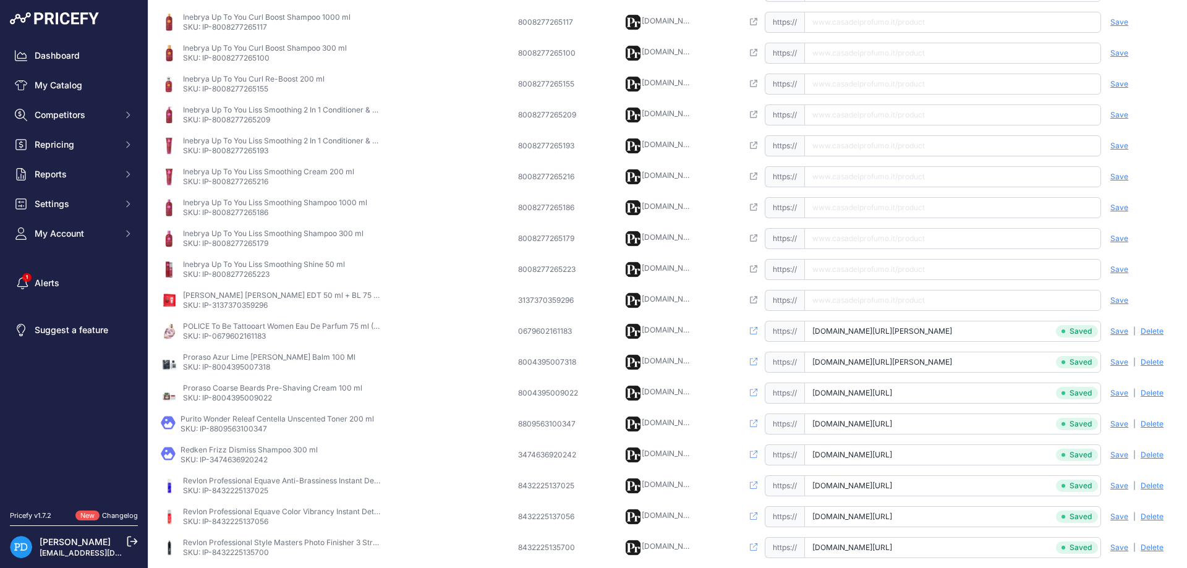
scroll to position [290, 0]
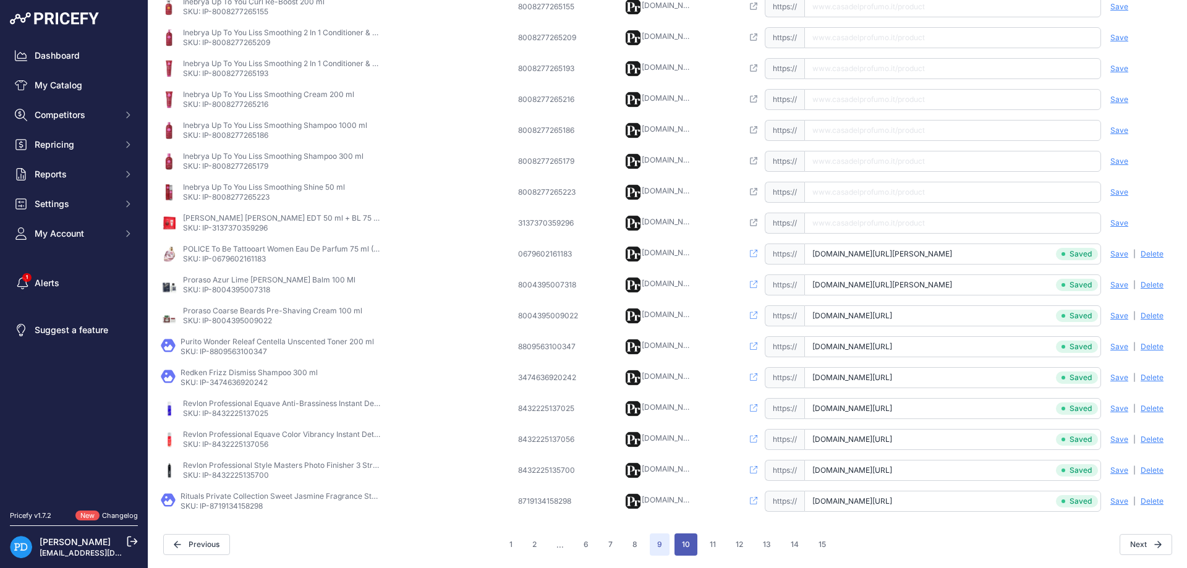
click at [680, 548] on button "10" at bounding box center [686, 545] width 23 height 22
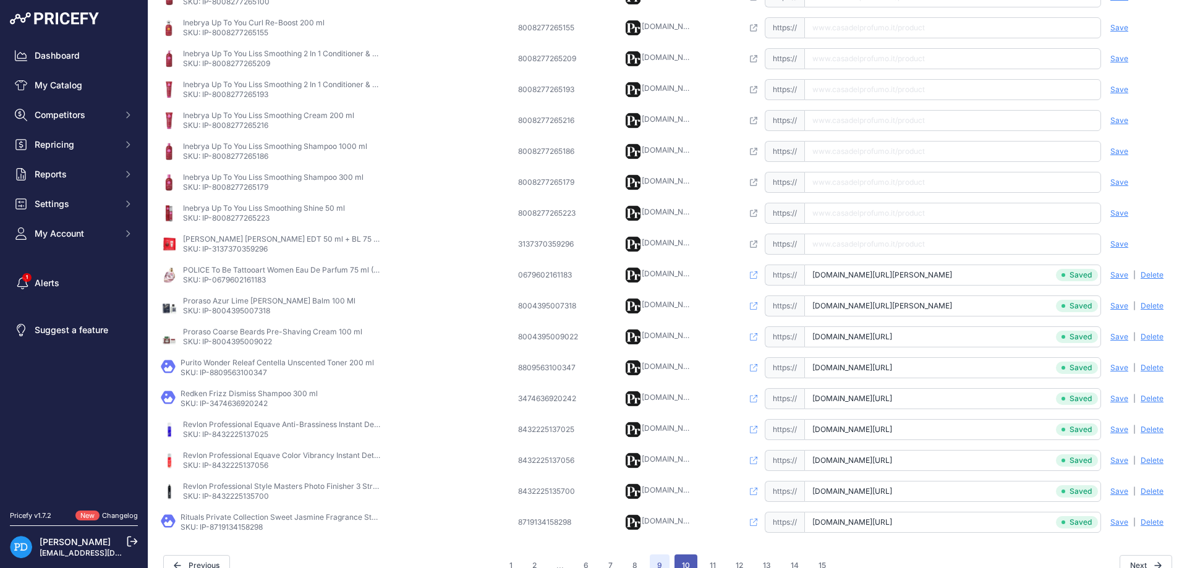
scroll to position [311, 0]
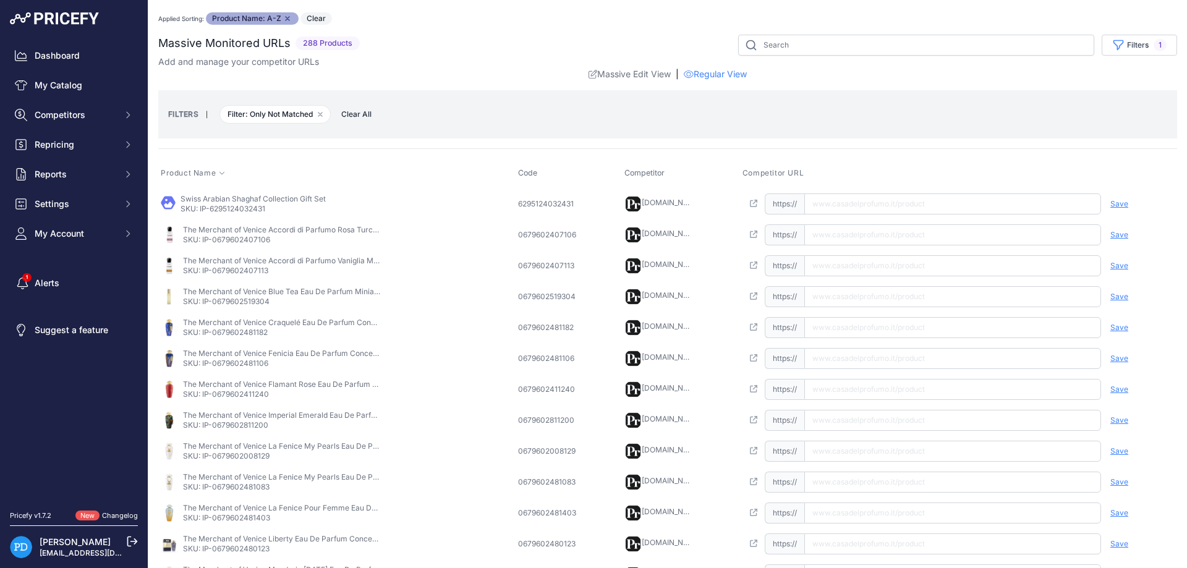
click at [243, 207] on p "SKU: IP-6295124032431" at bounding box center [253, 209] width 145 height 10
click at [963, 221] on td "Open this link https:// Saved false Save Analyzing | [GEOGRAPHIC_DATA] Deleting" at bounding box center [958, 235] width 437 height 31
click at [952, 209] on input "text" at bounding box center [952, 204] width 297 height 21
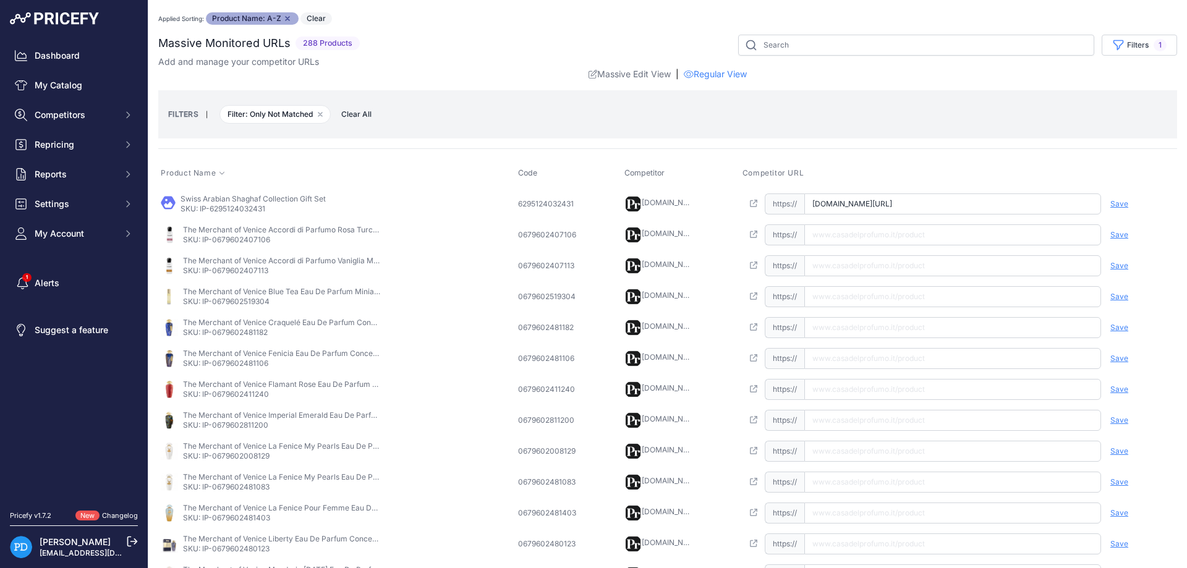
type input "[DOMAIN_NAME][URL]"
click at [1123, 203] on span "Save" at bounding box center [1120, 204] width 18 height 10
click at [242, 245] on td "The Merchant of Venice Accordi di Parfumo [PERSON_NAME] Turchia Eau De Parfum 3…" at bounding box center [336, 235] width 357 height 31
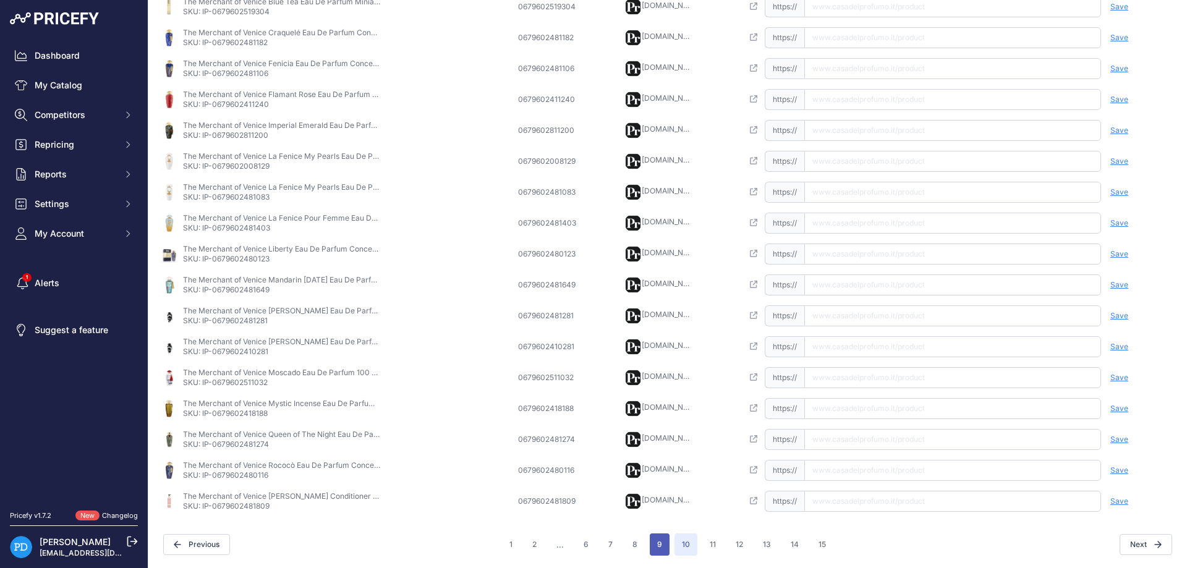
click at [654, 552] on button "9" at bounding box center [660, 545] width 20 height 22
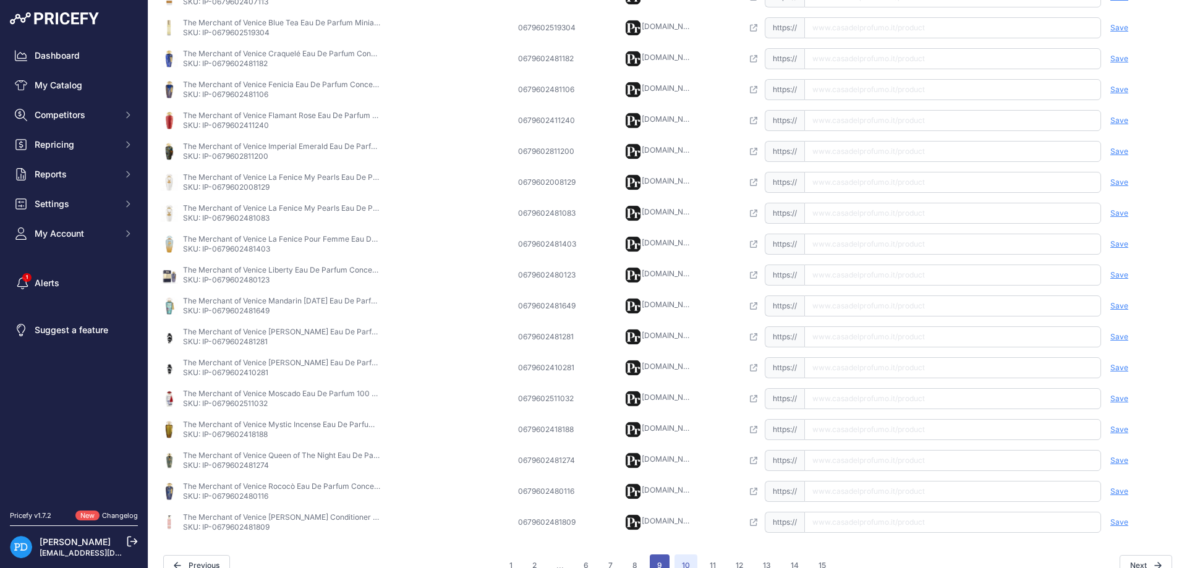
scroll to position [311, 0]
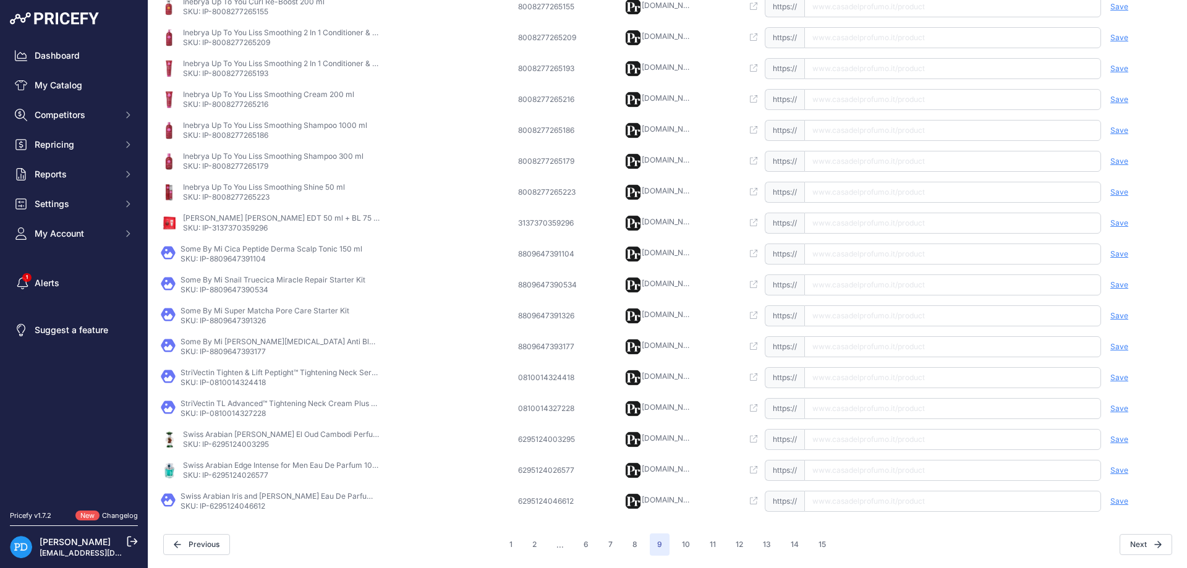
scroll to position [268, 0]
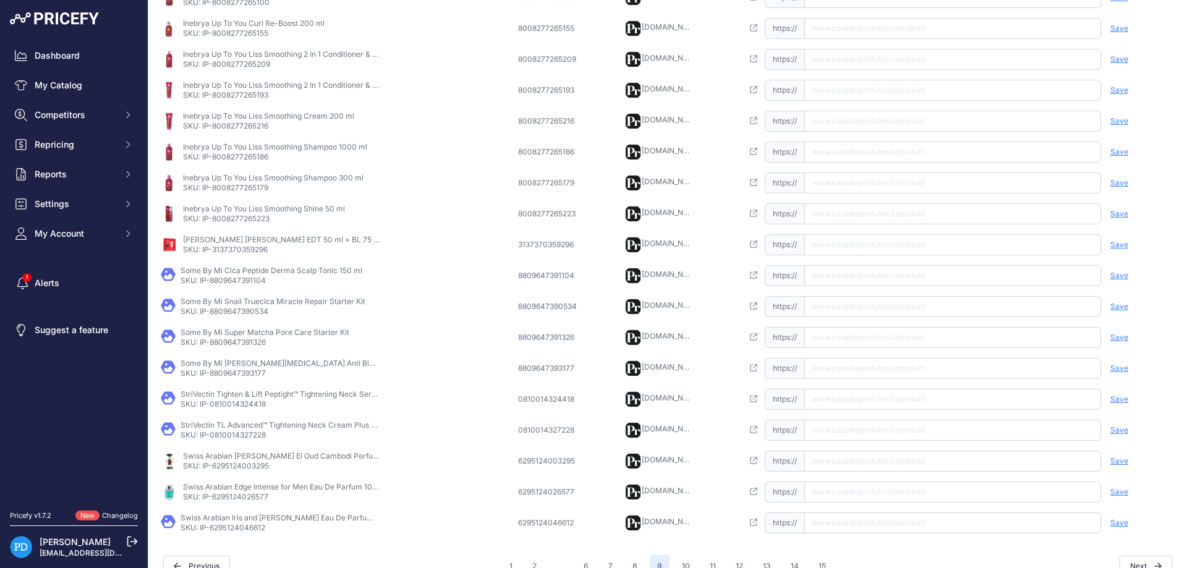
click at [249, 279] on p "SKU: IP-8809647391104" at bounding box center [272, 281] width 182 height 10
click at [247, 284] on p "SKU: IP-8809647391104" at bounding box center [272, 281] width 182 height 10
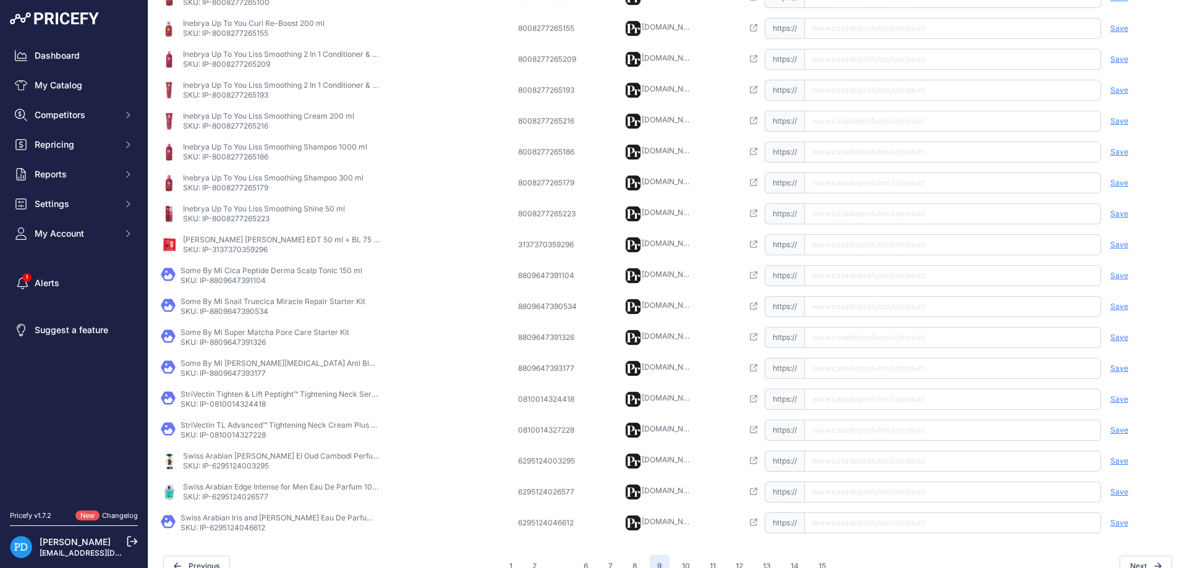
click at [824, 263] on td "Open this link https:// Saved false Save Analyzing | [GEOGRAPHIC_DATA] Deleting" at bounding box center [958, 275] width 437 height 31
click at [847, 268] on input "text" at bounding box center [952, 275] width 297 height 21
type input "[DOMAIN_NAME][URL]"
click at [1120, 274] on span "Save" at bounding box center [1120, 276] width 18 height 10
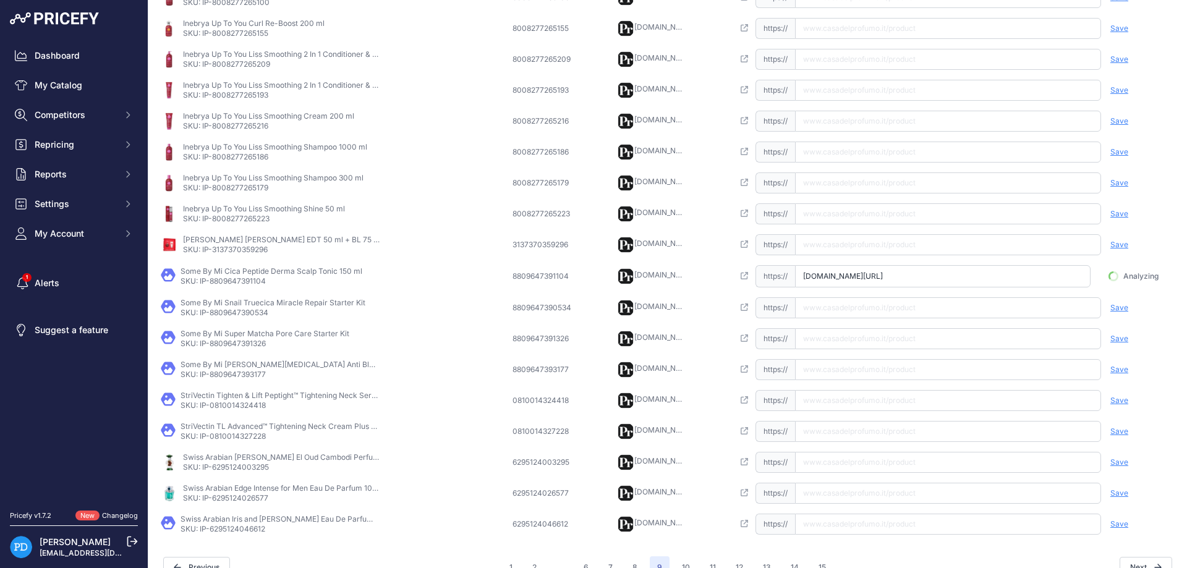
scroll to position [0, 35]
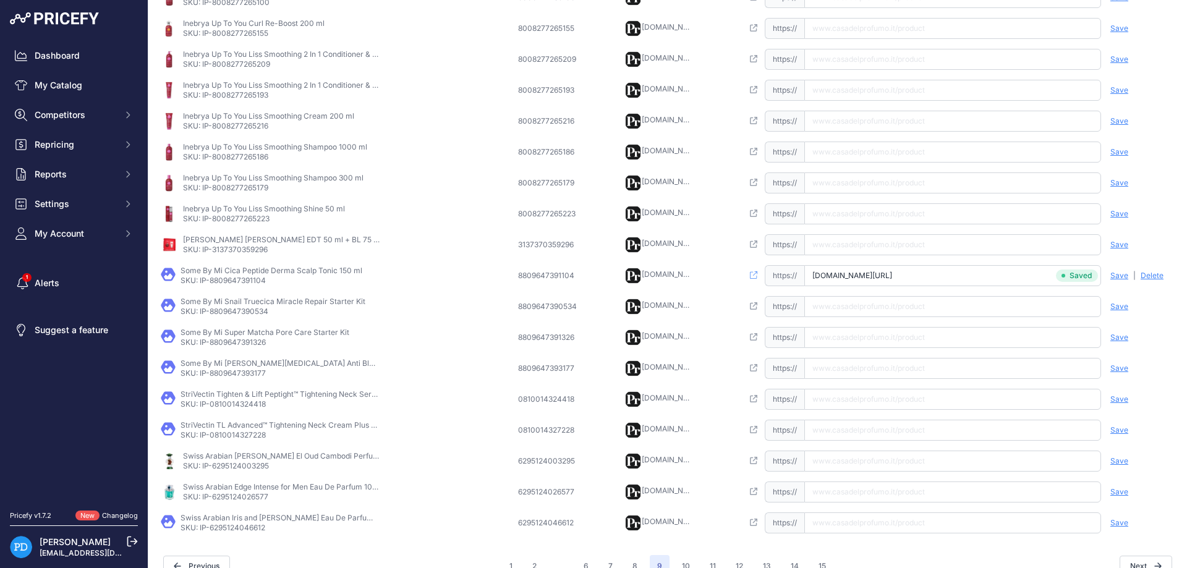
click at [268, 311] on p "SKU: IP-8809647390534" at bounding box center [273, 312] width 185 height 10
click at [855, 304] on input "text" at bounding box center [952, 306] width 297 height 21
type input "[DOMAIN_NAME][URL]"
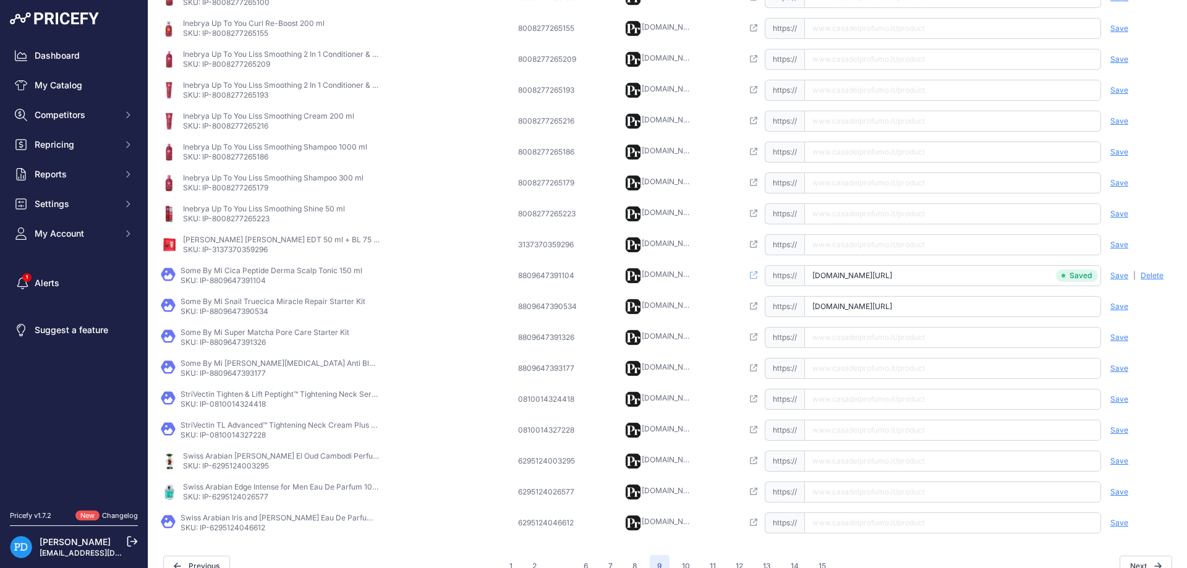
click at [1107, 305] on div "Save Analyzing | [GEOGRAPHIC_DATA] Deleting" at bounding box center [1138, 306] width 74 height 21
click at [1116, 307] on span "Save" at bounding box center [1120, 307] width 18 height 10
click at [226, 339] on p "SKU: IP-8809647391326" at bounding box center [265, 343] width 169 height 10
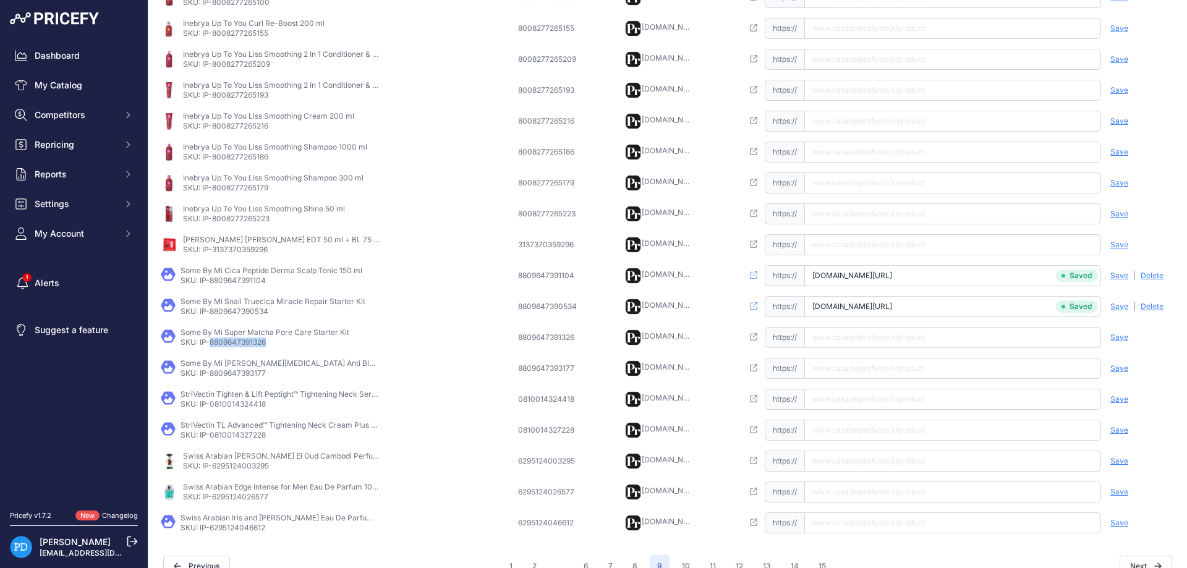
click at [903, 329] on input "text" at bounding box center [952, 337] width 297 height 21
type input "[DOMAIN_NAME][URL]"
click at [1114, 340] on span "Save" at bounding box center [1120, 338] width 18 height 10
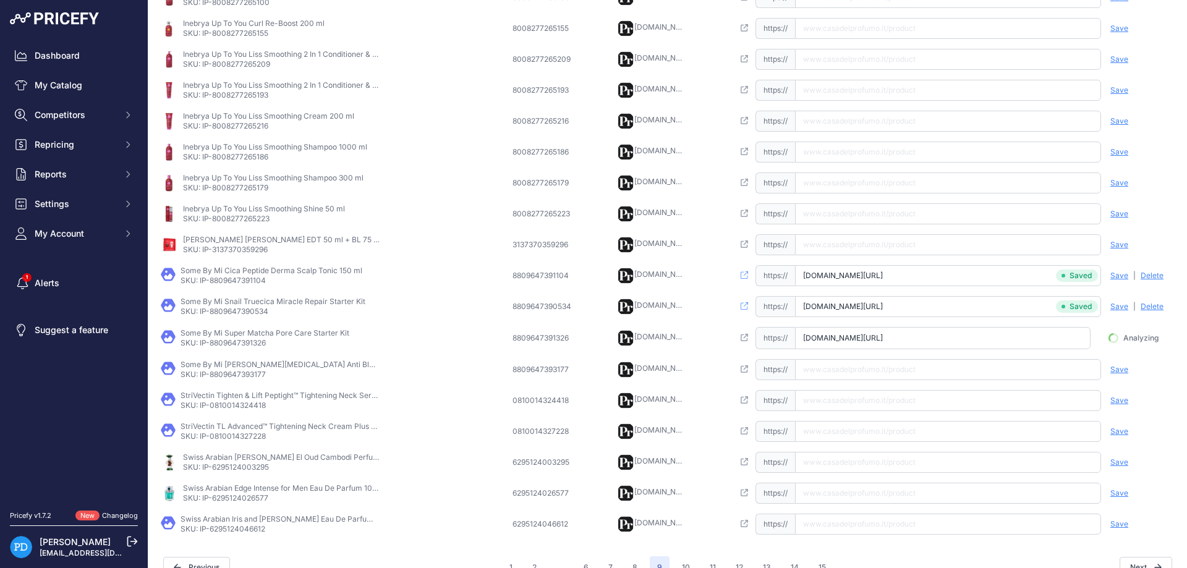
scroll to position [0, 15]
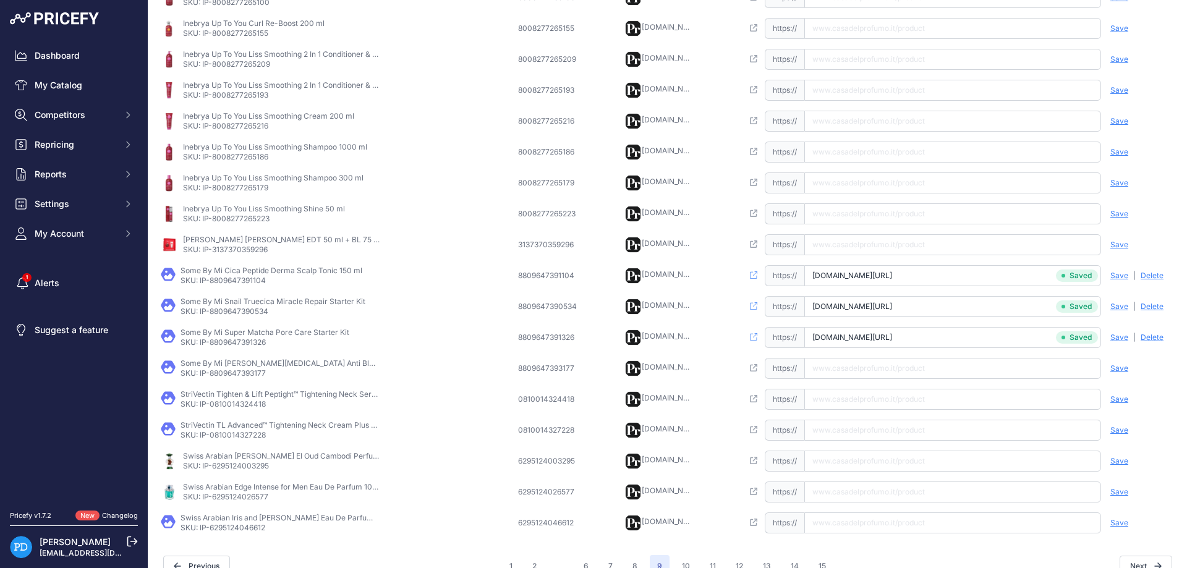
click at [246, 378] on p "SKU: IP-8809647393177" at bounding box center [280, 374] width 198 height 10
click at [935, 373] on input "text" at bounding box center [952, 368] width 297 height 21
type input "[DOMAIN_NAME][URL][MEDICAL_DATA]"
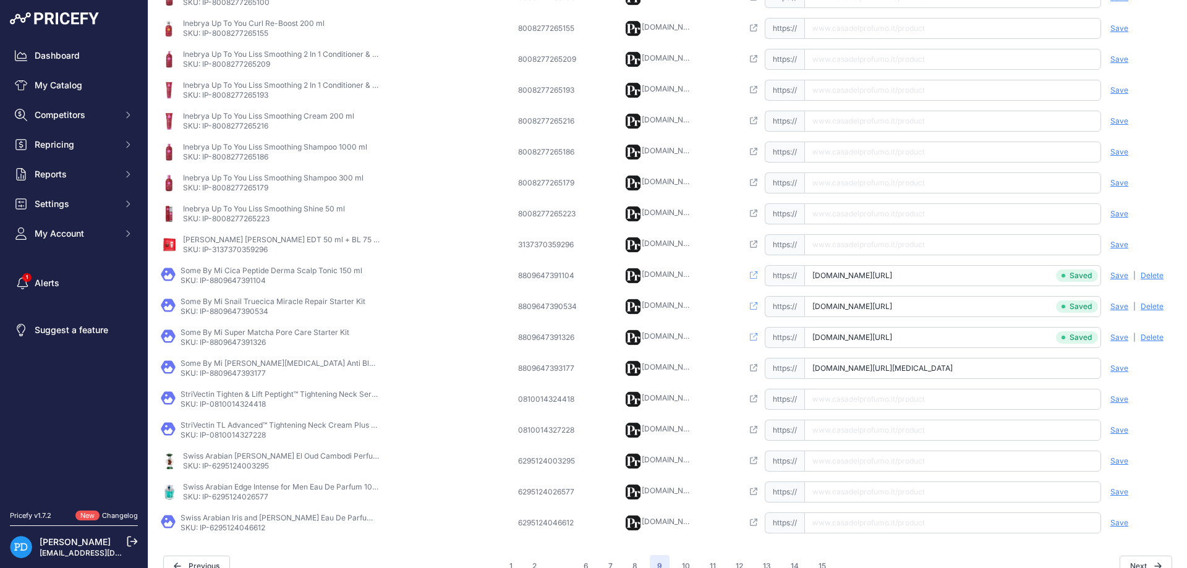
click at [1116, 370] on span "Save" at bounding box center [1120, 369] width 18 height 10
click at [268, 403] on p "SKU: IP-0810014324418" at bounding box center [280, 404] width 198 height 10
click at [929, 406] on input "text" at bounding box center [952, 399] width 297 height 21
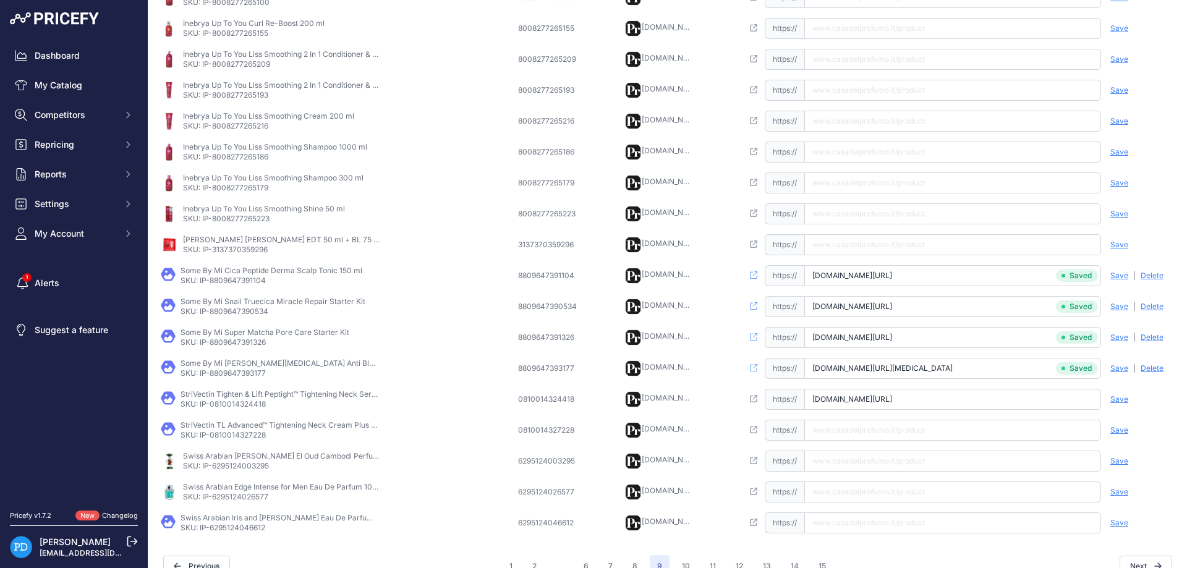
scroll to position [0, 86]
type input "[DOMAIN_NAME][URL]"
click at [1117, 400] on span "Save" at bounding box center [1120, 400] width 18 height 10
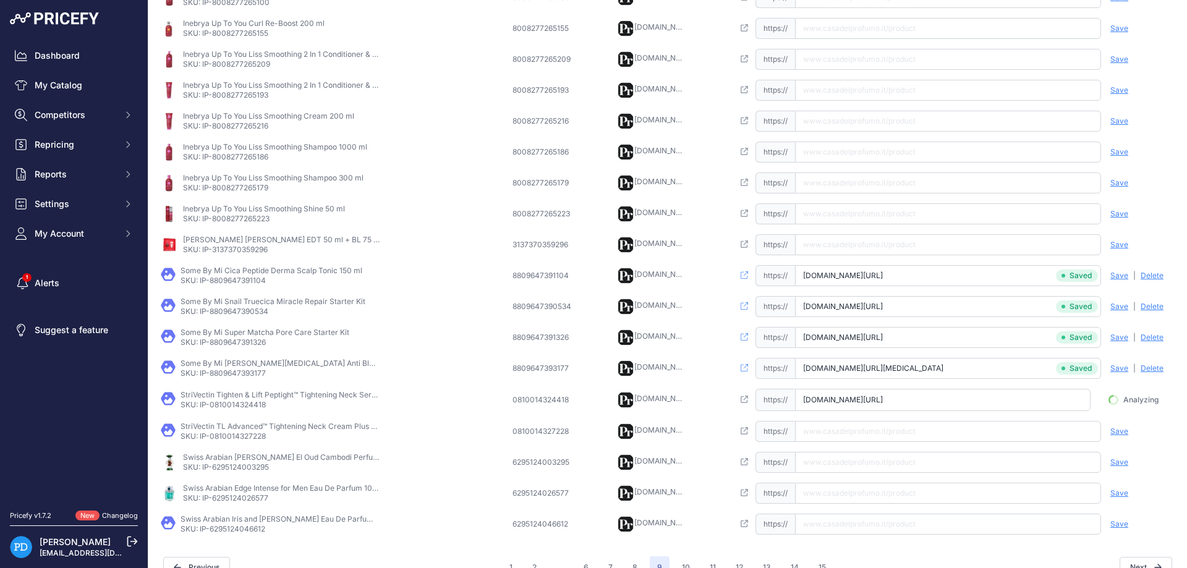
scroll to position [0, 79]
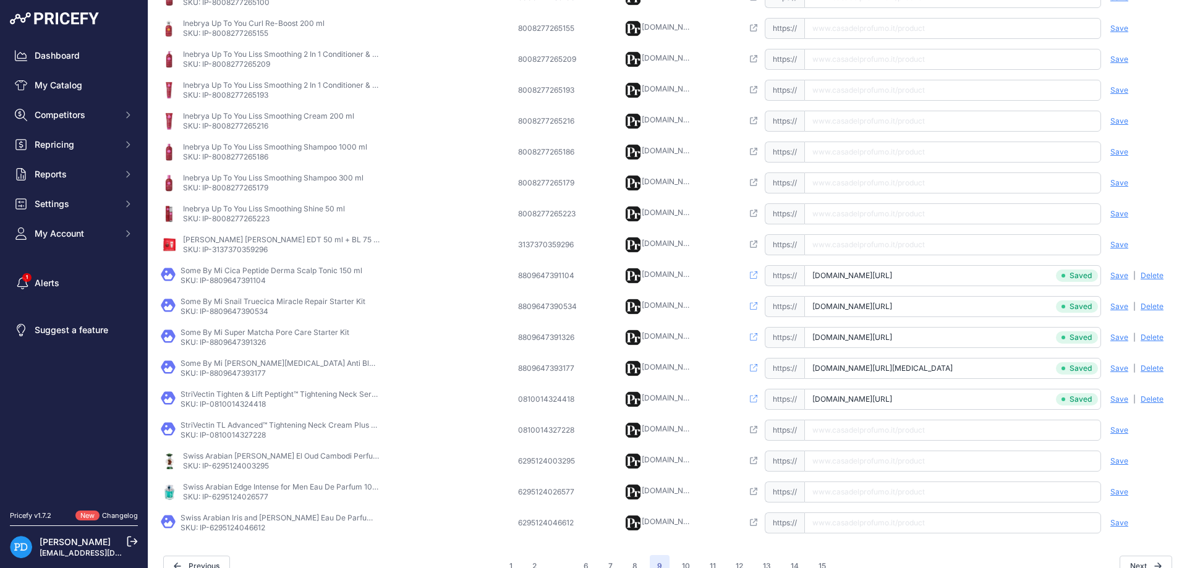
click at [249, 434] on p "SKU: IP-0810014327228" at bounding box center [280, 435] width 198 height 10
click at [881, 428] on input "text" at bounding box center [952, 430] width 297 height 21
type input "[DOMAIN_NAME][URL]"
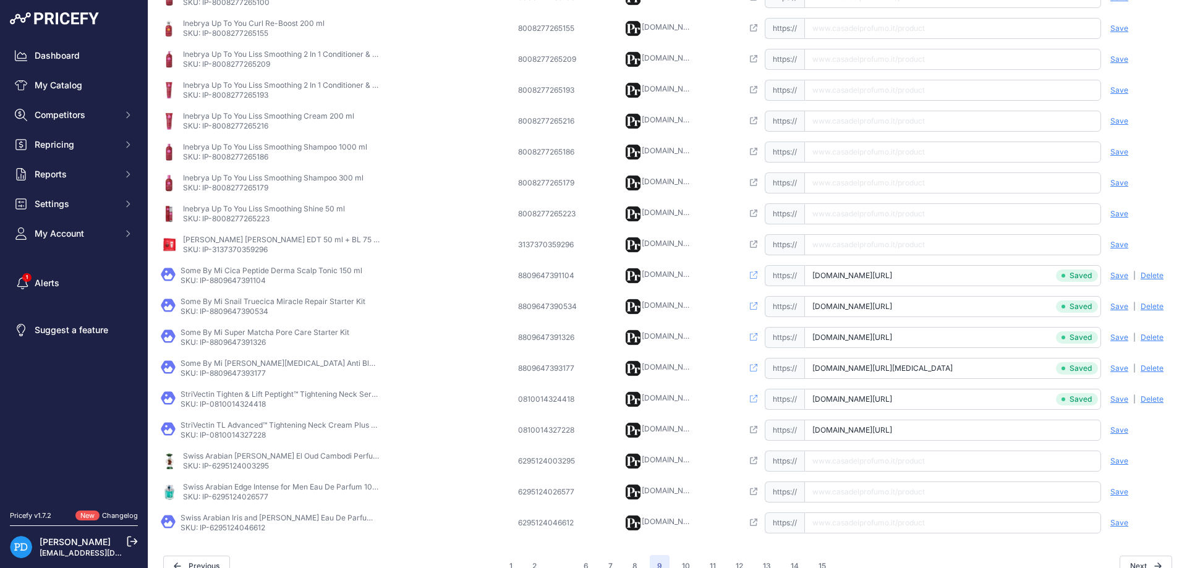
click at [1111, 429] on span "Save" at bounding box center [1120, 430] width 18 height 10
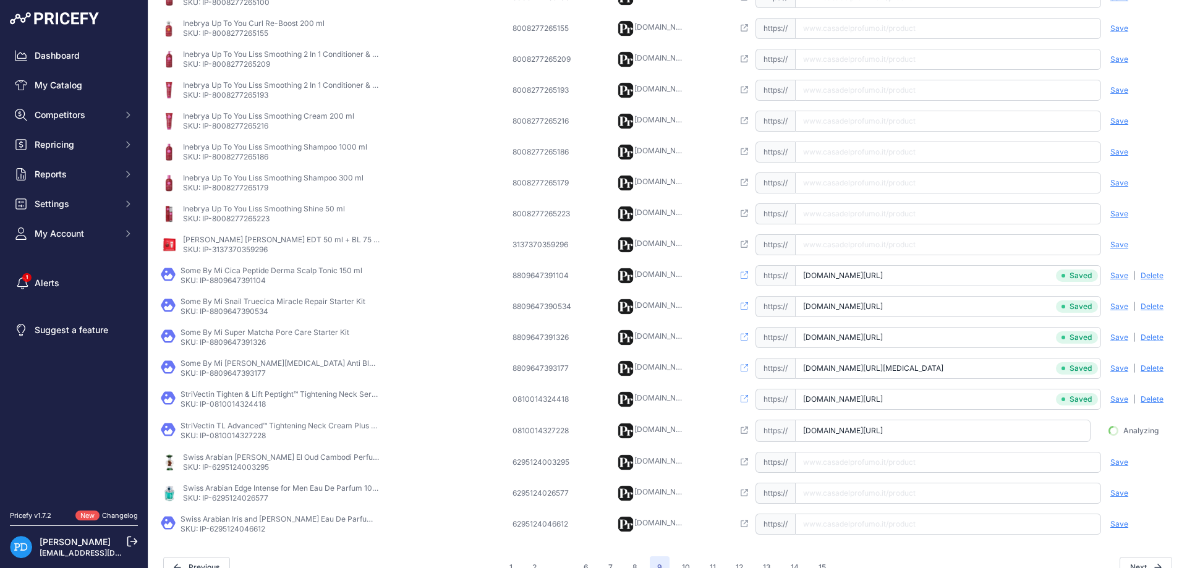
scroll to position [0, 49]
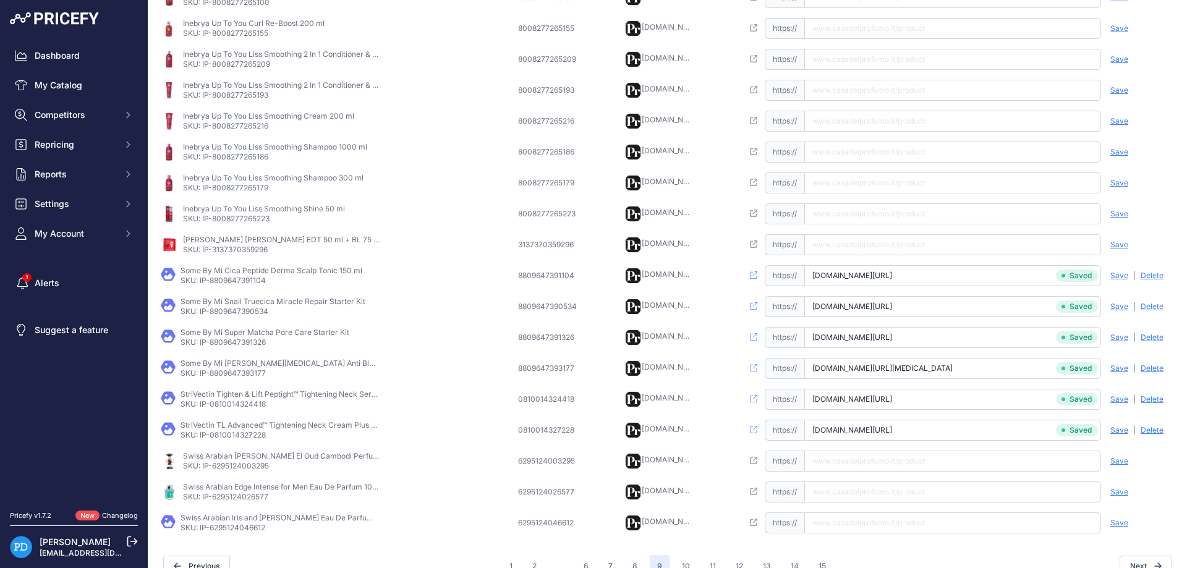
click at [255, 464] on p "SKU: IP-6295124003295" at bounding box center [282, 466] width 198 height 10
click at [861, 463] on input "text" at bounding box center [952, 461] width 297 height 21
type input "[DOMAIN_NAME][URL][PERSON_NAME][PERSON_NAME]"
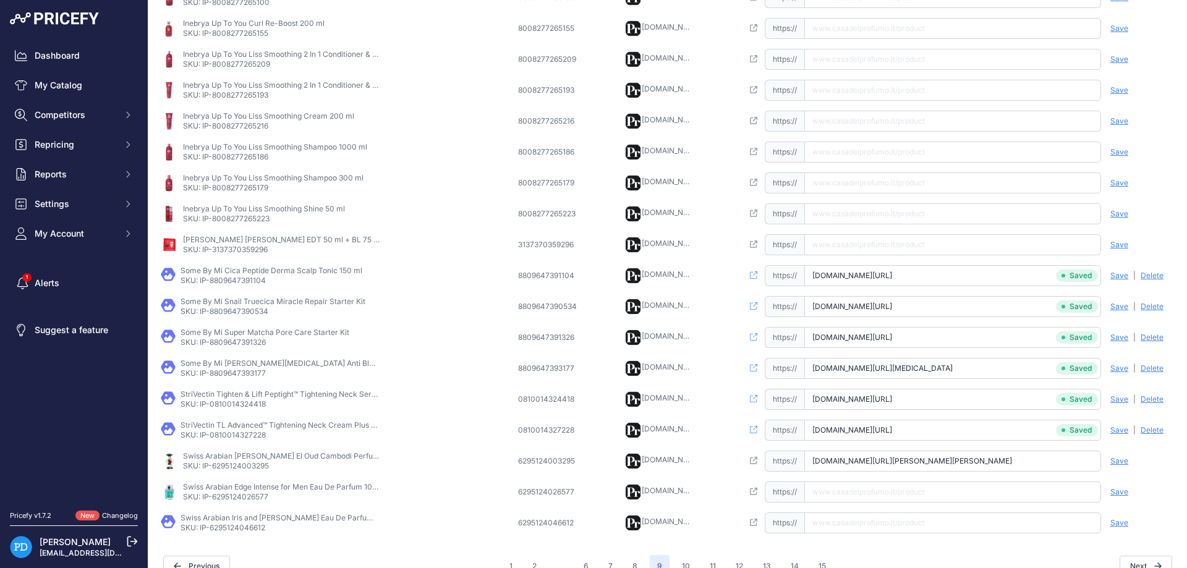
click at [1117, 459] on span "Save" at bounding box center [1120, 461] width 18 height 10
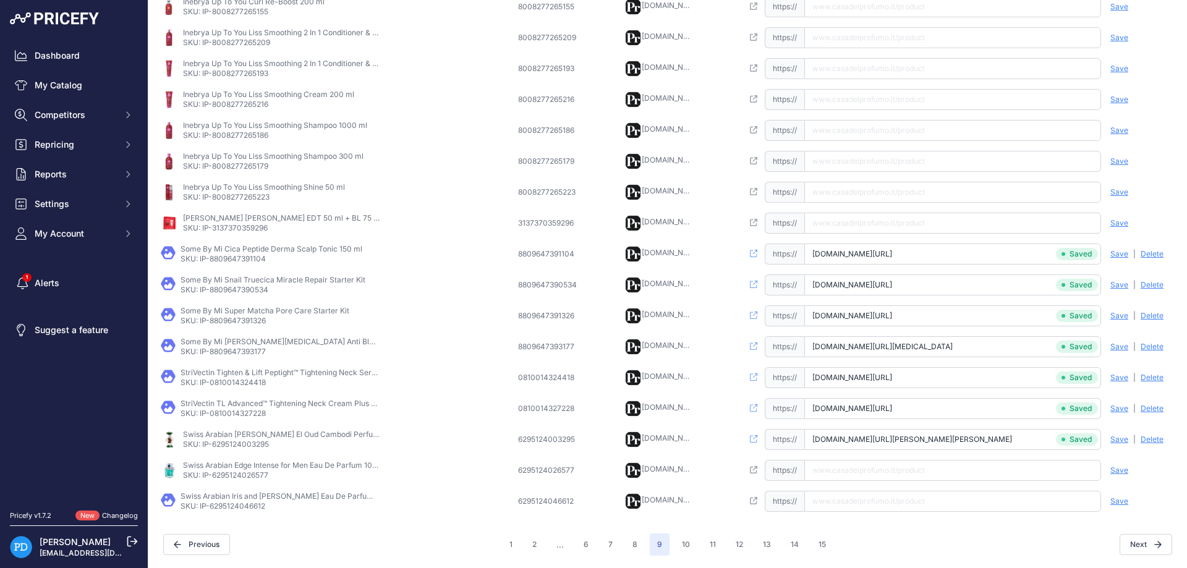
click at [240, 479] on p "SKU: IP-6295124026577" at bounding box center [282, 476] width 198 height 10
click at [830, 466] on input "text" at bounding box center [952, 470] width 297 height 21
type input "[DOMAIN_NAME][URL]"
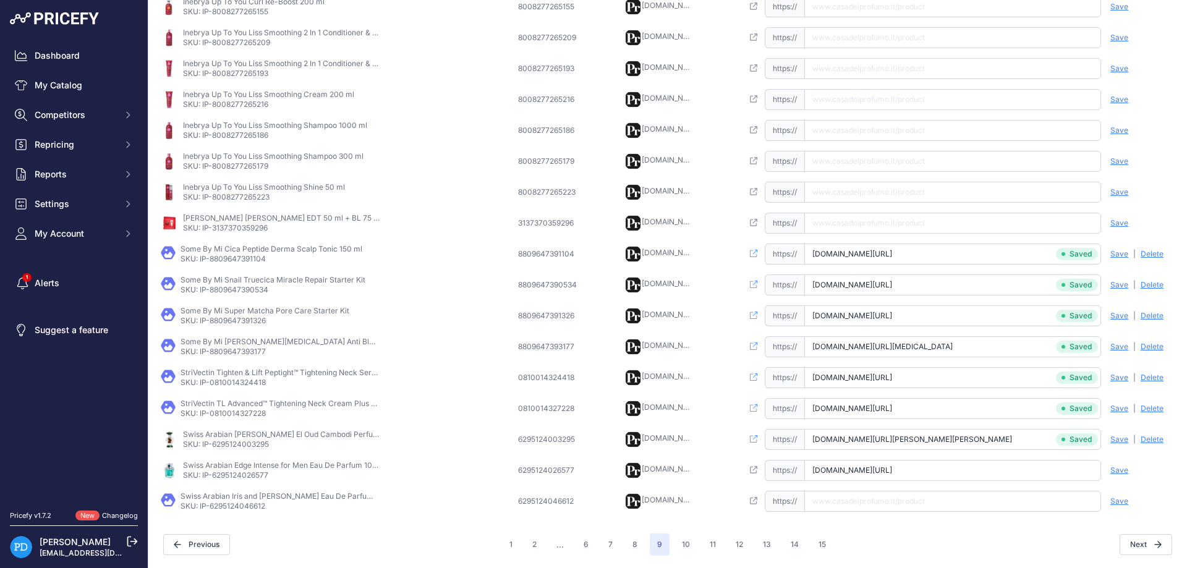
click at [1122, 473] on span "Save" at bounding box center [1120, 471] width 18 height 10
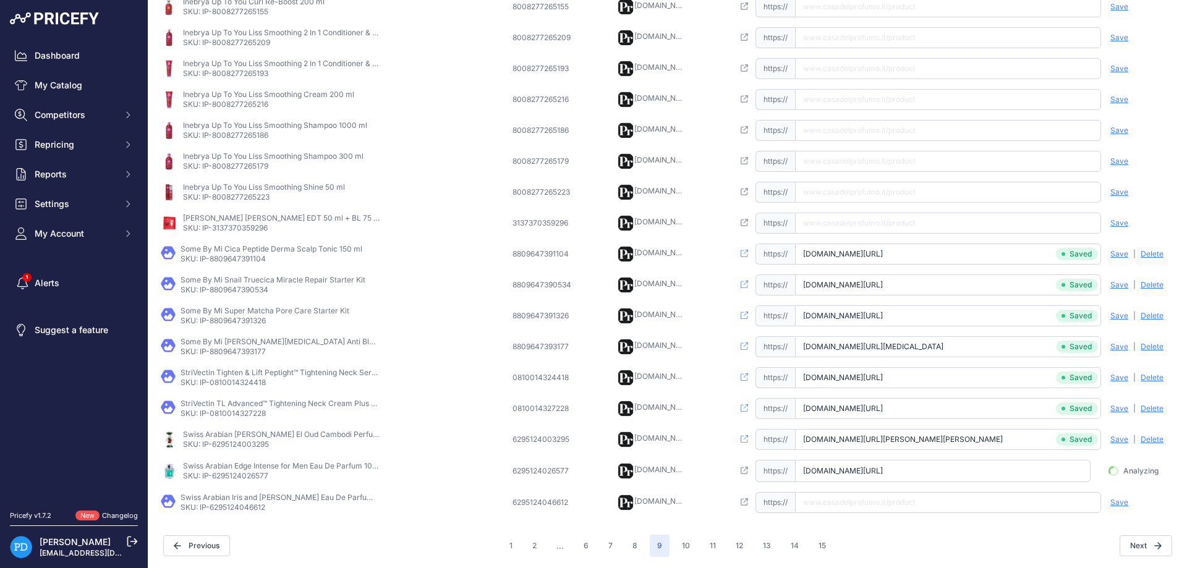
scroll to position [0, 83]
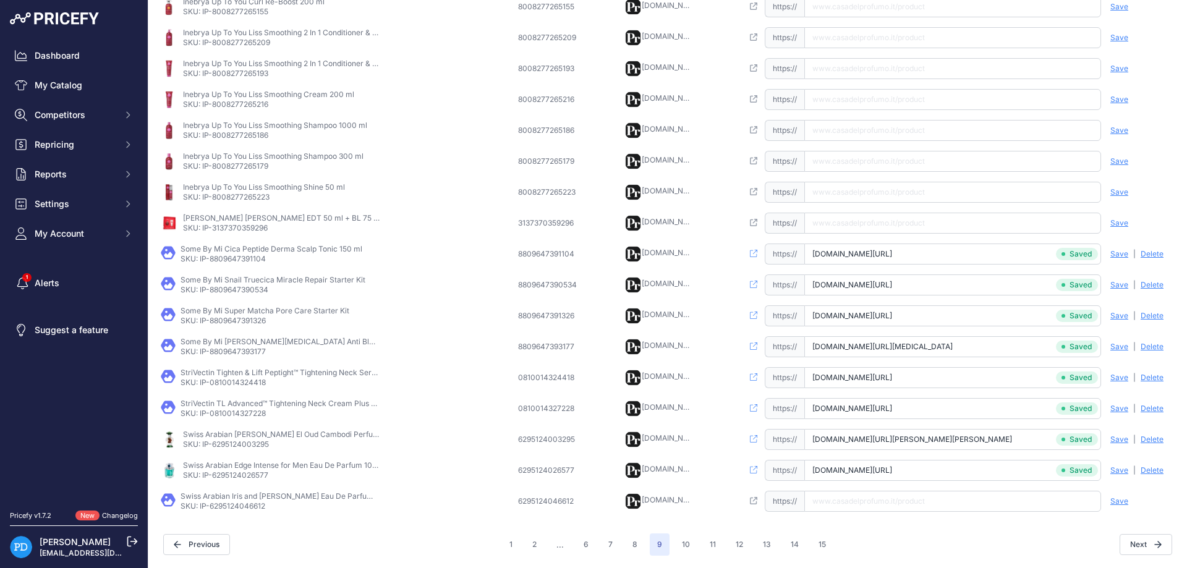
click at [239, 508] on p "SKU: IP-6295124046612" at bounding box center [280, 506] width 198 height 10
click at [828, 511] on input "text" at bounding box center [952, 501] width 297 height 21
type input "[DOMAIN_NAME][URL][PERSON_NAME][PERSON_NAME]"
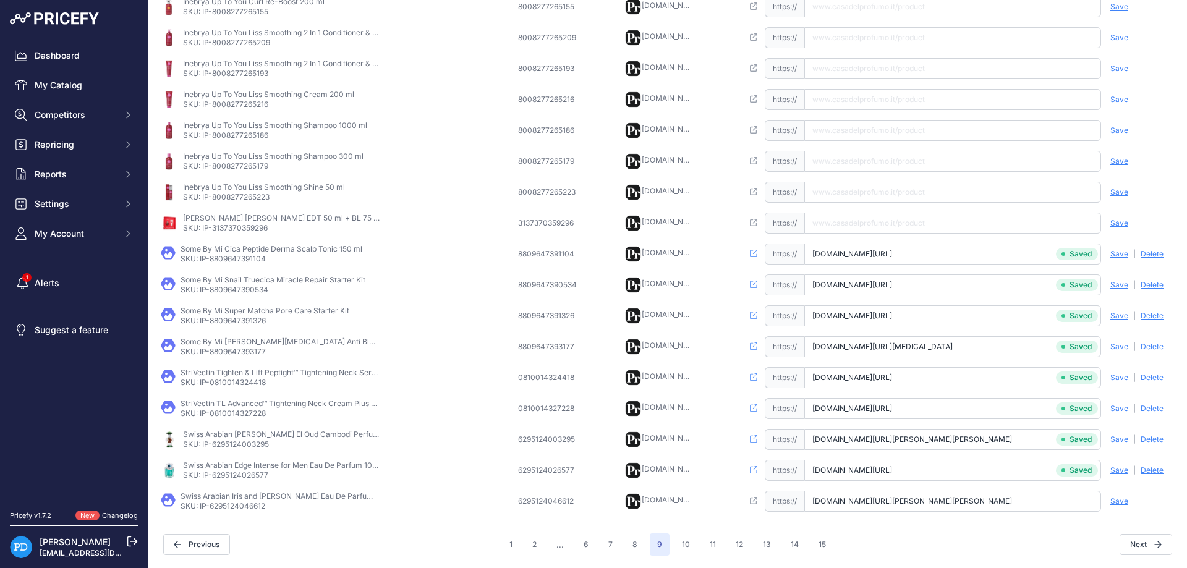
click at [1116, 503] on span "Save" at bounding box center [1120, 502] width 18 height 10
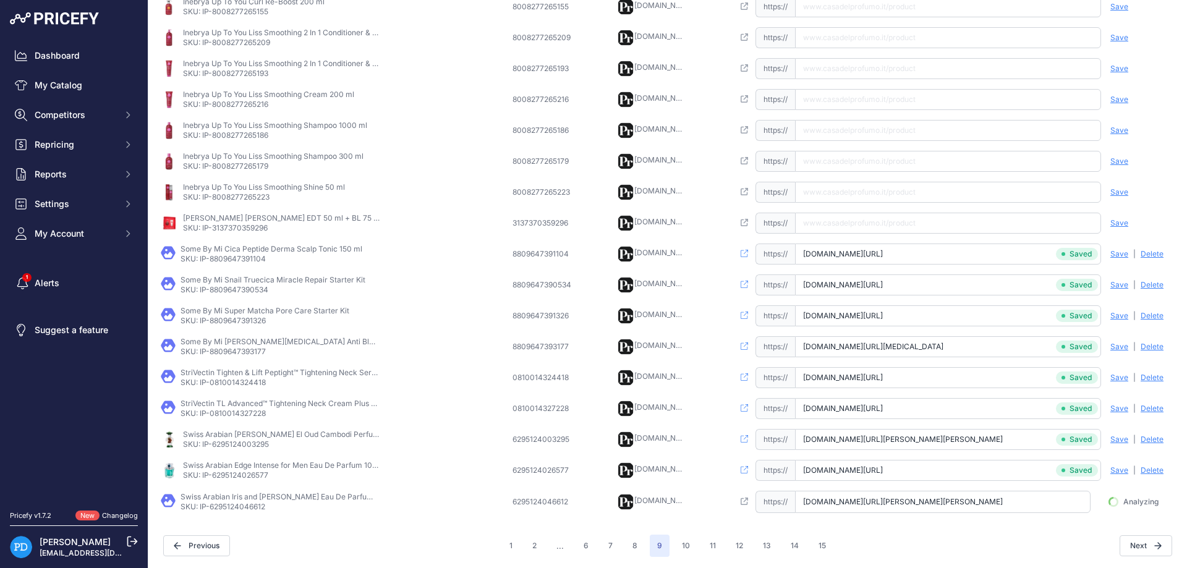
scroll to position [0, 58]
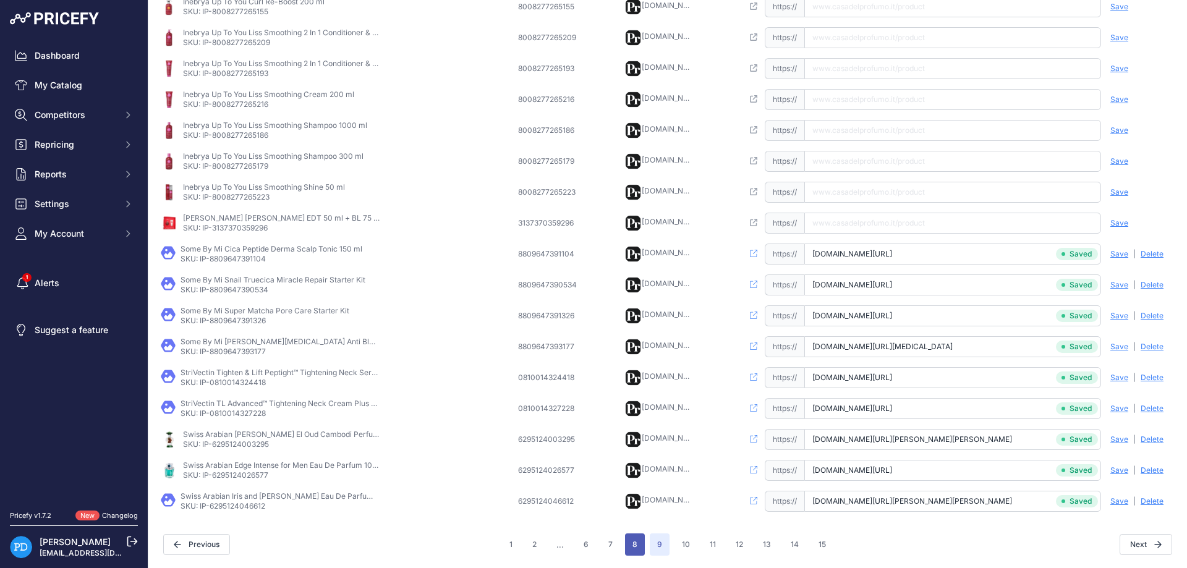
click at [636, 545] on button "8" at bounding box center [635, 545] width 20 height 22
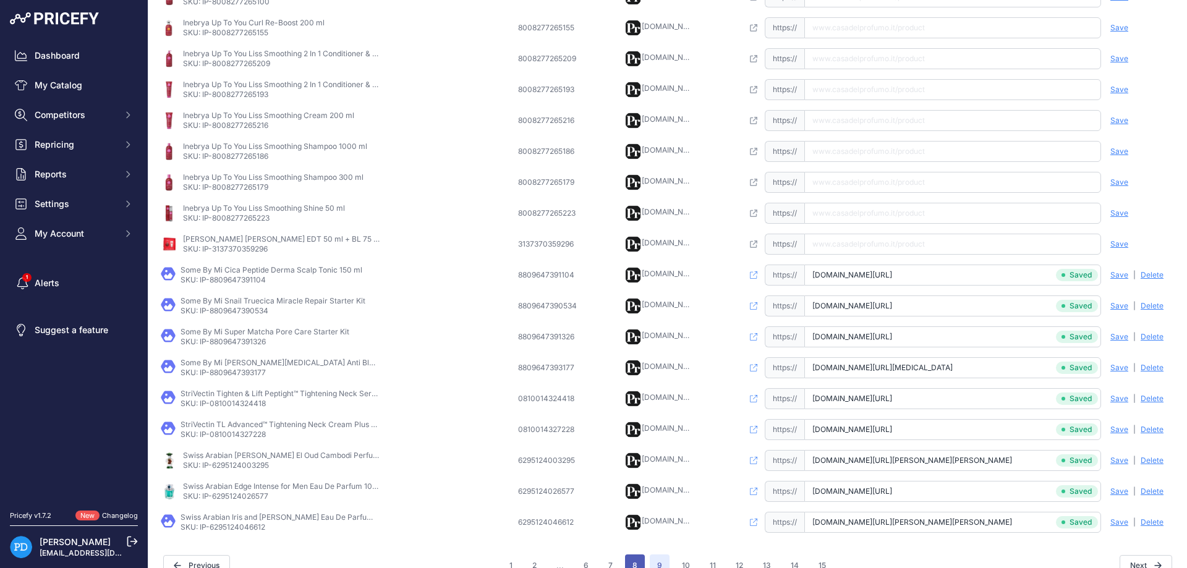
scroll to position [311, 0]
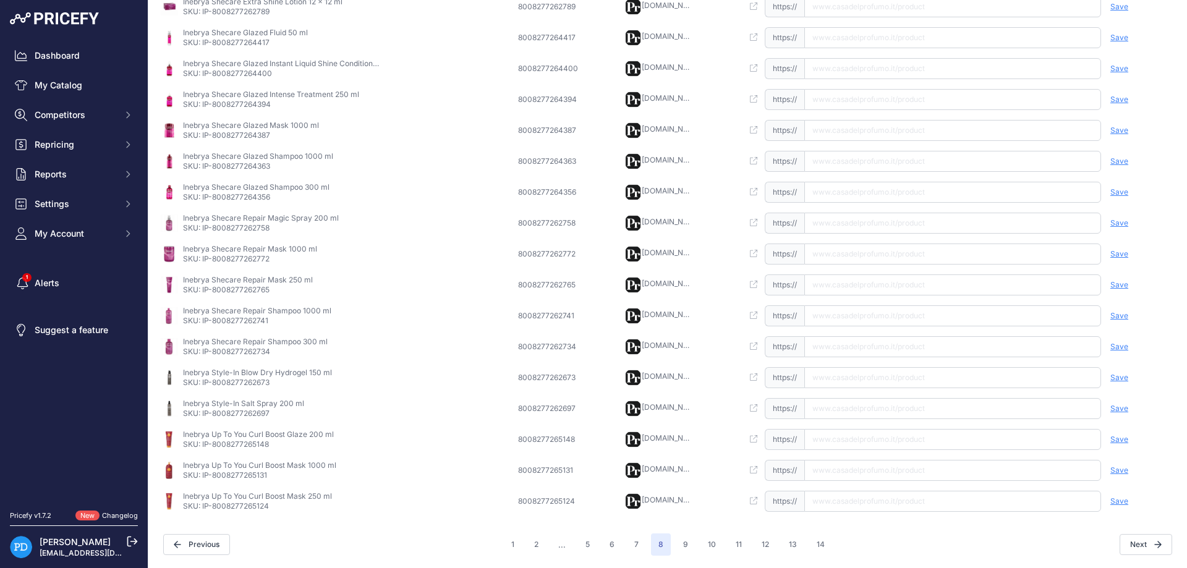
scroll to position [268, 0]
click at [680, 554] on button "9" at bounding box center [686, 545] width 20 height 22
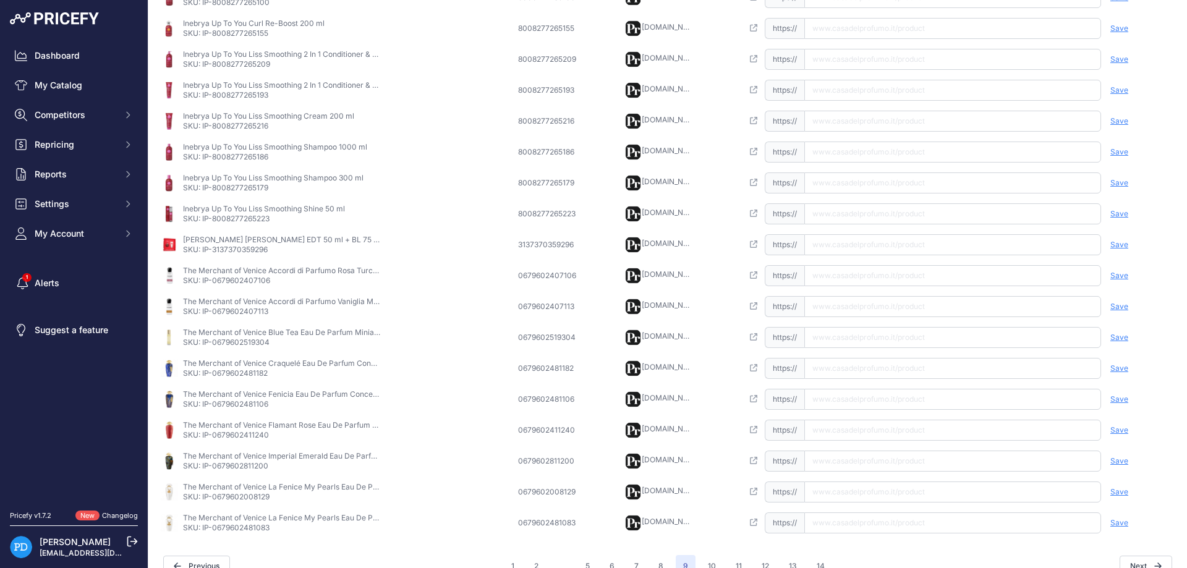
scroll to position [290, 0]
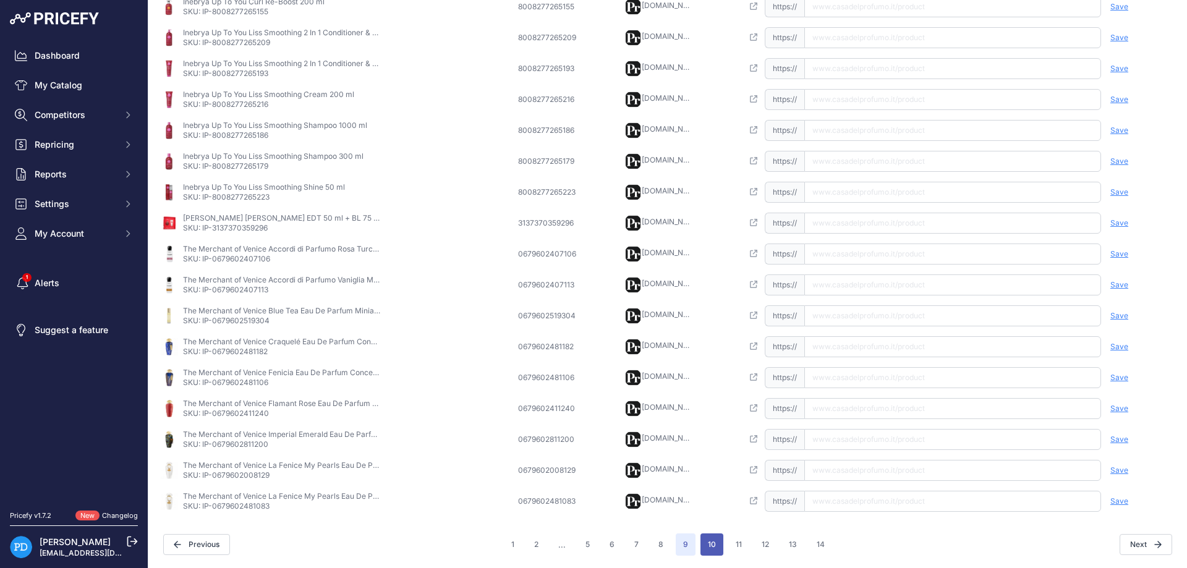
click at [713, 542] on button "10" at bounding box center [712, 545] width 23 height 22
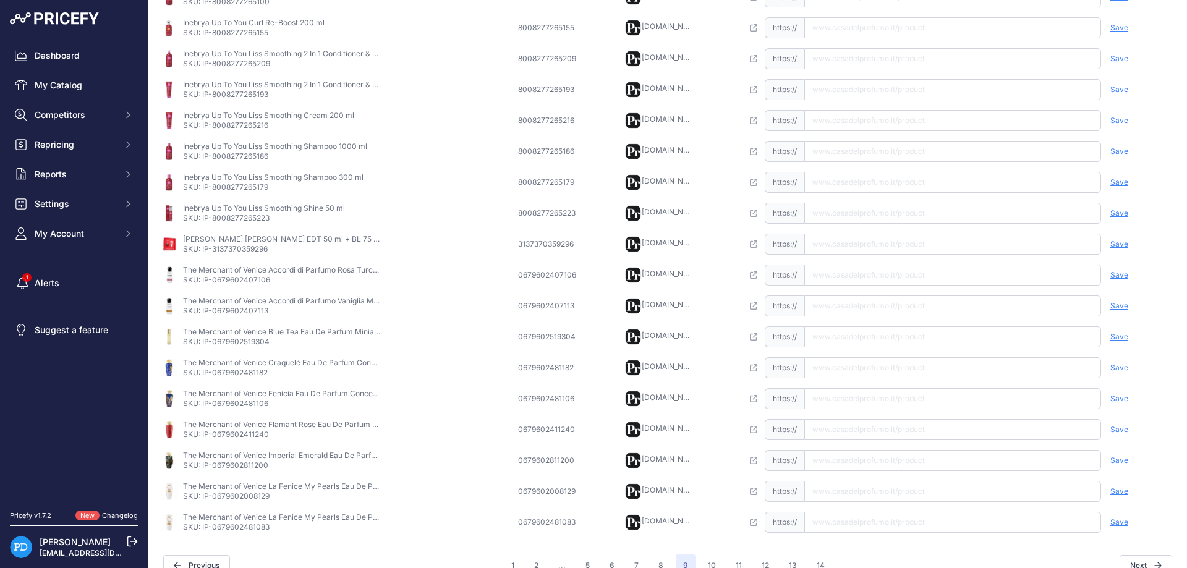
scroll to position [311, 0]
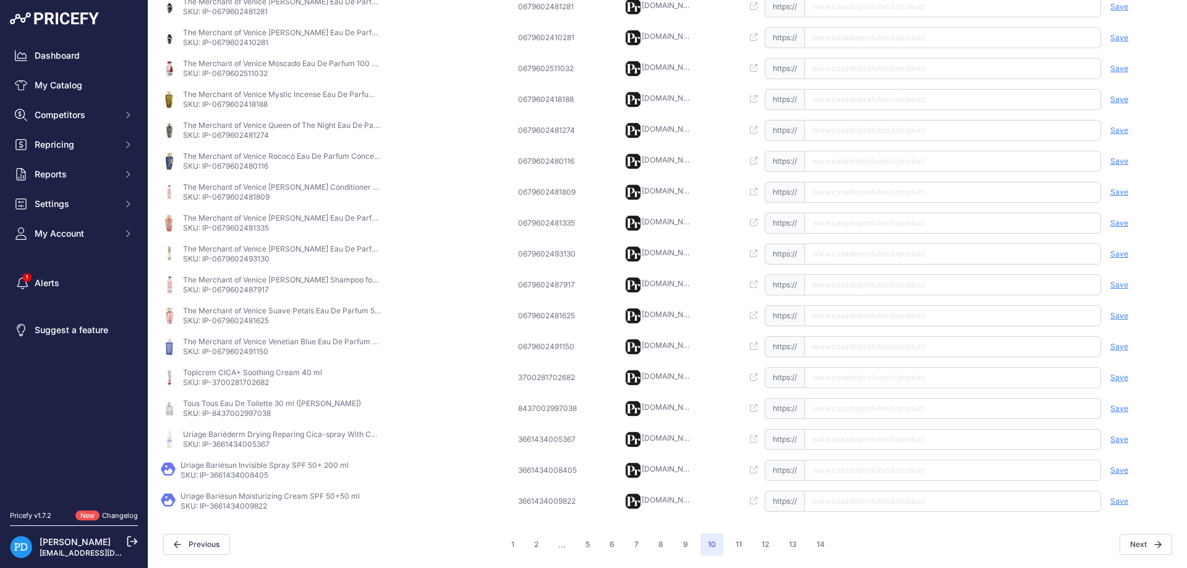
scroll to position [268, 0]
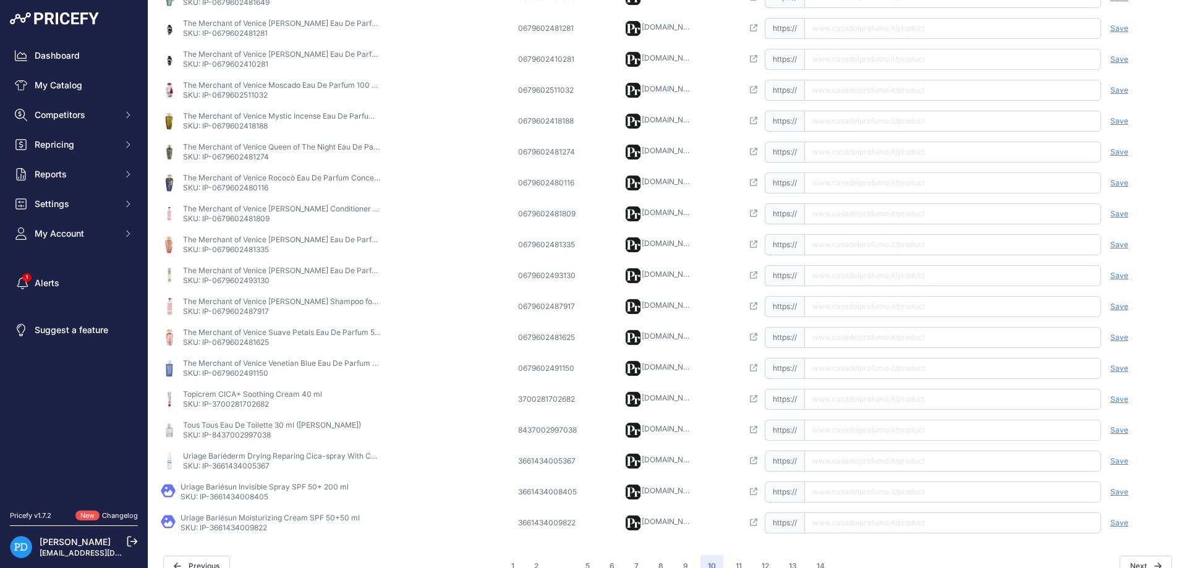
click at [243, 407] on p "SKU: IP-3700281702682" at bounding box center [252, 404] width 139 height 10
click at [861, 398] on input "text" at bounding box center [952, 399] width 297 height 21
type input "[DOMAIN_NAME][URL]"
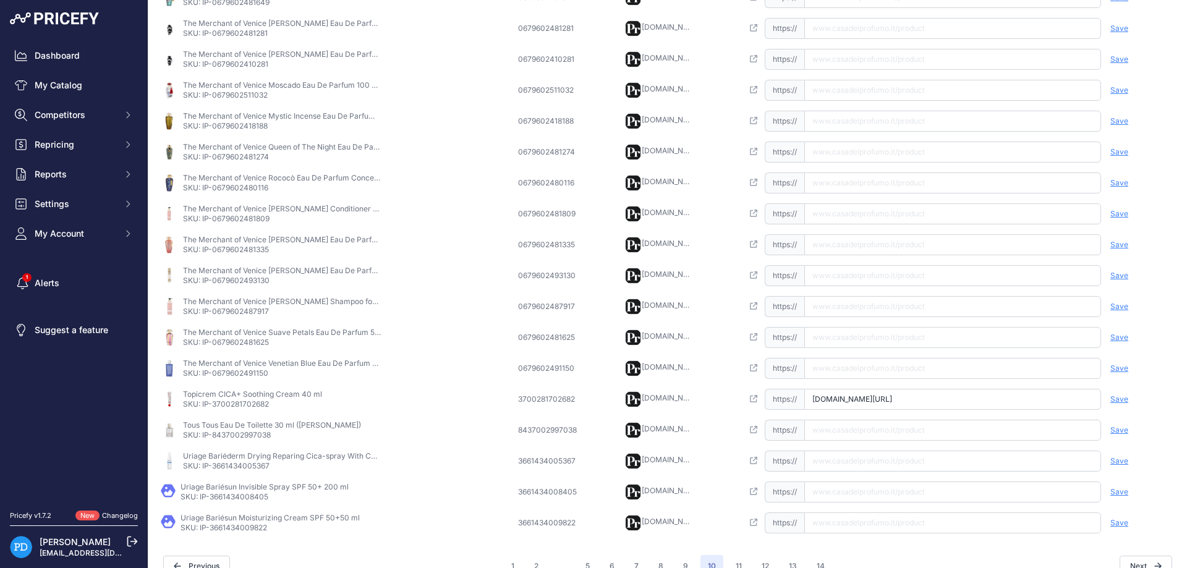
click at [1126, 399] on span "Save" at bounding box center [1120, 400] width 18 height 10
click at [254, 439] on p "SKU: IP-8437002997038" at bounding box center [272, 435] width 178 height 10
click at [864, 425] on input "text" at bounding box center [952, 430] width 297 height 21
type input "[DOMAIN_NAME][URL][PERSON_NAME]"
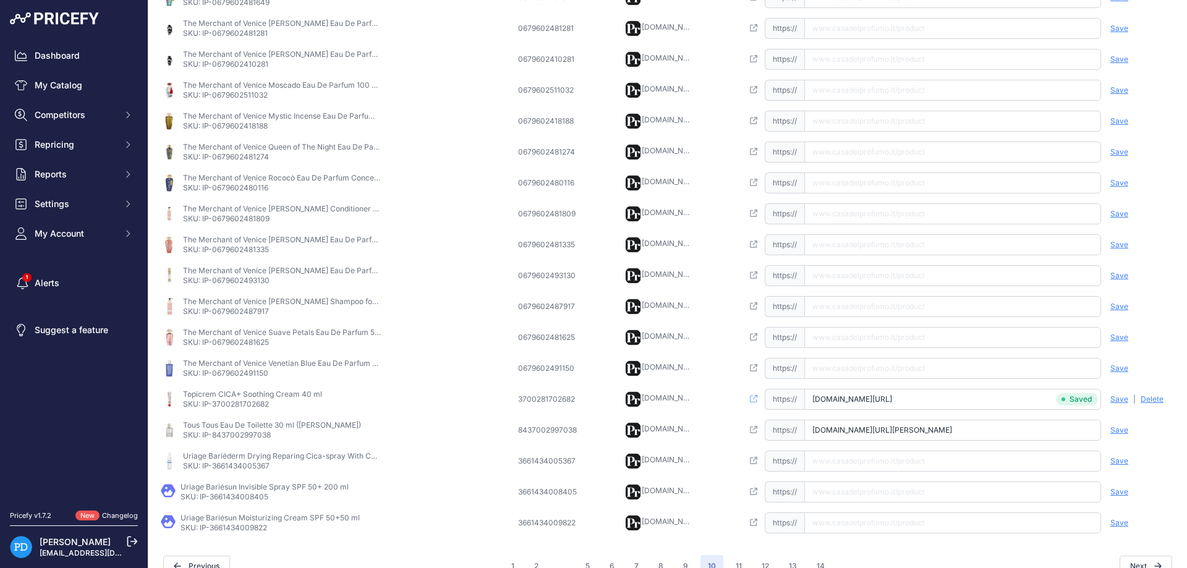
click at [1122, 431] on span "Save" at bounding box center [1120, 430] width 18 height 10
click at [221, 470] on p "SKU: IP-3661434005367" at bounding box center [282, 466] width 198 height 10
click at [879, 471] on input "[URL][DOMAIN_NAME]" at bounding box center [952, 461] width 297 height 21
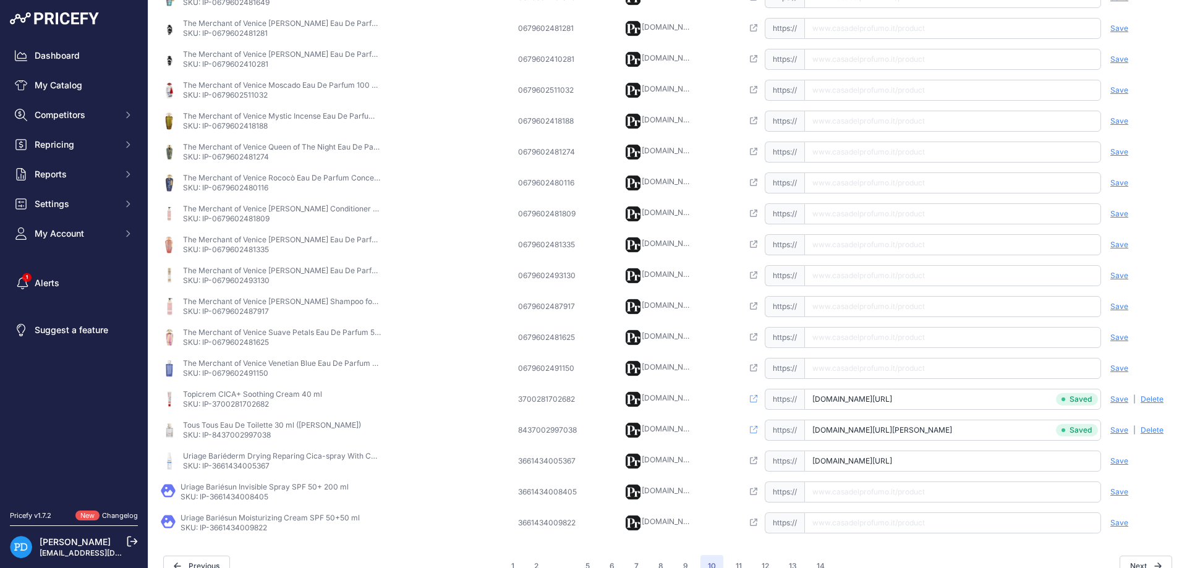
type input "[DOMAIN_NAME][URL]"
click at [1119, 464] on span "Save" at bounding box center [1120, 461] width 18 height 10
click at [250, 500] on p "SKU: IP-3661434008405" at bounding box center [265, 497] width 168 height 10
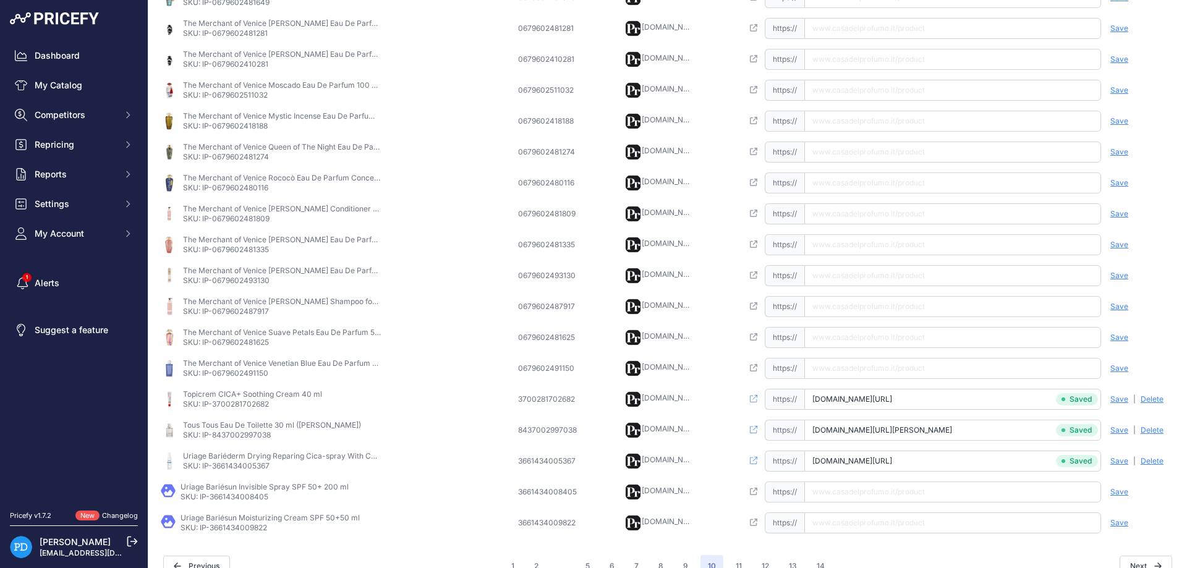
click at [855, 495] on input "text" at bounding box center [952, 492] width 297 height 21
type input "[DOMAIN_NAME][URL]"
click at [1123, 490] on span "Save" at bounding box center [1120, 492] width 18 height 10
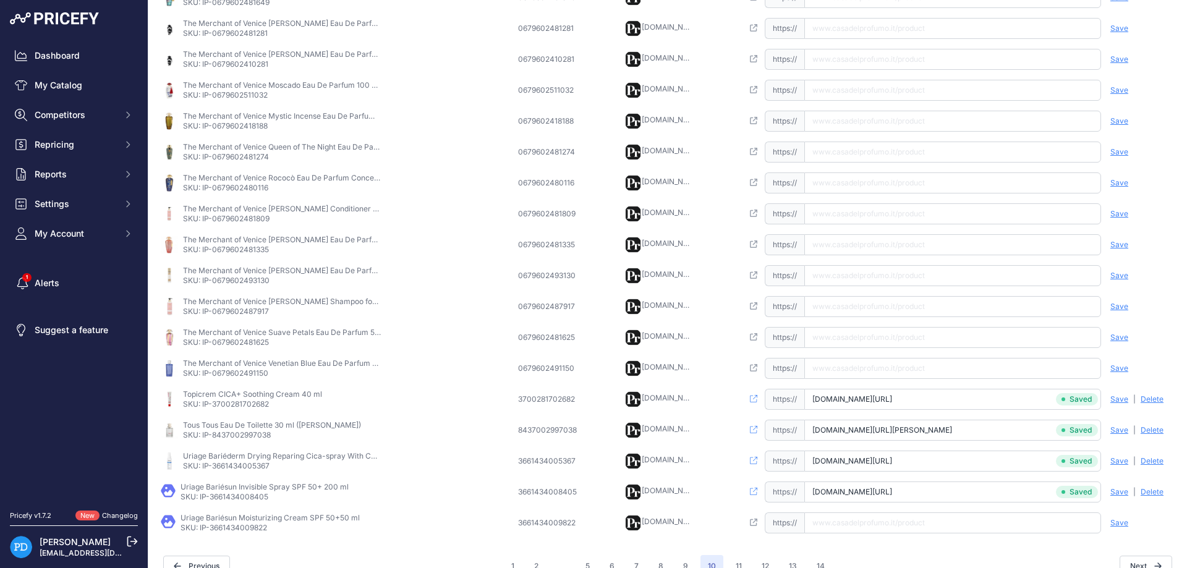
click at [254, 530] on p "SKU: IP-3661434009822" at bounding box center [270, 528] width 179 height 10
click at [828, 523] on input "[URL][DOMAIN_NAME]" at bounding box center [952, 523] width 297 height 21
type input "[DOMAIN_NAME][URL]"
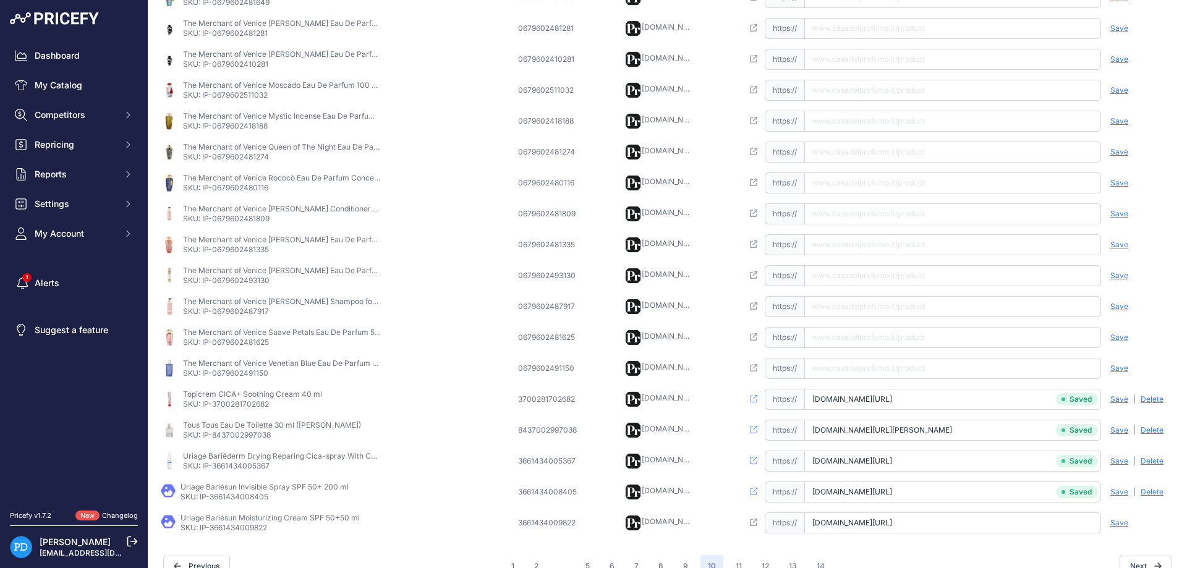
click at [1124, 519] on span "Save" at bounding box center [1120, 523] width 18 height 10
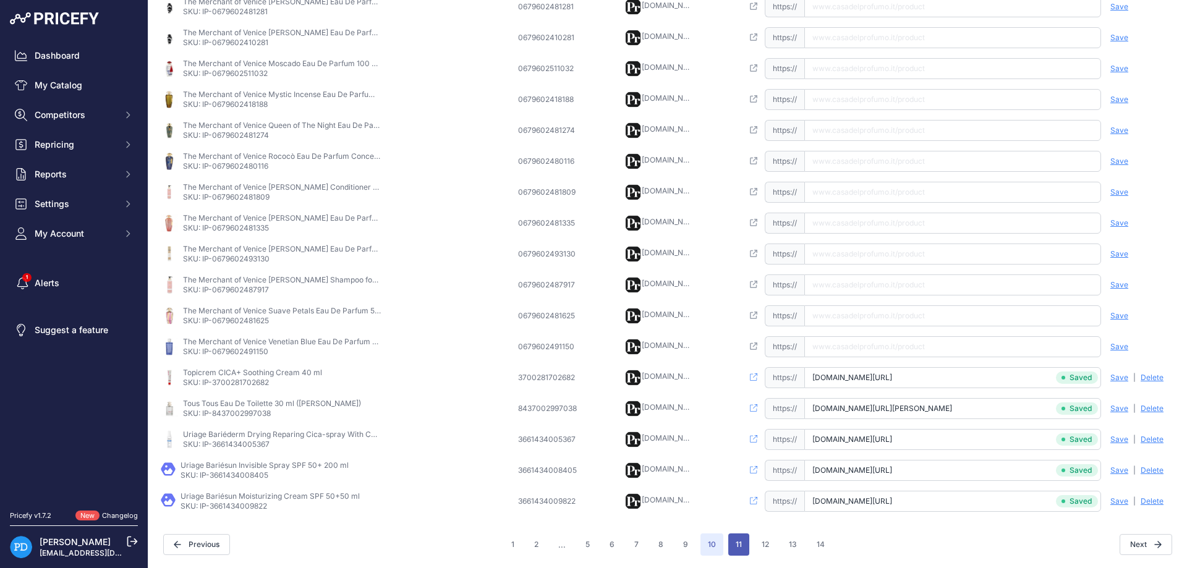
click at [736, 548] on button "11" at bounding box center [738, 545] width 21 height 22
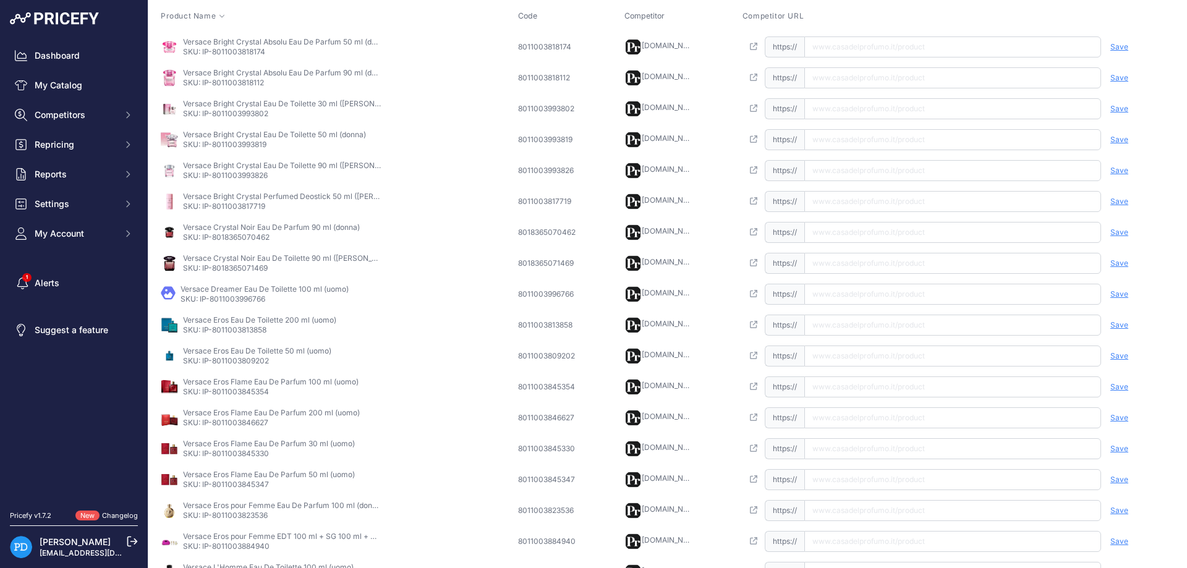
scroll to position [290, 0]
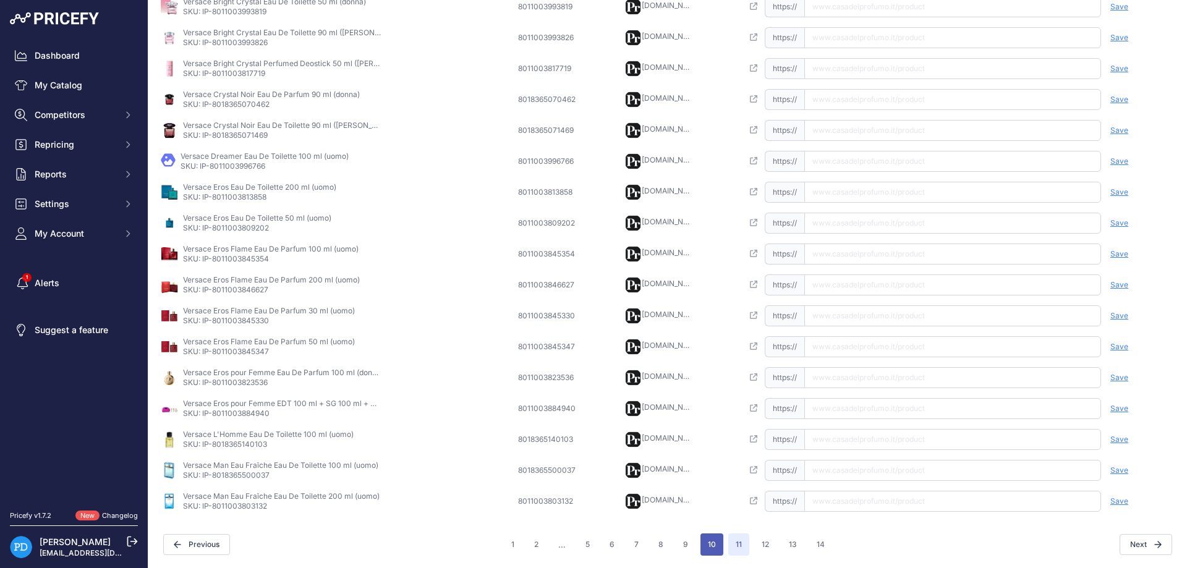
click at [711, 548] on button "10" at bounding box center [712, 545] width 23 height 22
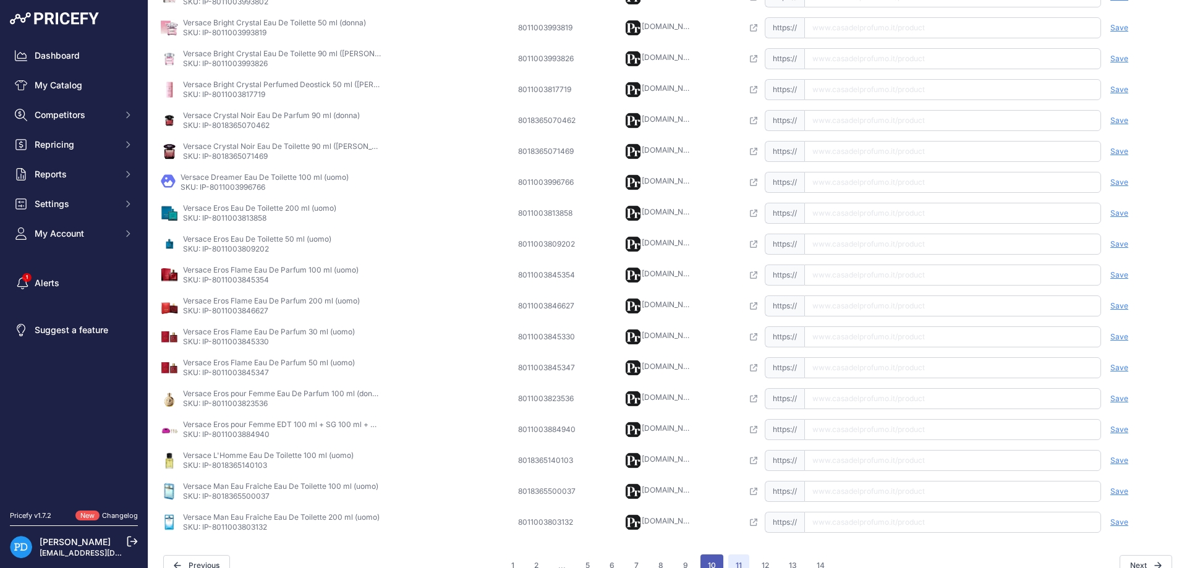
scroll to position [311, 0]
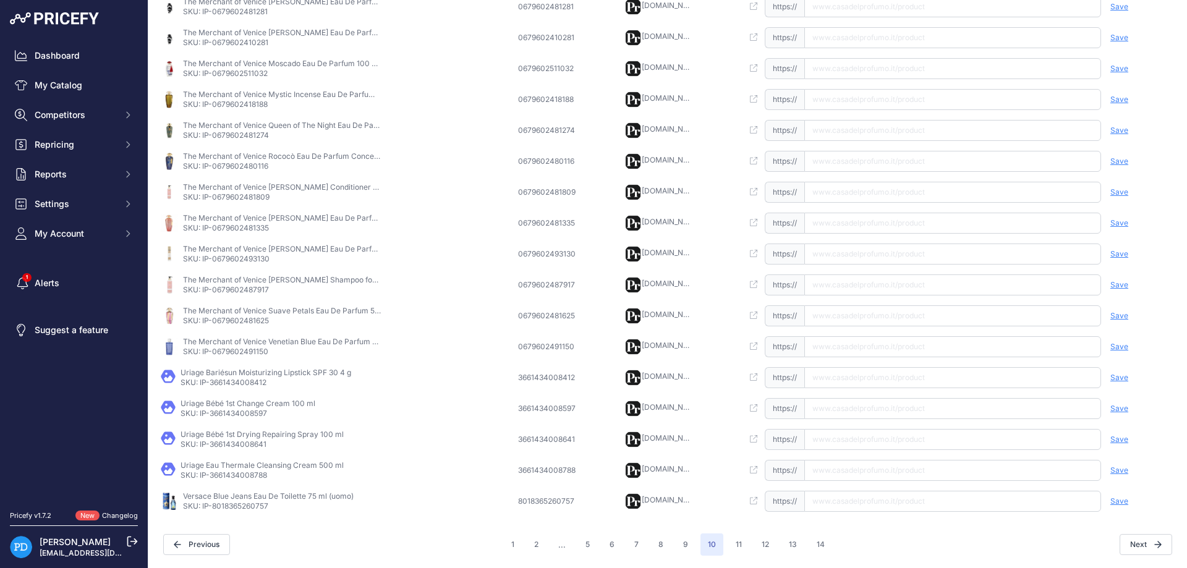
scroll to position [268, 0]
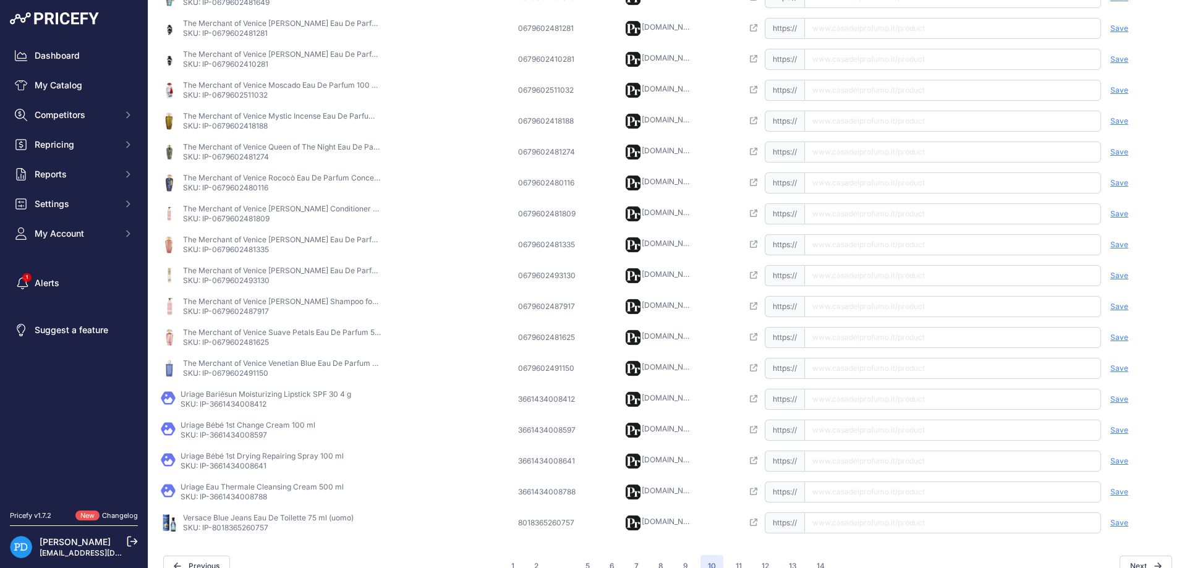
click at [236, 407] on p "SKU: IP-3661434008412" at bounding box center [266, 404] width 171 height 10
click at [877, 402] on input "text" at bounding box center [952, 399] width 297 height 21
type input "[DOMAIN_NAME][URL]"
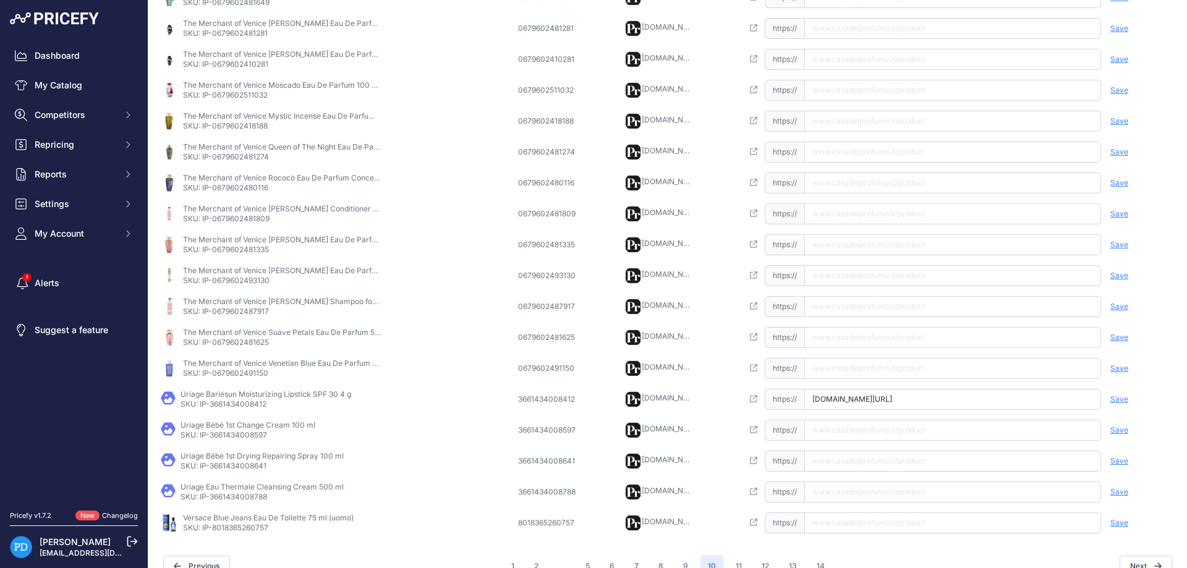
click at [1129, 399] on div "Save Analyzing | [GEOGRAPHIC_DATA] Deleting" at bounding box center [1138, 399] width 74 height 21
click at [1109, 403] on div "Save Analyzing | [GEOGRAPHIC_DATA] Deleting" at bounding box center [1138, 399] width 74 height 21
click at [1120, 401] on span "Save" at bounding box center [1120, 400] width 18 height 10
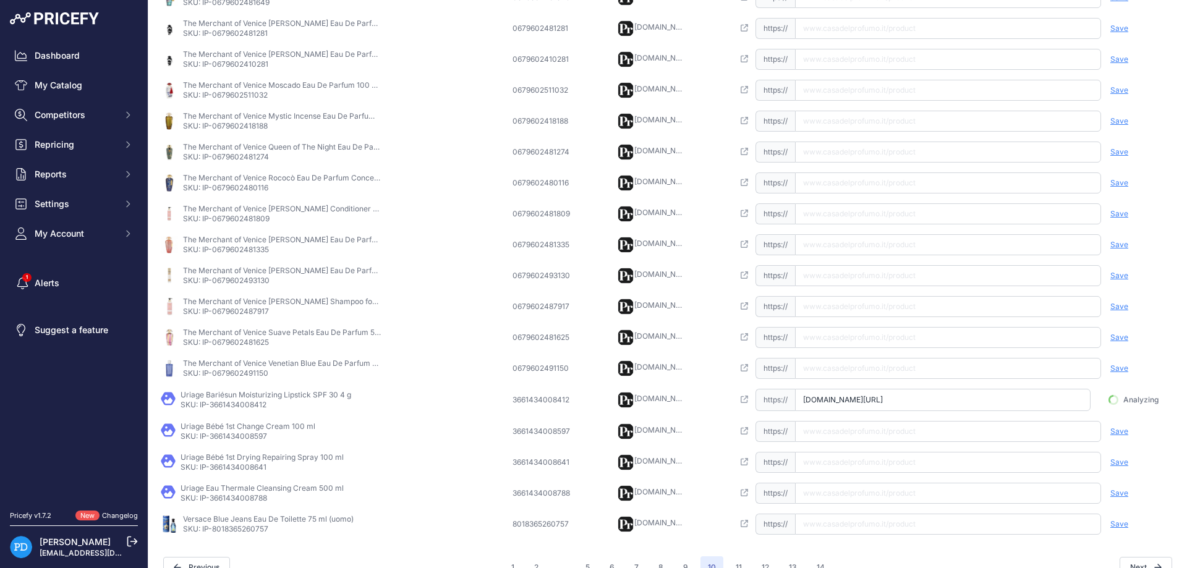
scroll to position [0, 22]
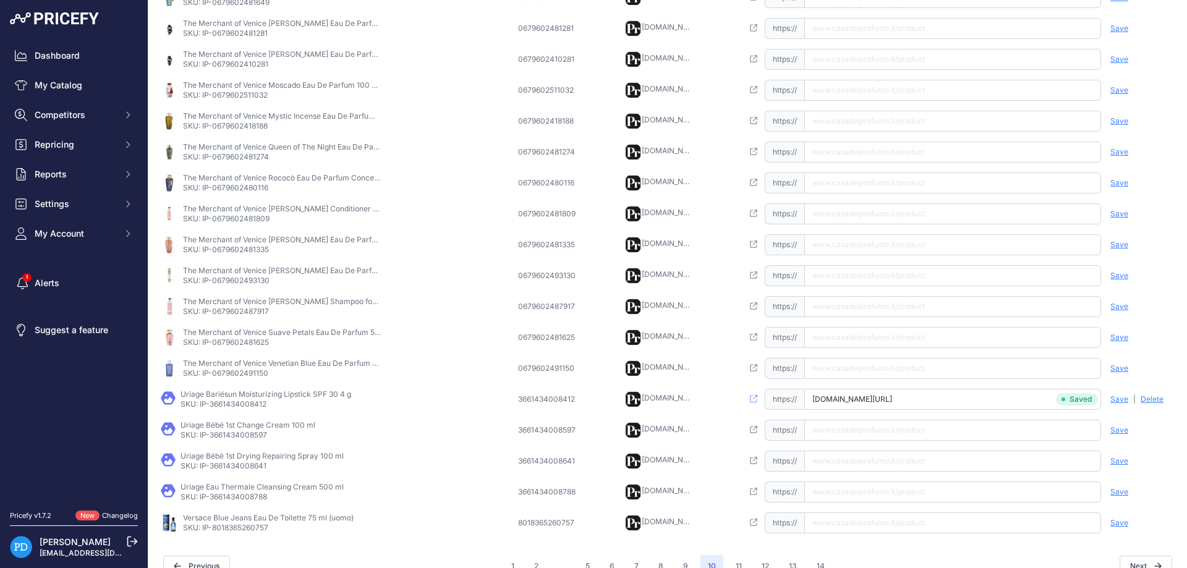
click at [247, 435] on p "SKU: IP-3661434008597" at bounding box center [248, 435] width 135 height 10
click at [877, 435] on input "text" at bounding box center [952, 430] width 297 height 21
type input "[DOMAIN_NAME][URL]"
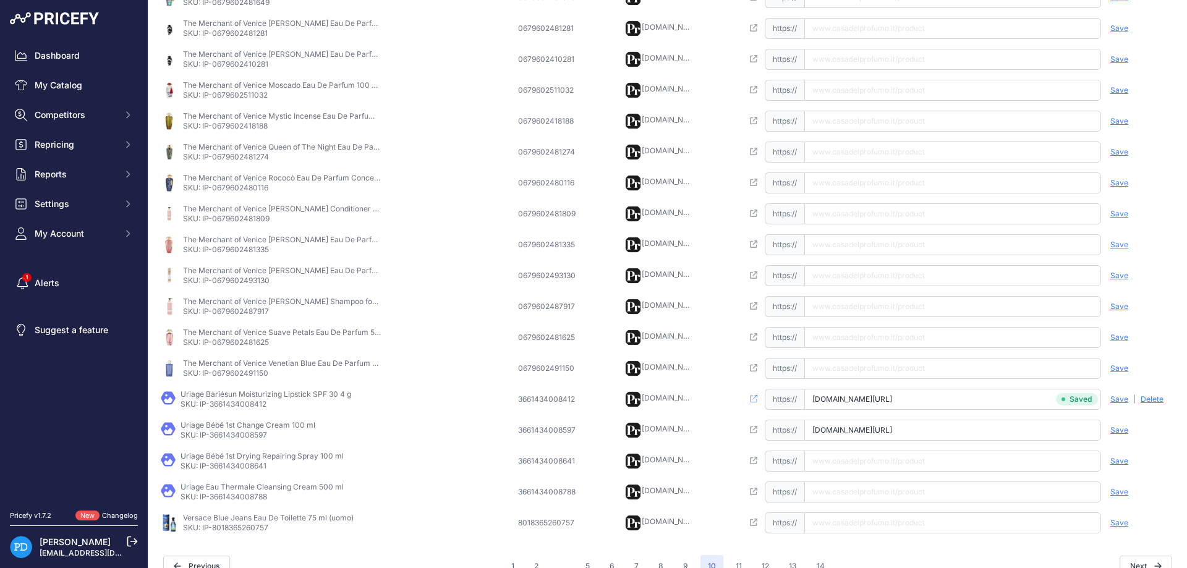
click at [1119, 427] on span "Save" at bounding box center [1120, 430] width 18 height 10
click at [252, 464] on p "SKU: IP-3661434008641" at bounding box center [262, 466] width 163 height 10
click at [881, 464] on input "text" at bounding box center [952, 461] width 297 height 21
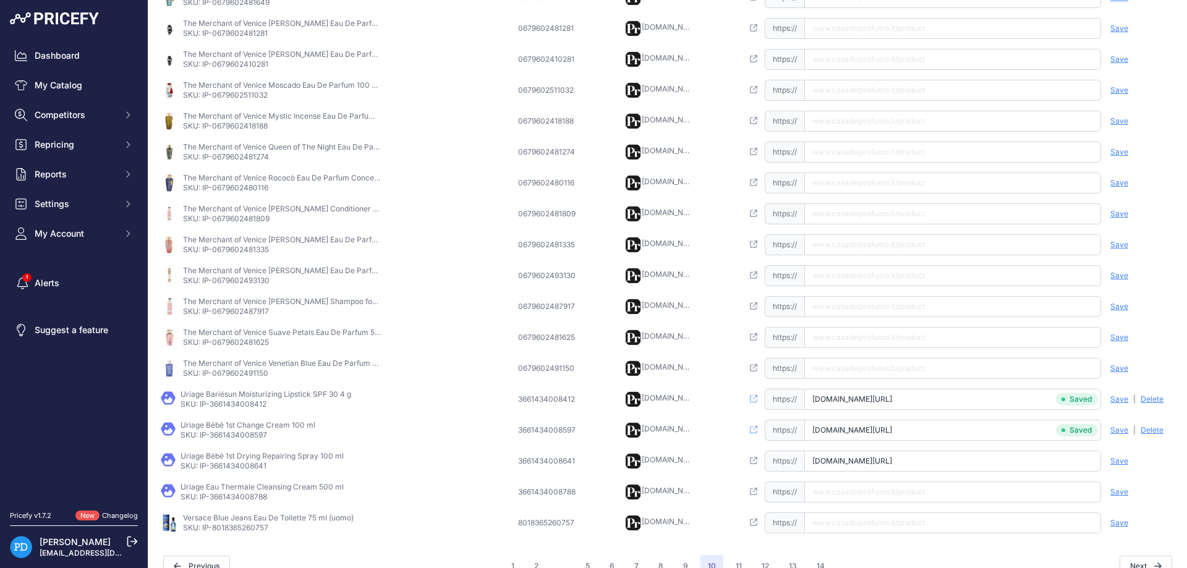
scroll to position [0, 19]
type input "[DOMAIN_NAME][URL]"
click at [1117, 464] on span "Save" at bounding box center [1120, 461] width 18 height 10
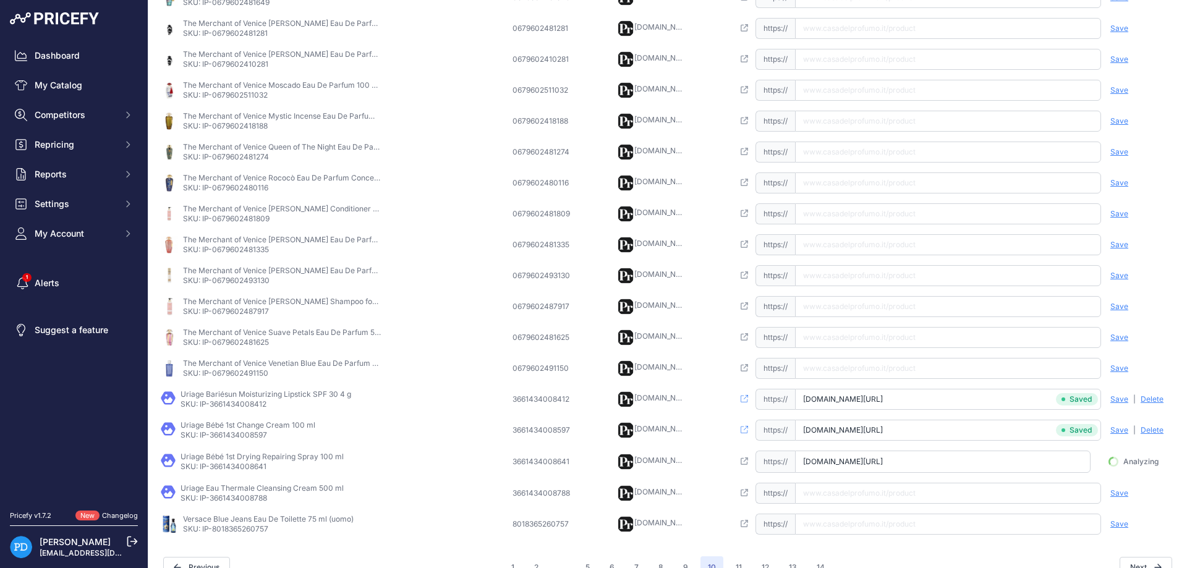
scroll to position [0, 11]
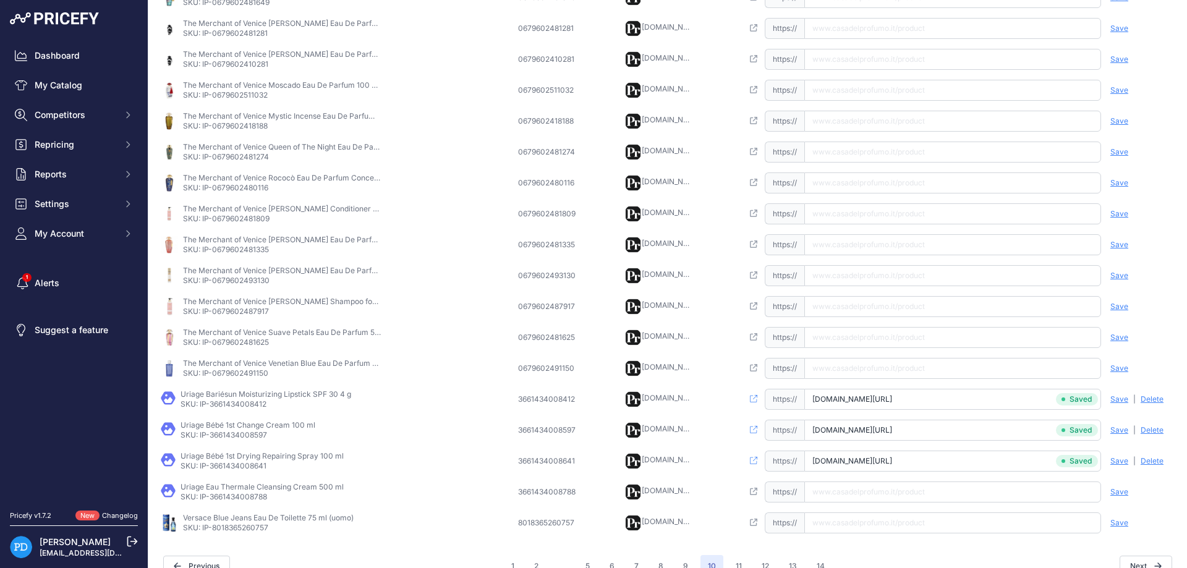
click at [245, 493] on p "SKU: IP-3661434008788" at bounding box center [262, 497] width 163 height 10
click at [837, 490] on input "text" at bounding box center [952, 492] width 297 height 21
type input "[DOMAIN_NAME][URL]"
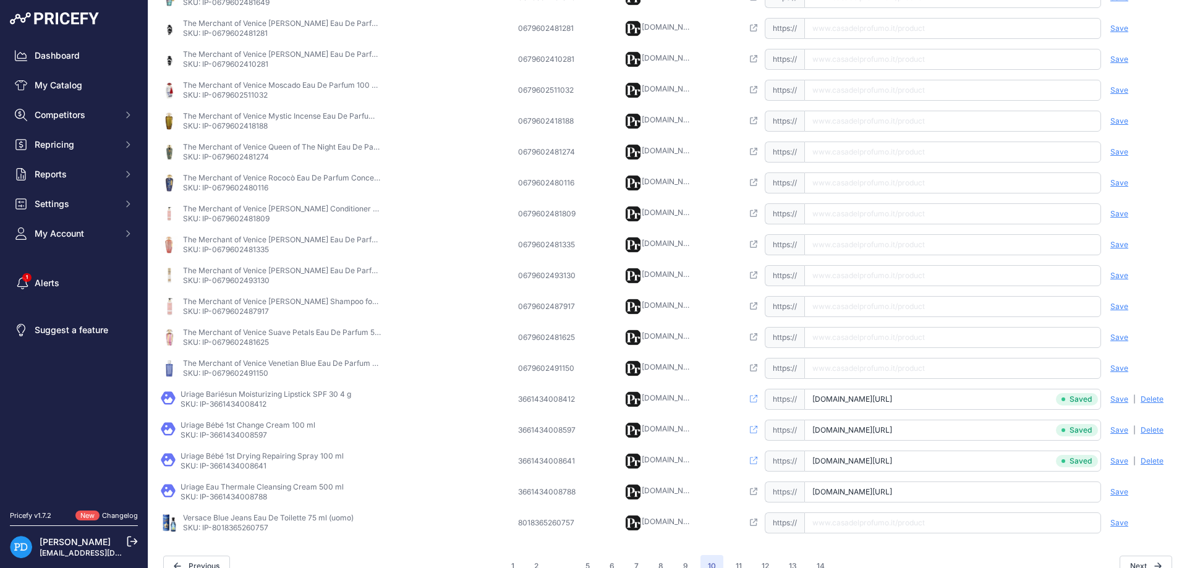
click at [1123, 489] on span "Save" at bounding box center [1120, 492] width 18 height 10
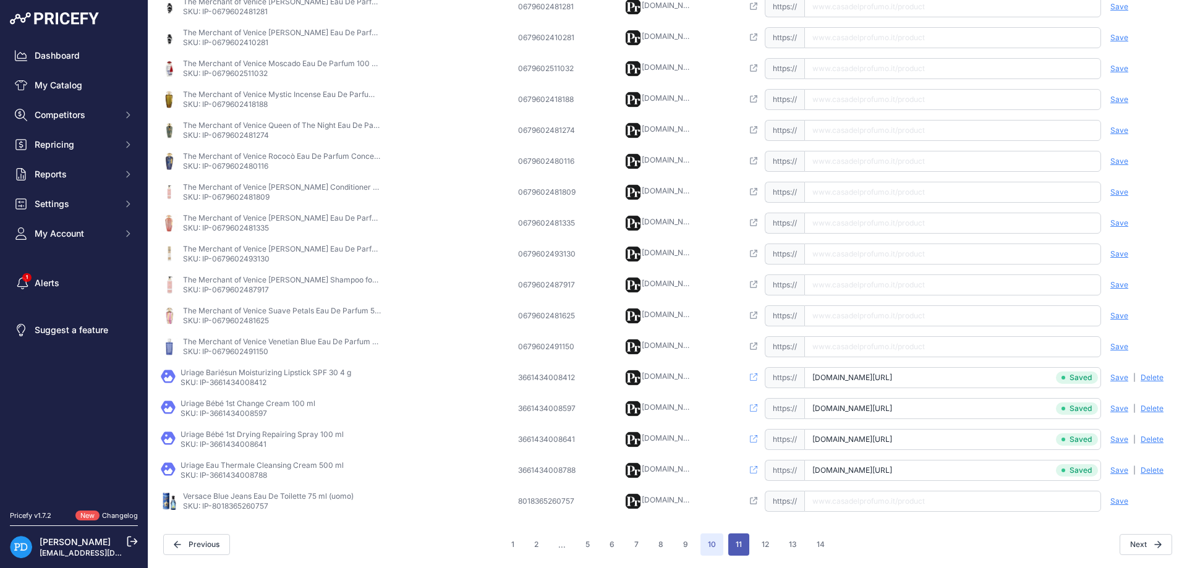
click at [738, 541] on button "11" at bounding box center [738, 545] width 21 height 22
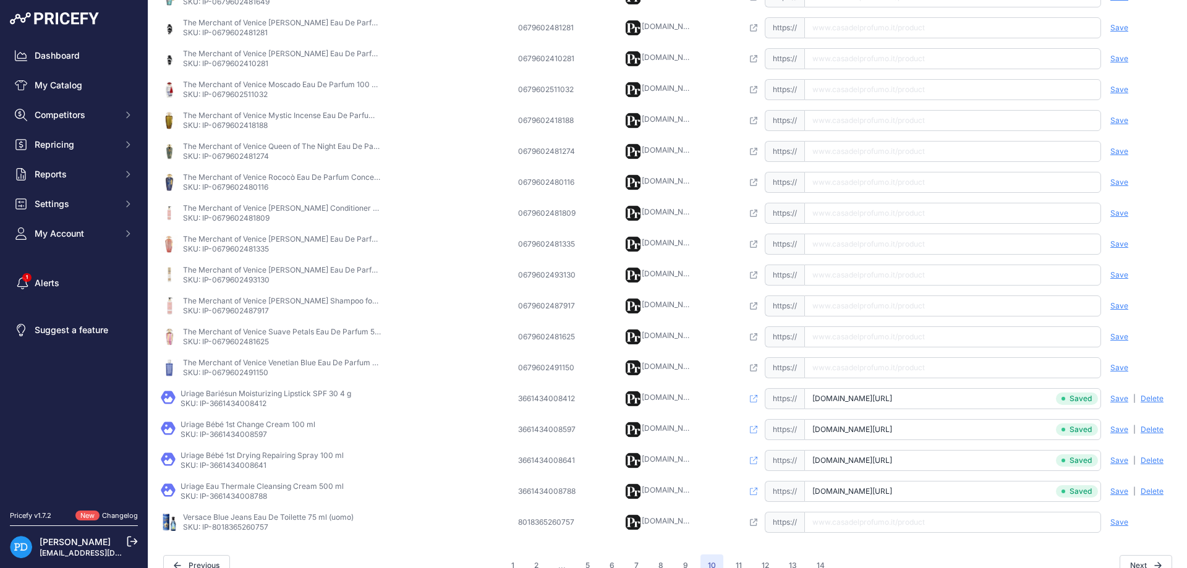
scroll to position [311, 0]
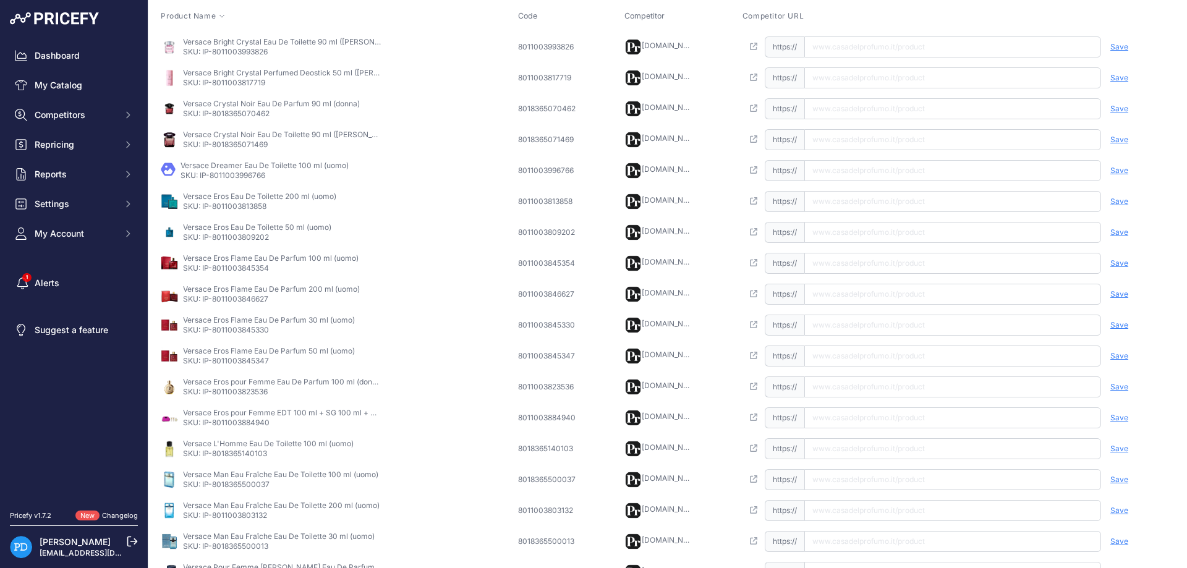
scroll to position [290, 0]
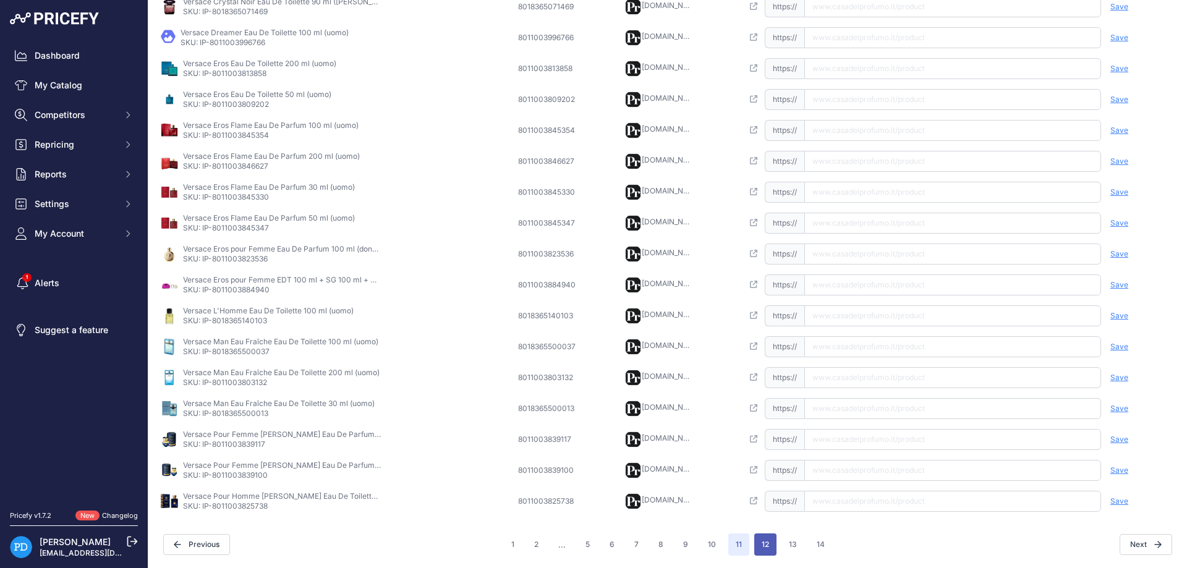
click at [758, 540] on button "12" at bounding box center [765, 545] width 22 height 22
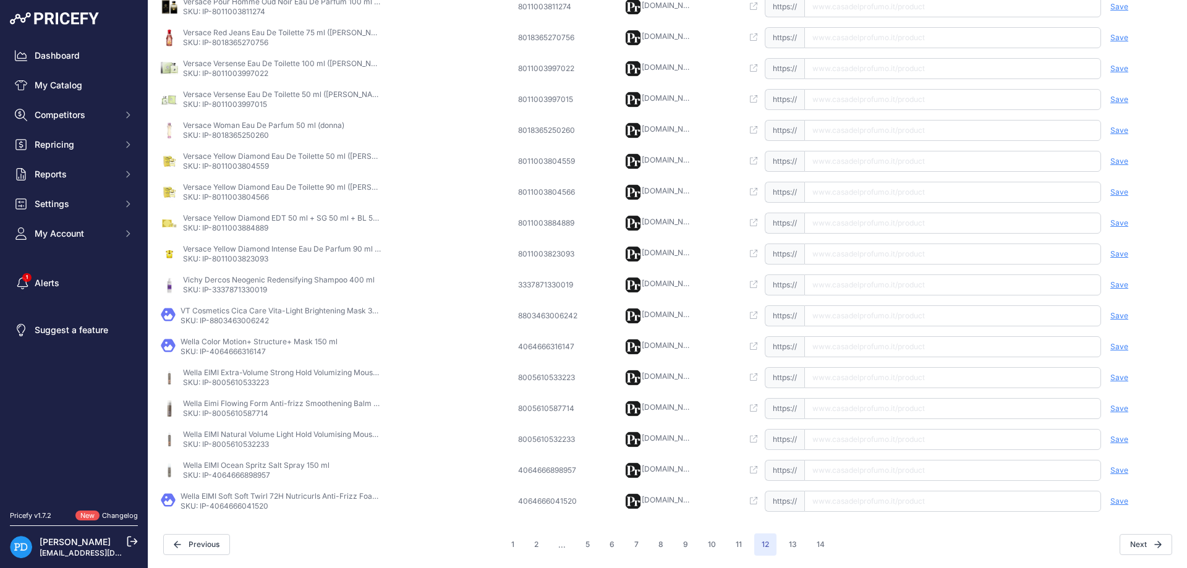
scroll to position [268, 0]
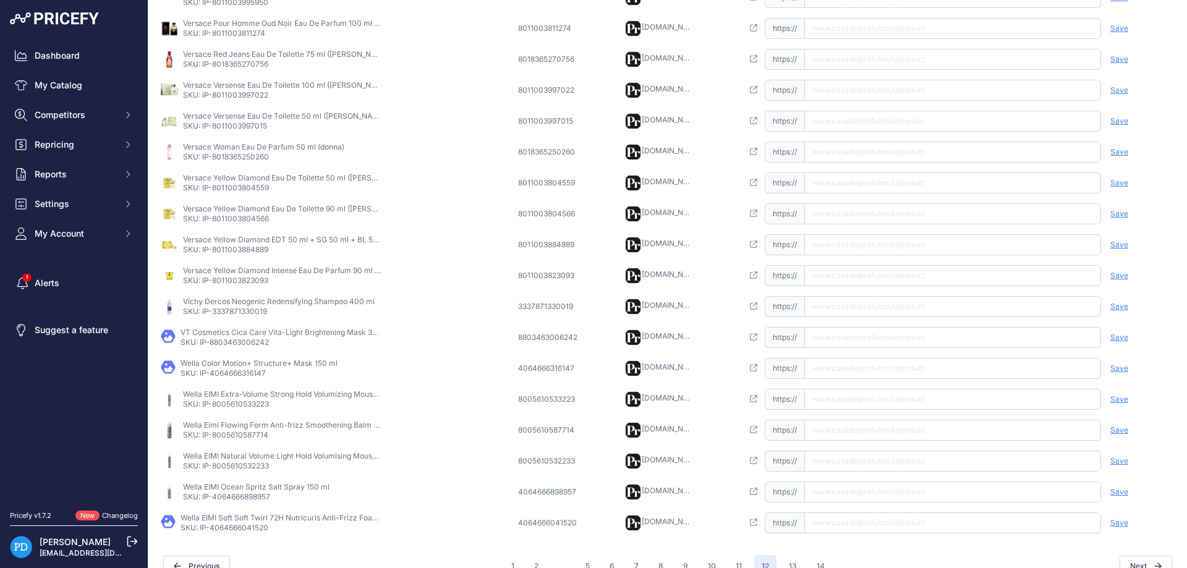
click at [236, 309] on p "SKU: IP-3337871330019" at bounding box center [279, 312] width 192 height 10
click at [844, 305] on input "text" at bounding box center [952, 306] width 297 height 21
type input "[DOMAIN_NAME][URL]"
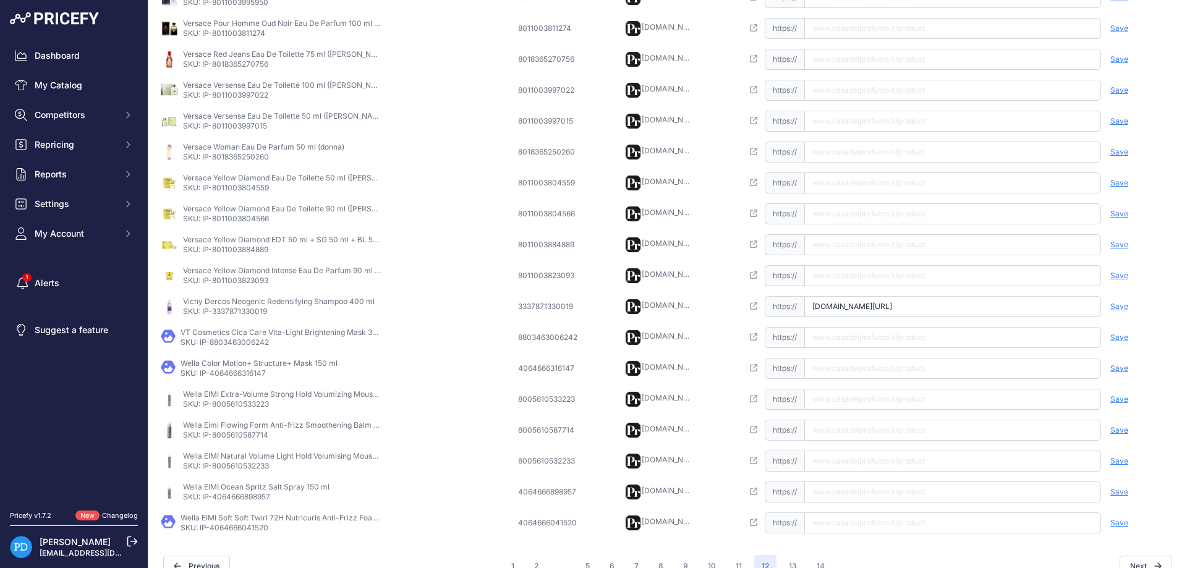
click at [1120, 305] on span "Save" at bounding box center [1120, 307] width 18 height 10
click at [258, 343] on p "SKU: IP-8803463006242" at bounding box center [280, 343] width 198 height 10
click at [857, 341] on input "[URL][DOMAIN_NAME]" at bounding box center [952, 337] width 297 height 21
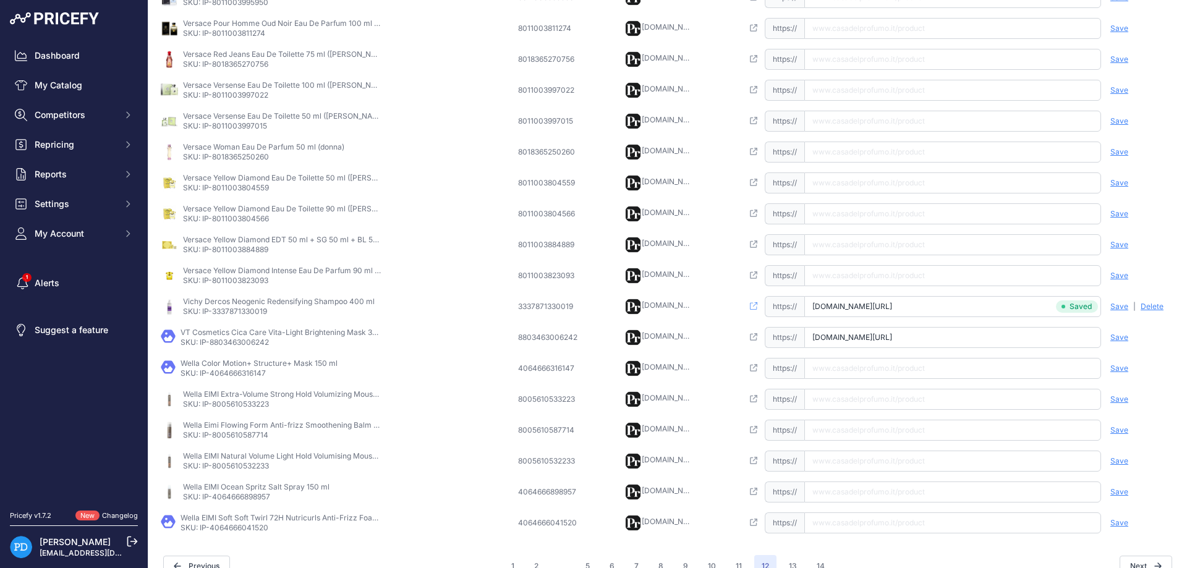
scroll to position [0, 59]
type input "[DOMAIN_NAME][URL]"
click at [1127, 338] on span "Save" at bounding box center [1120, 338] width 18 height 10
click at [233, 380] on td "Wella Color Motion+ Structure+ Mask 150 ml SKU: IP-4064666316147" at bounding box center [336, 368] width 357 height 31
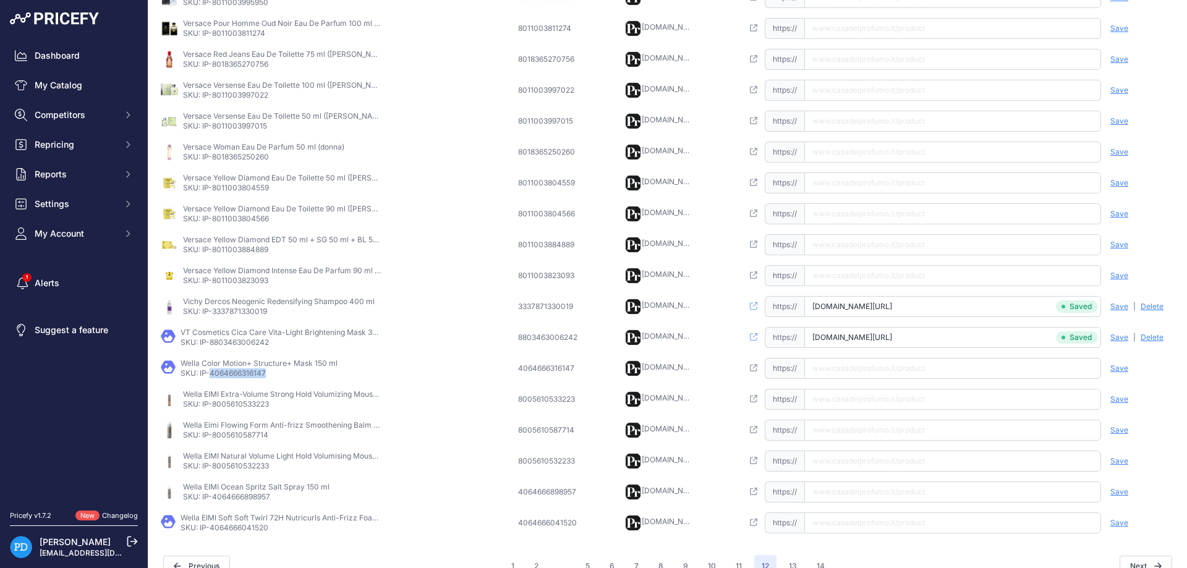
click at [866, 365] on input "text" at bounding box center [952, 368] width 297 height 21
type input "[DOMAIN_NAME][URL]"
click at [1113, 370] on span "Save" at bounding box center [1120, 369] width 18 height 10
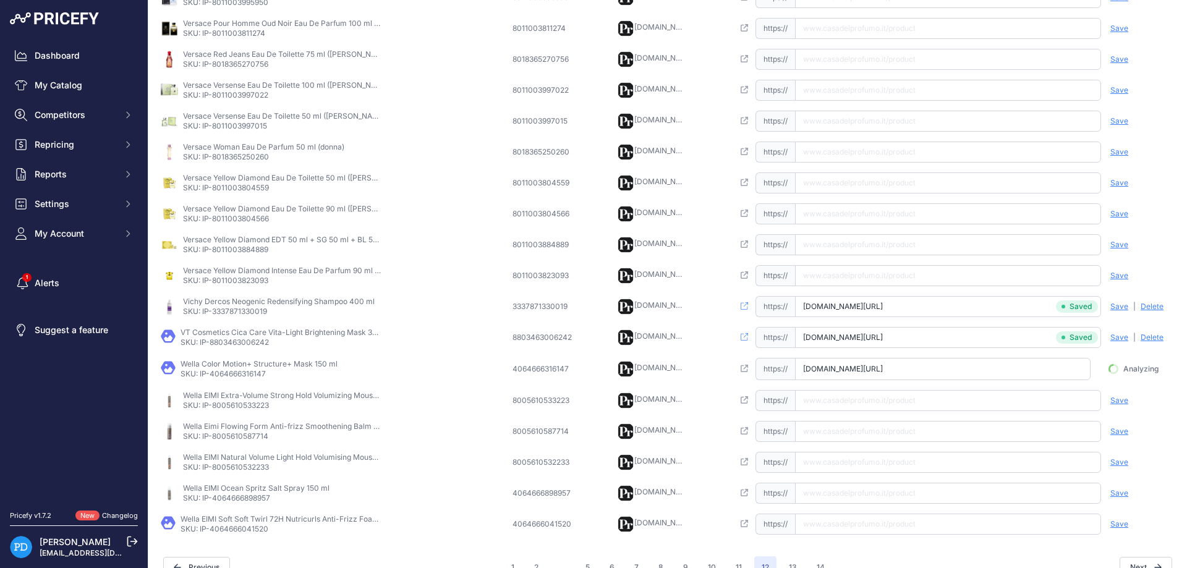
scroll to position [0, 49]
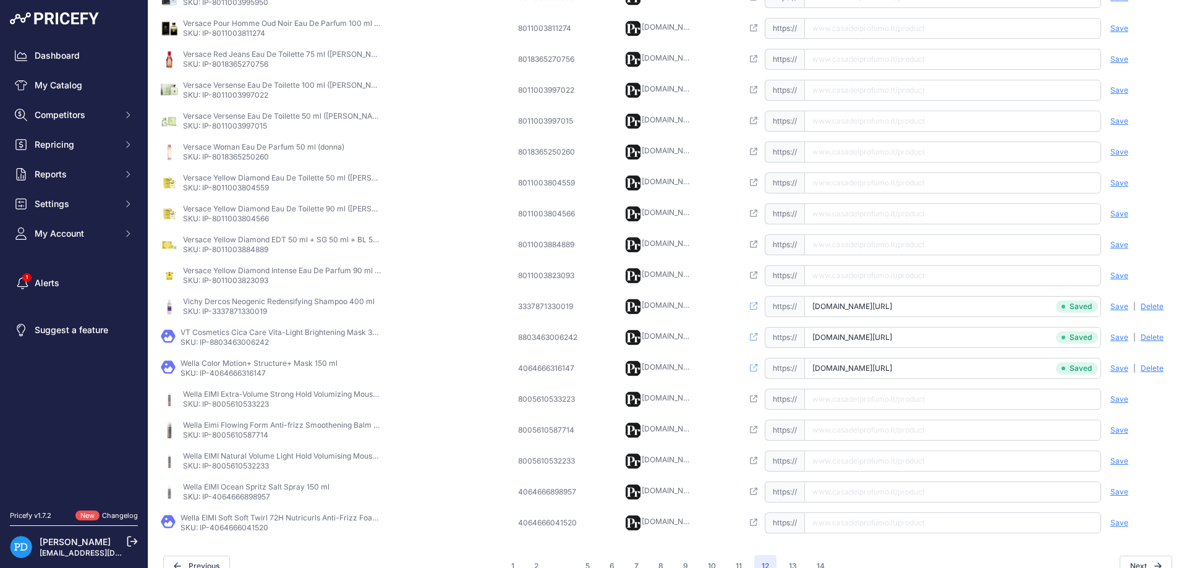
click at [254, 400] on p "SKU: IP-8005610533223" at bounding box center [282, 404] width 198 height 10
click at [866, 398] on input "text" at bounding box center [952, 399] width 297 height 21
type input "[DOMAIN_NAME][URL]"
click at [1125, 396] on span "Save" at bounding box center [1120, 400] width 18 height 10
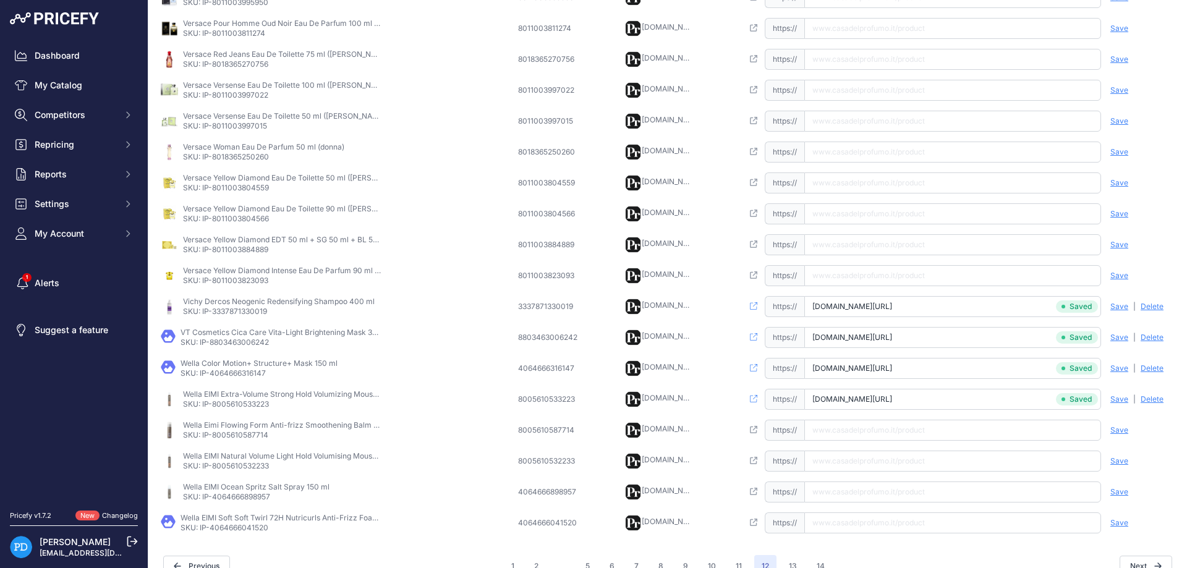
scroll to position [0, 75]
click at [241, 443] on td "Wella Eimi Flowing Form Anti-frizz Smoothening Balm 100 Ml SKU: IP-8005610587714" at bounding box center [336, 430] width 357 height 31
click at [884, 438] on input "[URL][DOMAIN_NAME]" at bounding box center [952, 430] width 297 height 21
type input "[DOMAIN_NAME][URL]"
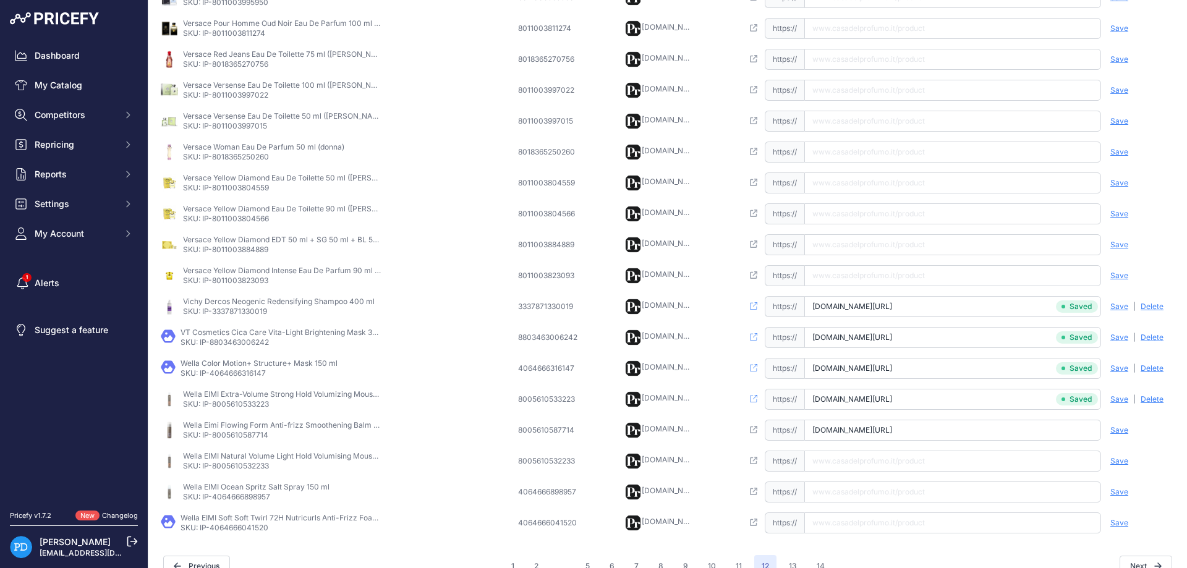
scroll to position [0, 69]
click at [1117, 431] on span "Save" at bounding box center [1120, 430] width 18 height 10
click at [265, 464] on p "SKU: IP-8005610532233" at bounding box center [282, 466] width 198 height 10
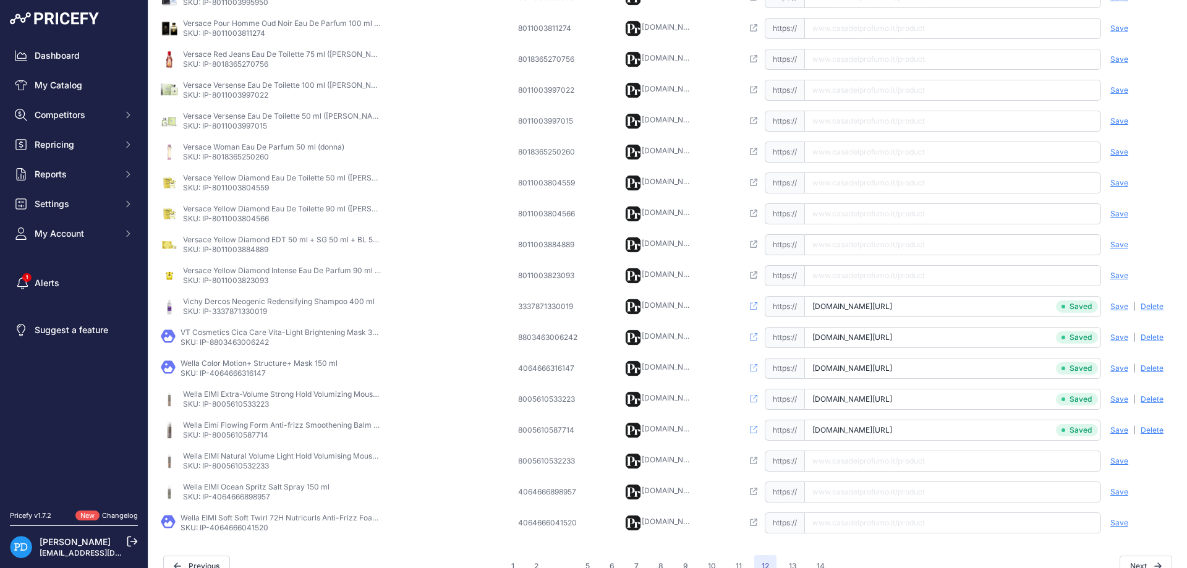
click at [845, 464] on input "text" at bounding box center [952, 461] width 297 height 21
type input "[DOMAIN_NAME][URL]"
click at [1124, 461] on span "Save" at bounding box center [1120, 461] width 18 height 10
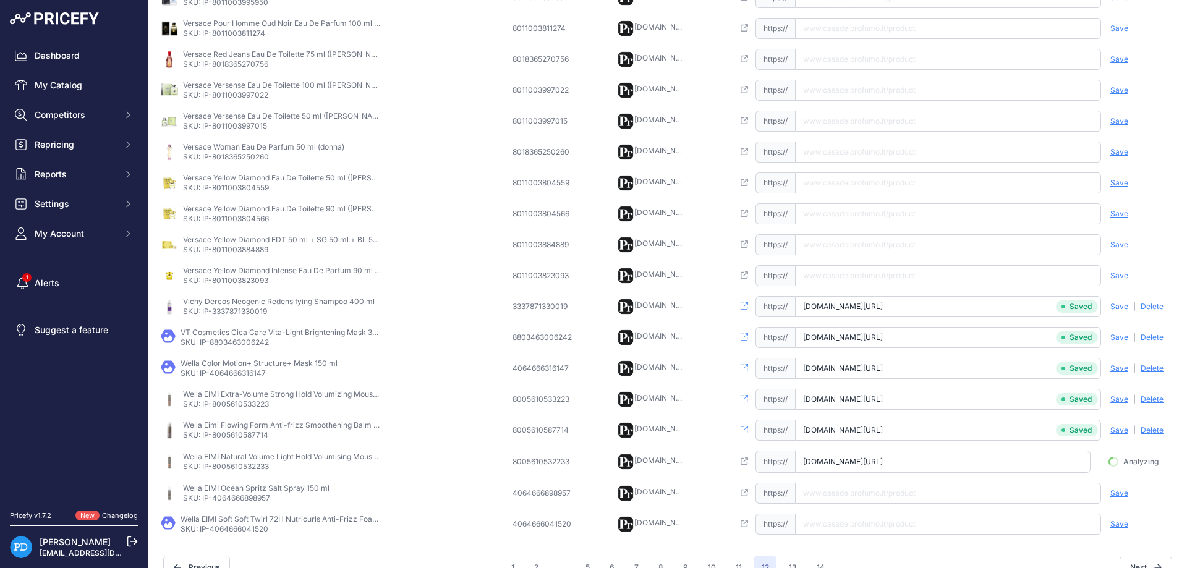
scroll to position [0, 75]
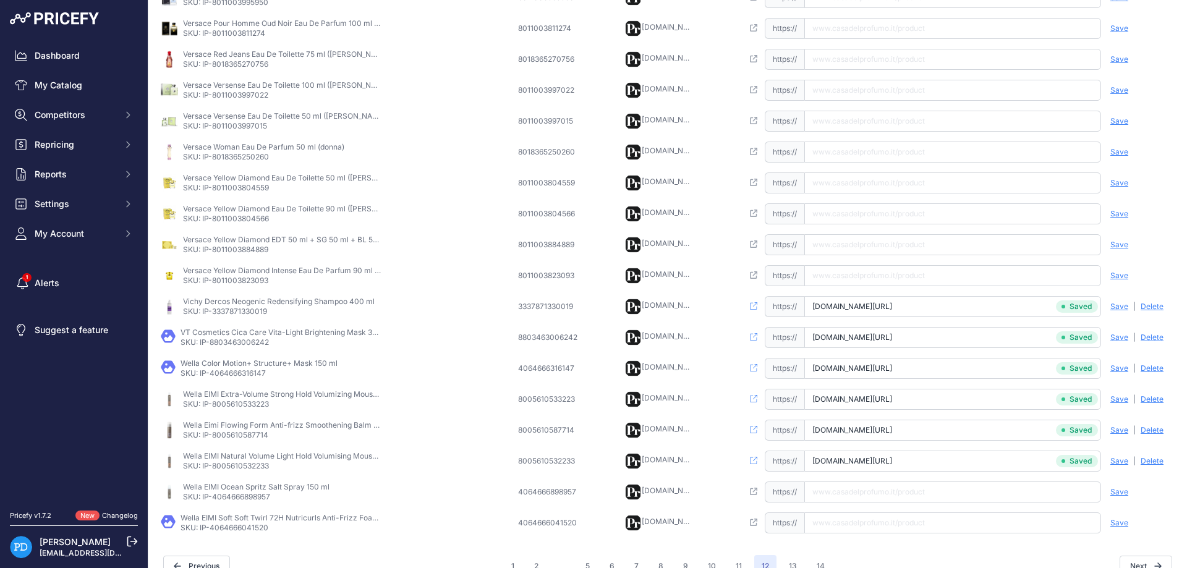
click at [230, 494] on p "SKU: IP-4064666898957" at bounding box center [256, 497] width 147 height 10
click at [860, 490] on input "text" at bounding box center [952, 492] width 297 height 21
type input "[DOMAIN_NAME][URL]"
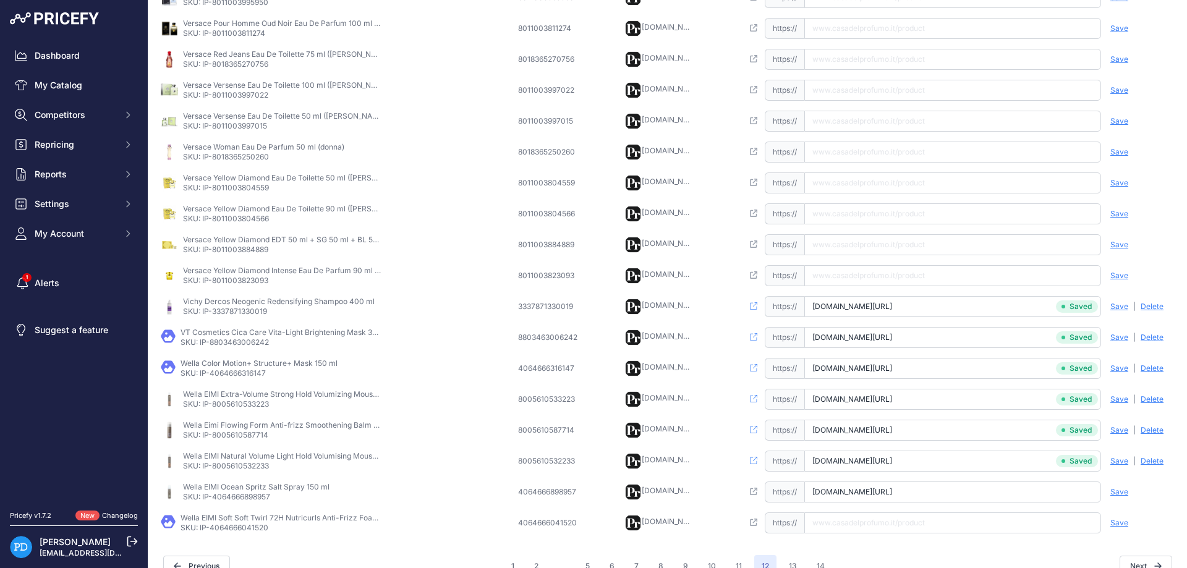
click at [1125, 493] on span "Save" at bounding box center [1120, 492] width 18 height 10
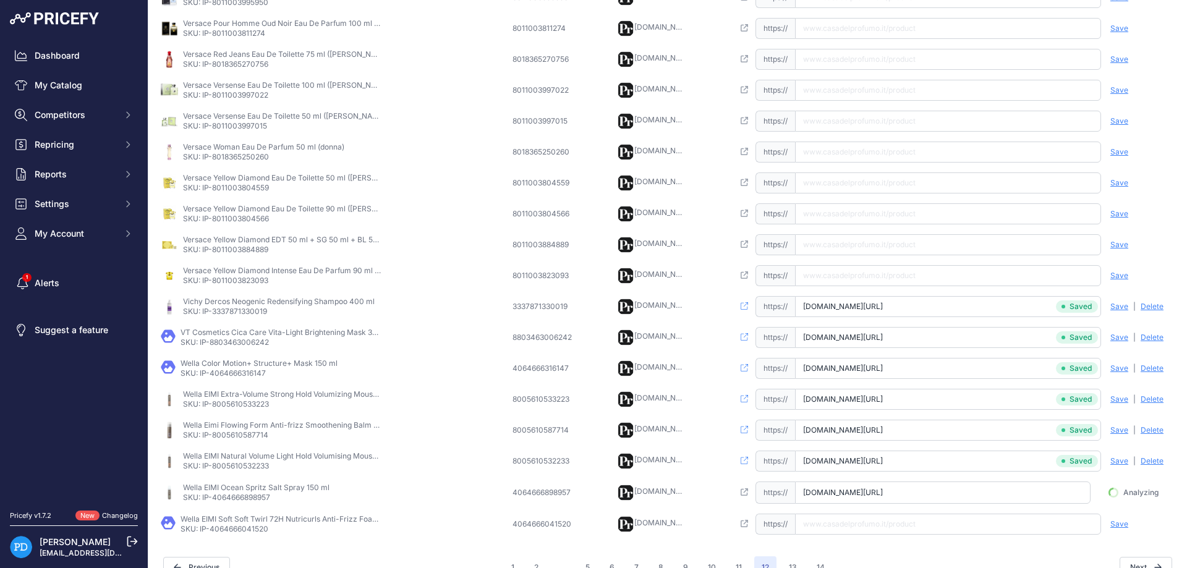
scroll to position [0, 73]
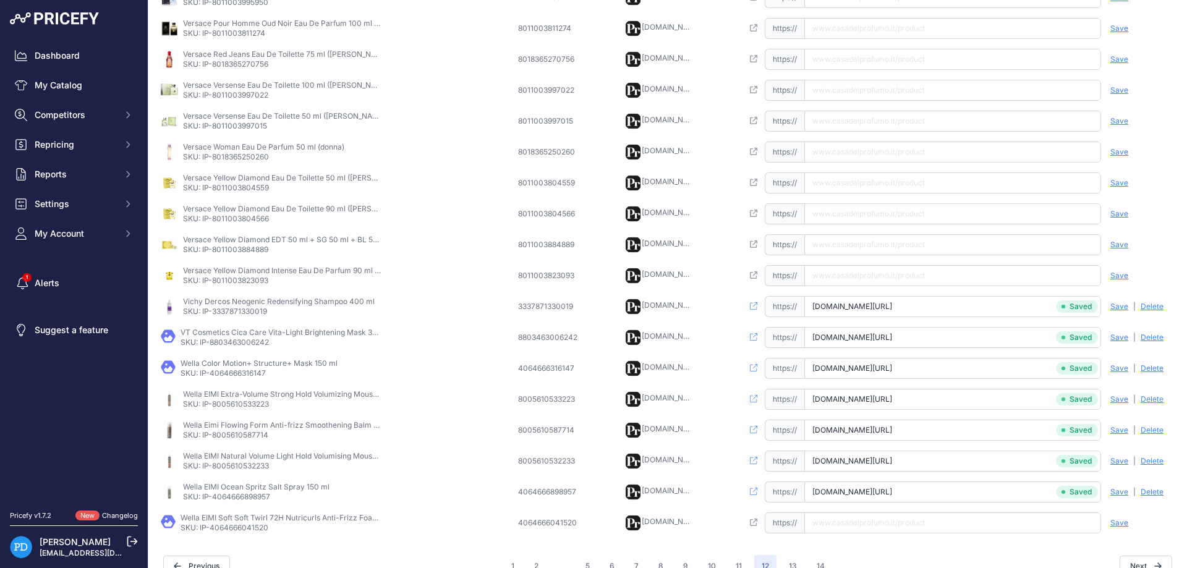
click at [255, 523] on p "SKU: IP-4064666041520" at bounding box center [280, 528] width 198 height 10
click at [255, 526] on p "SKU: IP-4064666041520" at bounding box center [280, 528] width 198 height 10
click at [842, 518] on input "text" at bounding box center [952, 523] width 297 height 21
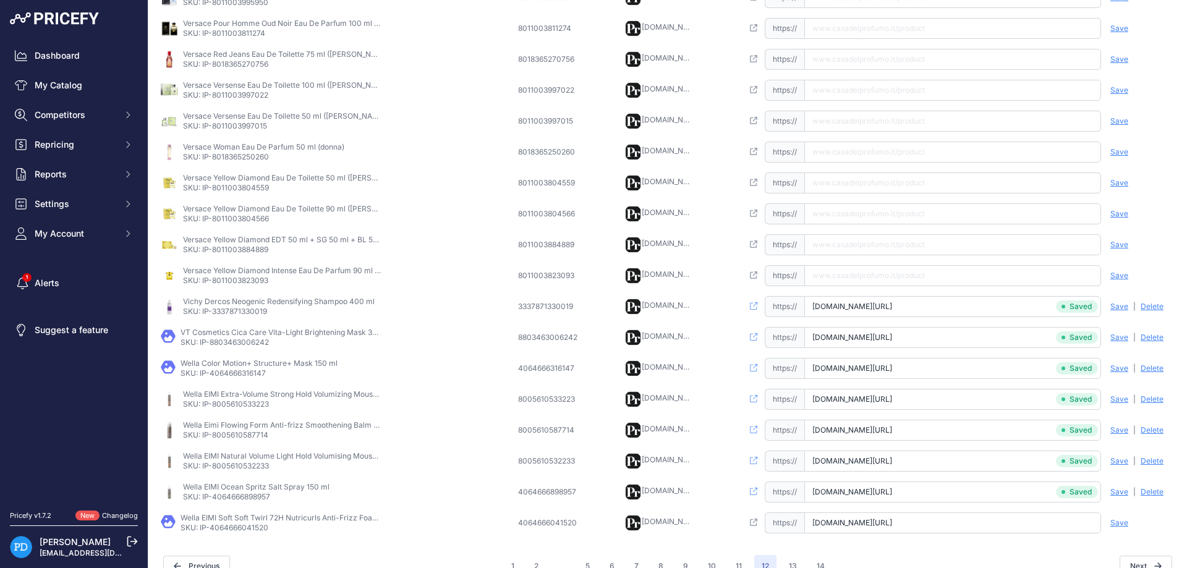
type input "[DOMAIN_NAME][URL]"
click at [1127, 524] on span "Save" at bounding box center [1120, 523] width 18 height 10
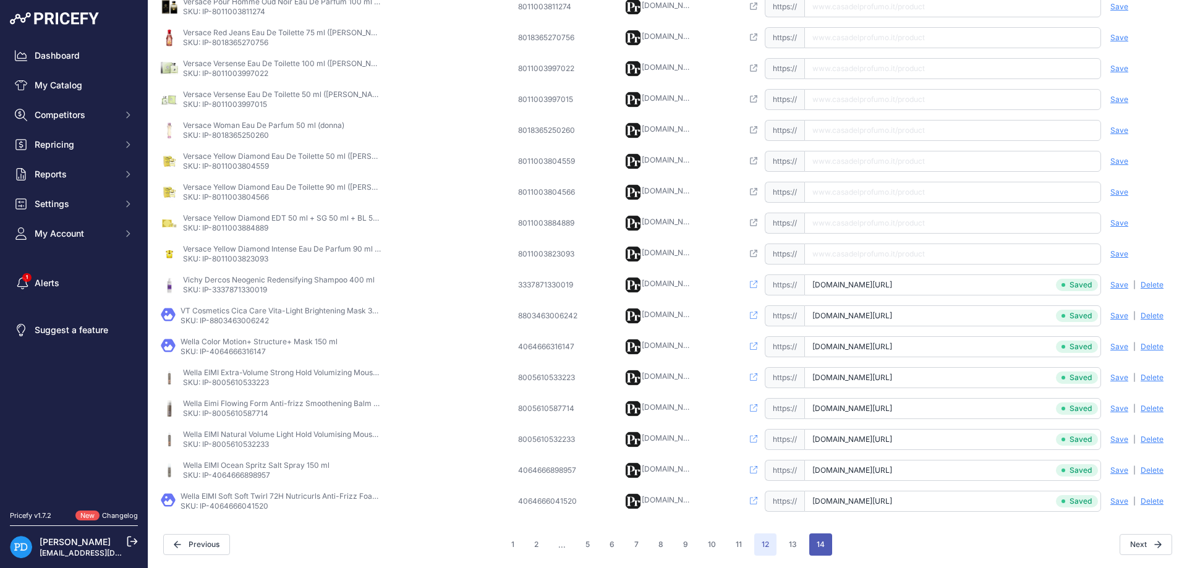
click at [821, 548] on button "14" at bounding box center [820, 545] width 23 height 22
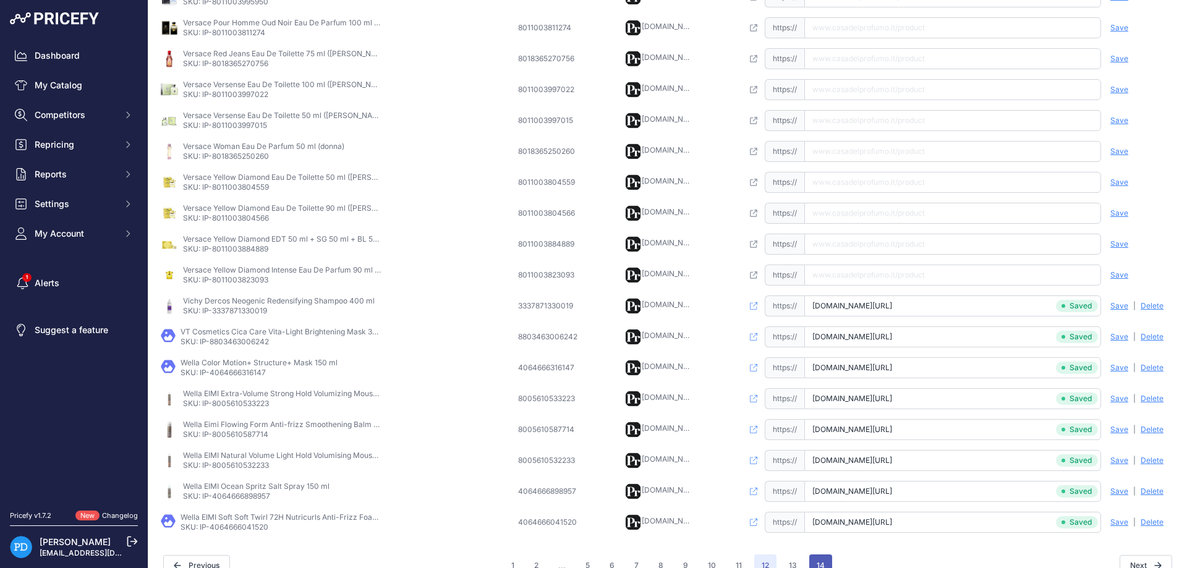
scroll to position [311, 0]
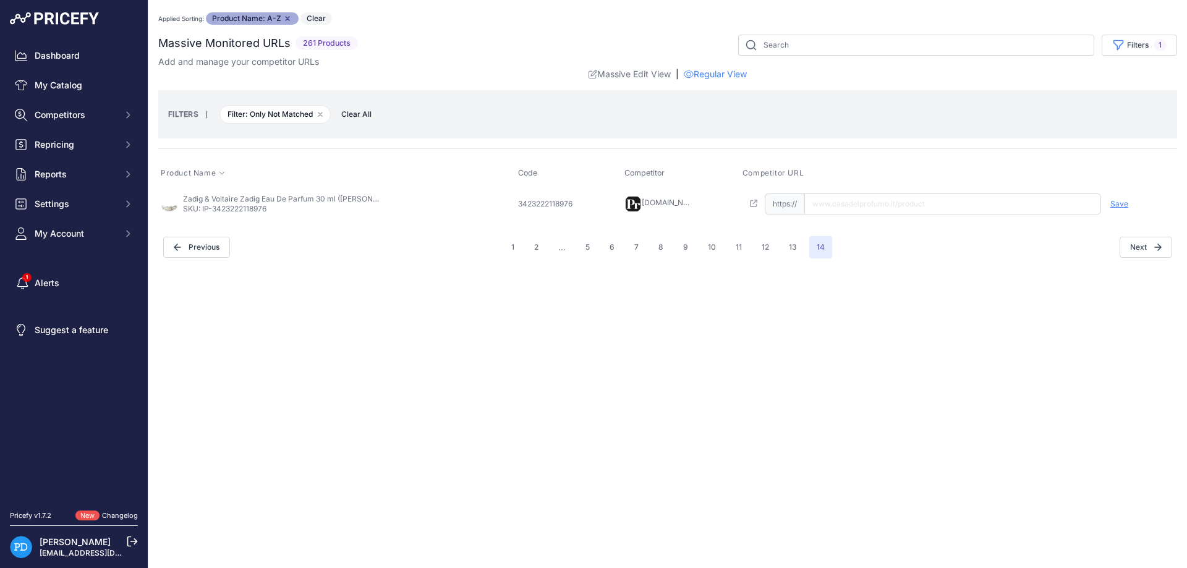
click at [228, 213] on p "SKU: IP-3423222118976" at bounding box center [282, 209] width 198 height 10
click at [840, 197] on input "text" at bounding box center [952, 204] width 297 height 21
type input "[DOMAIN_NAME][URL][PERSON_NAME]"
click at [1123, 204] on span "Save" at bounding box center [1120, 204] width 18 height 10
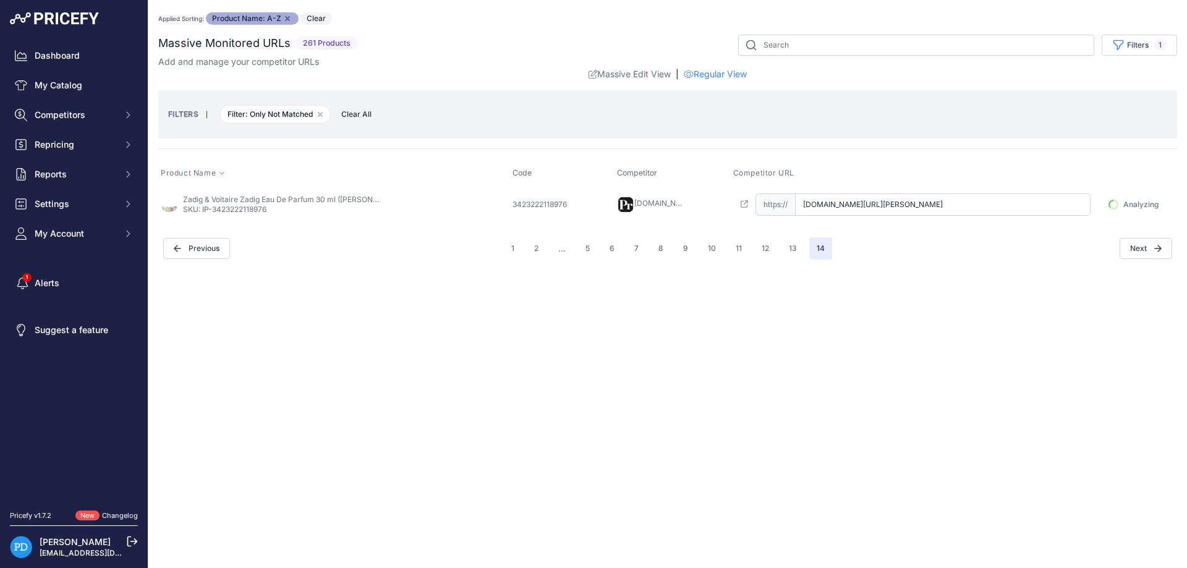
scroll to position [0, 21]
click at [796, 245] on button "13" at bounding box center [793, 247] width 23 height 22
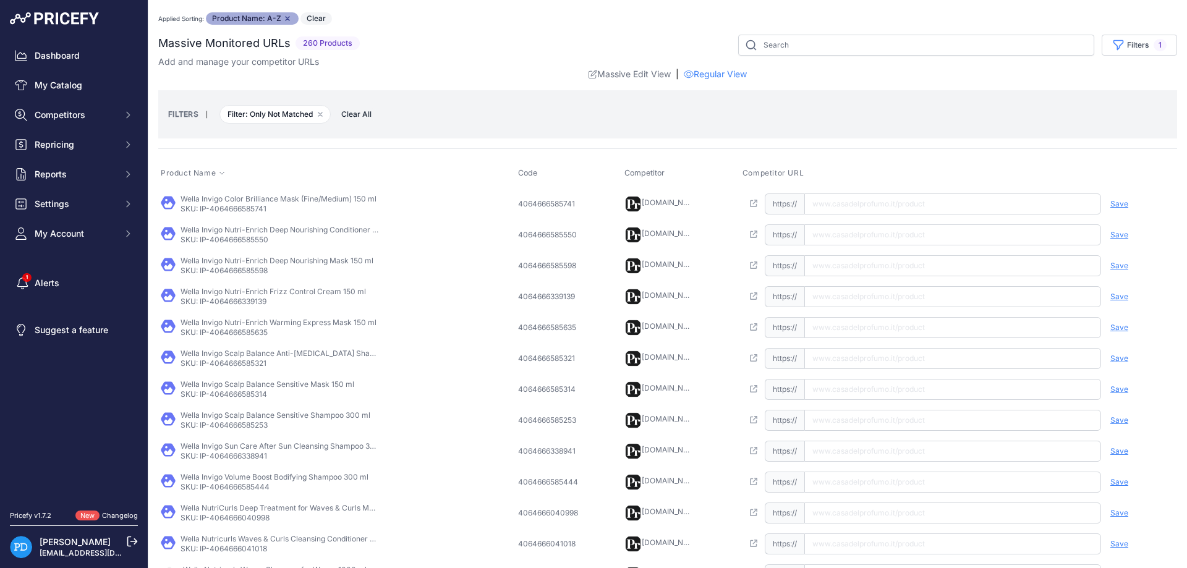
scroll to position [290, 0]
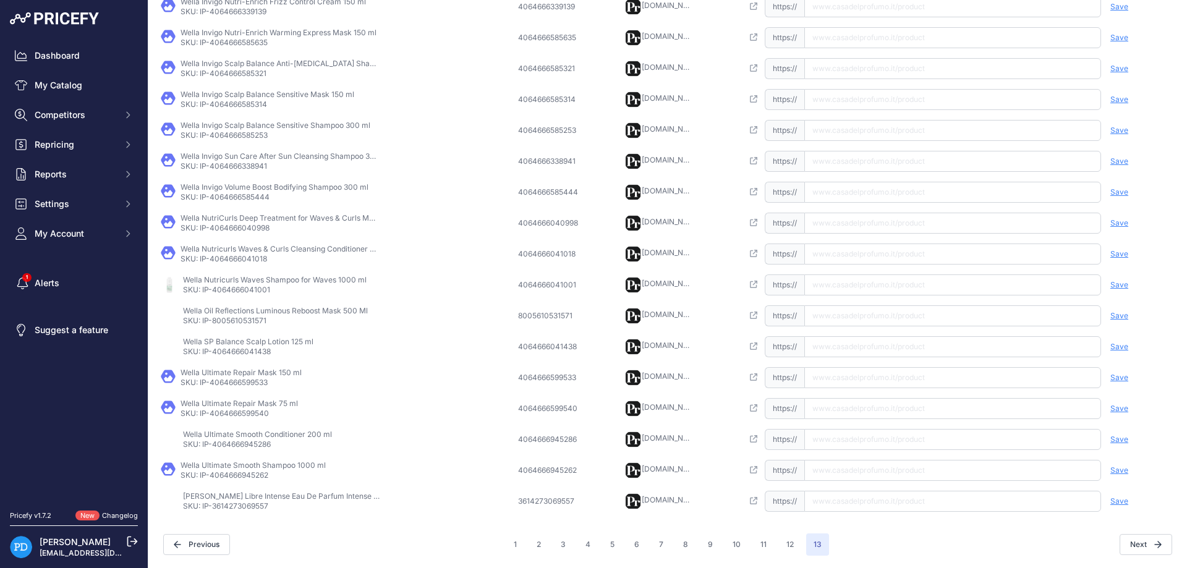
click at [229, 511] on p "SKU: IP-3614273069557" at bounding box center [282, 506] width 198 height 10
click at [851, 501] on input "text" at bounding box center [952, 501] width 297 height 21
type input "[DOMAIN_NAME][URL][PERSON_NAME]"
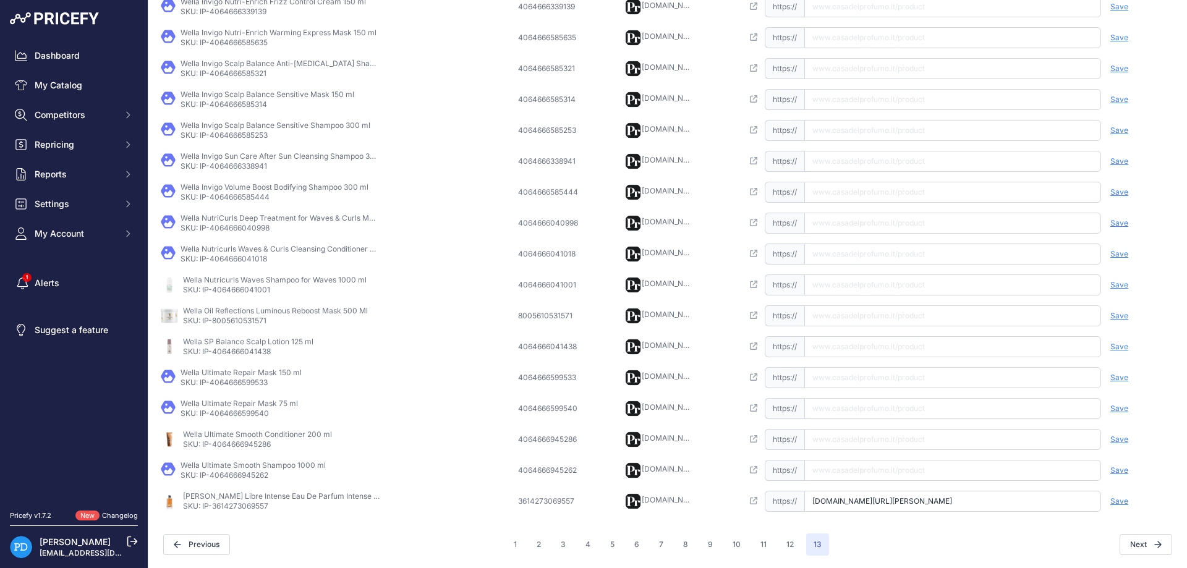
click at [1122, 503] on span "Save" at bounding box center [1120, 502] width 18 height 10
click at [238, 475] on p "SKU: IP-4064666945262" at bounding box center [253, 476] width 145 height 10
click at [850, 463] on input "text" at bounding box center [952, 470] width 297 height 21
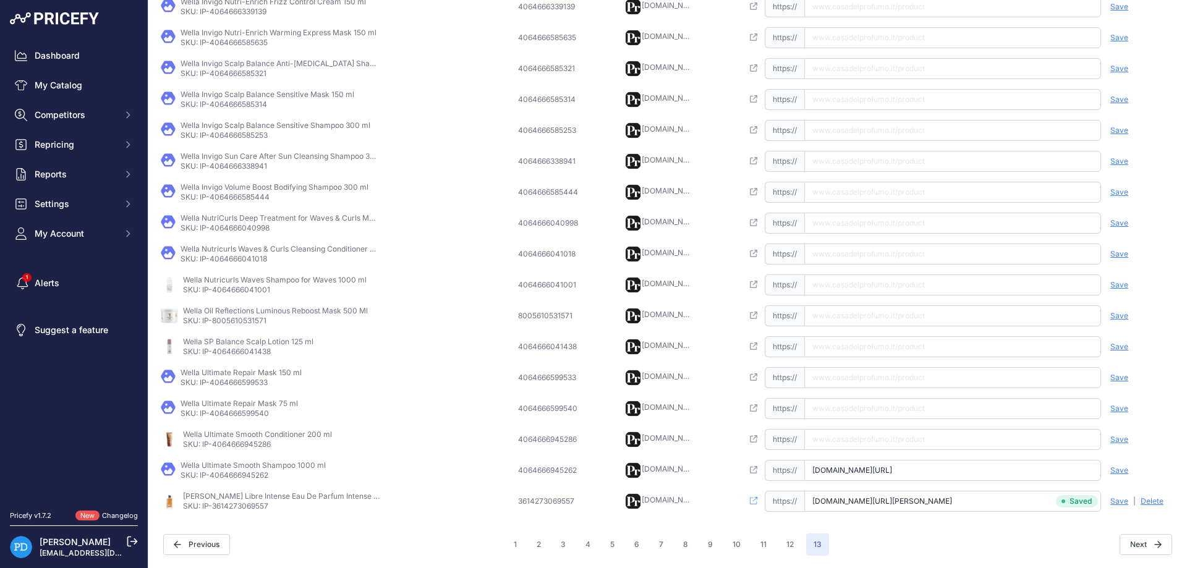
type input "[DOMAIN_NAME][URL]"
click at [1120, 474] on span "Save" at bounding box center [1120, 471] width 18 height 10
click at [244, 446] on p "SKU: IP-4064666945286" at bounding box center [257, 445] width 149 height 10
click at [859, 446] on input "[URL][DOMAIN_NAME]" at bounding box center [952, 439] width 297 height 21
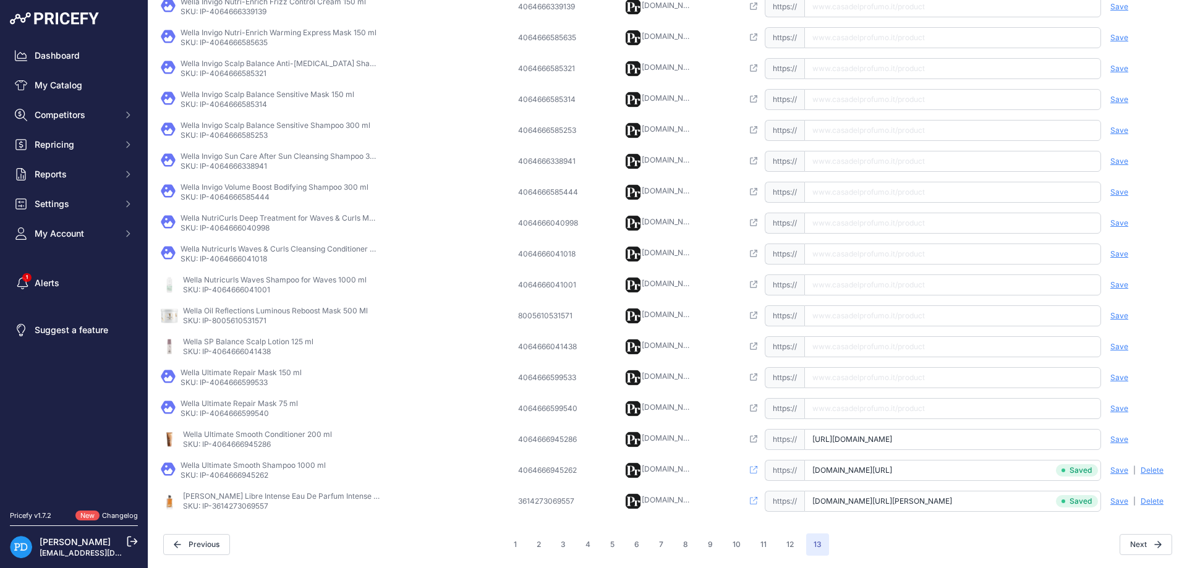
scroll to position [0, 5]
type input "[DOMAIN_NAME][URL]"
click at [1113, 435] on span "Save" at bounding box center [1120, 440] width 18 height 10
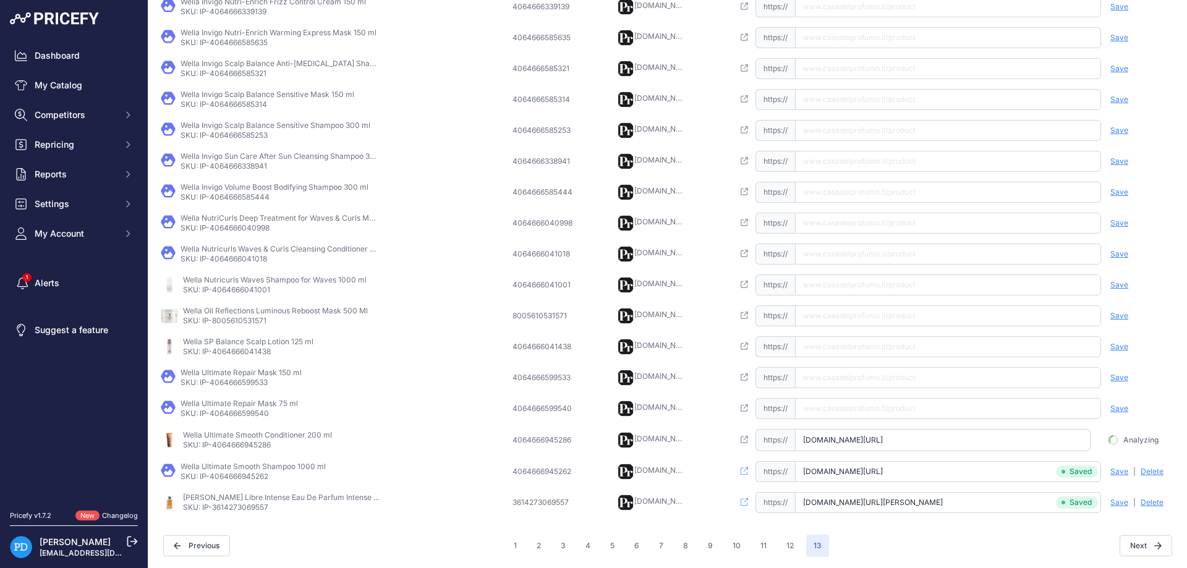
scroll to position [0, 0]
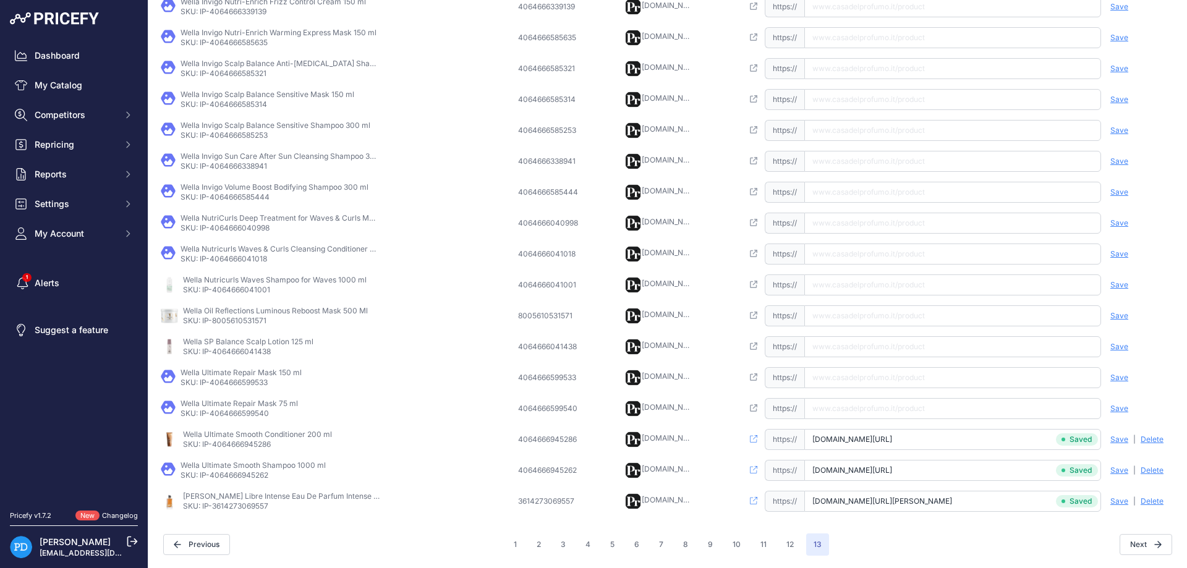
click at [233, 416] on p "SKU: IP-4064666599540" at bounding box center [239, 414] width 117 height 10
click at [871, 419] on td "Open this link https:// Saved false Save Analyzing | [GEOGRAPHIC_DATA] Deleting" at bounding box center [958, 408] width 437 height 31
drag, startPoint x: 870, startPoint y: 408, endPoint x: 881, endPoint y: 407, distance: 10.6
click at [870, 408] on input "text" at bounding box center [952, 408] width 297 height 21
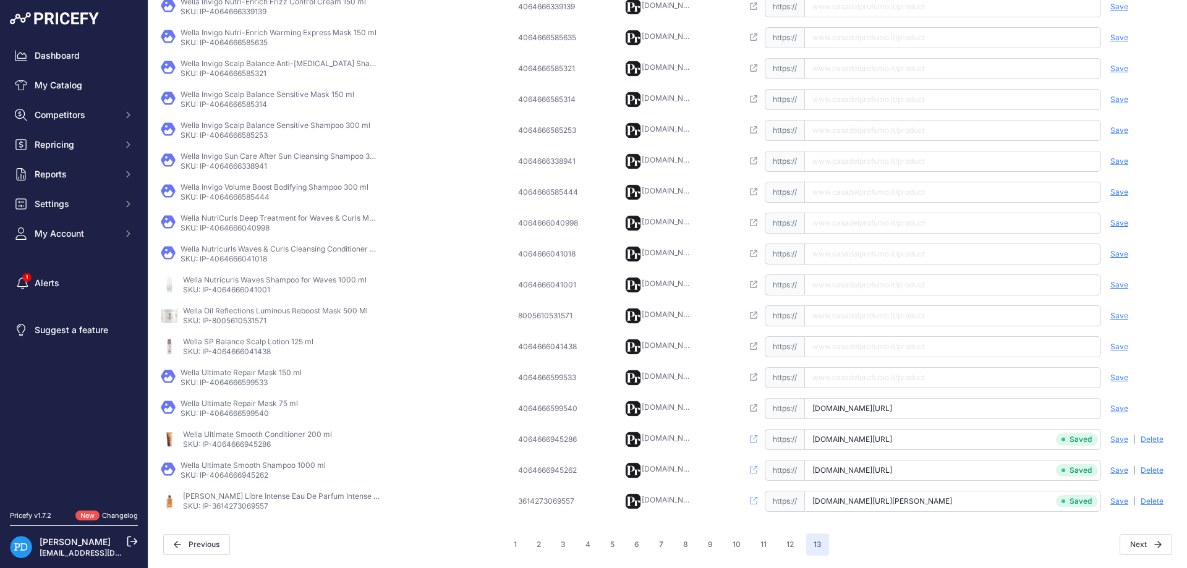
type input "[DOMAIN_NAME][URL]"
click at [1114, 412] on span "Save" at bounding box center [1120, 409] width 18 height 10
click at [237, 379] on p "SKU: IP-4064666599533" at bounding box center [241, 383] width 121 height 10
click at [856, 382] on input "text" at bounding box center [952, 377] width 297 height 21
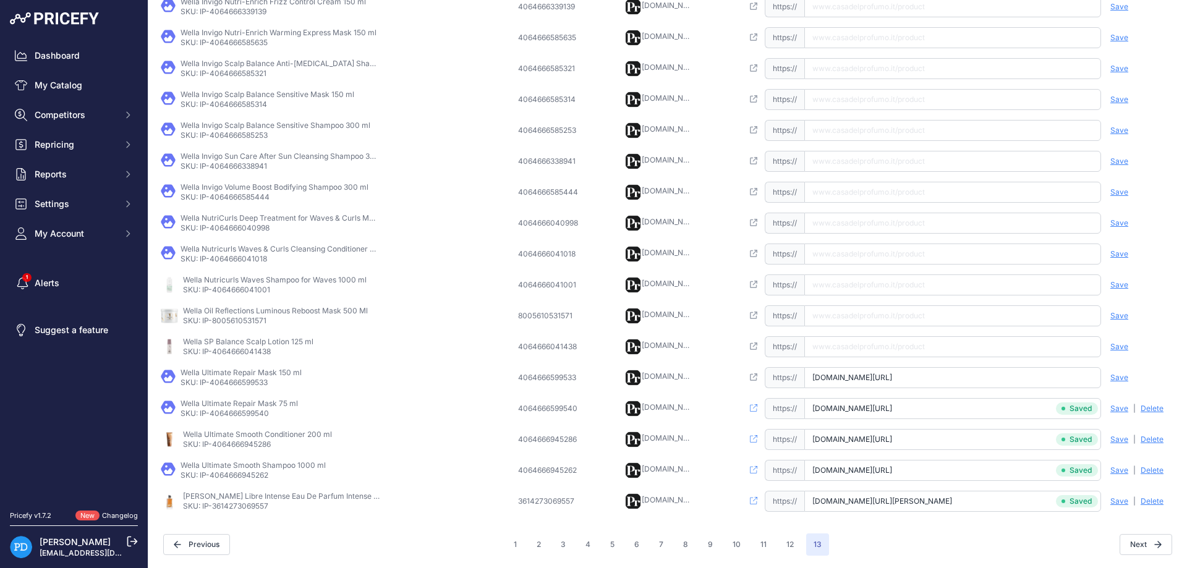
type input "[DOMAIN_NAME][URL]"
drag, startPoint x: 1109, startPoint y: 378, endPoint x: 1123, endPoint y: 378, distance: 13.6
click at [1111, 378] on div "Save Analyzing | [GEOGRAPHIC_DATA] Deleting" at bounding box center [1138, 377] width 74 height 21
click at [1123, 378] on span "Save" at bounding box center [1120, 378] width 18 height 10
click at [242, 348] on p "SKU: IP-4064666041438" at bounding box center [248, 352] width 130 height 10
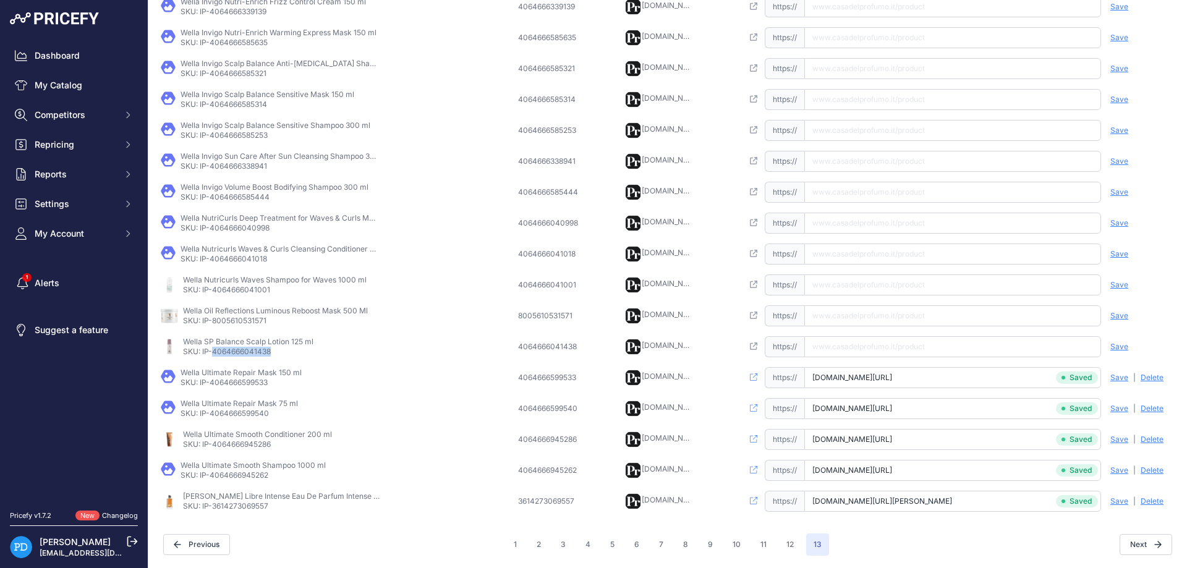
click at [242, 348] on p "SKU: IP-4064666041438" at bounding box center [248, 352] width 130 height 10
click at [858, 356] on input "text" at bounding box center [952, 346] width 297 height 21
type input "[DOMAIN_NAME][URL]"
click at [1120, 351] on span "Save" at bounding box center [1120, 347] width 18 height 10
click at [211, 324] on p "SKU: IP-8005610531571" at bounding box center [275, 321] width 185 height 10
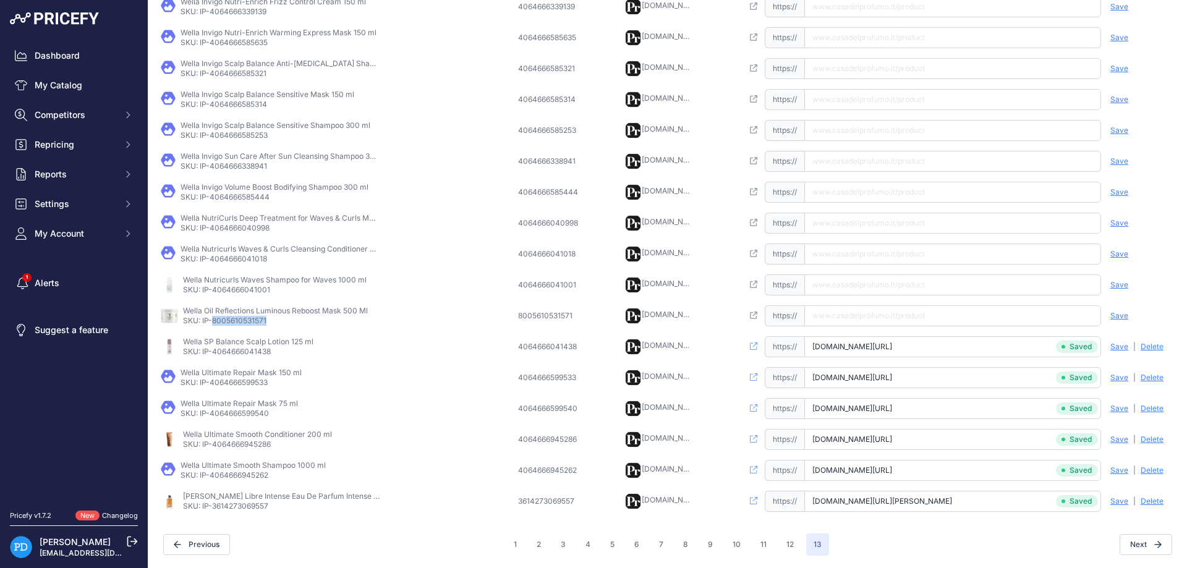
click at [212, 324] on p "SKU: IP-8005610531571" at bounding box center [275, 321] width 185 height 10
click at [891, 308] on input "text" at bounding box center [952, 315] width 297 height 21
type input "[DOMAIN_NAME][URL]"
click at [1114, 318] on span "Save" at bounding box center [1120, 316] width 18 height 10
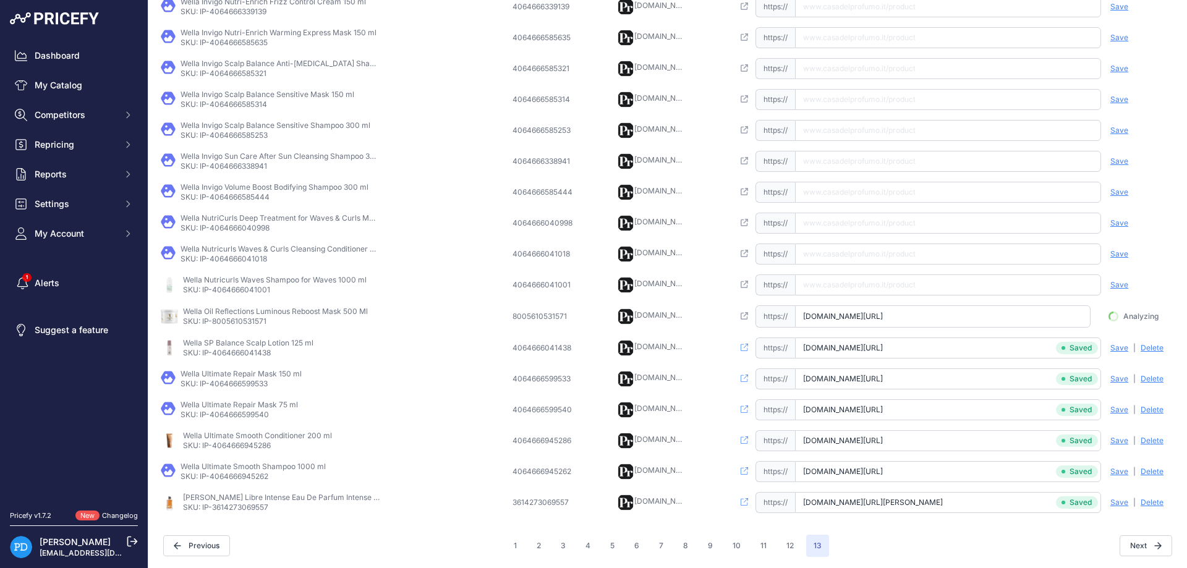
scroll to position [0, 58]
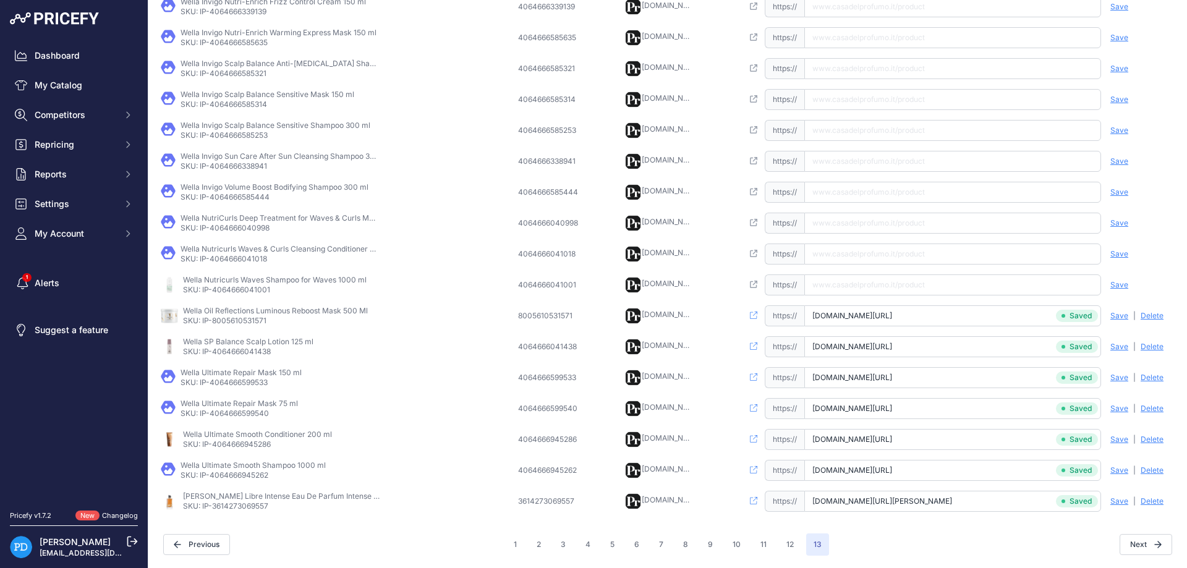
click at [208, 292] on p "SKU: IP-4064666041001" at bounding box center [275, 290] width 184 height 10
click at [237, 292] on p "SKU: IP-4064666041001" at bounding box center [275, 290] width 184 height 10
click at [894, 278] on input "[URL][DOMAIN_NAME]" at bounding box center [952, 285] width 297 height 21
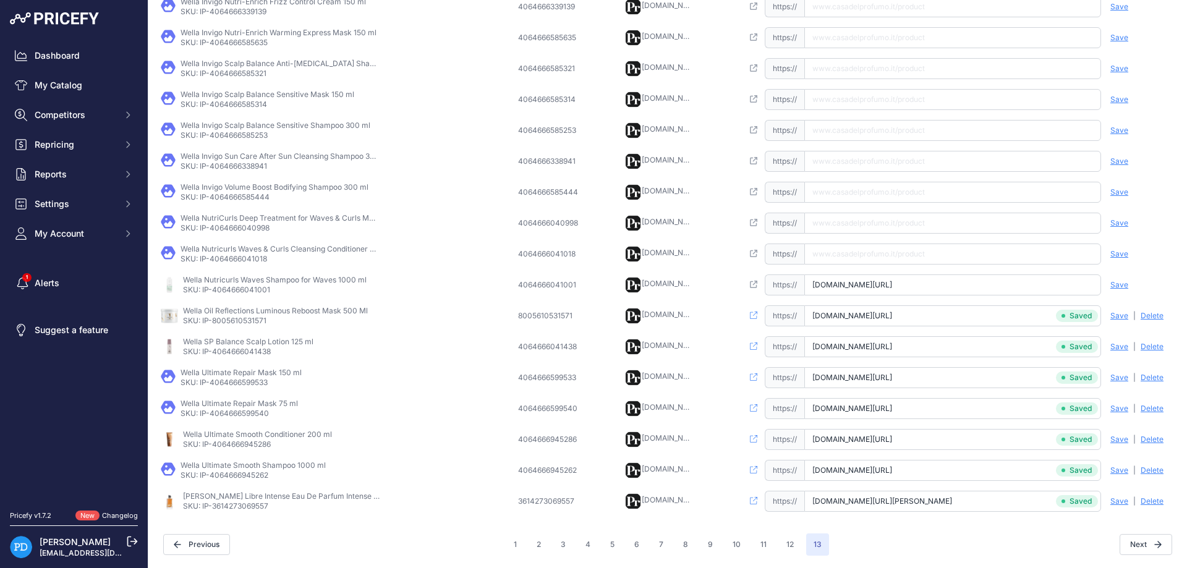
type input "[DOMAIN_NAME][URL]"
click at [1116, 285] on span "Save" at bounding box center [1120, 285] width 18 height 10
click at [220, 257] on p "SKU: IP-4064666041018" at bounding box center [280, 259] width 198 height 10
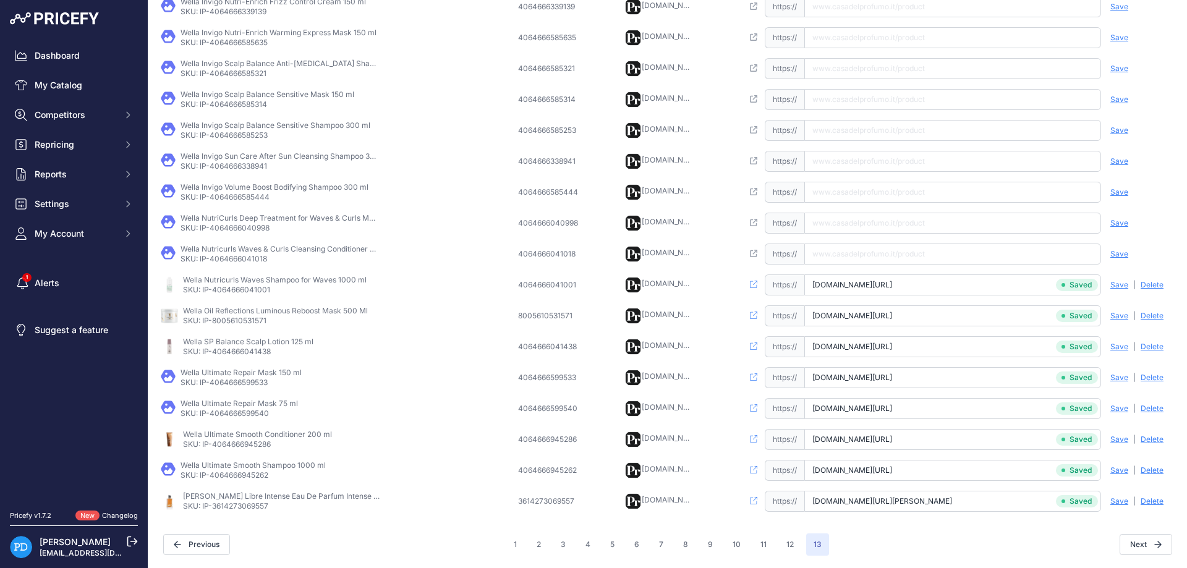
click at [898, 259] on input "text" at bounding box center [952, 254] width 297 height 21
type input "[DOMAIN_NAME][URL]"
click at [1120, 252] on span "Save" at bounding box center [1120, 254] width 18 height 10
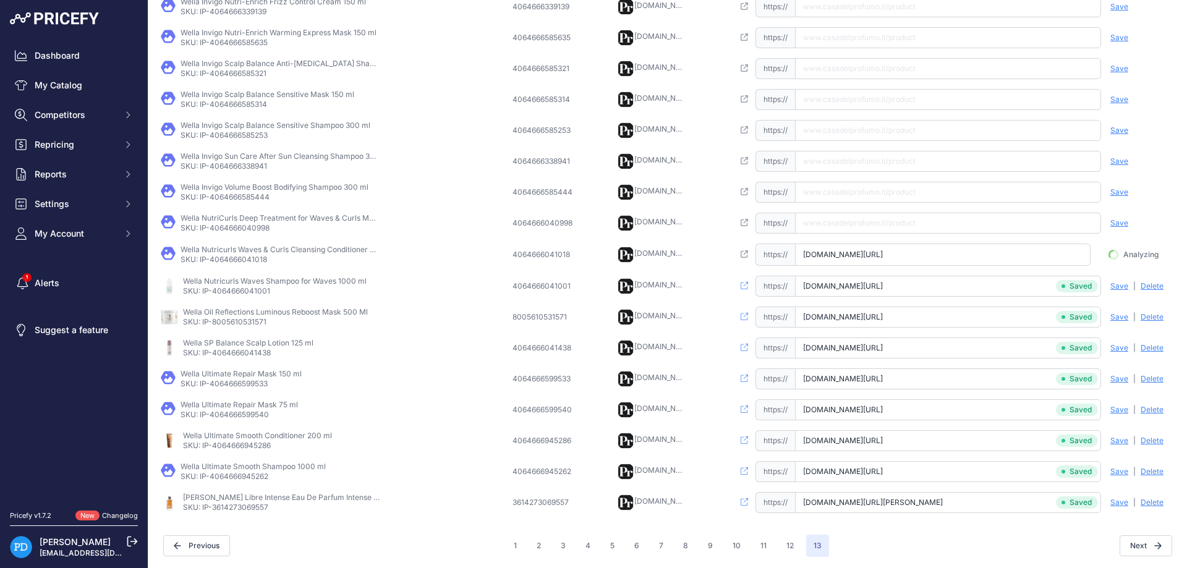
scroll to position [0, 53]
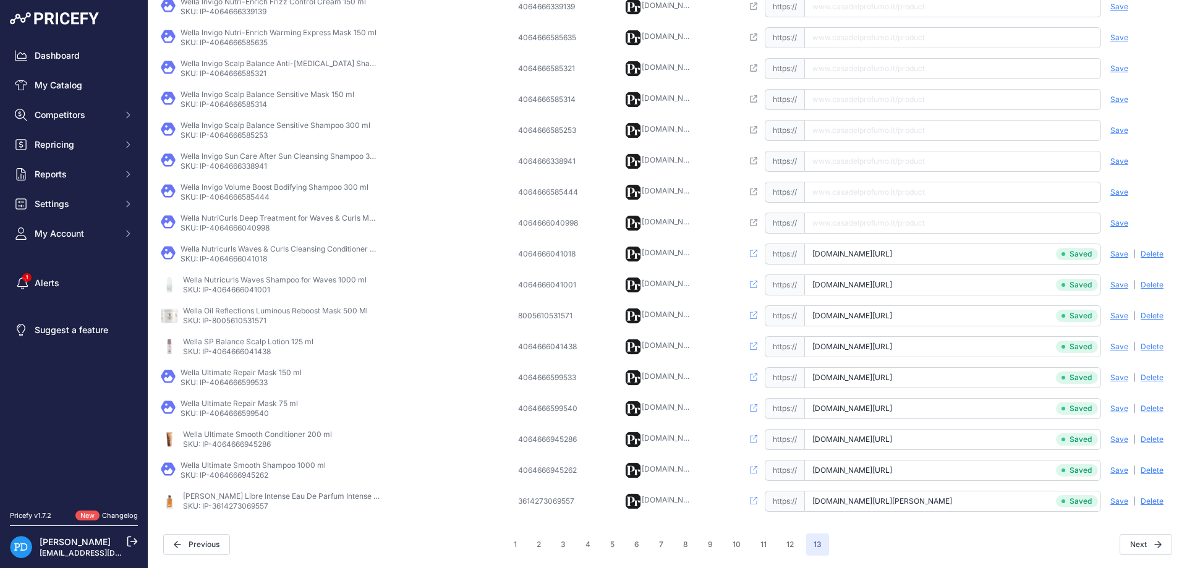
click at [237, 232] on p "SKU: IP-4064666040998" at bounding box center [280, 228] width 198 height 10
click at [846, 229] on input "[URL][DOMAIN_NAME]" at bounding box center [952, 223] width 297 height 21
type input "[DOMAIN_NAME][URL]"
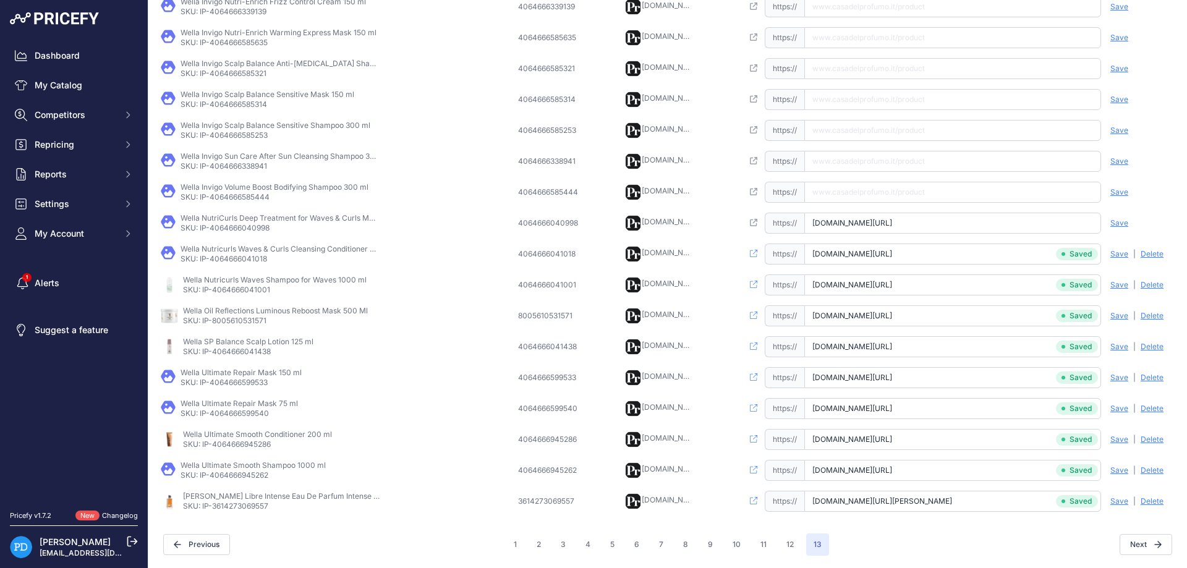
click at [1119, 220] on span "Save" at bounding box center [1120, 223] width 18 height 10
click at [252, 192] on p "SKU: IP-4064666585444" at bounding box center [275, 197] width 188 height 10
click at [899, 193] on input "text" at bounding box center [952, 192] width 297 height 21
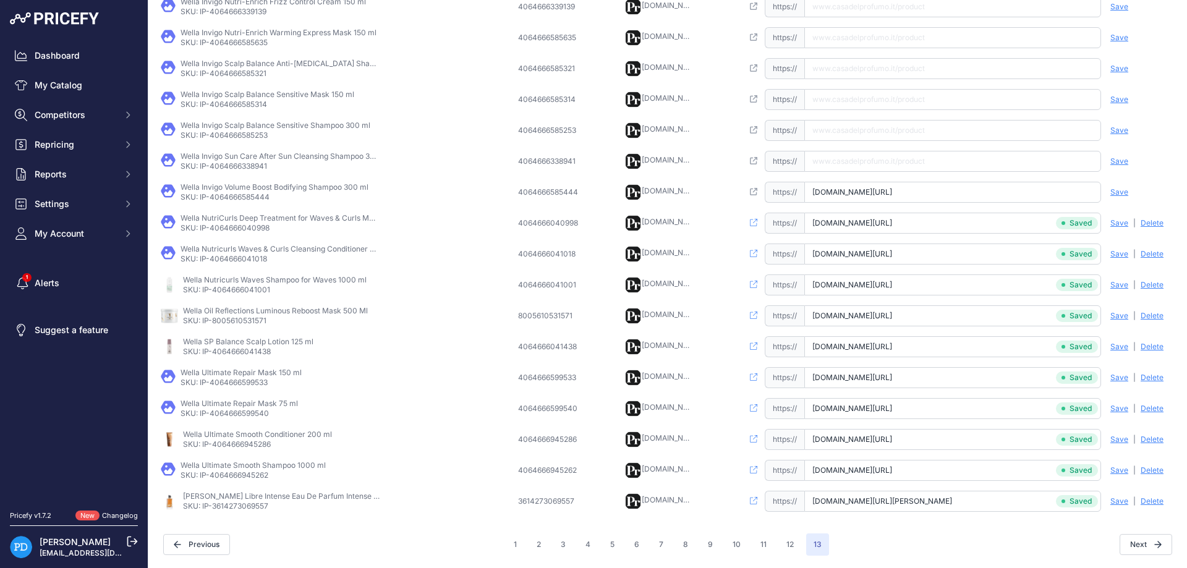
type input "[DOMAIN_NAME][URL]"
click at [1127, 195] on span "Save" at bounding box center [1120, 192] width 18 height 10
click at [254, 167] on p "SKU: IP-4064666338941" at bounding box center [280, 166] width 198 height 10
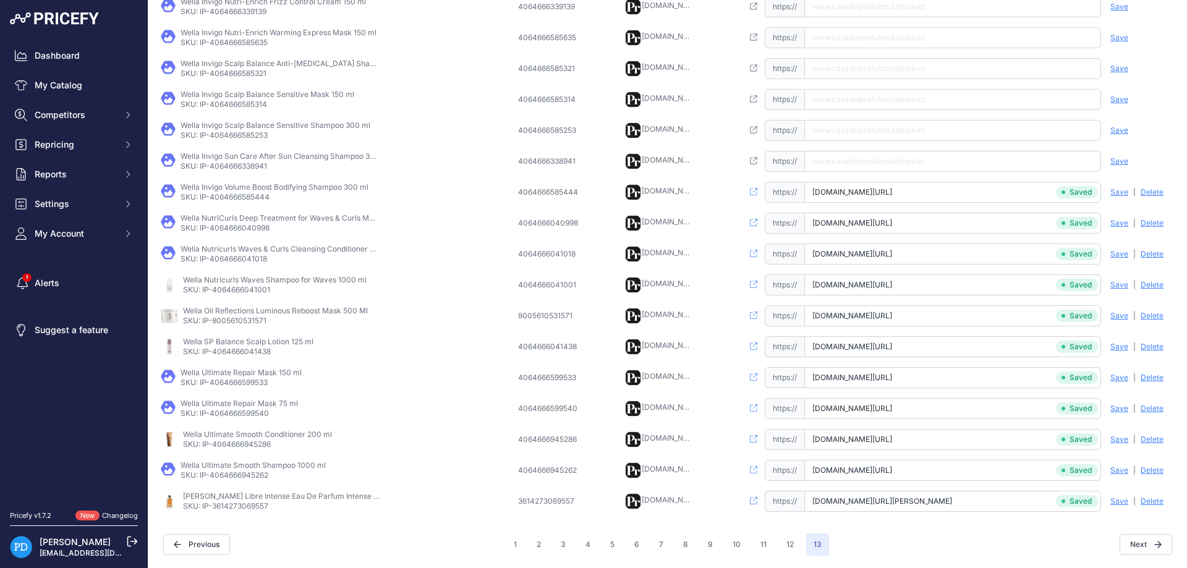
click at [868, 160] on input "text" at bounding box center [952, 161] width 297 height 21
click at [1126, 160] on span "Save" at bounding box center [1120, 161] width 18 height 10
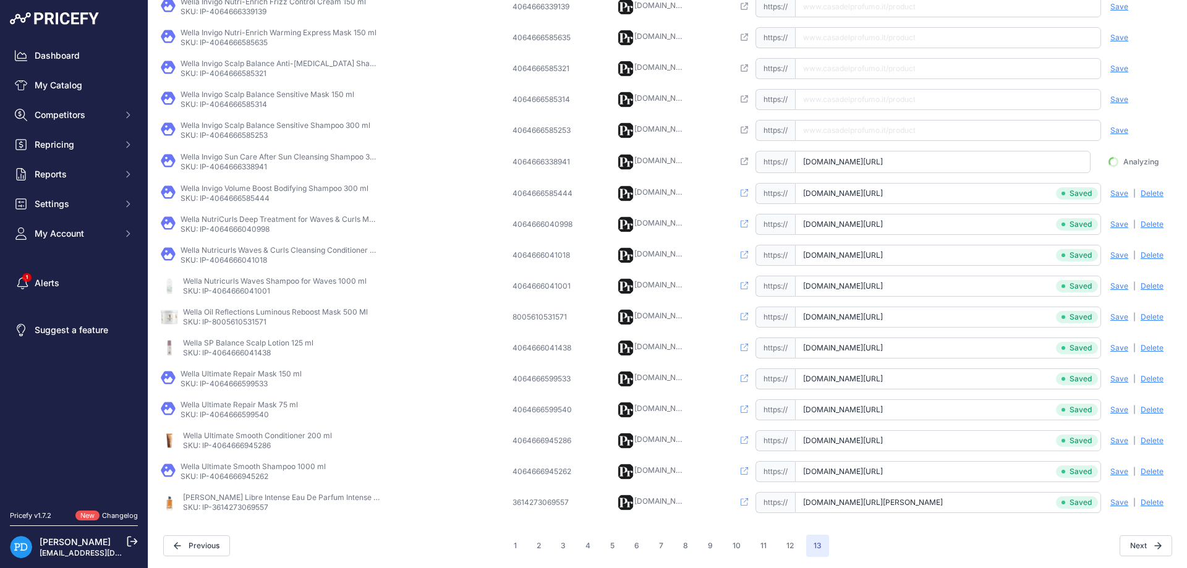
scroll to position [0, 57]
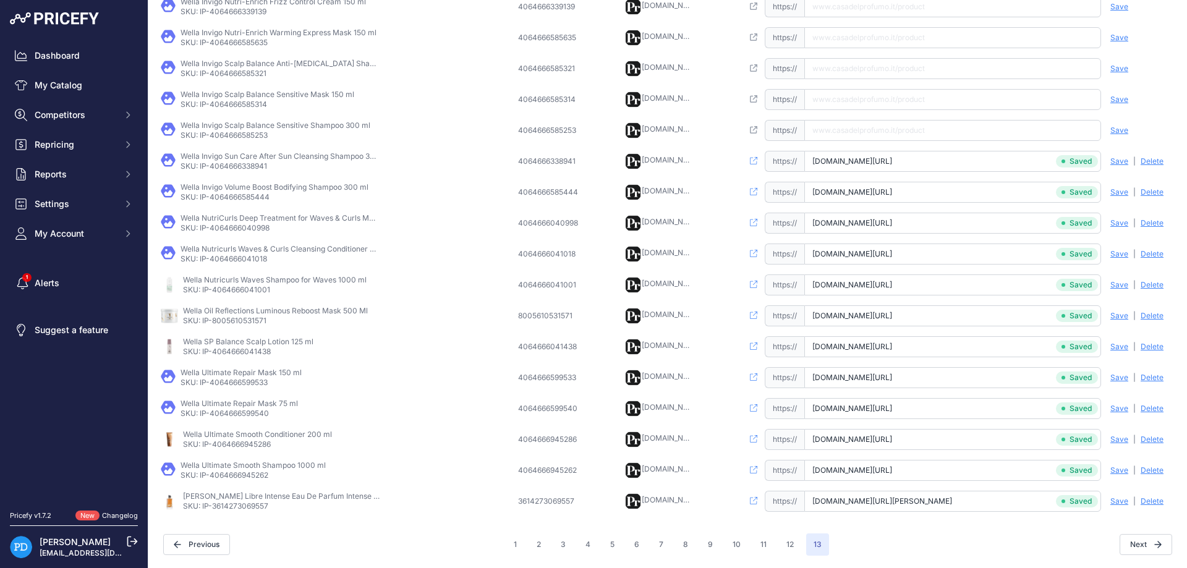
click at [226, 132] on p "SKU: IP-4064666585253" at bounding box center [276, 135] width 190 height 10
click at [877, 132] on input "text" at bounding box center [952, 130] width 297 height 21
click at [1114, 134] on span "Save" at bounding box center [1120, 131] width 18 height 10
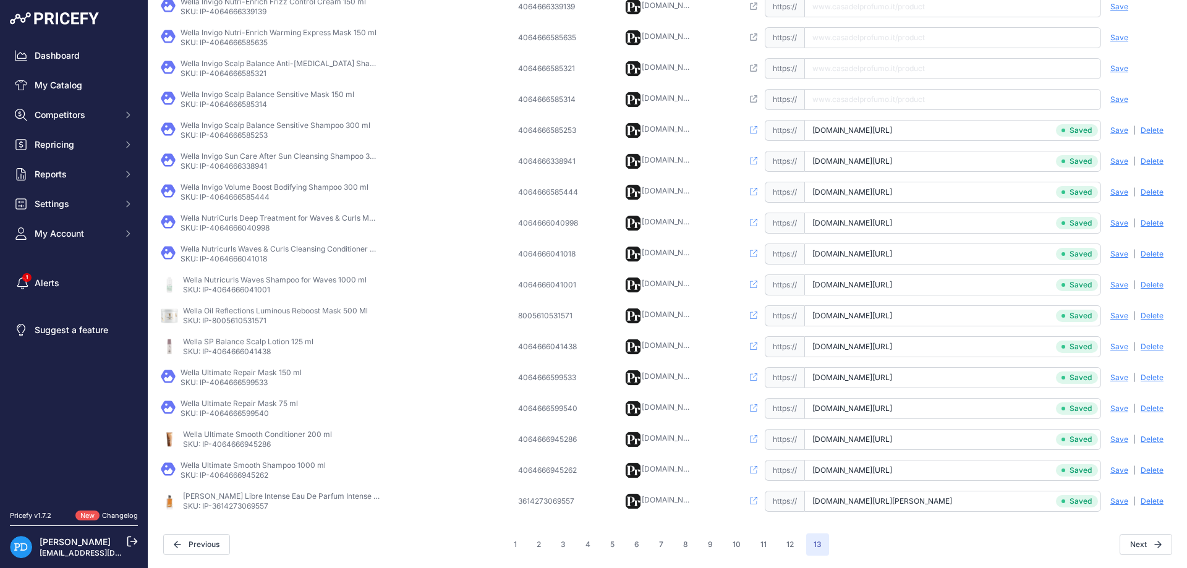
scroll to position [0, 37]
click at [230, 108] on p "SKU: IP-4064666585314" at bounding box center [268, 105] width 174 height 10
click at [864, 100] on input "[URL][DOMAIN_NAME]" at bounding box center [952, 99] width 297 height 21
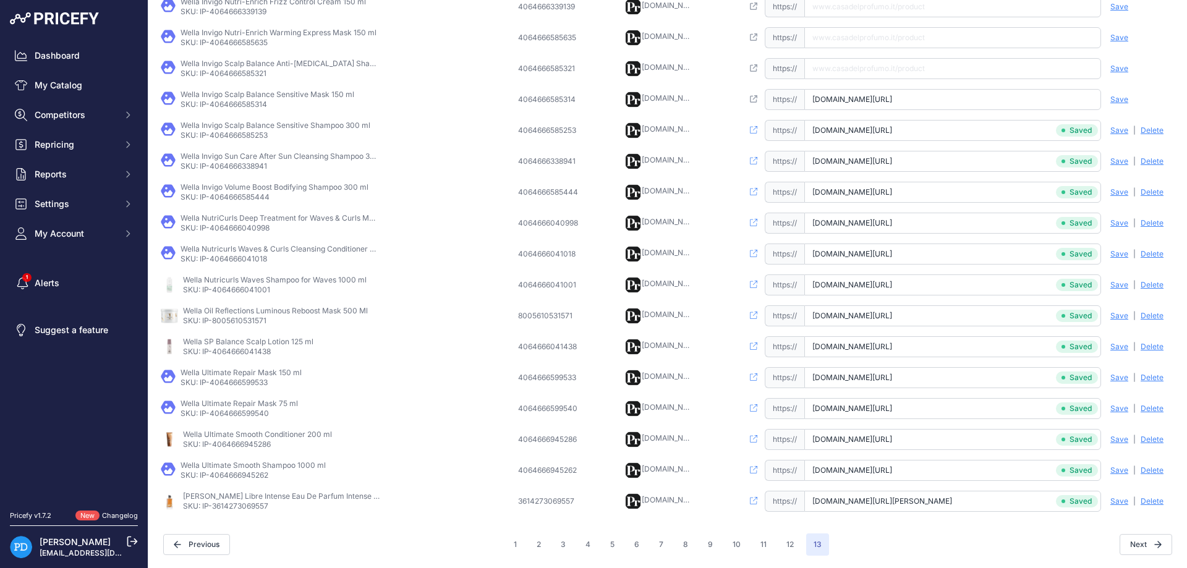
click at [1115, 97] on span "Save" at bounding box center [1120, 100] width 18 height 10
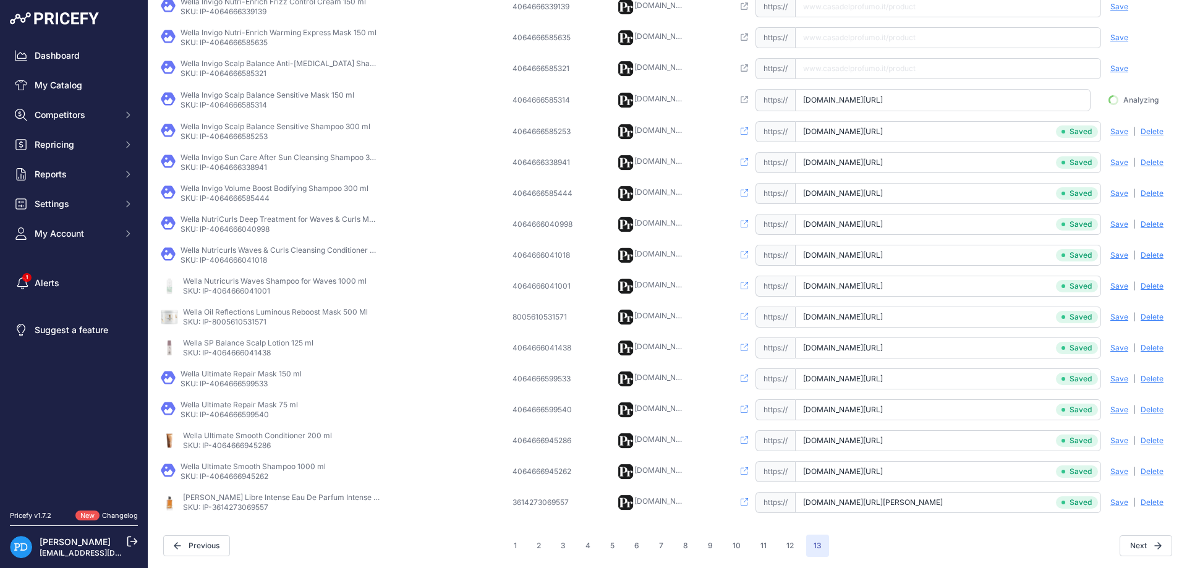
scroll to position [0, 21]
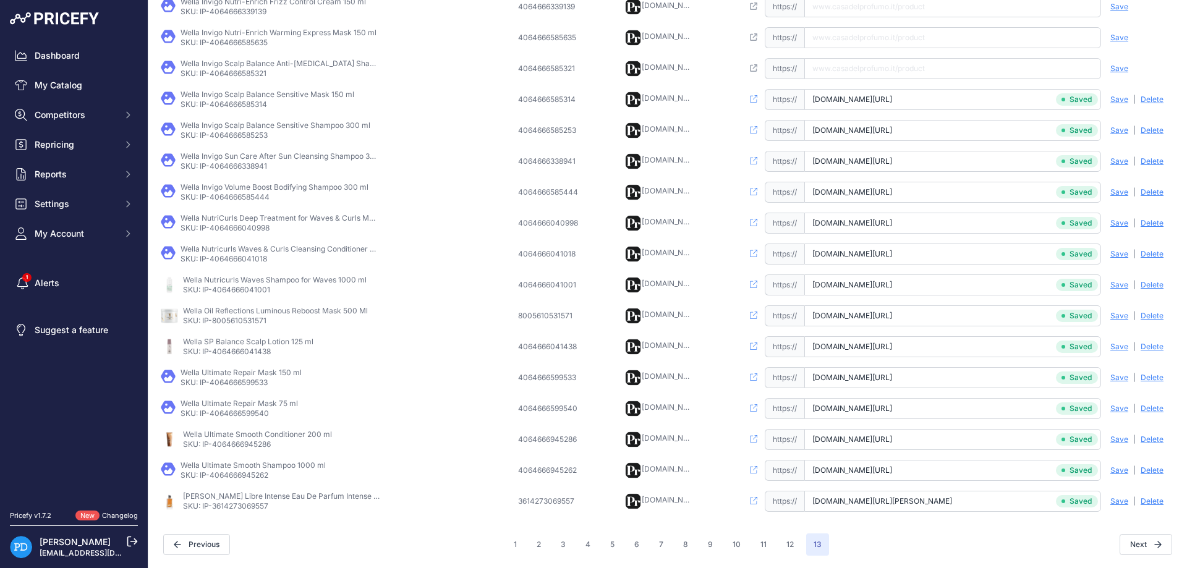
click at [240, 77] on p "SKU: IP-4064666585321" at bounding box center [280, 74] width 198 height 10
click at [821, 72] on input "[URL][DOMAIN_NAME][MEDICAL_DATA]" at bounding box center [952, 68] width 297 height 21
click at [1121, 65] on span "Save" at bounding box center [1120, 69] width 18 height 10
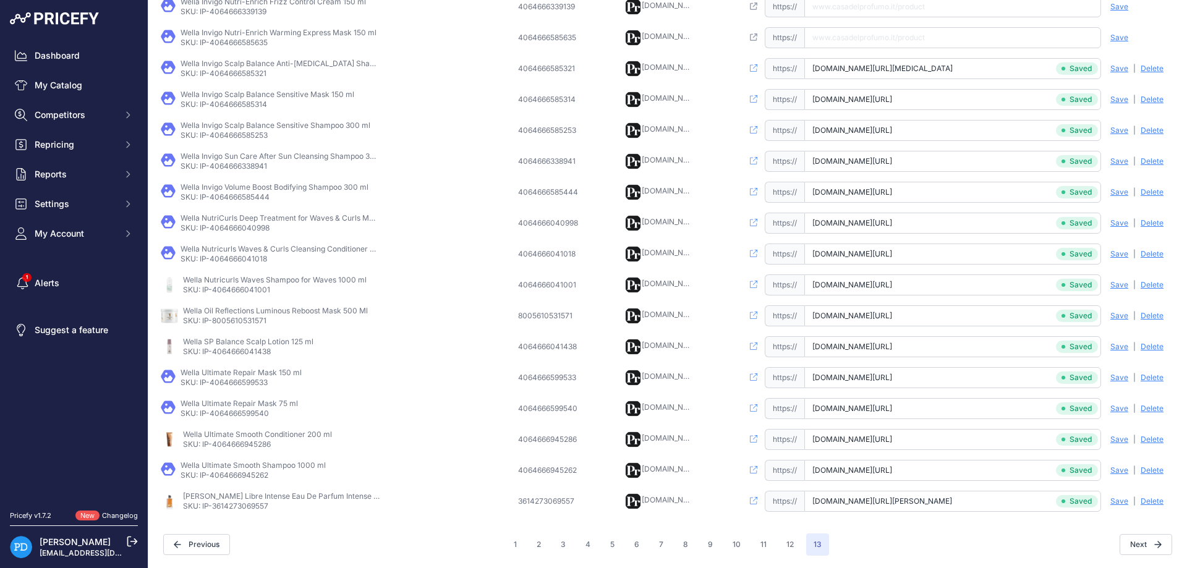
scroll to position [123, 0]
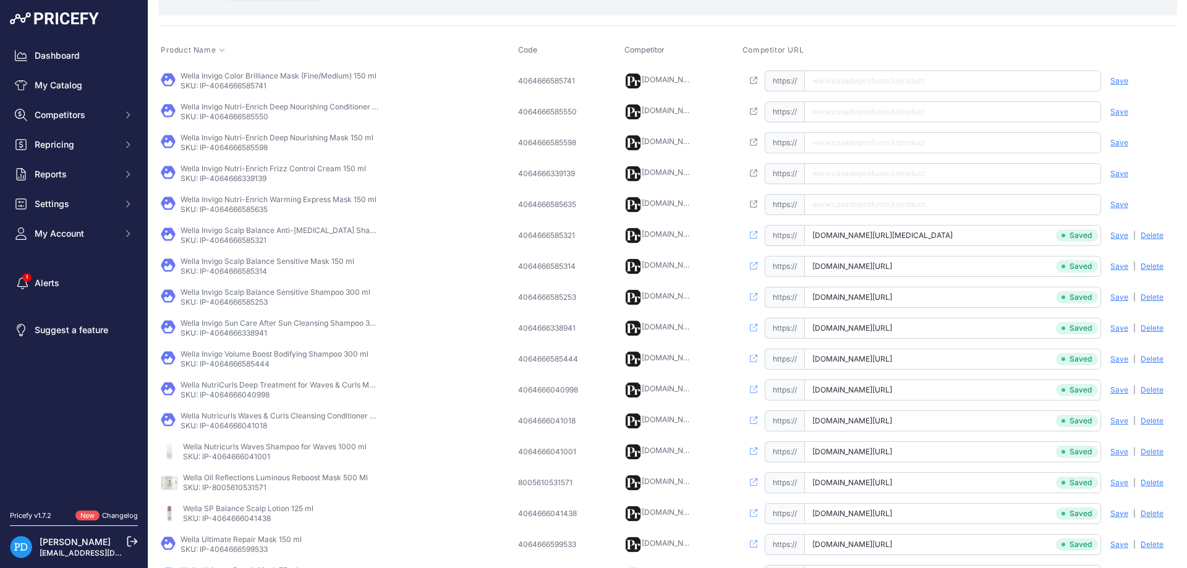
click at [231, 209] on p "SKU: IP-4064666585635" at bounding box center [279, 210] width 196 height 10
click at [899, 208] on input "text" at bounding box center [952, 204] width 297 height 21
click at [1120, 202] on span "Save" at bounding box center [1120, 205] width 18 height 10
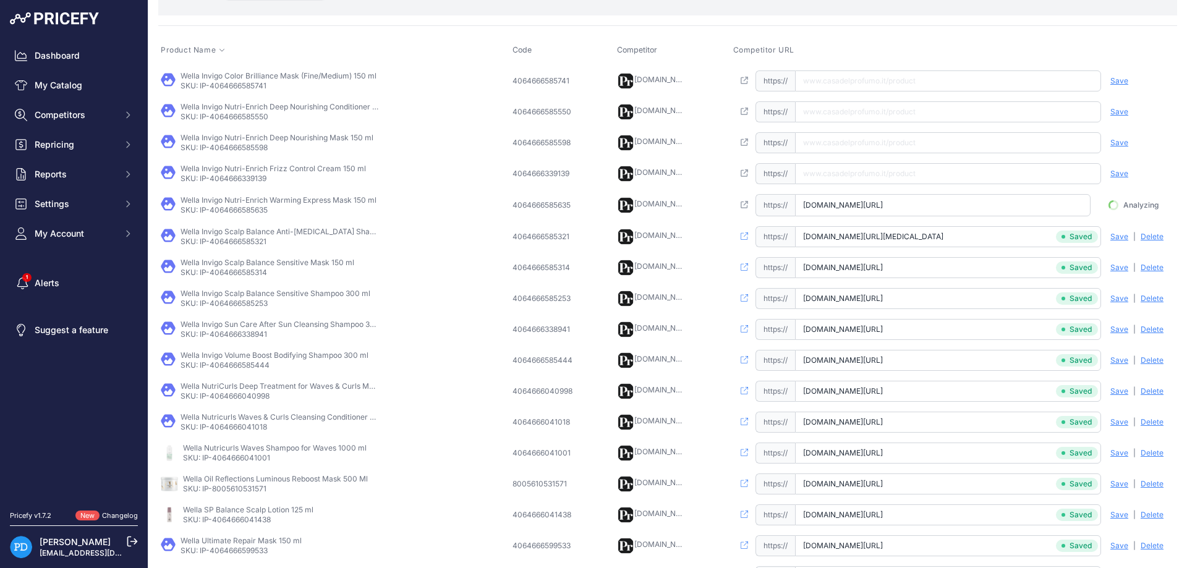
scroll to position [0, 73]
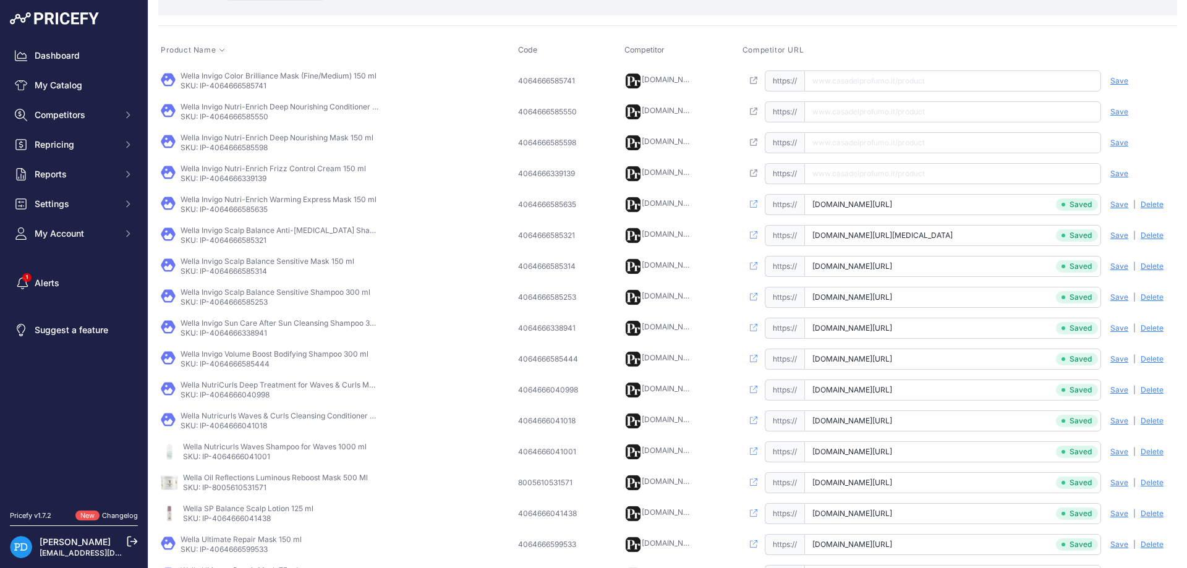
click at [263, 177] on p "SKU: IP-4064666339139" at bounding box center [274, 179] width 186 height 10
click at [883, 169] on input "[URL][DOMAIN_NAME]" at bounding box center [952, 173] width 297 height 21
click at [1117, 176] on span "Save" at bounding box center [1120, 174] width 18 height 10
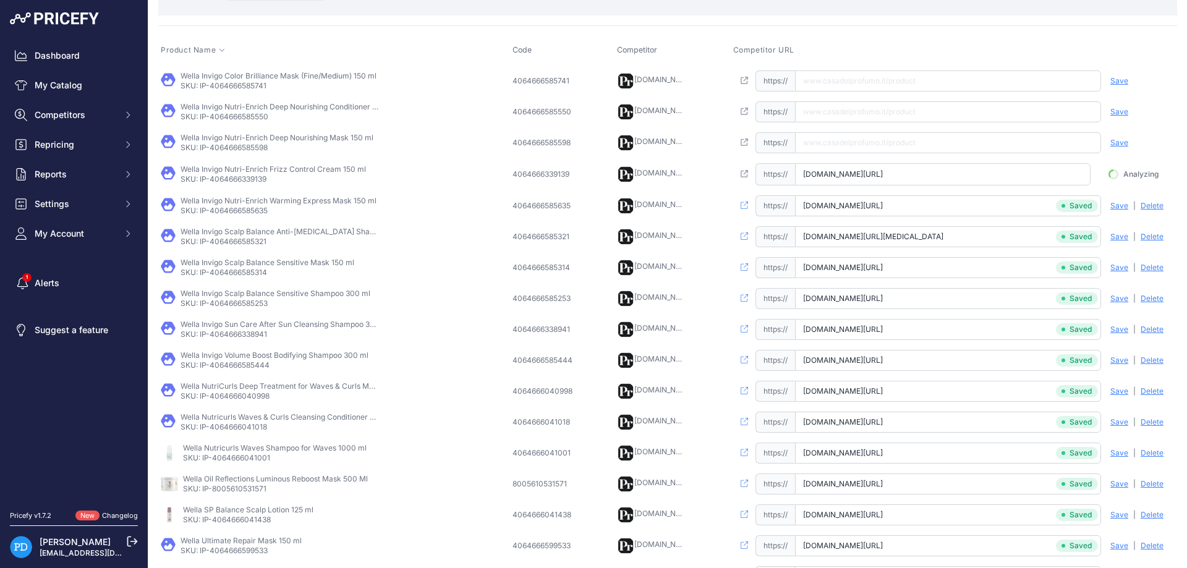
scroll to position [0, 33]
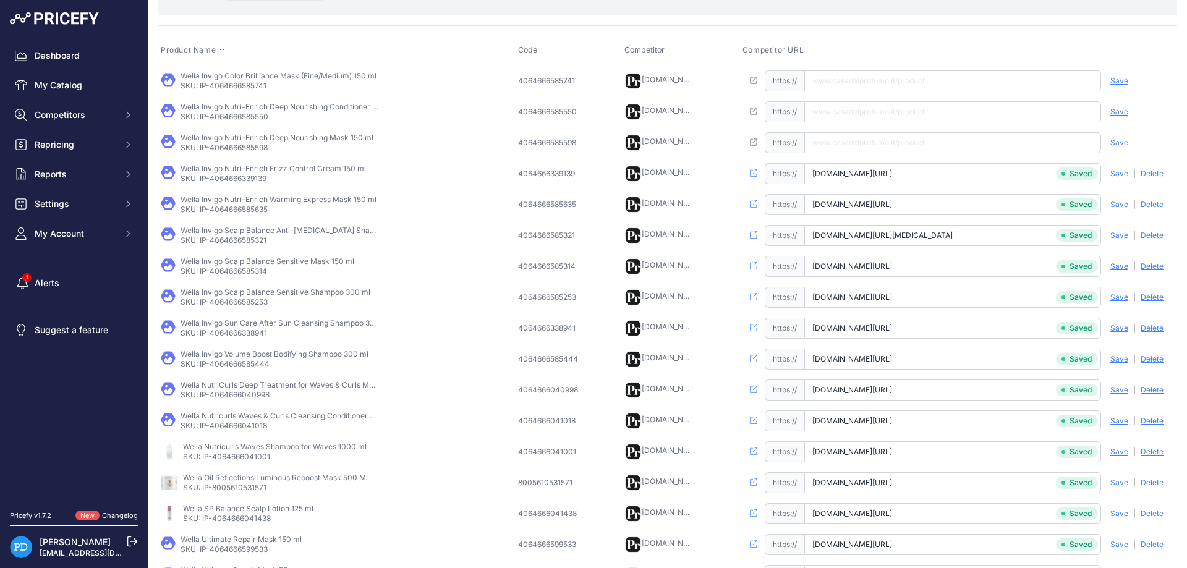
click at [236, 147] on p "SKU: IP-4064666585598" at bounding box center [277, 148] width 193 height 10
click at [903, 143] on input "text" at bounding box center [952, 142] width 297 height 21
click at [1120, 142] on span "Save" at bounding box center [1120, 143] width 18 height 10
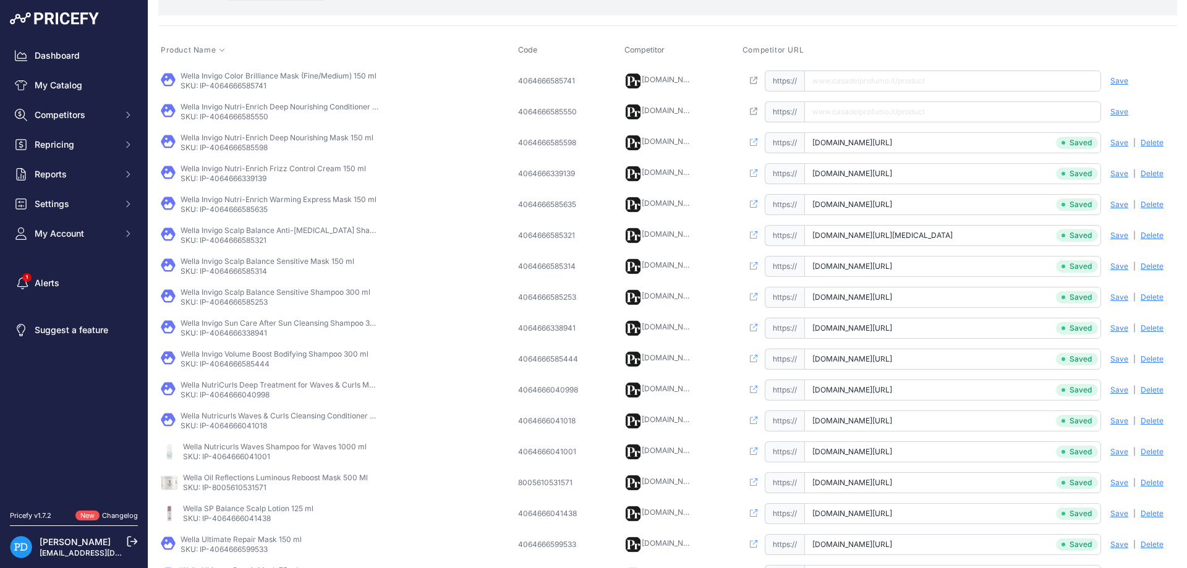
scroll to position [0, 70]
click at [233, 116] on p "SKU: IP-4064666585550" at bounding box center [280, 117] width 198 height 10
click at [900, 102] on input "[URL][DOMAIN_NAME]" at bounding box center [952, 111] width 297 height 21
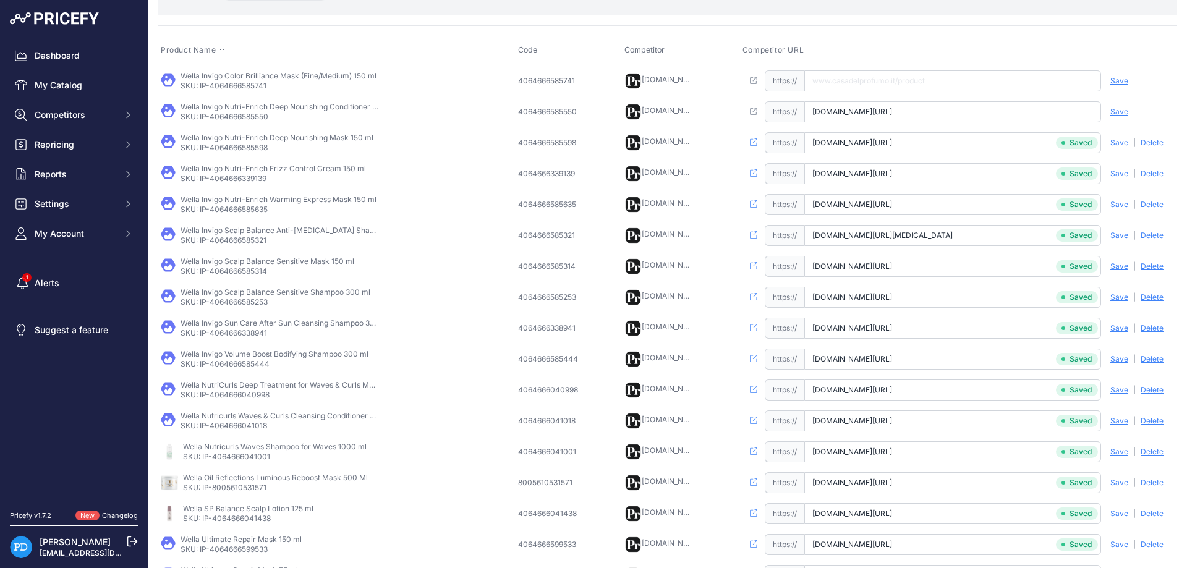
click at [1115, 108] on span "Save" at bounding box center [1120, 112] width 18 height 10
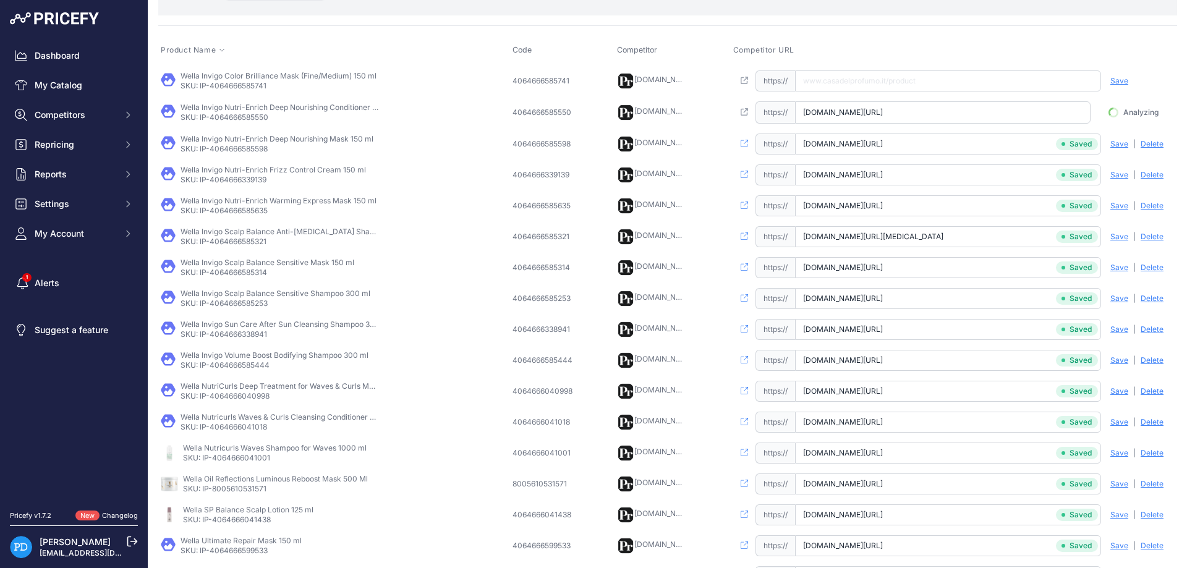
scroll to position [0, 94]
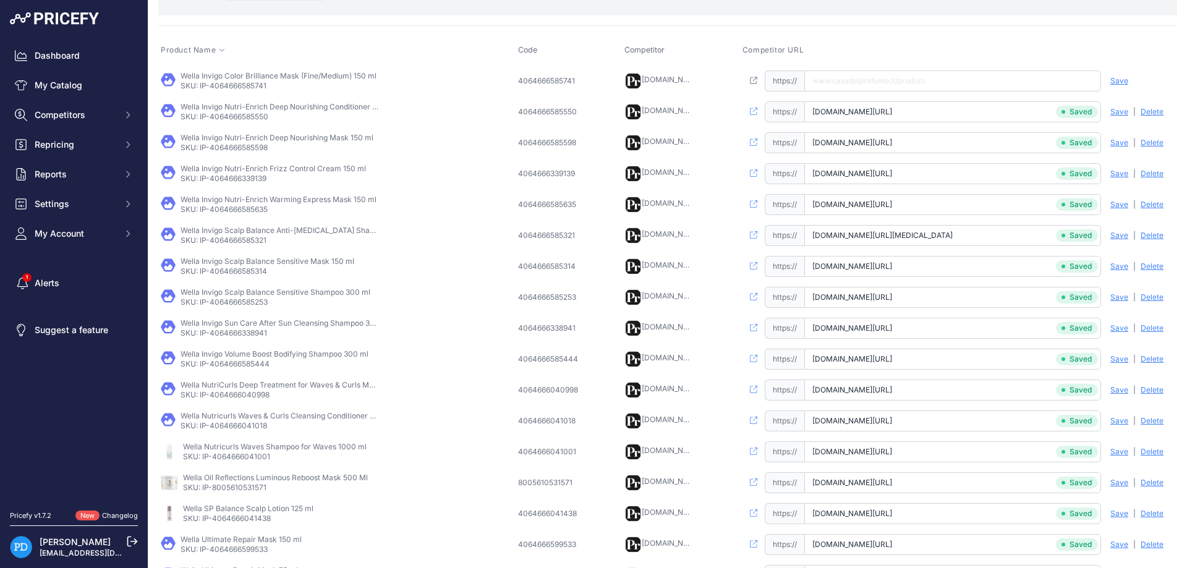
click at [242, 82] on p "SKU: IP-4064666585741" at bounding box center [279, 86] width 196 height 10
click at [866, 80] on input "[URL][DOMAIN_NAME]" at bounding box center [952, 80] width 297 height 21
click at [1119, 75] on div "Save Analyzing | [GEOGRAPHIC_DATA] Deleting" at bounding box center [1138, 80] width 74 height 21
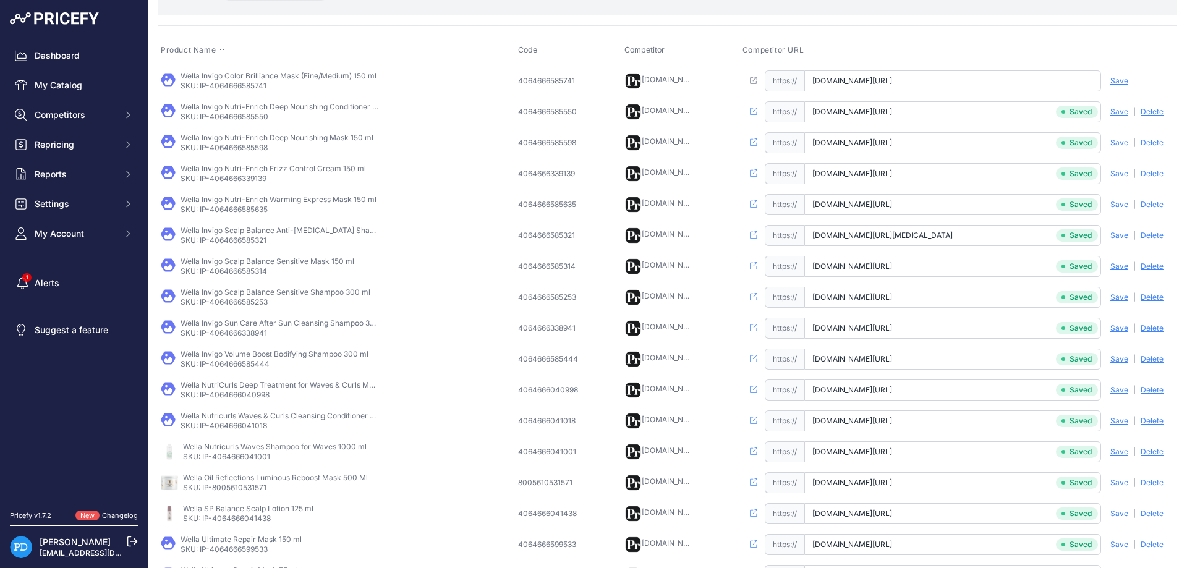
click at [1118, 80] on span "Save" at bounding box center [1120, 81] width 18 height 10
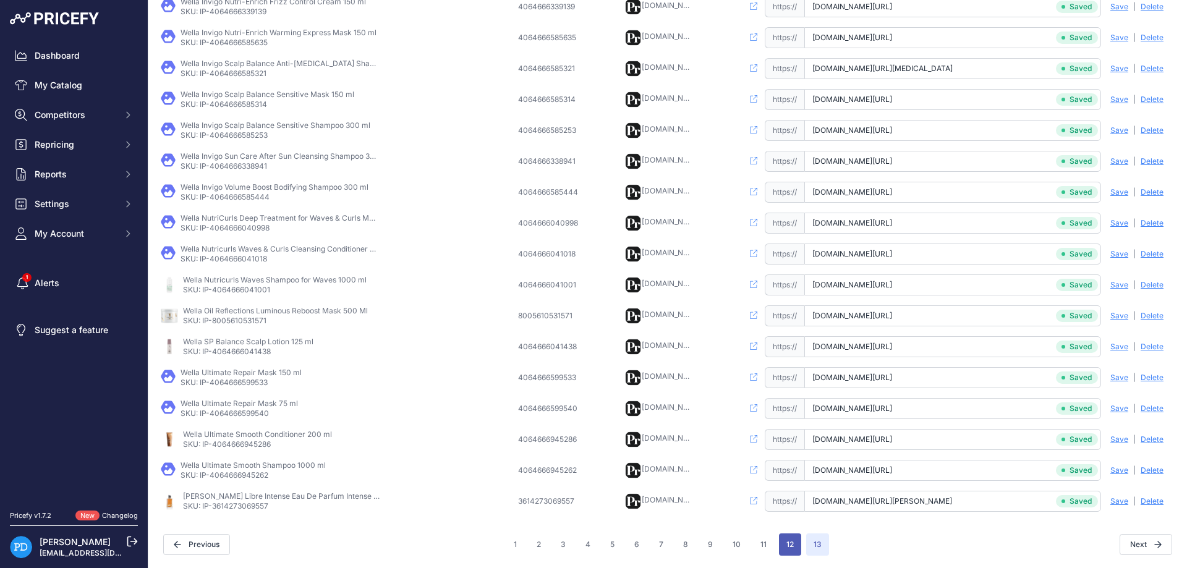
click at [790, 544] on button "12" at bounding box center [790, 545] width 22 height 22
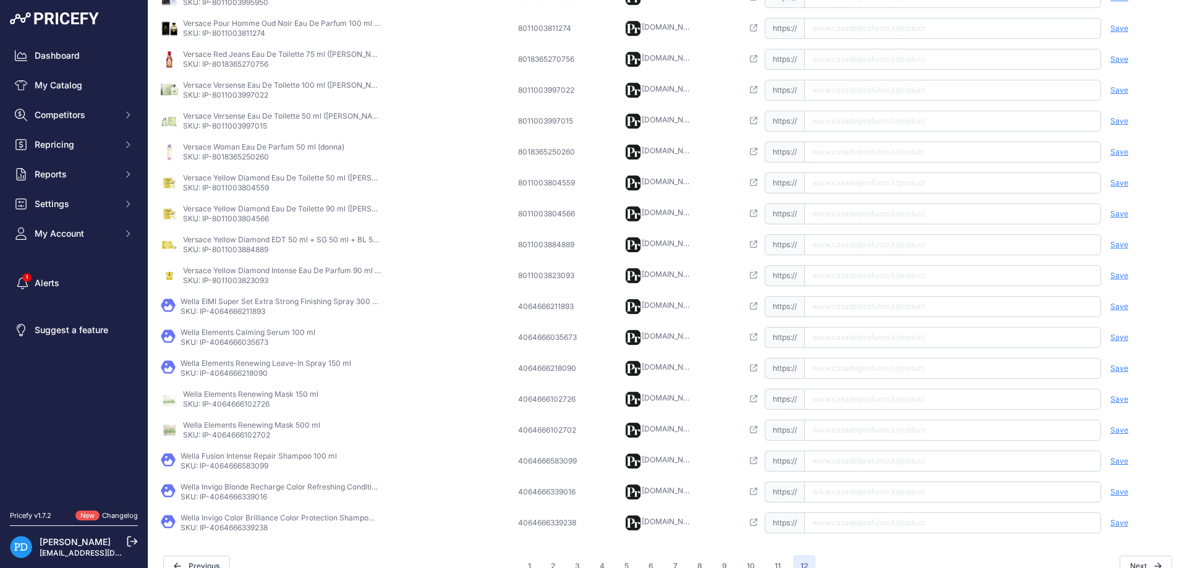
scroll to position [290, 0]
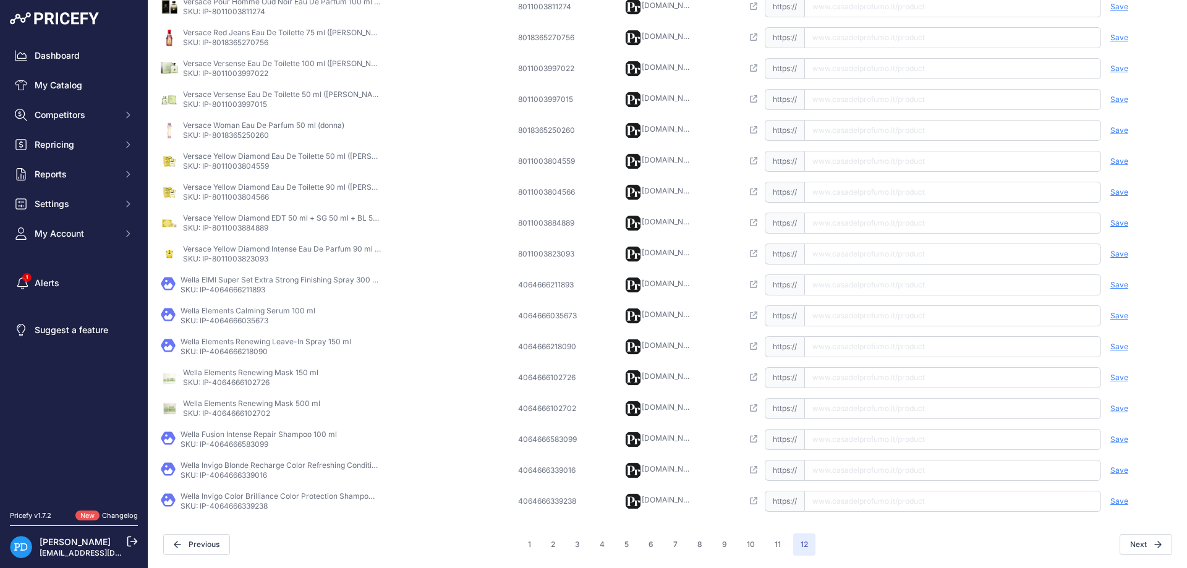
click at [235, 509] on p "SKU: IP-4064666339238" at bounding box center [280, 506] width 198 height 10
click at [909, 500] on input "text" at bounding box center [952, 501] width 297 height 21
click at [1120, 497] on span "Save" at bounding box center [1120, 502] width 18 height 10
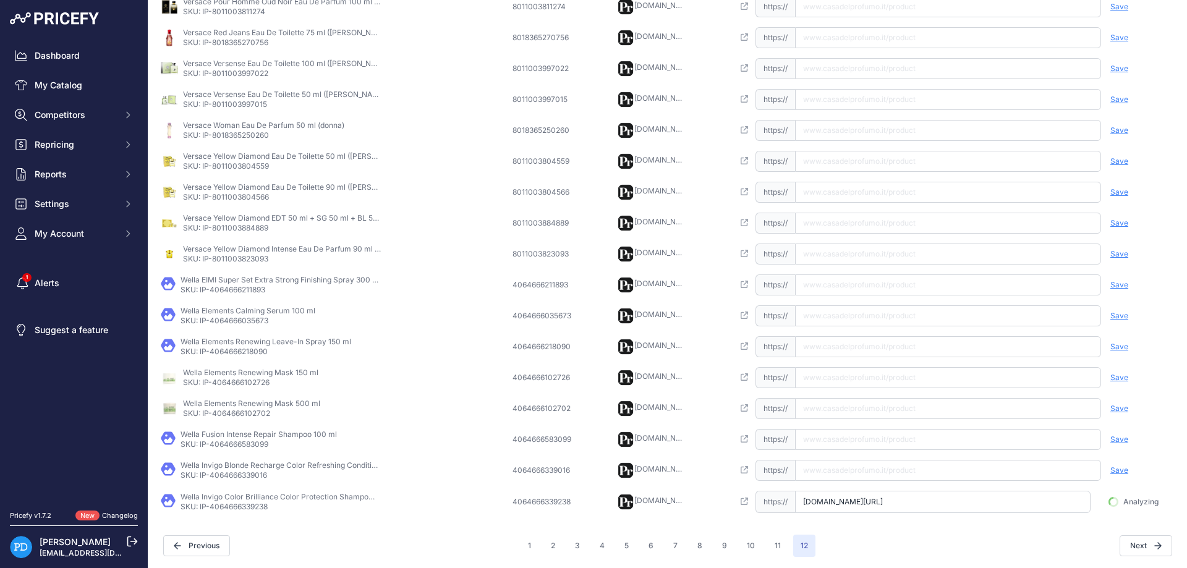
scroll to position [0, 108]
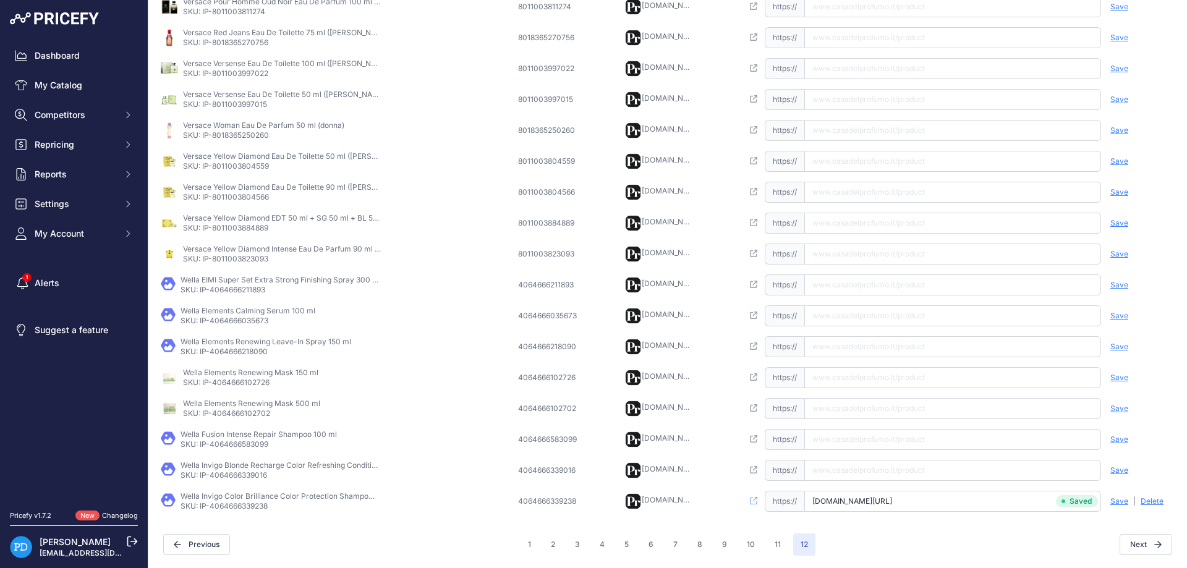
click at [237, 468] on p "Wella Invigo Blonde Recharge Color Refreshing Conditioner 200 ml" at bounding box center [280, 466] width 198 height 10
click at [239, 475] on p "SKU: IP-4064666339016" at bounding box center [280, 476] width 198 height 10
click at [829, 476] on input "text" at bounding box center [952, 470] width 297 height 21
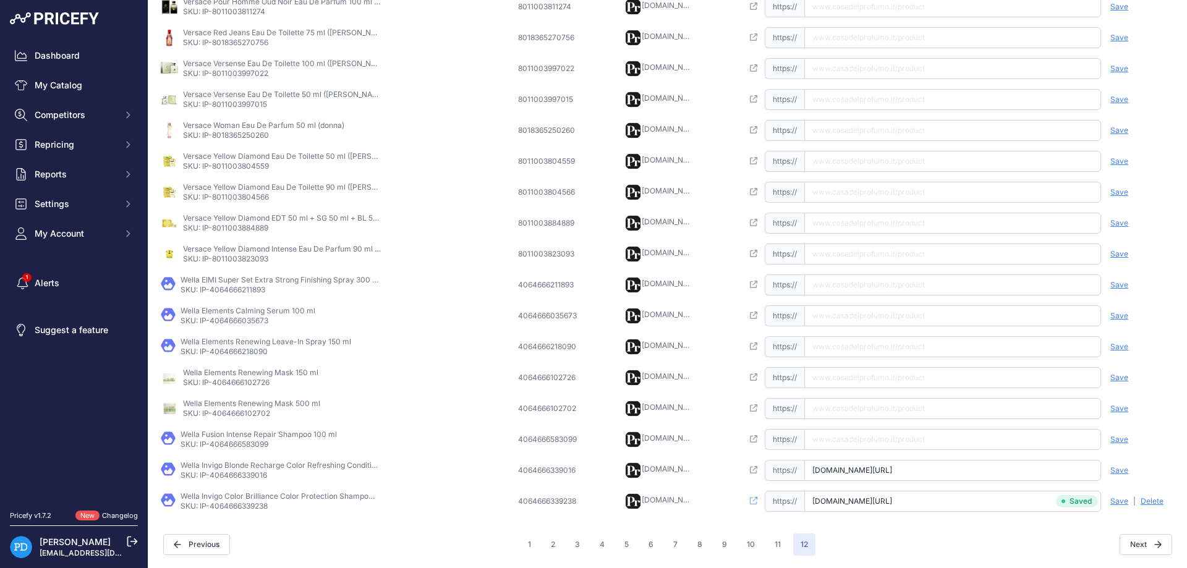
click at [1127, 474] on span "Save" at bounding box center [1120, 471] width 18 height 10
click at [226, 443] on p "SKU: IP-4064666583099" at bounding box center [259, 445] width 156 height 10
click at [844, 430] on input "[URL][DOMAIN_NAME]" at bounding box center [952, 439] width 297 height 21
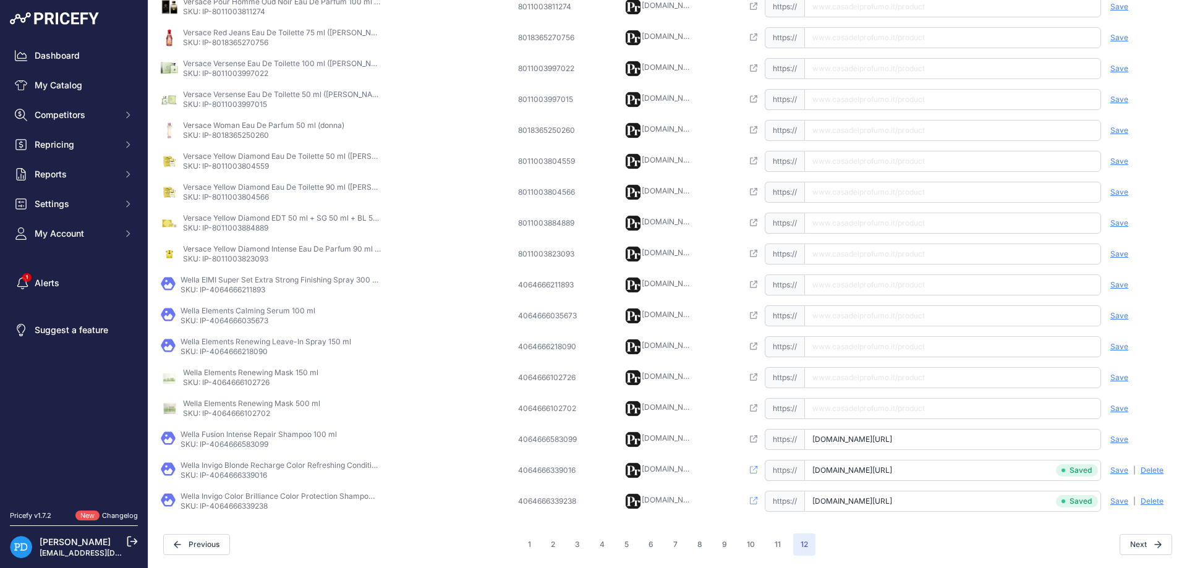
scroll to position [0, 12]
click at [1129, 444] on div "Save Analyzing | [GEOGRAPHIC_DATA] Deleting" at bounding box center [1138, 439] width 74 height 21
click at [1124, 440] on span "Save" at bounding box center [1120, 440] width 18 height 10
click at [252, 411] on p "SKU: IP-4064666102702" at bounding box center [251, 414] width 137 height 10
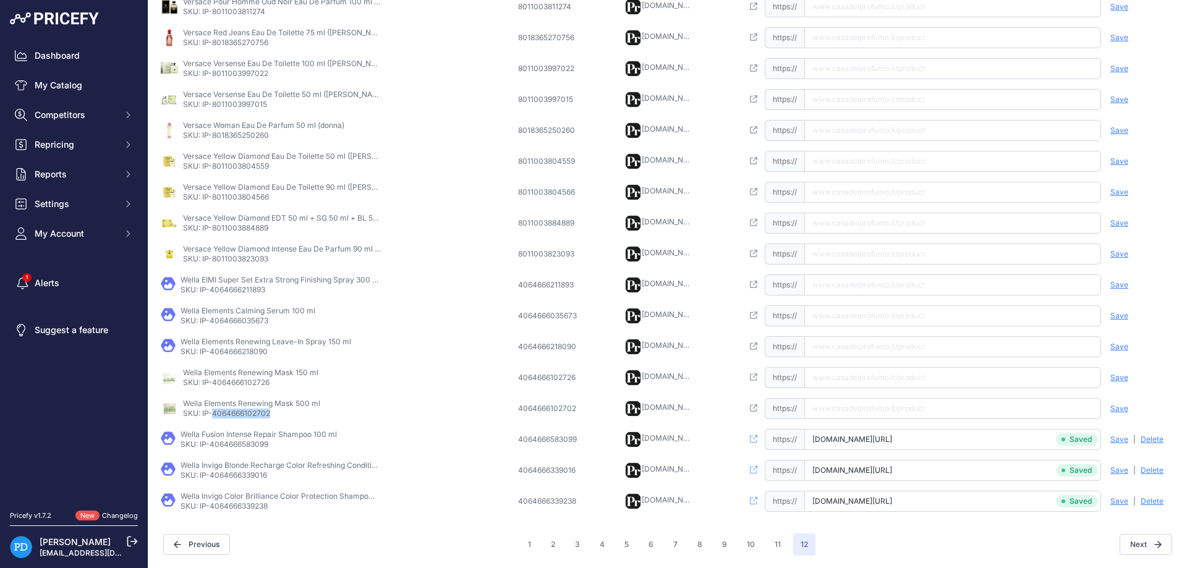
click at [252, 411] on p "SKU: IP-4064666102702" at bounding box center [251, 414] width 137 height 10
click at [900, 411] on input "text" at bounding box center [952, 408] width 297 height 21
click at [1114, 408] on span "Save" at bounding box center [1120, 409] width 18 height 10
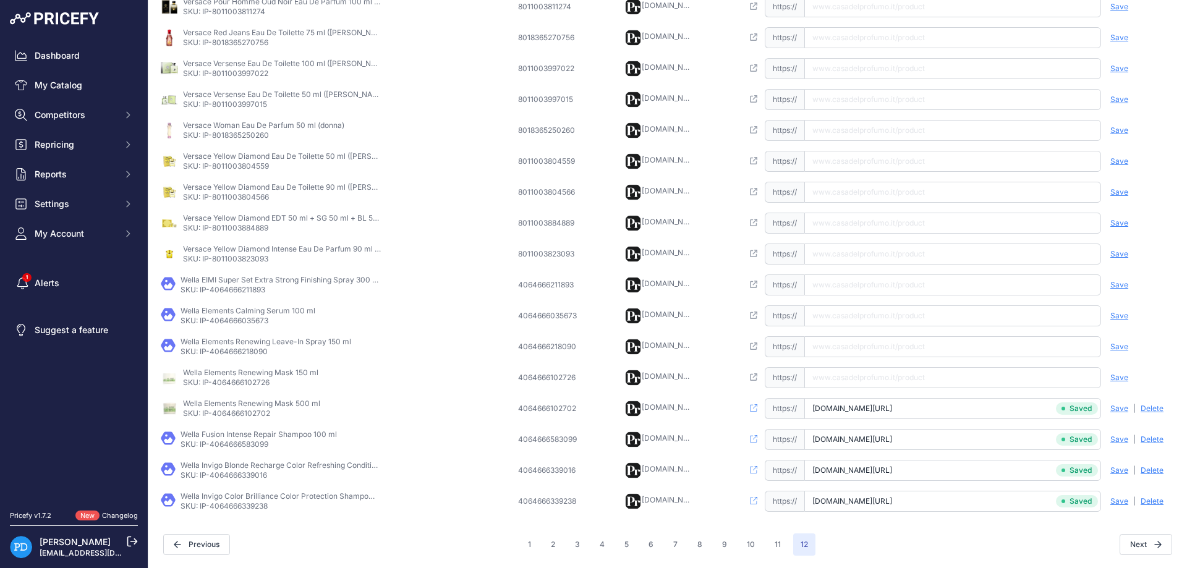
click at [254, 382] on p "SKU: IP-4064666102726" at bounding box center [250, 383] width 135 height 10
click at [894, 381] on input "text" at bounding box center [952, 377] width 297 height 21
click at [1127, 380] on span "Save" at bounding box center [1120, 378] width 18 height 10
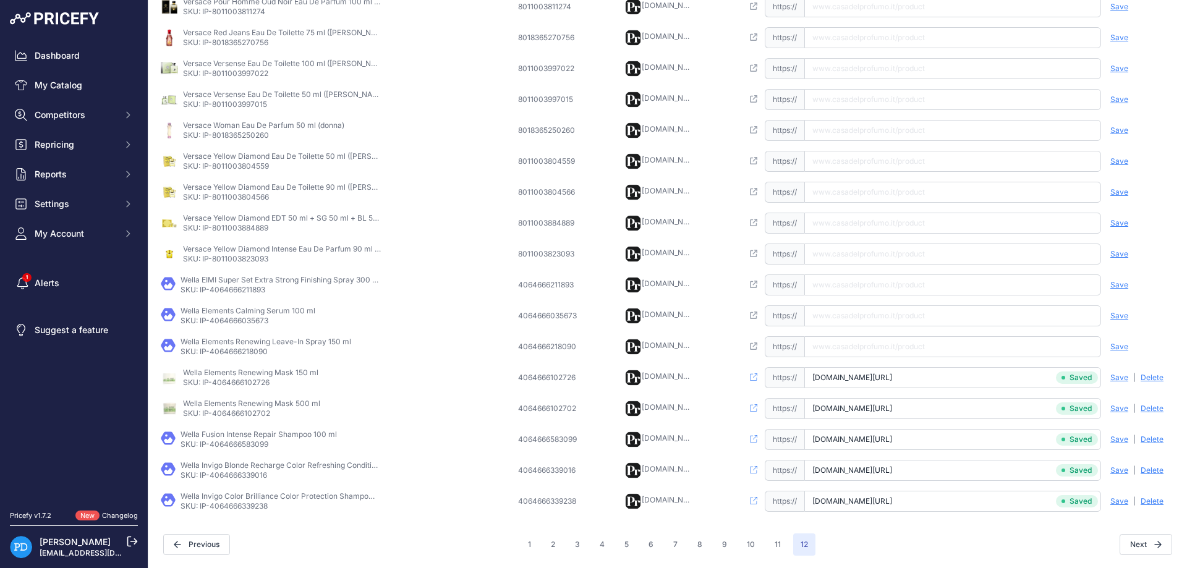
click at [227, 352] on p "SKU: IP-4064666218090" at bounding box center [266, 352] width 171 height 10
drag, startPoint x: 853, startPoint y: 343, endPoint x: 961, endPoint y: 343, distance: 108.2
click at [853, 343] on input "text" at bounding box center [952, 346] width 297 height 21
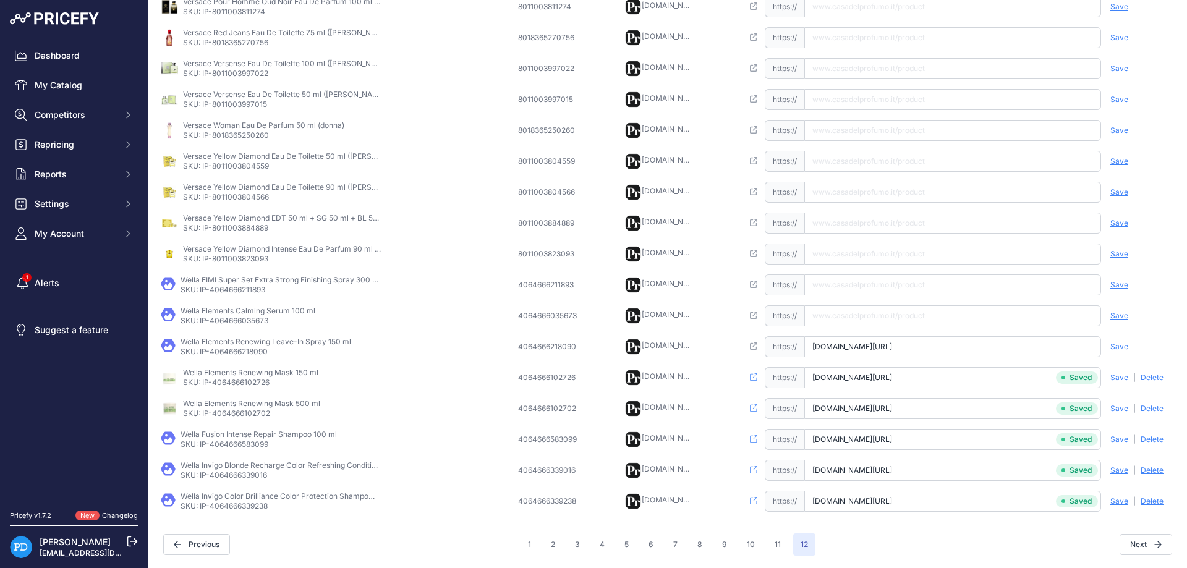
click at [1116, 347] on span "Save" at bounding box center [1120, 347] width 18 height 10
click at [234, 324] on p "SKU: IP-4064666035673" at bounding box center [248, 321] width 135 height 10
click at [919, 312] on input "text" at bounding box center [952, 315] width 297 height 21
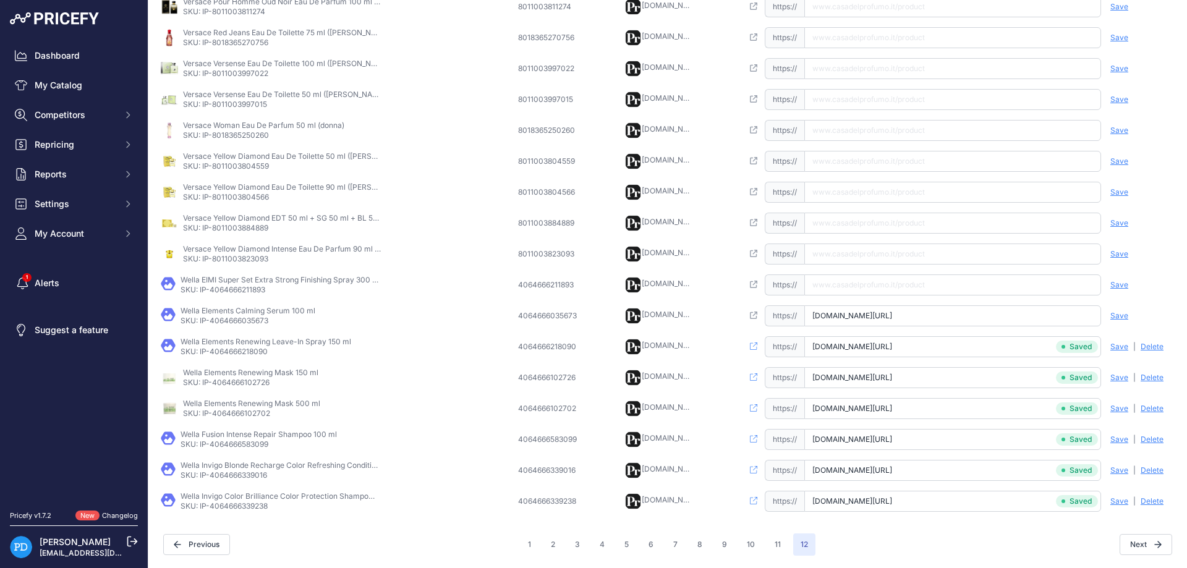
scroll to position [0, 0]
click at [1122, 315] on span "Save" at bounding box center [1120, 316] width 18 height 10
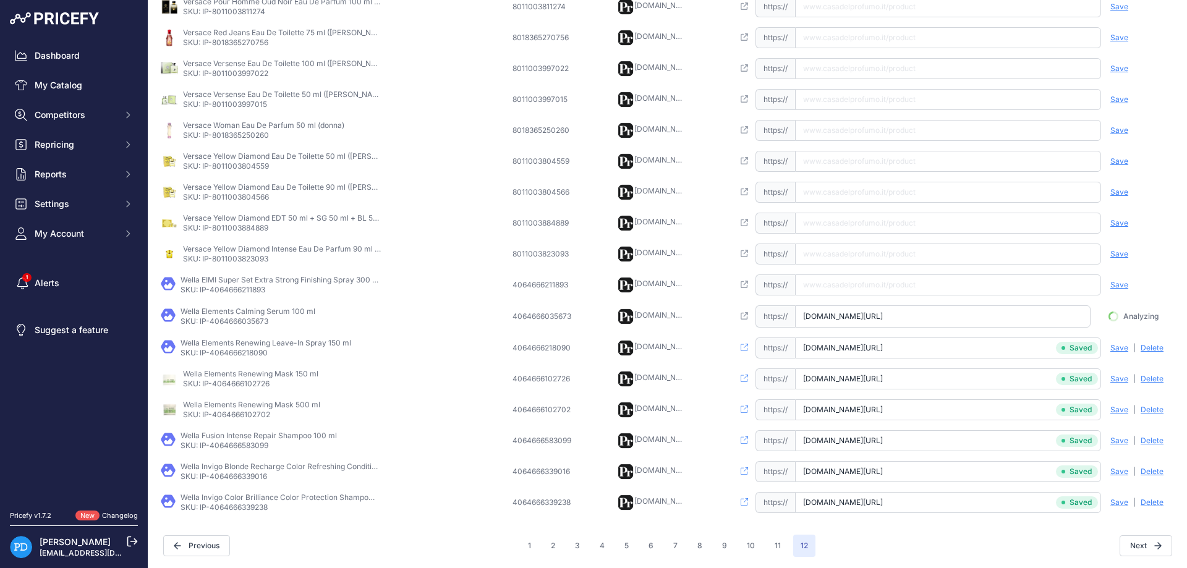
scroll to position [0, 12]
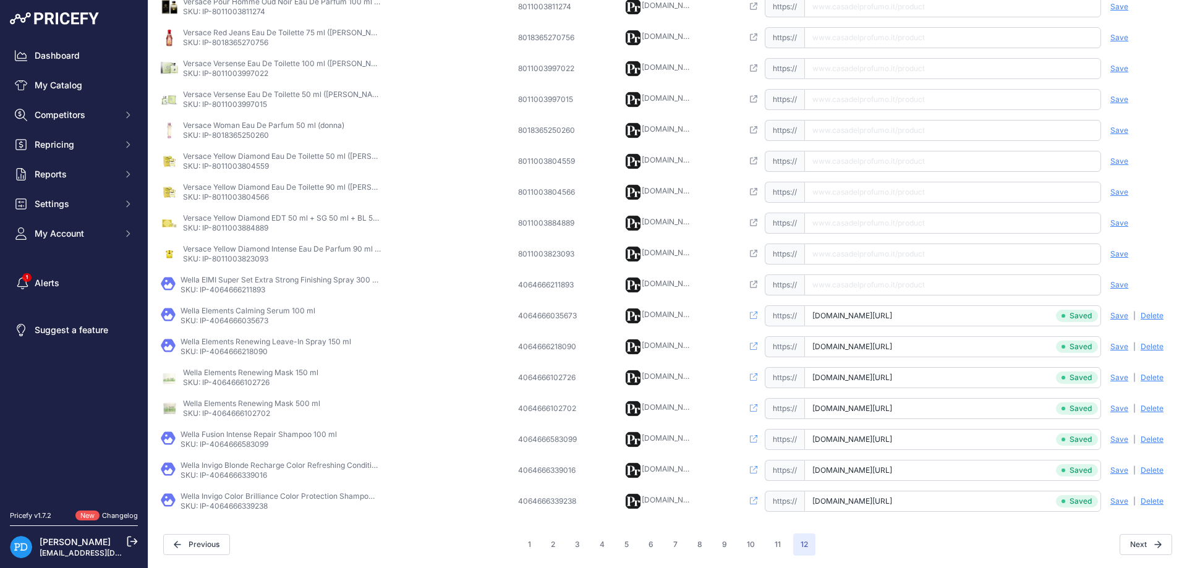
click at [249, 284] on p "Wella EIMI Super Set Extra Strong Finishing Spray 300 ml" at bounding box center [280, 280] width 198 height 10
click at [251, 289] on p "SKU: IP-4064666211893" at bounding box center [280, 290] width 198 height 10
click at [869, 296] on td "Open this link https:// Saved false Save Analyzing | [GEOGRAPHIC_DATA] Deleting" at bounding box center [958, 285] width 437 height 31
click at [872, 288] on input "text" at bounding box center [952, 285] width 297 height 21
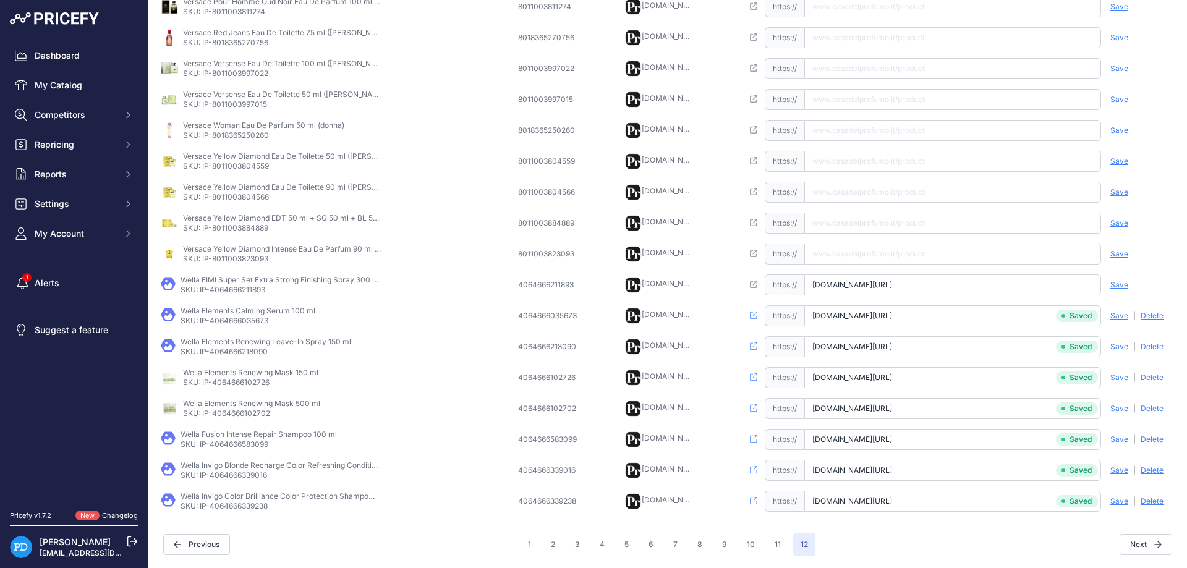
scroll to position [0, 56]
click at [1124, 285] on span "Save" at bounding box center [1120, 285] width 18 height 10
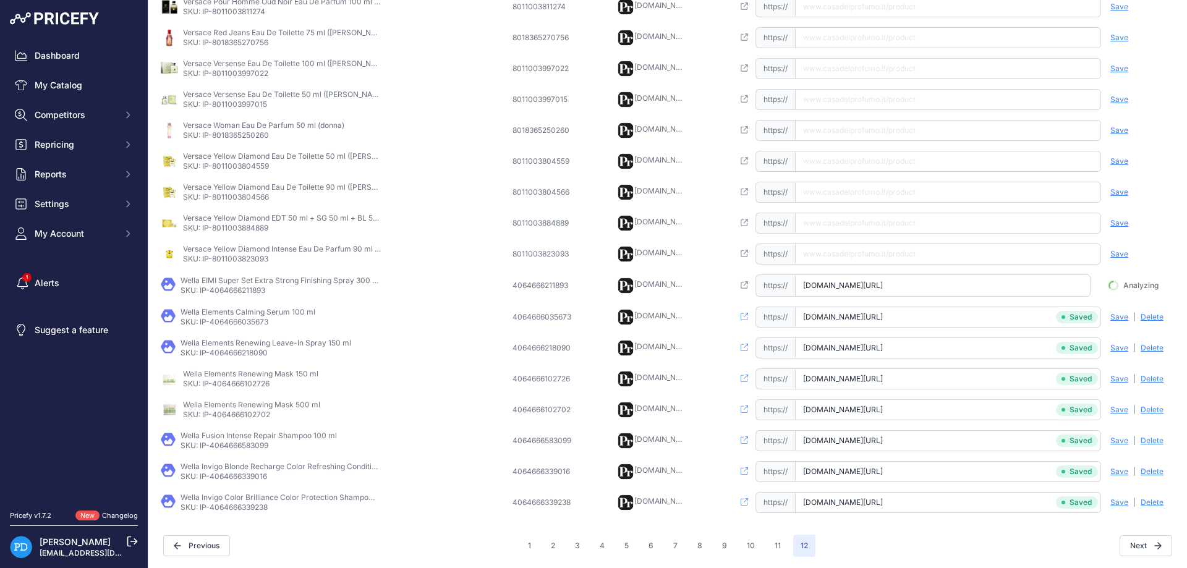
scroll to position [0, 49]
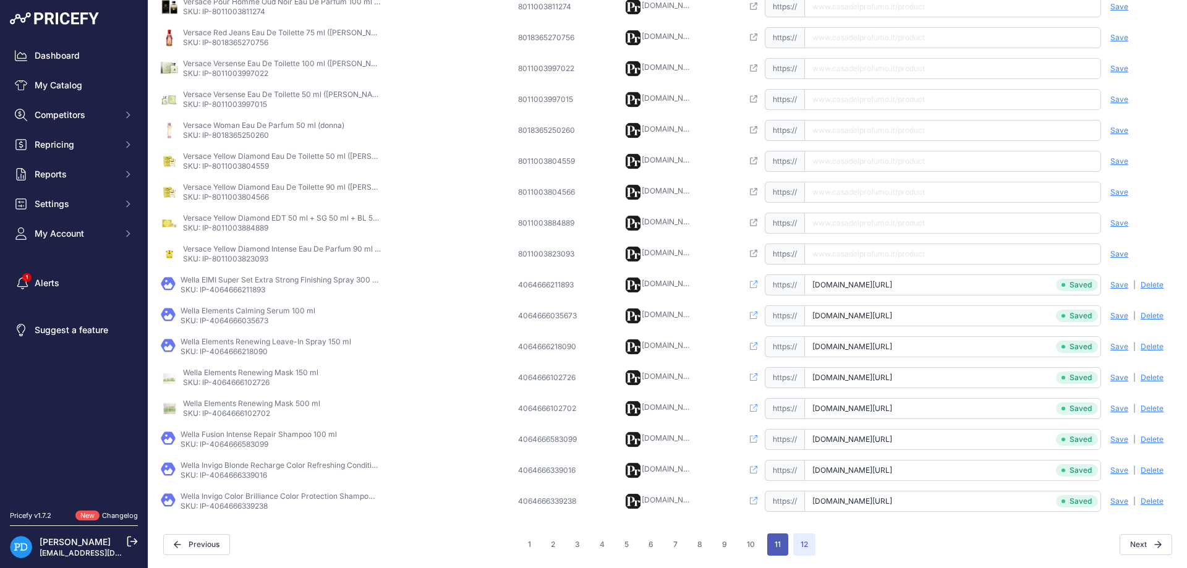
click at [780, 542] on button "11" at bounding box center [777, 545] width 21 height 22
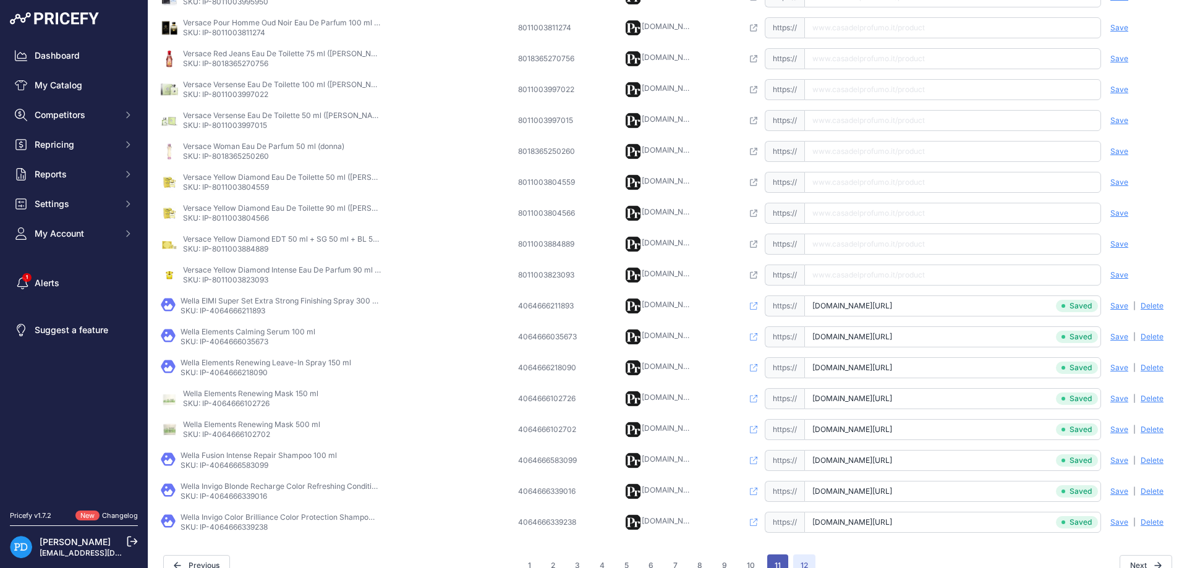
scroll to position [311, 0]
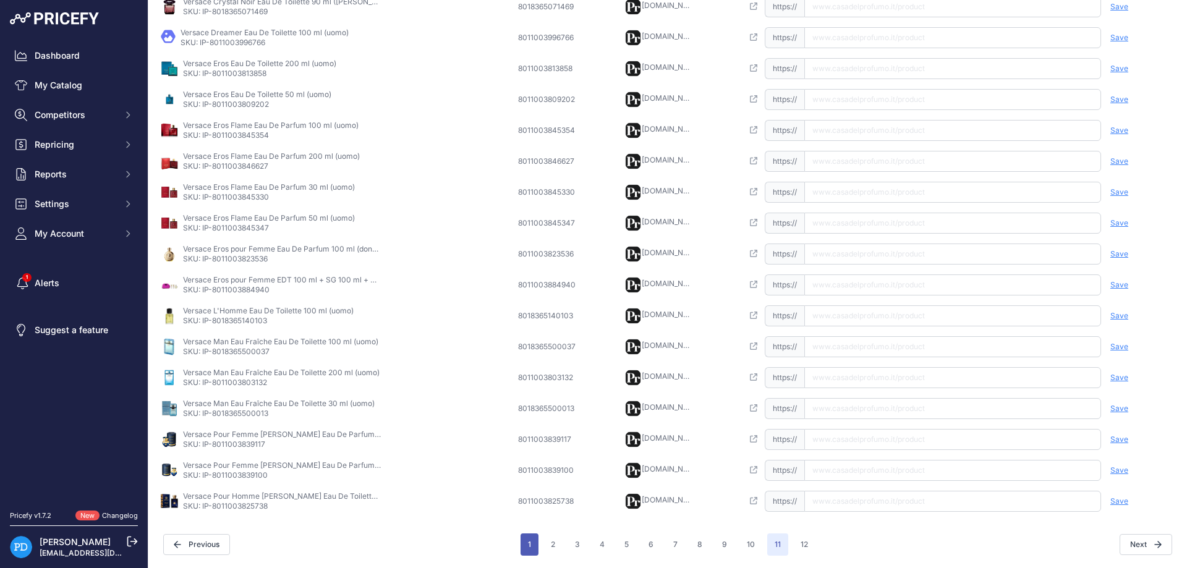
click at [534, 548] on button "1" at bounding box center [530, 545] width 18 height 22
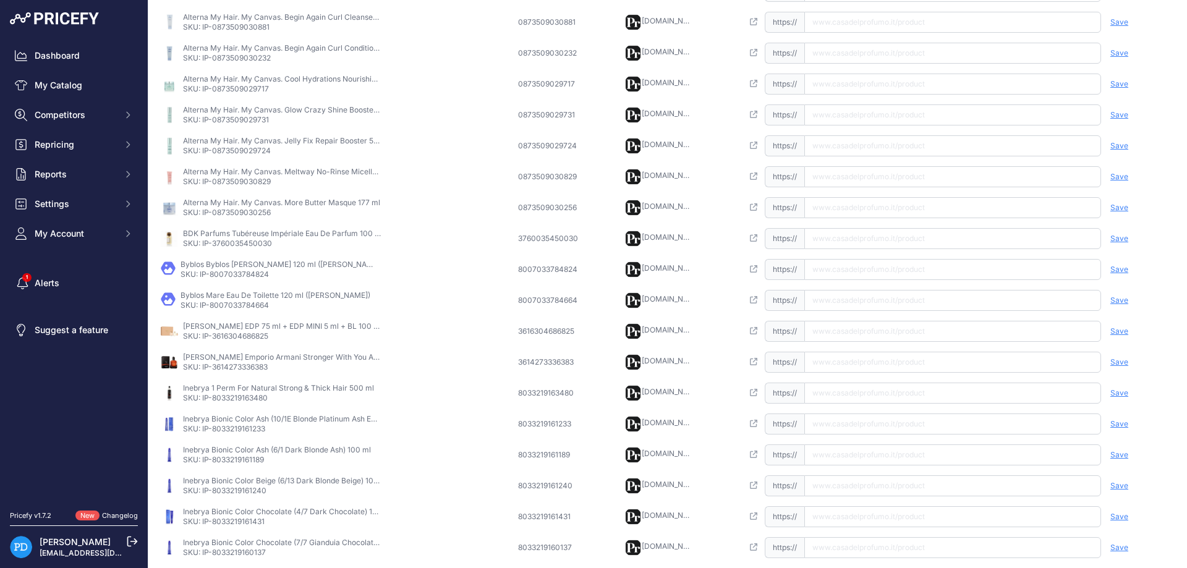
scroll to position [268, 0]
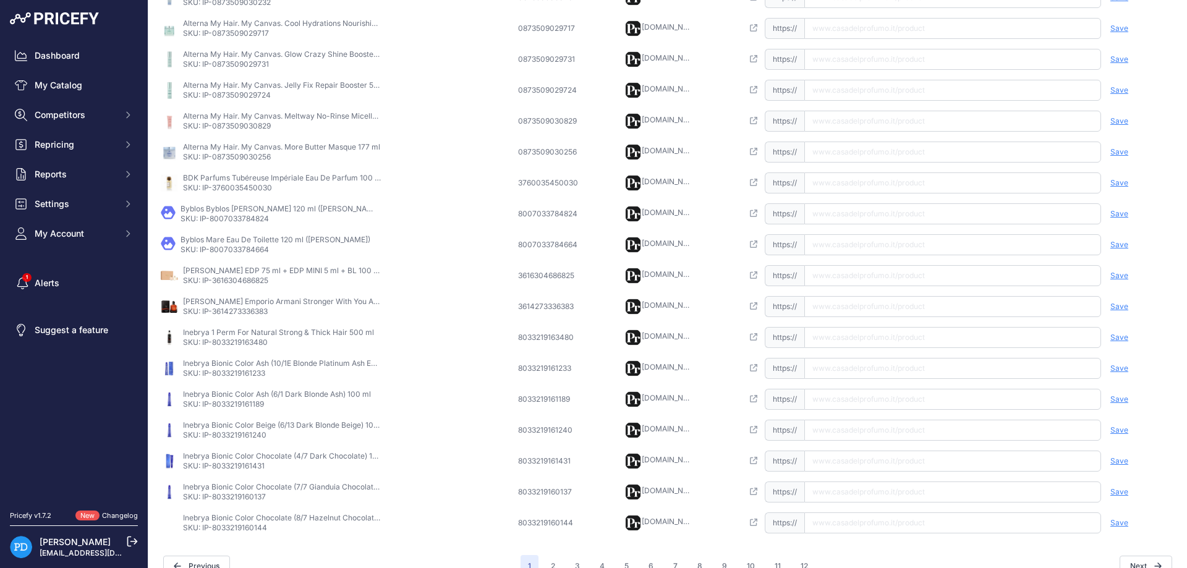
click at [254, 275] on p "[PERSON_NAME] EDP 75 ml + EDP MINI 5 ml + BL 100 ml ([PERSON_NAME])" at bounding box center [282, 271] width 198 height 10
click at [264, 280] on p "SKU: IP-3616304686825" at bounding box center [282, 281] width 198 height 10
click at [874, 275] on input "text" at bounding box center [952, 275] width 297 height 21
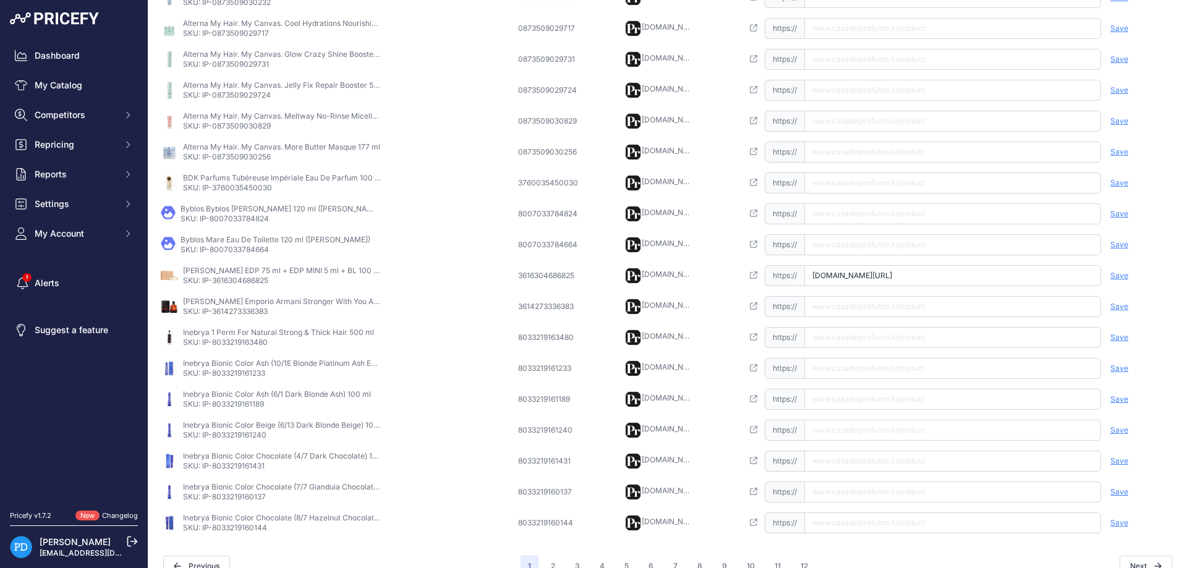
scroll to position [0, 92]
click at [1117, 275] on span "Save" at bounding box center [1120, 276] width 18 height 10
click at [255, 321] on td "[PERSON_NAME] Emporio Armani Stronger With You Absolutely Eau De Parfum 100 ml …" at bounding box center [336, 306] width 357 height 31
click at [255, 312] on p "SKU: IP-3614273336383" at bounding box center [282, 312] width 198 height 10
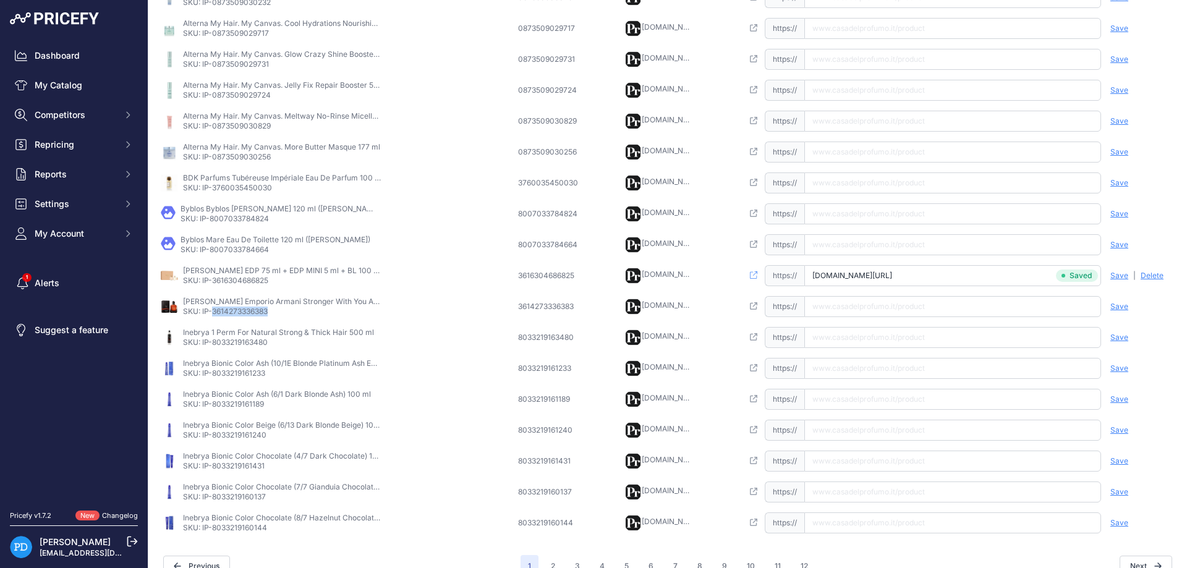
click at [255, 312] on p "SKU: IP-3614273336383" at bounding box center [282, 312] width 198 height 10
click at [891, 305] on input "text" at bounding box center [952, 306] width 297 height 21
click at [1114, 309] on span "Save" at bounding box center [1120, 307] width 18 height 10
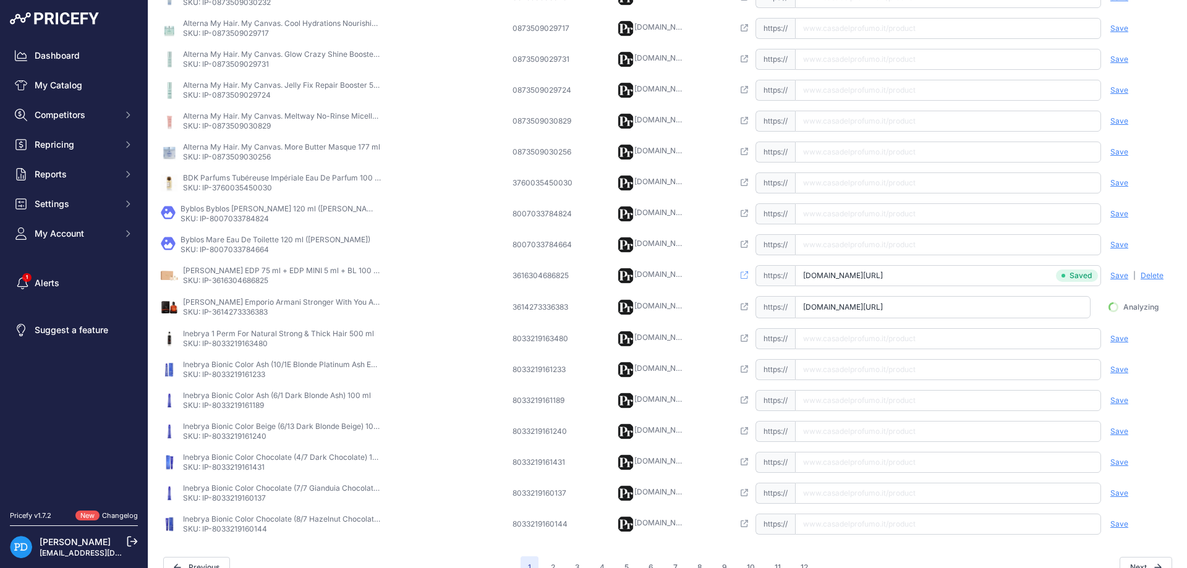
scroll to position [0, 168]
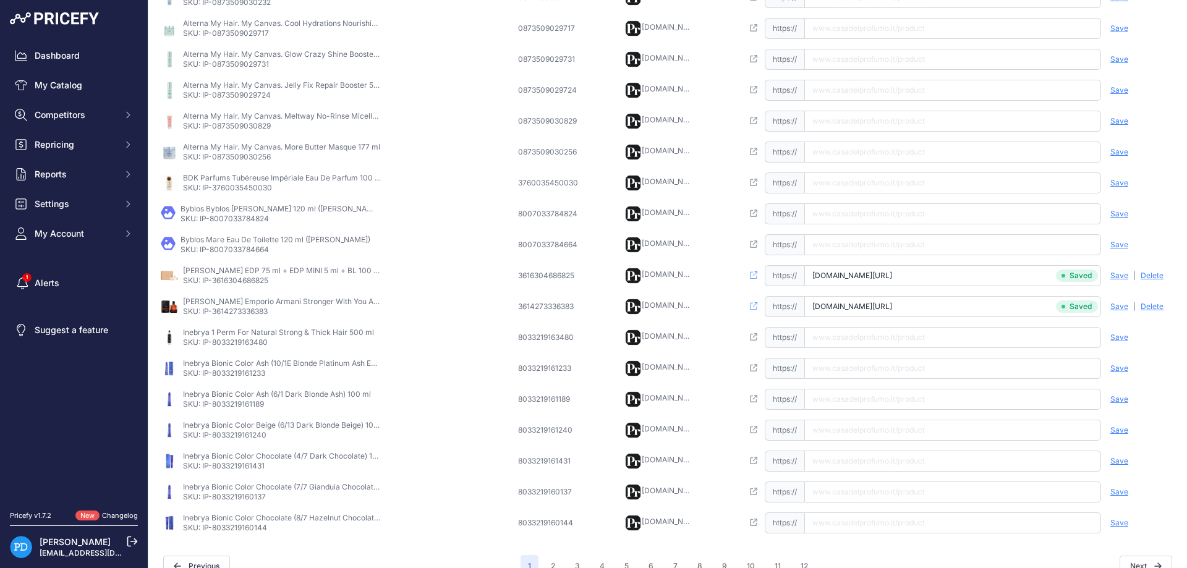
click at [236, 250] on p "SKU: IP-8007033784664" at bounding box center [276, 250] width 190 height 10
click at [875, 351] on td "Open this link https:// Saved false Save Analyzing | [GEOGRAPHIC_DATA] Deleting" at bounding box center [958, 337] width 437 height 31
click at [875, 338] on input "text" at bounding box center [952, 337] width 297 height 21
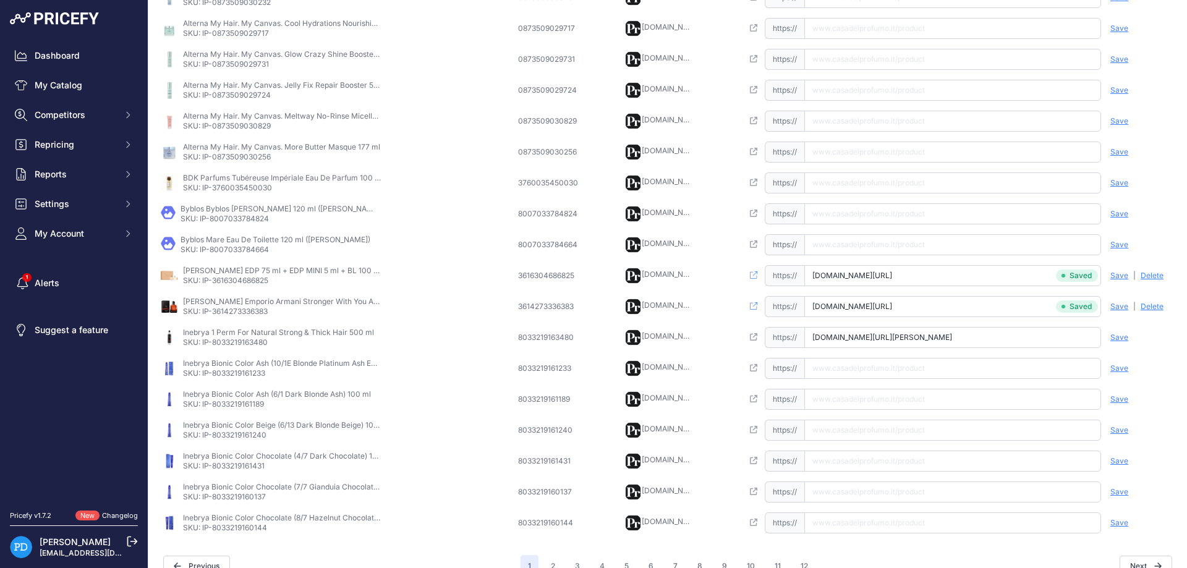
click at [1118, 338] on span "Save" at bounding box center [1120, 338] width 18 height 10
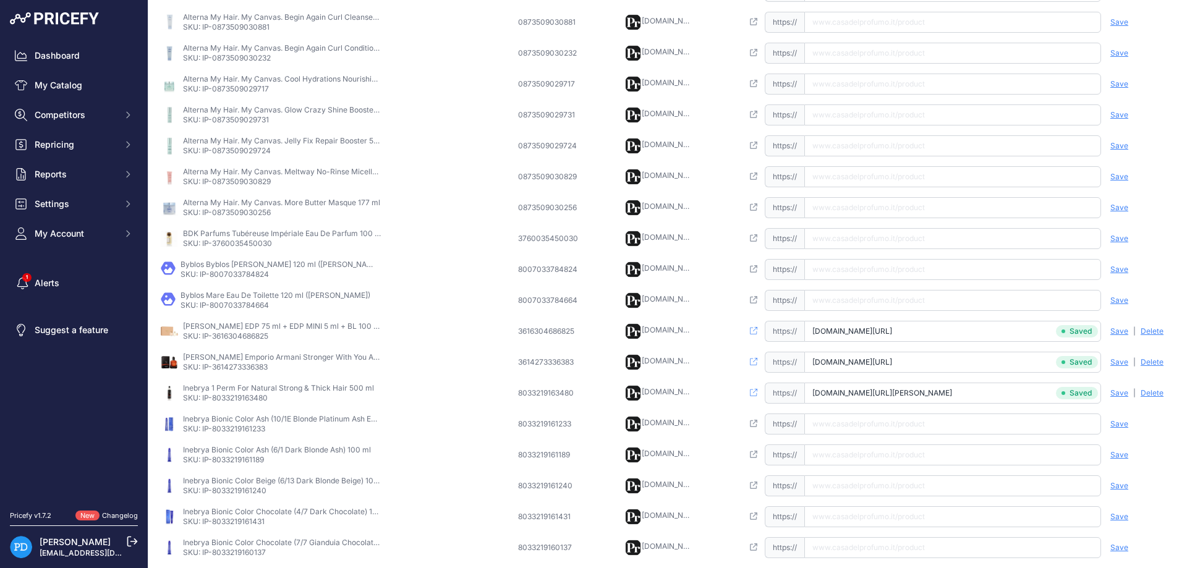
click at [245, 219] on td "Alterna My Hair. My Canvas. More Butter Masque 177 ml SKU: IP-0873509030256" at bounding box center [336, 207] width 357 height 31
click at [241, 248] on p "SKU: IP-3760035450030" at bounding box center [282, 244] width 198 height 10
click at [897, 240] on input "text" at bounding box center [952, 238] width 297 height 21
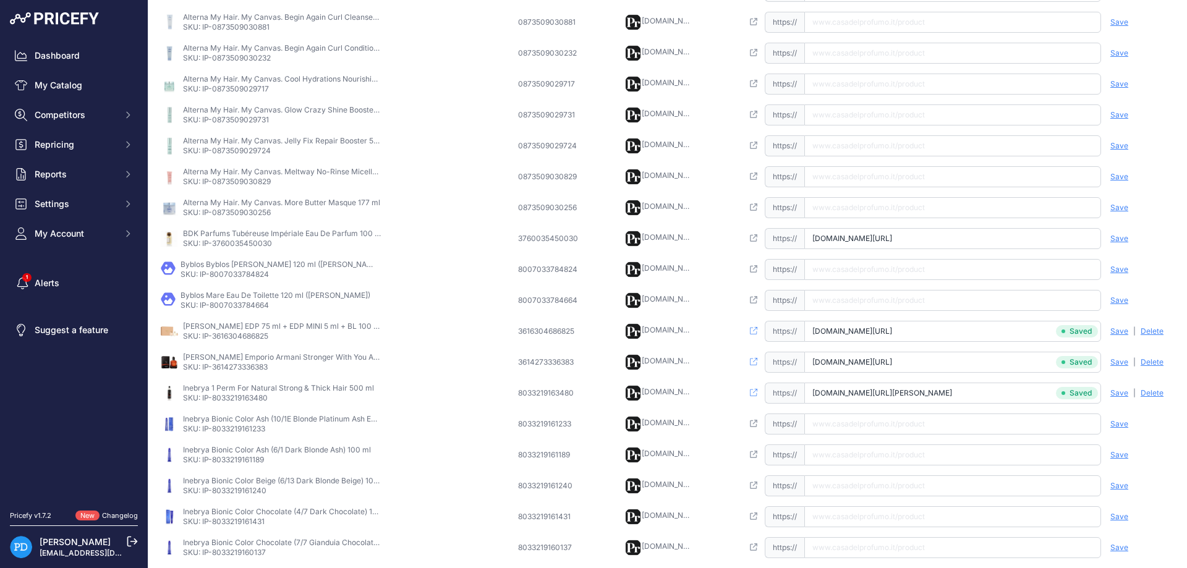
scroll to position [0, 82]
click at [1116, 239] on span "Save" at bounding box center [1120, 239] width 18 height 10
click at [260, 273] on p "SKU: IP-8007033784824" at bounding box center [280, 275] width 198 height 10
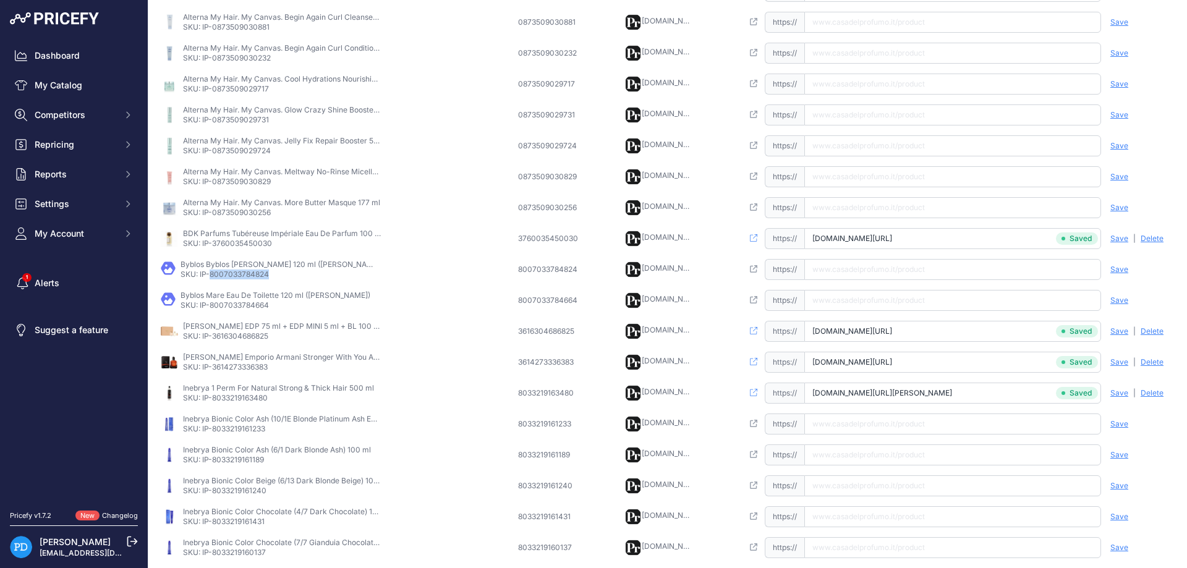
click at [843, 265] on input "text" at bounding box center [952, 269] width 297 height 21
click at [1114, 267] on span "Save" at bounding box center [1120, 270] width 18 height 10
click at [256, 304] on p "SKU: IP-8007033784664" at bounding box center [276, 306] width 190 height 10
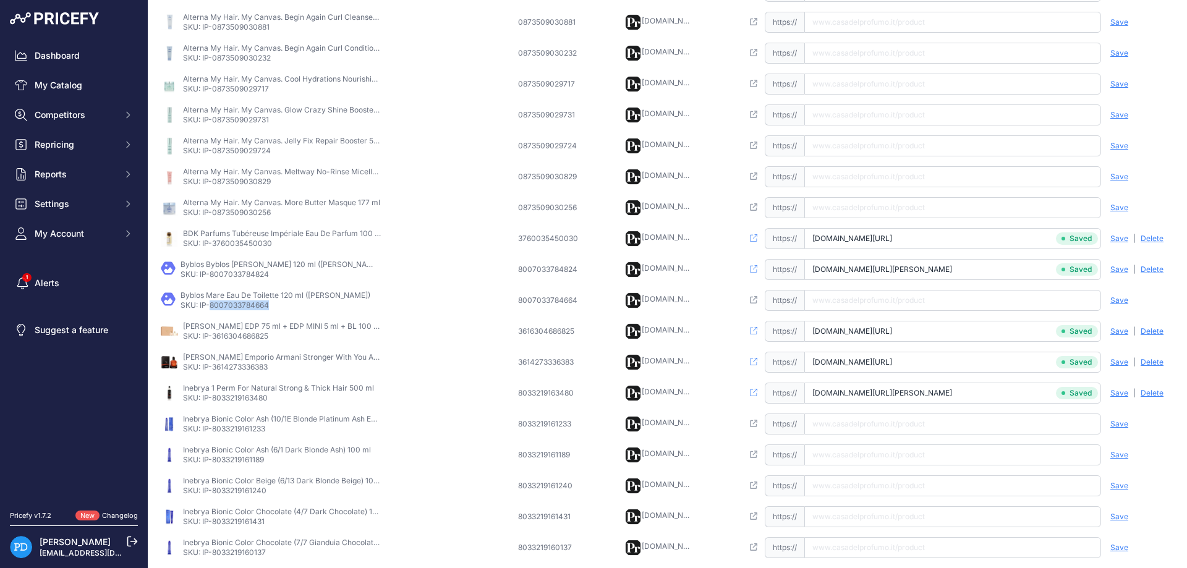
click at [256, 304] on p "SKU: IP-8007033784664" at bounding box center [276, 306] width 190 height 10
click at [884, 299] on input "text" at bounding box center [952, 300] width 297 height 21
click at [1125, 302] on span "Save" at bounding box center [1120, 301] width 18 height 10
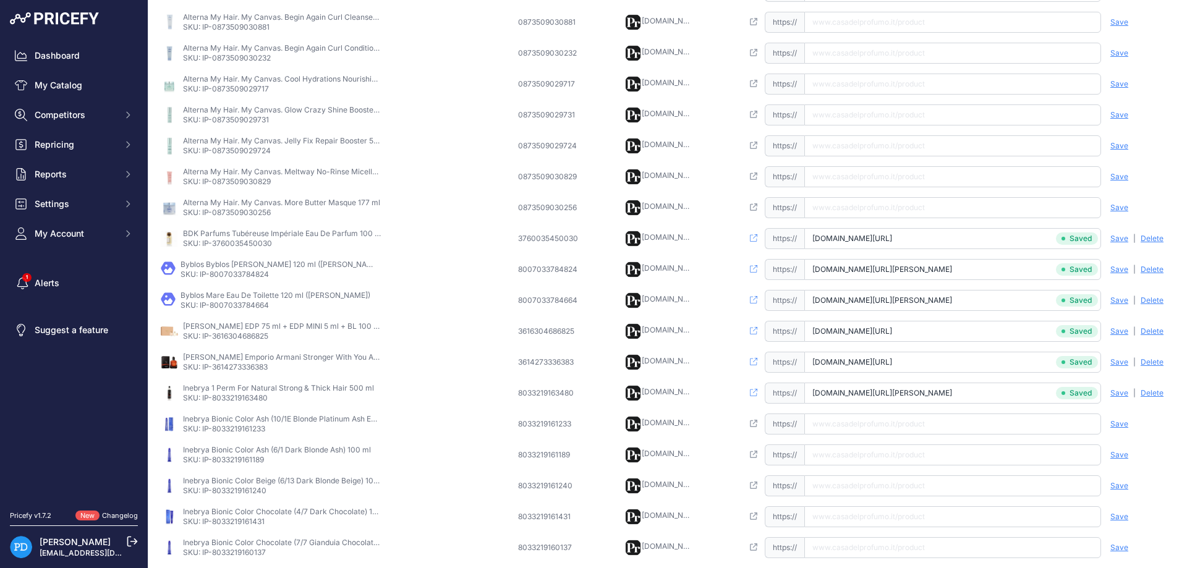
click at [255, 214] on p "SKU: IP-0873509030256" at bounding box center [281, 213] width 197 height 10
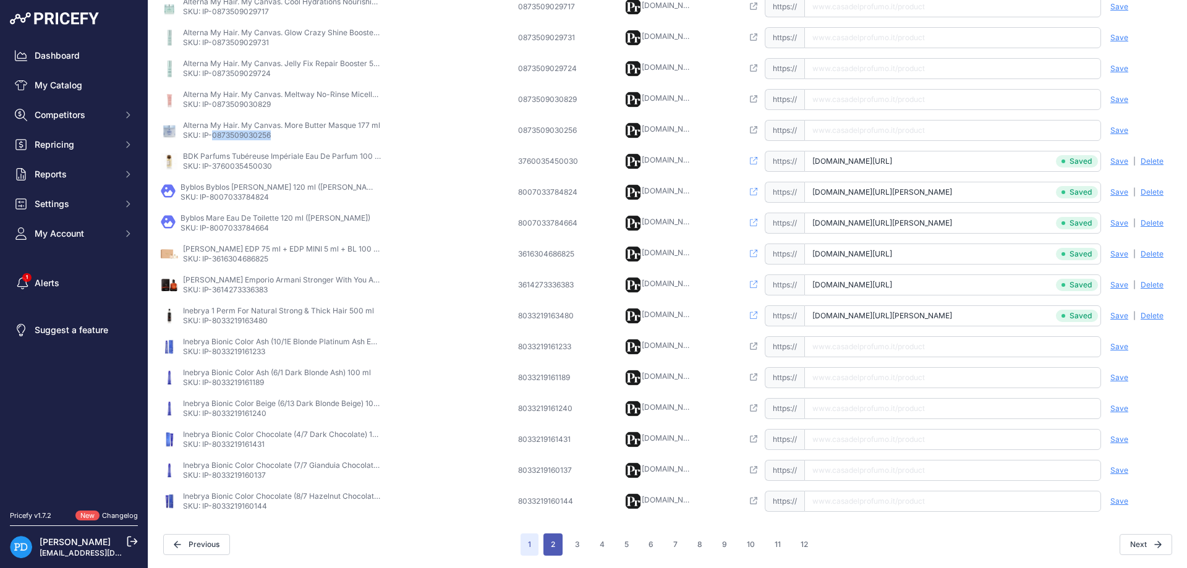
click at [555, 544] on button "2" at bounding box center [553, 545] width 19 height 22
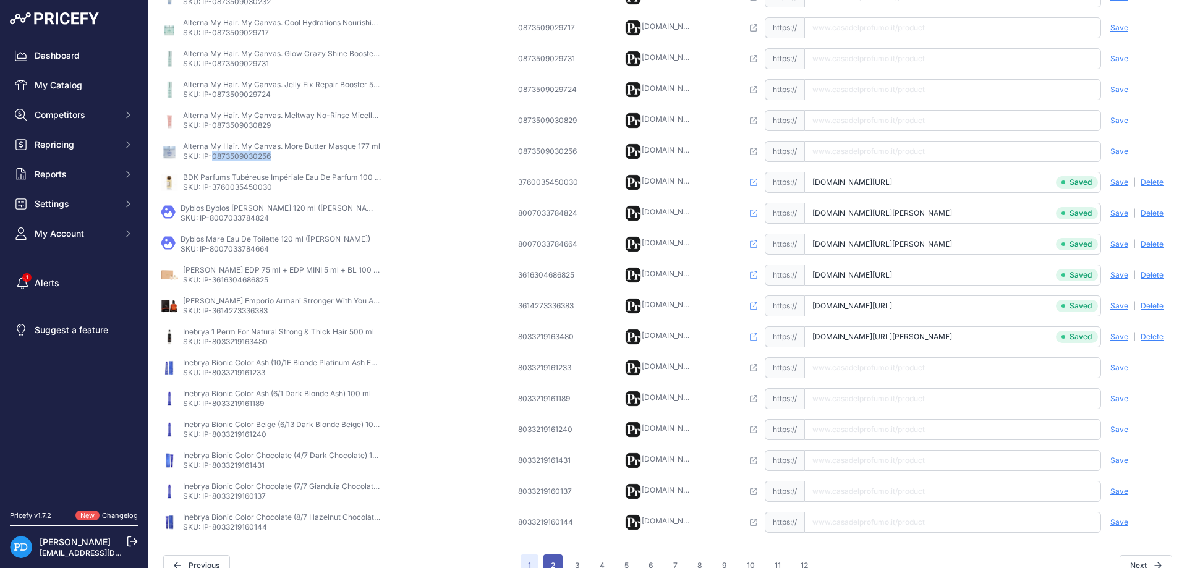
scroll to position [311, 0]
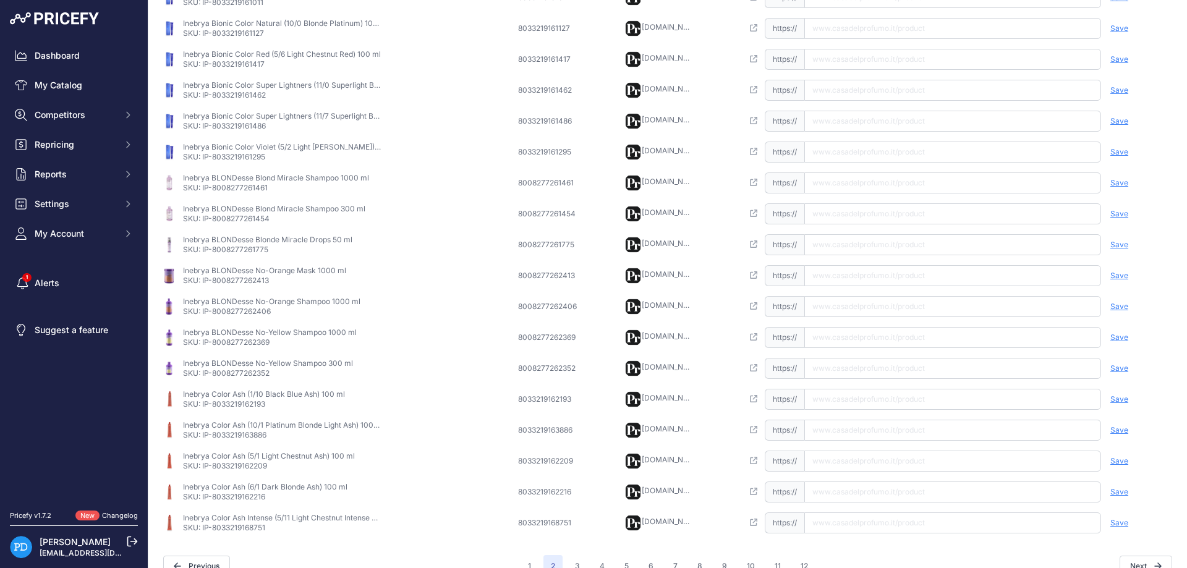
scroll to position [290, 0]
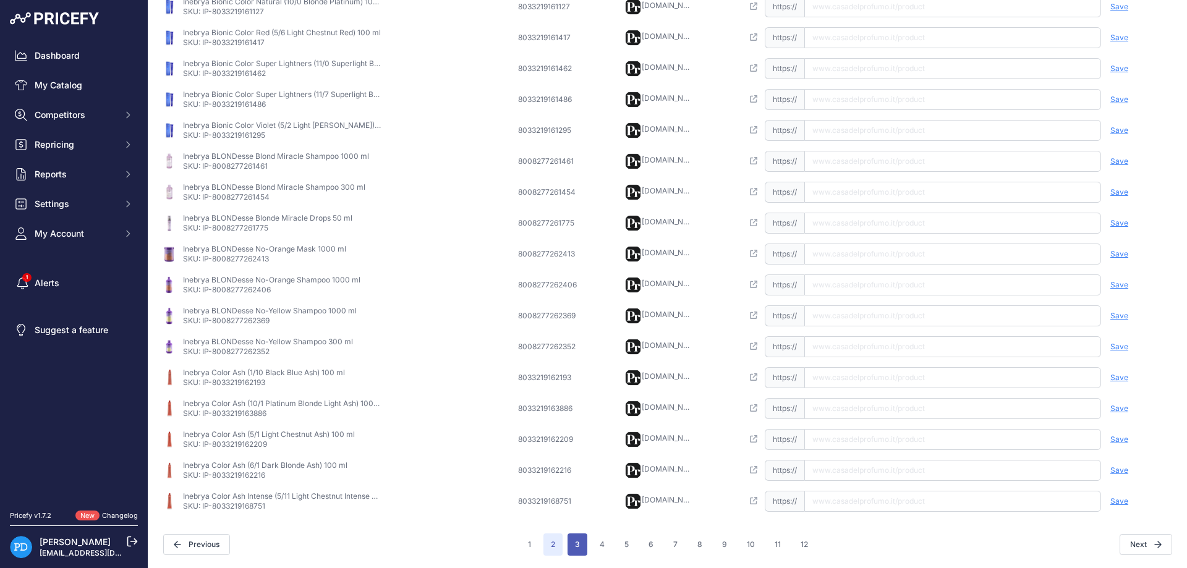
click at [575, 548] on button "3" at bounding box center [578, 545] width 20 height 22
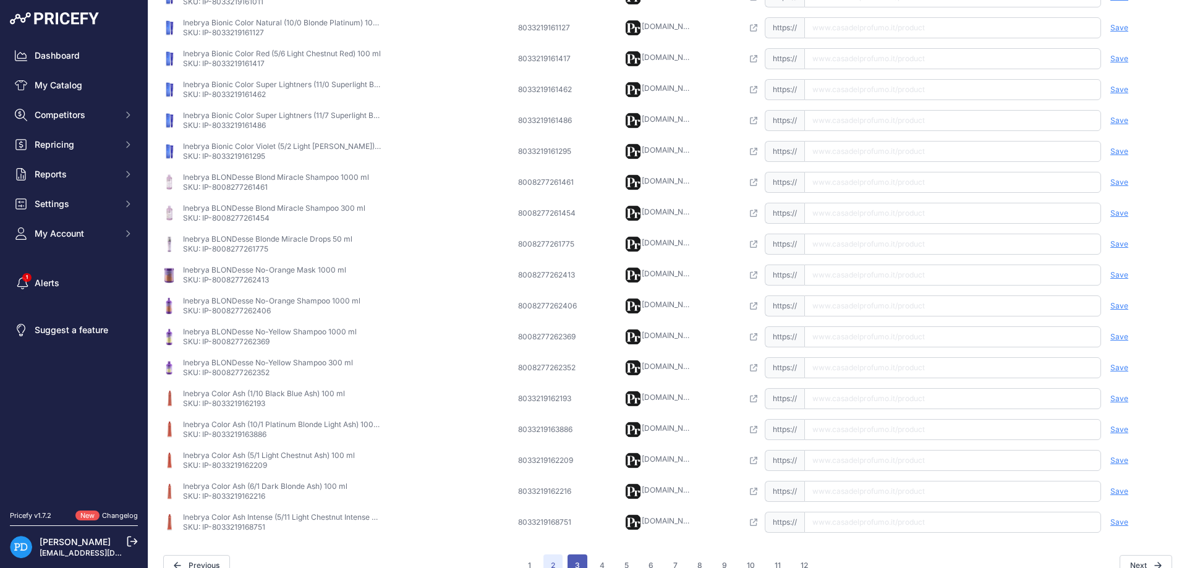
scroll to position [311, 0]
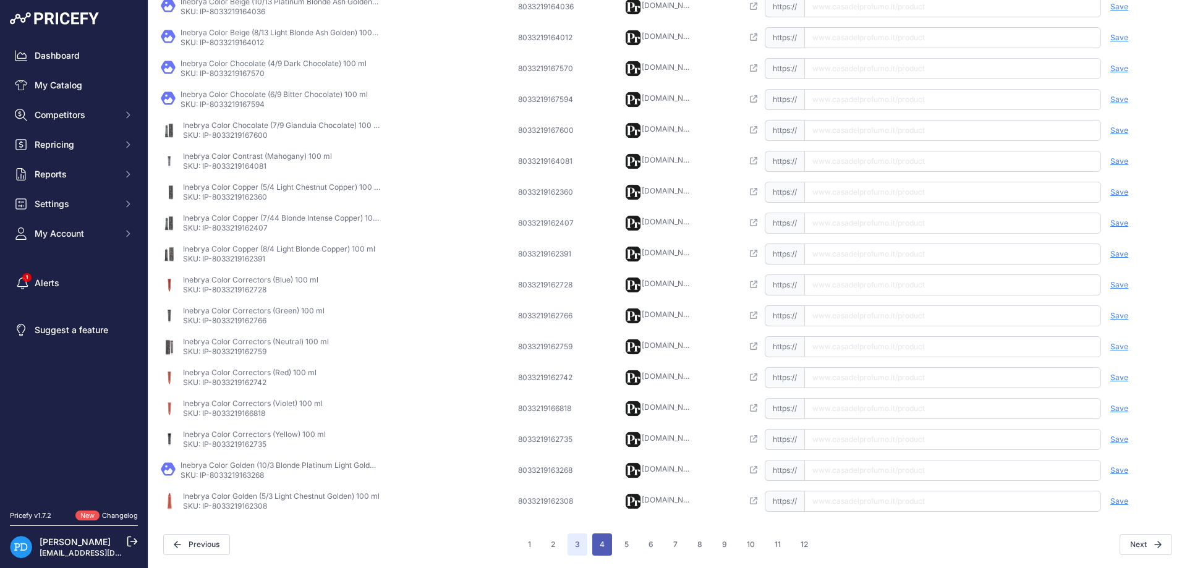
click at [604, 546] on button "4" at bounding box center [602, 545] width 20 height 22
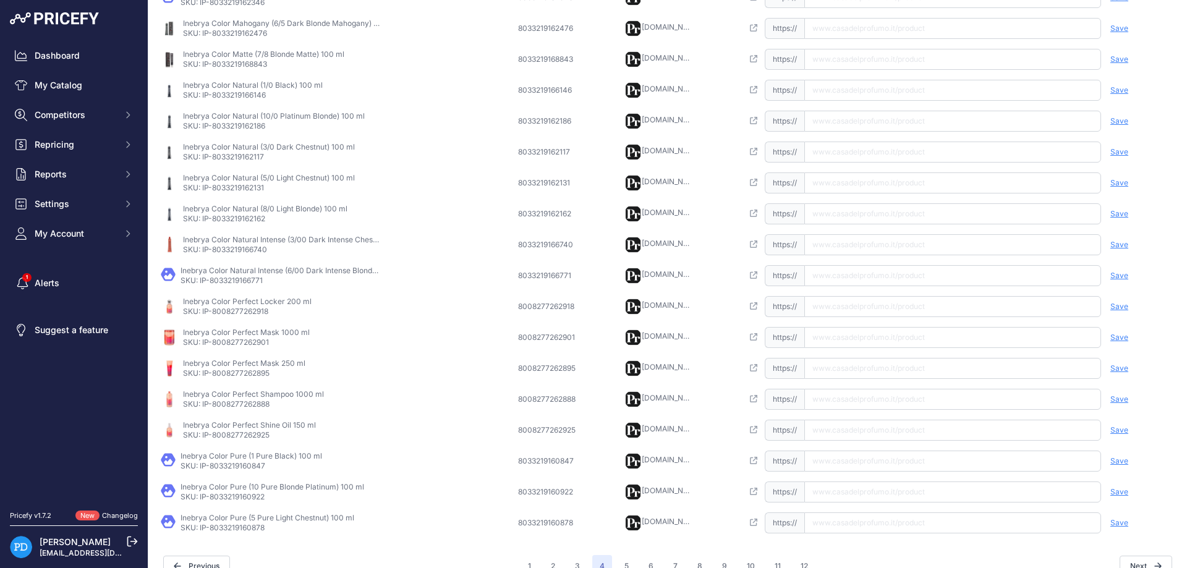
scroll to position [290, 0]
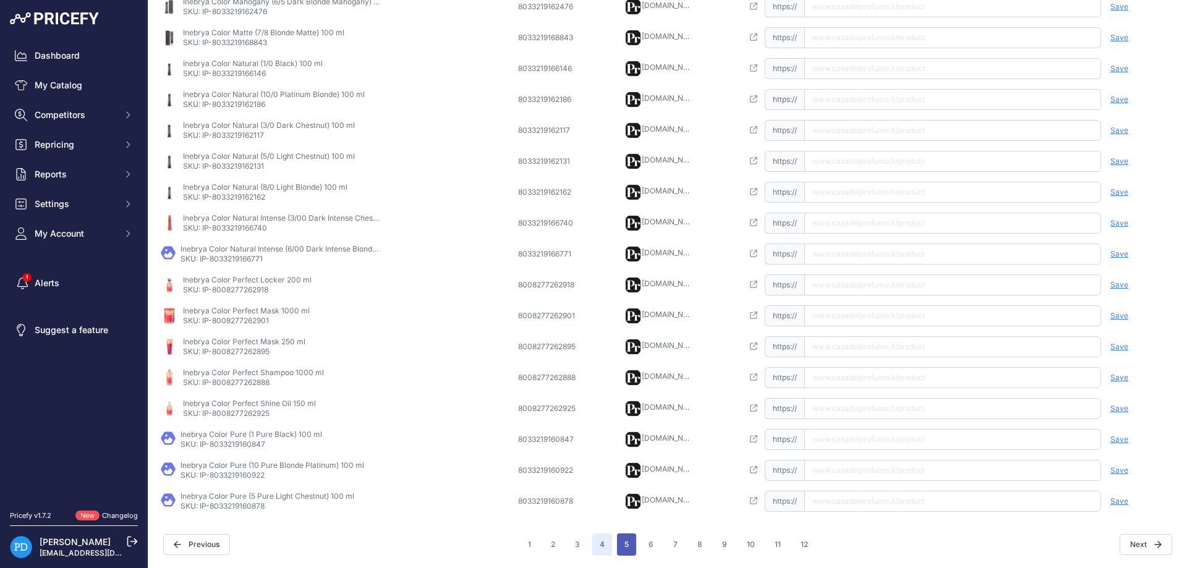
click at [626, 537] on button "5" at bounding box center [626, 545] width 19 height 22
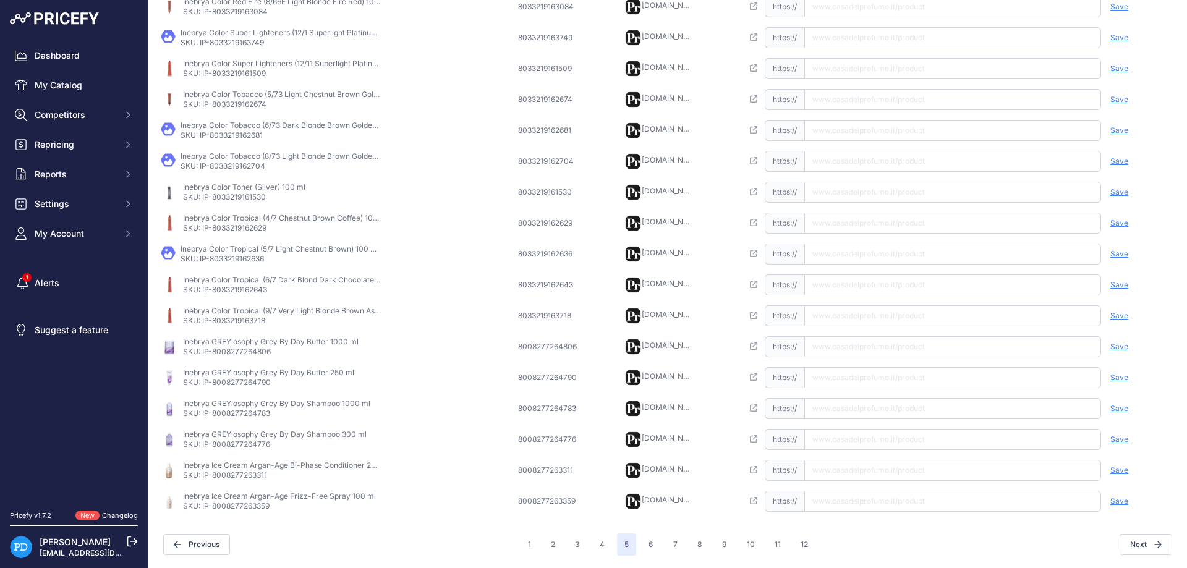
scroll to position [268, 0]
click at [652, 551] on button "6" at bounding box center [651, 545] width 20 height 22
click at [676, 539] on button "7" at bounding box center [675, 545] width 19 height 22
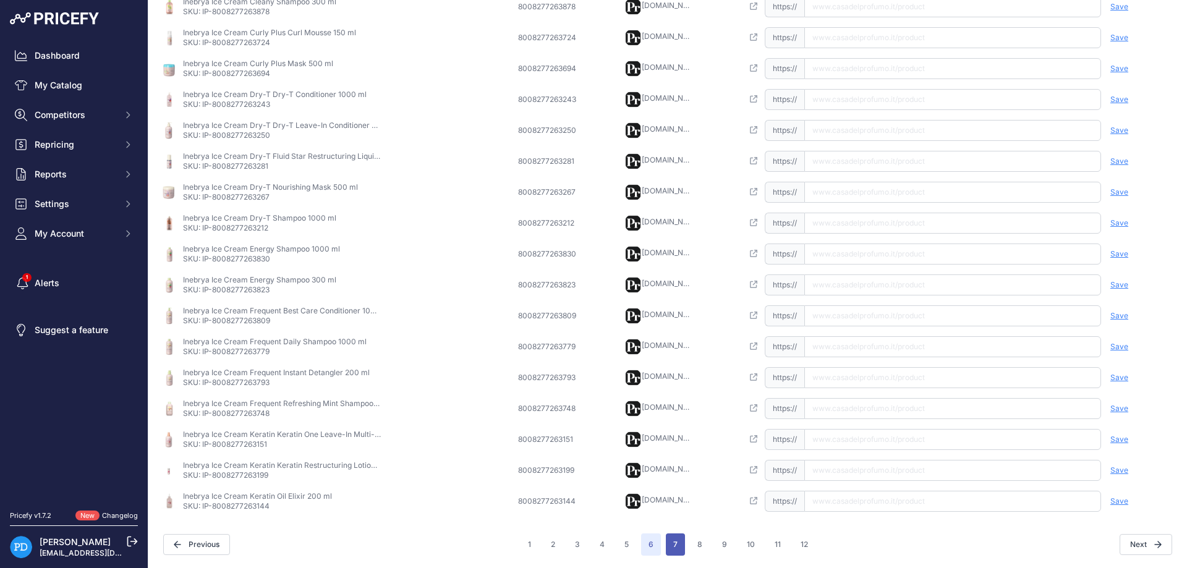
scroll to position [311, 0]
click at [707, 547] on button "8" at bounding box center [700, 545] width 20 height 22
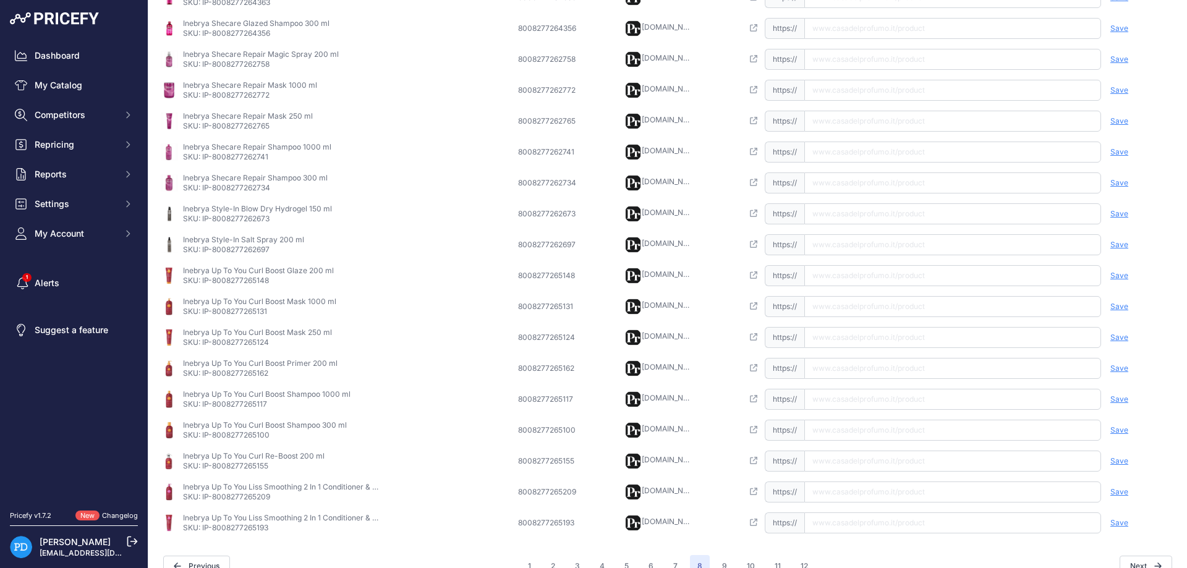
scroll to position [290, 0]
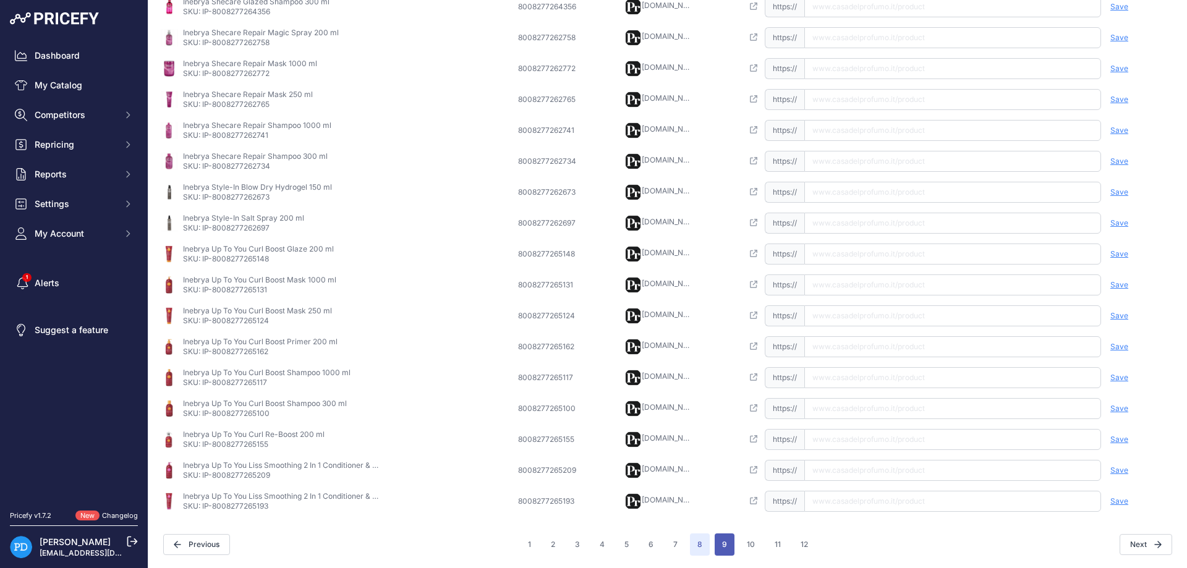
click at [730, 552] on button "9" at bounding box center [725, 545] width 20 height 22
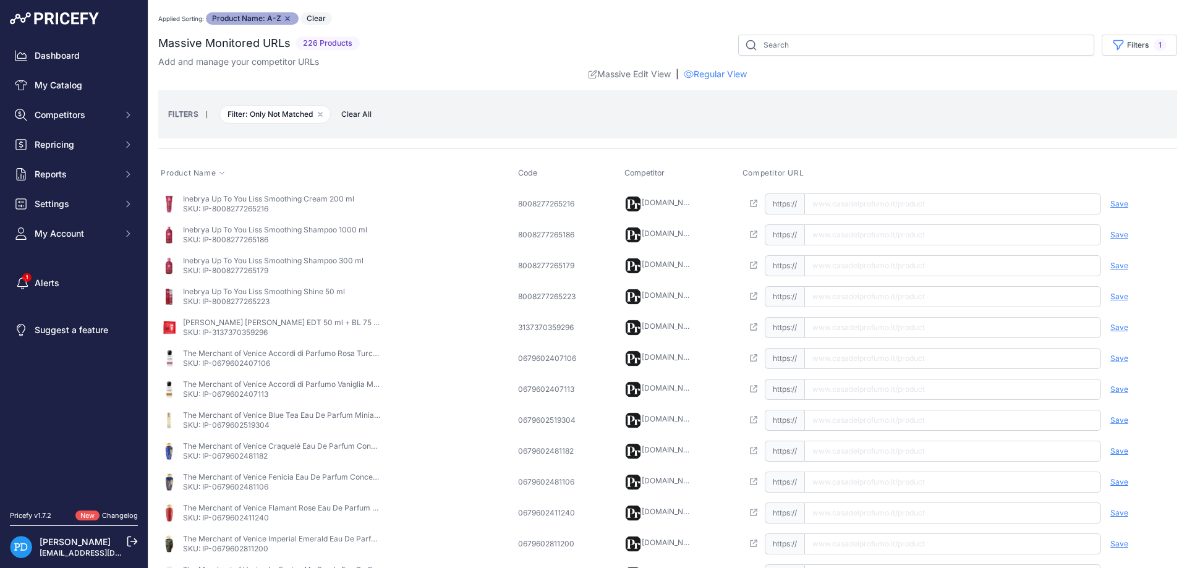
scroll to position [290, 0]
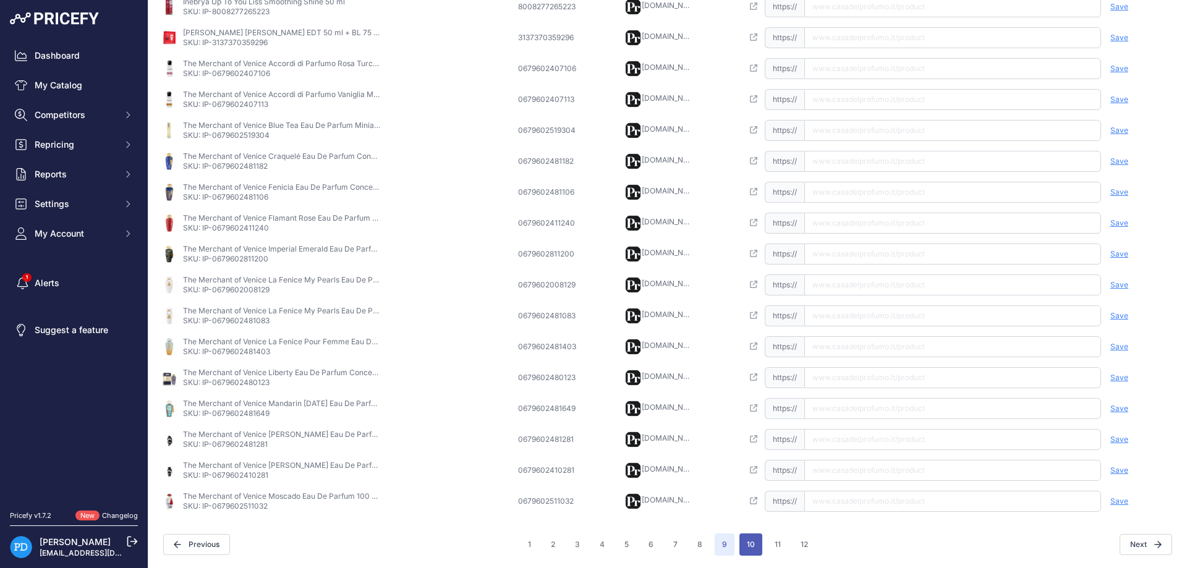
click at [754, 547] on button "10" at bounding box center [751, 545] width 23 height 22
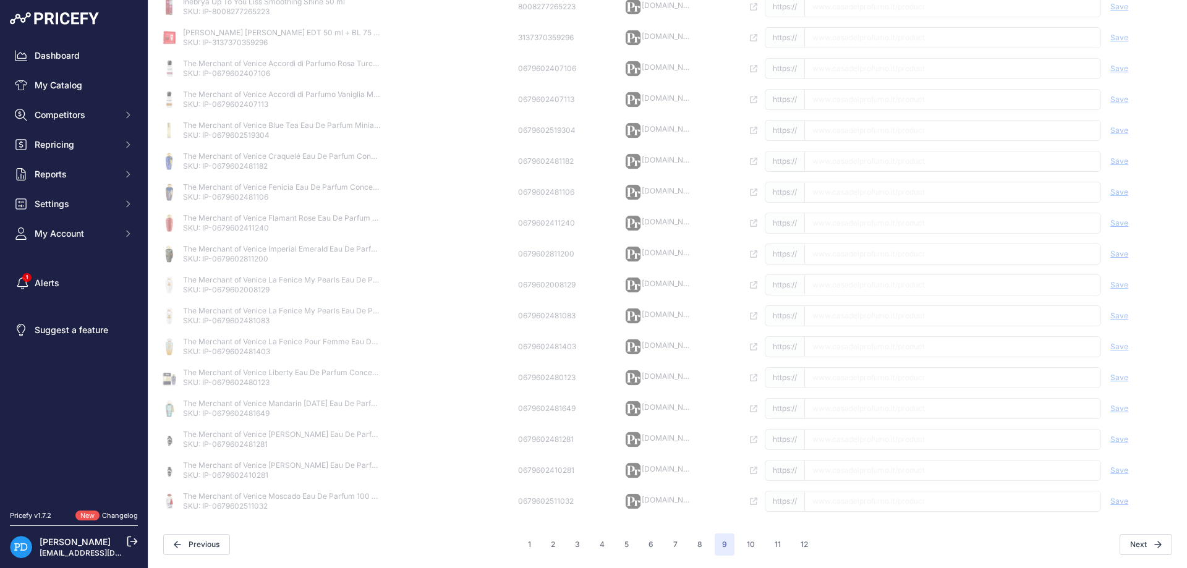
scroll to position [0, 0]
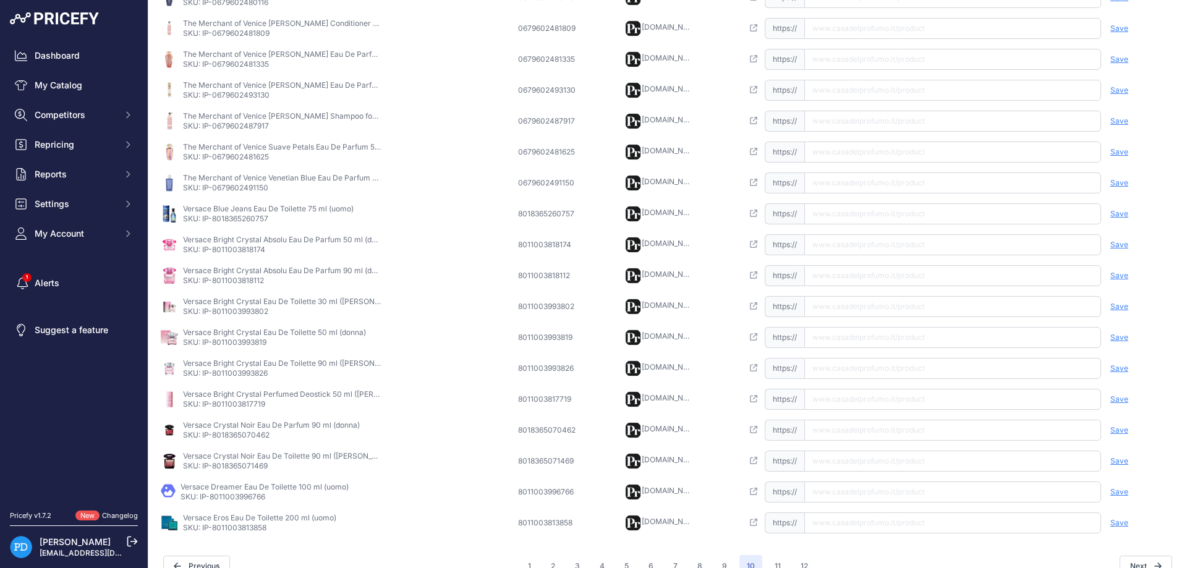
scroll to position [290, 0]
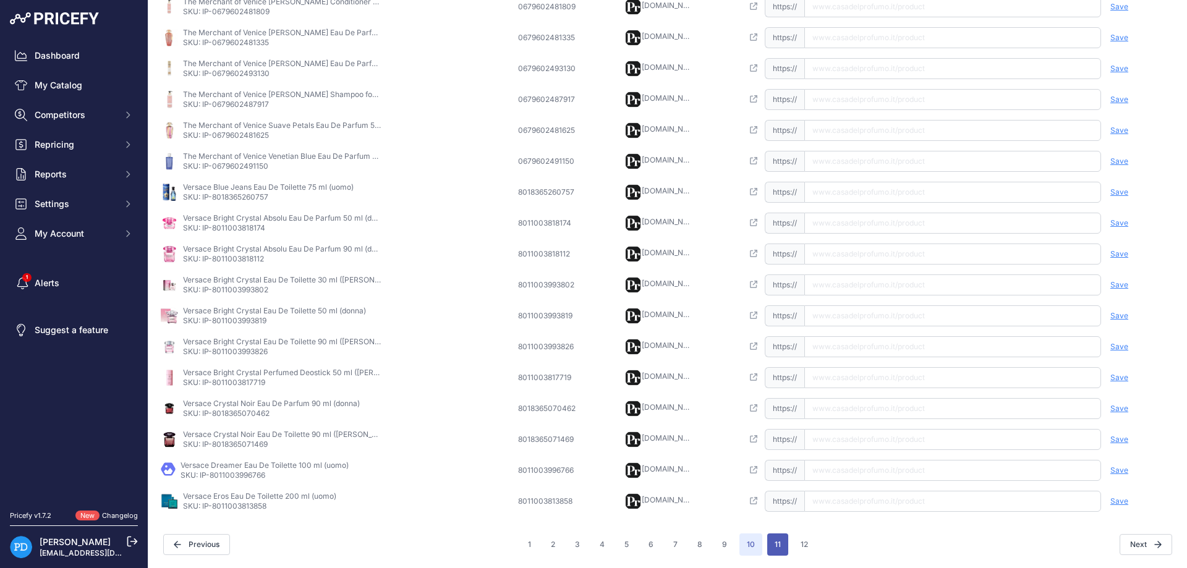
click at [775, 542] on button "11" at bounding box center [777, 545] width 21 height 22
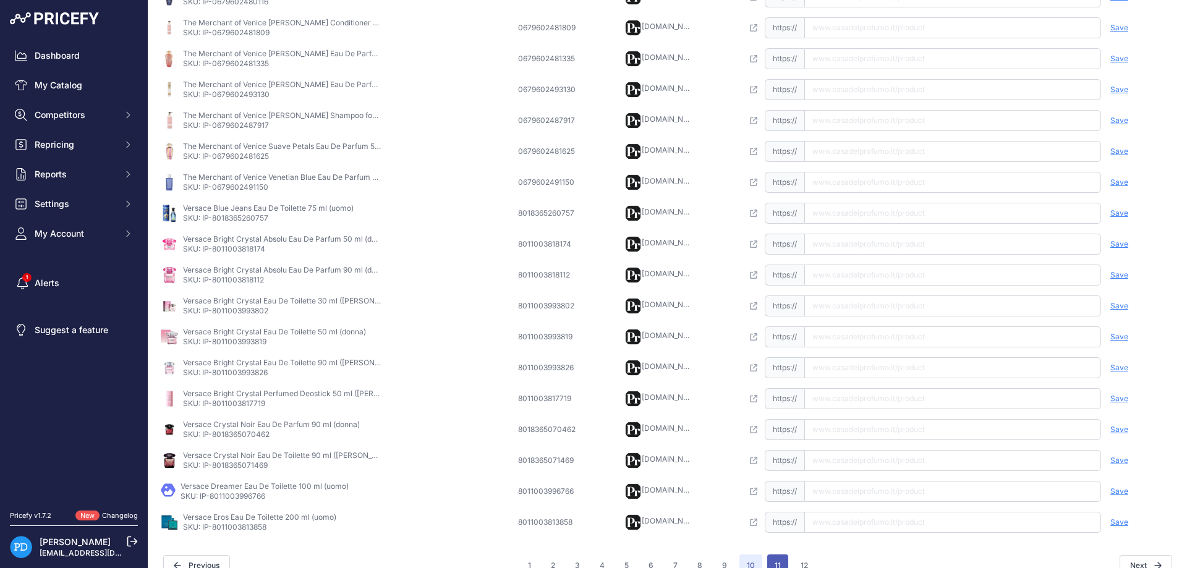
scroll to position [311, 0]
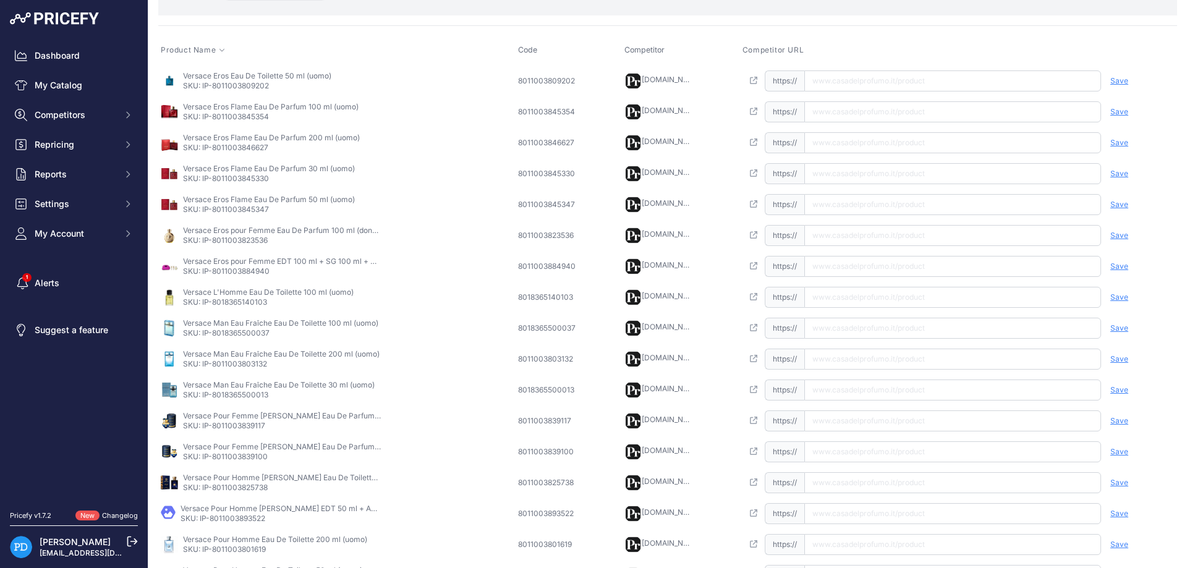
scroll to position [290, 0]
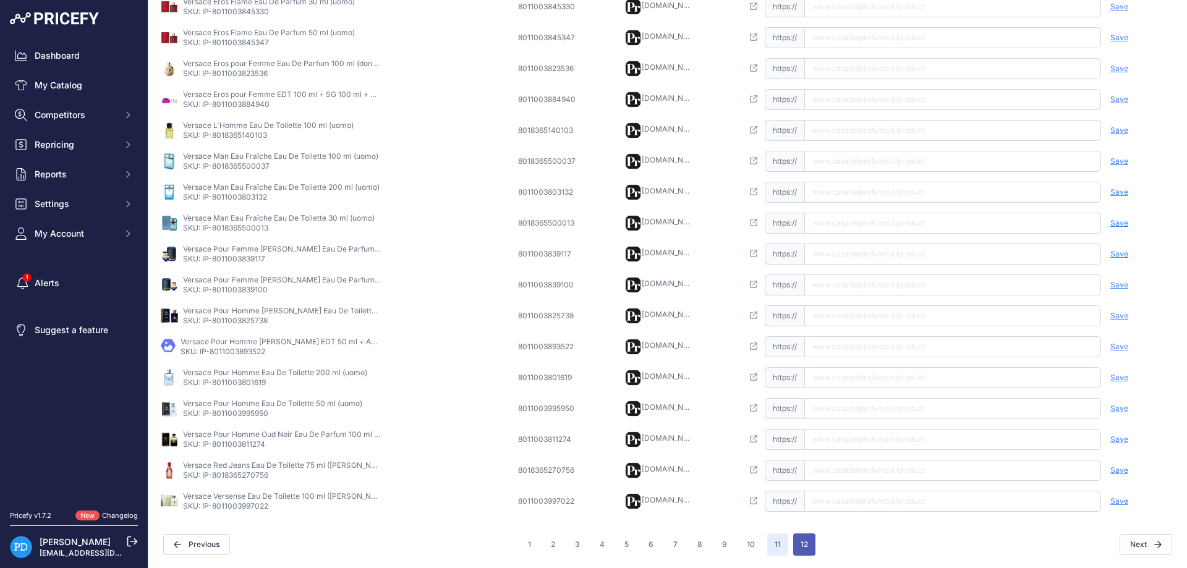
click at [804, 546] on button "12" at bounding box center [804, 545] width 22 height 22
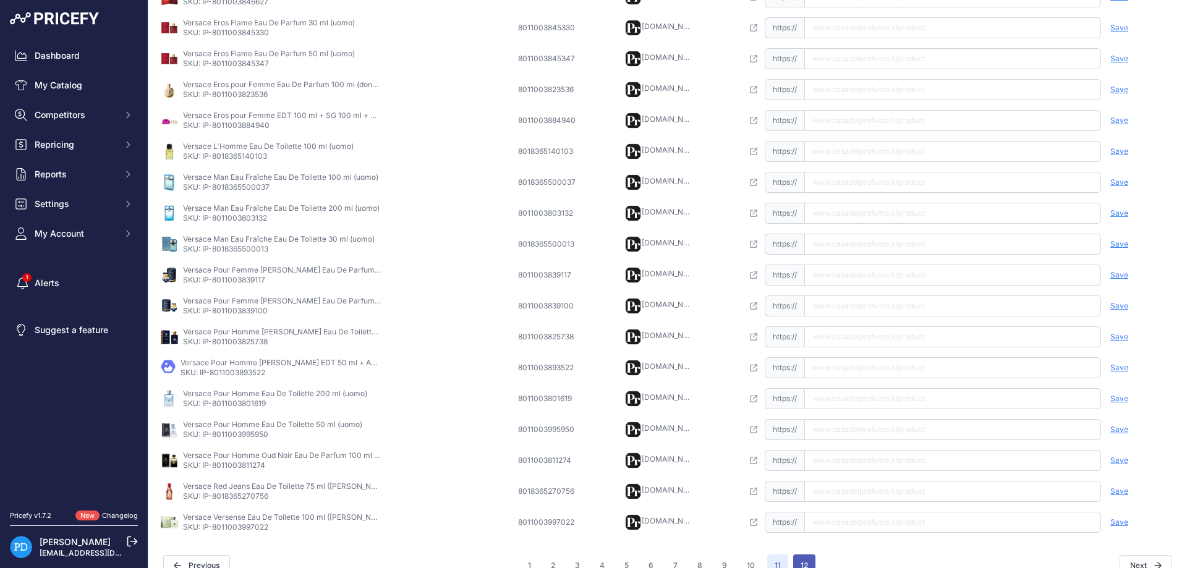
scroll to position [311, 0]
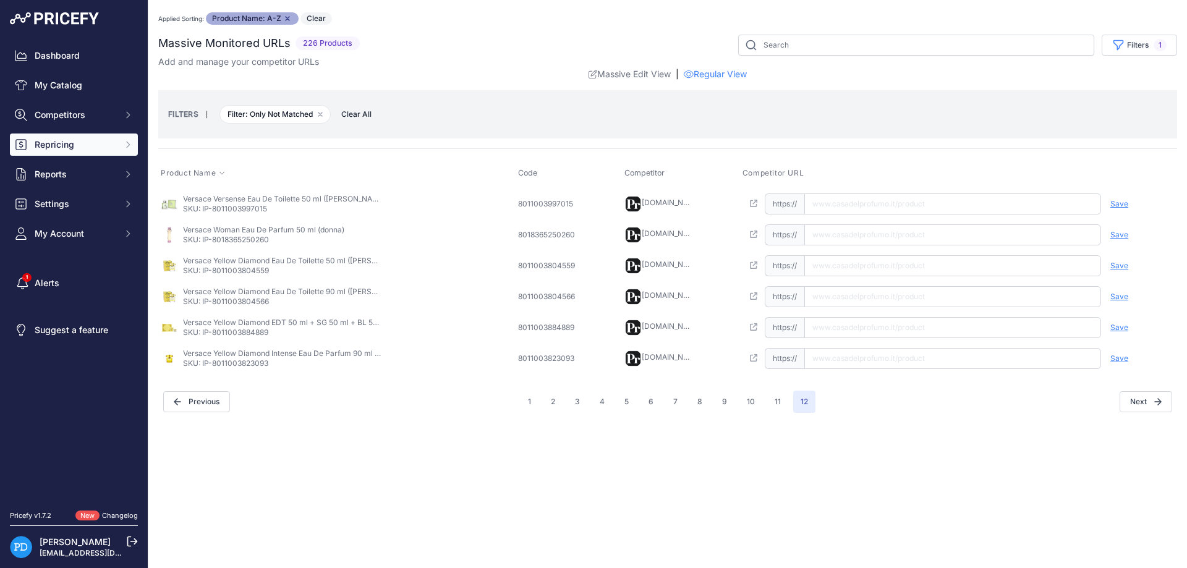
click at [73, 147] on span "Repricing" at bounding box center [75, 145] width 81 height 12
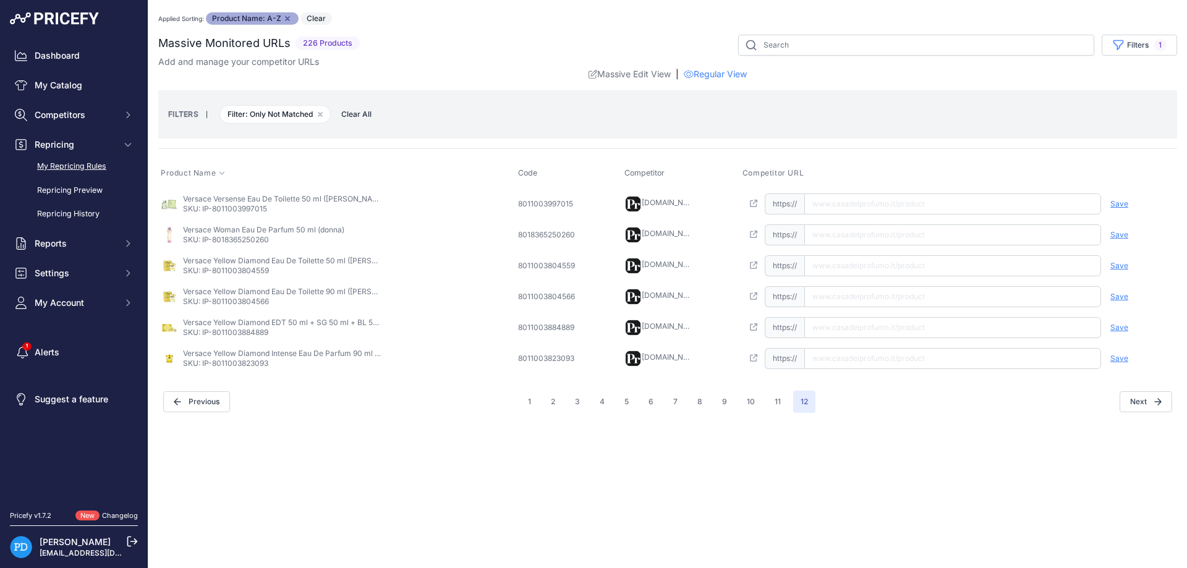
click at [92, 169] on link "My Repricing Rules" at bounding box center [74, 167] width 128 height 22
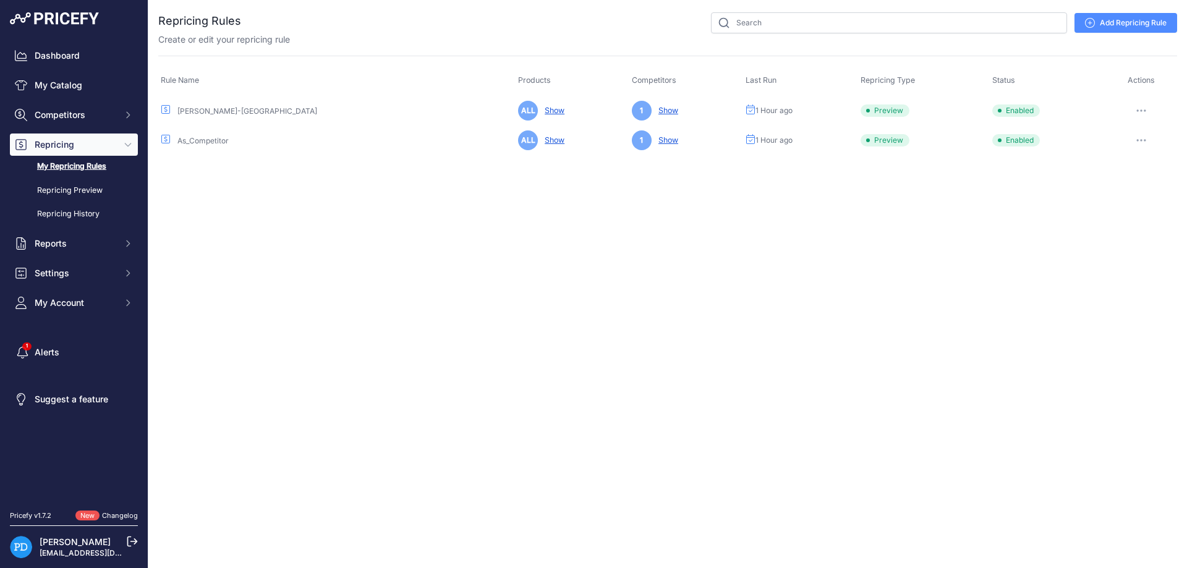
click at [1141, 109] on icon "button" at bounding box center [1142, 110] width 10 height 2
click at [1132, 181] on button "Reprice Now" at bounding box center [1135, 176] width 79 height 20
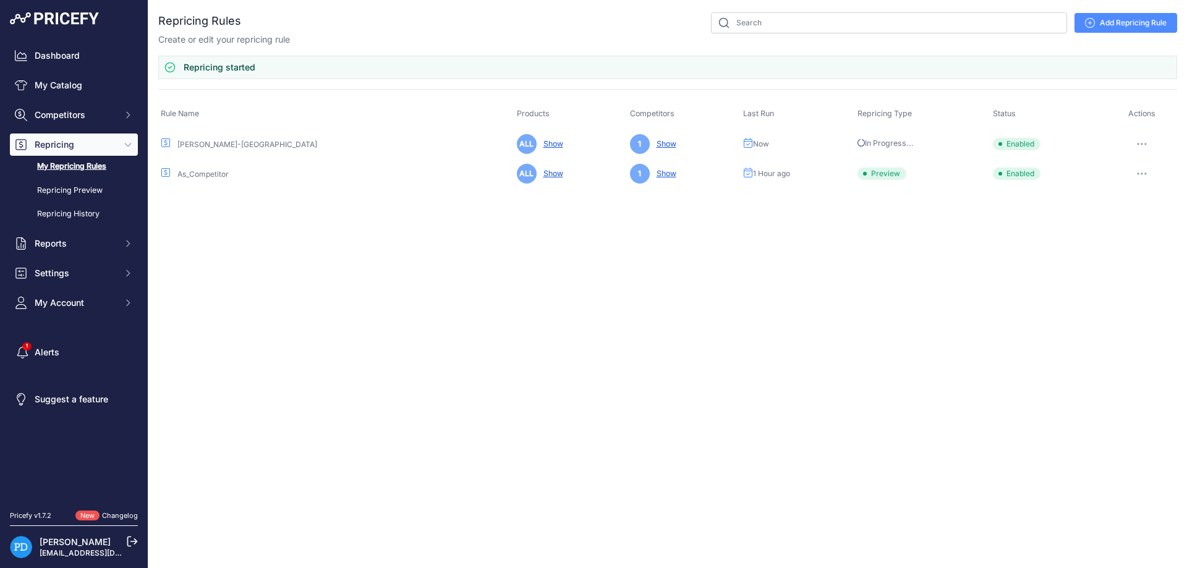
click at [1142, 181] on button "button" at bounding box center [1142, 173] width 25 height 17
click at [1130, 242] on button "Reprice Now" at bounding box center [1135, 239] width 79 height 20
